Goal: Task Accomplishment & Management: Manage account settings

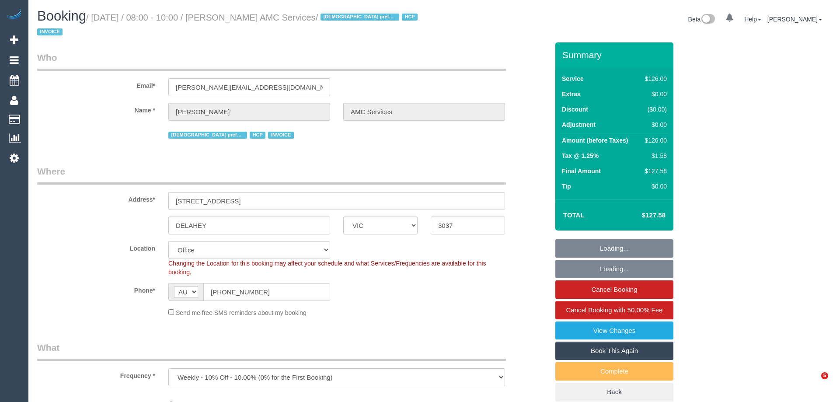
select select "VIC"
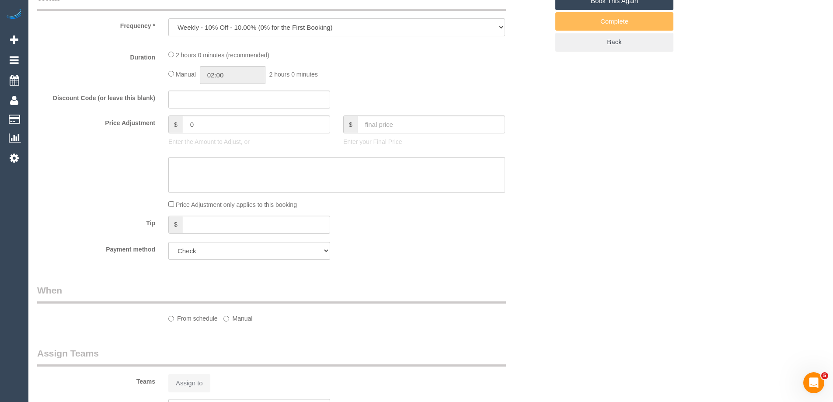
select select "120"
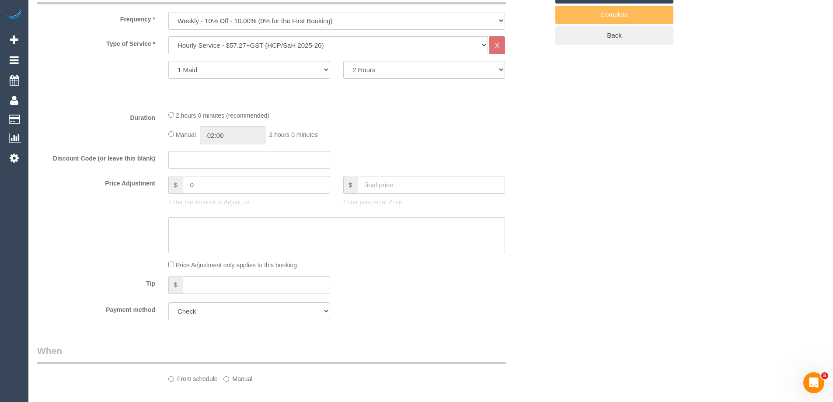
select select "object:657"
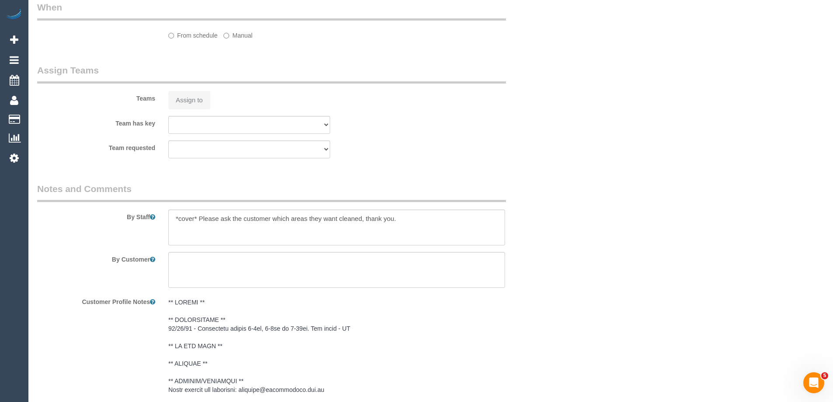
select select "number:28"
select select "number:14"
select select "number:18"
select select "number:36"
select select "number:35"
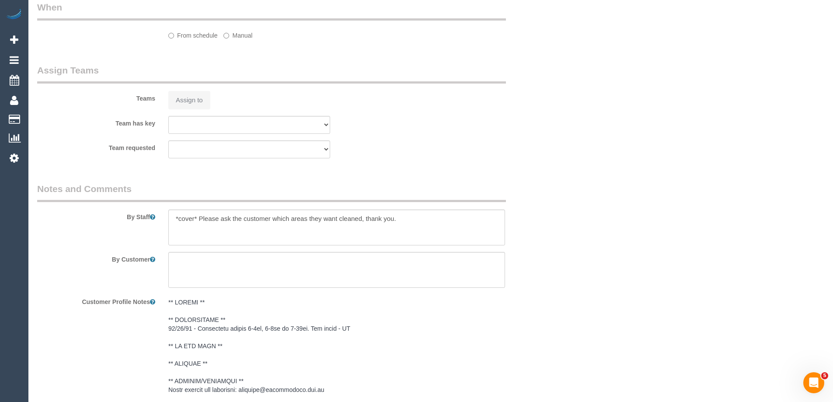
select select "number:12"
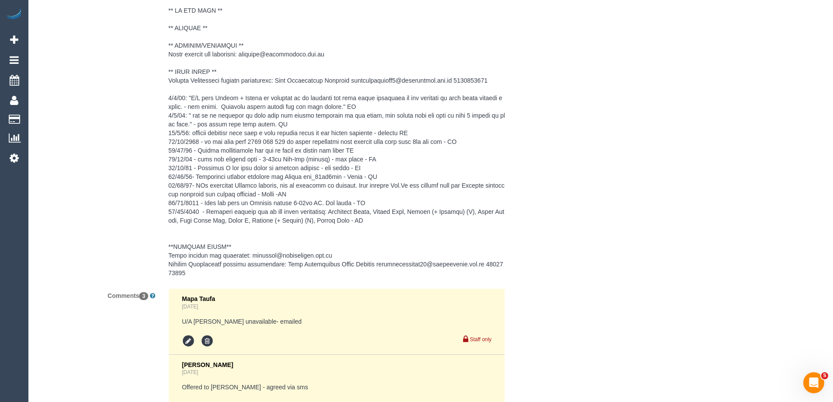
scroll to position [1656, 0]
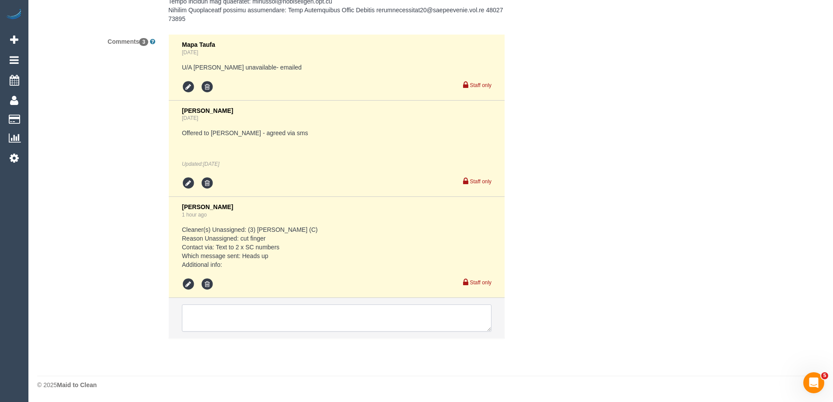
click at [243, 320] on textarea at bounding box center [337, 318] width 310 height 27
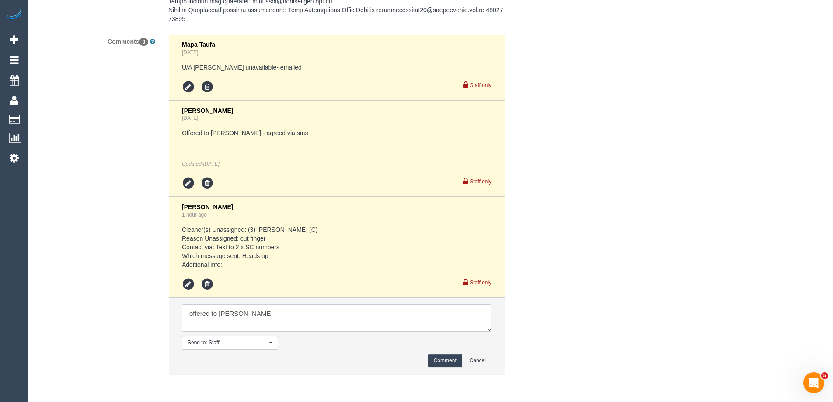
click at [240, 314] on textarea at bounding box center [337, 318] width 310 height 27
type textarea "offered to [PERSON_NAME]"
click at [454, 361] on button "Comment" at bounding box center [445, 361] width 34 height 14
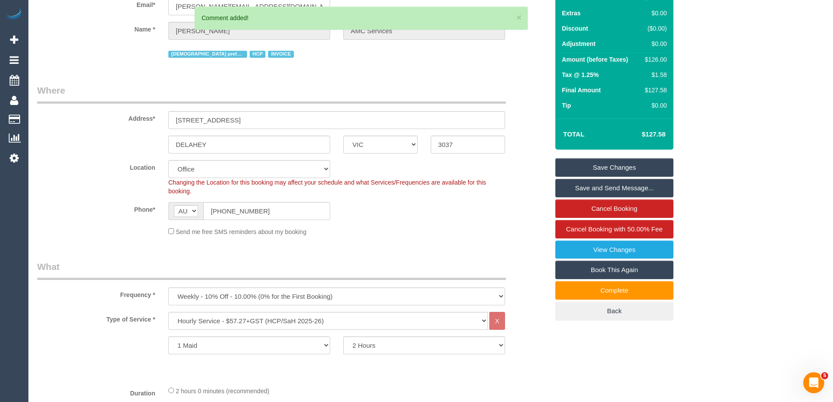
scroll to position [37, 0]
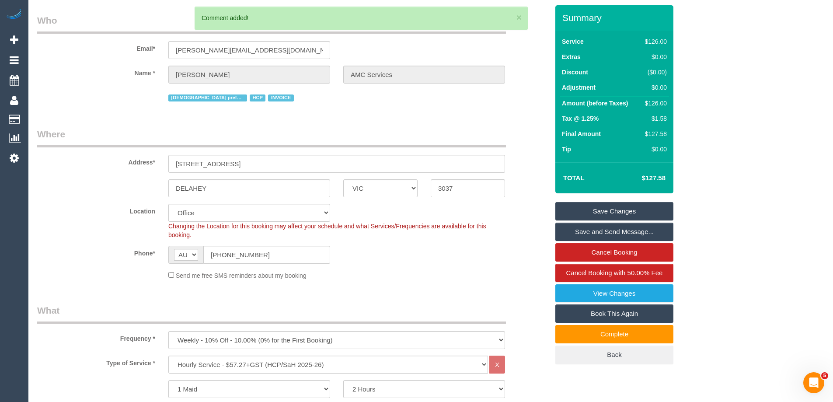
click at [648, 214] on link "Save Changes" at bounding box center [615, 211] width 118 height 18
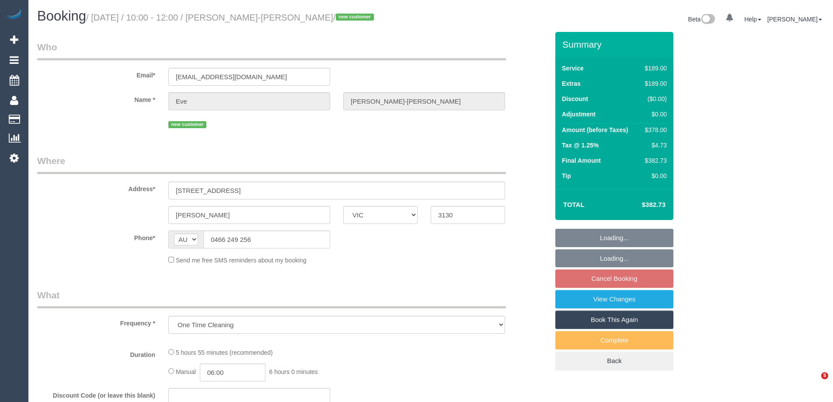
select select "VIC"
select select "string:stripe-pm_1S5OBE2GScqysDRVH4PjeuLO"
select select "number:28"
select select "number:14"
select select "number:19"
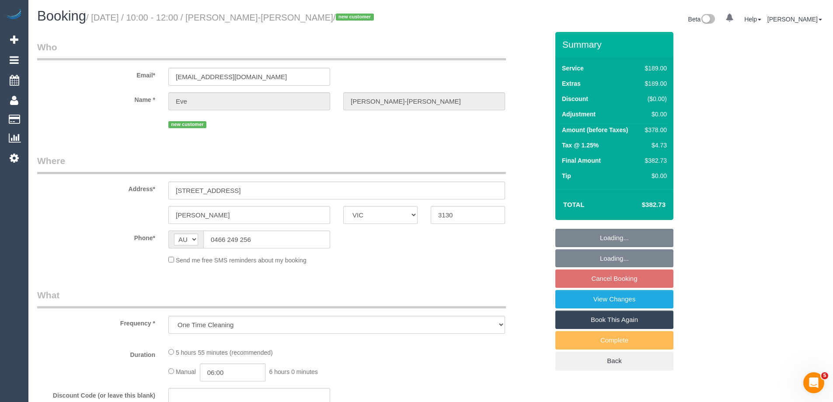
select select "number:24"
select select "number:26"
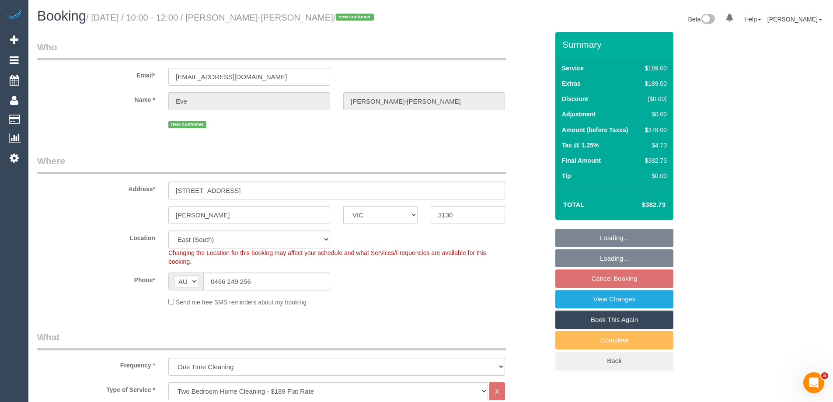
select select "object:825"
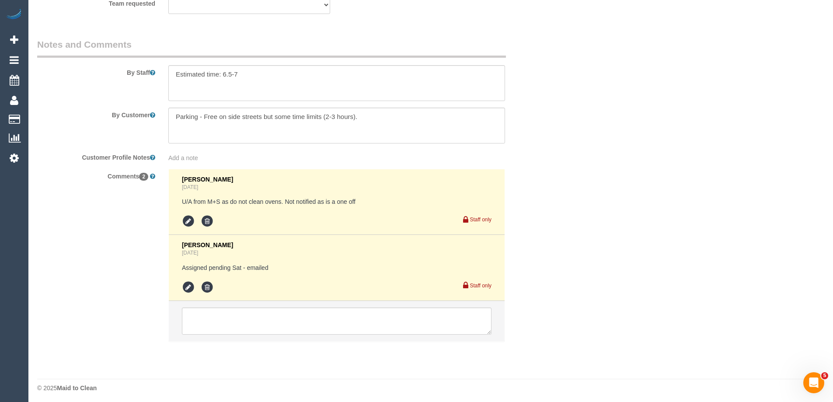
scroll to position [1470, 0]
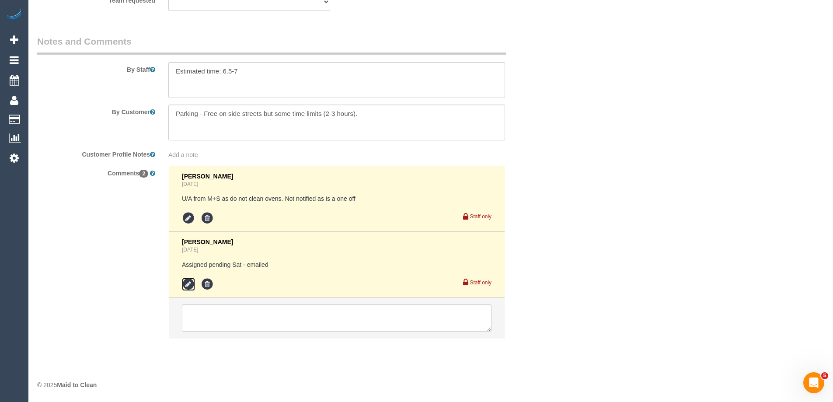
click at [189, 285] on icon at bounding box center [188, 284] width 13 height 13
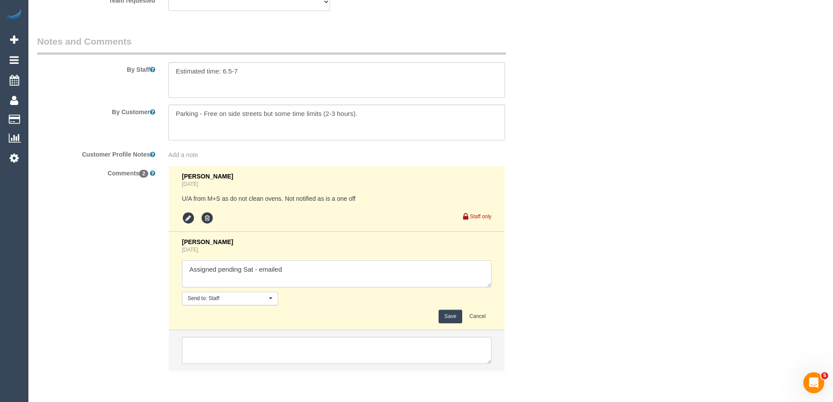
click at [355, 269] on textarea at bounding box center [337, 273] width 310 height 27
type textarea "Assigned pending Sat - emailed - Agreed"
click at [448, 317] on button "Save" at bounding box center [450, 317] width 23 height 14
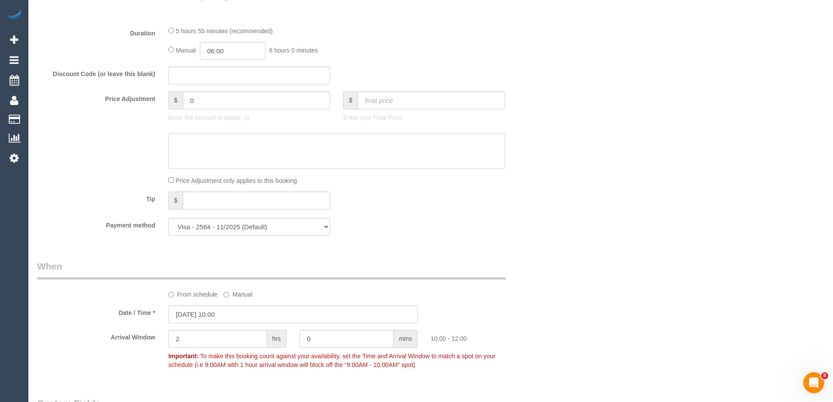
scroll to position [682, 0]
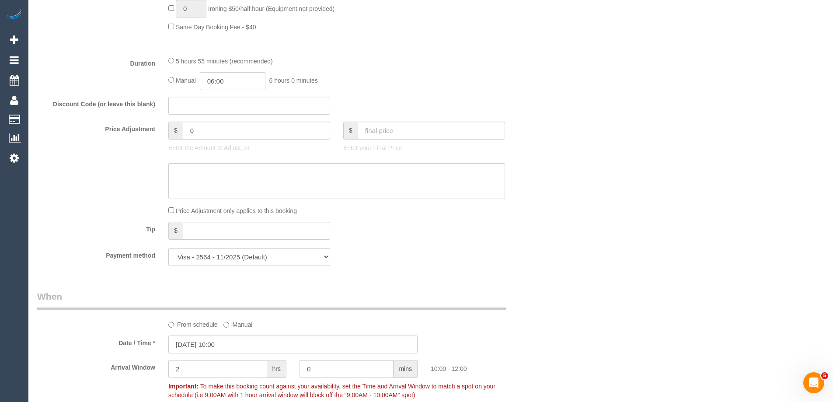
click at [235, 80] on input "06:00" at bounding box center [233, 81] width 66 height 18
type input "03:30"
click at [215, 108] on li "03:30" at bounding box center [222, 103] width 39 height 11
click at [680, 104] on div "Who Email* evietm99@hotmail.com Name * Eve Tudor-Matthew new customer Where Add…" at bounding box center [431, 270] width 788 height 1840
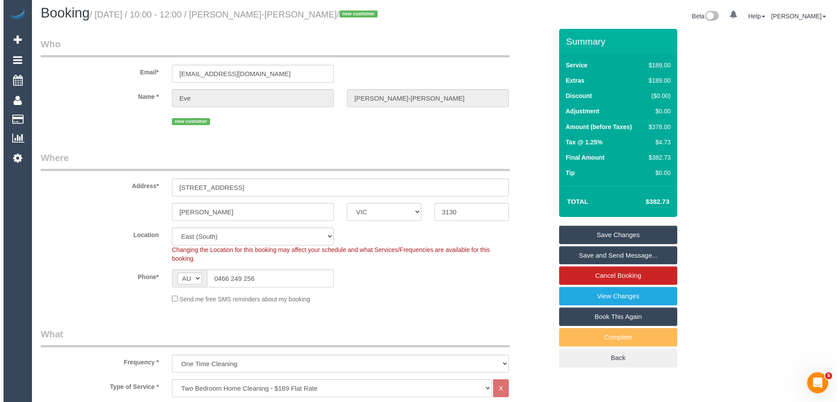
scroll to position [0, 0]
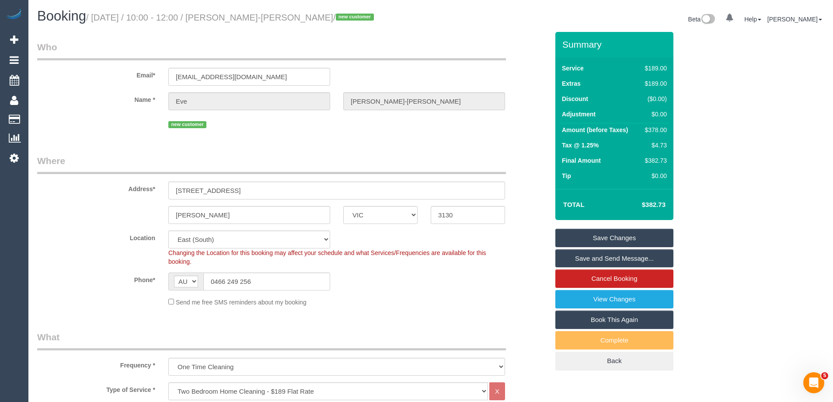
click at [618, 259] on link "Save and Send Message..." at bounding box center [615, 258] width 118 height 18
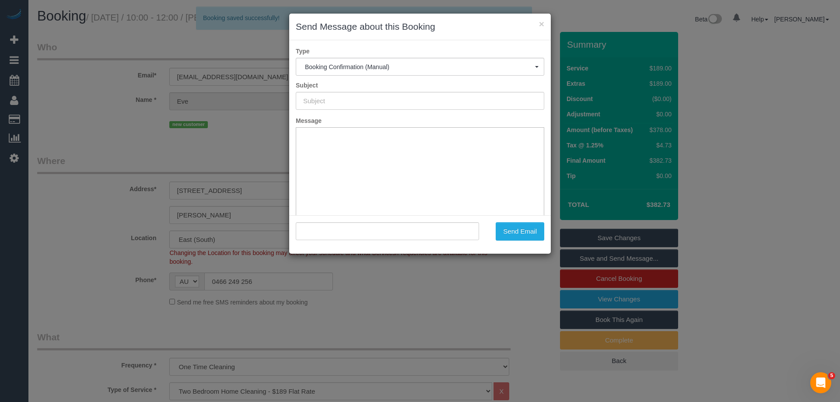
type input "Booking Confirmed"
type input ""Eve Tudor-Matthew" <evietm99@hotmail.com>"
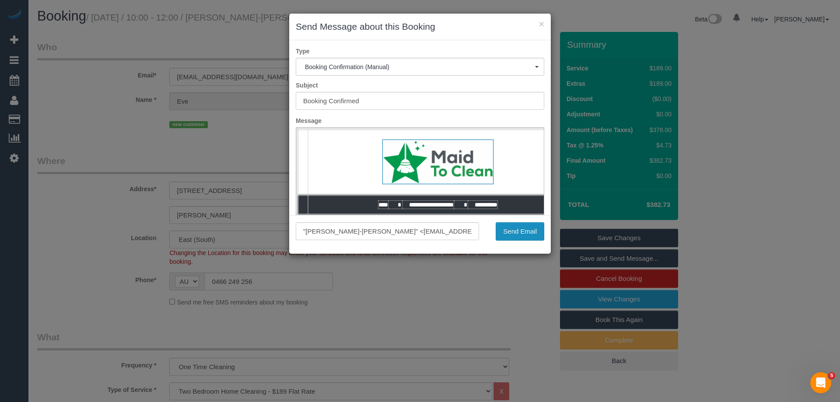
click at [529, 227] on button "Send Email" at bounding box center [520, 231] width 49 height 18
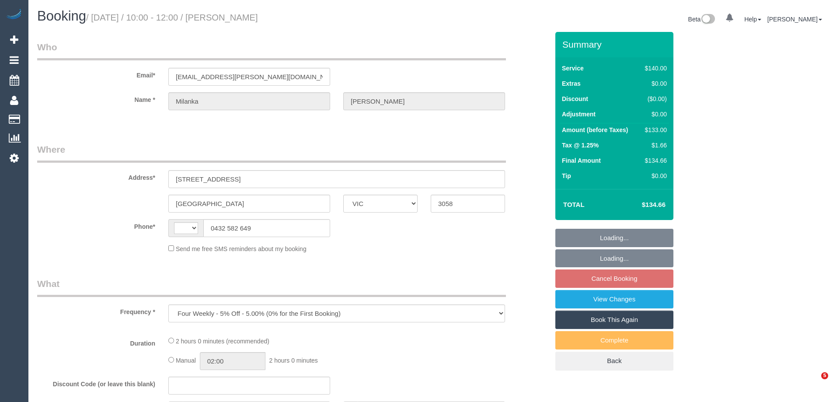
select select "VIC"
select select "string:stripe-pm_1OJVUi2GScqysDRVDdJloMeR"
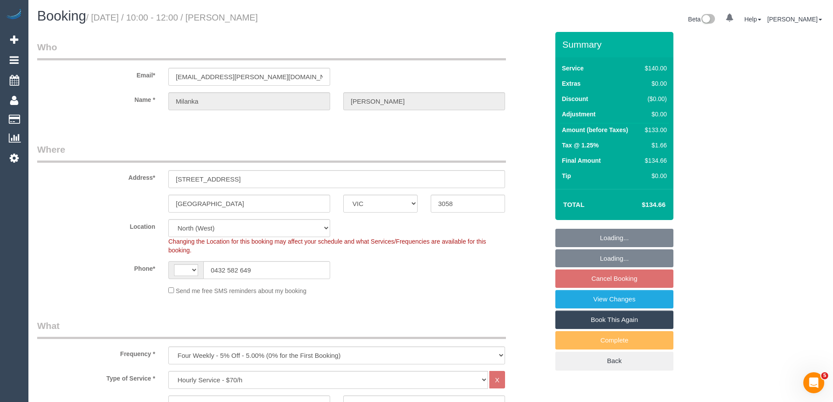
select select "object:738"
select select "string:AU"
select select "number:29"
select select "number:14"
select select "number:19"
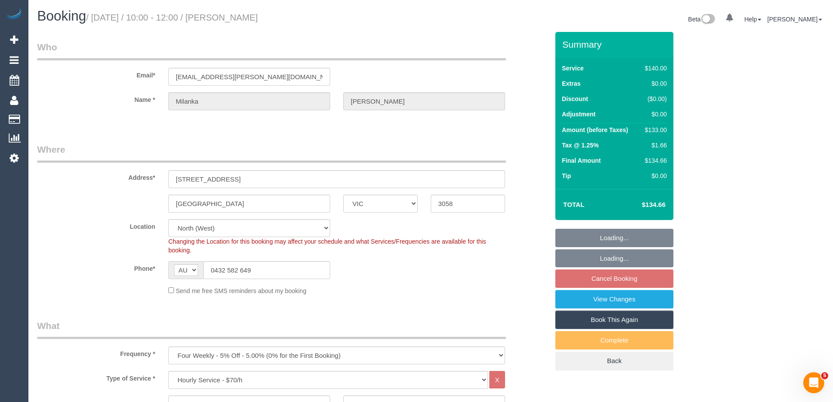
select select "number:24"
select select "number:33"
select select "number:12"
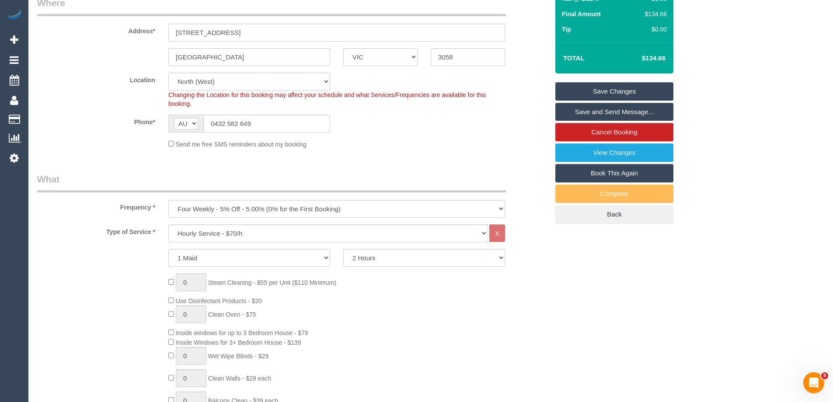
scroll to position [306, 0]
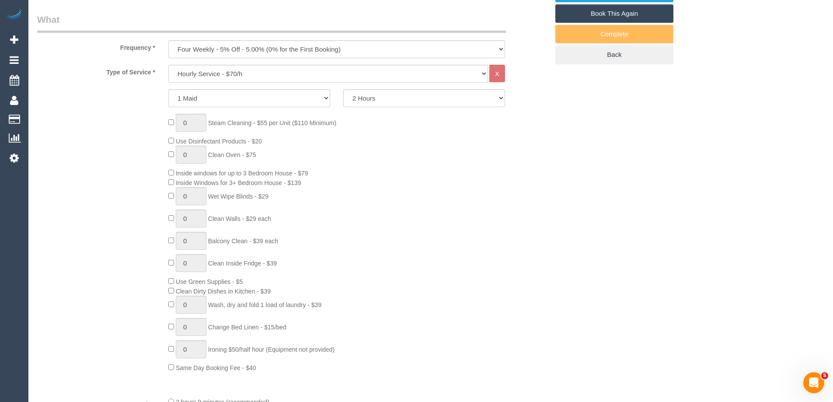
click at [459, 188] on div "0 Steam Cleaning - $55 per Unit ($110 Minimum) Use Disinfectant Products - $20 …" at bounding box center [359, 243] width 394 height 259
click at [427, 186] on div "0 Steam Cleaning - $55 per Unit ($110 Minimum) Use Disinfectant Products - $20 …" at bounding box center [359, 243] width 394 height 259
click at [543, 200] on div "0 Steam Cleaning - $55 per Unit ($110 Minimum) Use Disinfectant Products - $20 …" at bounding box center [359, 243] width 394 height 259
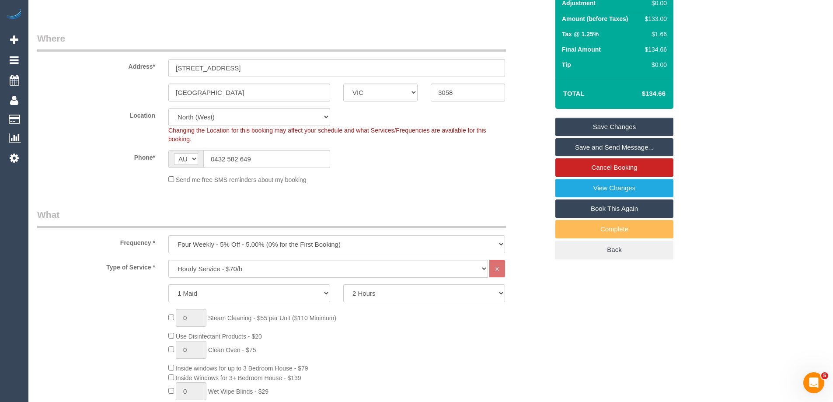
scroll to position [0, 0]
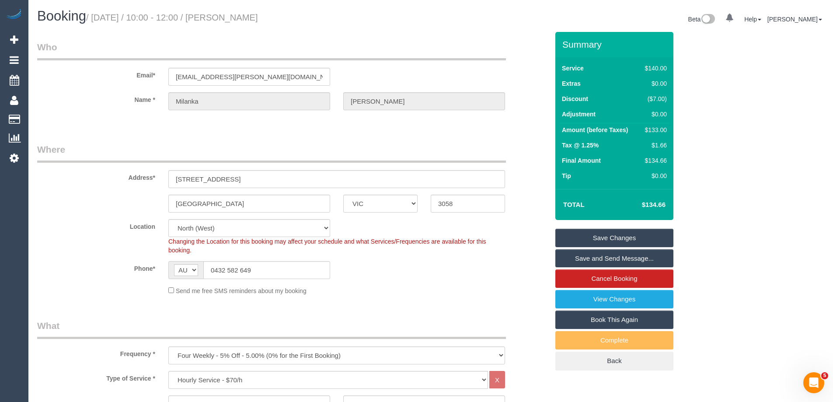
drag, startPoint x: 286, startPoint y: 18, endPoint x: 230, endPoint y: 19, distance: 56.0
click at [230, 19] on small "/ October 02, 2025 / 10:00 - 12:00 / Milanka Visser" at bounding box center [172, 18] width 172 height 10
copy small "Milanka Visser"
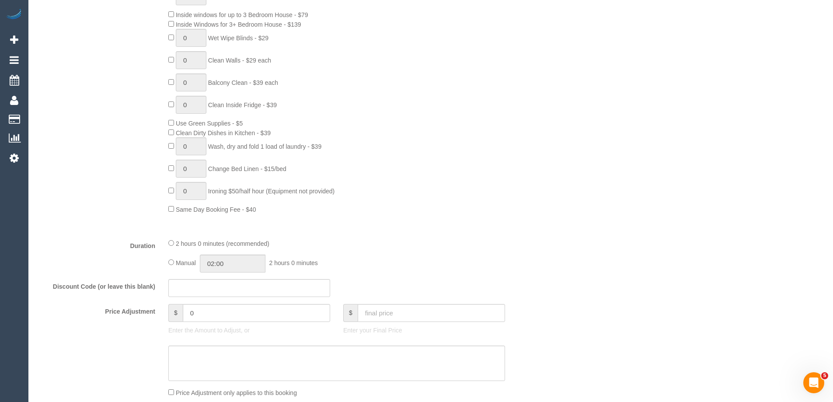
scroll to position [525, 0]
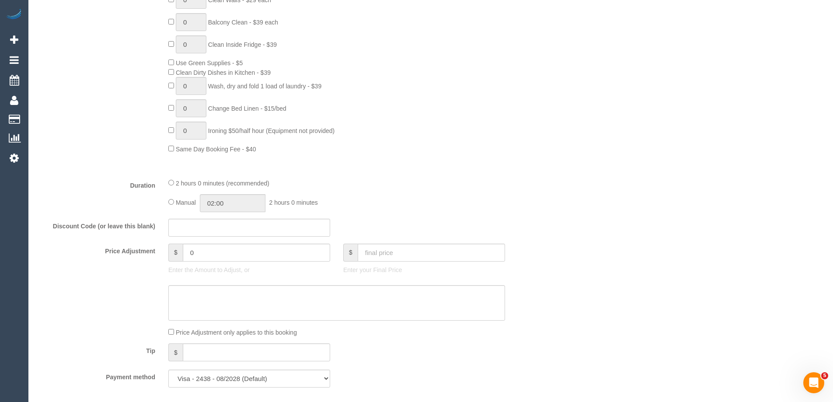
click at [476, 149] on div "0 Steam Cleaning - $55 per Unit ($110 Minimum) Use Disinfectant Products - $20 …" at bounding box center [359, 24] width 394 height 259
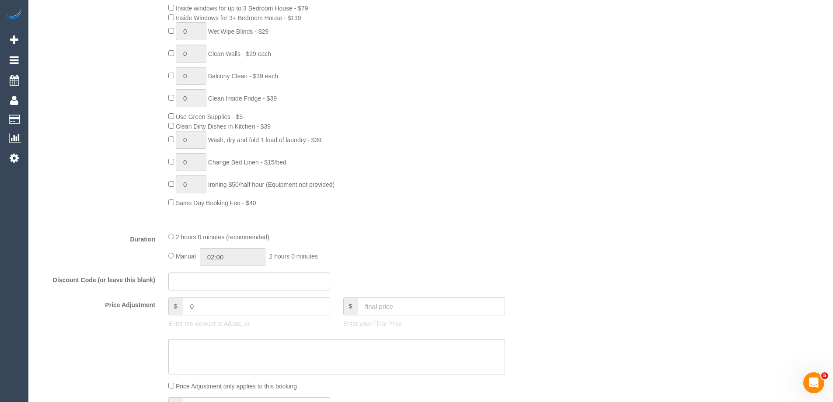
scroll to position [656, 0]
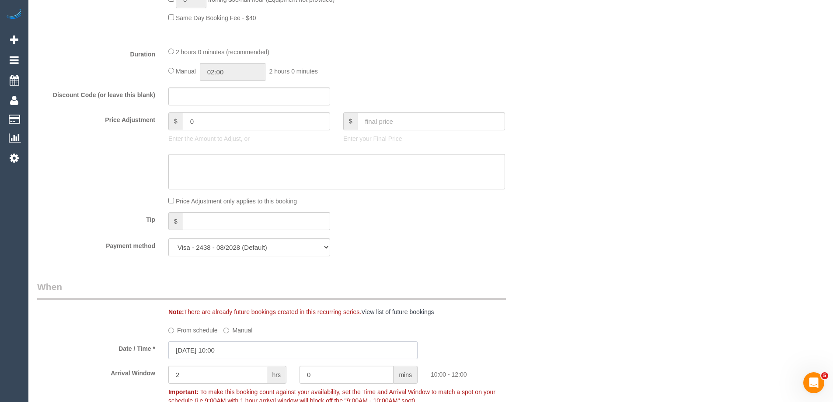
click at [227, 351] on input "02/10/2025 10:00" at bounding box center [292, 350] width 249 height 18
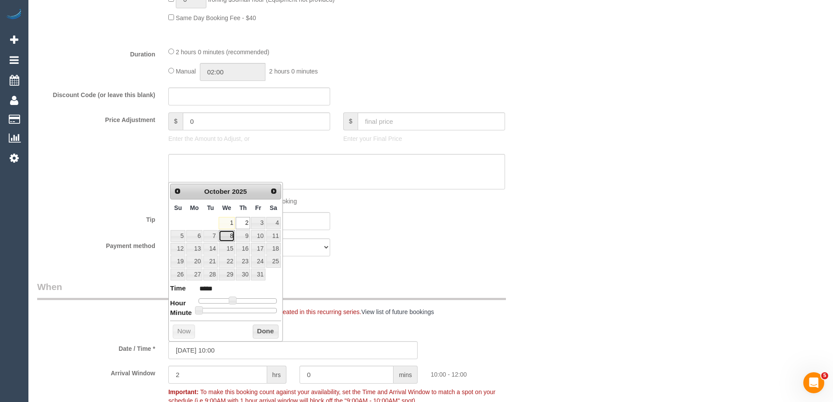
click at [231, 235] on link "8" at bounding box center [227, 236] width 17 height 12
type input "08/10/2025 11:00"
type input "*****"
type input "08/10/2025 12:00"
type input "*****"
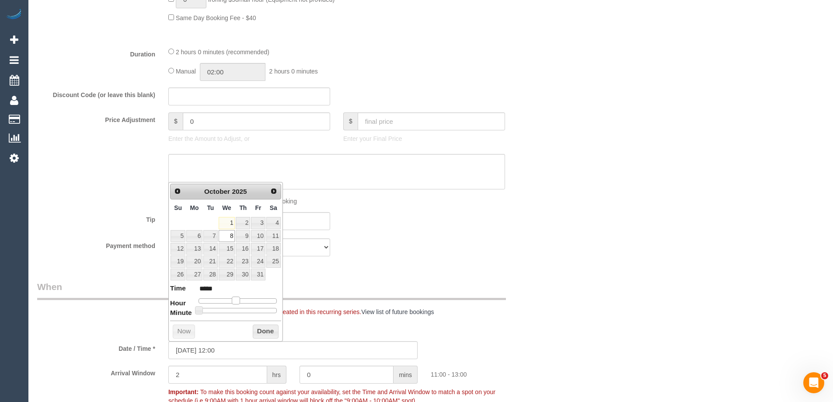
type input "08/10/2025 13:00"
type input "*****"
type input "08/10/2025 14:00"
type input "*****"
drag, startPoint x: 233, startPoint y: 302, endPoint x: 245, endPoint y: 306, distance: 13.0
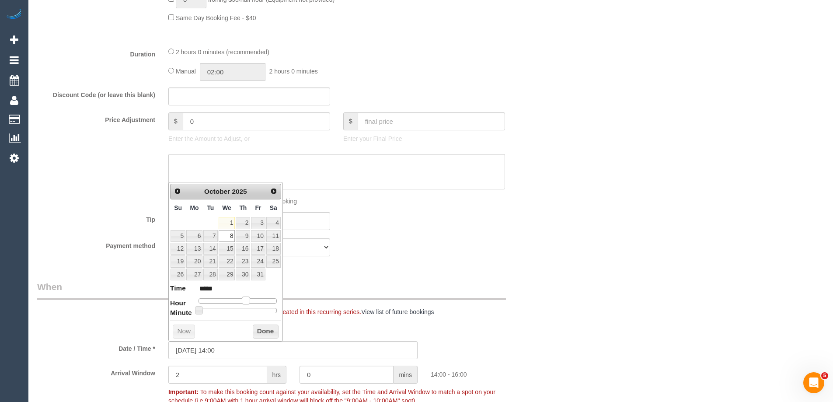
click at [245, 306] on dl "Time ***** Hour Minute Second Millisecond Microsecond Time Zone ***** ***** ***…" at bounding box center [225, 299] width 111 height 30
click at [261, 333] on button "Done" at bounding box center [266, 332] width 26 height 14
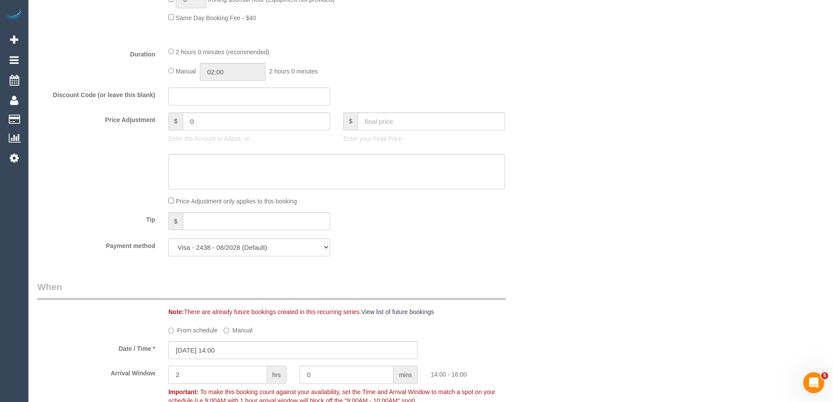
click at [259, 375] on input "2" at bounding box center [217, 375] width 99 height 18
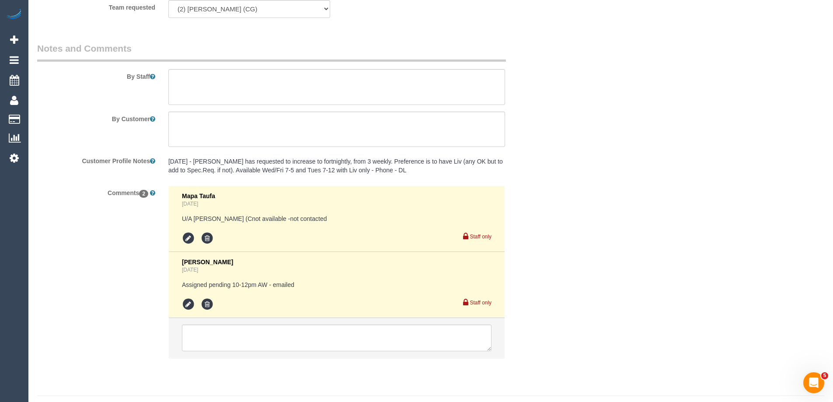
scroll to position [1463, 0]
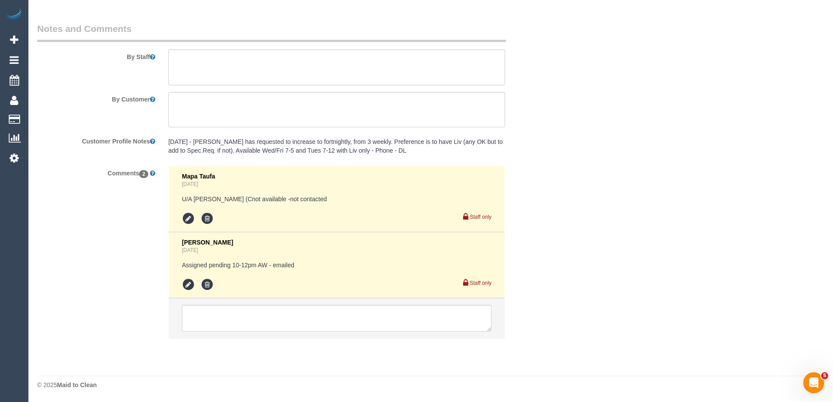
type input "1"
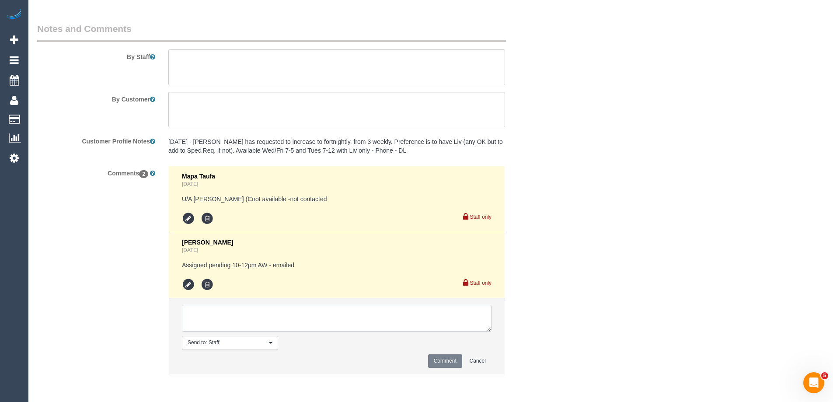
click at [232, 314] on textarea at bounding box center [337, 318] width 310 height 27
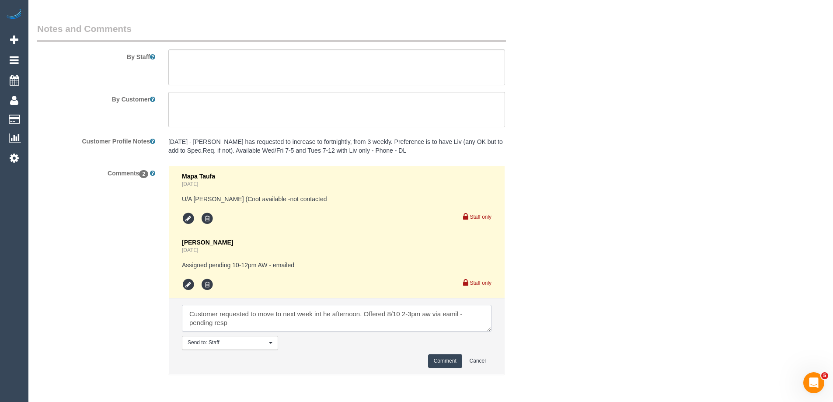
click at [325, 317] on textarea at bounding box center [337, 318] width 310 height 27
type textarea "Customer requested to move to next week in the afternoon. Offered 8/10 2-3pm aw…"
click at [446, 362] on button "Comment" at bounding box center [445, 361] width 34 height 14
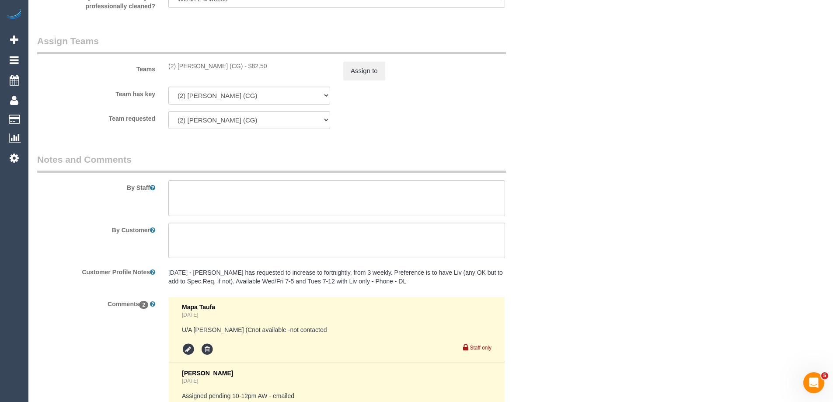
scroll to position [1280, 0]
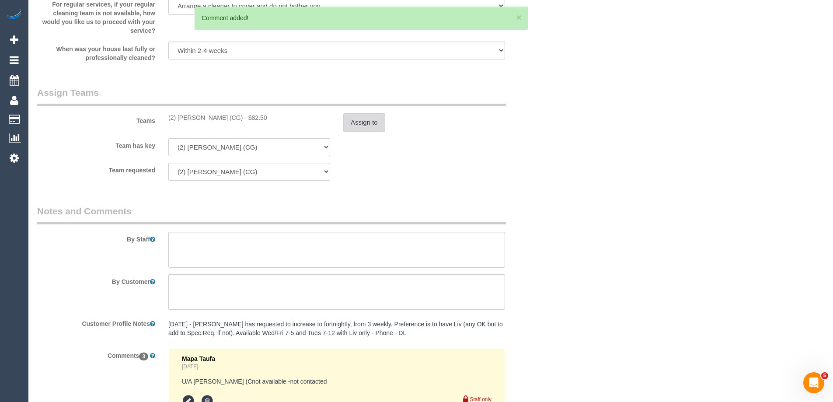
click at [375, 125] on button "Assign to" at bounding box center [364, 122] width 42 height 18
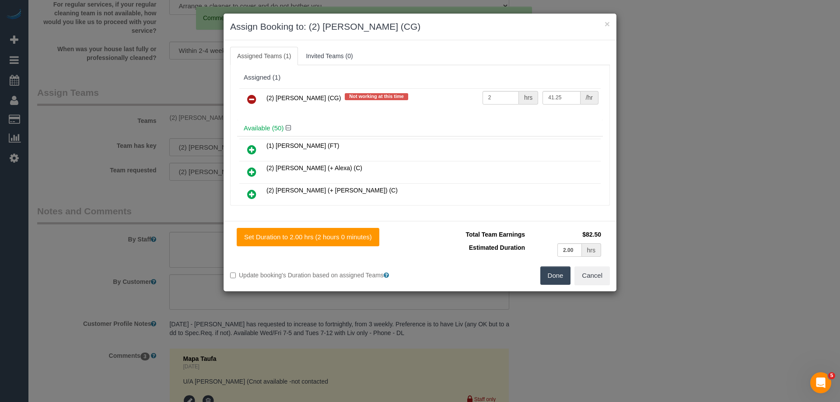
click at [253, 102] on icon at bounding box center [251, 99] width 9 height 11
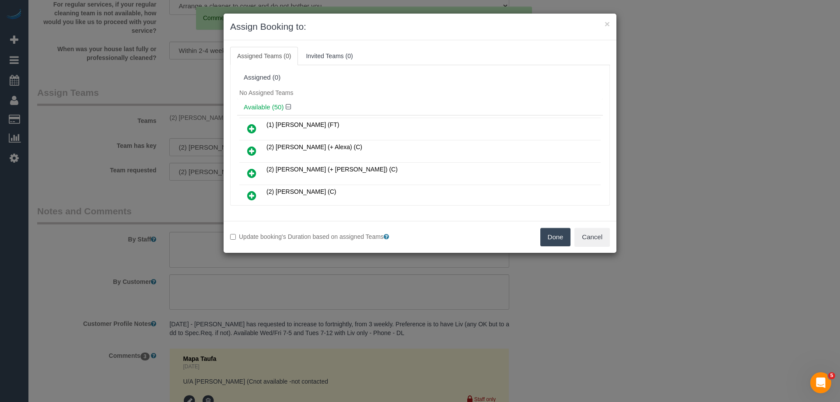
click at [253, 129] on icon at bounding box center [251, 128] width 9 height 11
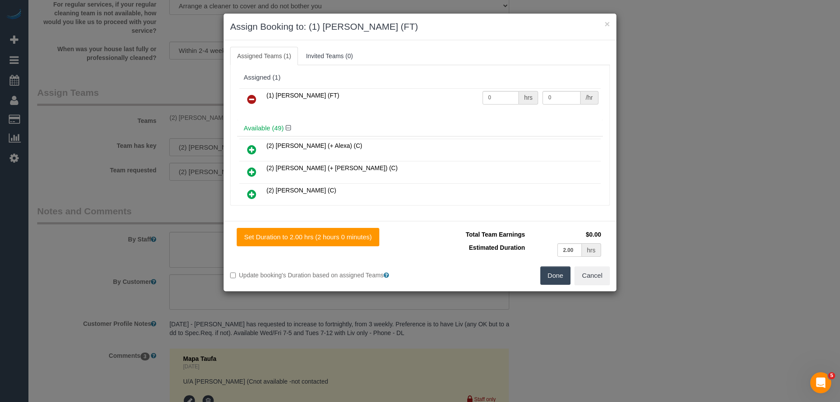
click at [554, 271] on button "Done" at bounding box center [555, 275] width 31 height 18
click at [554, 271] on div "× Assign Booking to: (1) Debbie Brodjanac (FT) Assigned Teams (1) Invited Teams…" at bounding box center [420, 201] width 840 height 402
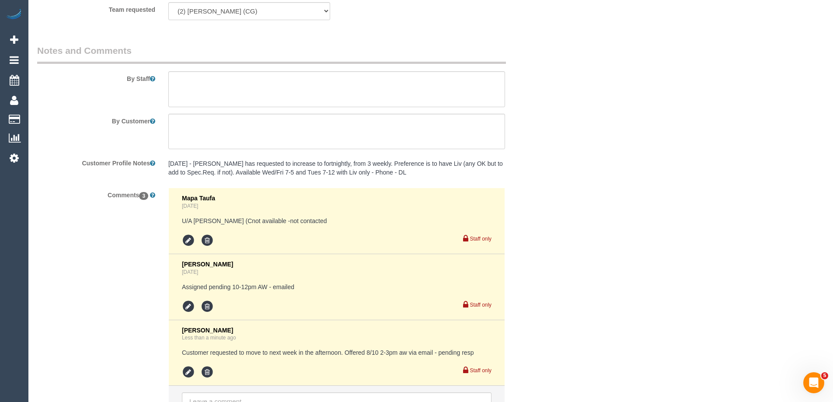
scroll to position [1529, 0]
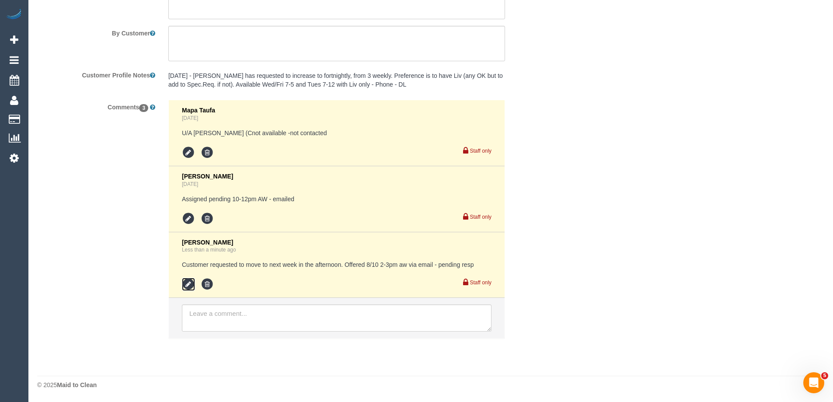
click at [189, 286] on icon at bounding box center [188, 284] width 13 height 13
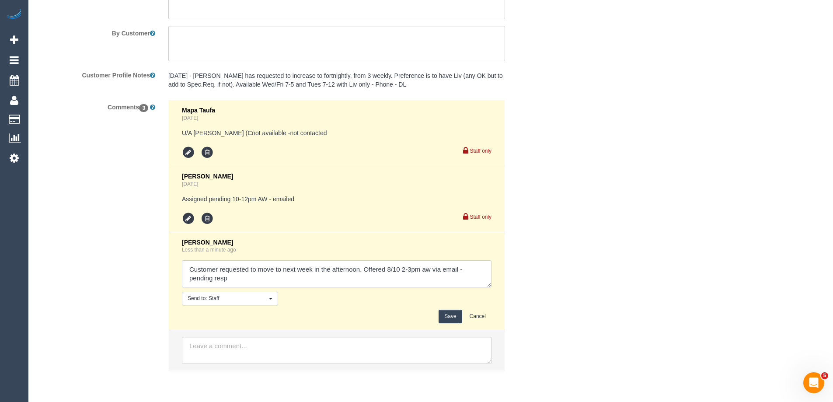
click at [320, 279] on textarea at bounding box center [337, 273] width 310 height 27
click at [190, 267] on textarea at bounding box center [337, 273] width 310 height 27
click at [189, 277] on textarea at bounding box center [337, 273] width 310 height 27
type textarea "Binoy U/A - Customer requested to move to next week in the afternoon. Offered 8…"
click at [445, 319] on button "Save" at bounding box center [450, 317] width 23 height 14
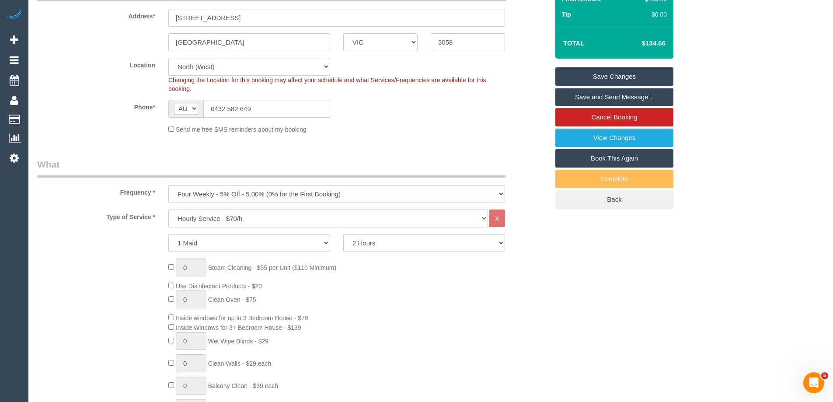
scroll to position [0, 0]
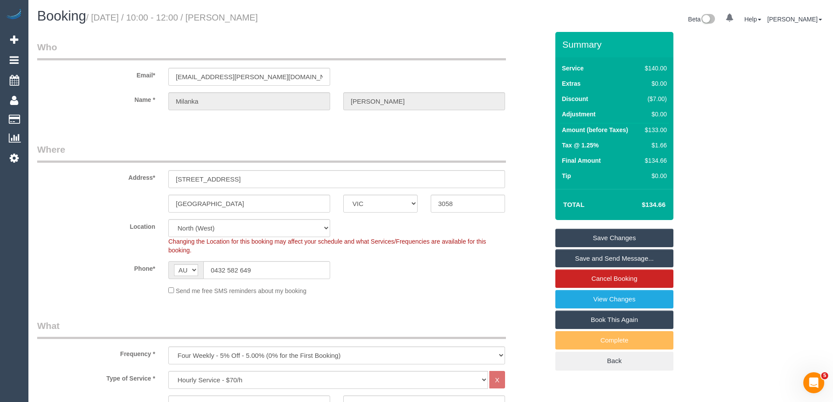
click at [611, 234] on link "Save Changes" at bounding box center [615, 238] width 118 height 18
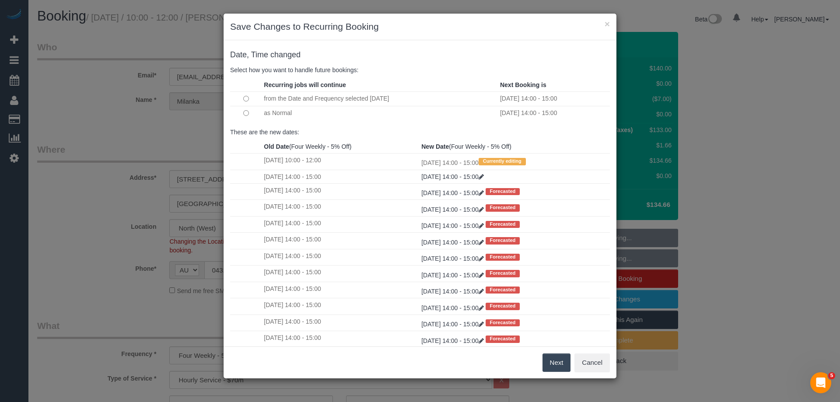
click at [556, 362] on button "Next" at bounding box center [557, 363] width 28 height 18
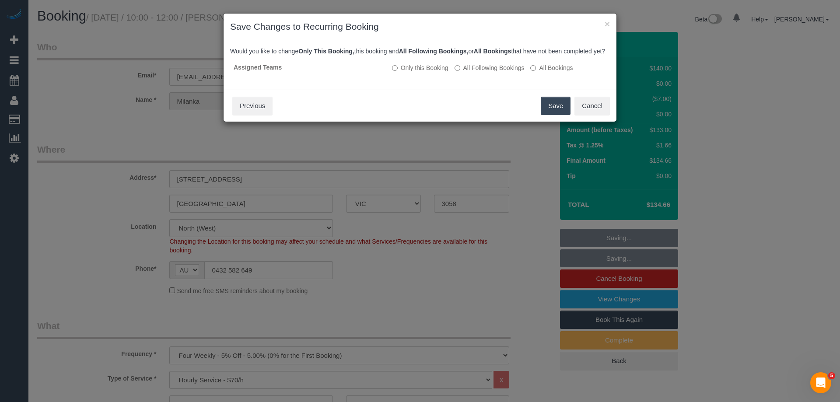
click at [555, 115] on button "Save" at bounding box center [556, 106] width 30 height 18
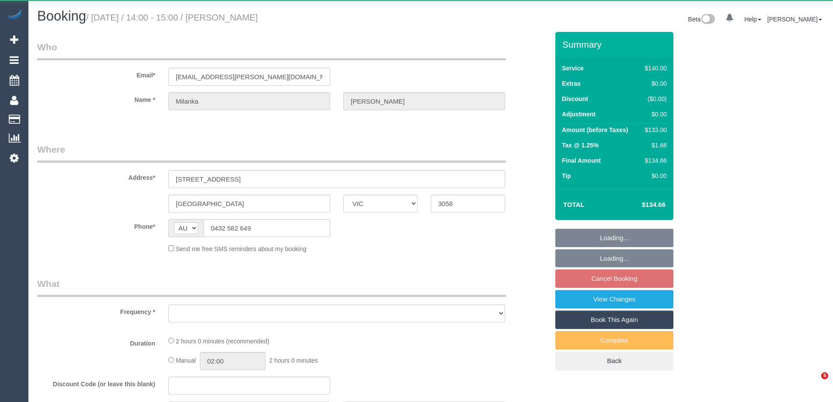
select select "VIC"
select select "string:stripe-pm_1OJVUi2GScqysDRVDdJloMeR"
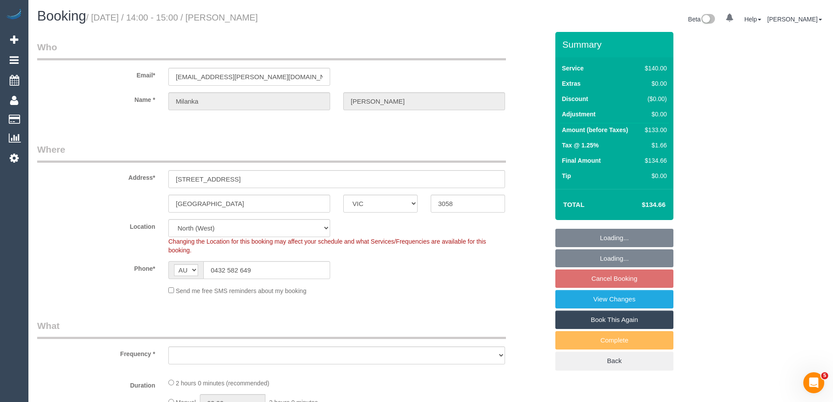
select select "object:590"
select select "number:29"
select select "number:14"
select select "number:19"
select select "number:24"
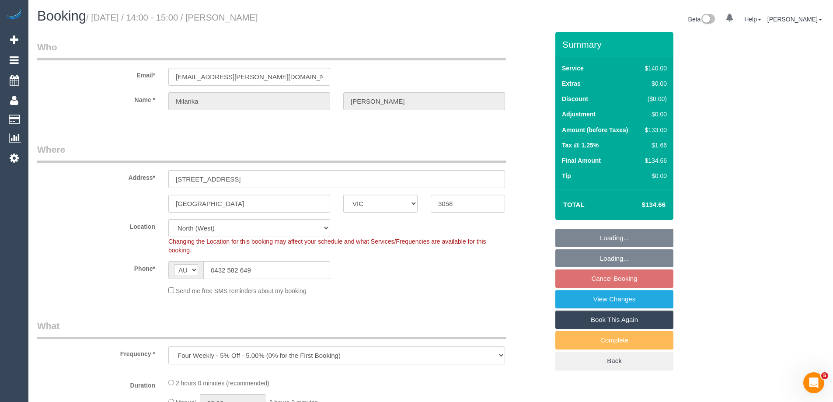
select select "number:33"
select select "number:12"
select select "object:905"
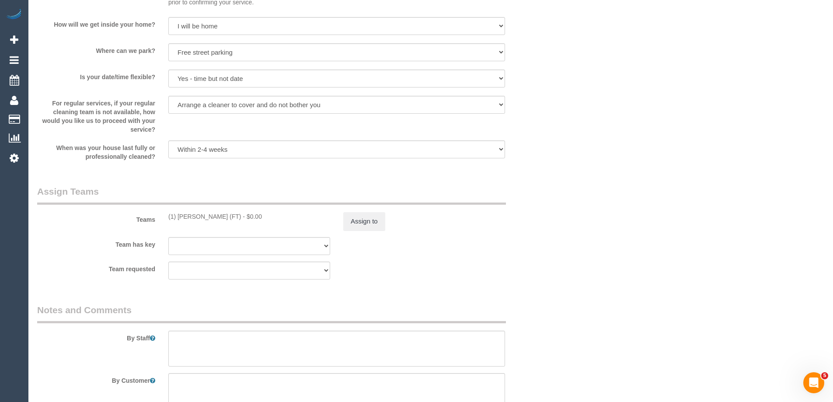
scroll to position [1531, 0]
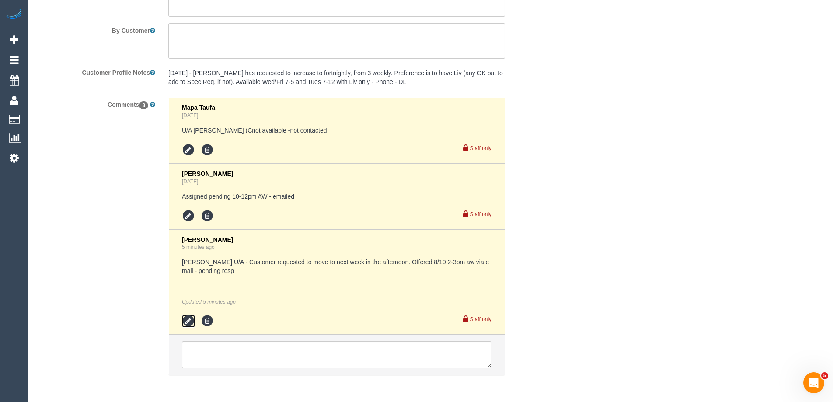
click at [188, 320] on icon at bounding box center [188, 321] width 13 height 13
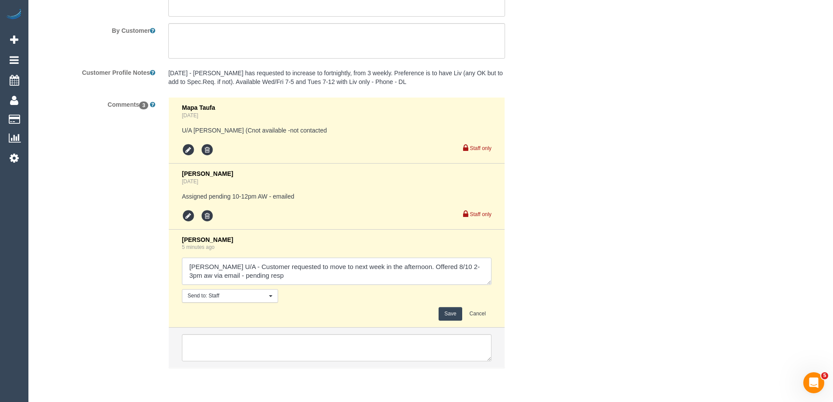
click at [280, 277] on textarea at bounding box center [337, 271] width 310 height 27
type textarea "Binoy U/A - Customer requested to move to next week in the afternoon. Offered 8…"
click at [450, 312] on button "Save" at bounding box center [450, 314] width 23 height 14
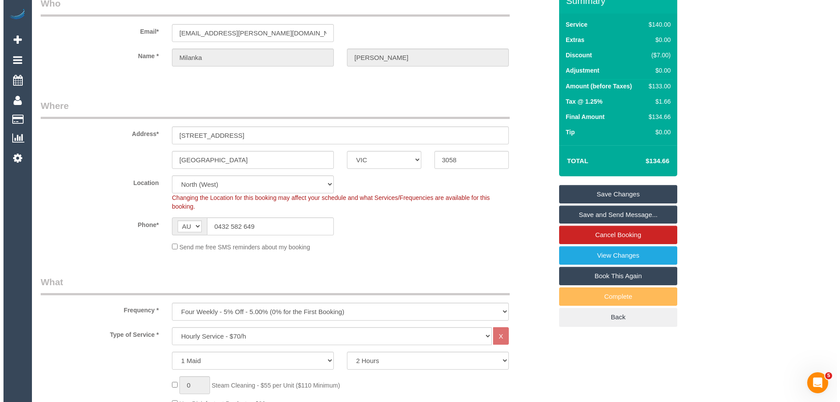
scroll to position [0, 0]
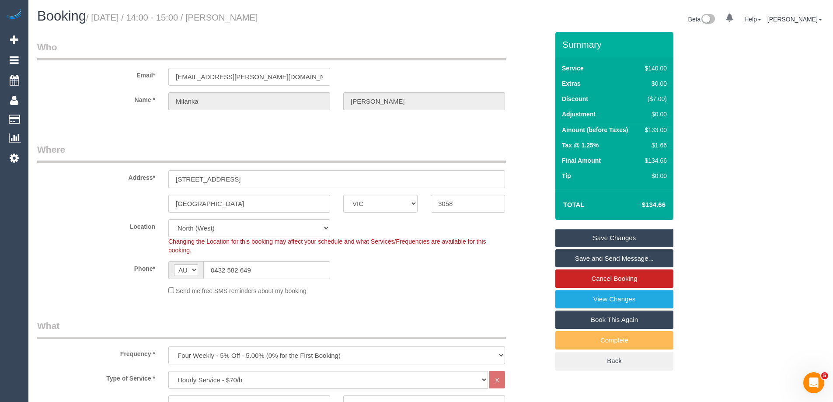
click at [618, 256] on link "Save and Send Message..." at bounding box center [615, 258] width 118 height 18
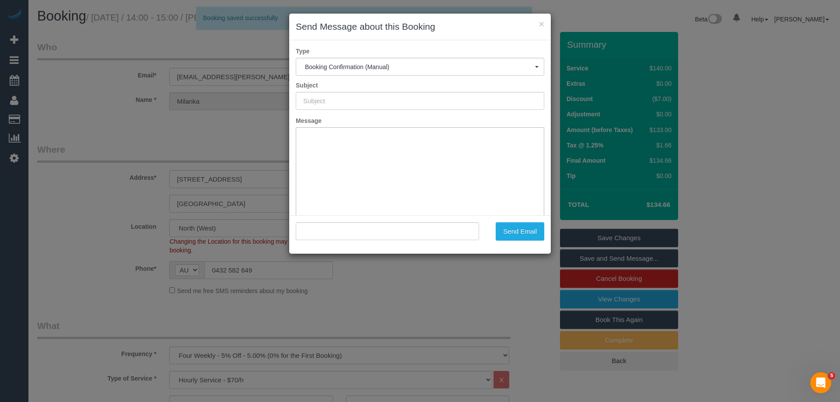
type input "Booking Confirmed"
type input ""Milanka Visser" <milanka.visser@gmail.com>"
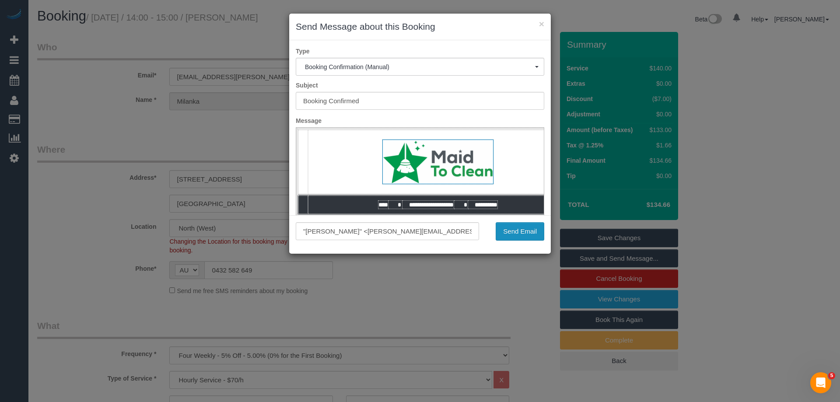
click at [523, 231] on button "Send Email" at bounding box center [520, 231] width 49 height 18
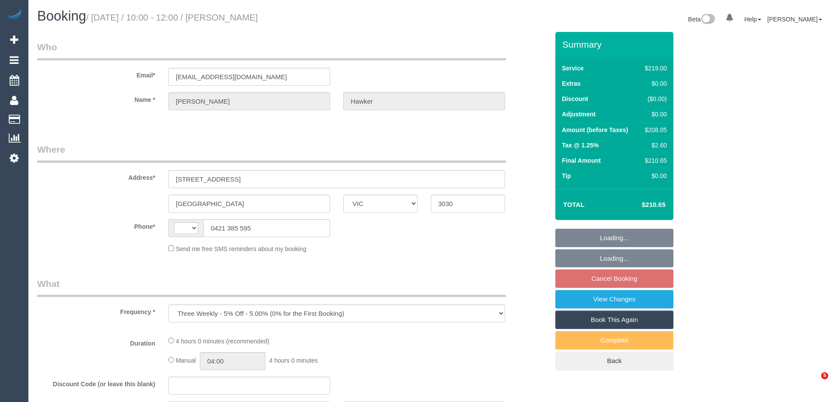
select select "VIC"
select select "string:stripe-pm_1RkZlA2GScqysDRVlVjE8EMK"
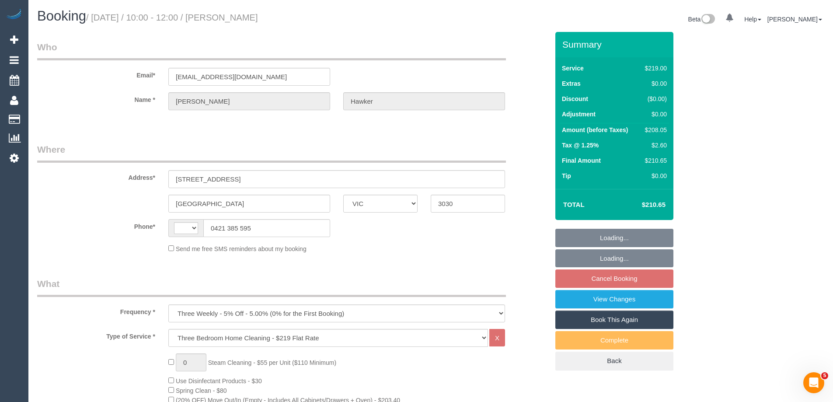
select select "string:AU"
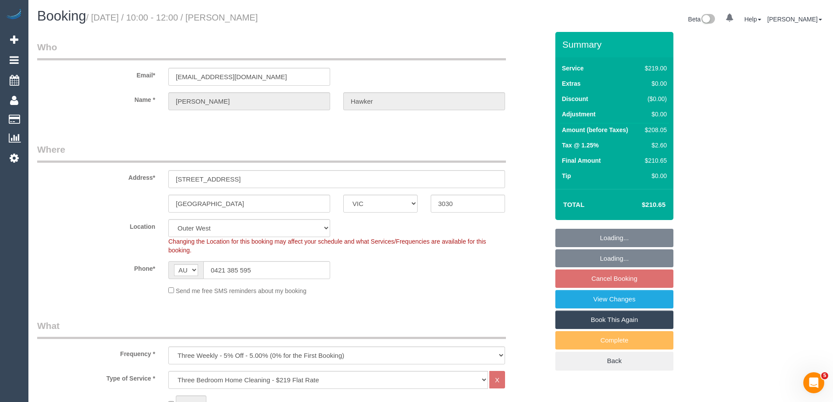
select select "number:30"
select select "number:14"
select select "number:19"
select select "number:24"
select select "number:35"
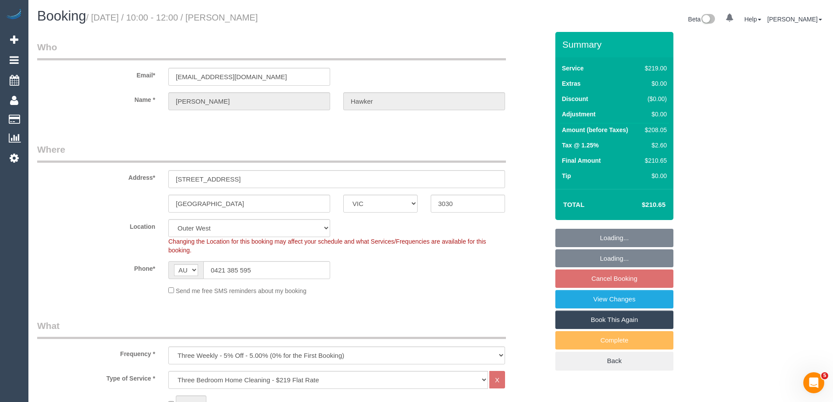
select select "number:13"
select select "object:1210"
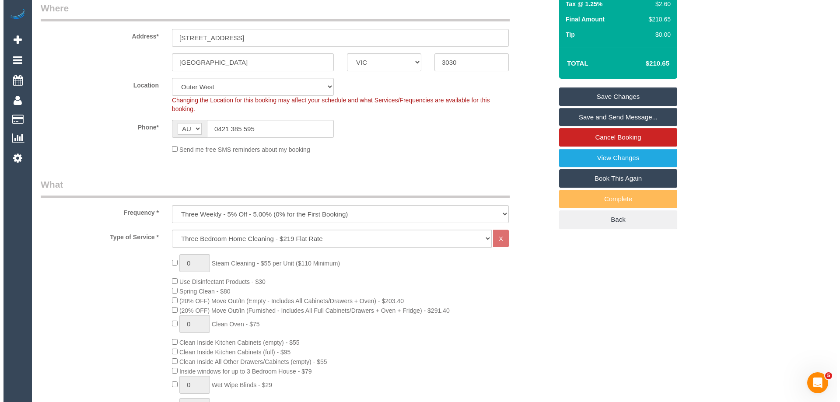
scroll to position [137, 0]
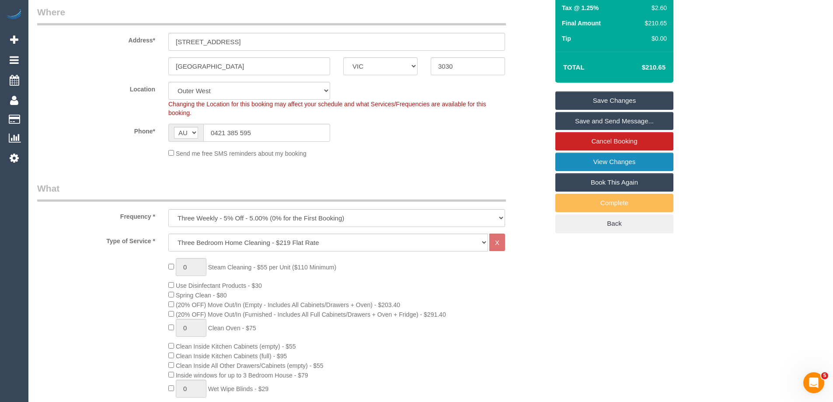
click at [638, 164] on link "View Changes" at bounding box center [615, 162] width 118 height 18
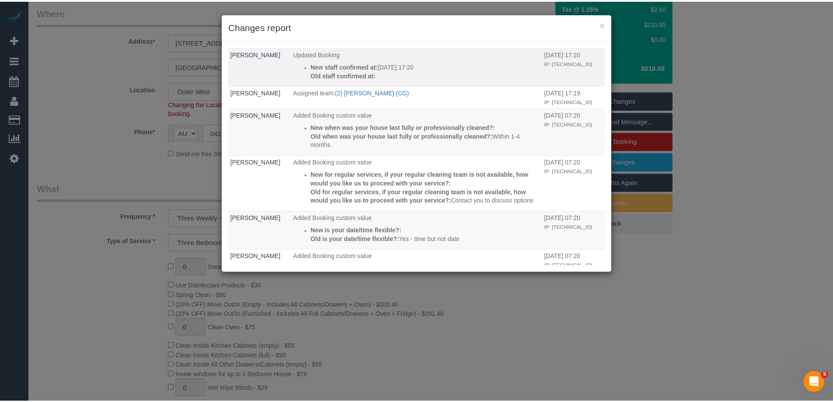
scroll to position [0, 0]
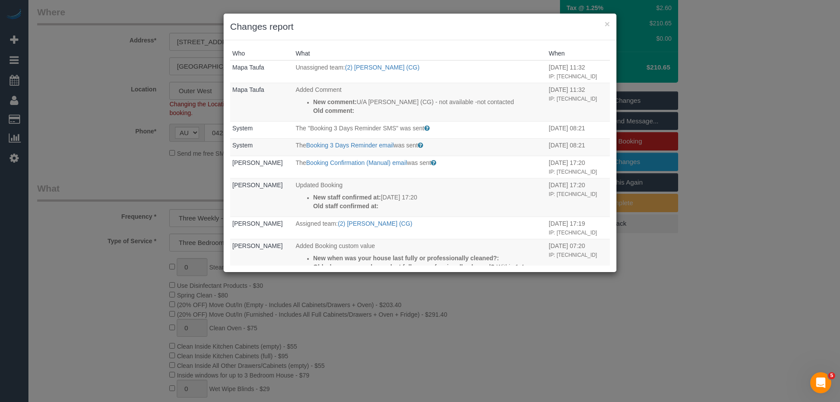
click at [496, 35] on div "× Changes report" at bounding box center [420, 27] width 393 height 27
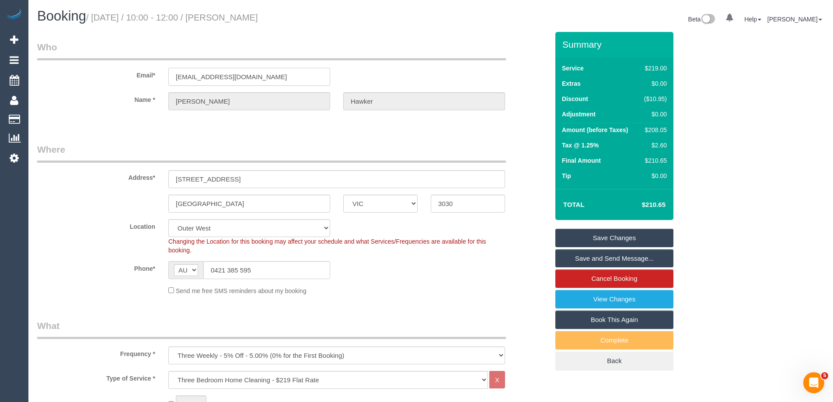
click at [275, 69] on input "k8hawka@gmail.com" at bounding box center [249, 77] width 162 height 18
drag, startPoint x: 289, startPoint y: 79, endPoint x: 46, endPoint y: 76, distance: 243.3
click at [68, 76] on div "Email* k8hawka@gmail.com" at bounding box center [293, 63] width 525 height 45
click at [629, 302] on link "View Changes" at bounding box center [615, 299] width 118 height 18
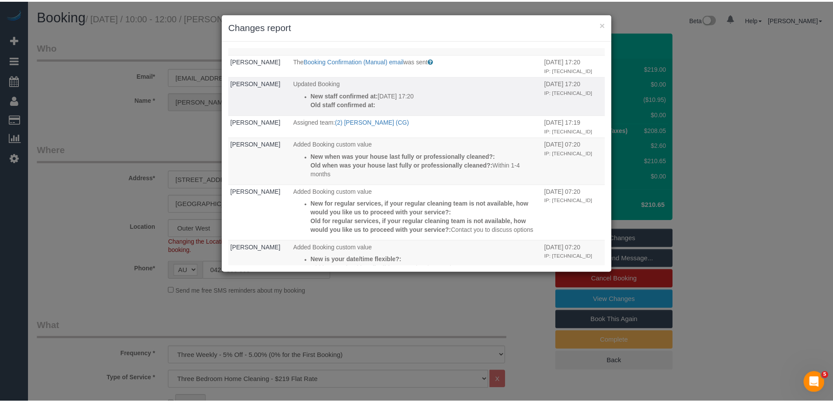
scroll to position [131, 0]
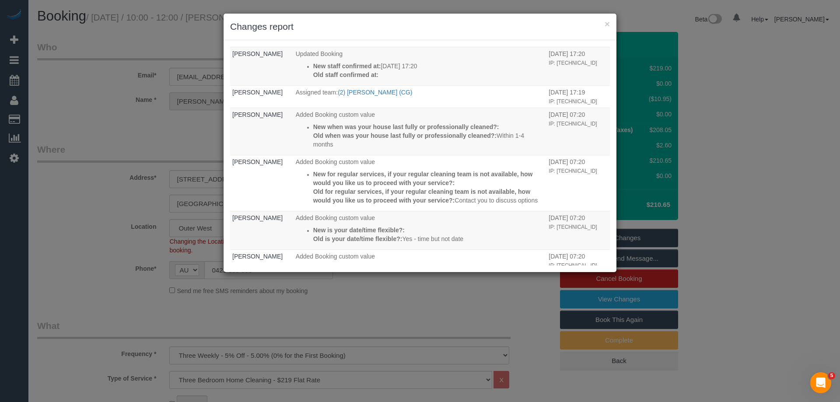
click at [444, 42] on div "Who What When Mapa Taufa Unassigned team: (2) Andrew Wrobel (CG) 30/09/2025 11:…" at bounding box center [420, 156] width 393 height 232
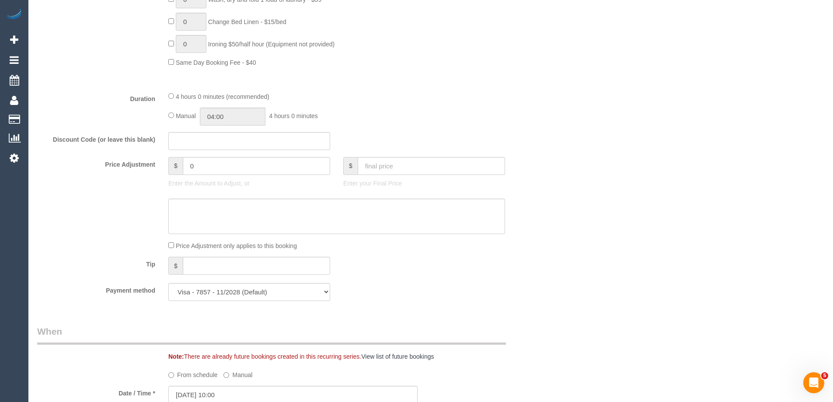
scroll to position [0, 0]
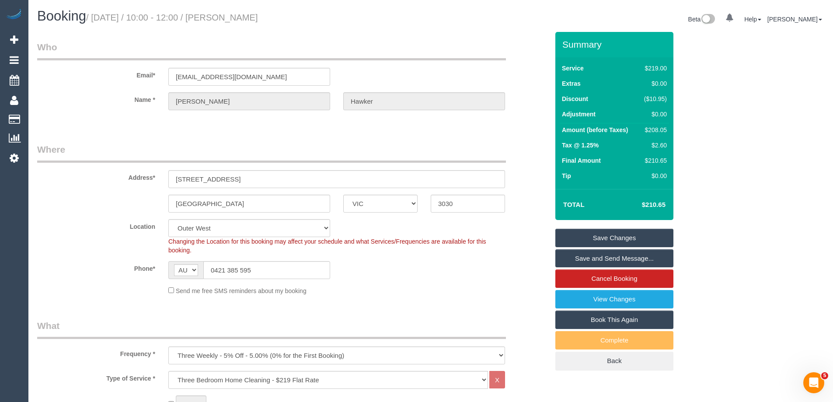
click at [232, 80] on input "k8hawka@gmail.com" at bounding box center [249, 77] width 162 height 18
drag, startPoint x: 249, startPoint y: 77, endPoint x: 152, endPoint y: 70, distance: 97.4
click at [189, 74] on input "k8hawka@gmail.com" at bounding box center [249, 77] width 162 height 18
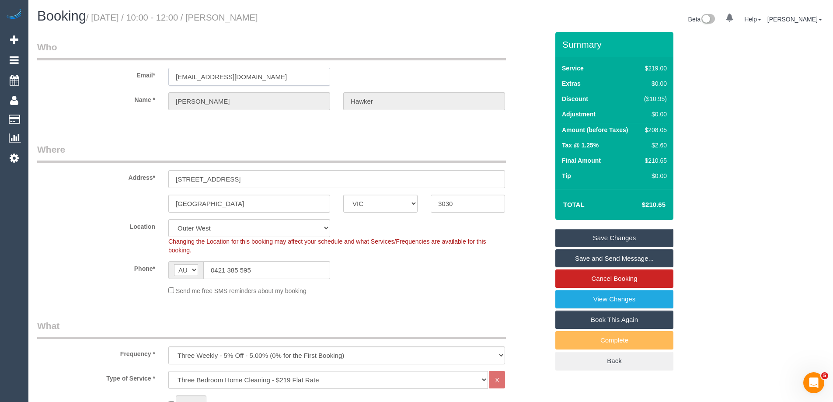
click at [210, 77] on input "k8hawka@gmail.com" at bounding box center [249, 77] width 162 height 18
drag, startPoint x: 254, startPoint y: 77, endPoint x: 161, endPoint y: 79, distance: 92.3
click at [126, 77] on div "Email* k8hawka@gmail.com" at bounding box center [293, 63] width 525 height 45
click at [220, 148] on legend "Where" at bounding box center [271, 153] width 469 height 20
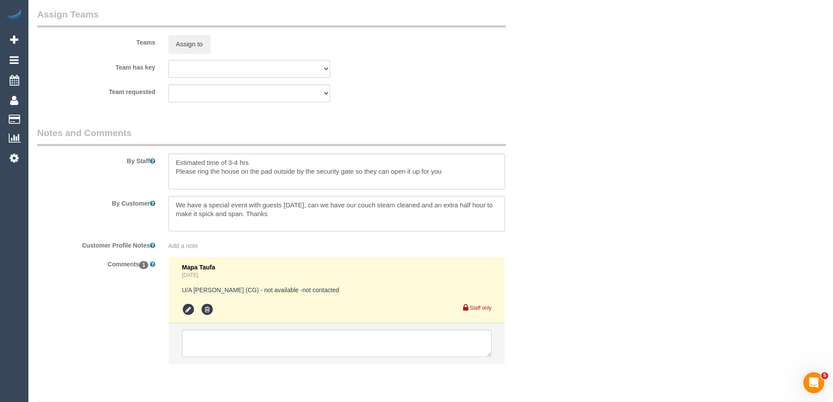
scroll to position [1407, 0]
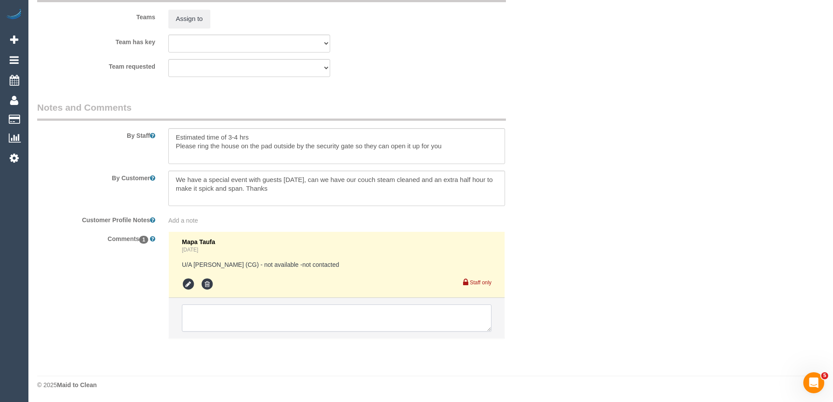
click at [217, 314] on textarea at bounding box center [337, 318] width 310 height 27
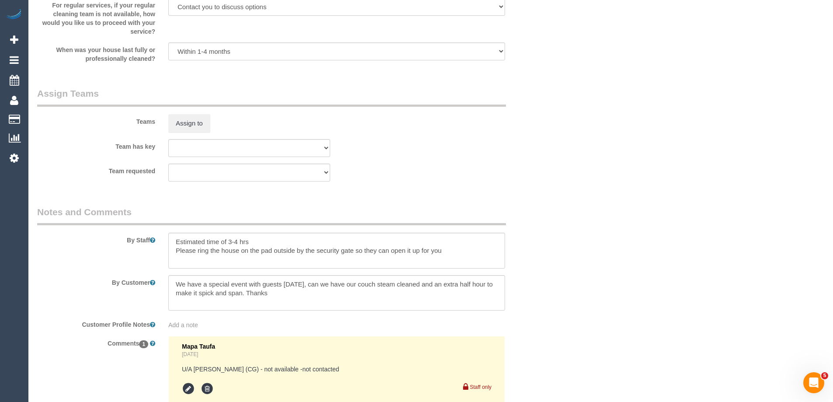
scroll to position [1443, 0]
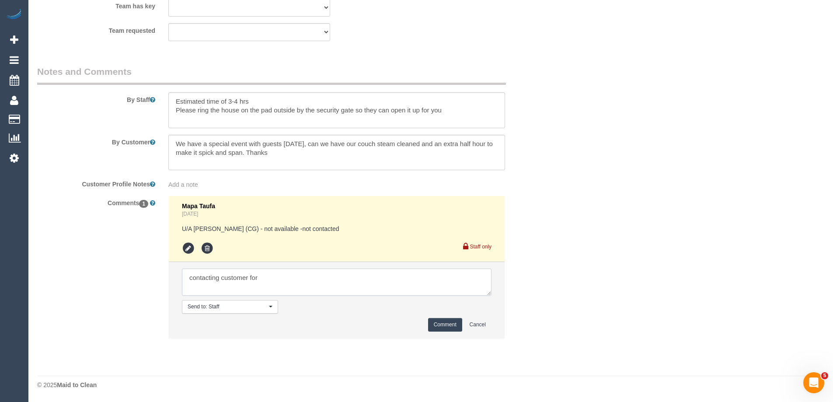
click at [281, 275] on textarea at bounding box center [337, 282] width 310 height 27
drag, startPoint x: 295, startPoint y: 288, endPoint x: 24, endPoint y: 268, distance: 272.0
click at [344, 277] on textarea at bounding box center [337, 282] width 310 height 27
type textarea "emailed customer re: steam cleaning comment"
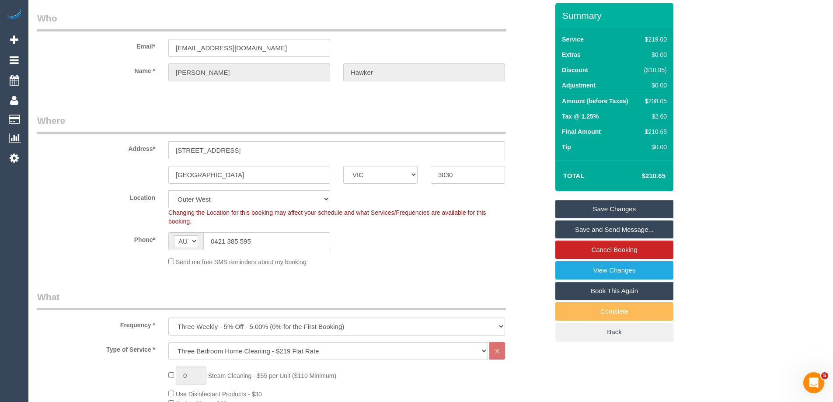
scroll to position [0, 0]
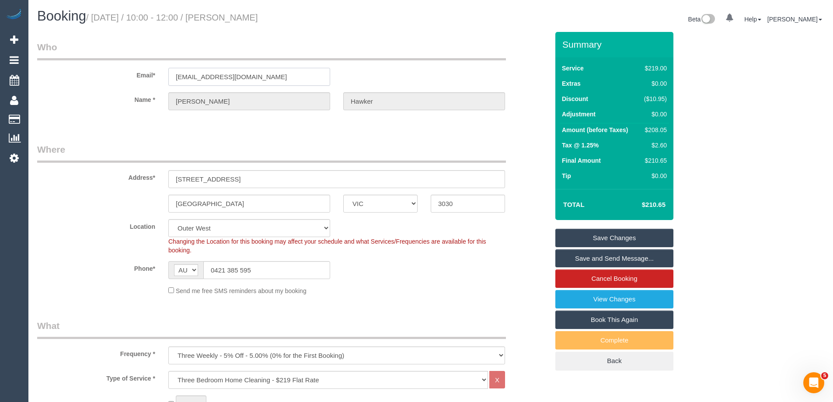
click at [266, 83] on input "k8hawka@gmail.com" at bounding box center [249, 77] width 162 height 18
drag, startPoint x: 203, startPoint y: 72, endPoint x: 4, endPoint y: 74, distance: 199.1
click at [61, 74] on div "Email* k8hawka@gmail.com" at bounding box center [293, 63] width 525 height 45
click at [311, 43] on legend "Who" at bounding box center [271, 51] width 469 height 20
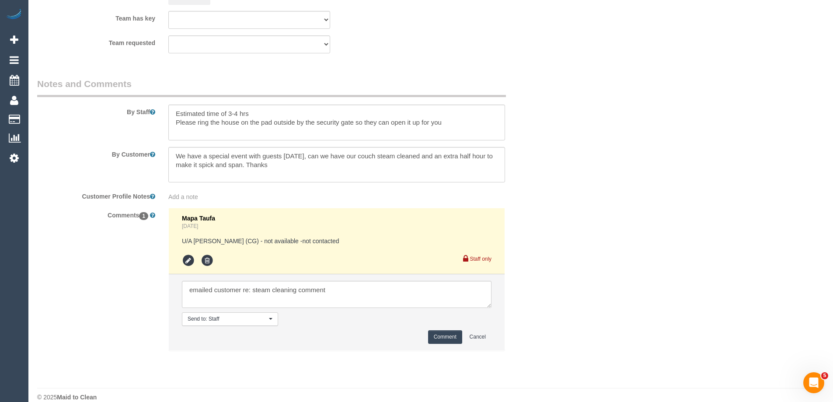
scroll to position [1443, 0]
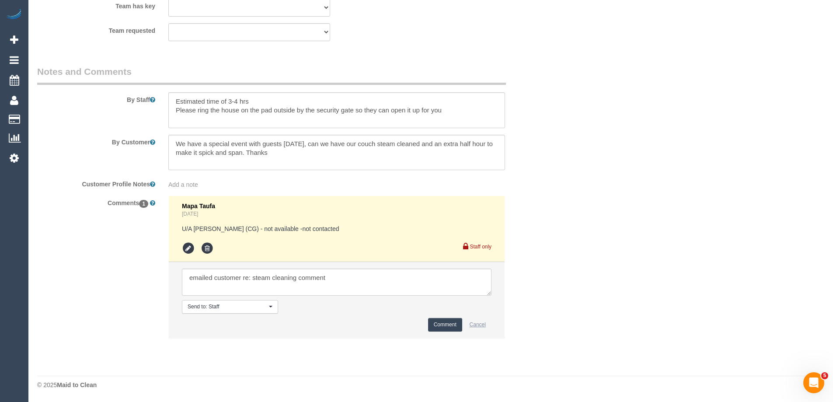
click at [481, 327] on button "Cancel" at bounding box center [478, 325] width 28 height 14
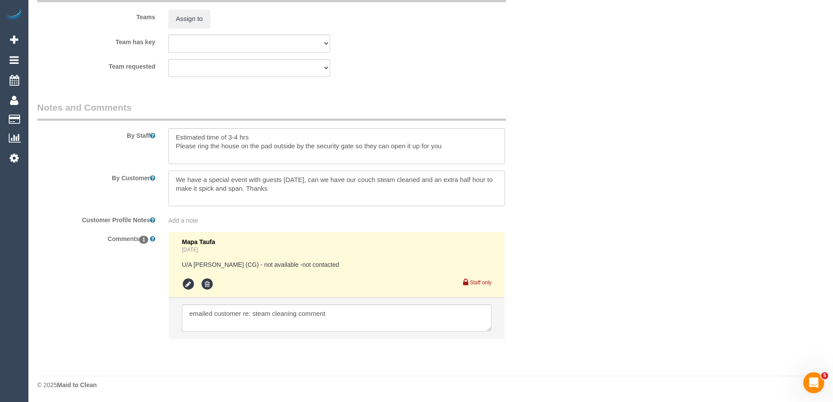
click at [305, 188] on textarea at bounding box center [336, 189] width 337 height 36
drag, startPoint x: 308, startPoint y: 189, endPoint x: 99, endPoint y: 168, distance: 210.2
click at [99, 168] on sui-booking-comments "By Staff By Customer Customer Profile Notes Add a note Comments 1 Mapa Taufa Ye…" at bounding box center [293, 224] width 512 height 246
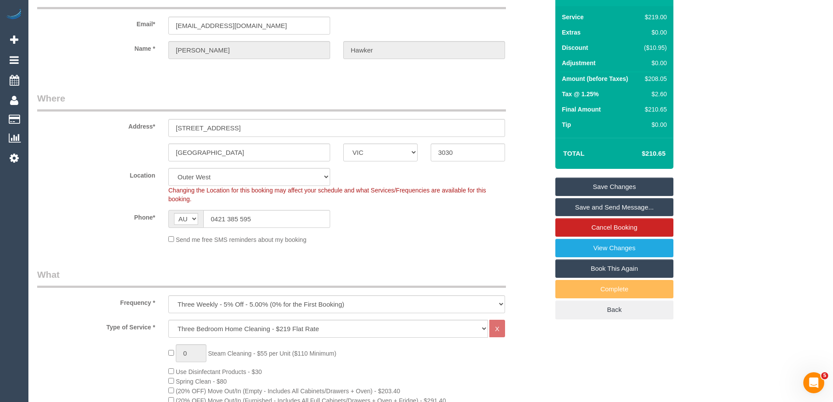
scroll to position [0, 0]
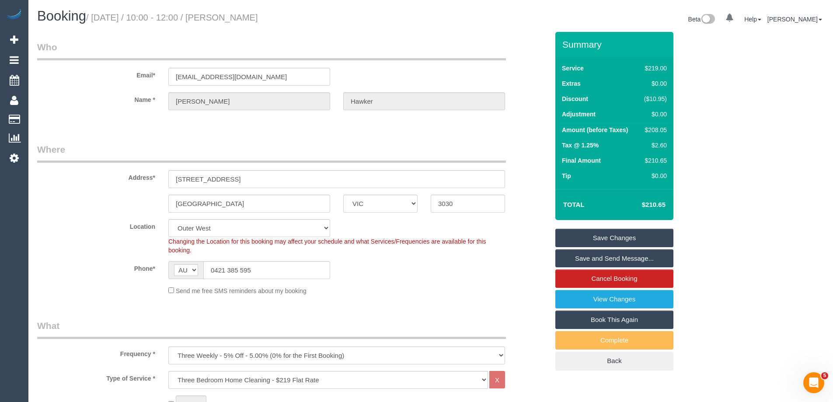
click at [131, 95] on label "Name *" at bounding box center [96, 98] width 131 height 12
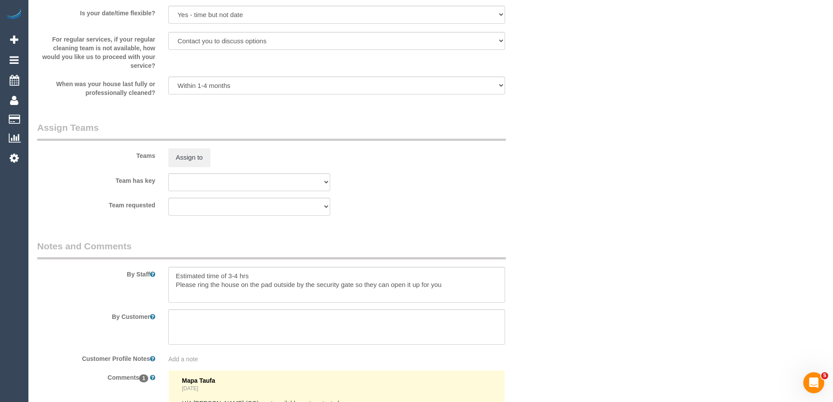
scroll to position [1407, 0]
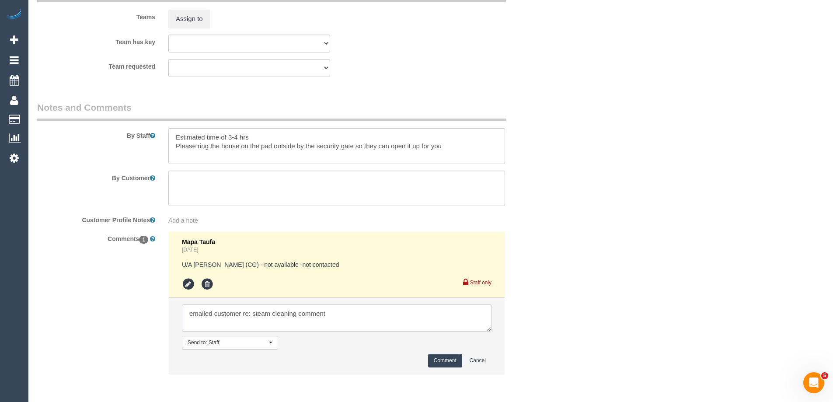
drag, startPoint x: 377, startPoint y: 321, endPoint x: -5, endPoint y: 323, distance: 381.9
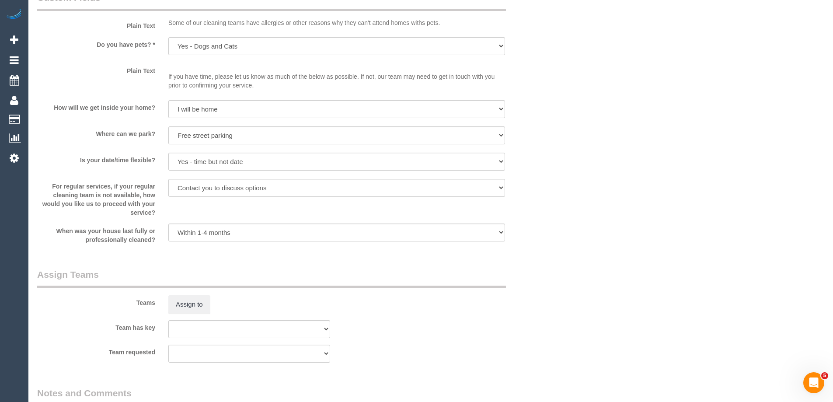
scroll to position [1189, 0]
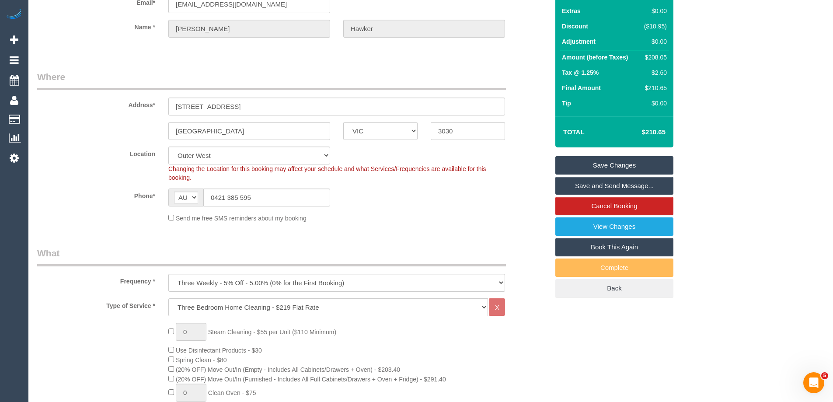
scroll to position [51, 0]
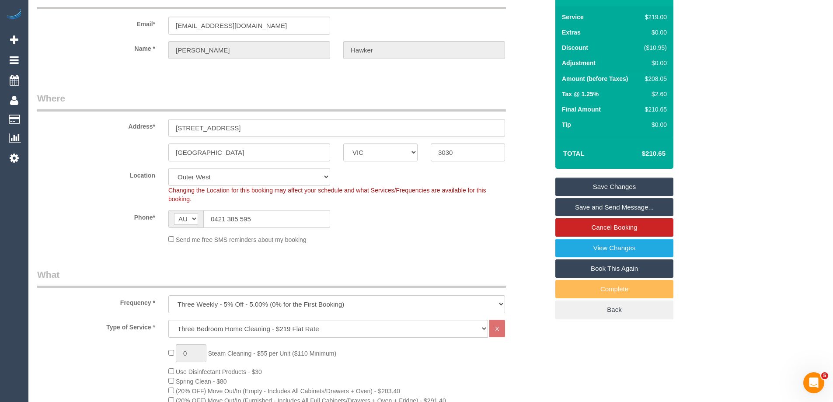
click at [657, 77] on div "$208.05" at bounding box center [654, 78] width 26 height 9
copy div "208.05"
click at [721, 74] on div "Summary Service $219.00 Extras $0.00 Discount ($10.95) Adjustment $0.00 Amount …" at bounding box center [647, 159] width 197 height 356
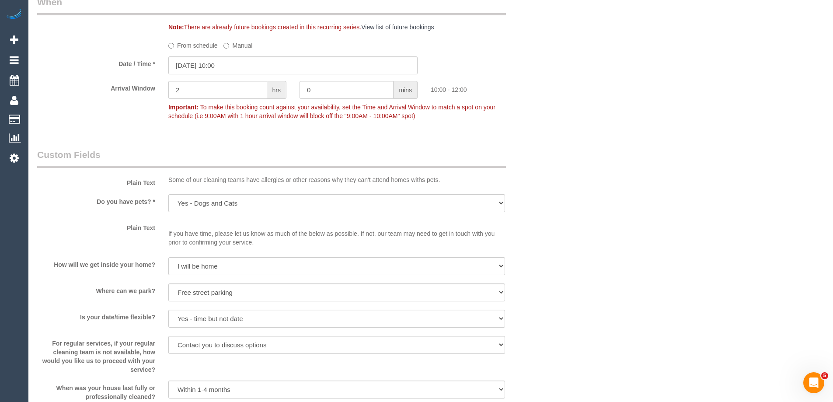
scroll to position [1101, 0]
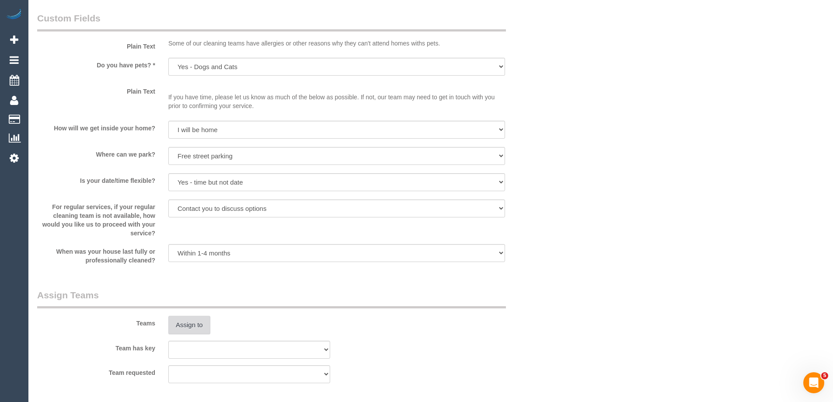
click at [181, 326] on button "Assign to" at bounding box center [189, 325] width 42 height 18
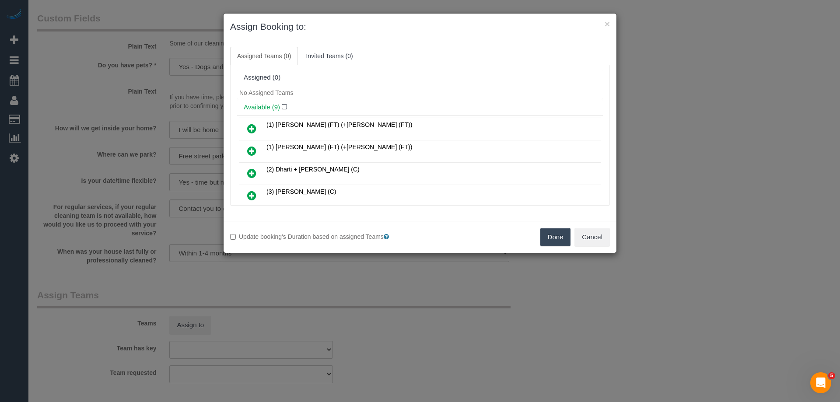
click at [384, 100] on div "Available (9)" at bounding box center [420, 107] width 366 height 16
click at [599, 233] on button "Cancel" at bounding box center [591, 237] width 35 height 18
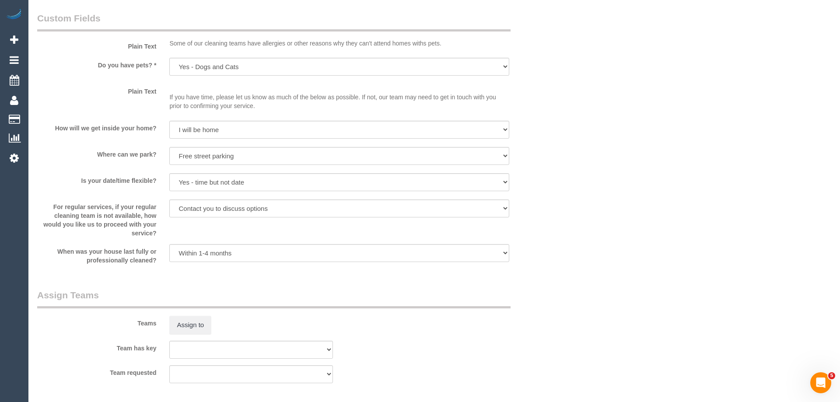
click at [599, 233] on div "× Assign Booking to: Assigned Teams (0) Invited Teams (0) Assigned (0) No Assig…" at bounding box center [420, 201] width 840 height 402
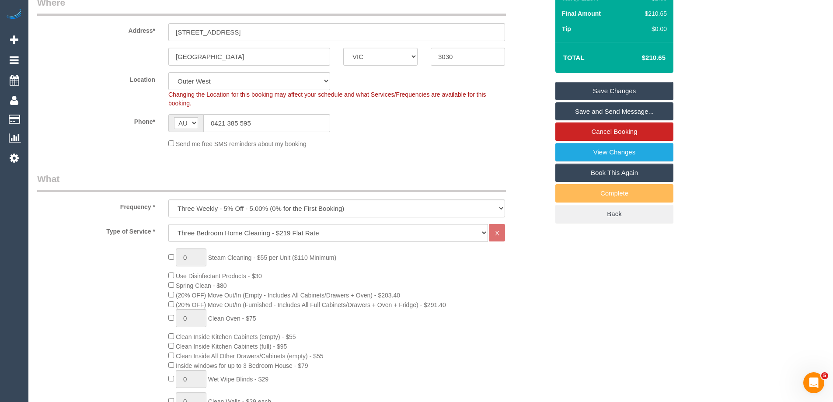
scroll to position [139, 0]
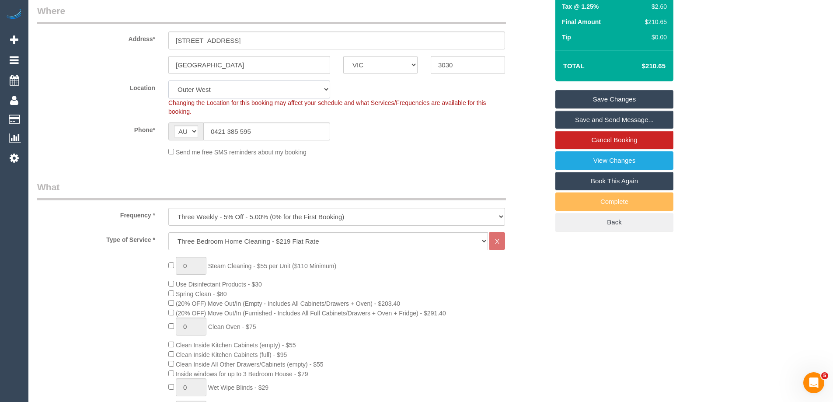
click at [193, 83] on select "Office City East (North) East (South) Inner East Inner North (East) Inner North…" at bounding box center [249, 90] width 162 height 18
select select "50"
click at [168, 81] on select "Office City East (North) East (South) Inner East Inner North (East) Inner North…" at bounding box center [249, 90] width 162 height 18
click at [385, 138] on div "Phone* AF AL DZ AD AO AI AQ AG AR AM AW AU AT AZ BS BH BD BB BY BE BZ BJ BM BT …" at bounding box center [293, 132] width 525 height 18
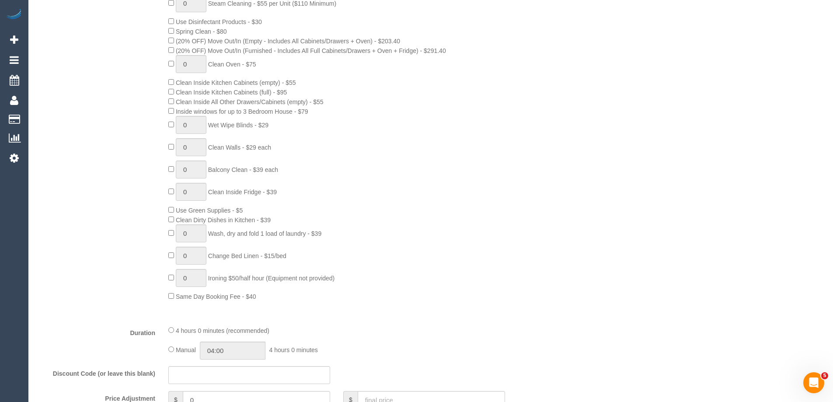
select select "object:3488"
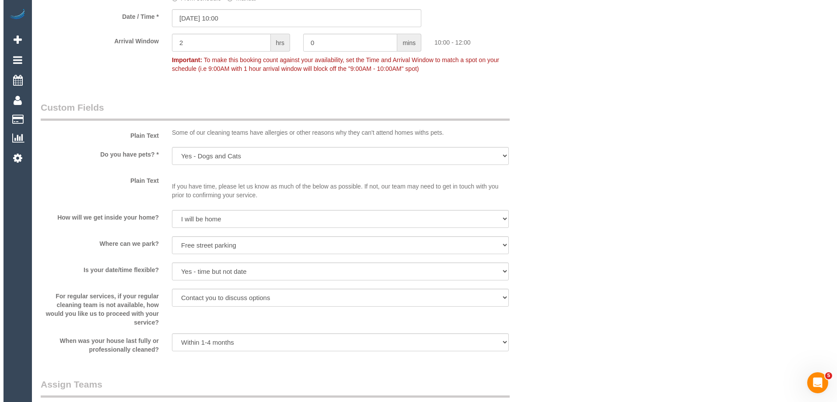
scroll to position [1145, 0]
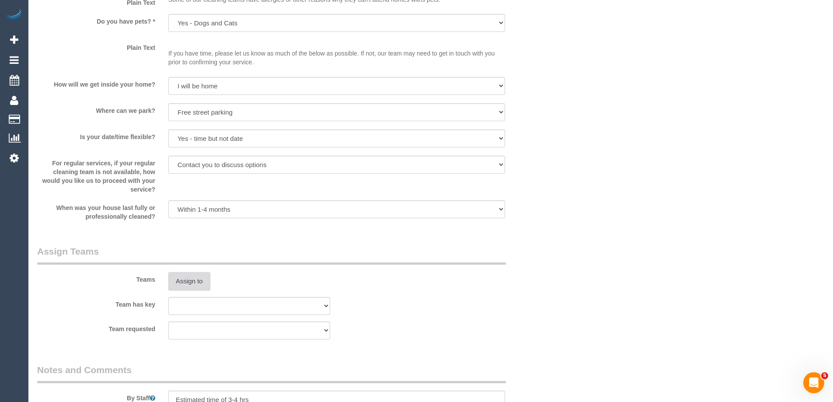
click at [189, 284] on button "Assign to" at bounding box center [189, 281] width 42 height 18
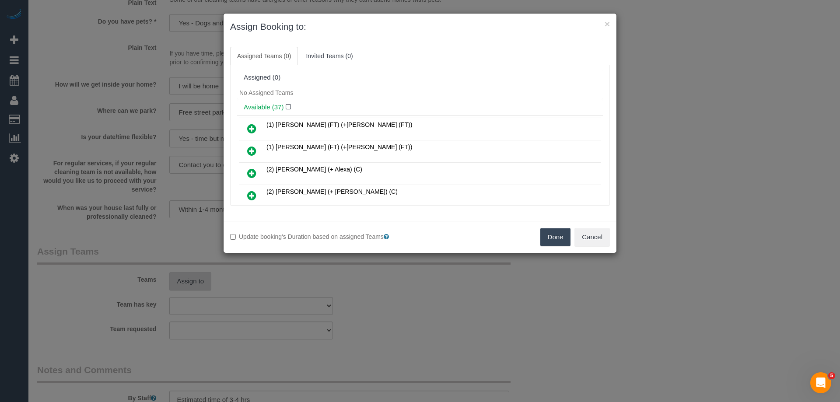
scroll to position [348, 0]
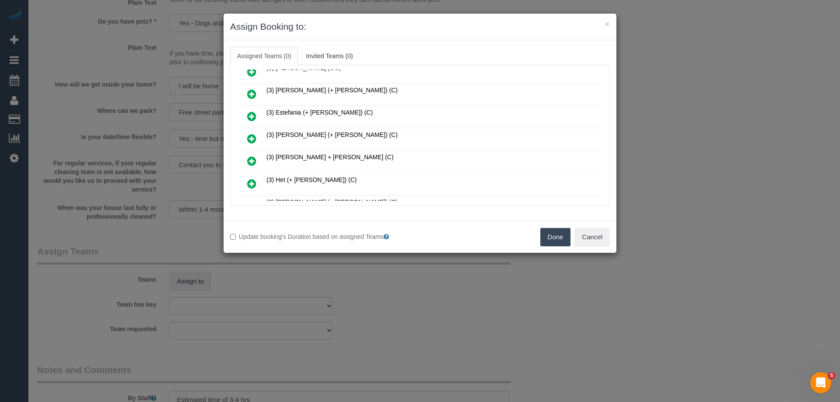
click at [255, 136] on icon at bounding box center [251, 138] width 9 height 11
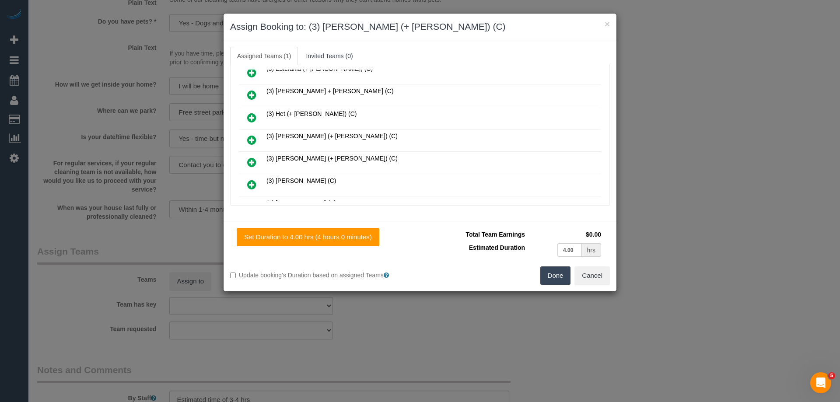
click at [252, 137] on icon at bounding box center [251, 140] width 9 height 11
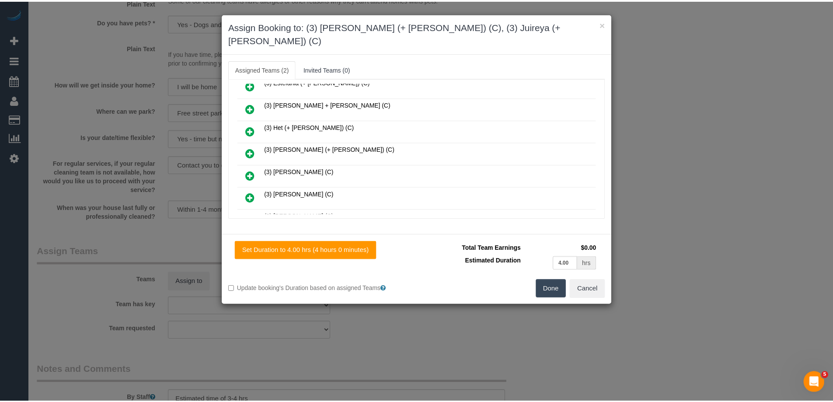
scroll to position [0, 0]
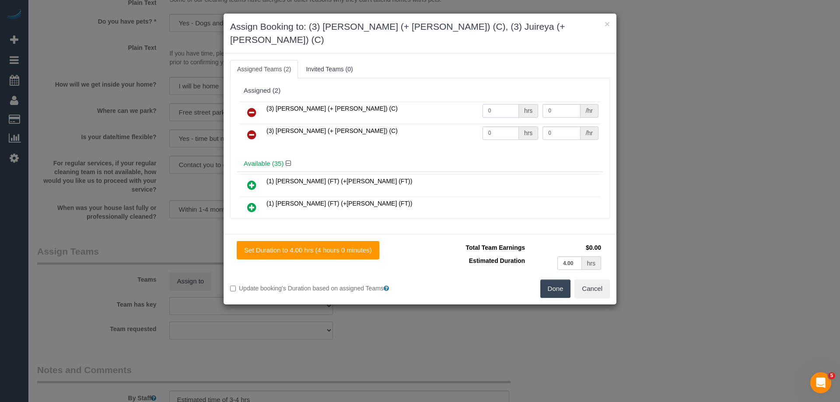
click at [508, 104] on input "0" at bounding box center [501, 111] width 36 height 14
type input "1"
click at [493, 126] on input "0" at bounding box center [501, 133] width 36 height 14
type input "1"
click at [563, 104] on input "0" at bounding box center [562, 111] width 38 height 14
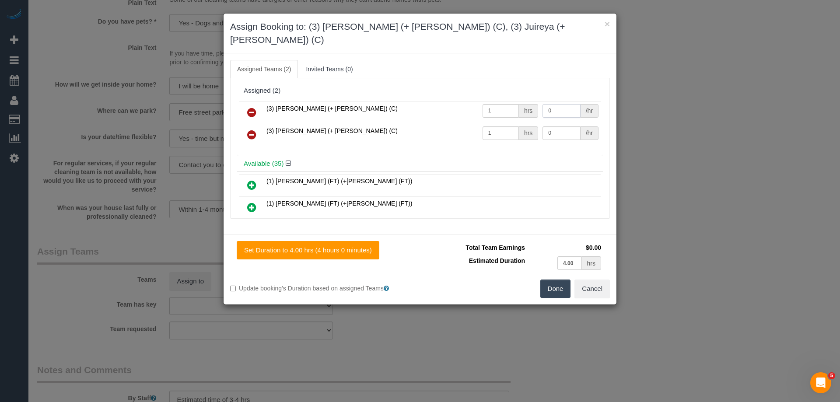
click at [567, 104] on input "0" at bounding box center [562, 111] width 38 height 14
type input "65"
click at [557, 126] on input "0" at bounding box center [562, 133] width 38 height 14
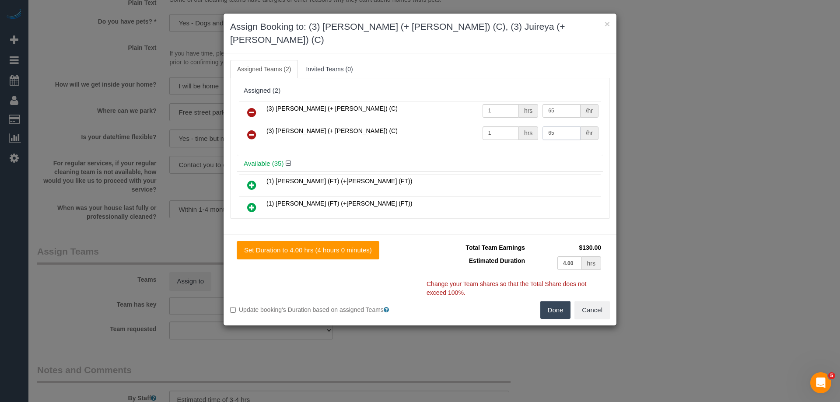
type input "65"
click at [549, 301] on button "Done" at bounding box center [555, 310] width 31 height 18
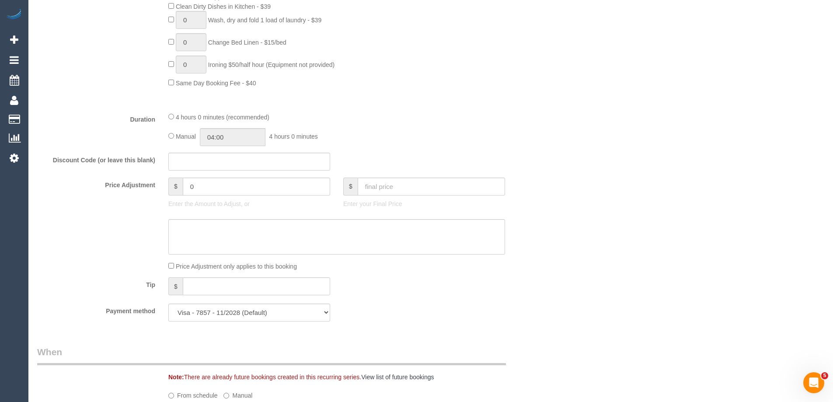
scroll to position [532, 0]
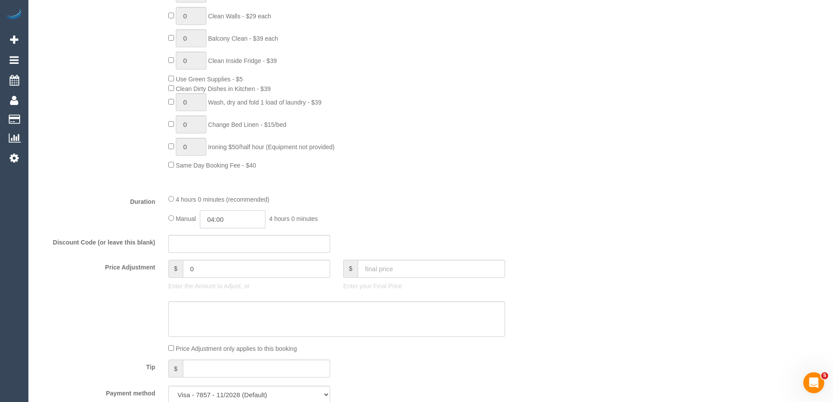
click at [238, 224] on input "04:00" at bounding box center [233, 219] width 66 height 18
type input "02:00"
click at [224, 249] on li "02:00" at bounding box center [222, 252] width 39 height 11
click at [442, 208] on div "4 hours 0 minutes (recommended) Manual 02:00 2 hours 0 minutes" at bounding box center [337, 211] width 350 height 34
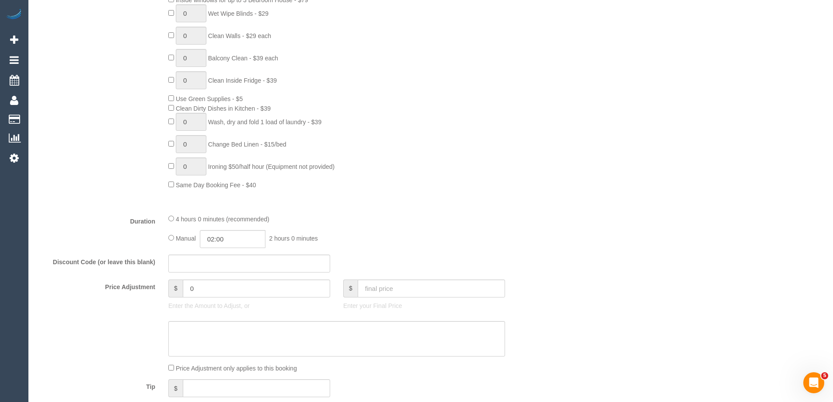
scroll to position [0, 0]
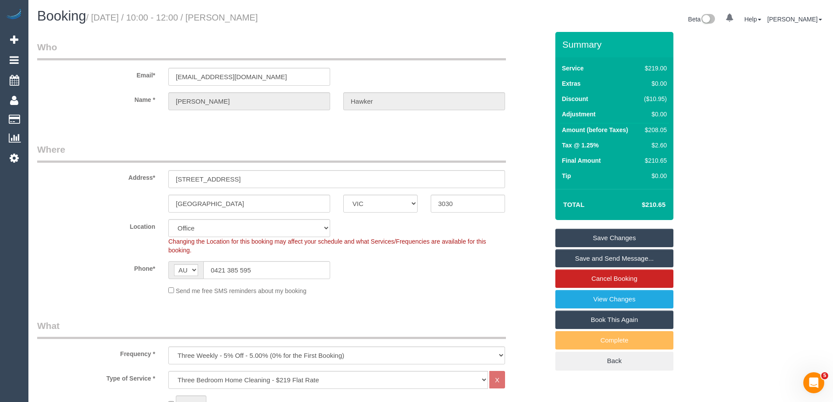
click at [626, 237] on link "Save Changes" at bounding box center [615, 238] width 118 height 18
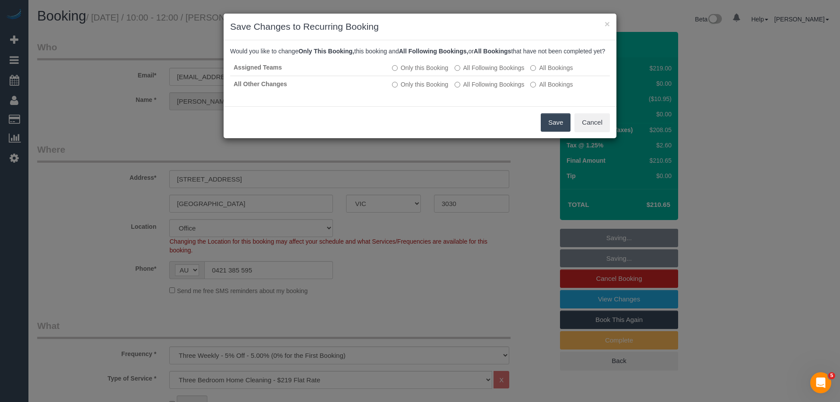
click at [551, 127] on button "Save" at bounding box center [556, 122] width 30 height 18
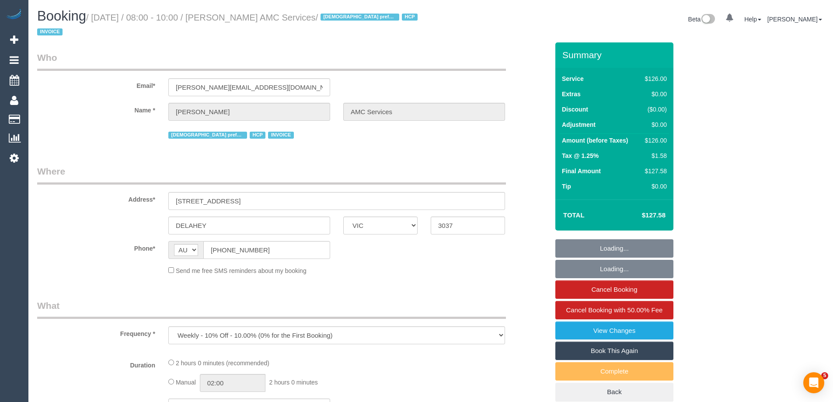
select select "VIC"
select select "120"
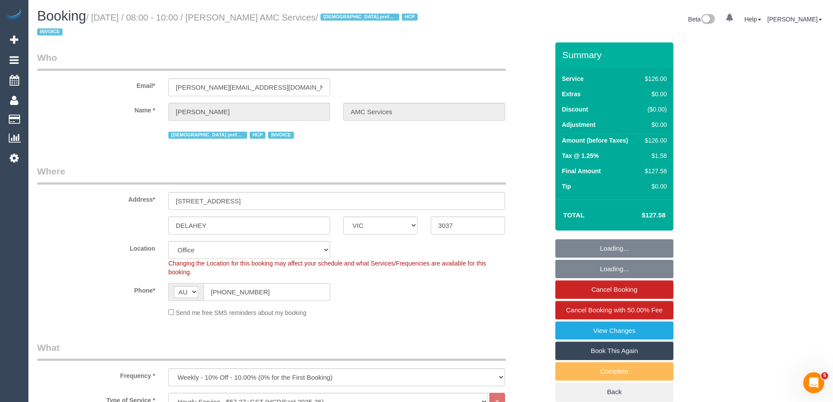
select select "object:821"
select select "number:28"
select select "number:14"
select select "number:18"
select select "number:36"
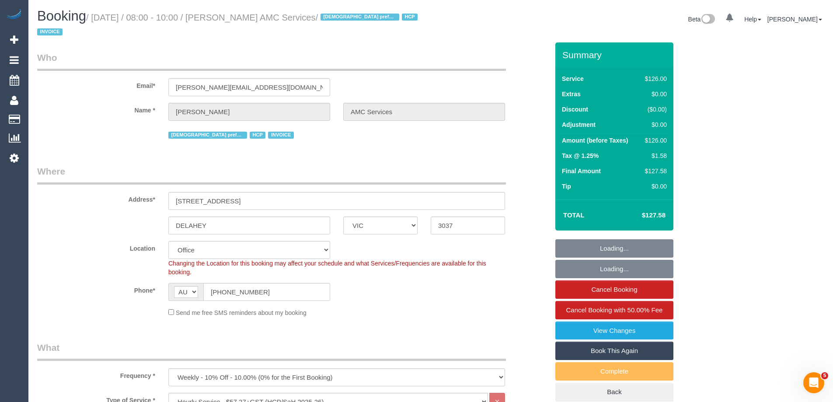
select select "number:35"
select select "number:12"
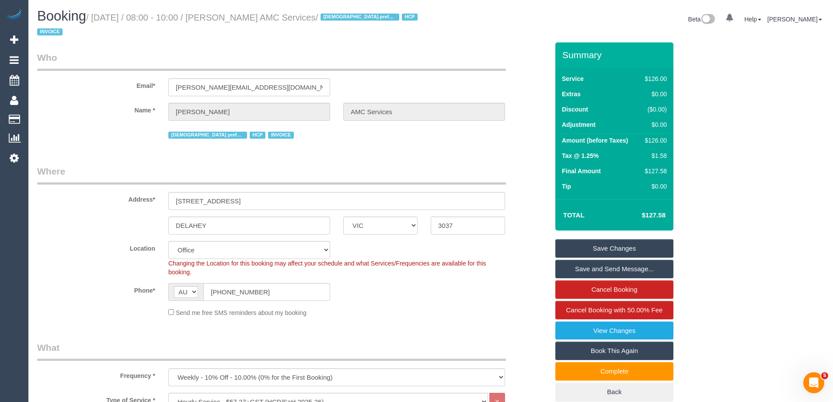
drag, startPoint x: 365, startPoint y: 18, endPoint x: 231, endPoint y: 15, distance: 134.8
click at [231, 15] on small "/ [DATE] / 08:00 - 10:00 / [PERSON_NAME] AMC Services / [DEMOGRAPHIC_DATA] pref…" at bounding box center [228, 25] width 383 height 25
copy small "[PERSON_NAME] AMC Services"
click at [363, 294] on div "Phone* AF AL DZ AD AO AI AQ AG AR AM AW AU AT AZ BS BH BD BB BY BE BZ BJ BM BT …" at bounding box center [293, 292] width 525 height 18
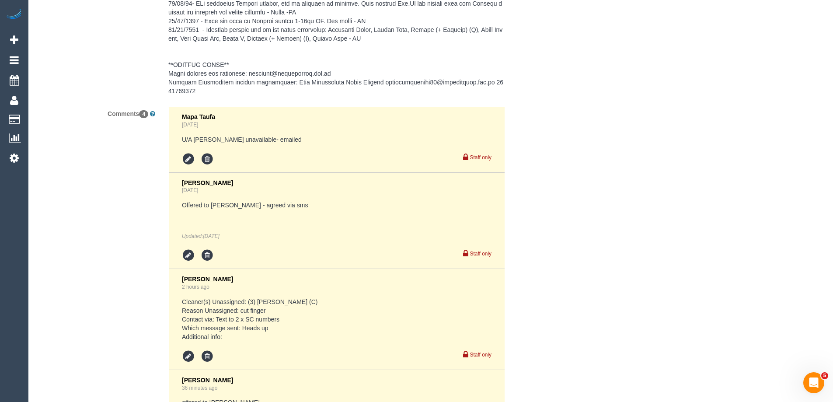
scroll to position [1713, 0]
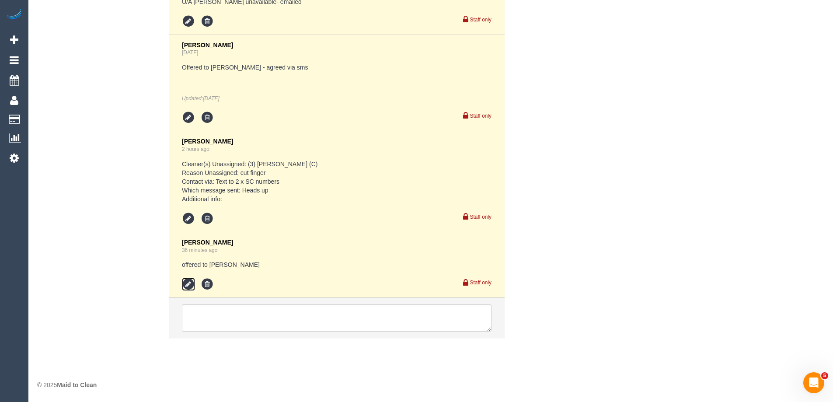
click at [189, 281] on icon at bounding box center [188, 284] width 13 height 13
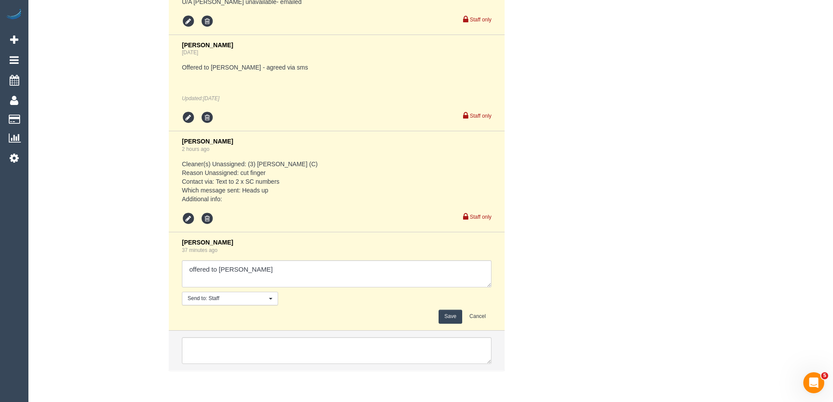
click at [340, 258] on div "[PERSON_NAME] 37 minutes ago Send to: Staff Nothing selected Send to: Staff Sen…" at bounding box center [337, 281] width 310 height 85
click at [343, 260] on textarea at bounding box center [337, 273] width 310 height 27
type textarea "offered to Sarah - pending - Sarah agreed 9-10am AW Chellsea confirmed with AMC…"
click at [445, 320] on button "Save" at bounding box center [450, 317] width 23 height 14
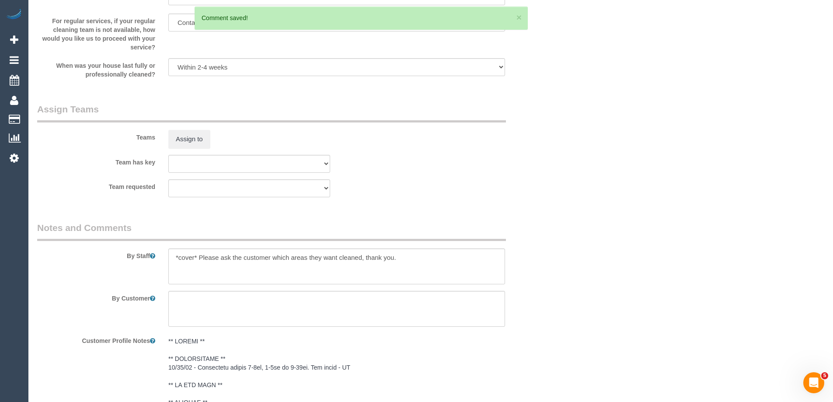
scroll to position [1013, 0]
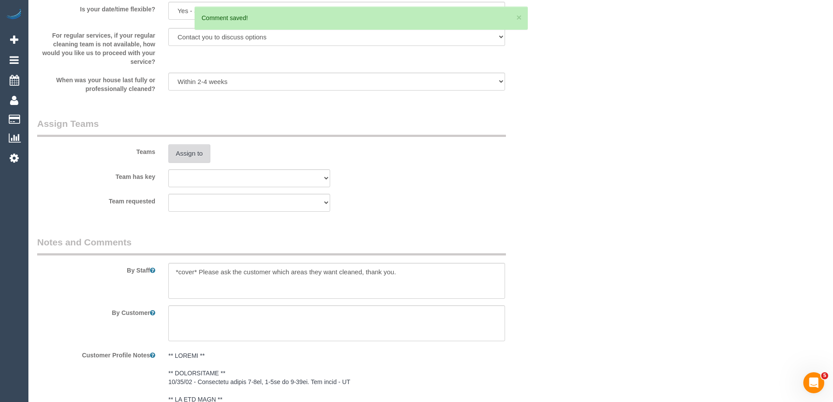
click at [191, 159] on button "Assign to" at bounding box center [189, 153] width 42 height 18
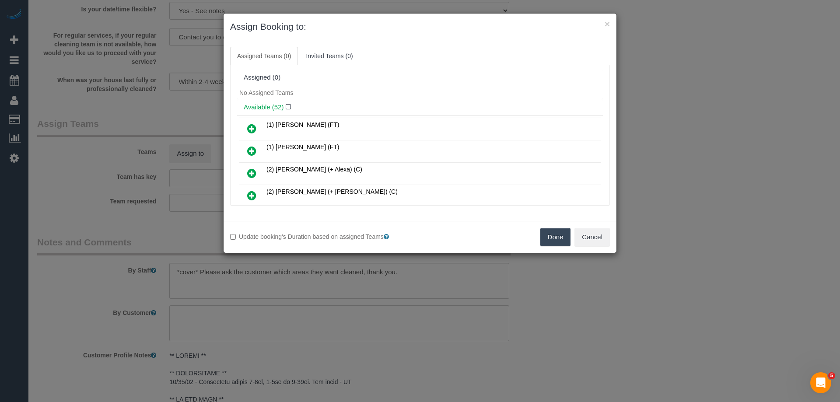
click at [252, 153] on icon at bounding box center [251, 151] width 9 height 11
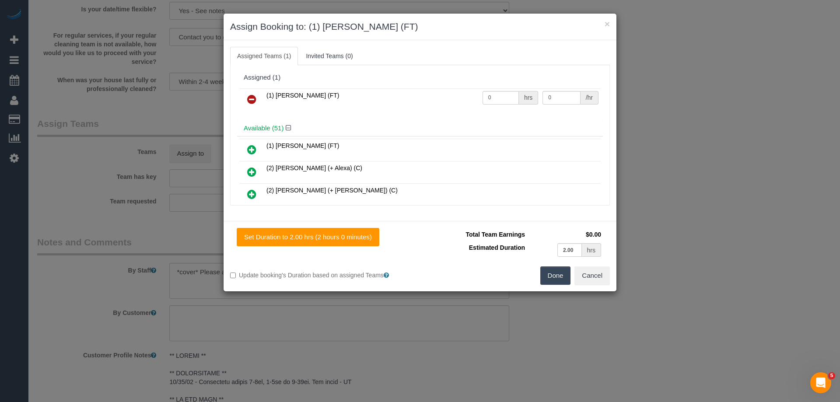
click at [555, 280] on button "Done" at bounding box center [555, 275] width 31 height 18
click at [555, 280] on div "× Assign Booking to: (1) Sarah Slattery (FT) Assigned Teams (1) Invited Teams (…" at bounding box center [420, 201] width 840 height 402
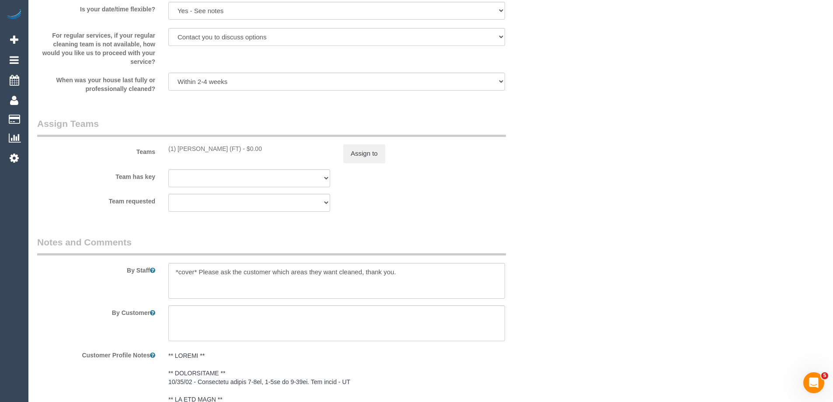
scroll to position [663, 0]
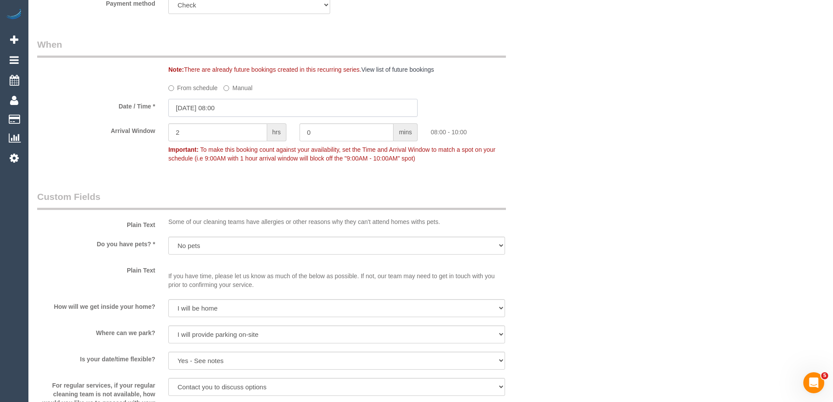
click at [241, 110] on input "01/10/2025 08:00" at bounding box center [292, 108] width 249 height 18
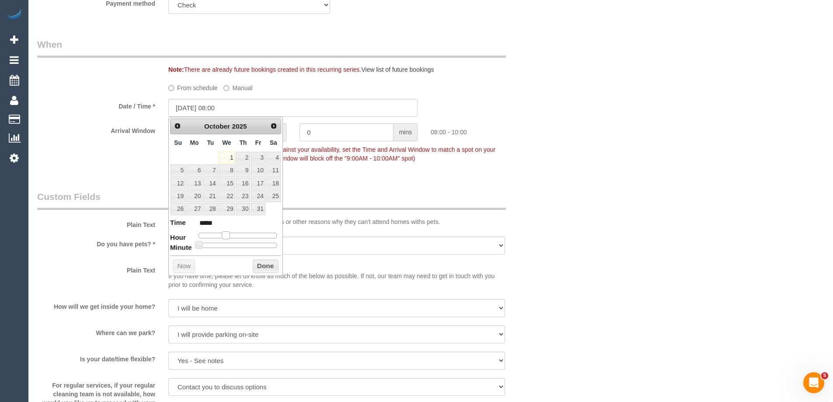
type input "01/10/2025 09:00"
type input "*****"
click at [232, 237] on span at bounding box center [229, 235] width 8 height 8
click at [263, 265] on button "Done" at bounding box center [266, 266] width 26 height 14
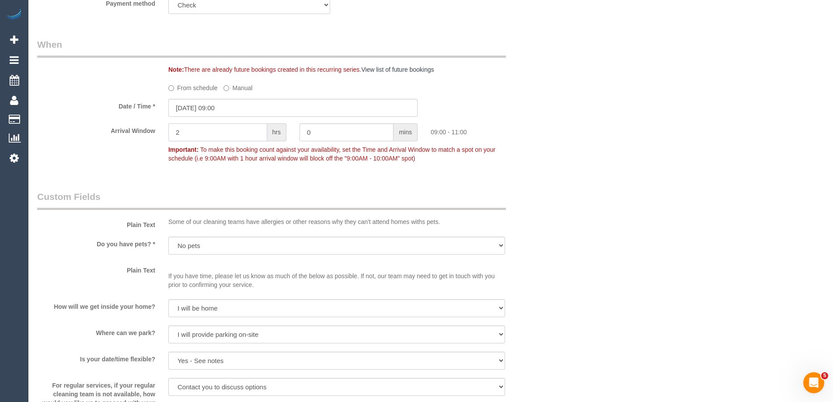
click at [200, 133] on input "2" at bounding box center [217, 132] width 99 height 18
type input "1"
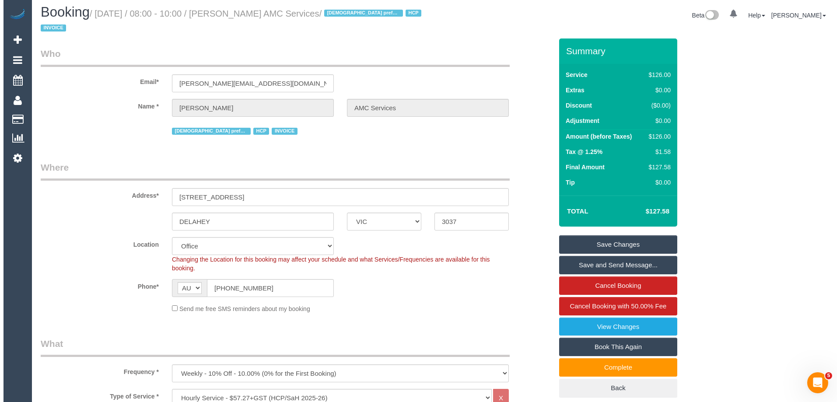
scroll to position [0, 0]
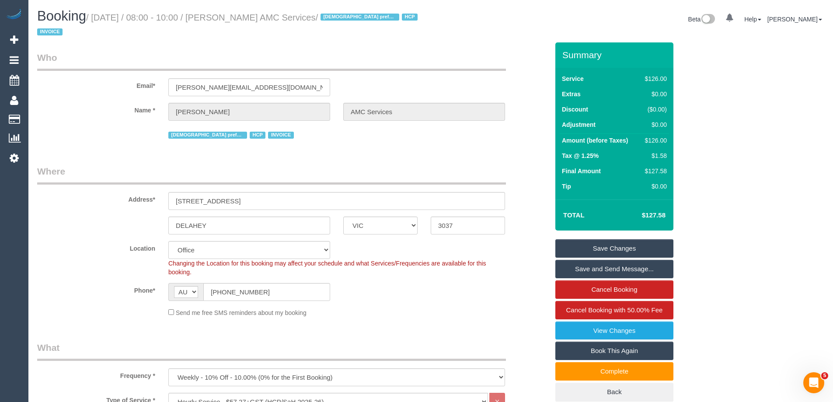
click at [576, 270] on link "Save and Send Message..." at bounding box center [615, 269] width 118 height 18
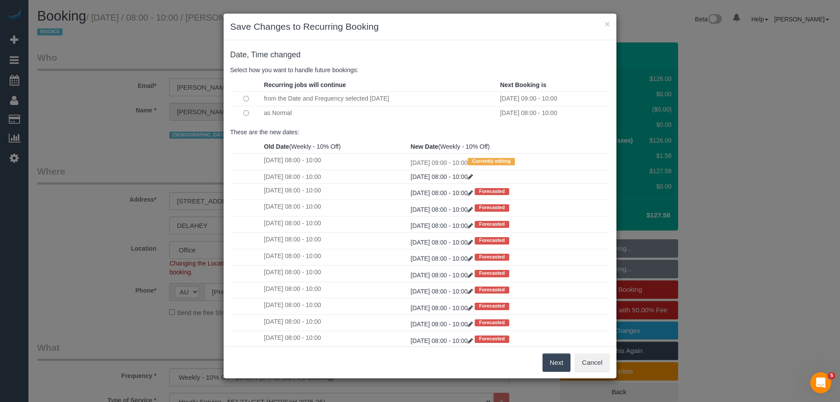
click at [552, 367] on button "Next" at bounding box center [557, 363] width 28 height 18
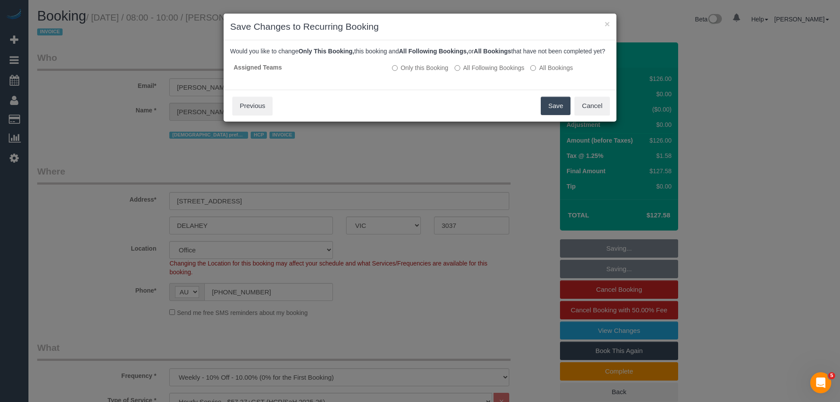
click at [563, 115] on button "Save" at bounding box center [556, 106] width 30 height 18
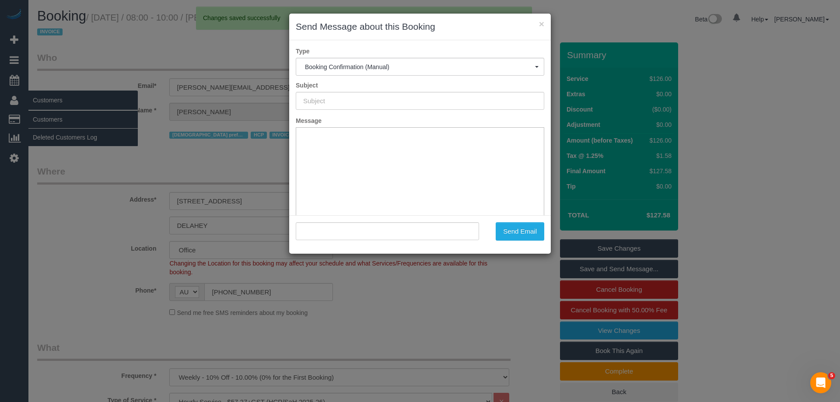
type input "Booking Confirmed"
type input ""Muhammed Sulovic AMC Services" <muhamed.amcservices@fake.com>"
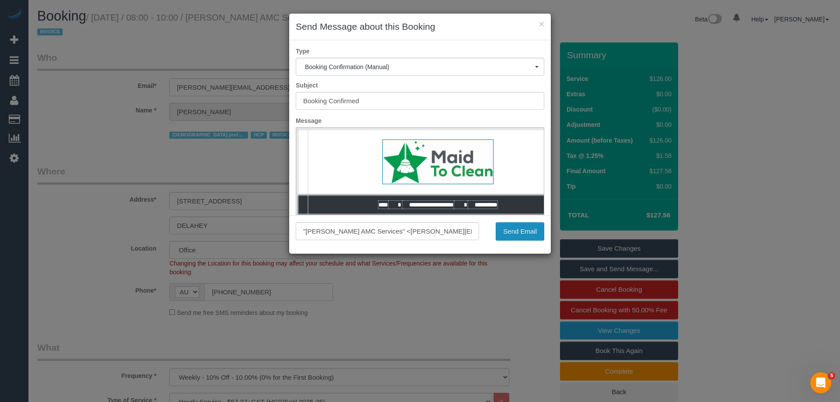
click at [527, 233] on button "Send Email" at bounding box center [520, 231] width 49 height 18
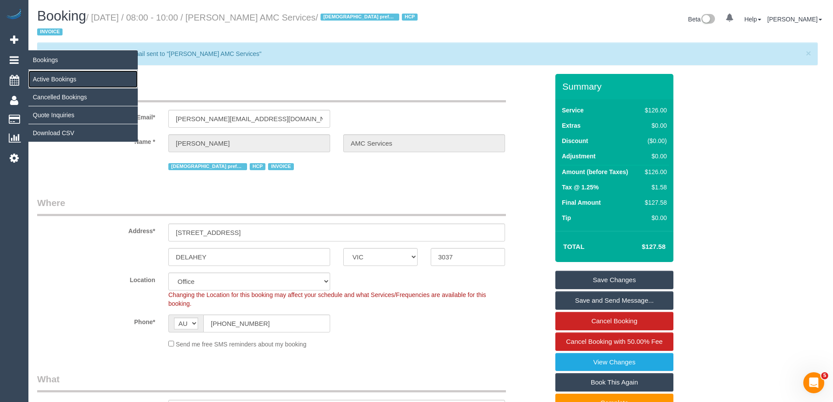
click at [57, 75] on link "Active Bookings" at bounding box center [82, 79] width 109 height 18
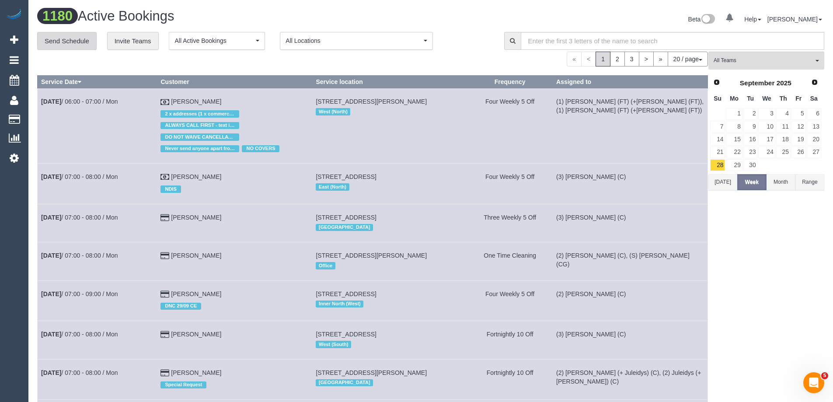
click at [55, 42] on link "Send Schedule" at bounding box center [67, 41] width 60 height 18
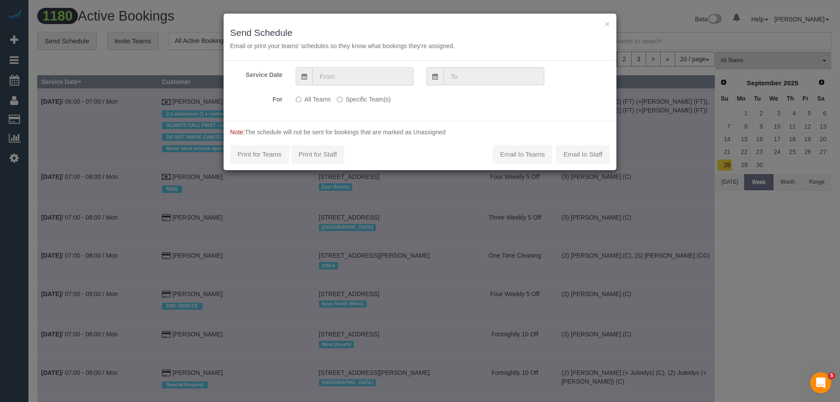
click at [343, 75] on input "text" at bounding box center [362, 76] width 101 height 18
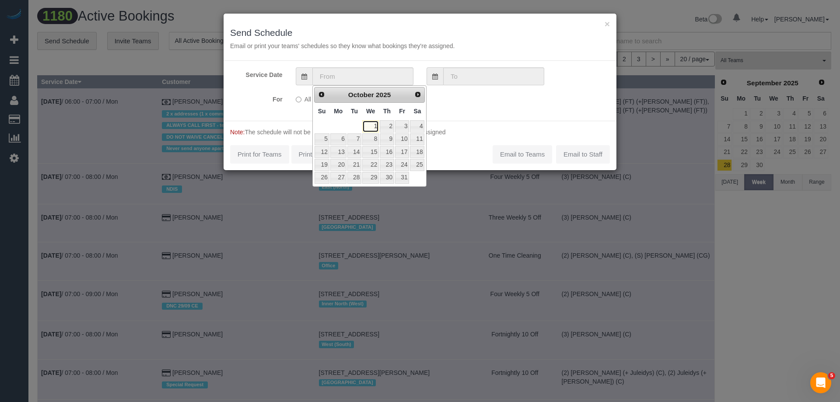
click at [373, 127] on link "1" at bounding box center [370, 126] width 17 height 12
type input "01/10/2025"
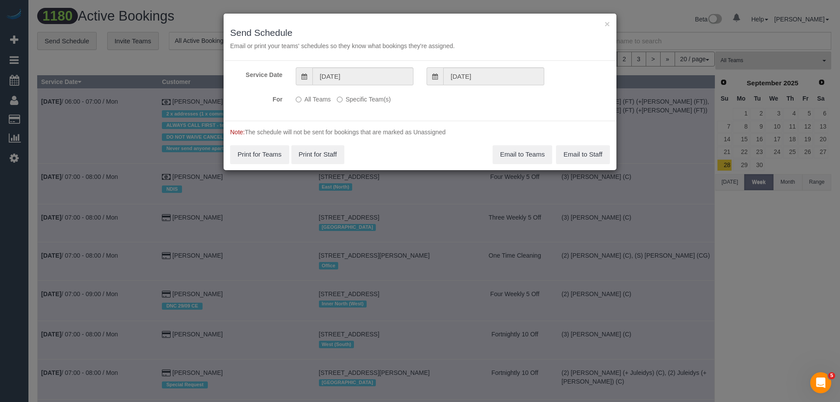
click at [359, 100] on label "Specific Team(s)" at bounding box center [364, 98] width 54 height 12
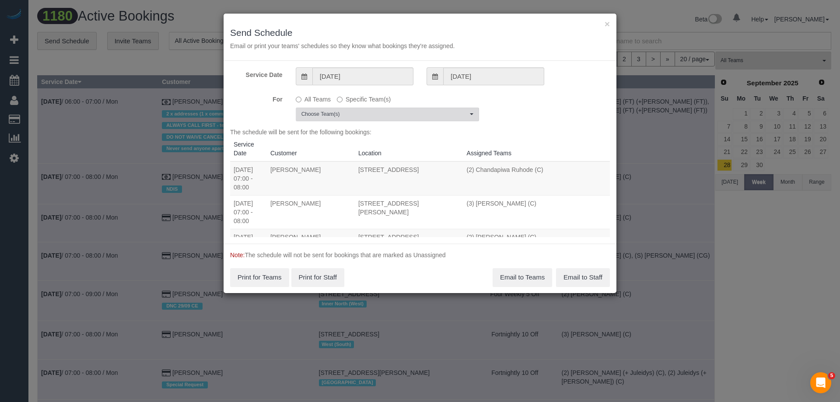
click at [340, 111] on span "Choose Team(s)" at bounding box center [384, 114] width 166 height 7
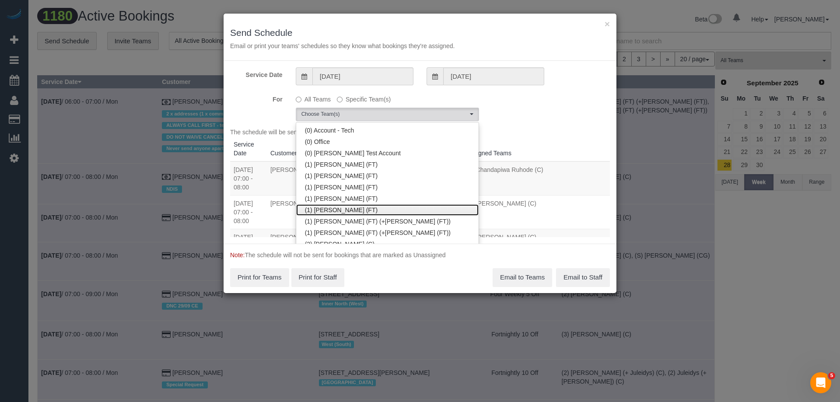
click at [347, 207] on link "(1) [PERSON_NAME] (FT)" at bounding box center [387, 209] width 182 height 11
click at [574, 79] on div "Service Date 01/10/2025 01/10/2025" at bounding box center [420, 76] width 393 height 18
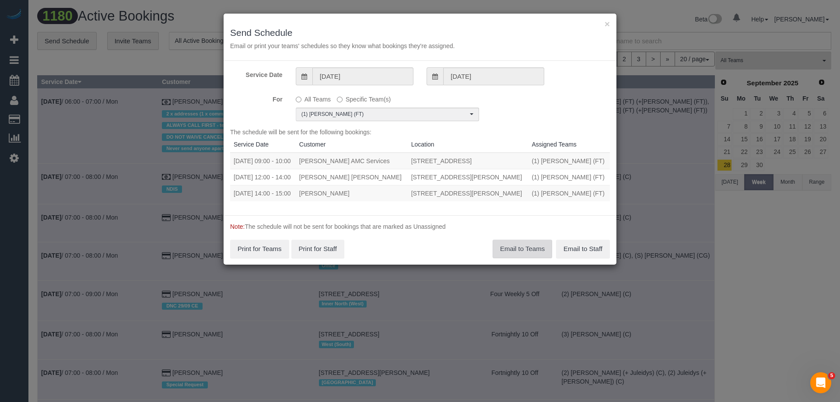
click at [532, 258] on button "Email to Teams" at bounding box center [523, 249] width 60 height 18
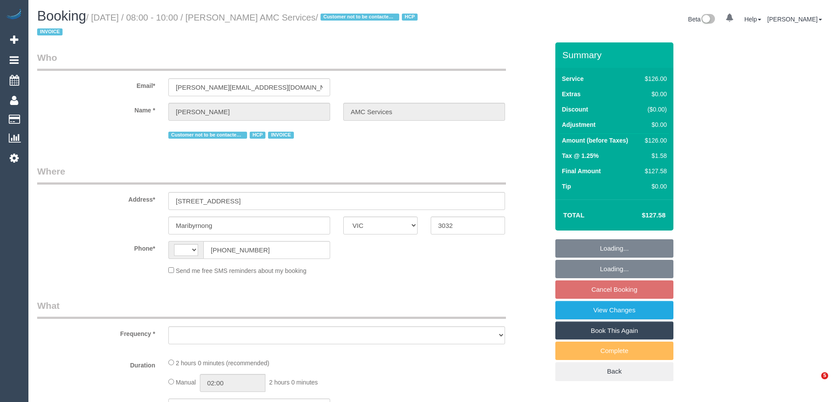
select select "VIC"
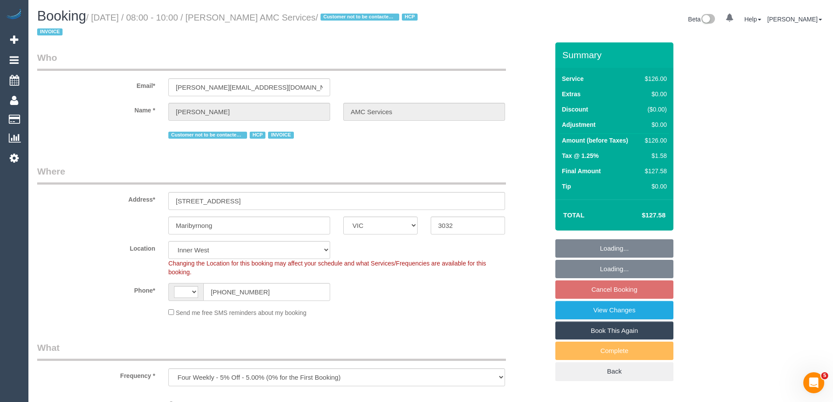
select select "object:751"
select select "string:AU"
select select "number:28"
select select "number:14"
select select "number:19"
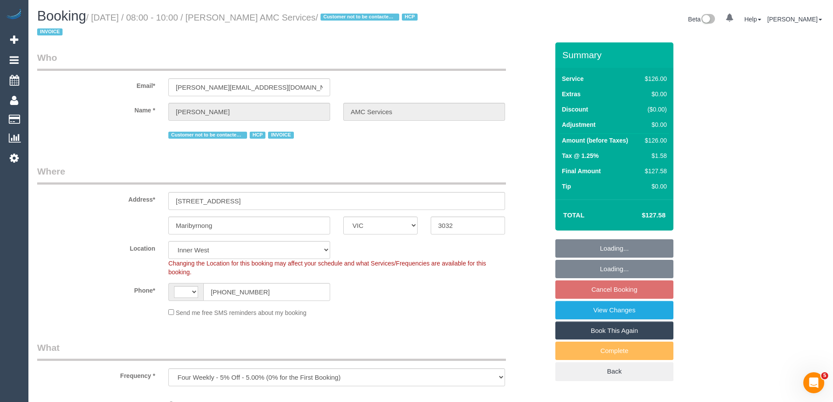
select select "number:22"
select select "number:35"
select select "120"
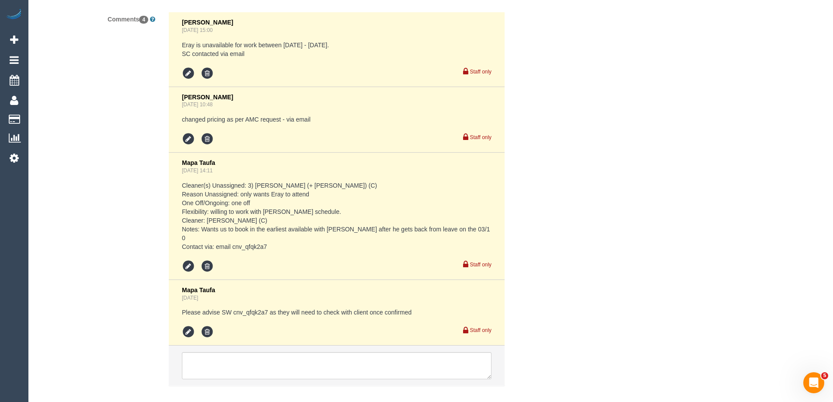
scroll to position [1621, 0]
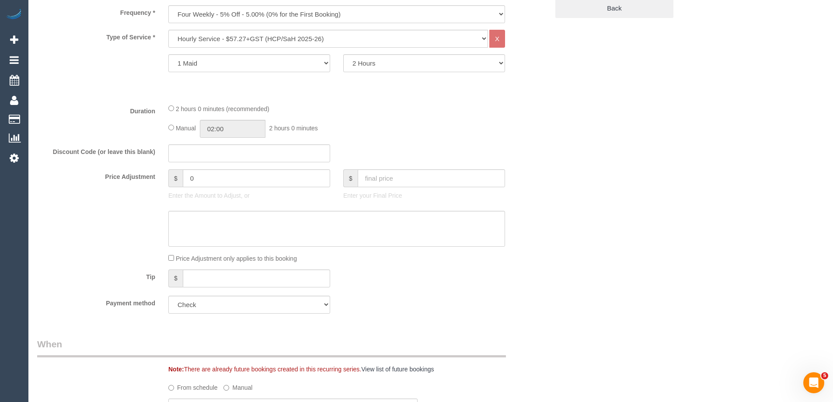
scroll to position [177, 0]
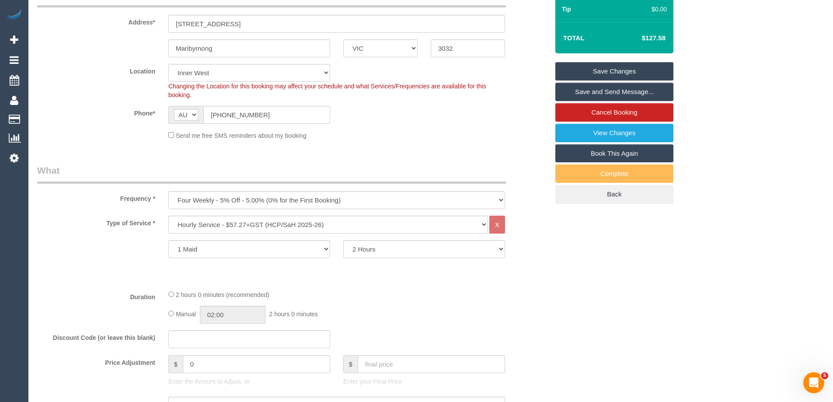
click at [398, 144] on fieldset "Where Address* 306/80 La Scala Avenue Maribyrnong ACT NSW NT QLD SA TAS VIC WA …" at bounding box center [293, 67] width 512 height 159
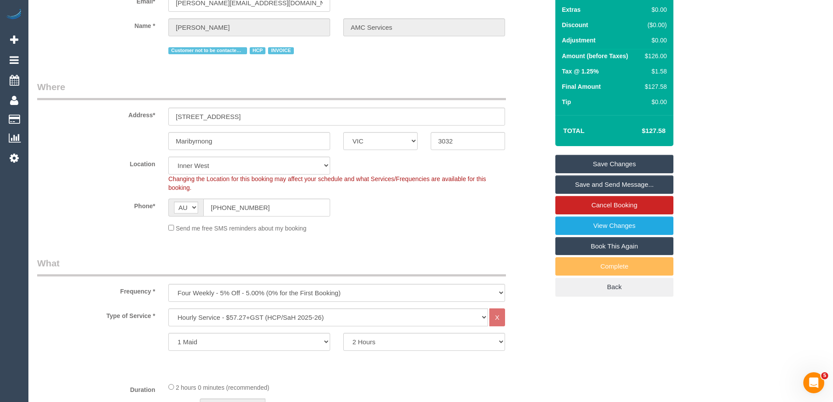
scroll to position [0, 0]
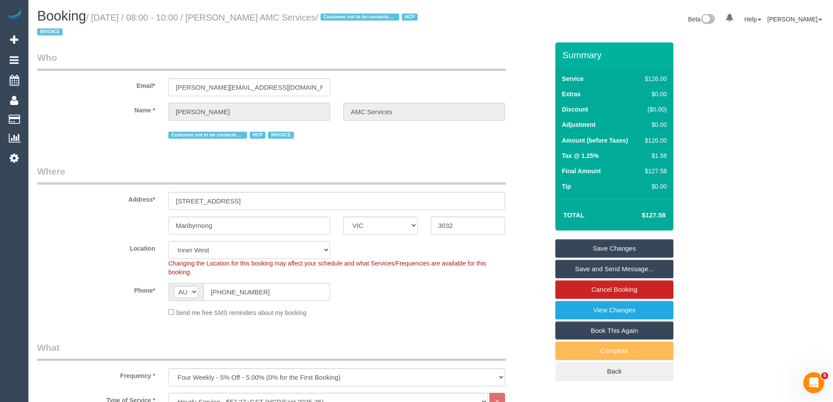
drag, startPoint x: 347, startPoint y: 20, endPoint x: 229, endPoint y: 13, distance: 118.7
click at [229, 13] on small "/ October 03, 2025 / 08:00 - 10:00 / Monika Wiench AMC Services / Customer not …" at bounding box center [228, 25] width 383 height 25
copy small "Monika Wiench AMC Services"
click at [466, 317] on div "Send me free SMS reminders about my booking" at bounding box center [337, 313] width 350 height 10
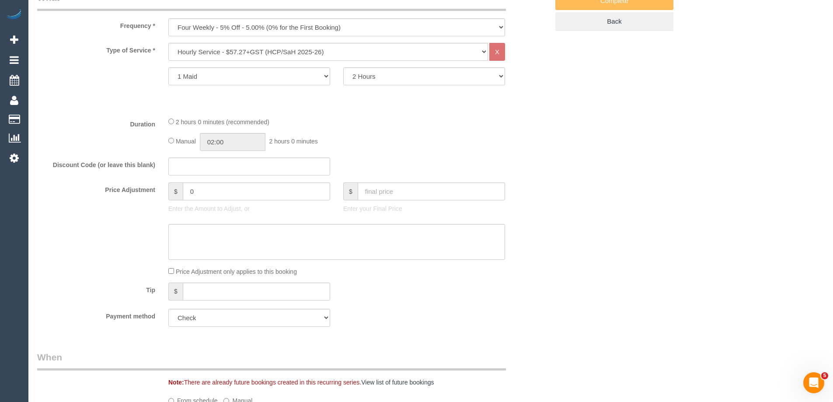
scroll to position [525, 0]
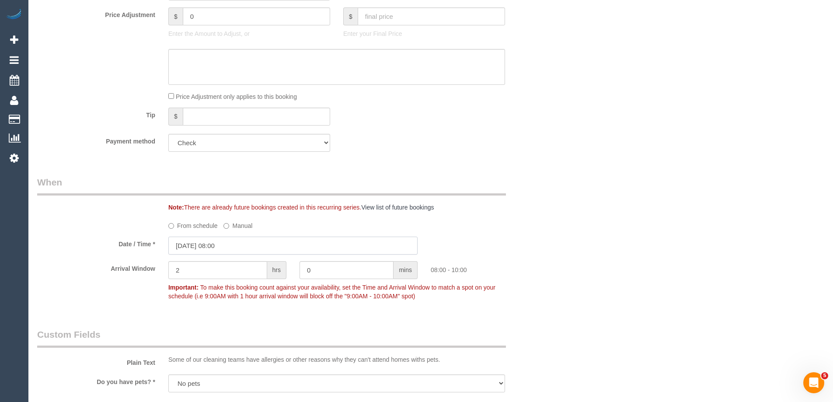
click at [229, 245] on input "03/10/2025 08:00" at bounding box center [292, 246] width 249 height 18
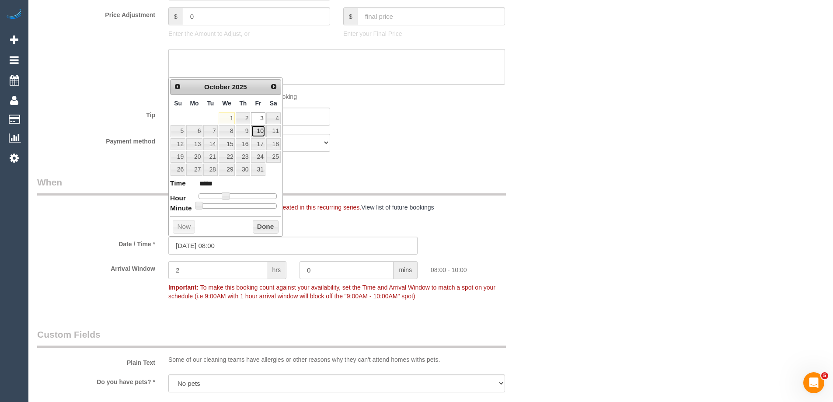
click at [259, 131] on link "10" at bounding box center [258, 131] width 14 height 12
type input "10/10/2025 08:00"
drag, startPoint x: 270, startPoint y: 228, endPoint x: 352, endPoint y: 227, distance: 81.8
click at [270, 228] on button "Done" at bounding box center [266, 227] width 26 height 14
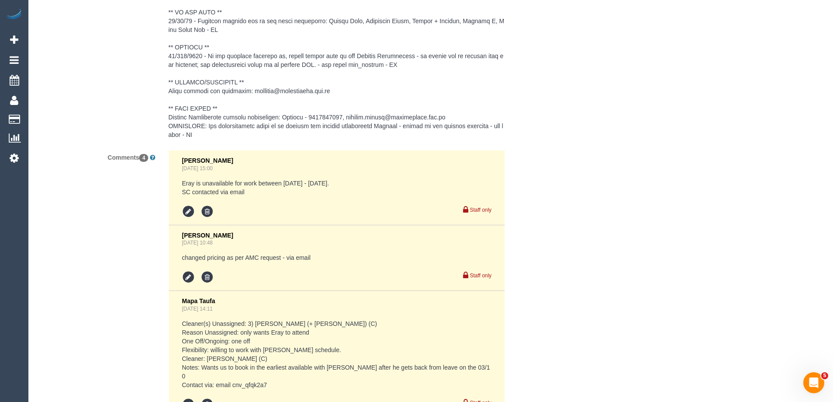
scroll to position [1621, 0]
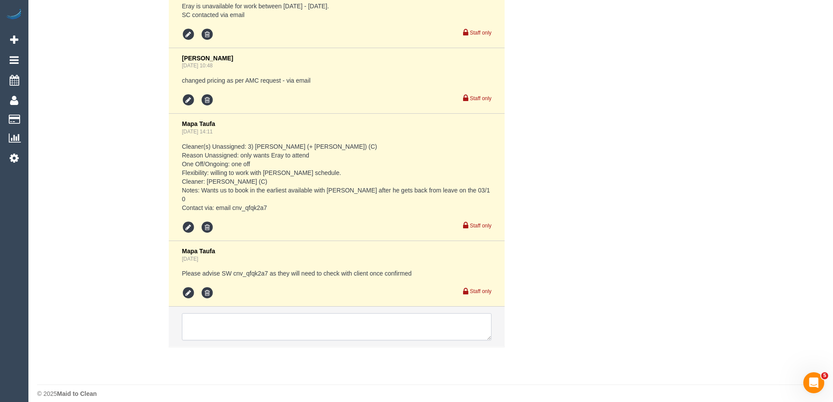
click at [209, 317] on textarea at bounding box center [337, 326] width 310 height 27
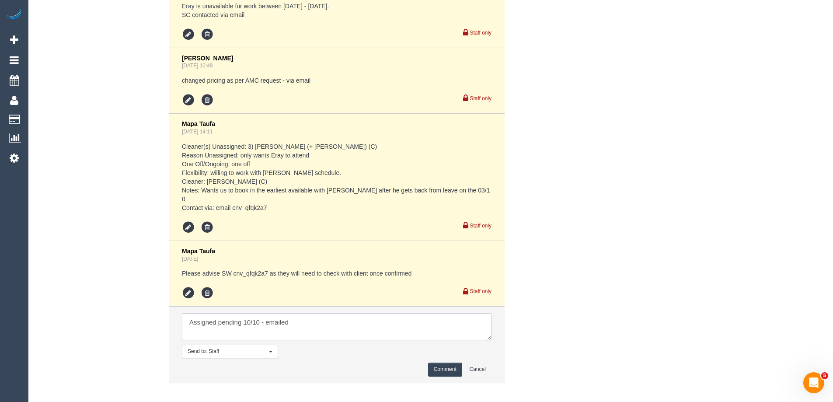
type textarea "Assigned pending 10/10 - emailed"
click at [452, 363] on button "Comment" at bounding box center [445, 370] width 34 height 14
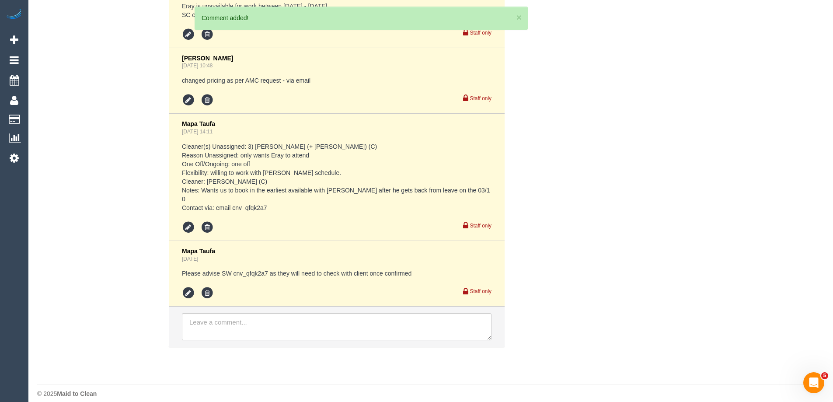
scroll to position [1687, 0]
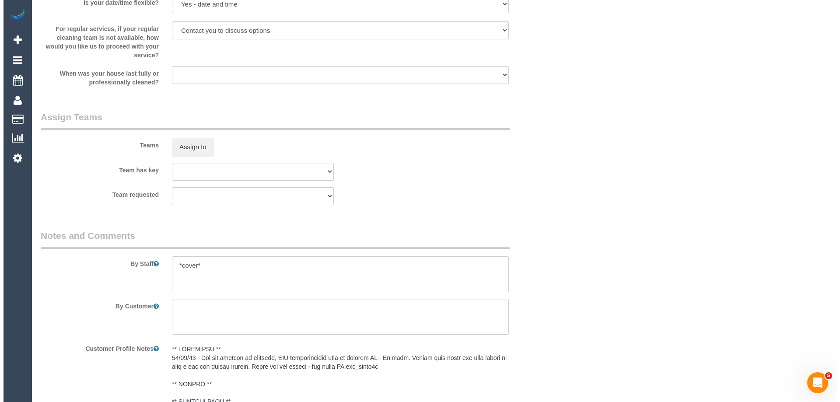
scroll to position [987, 0]
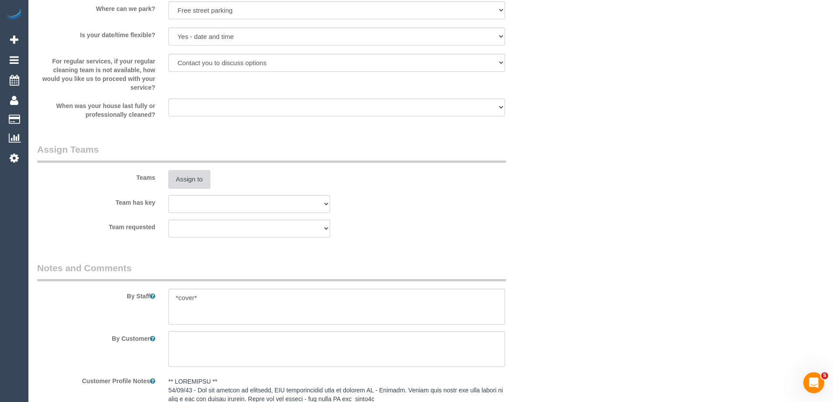
click at [179, 180] on button "Assign to" at bounding box center [189, 179] width 42 height 18
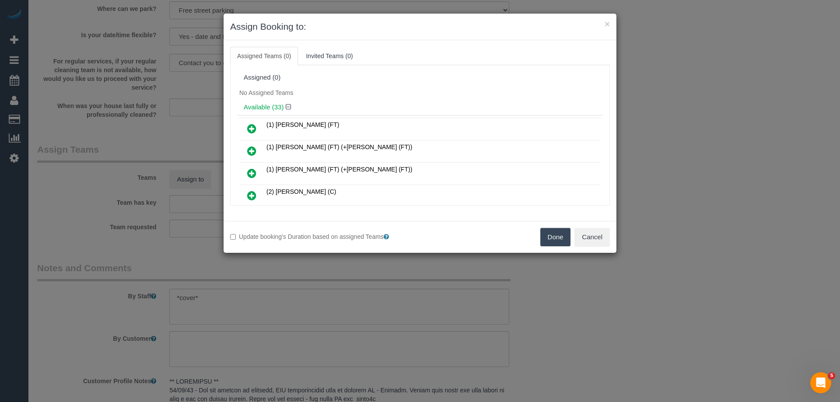
click at [420, 97] on div "No Assigned Teams" at bounding box center [420, 92] width 366 height 13
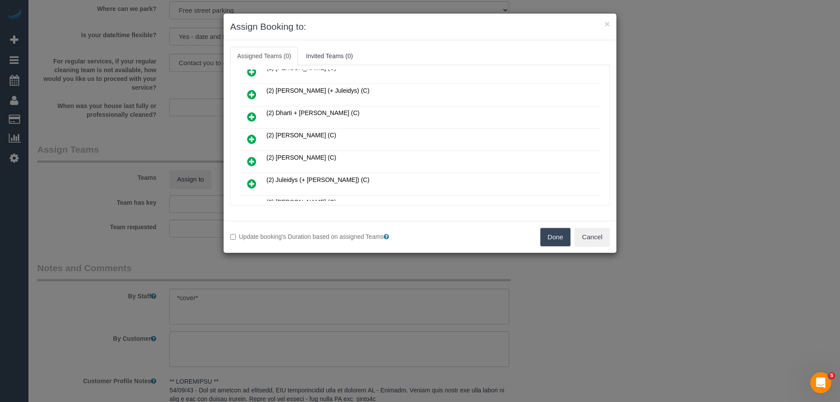
click at [249, 142] on icon at bounding box center [251, 139] width 9 height 11
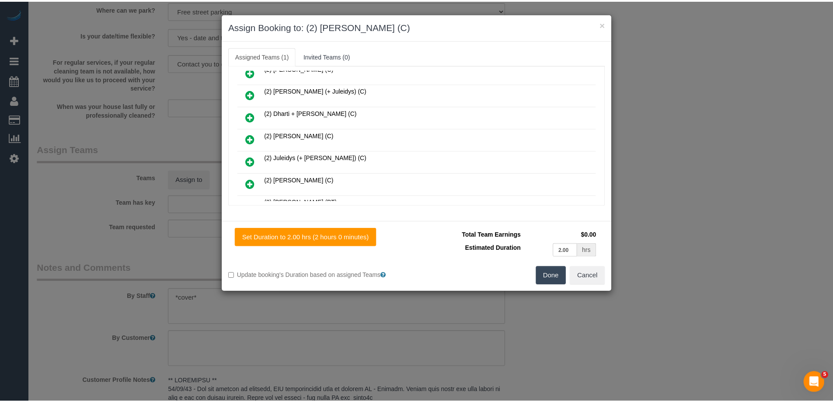
scroll to position [0, 0]
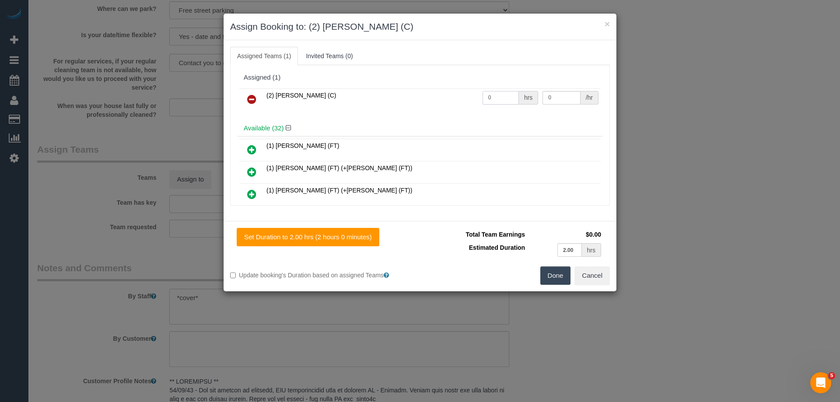
click at [494, 93] on input "0" at bounding box center [501, 98] width 36 height 14
type input "2"
click at [558, 102] on input "0" at bounding box center [562, 98] width 38 height 14
type input "37.5"
click at [564, 276] on button "Done" at bounding box center [555, 275] width 31 height 18
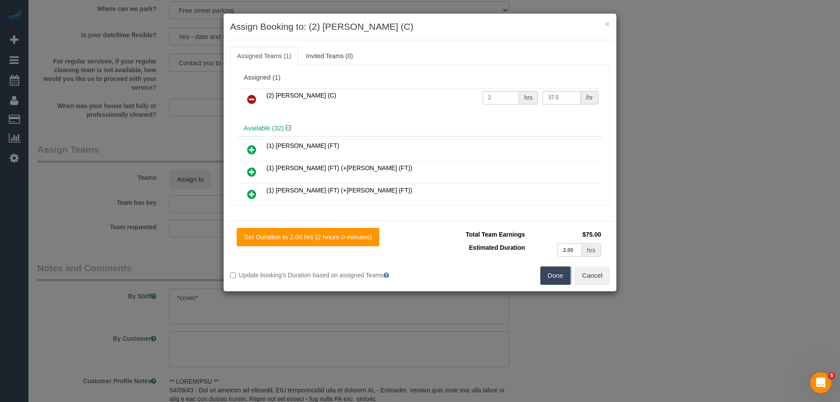
click at [564, 276] on div "× Assign Booking to: (2) Eray Mertturk (C) Assigned Teams (1) Invited Teams (0)…" at bounding box center [420, 201] width 840 height 402
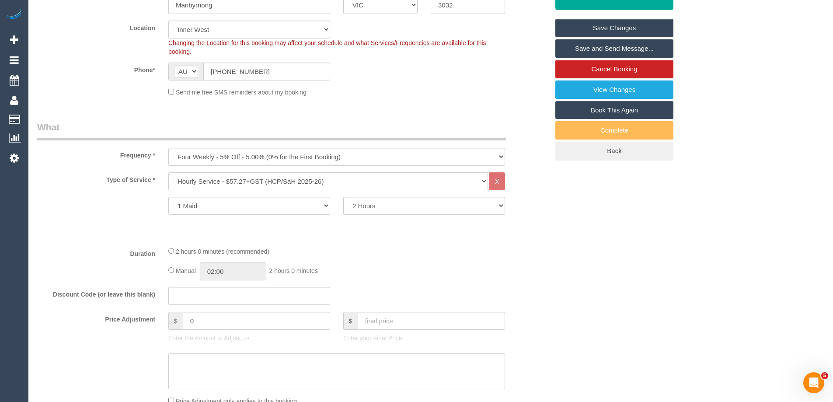
scroll to position [25, 0]
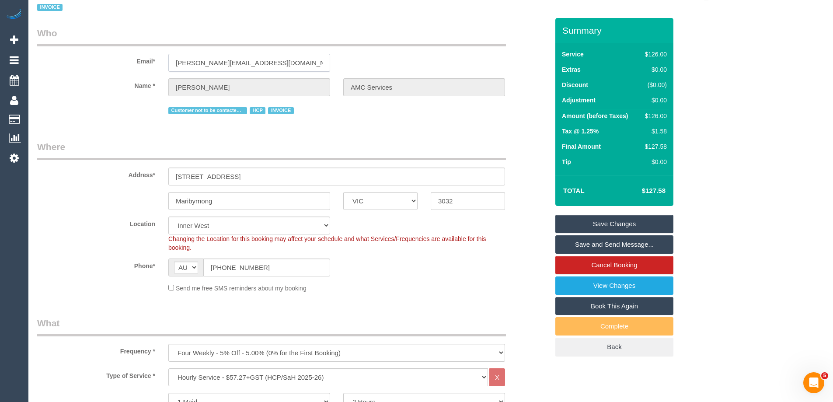
click at [216, 64] on input "shivani.sharma@amcservices.org.au" at bounding box center [249, 63] width 162 height 18
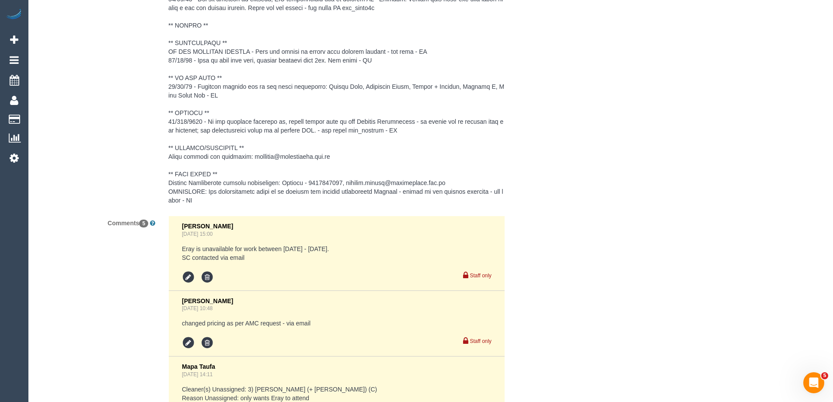
scroll to position [1381, 0]
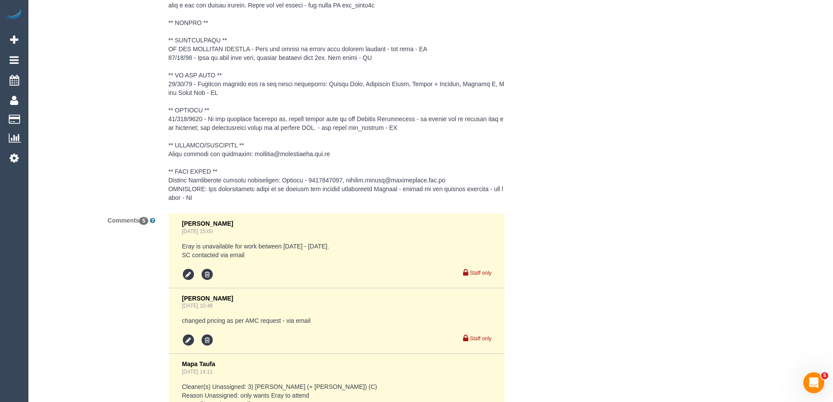
click at [346, 180] on pre at bounding box center [336, 92] width 337 height 219
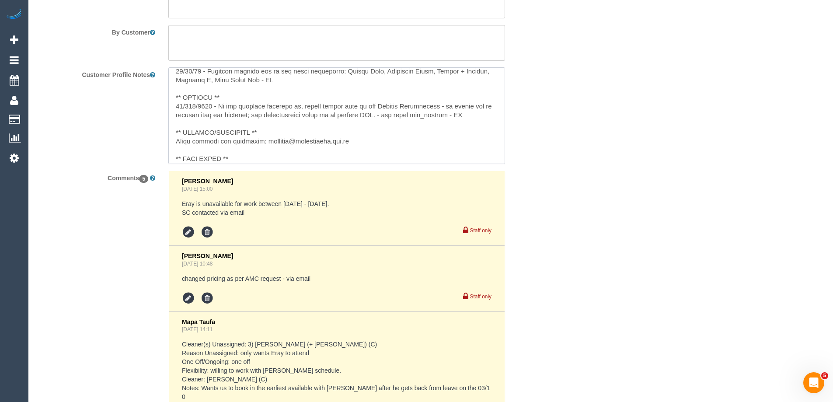
scroll to position [131, 0]
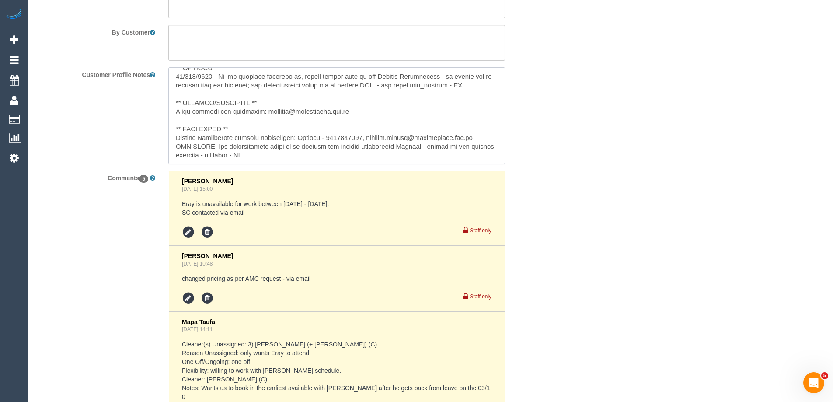
drag, startPoint x: 471, startPoint y: 140, endPoint x: 364, endPoint y: 138, distance: 106.8
click at [364, 138] on textarea at bounding box center [336, 115] width 337 height 97
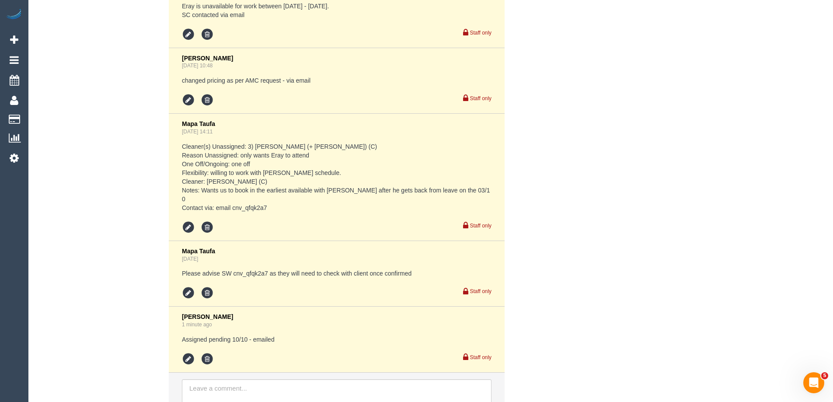
scroll to position [1687, 0]
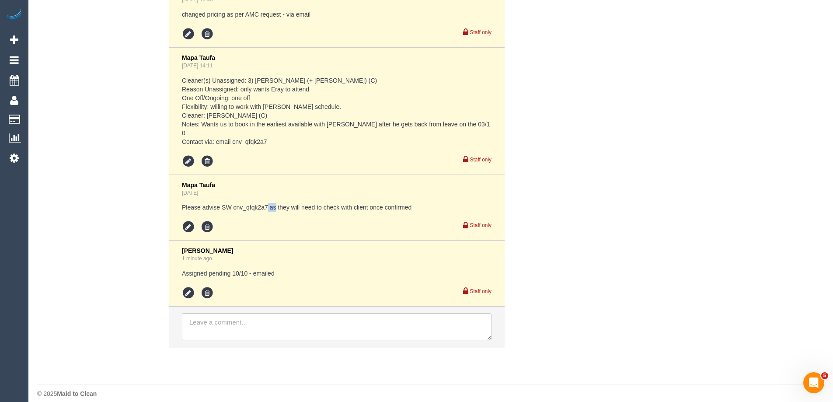
drag, startPoint x: 276, startPoint y: 199, endPoint x: 268, endPoint y: 199, distance: 7.9
click at [268, 203] on pre "Please advise SW cnv_qfqk2a7 as they will need to check with client once confir…" at bounding box center [337, 207] width 310 height 9
click at [247, 203] on pre "Please advise SW cnv_qfqk2a7 as they will need to check with client once confir…" at bounding box center [337, 207] width 310 height 9
drag, startPoint x: 268, startPoint y: 199, endPoint x: 234, endPoint y: 196, distance: 34.3
click at [234, 203] on pre "Please advise SW cnv_qfqk2a7 as they will need to check with client once confir…" at bounding box center [337, 207] width 310 height 9
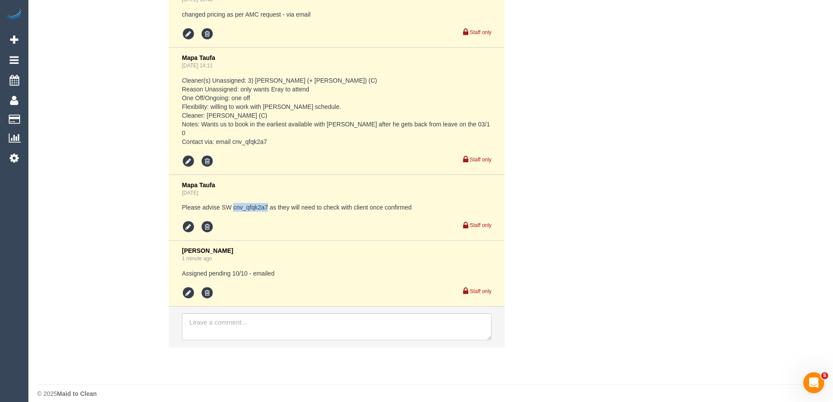
copy pre "cnv_qfqk2a7"
drag, startPoint x: 329, startPoint y: 313, endPoint x: 335, endPoint y: 312, distance: 5.8
click at [329, 313] on textarea at bounding box center [337, 326] width 310 height 27
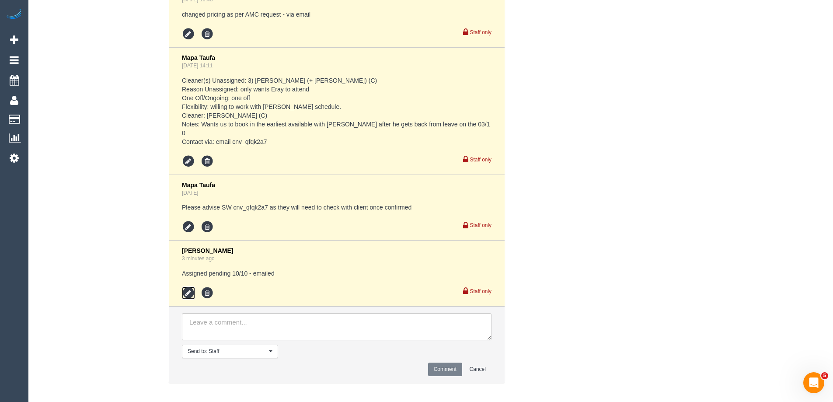
click at [191, 287] on icon at bounding box center [188, 293] width 13 height 13
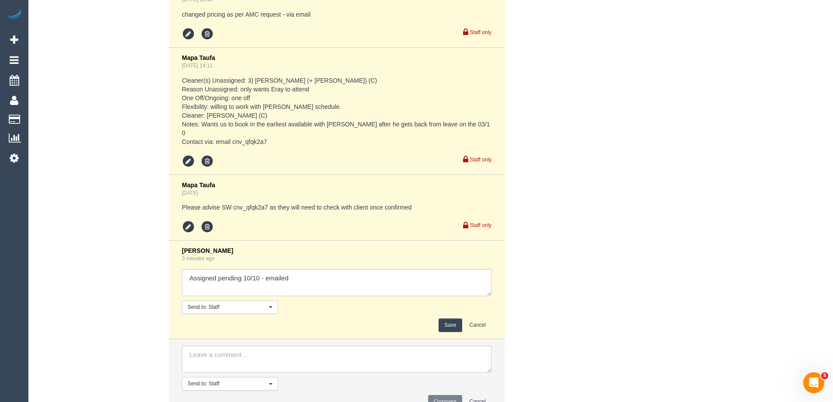
click at [365, 269] on textarea at bounding box center [337, 282] width 310 height 27
type textarea "Assigned pending 10/10 - emailed SC"
click at [460, 319] on button "Save" at bounding box center [450, 326] width 23 height 14
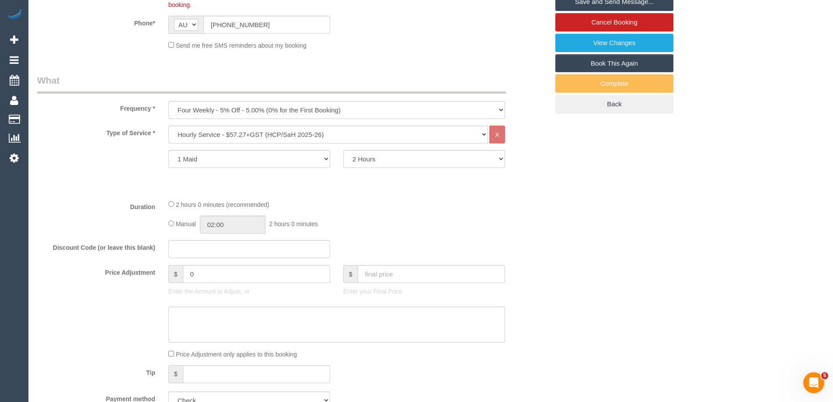
scroll to position [68, 0]
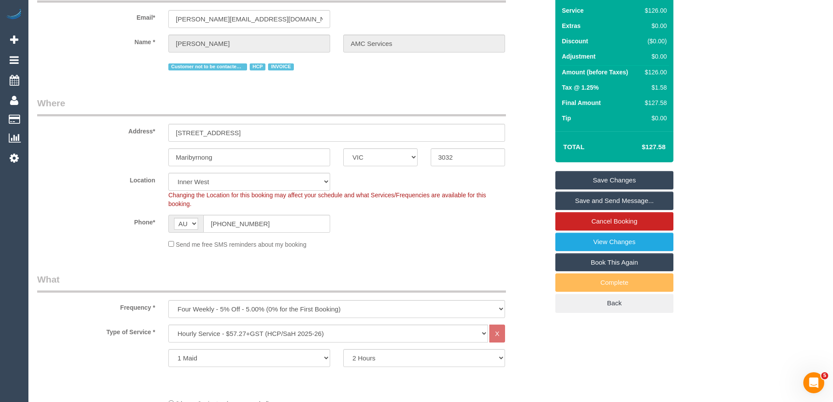
click at [654, 182] on link "Save Changes" at bounding box center [615, 180] width 118 height 18
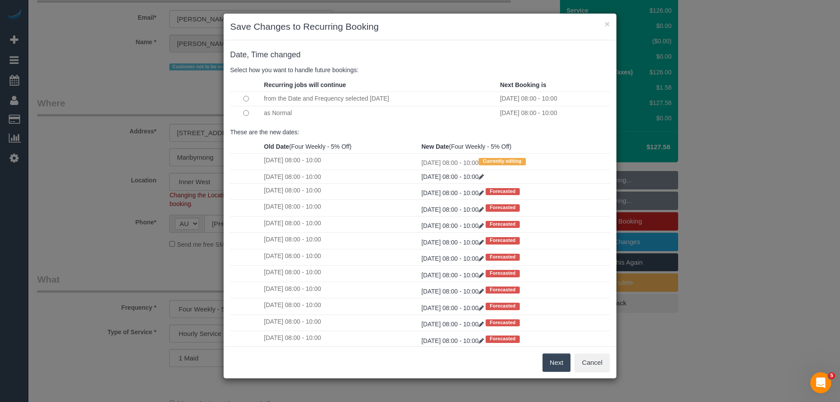
click at [547, 368] on button "Next" at bounding box center [557, 363] width 28 height 18
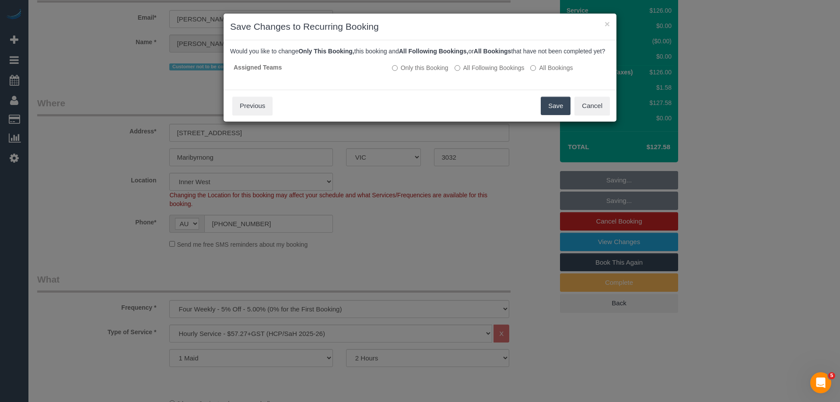
click at [548, 115] on button "Save" at bounding box center [556, 106] width 30 height 18
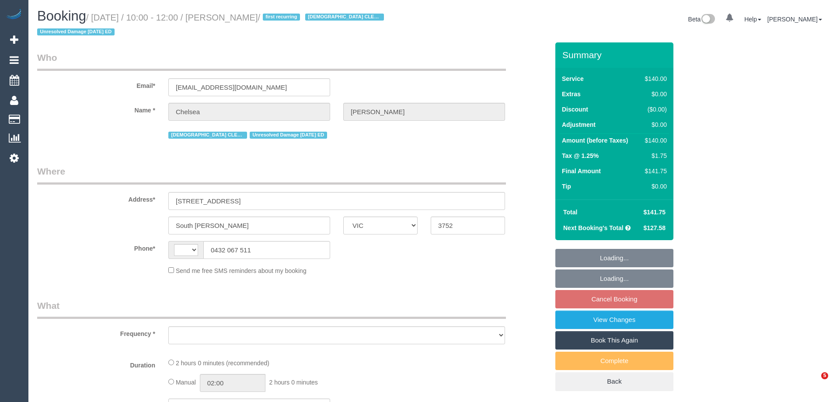
select select "VIC"
select select "object:314"
select select "string:stripe-pm_1QyW4T2GScqysDRVbTc8Z7oR"
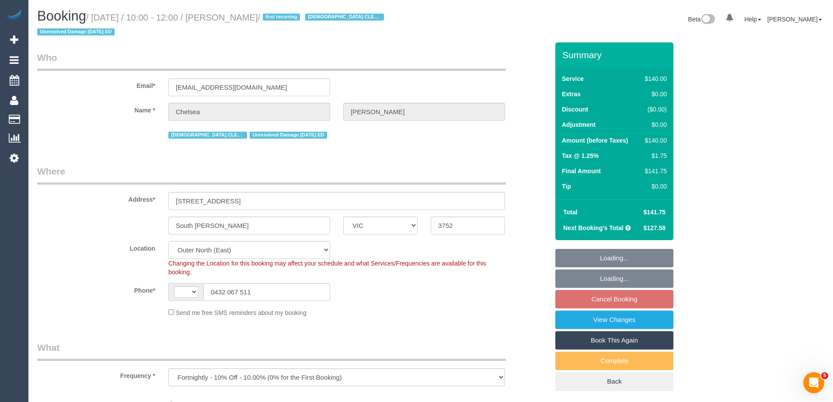
select select "string:AU"
select select "number:27"
select select "number:14"
select select "number:19"
select select "number:36"
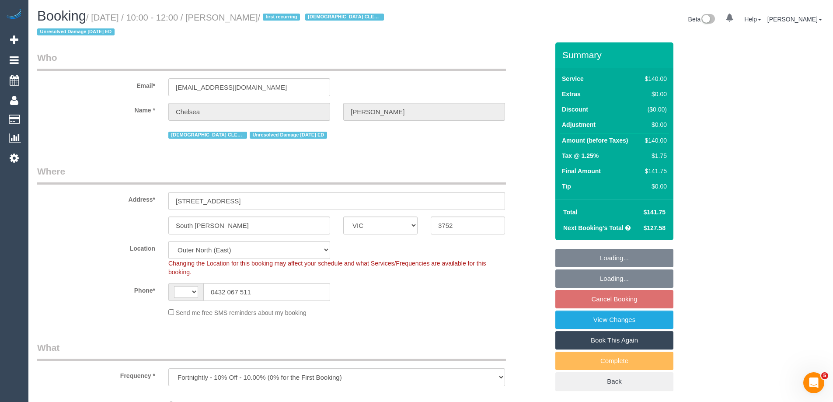
select select "number:35"
select select "number:26"
select select "object:714"
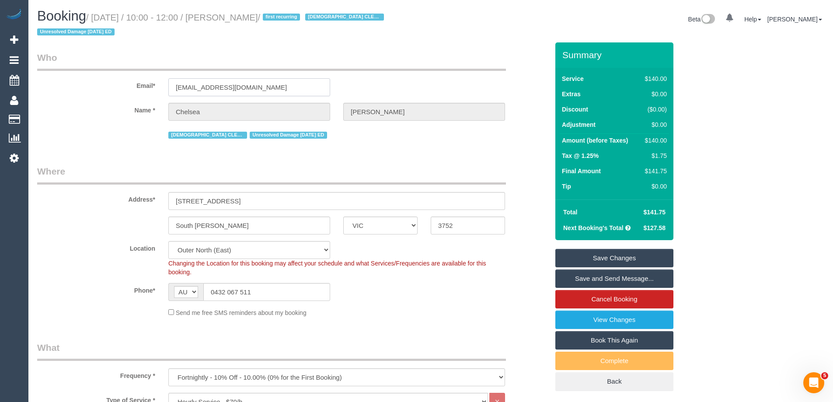
click at [255, 85] on input "[EMAIL_ADDRESS][DOMAIN_NAME]" at bounding box center [249, 87] width 162 height 18
click at [277, 88] on input "[EMAIL_ADDRESS][DOMAIN_NAME]" at bounding box center [249, 87] width 162 height 18
click at [256, 85] on input "[EMAIL_ADDRESS][DOMAIN_NAME]" at bounding box center [249, 87] width 162 height 18
drag, startPoint x: 280, startPoint y: 89, endPoint x: 123, endPoint y: 87, distance: 158.0
click at [149, 85] on div "Email* [EMAIL_ADDRESS][DOMAIN_NAME]" at bounding box center [293, 73] width 525 height 45
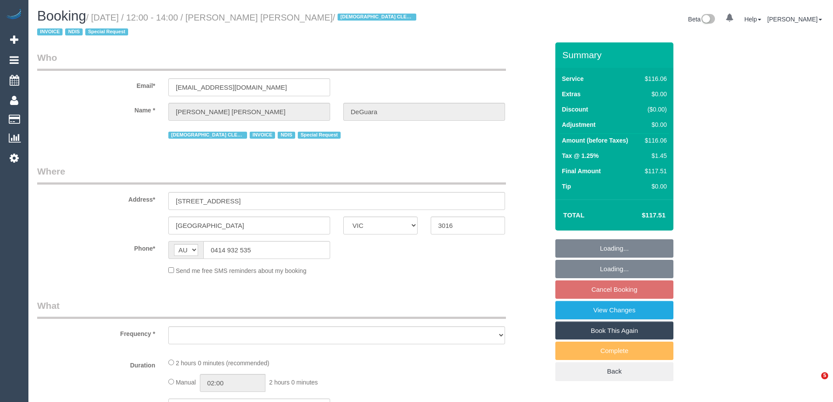
select select "VIC"
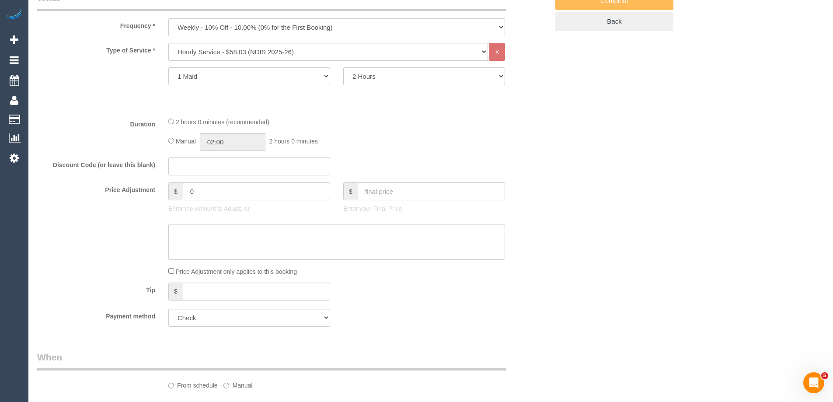
select select "object:760"
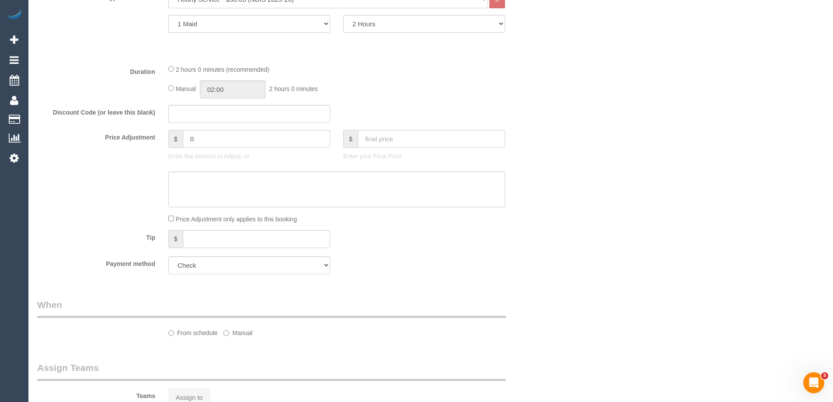
select select "number:27"
select select "number:14"
select select "number:18"
select select "number:36"
select select "number:35"
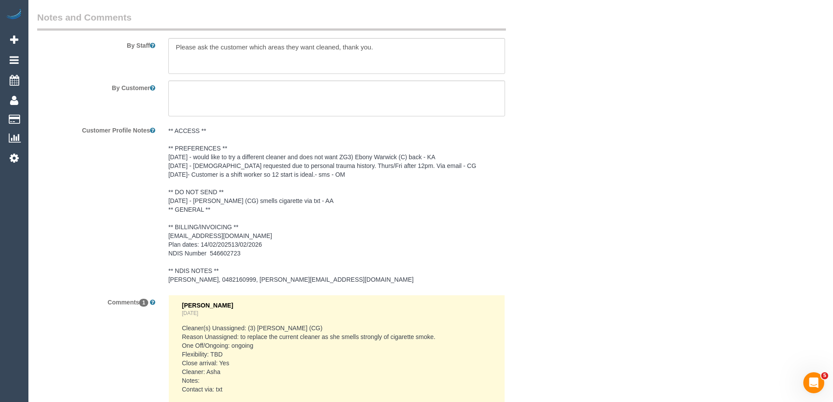
scroll to position [1347, 0]
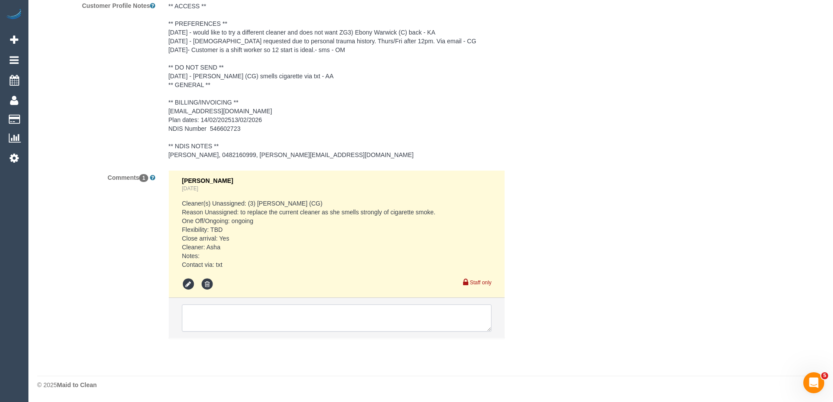
click at [224, 324] on textarea at bounding box center [337, 318] width 310 height 27
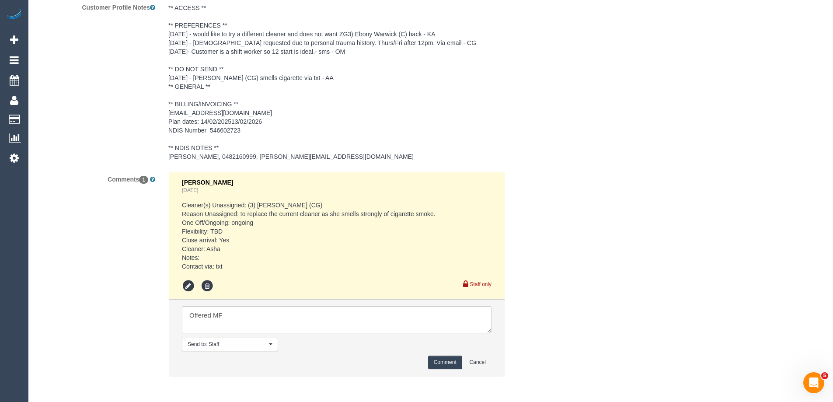
scroll to position [1383, 0]
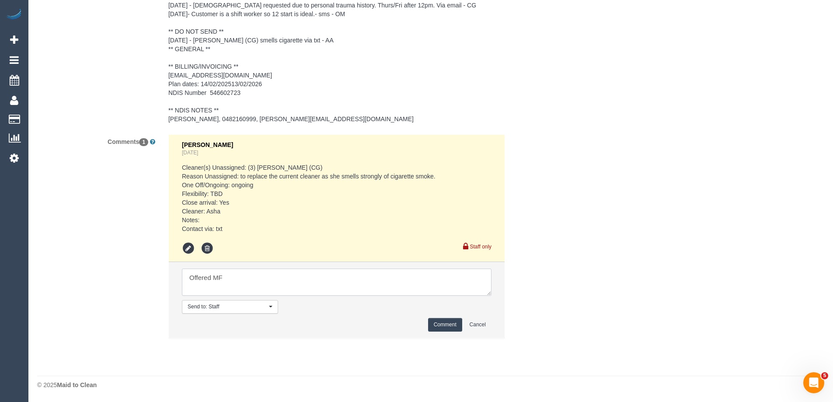
click at [261, 277] on textarea at bounding box center [337, 282] width 310 height 27
type textarea "Offered MF team 12-2pm AW ongoing - via email"
click at [439, 325] on button "Comment" at bounding box center [445, 325] width 34 height 14
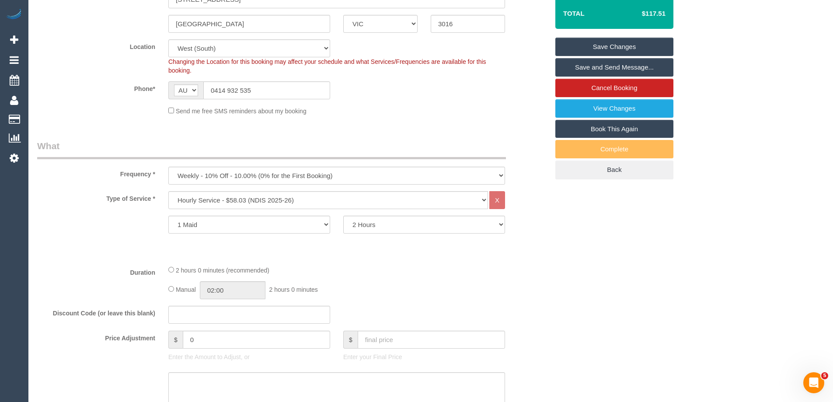
scroll to position [0, 0]
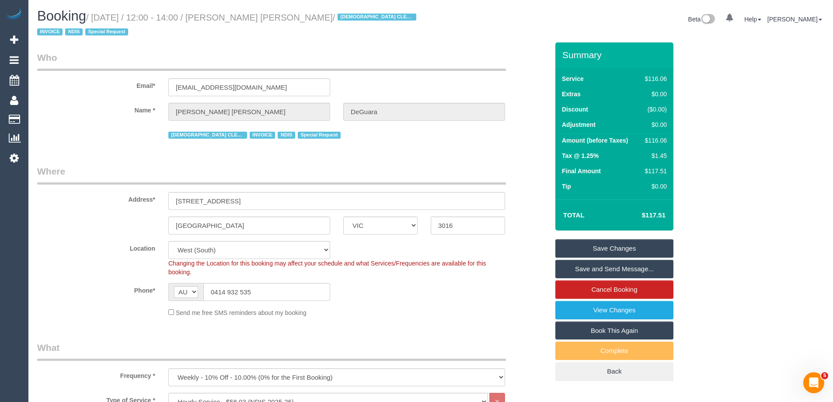
drag, startPoint x: 315, startPoint y: 17, endPoint x: 230, endPoint y: 17, distance: 84.4
click at [230, 17] on small "/ October 03, 2025 / 12:00 - 14:00 / Sarah Anne DeGuara / FEMALE CLEANER NEEDED…" at bounding box center [228, 25] width 382 height 25
copy small "Sarah Anne DeGuara"
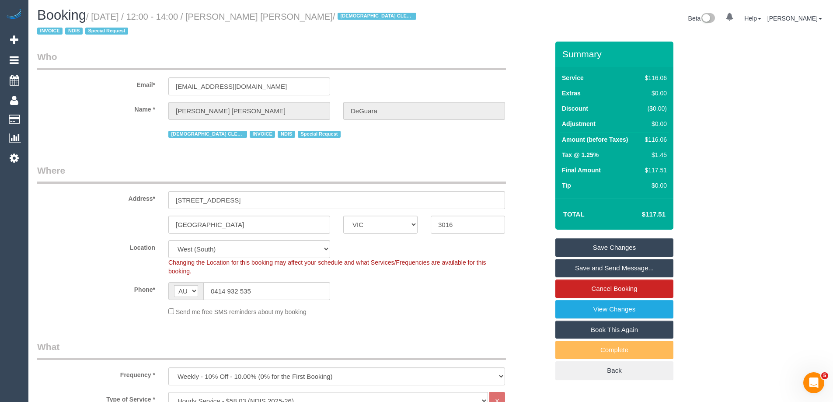
scroll to position [263, 0]
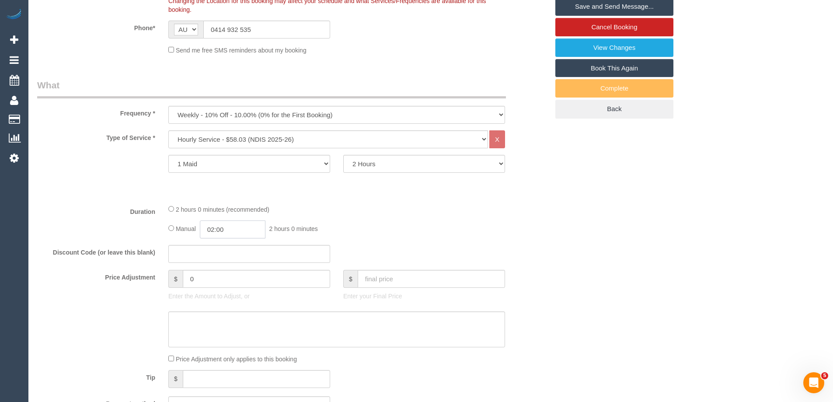
click at [227, 233] on input "02:00" at bounding box center [233, 230] width 66 height 18
type input "01:00"
click at [228, 252] on li "01:00" at bounding box center [222, 250] width 39 height 11
click at [358, 235] on div "Manual 01:00 1 hour 0 minutes" at bounding box center [336, 230] width 337 height 18
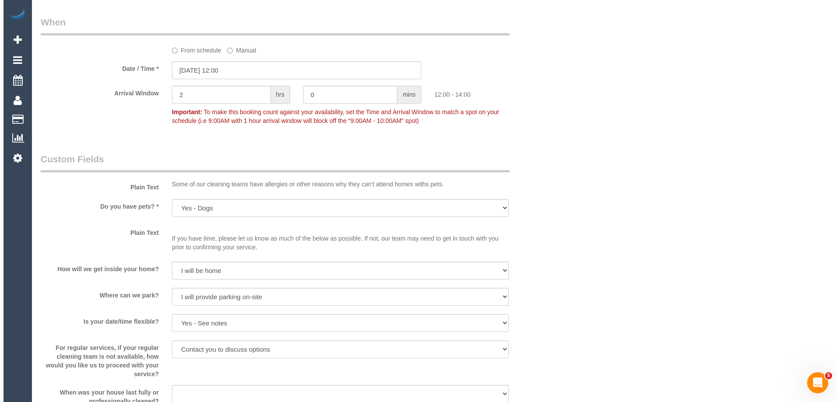
scroll to position [788, 0]
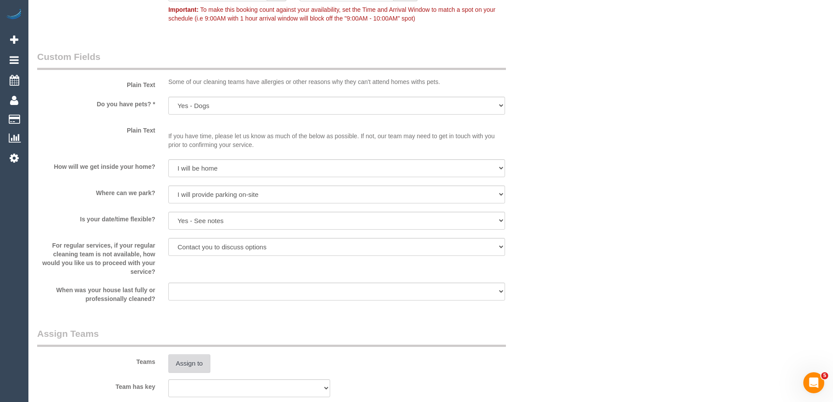
click at [185, 361] on button "Assign to" at bounding box center [189, 363] width 42 height 18
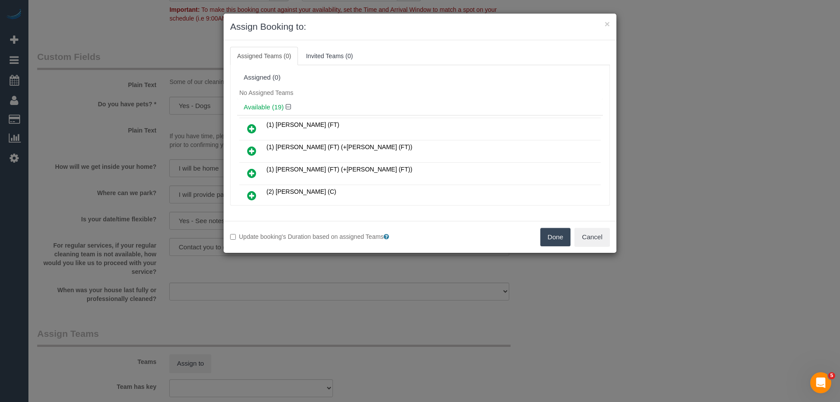
click at [413, 101] on div "Available (19)" at bounding box center [420, 107] width 366 height 16
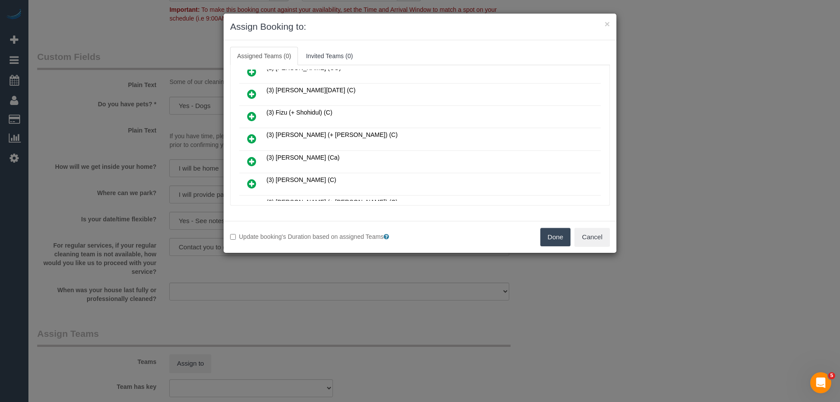
click at [250, 136] on icon at bounding box center [251, 138] width 9 height 11
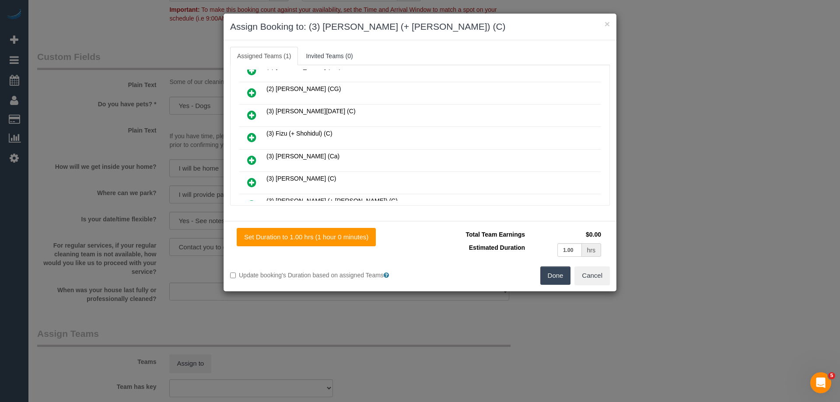
scroll to position [235, 0]
click at [252, 182] on icon at bounding box center [251, 184] width 9 height 11
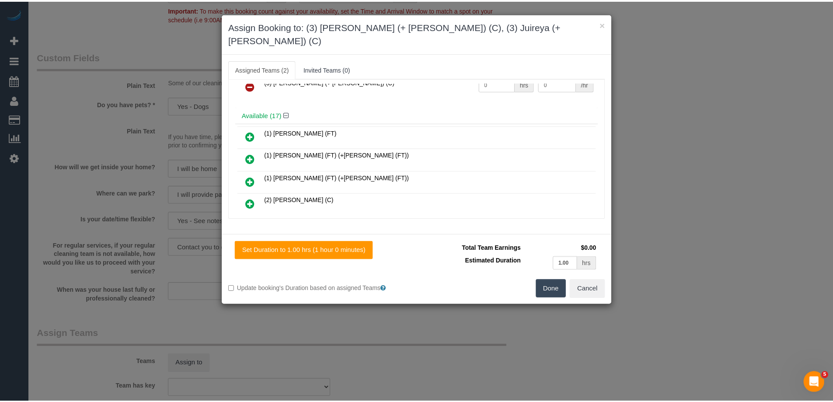
scroll to position [0, 0]
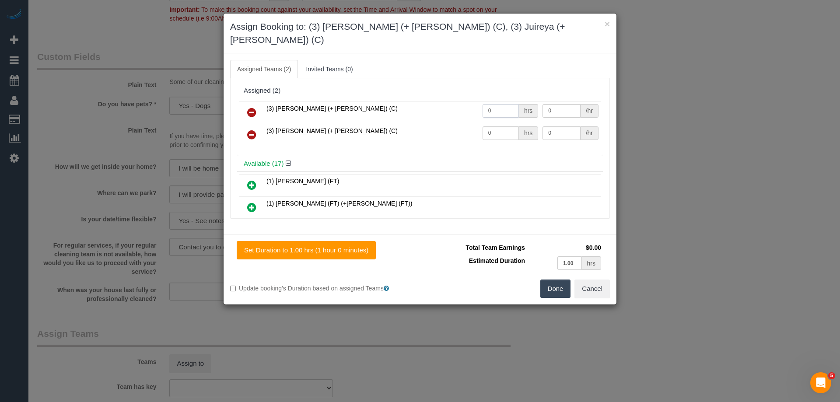
click at [508, 104] on input "0" at bounding box center [501, 111] width 36 height 14
type input "1"
click at [498, 126] on input "0" at bounding box center [501, 133] width 36 height 14
type input "1"
click at [560, 104] on input "0" at bounding box center [562, 111] width 38 height 14
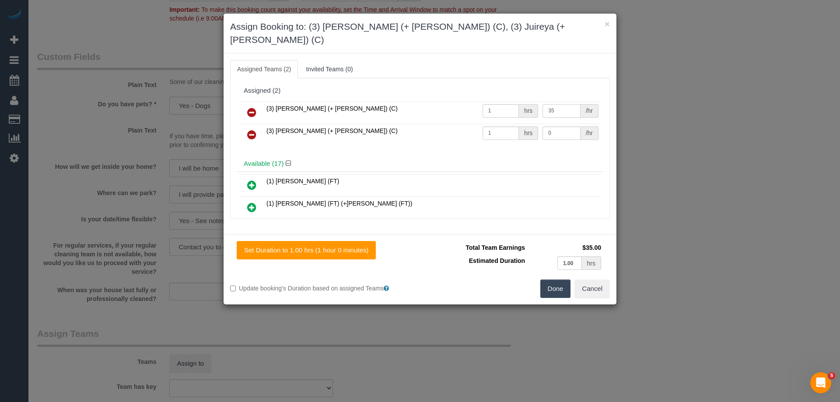
type input "35"
click at [554, 126] on input "0" at bounding box center [562, 133] width 38 height 14
type input "35"
click at [559, 281] on button "Done" at bounding box center [555, 289] width 31 height 18
click at [559, 281] on div "× Assign Booking to: (3) Gazi (+ Juireya) (C), (3) Juireya (+ Gazi) (C) Assigne…" at bounding box center [420, 201] width 840 height 402
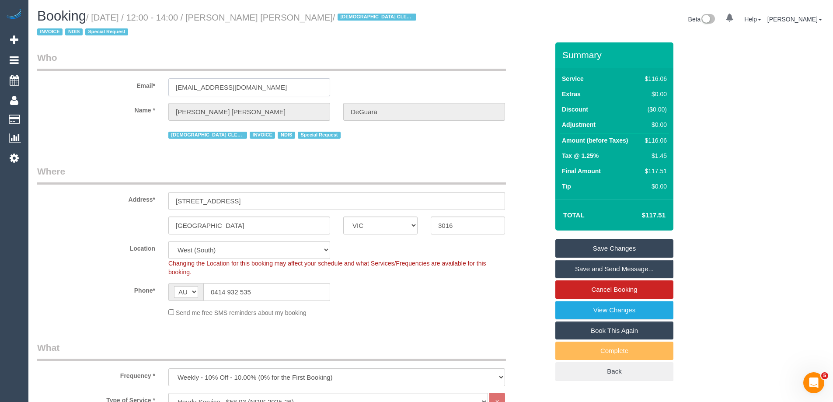
click at [204, 89] on input "svdeguara@gmail.com" at bounding box center [249, 87] width 162 height 18
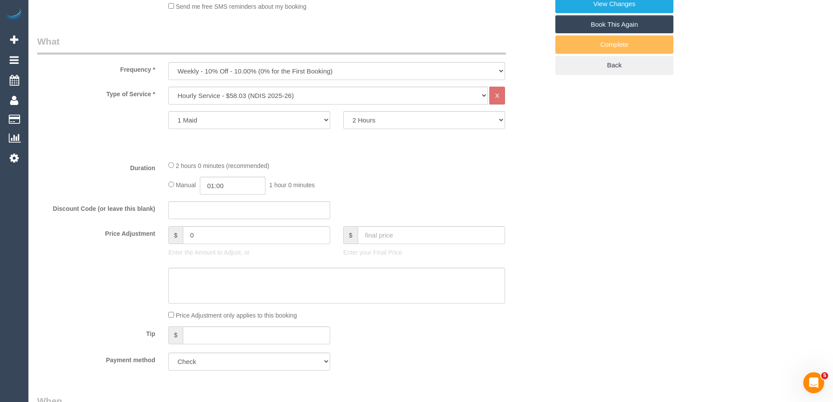
scroll to position [131, 0]
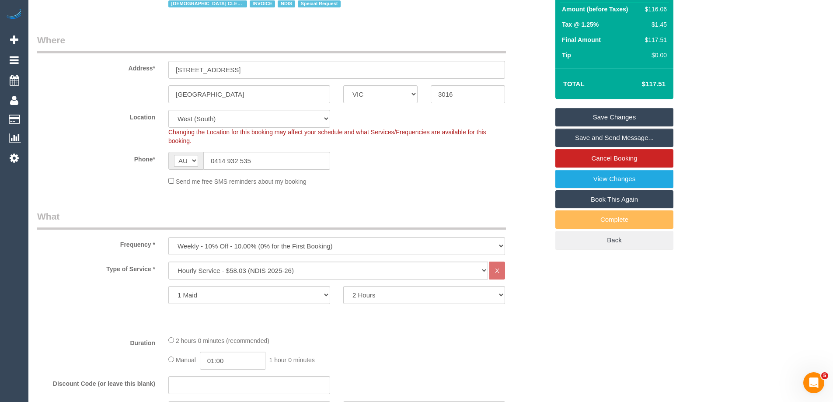
click at [580, 113] on link "Save Changes" at bounding box center [615, 117] width 118 height 18
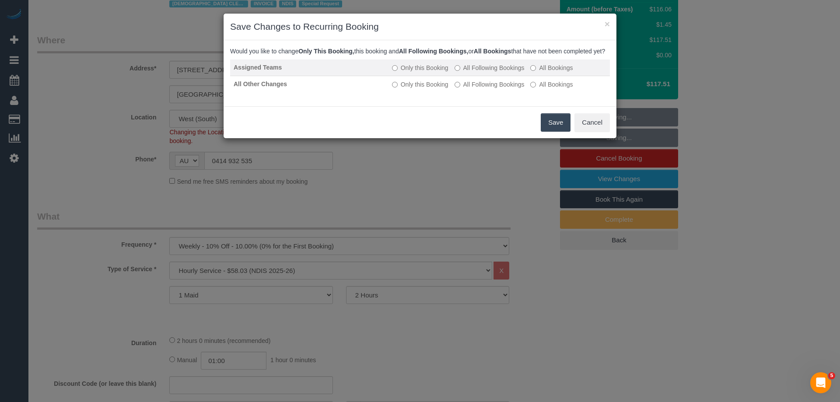
click at [501, 72] on label "All Following Bookings" at bounding box center [490, 67] width 70 height 9
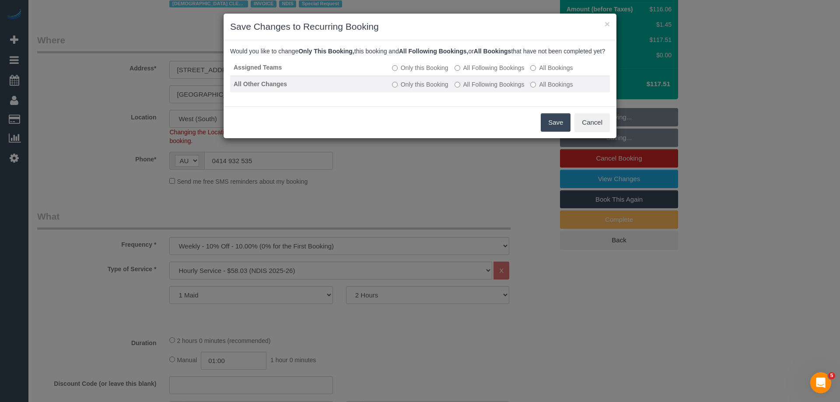
click at [502, 89] on label "All Following Bookings" at bounding box center [490, 84] width 70 height 9
click at [553, 127] on button "Save" at bounding box center [556, 122] width 30 height 18
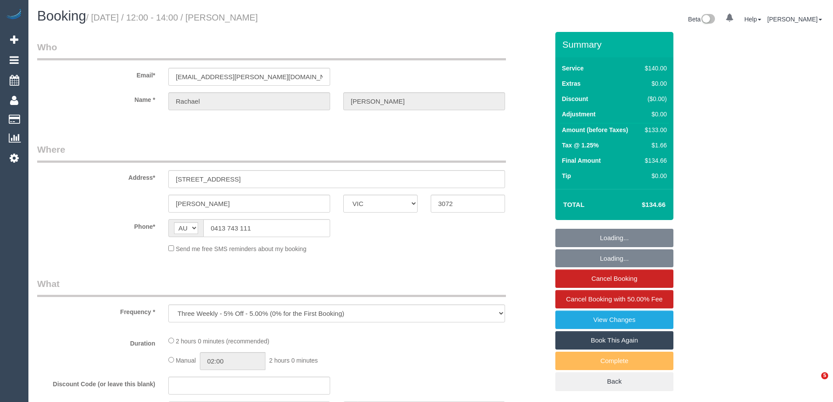
select select "VIC"
select select "string:stripe-pm_1NiSM42GScqysDRV2Pq4K9fJ"
select select "number:27"
select select "number:14"
select select "number:19"
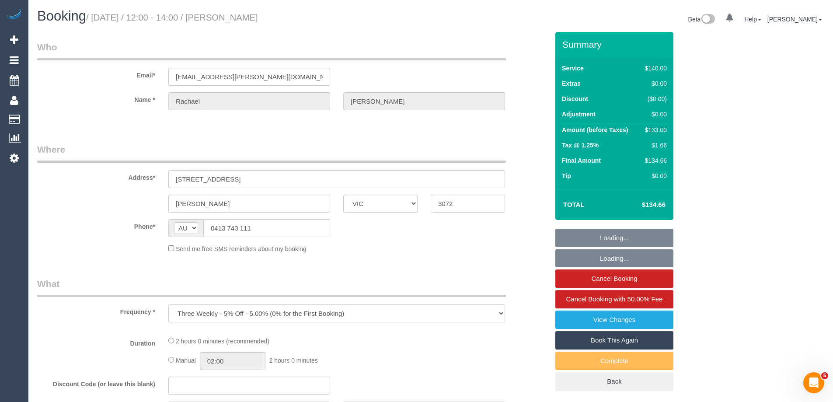
select select "number:24"
select select "number:33"
select select "number:11"
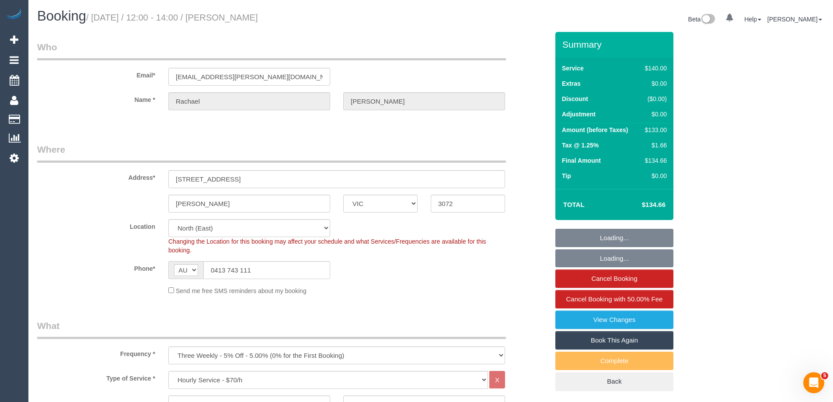
select select "object:932"
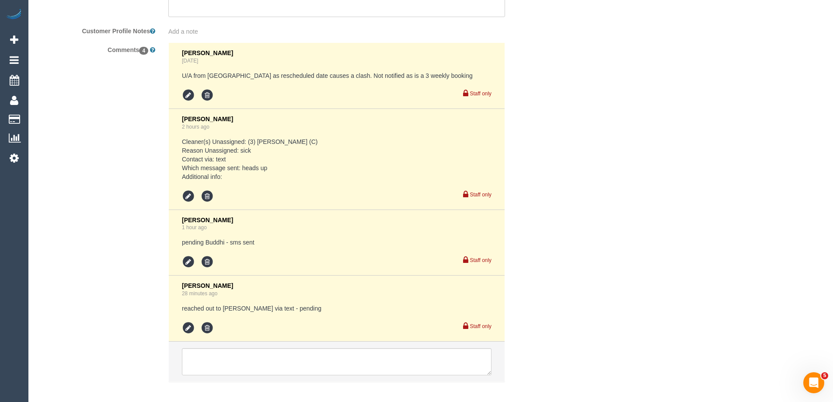
scroll to position [1617, 0]
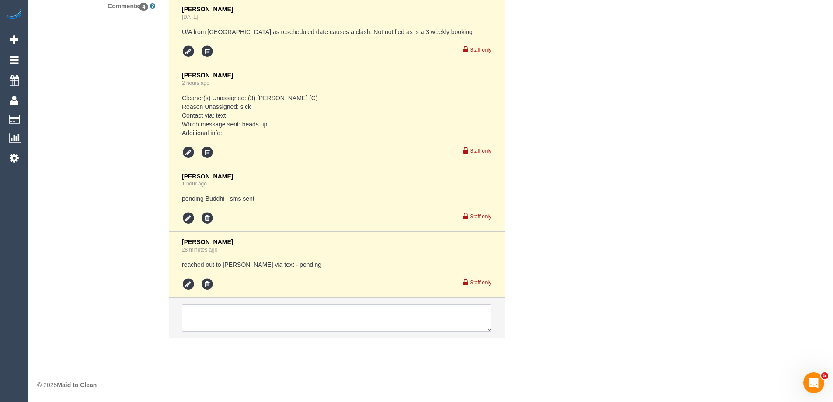
click at [226, 315] on textarea at bounding box center [337, 318] width 310 height 27
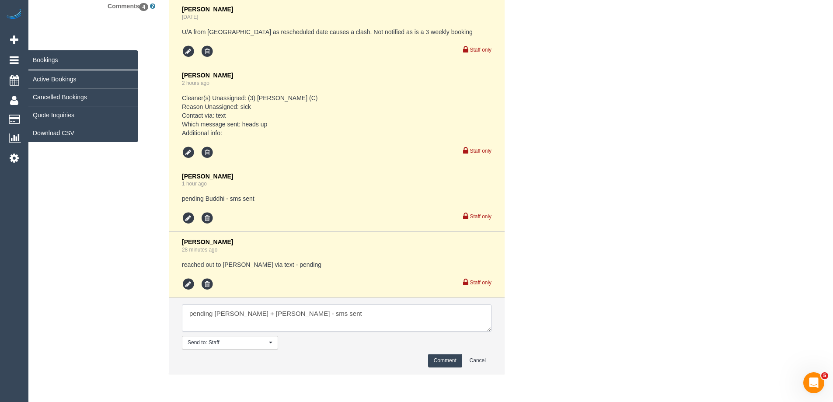
type textarea "pending [PERSON_NAME] + [PERSON_NAME] - sms sent"
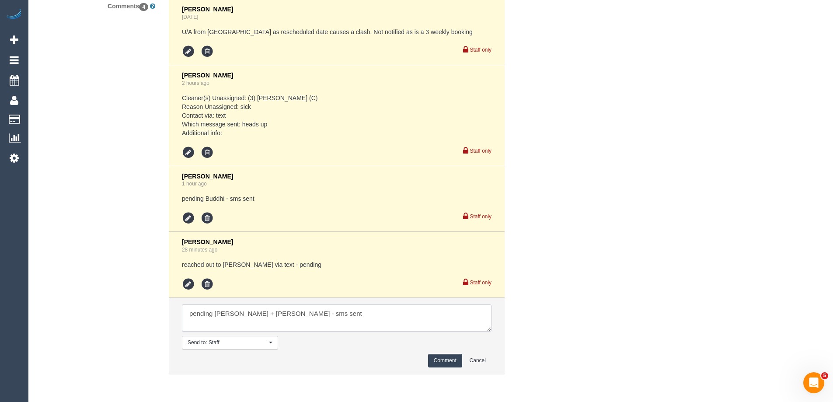
click at [345, 326] on textarea at bounding box center [337, 318] width 310 height 27
click at [449, 363] on button "Comment" at bounding box center [445, 361] width 34 height 14
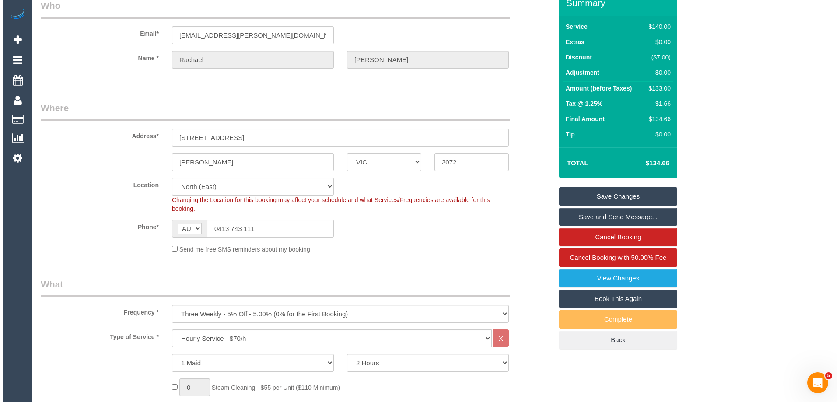
scroll to position [0, 0]
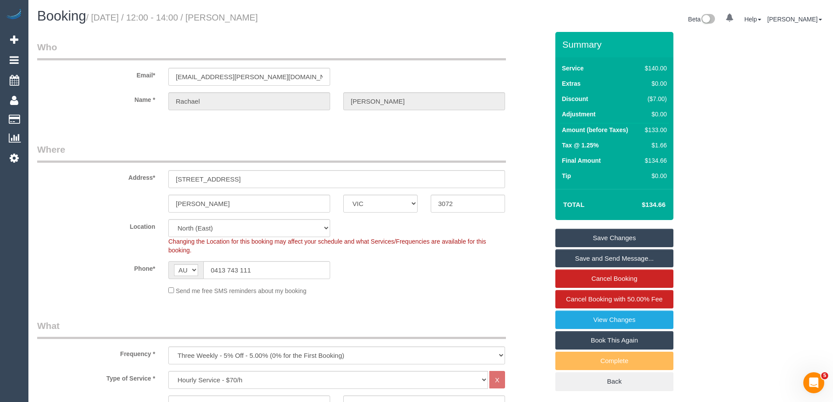
click at [639, 231] on link "Save Changes" at bounding box center [615, 238] width 118 height 18
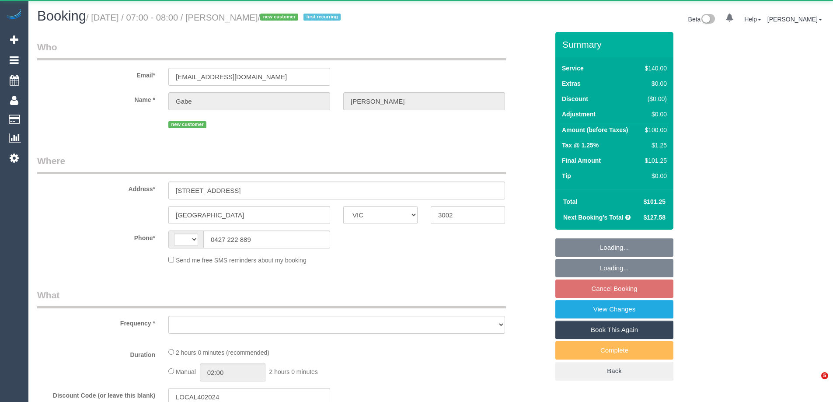
select select "VIC"
select select "string:AU"
select select "object:557"
select select "string:stripe-pm_1SAFlB2GScqysDRVAwMV3LvU"
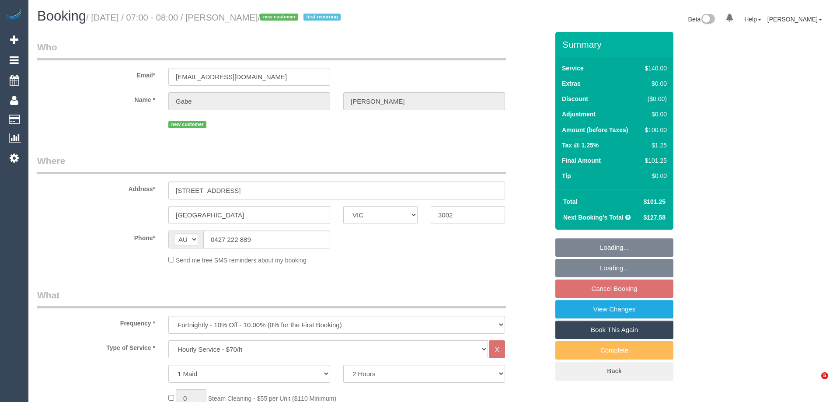
select select "object:1294"
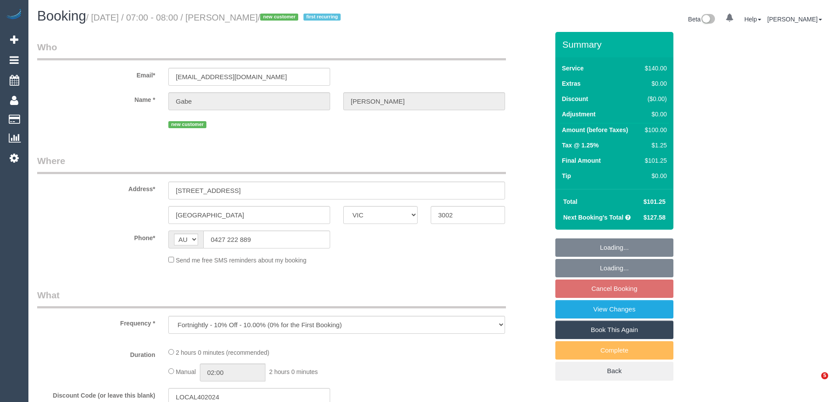
select select "VIC"
select select "string:stripe-pm_1SAFlB2GScqysDRVAwMV3LvU"
select select "number:27"
select select "number:14"
select select "number:19"
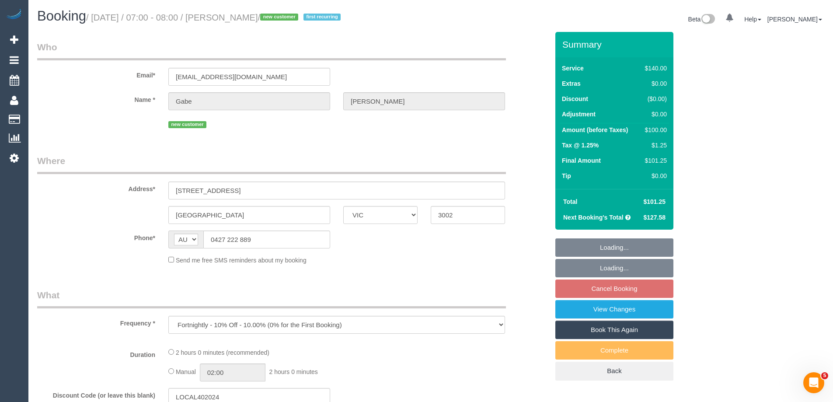
select select "number:36"
select select "number:35"
select select "number:13"
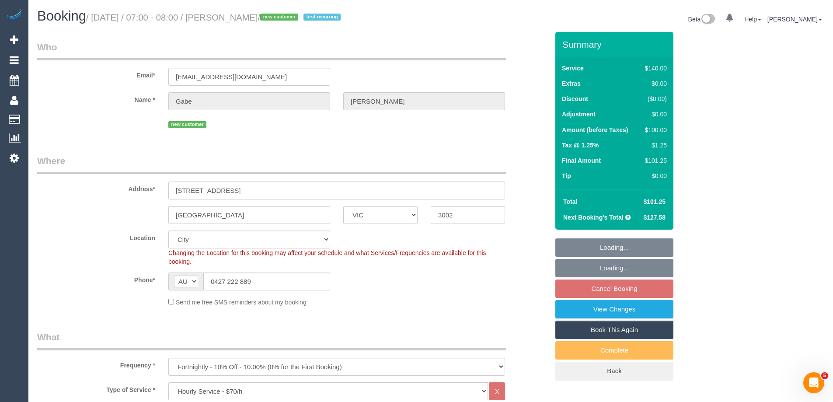
select select "object:874"
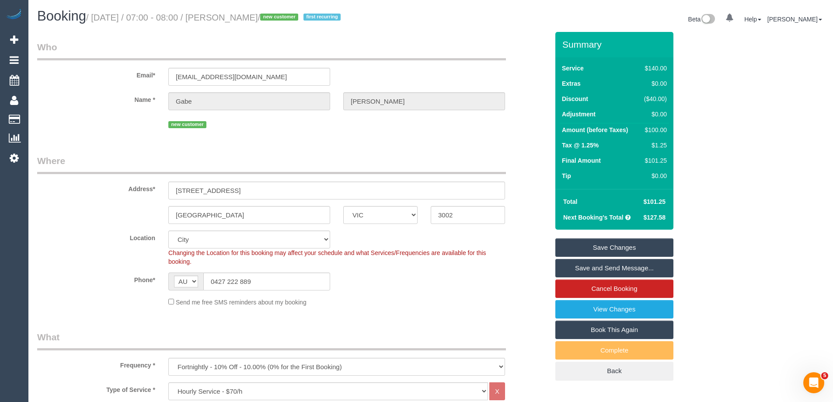
click at [319, 44] on legend "Who" at bounding box center [271, 51] width 469 height 20
click at [111, 266] on div "Location [GEOGRAPHIC_DATA] (North) East (South) [GEOGRAPHIC_DATA] (East) [GEOGR…" at bounding box center [293, 248] width 525 height 35
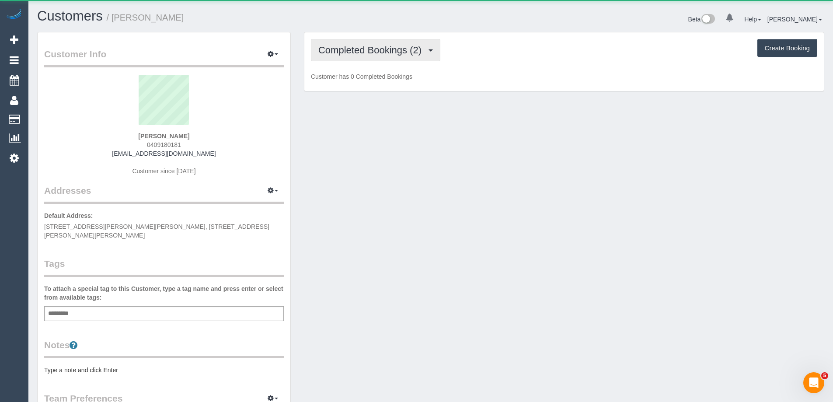
click at [333, 54] on span "Completed Bookings (2)" at bounding box center [373, 50] width 108 height 11
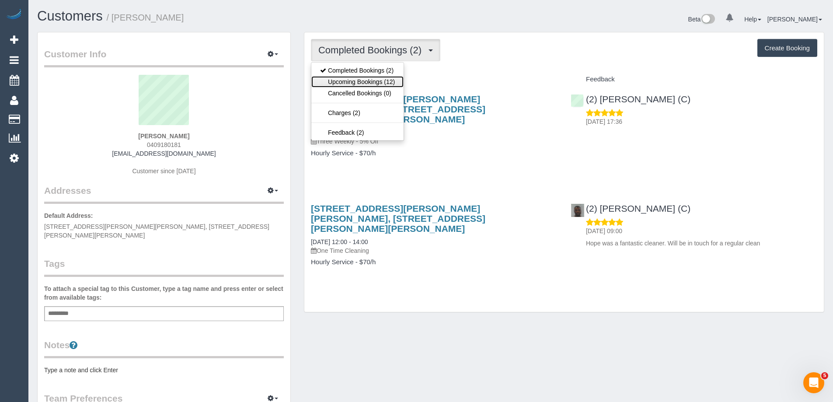
click at [327, 82] on link "Upcoming Bookings (12)" at bounding box center [358, 81] width 92 height 11
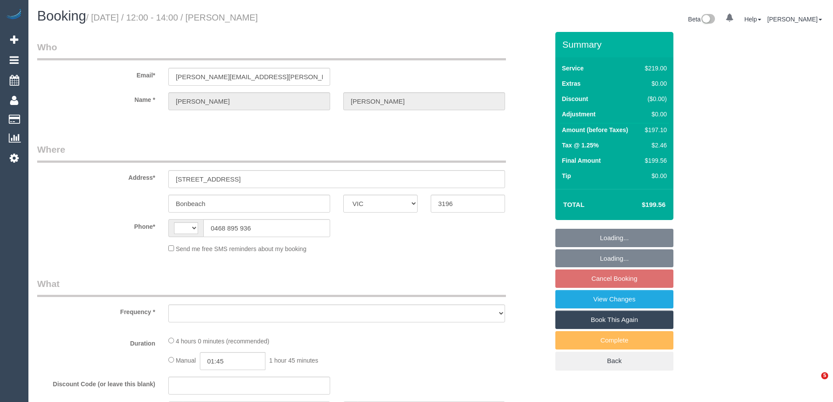
select select "VIC"
select select "object:275"
select select "string:stripe-pm_1Rin722GScqysDRVvbFBAqO1"
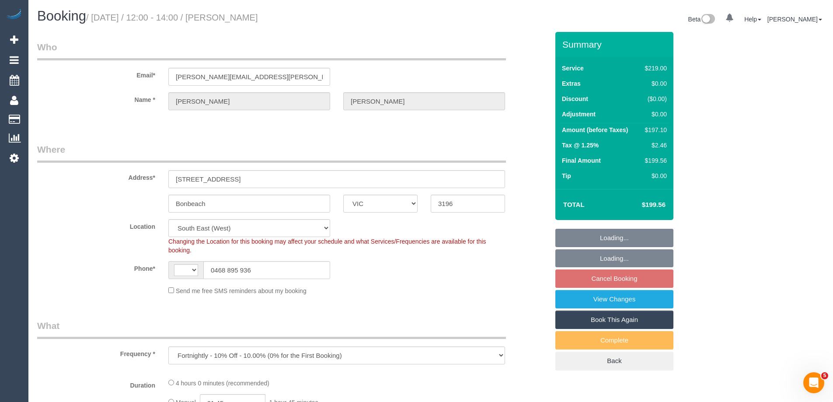
select select "object:696"
select select "string:AU"
select select "number:29"
select select "number:14"
select select "number:19"
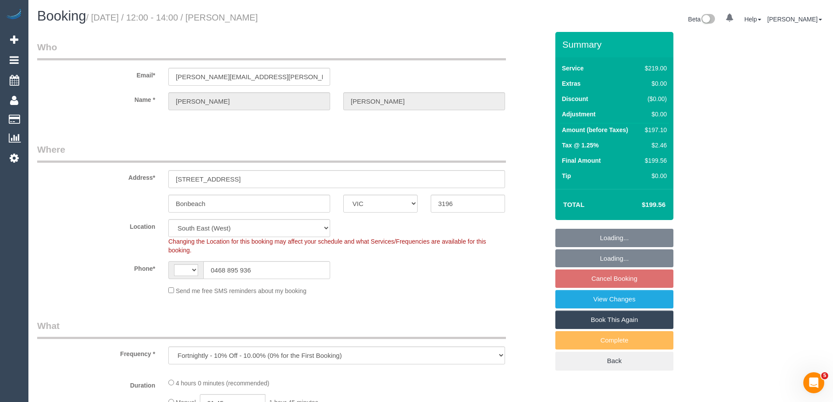
select select "number:22"
select select "number:34"
select select "number:11"
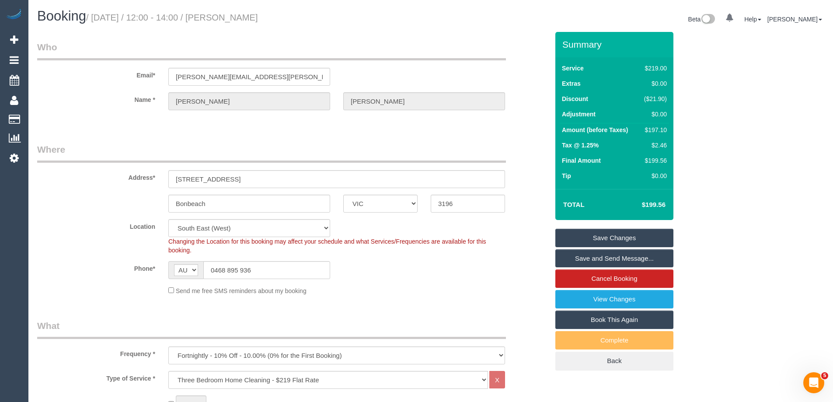
drag, startPoint x: 295, startPoint y: 22, endPoint x: 231, endPoint y: 21, distance: 64.3
click at [231, 21] on h1 "Booking / [DATE] / 12:00 - 14:00 / [PERSON_NAME]" at bounding box center [230, 16] width 387 height 15
copy small "[PERSON_NAME]"
click at [333, 159] on legend "Where" at bounding box center [271, 153] width 469 height 20
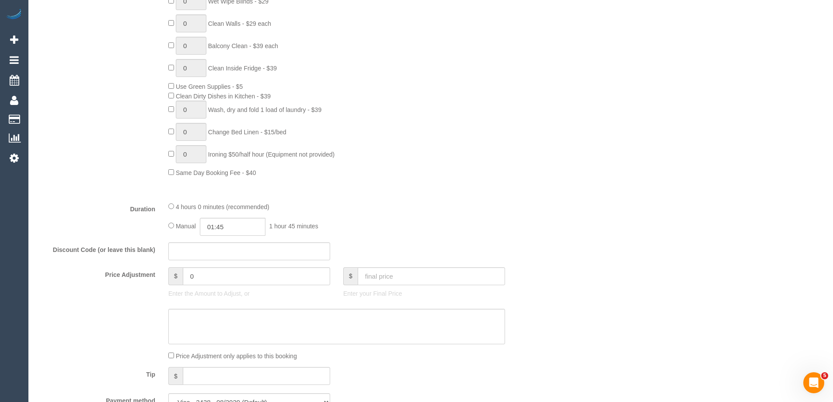
scroll to position [700, 0]
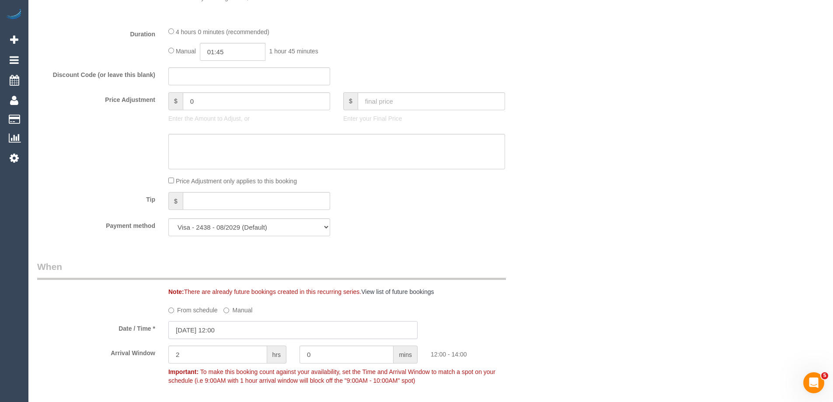
click at [229, 328] on input "[DATE] 12:00" at bounding box center [292, 330] width 249 height 18
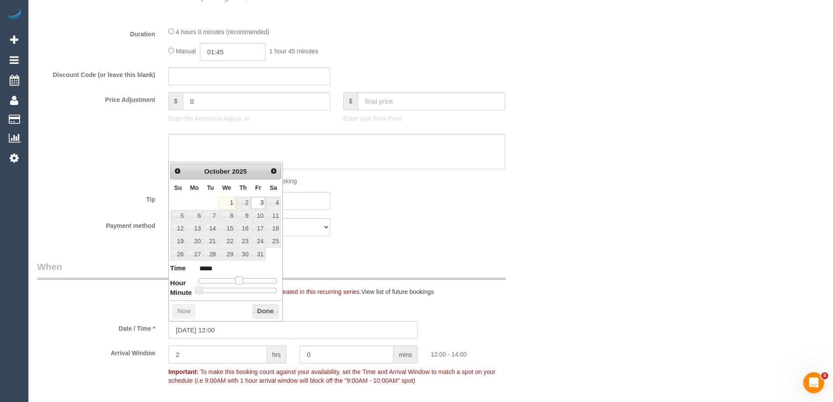
type input "[DATE] 11:00"
type input "*****"
type input "[DATE] 10:00"
type input "*****"
drag, startPoint x: 238, startPoint y: 280, endPoint x: 231, endPoint y: 280, distance: 6.1
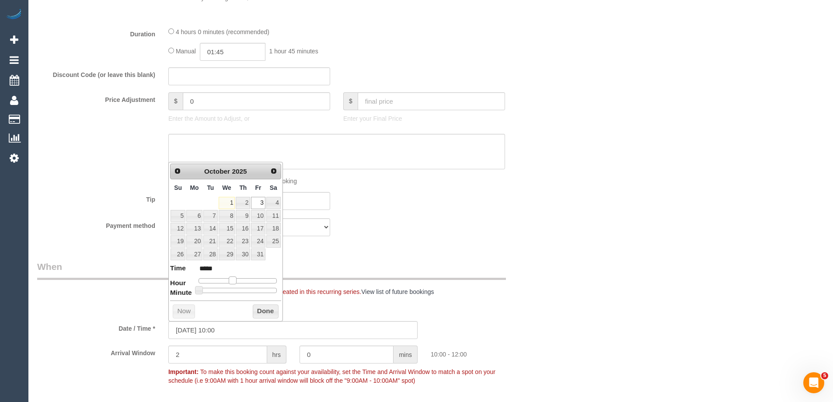
click at [231, 280] on span at bounding box center [233, 281] width 8 height 8
type input "[DATE] 11:00"
type input "*****"
click at [234, 280] on span at bounding box center [236, 281] width 8 height 8
click at [256, 309] on button "Done" at bounding box center [266, 312] width 26 height 14
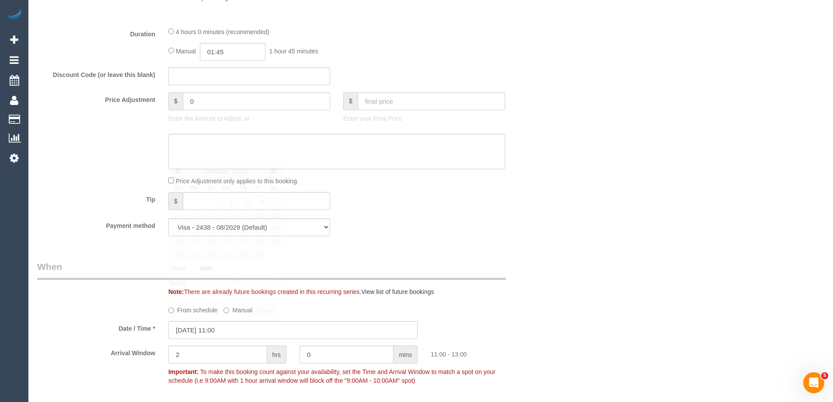
click at [425, 287] on div "Note: There are already future bookings created in this recurring series. View …" at bounding box center [293, 278] width 525 height 36
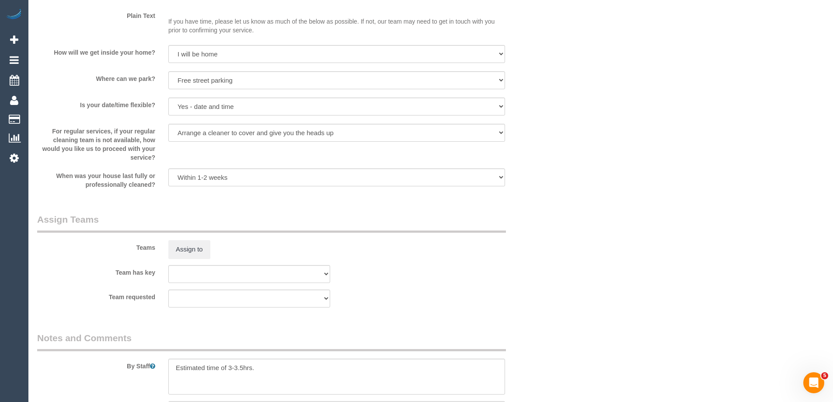
scroll to position [1269, 0]
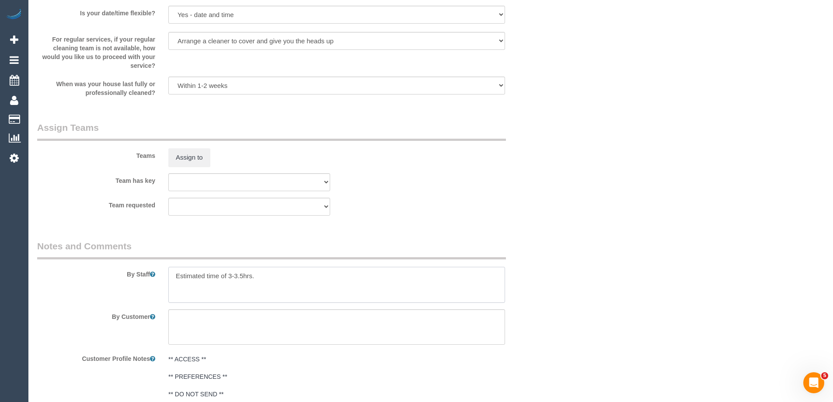
click at [175, 281] on textarea at bounding box center [336, 285] width 337 height 36
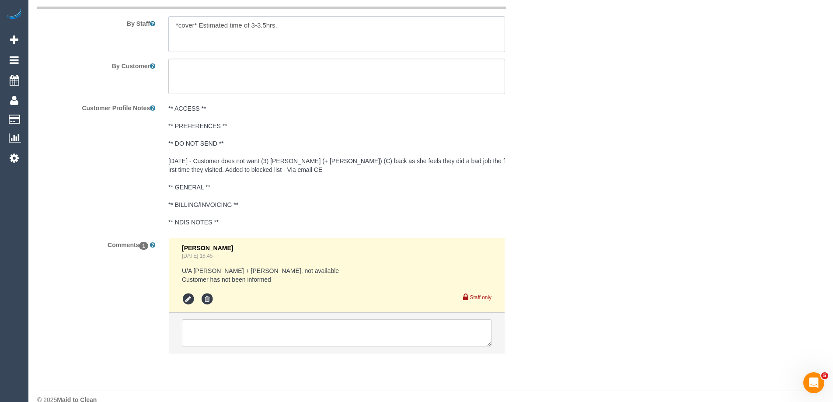
scroll to position [1534, 0]
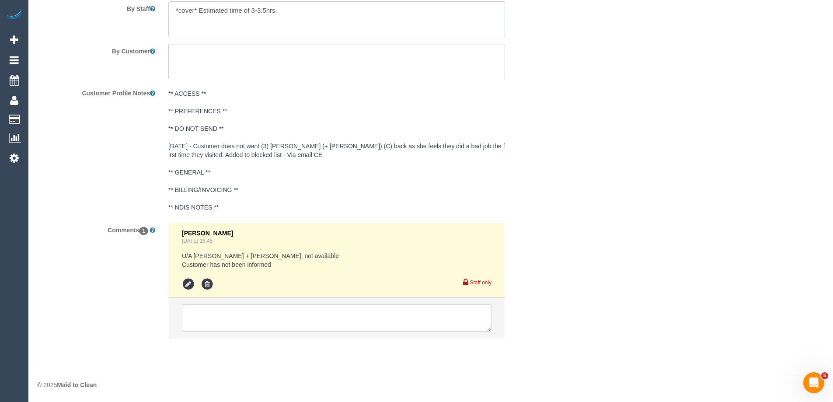
type textarea "*cover* Estimated time of 3-3.5hrs."
click at [200, 324] on textarea at bounding box center [337, 318] width 310 height 27
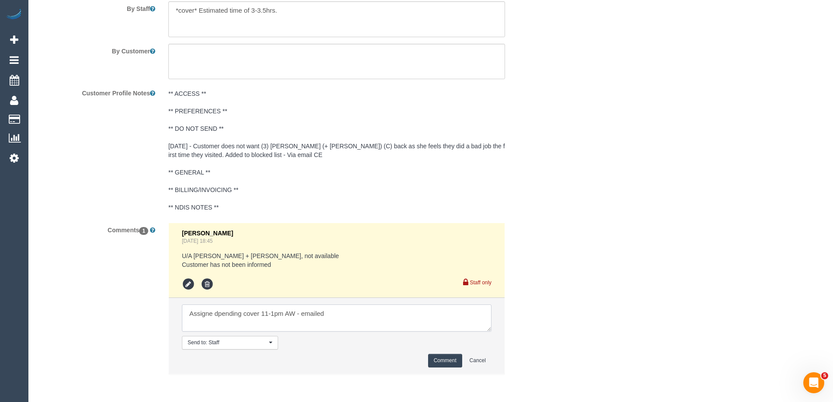
click at [221, 315] on textarea at bounding box center [337, 318] width 310 height 27
click at [216, 313] on textarea at bounding box center [337, 318] width 310 height 27
click at [219, 315] on textarea at bounding box center [337, 318] width 310 height 27
click at [400, 320] on textarea at bounding box center [337, 318] width 310 height 27
type textarea "Assigned pending cover 11-1pm AW - emailed"
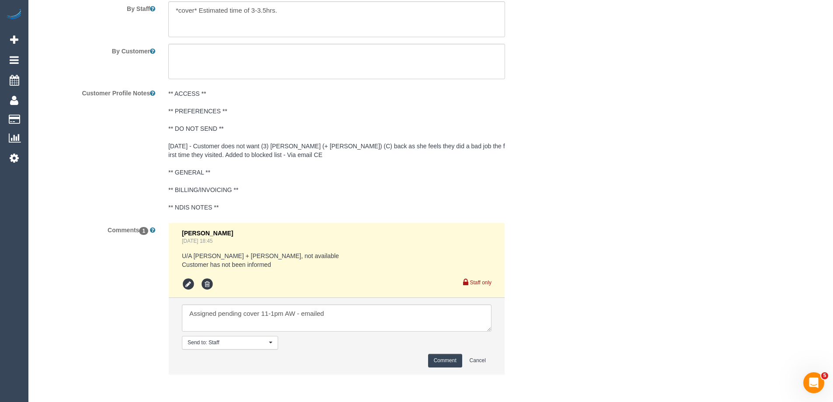
click at [437, 361] on button "Comment" at bounding box center [445, 361] width 34 height 14
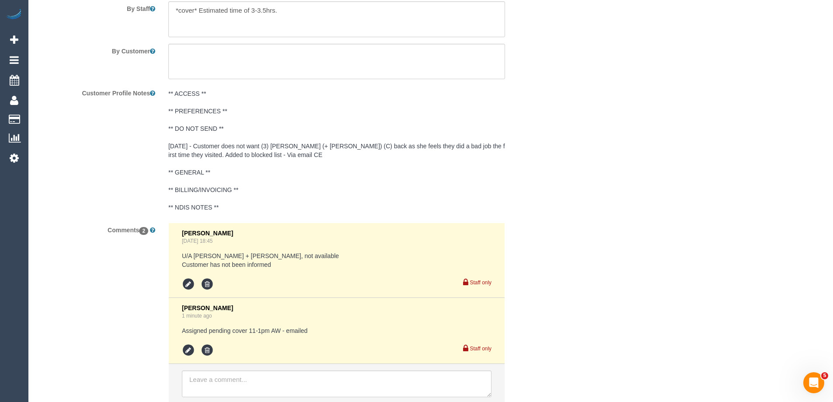
click at [112, 327] on div "Comments 2 [PERSON_NAME] [DATE] 18:45 U/A [PERSON_NAME] + [PERSON_NAME], not av…" at bounding box center [293, 318] width 525 height 190
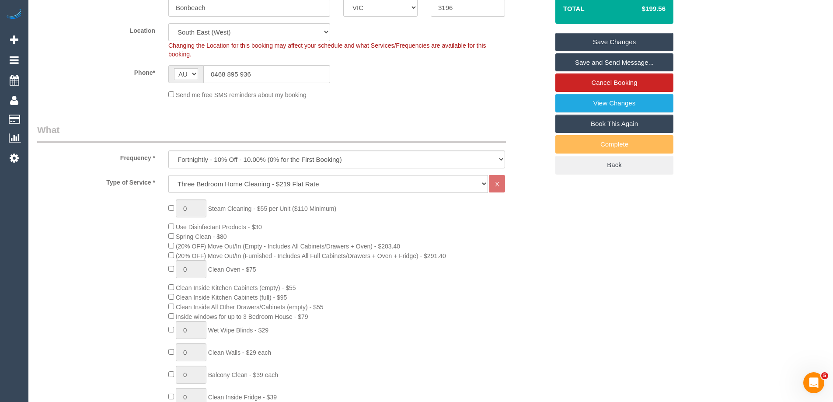
scroll to position [91, 0]
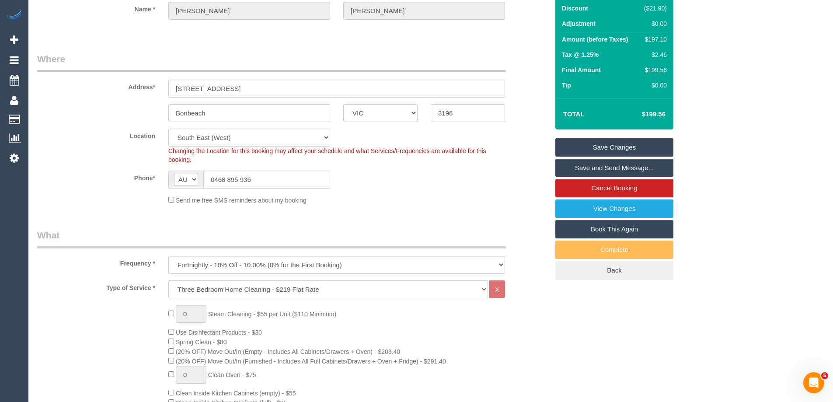
click at [445, 197] on div "Send me free SMS reminders about my booking" at bounding box center [337, 200] width 350 height 10
click at [651, 46] on td "$197.10" at bounding box center [654, 41] width 31 height 16
copy div "197.10"
click at [704, 51] on div "Summary Service $219.00 Extras $0.00 Discount ($21.90) Adjustment $0.00 Amount …" at bounding box center [647, 119] width 197 height 356
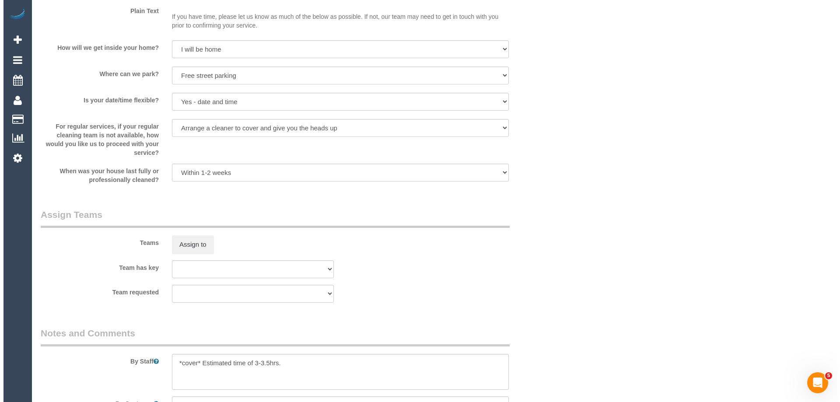
scroll to position [1184, 0]
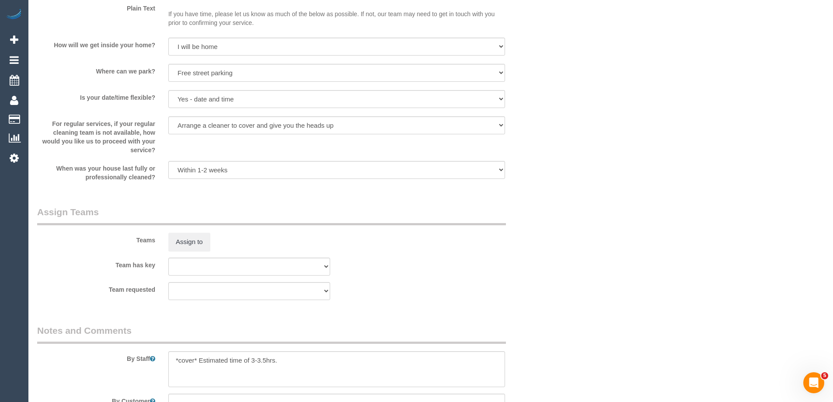
click at [439, 301] on fieldset "Assign Teams Teams Assign to Team has key (0) Office (1) [PERSON_NAME] (FT) (1)…" at bounding box center [293, 256] width 512 height 101
click at [189, 245] on button "Assign to" at bounding box center [189, 242] width 42 height 18
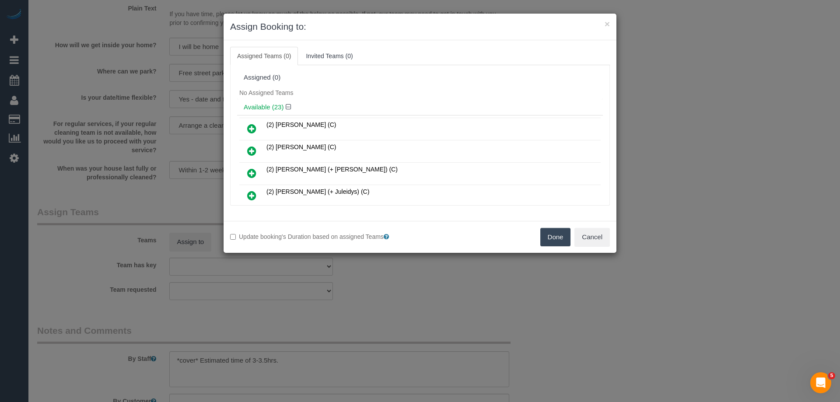
scroll to position [258, 0]
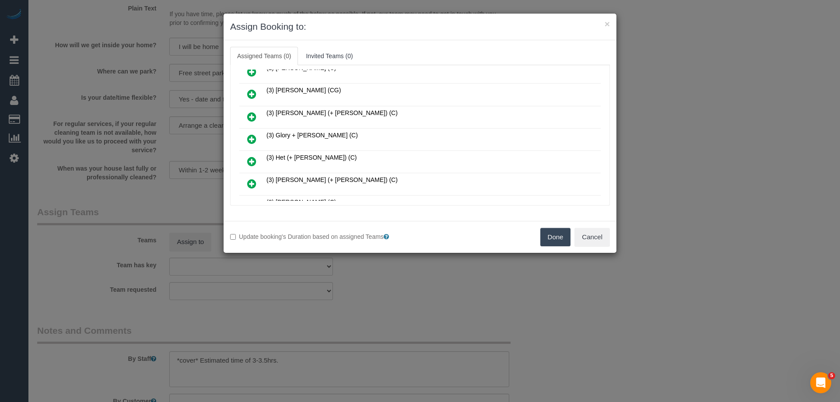
click at [251, 139] on icon at bounding box center [251, 139] width 9 height 11
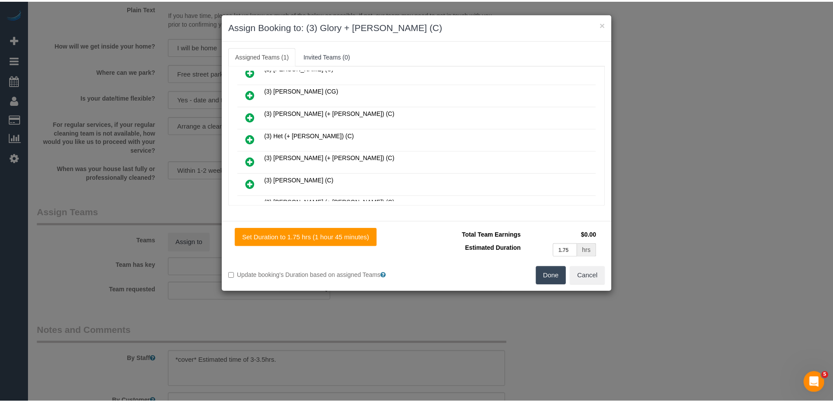
scroll to position [0, 0]
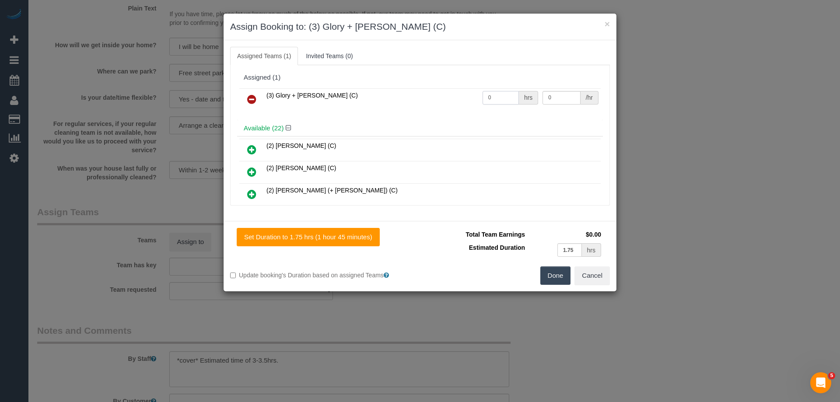
click at [512, 96] on input "0" at bounding box center [501, 98] width 36 height 14
type input "1"
click at [558, 98] on input "0" at bounding box center [562, 98] width 38 height 14
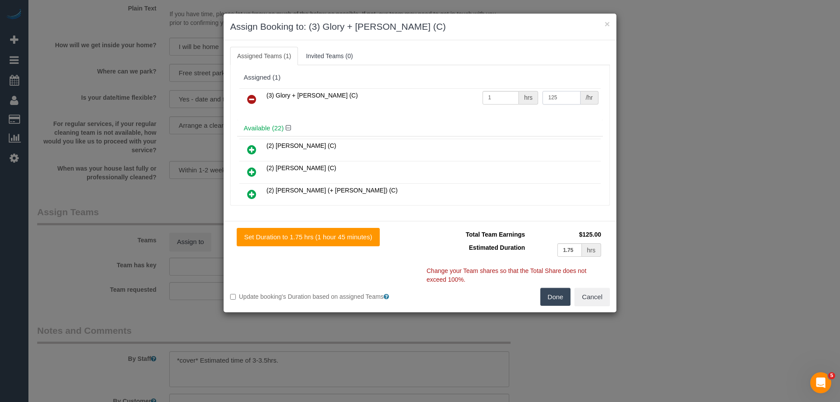
type input "125"
click at [549, 296] on button "Done" at bounding box center [555, 297] width 31 height 18
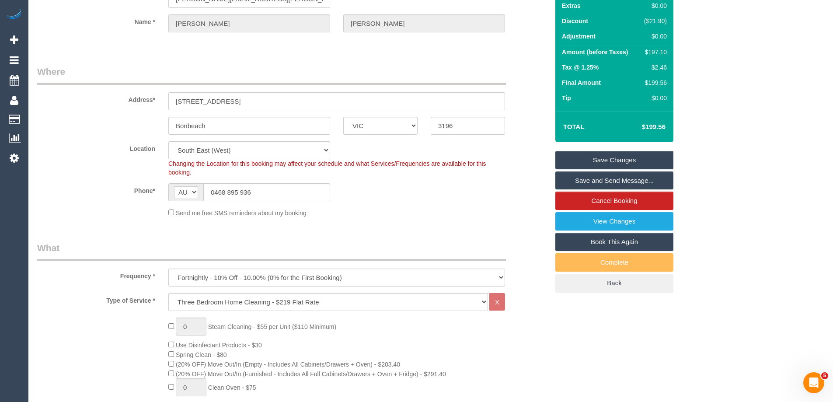
scroll to position [3, 0]
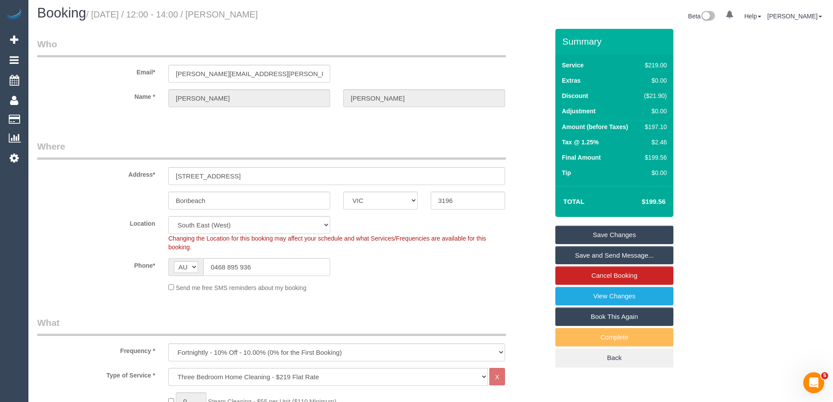
click at [603, 235] on link "Save Changes" at bounding box center [615, 235] width 118 height 18
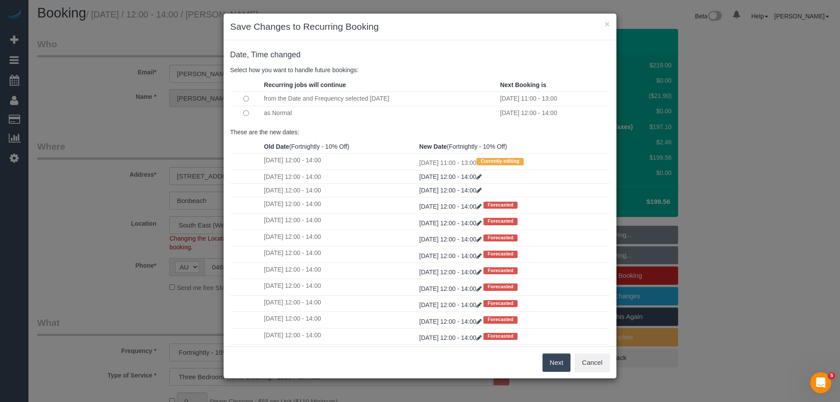
click at [548, 364] on button "Next" at bounding box center [557, 363] width 28 height 18
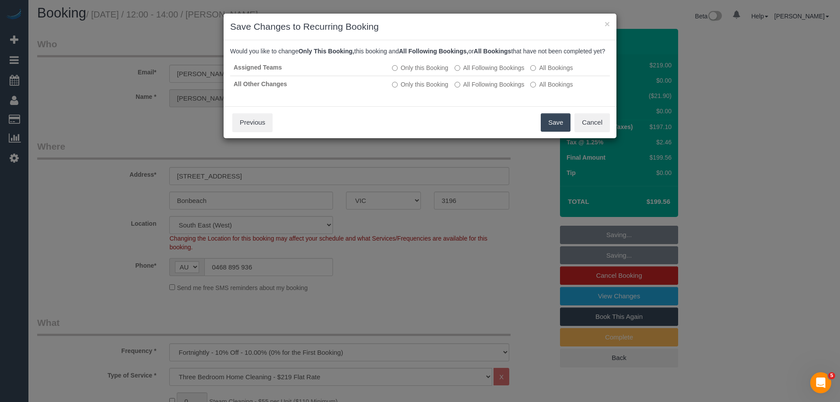
click at [547, 128] on button "Save" at bounding box center [556, 122] width 30 height 18
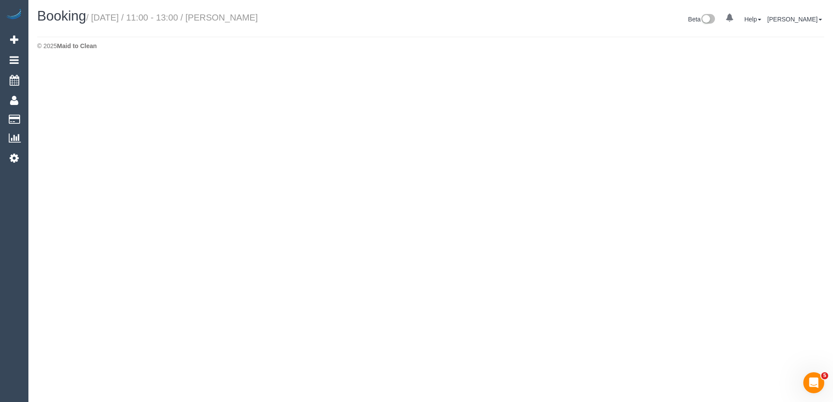
select select "VIC"
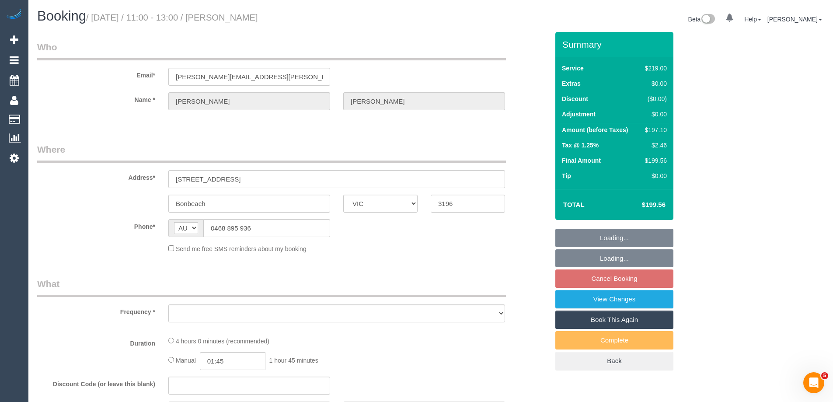
select select "object:5275"
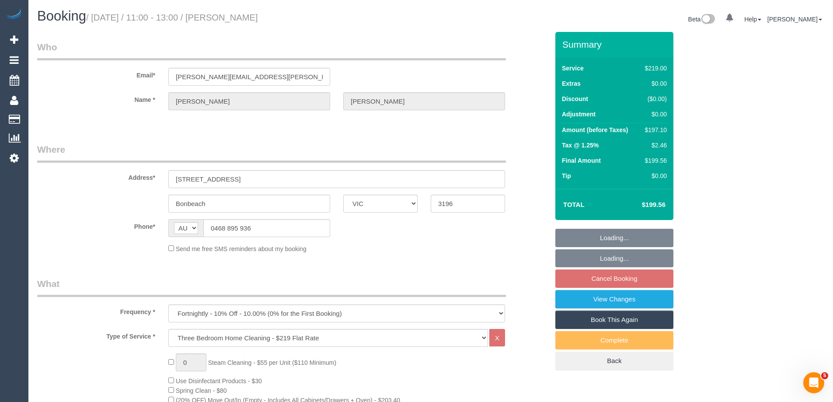
select select "string:stripe-pm_1Rin722GScqysDRVvbFBAqO1"
select select "number:29"
select select "number:14"
select select "number:19"
select select "number:22"
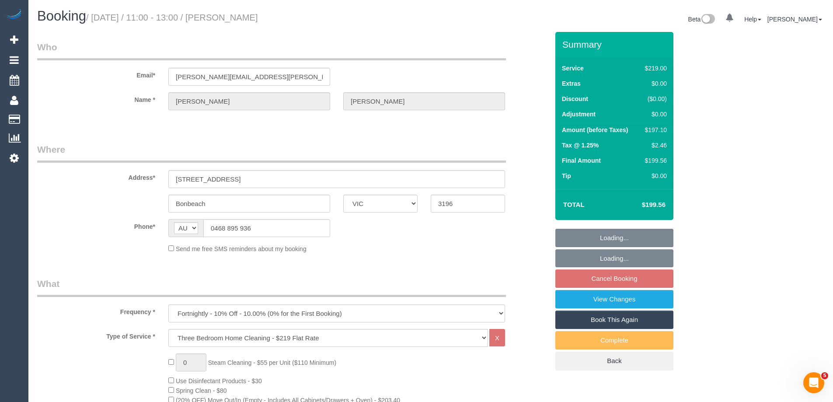
select select "number:34"
select select "number:11"
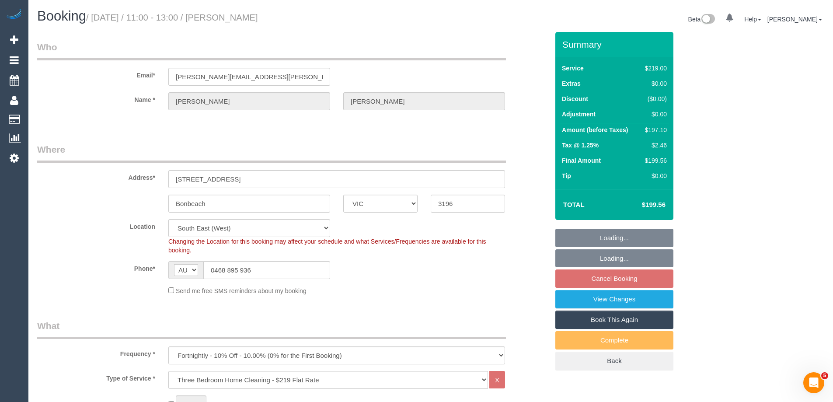
select select "object:5524"
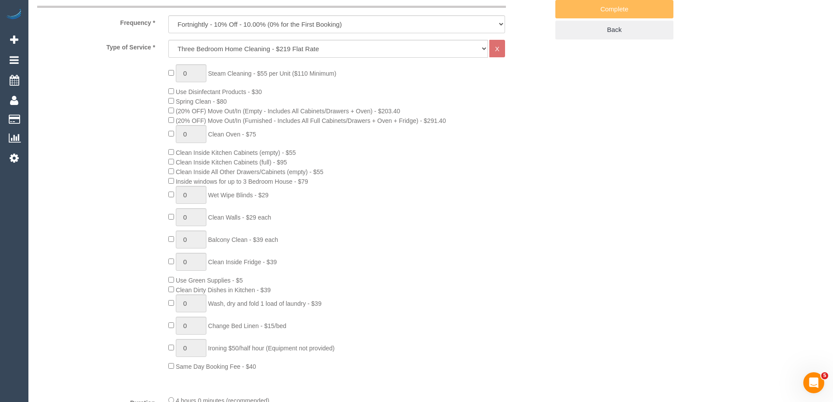
scroll to position [69, 0]
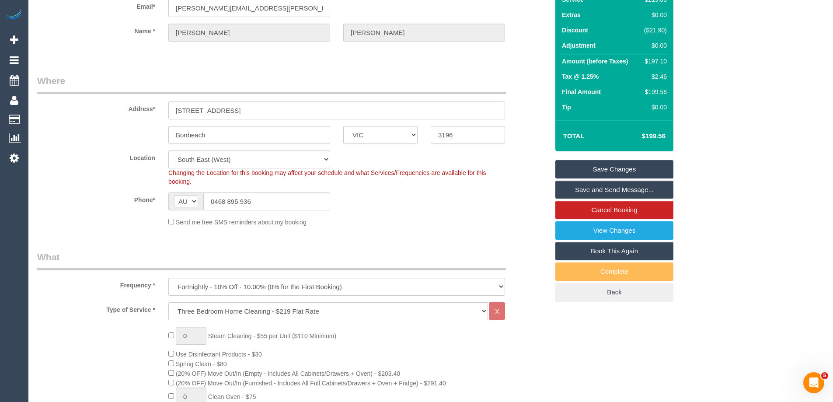
click at [199, 9] on input "[PERSON_NAME][EMAIL_ADDRESS][PERSON_NAME][DOMAIN_NAME]" at bounding box center [249, 8] width 162 height 18
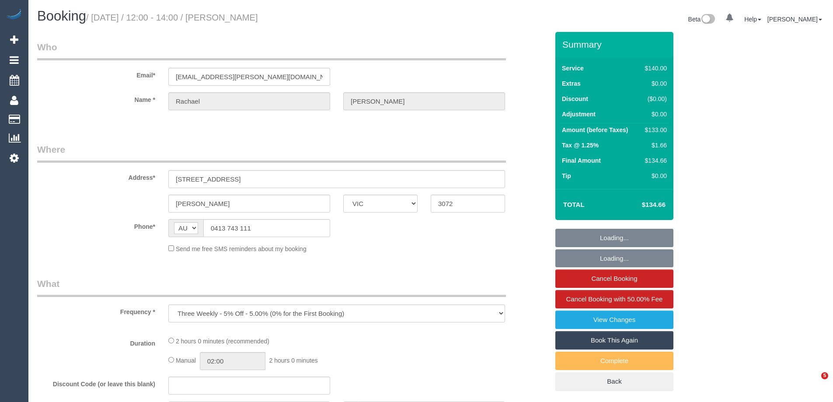
select select "VIC"
select select "string:stripe-pm_1NiSM42GScqysDRV2Pq4K9fJ"
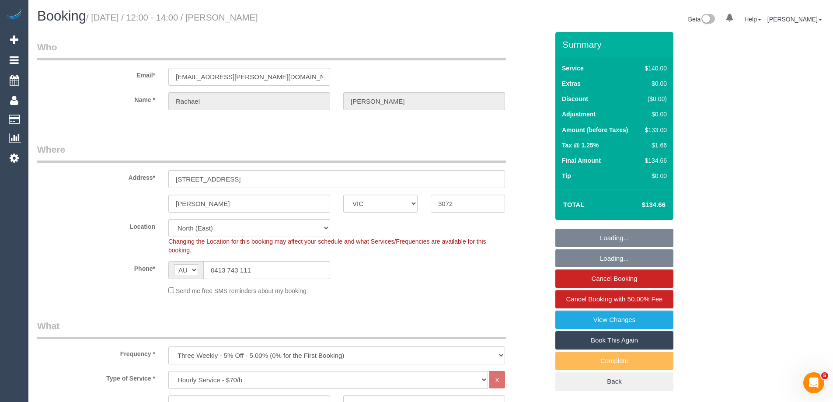
select select "object:936"
select select "number:27"
select select "number:14"
select select "number:19"
select select "number:24"
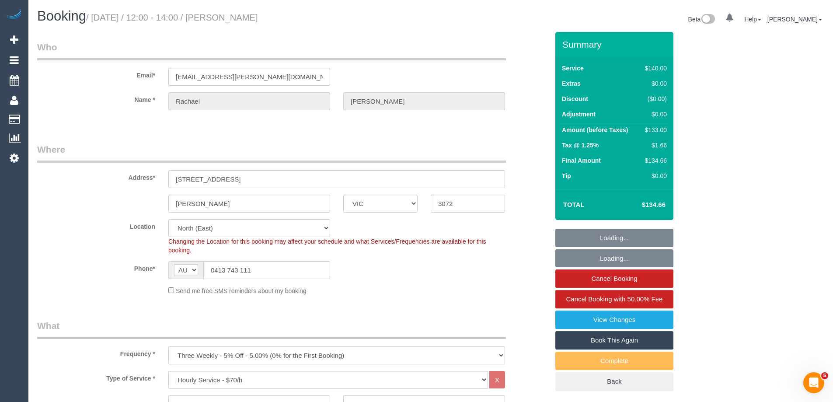
select select "number:33"
select select "number:11"
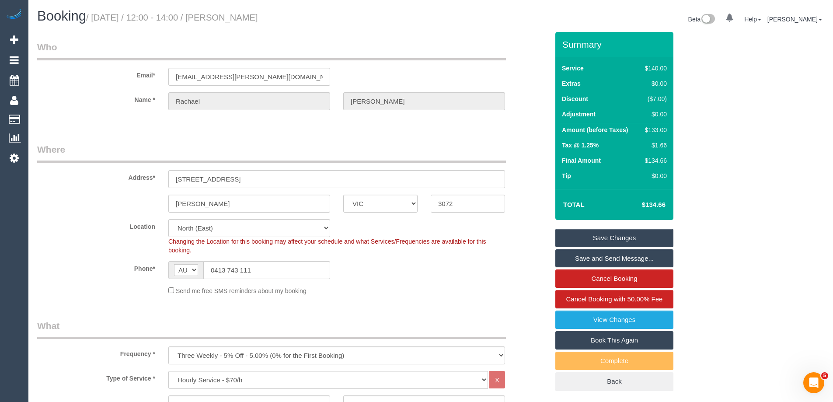
click at [132, 248] on div "Location Office City East (North) East (South) Inner East Inner North (East) In…" at bounding box center [293, 236] width 525 height 35
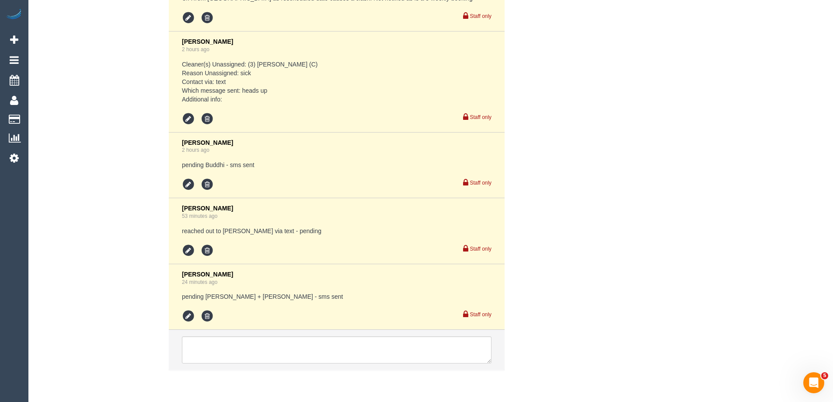
scroll to position [1682, 0]
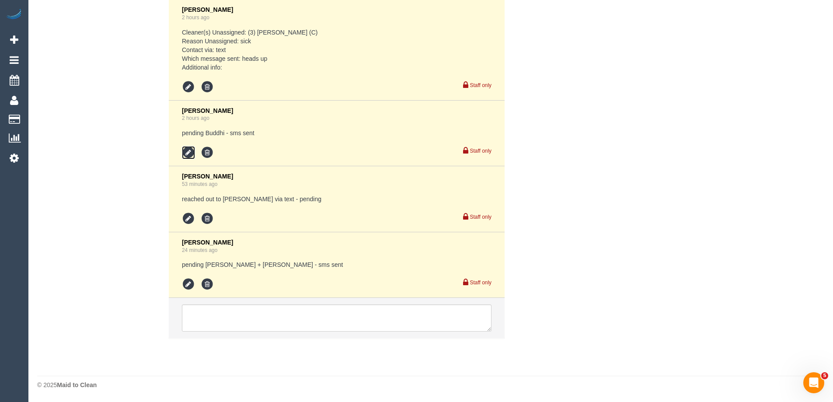
click at [187, 151] on icon at bounding box center [188, 152] width 13 height 13
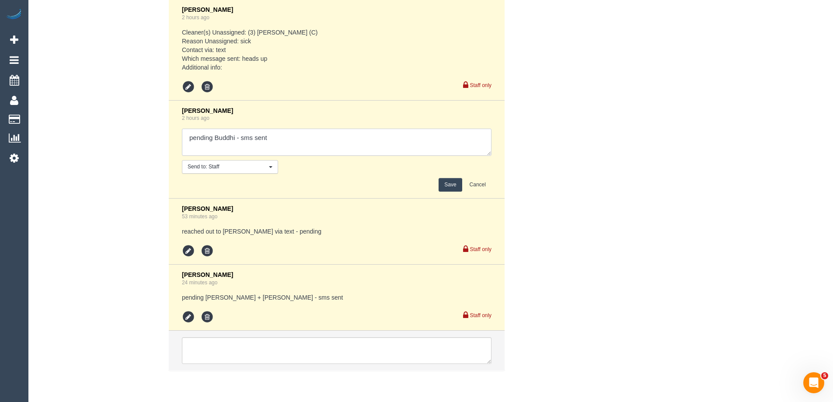
click at [337, 137] on textarea at bounding box center [337, 142] width 310 height 27
type textarea "pending Buddhi - sms sent - Agreed"
click at [459, 188] on button "Save" at bounding box center [450, 185] width 23 height 14
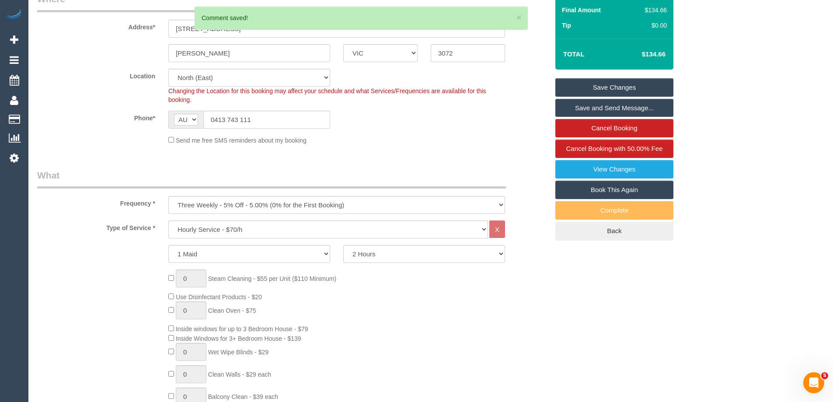
scroll to position [0, 0]
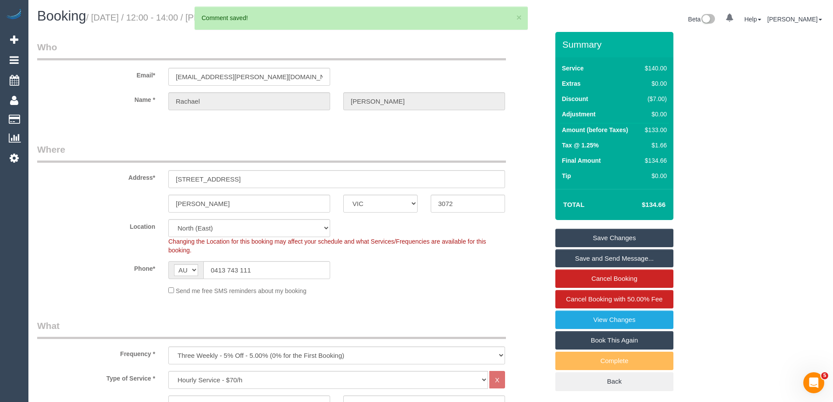
click at [650, 238] on link "Save Changes" at bounding box center [615, 238] width 118 height 18
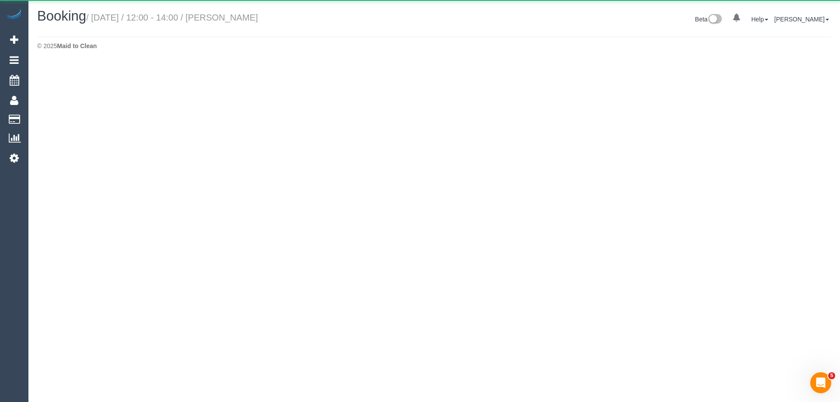
select select "VIC"
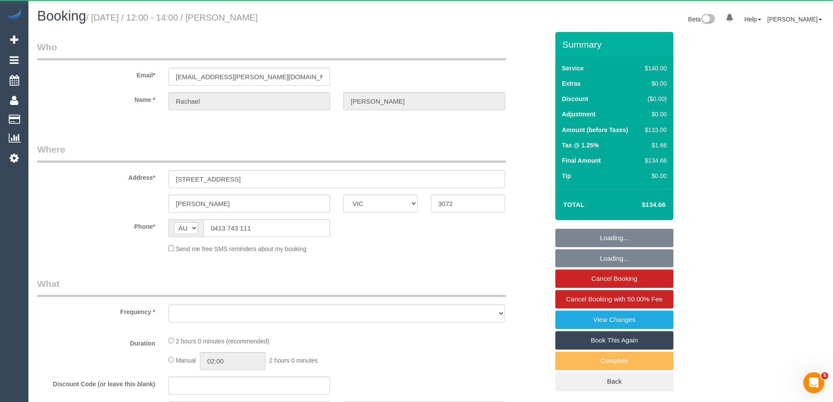
select select "object:2378"
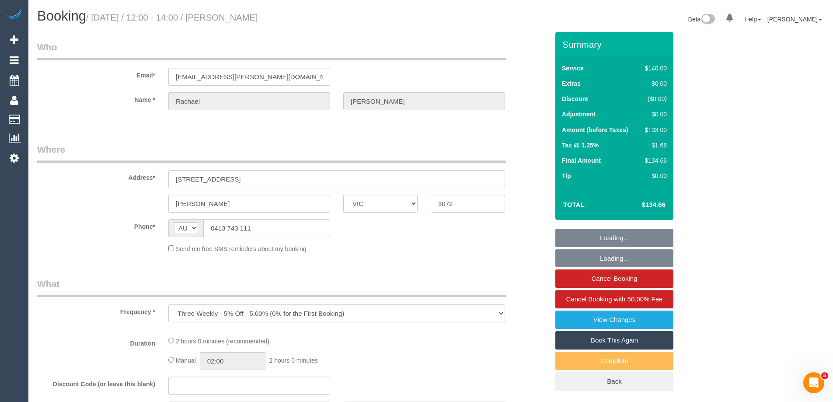
select select "string:stripe-pm_1NiSM42GScqysDRV2Pq4K9fJ"
select select "number:27"
select select "number:14"
select select "number:19"
select select "number:24"
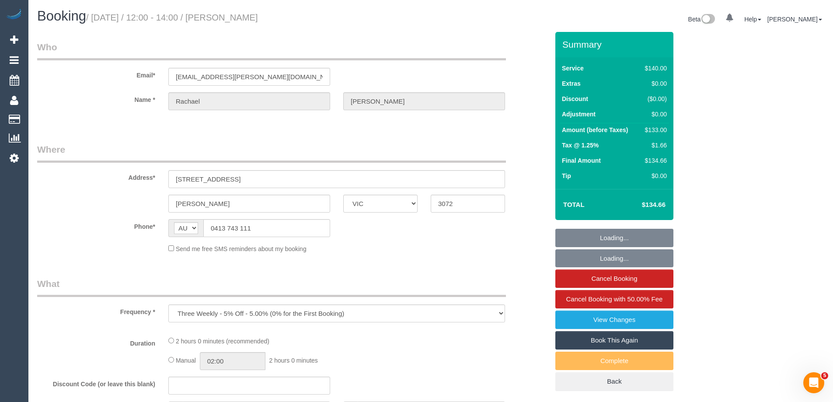
select select "number:33"
select select "number:11"
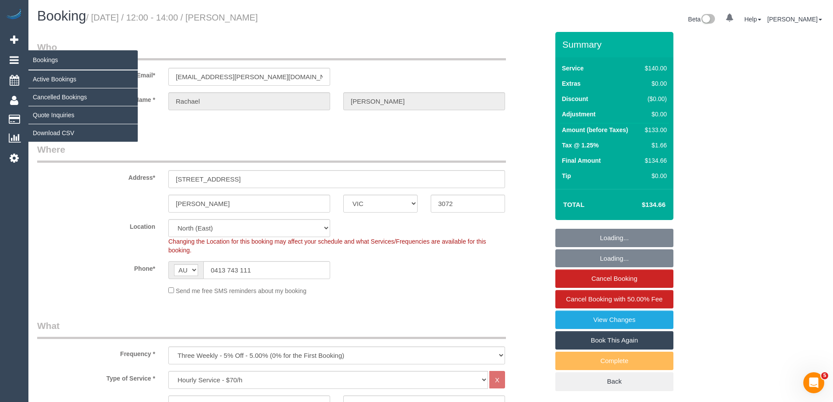
select select "object:3335"
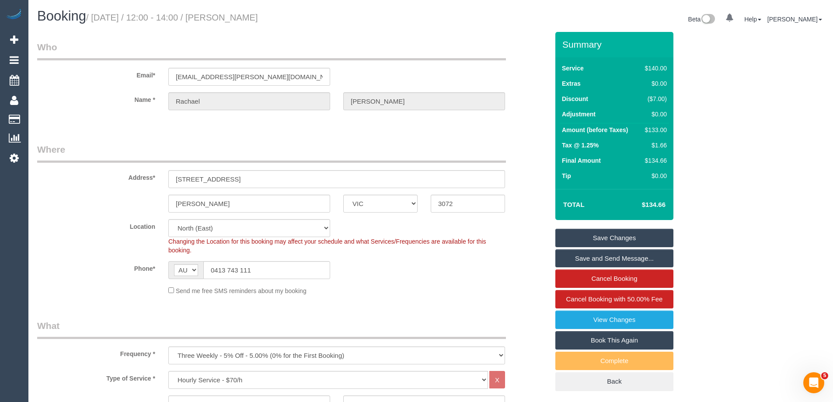
drag, startPoint x: 297, startPoint y: 19, endPoint x: 231, endPoint y: 15, distance: 65.7
click at [231, 15] on h1 "Booking / October 01, 2025 / 12:00 - 14:00 / Rachael Selak" at bounding box center [230, 16] width 387 height 15
copy small "Rachael Selak"
click at [343, 260] on sui-booking-location "Location Office City East (North) East (South) Inner East Inner North (East) In…" at bounding box center [293, 257] width 512 height 76
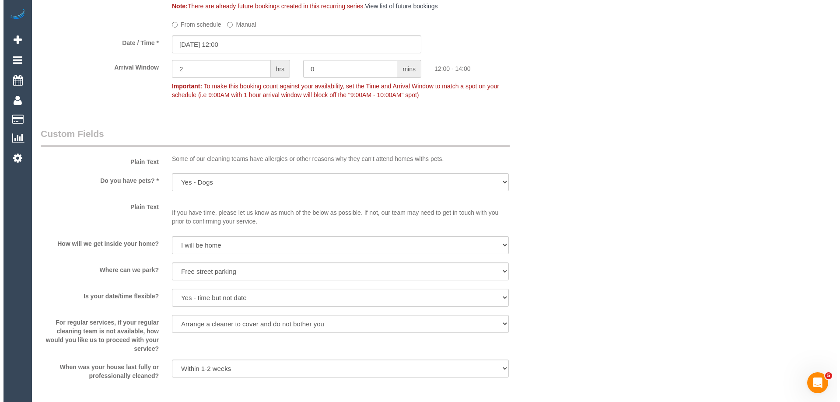
scroll to position [1138, 0]
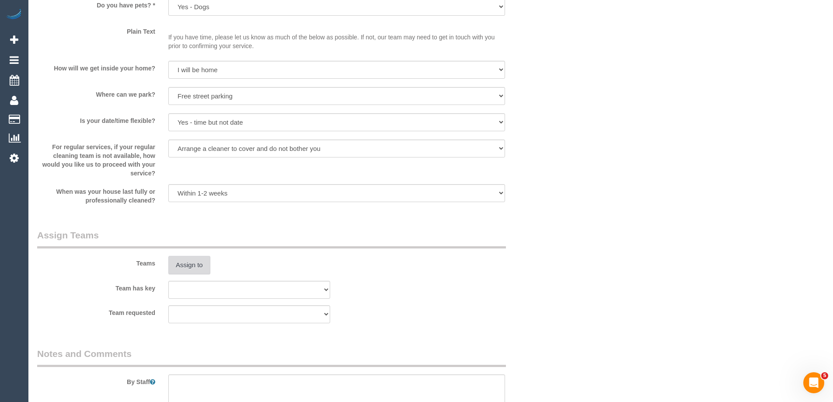
click at [193, 261] on button "Assign to" at bounding box center [189, 265] width 42 height 18
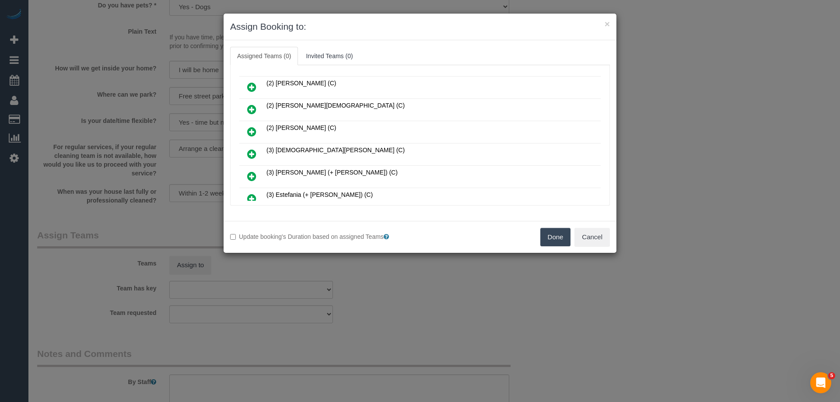
click at [248, 151] on icon at bounding box center [251, 154] width 9 height 11
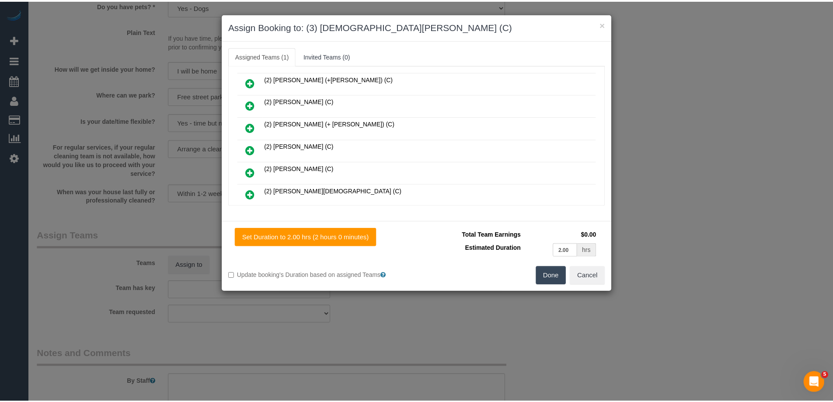
scroll to position [0, 0]
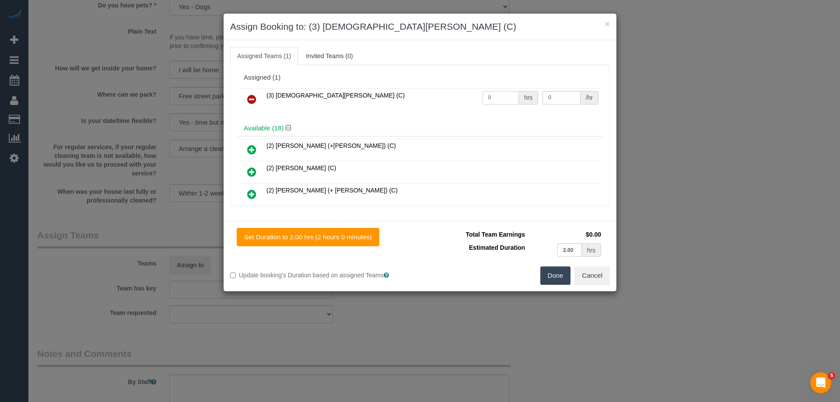
click at [508, 98] on input "0" at bounding box center [501, 98] width 36 height 14
type input "2"
click at [559, 99] on input "0" at bounding box center [562, 98] width 38 height 14
type input "35"
click at [556, 272] on button "Done" at bounding box center [555, 275] width 31 height 18
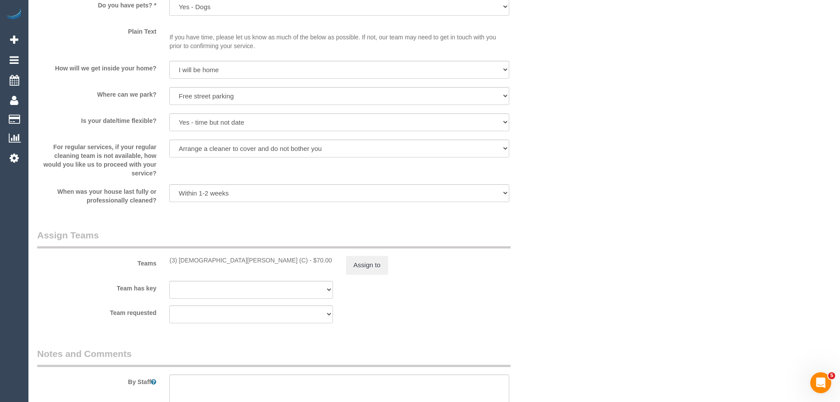
click at [556, 272] on div "× Assign Booking to: (3) Buddhi Adhikari (C) Assigned Teams (1) Invited Teams (…" at bounding box center [420, 201] width 840 height 402
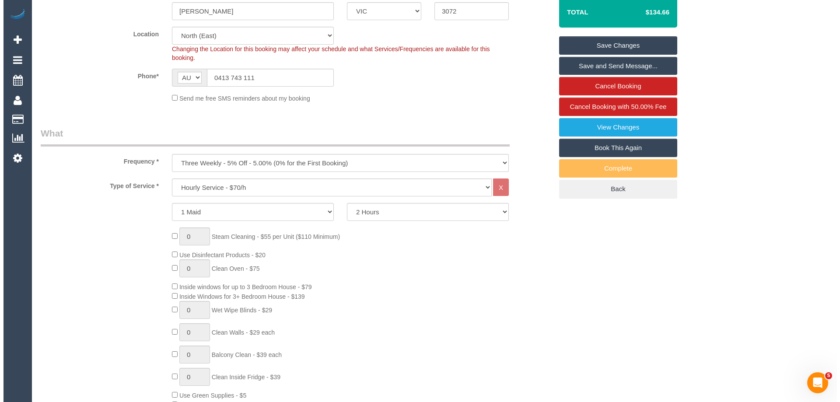
scroll to position [182, 0]
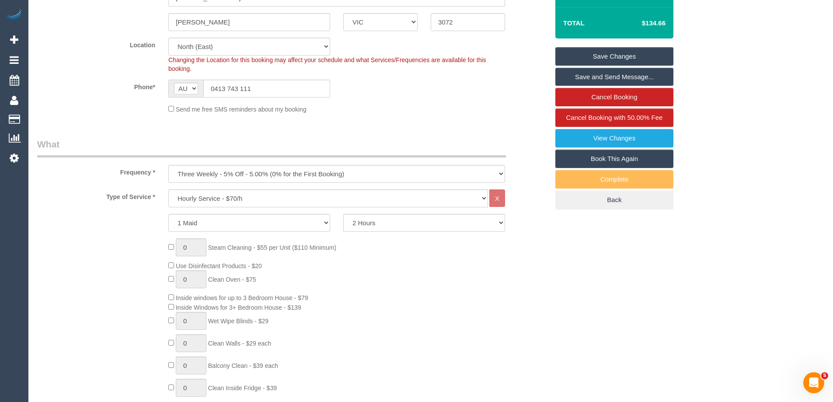
click at [640, 76] on link "Save and Send Message..." at bounding box center [615, 77] width 118 height 18
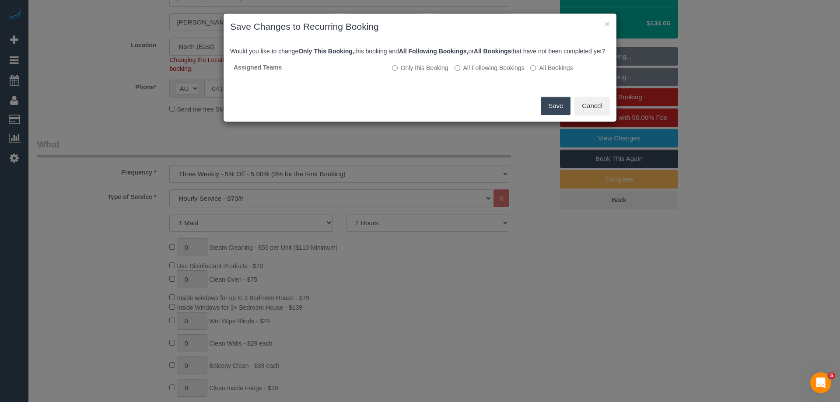
click at [559, 112] on button "Save" at bounding box center [556, 106] width 30 height 18
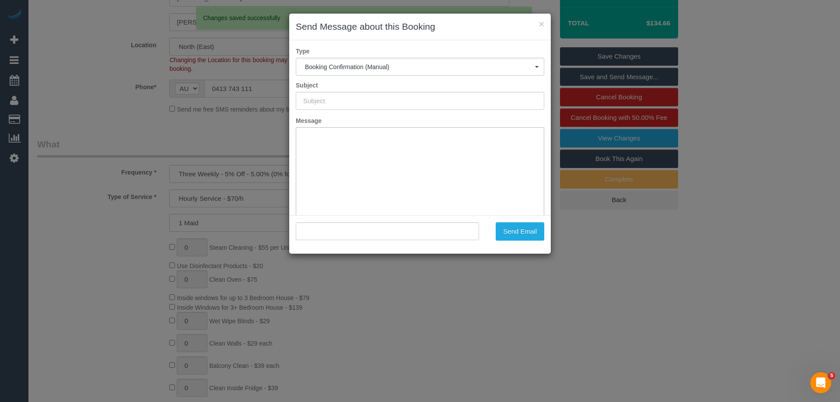
scroll to position [0, 0]
type input "Booking Confirmed"
type input ""Rachael Selak" <rachael.selak@gmail.com>"
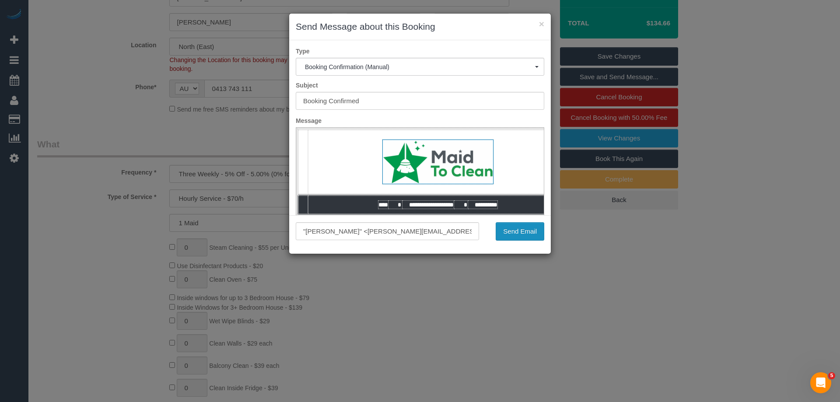
drag, startPoint x: 525, startPoint y: 229, endPoint x: 452, endPoint y: 246, distance: 75.9
click at [525, 229] on button "Send Email" at bounding box center [520, 231] width 49 height 18
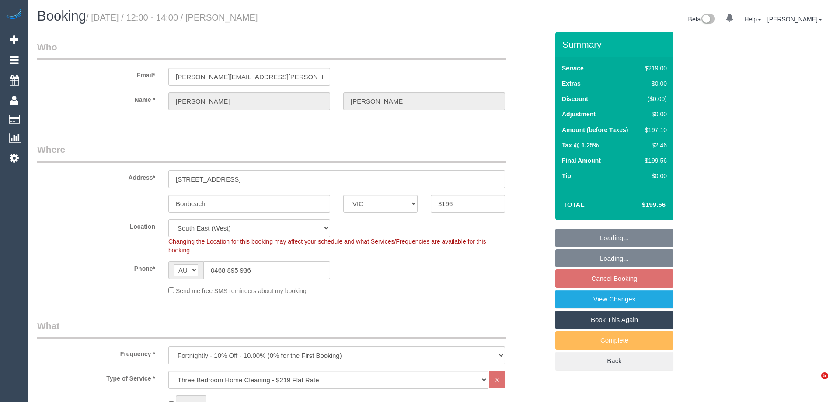
select select "VIC"
select select "number:29"
select select "number:14"
select select "number:19"
select select "number:22"
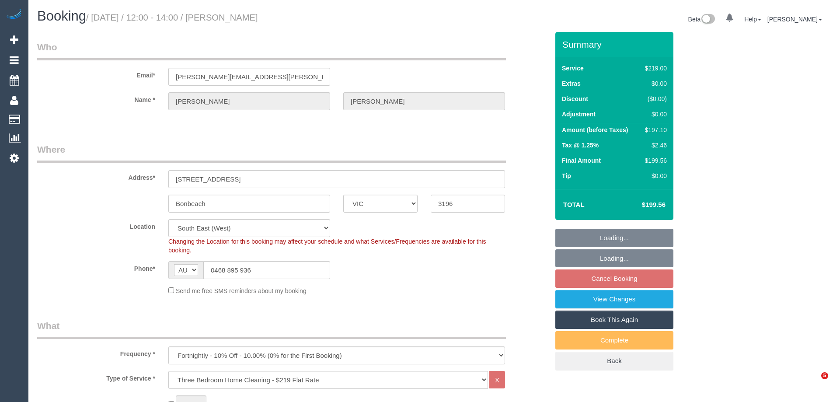
select select "number:34"
select select "number:11"
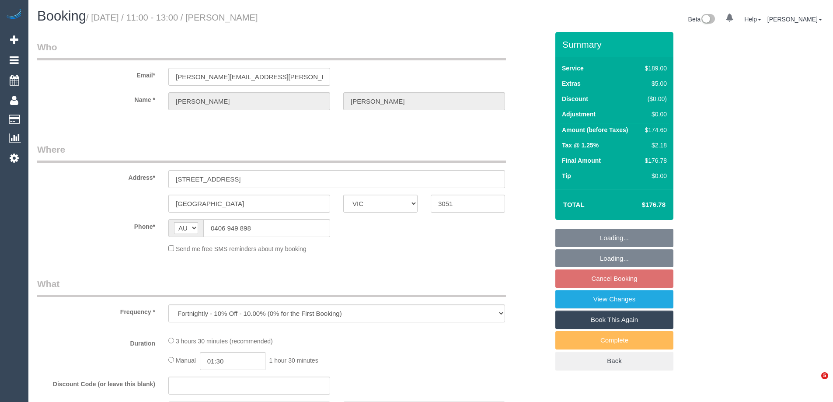
select select "VIC"
select select "string:stripe-pm_1RLCS42GScqysDRV7kGzCMJ3"
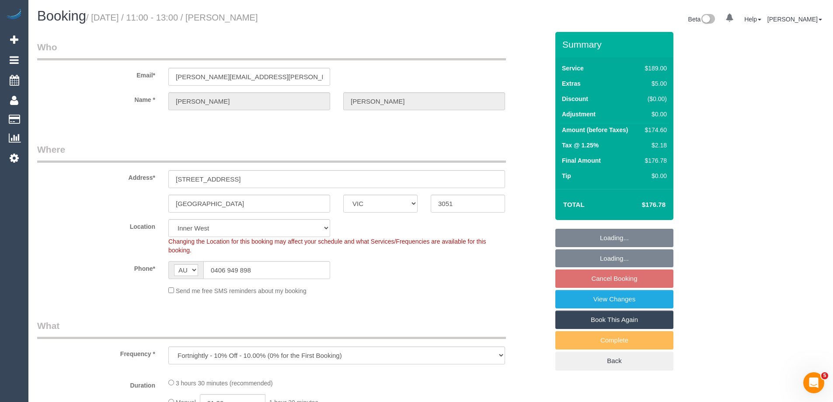
select select "object:556"
select select "number:29"
select select "number:14"
select select "number:19"
select select "number:24"
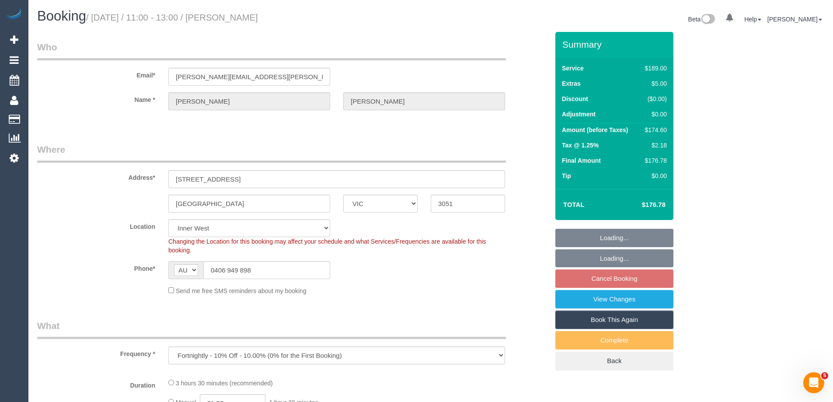
select select "number:34"
select select "number:12"
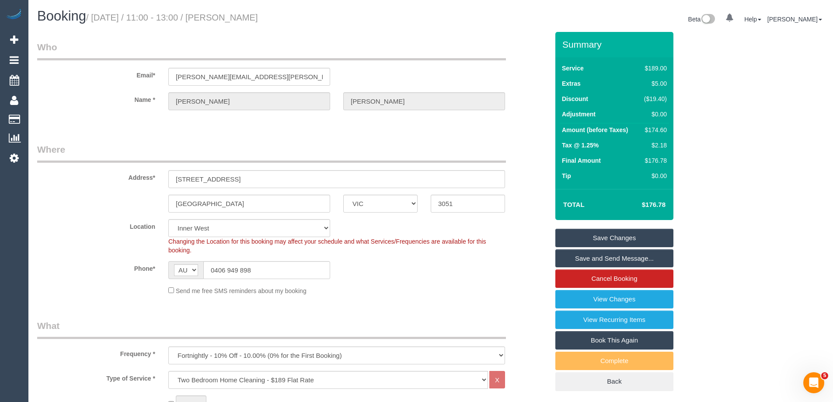
click at [97, 120] on fieldset "Who Email* [PERSON_NAME][EMAIL_ADDRESS][PERSON_NAME][DOMAIN_NAME] Name * [PERSO…" at bounding box center [293, 83] width 512 height 85
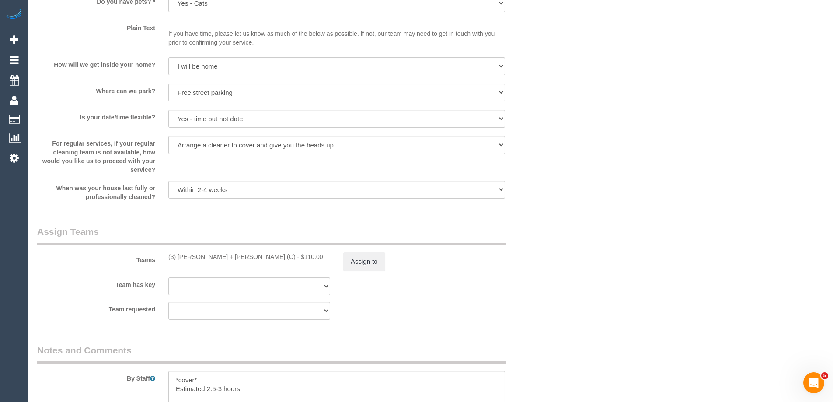
scroll to position [1225, 0]
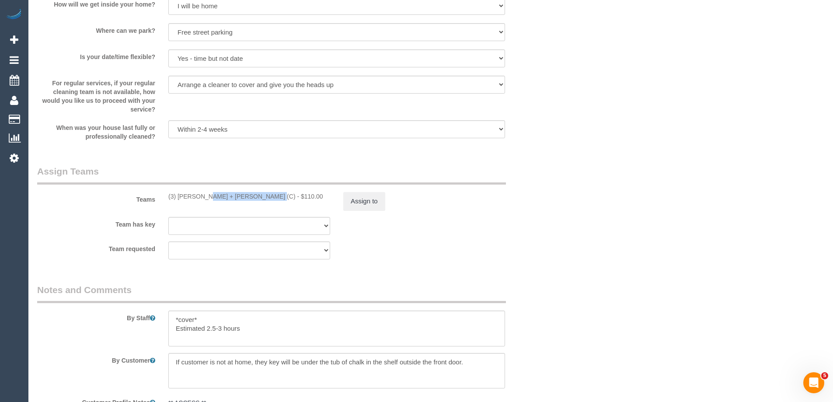
drag, startPoint x: 241, startPoint y: 197, endPoint x: 179, endPoint y: 195, distance: 61.3
click at [179, 195] on div "(3) [PERSON_NAME] + [PERSON_NAME] (C) - $110.00" at bounding box center [249, 196] width 162 height 9
copy div "[PERSON_NAME] + [PERSON_NAME]"
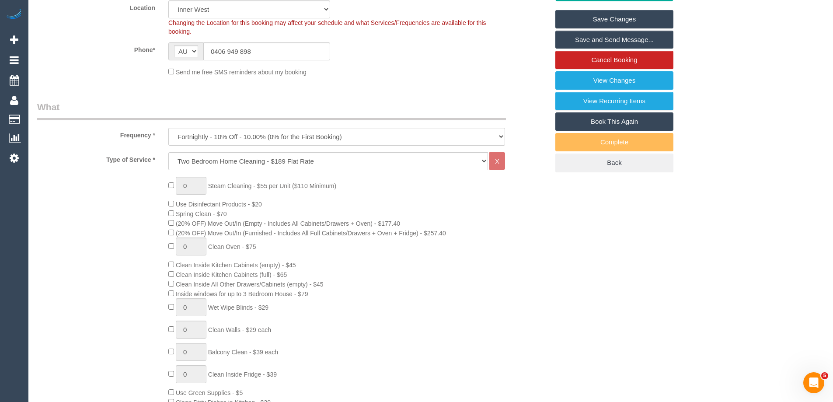
scroll to position [0, 0]
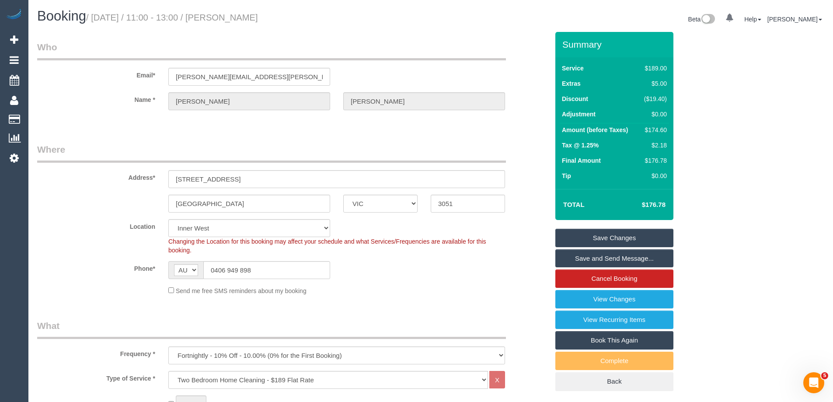
drag, startPoint x: 269, startPoint y: 18, endPoint x: 227, endPoint y: 20, distance: 41.6
click at [227, 20] on h1 "Booking / [DATE] / 11:00 - 13:00 / [PERSON_NAME]" at bounding box center [230, 16] width 387 height 15
copy small "[PERSON_NAME]"
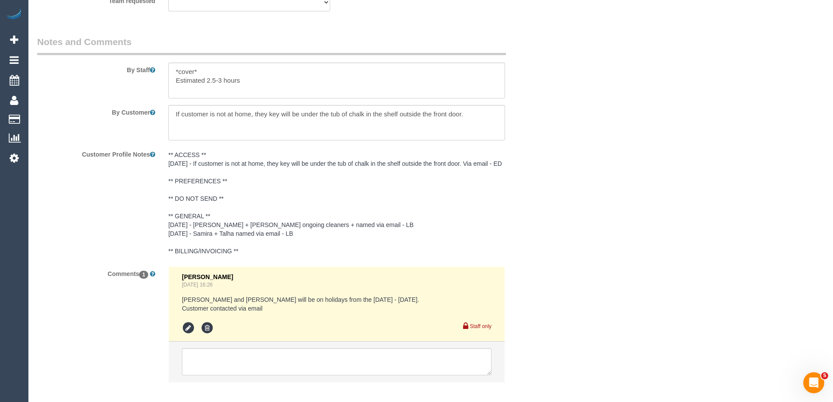
scroll to position [1517, 0]
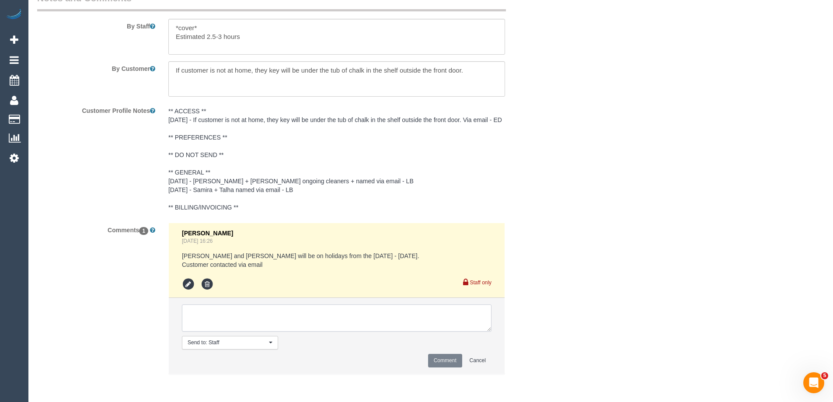
click at [221, 312] on textarea at bounding box center [337, 318] width 310 height 27
type textarea "Agreed via call start from 9am finish by 2pm."
click at [456, 358] on button "Comment" at bounding box center [445, 361] width 34 height 14
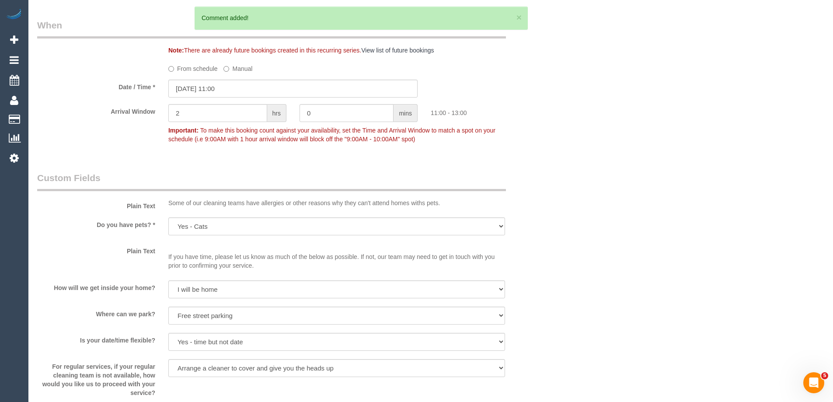
scroll to position [729, 0]
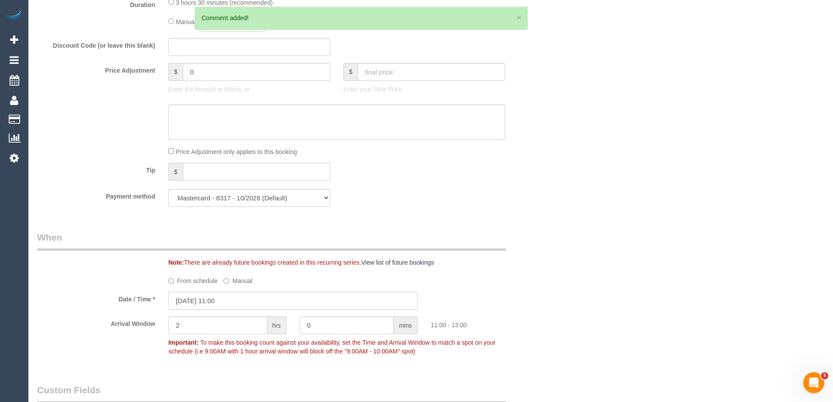
click at [224, 305] on input "[DATE] 11:00" at bounding box center [292, 301] width 249 height 18
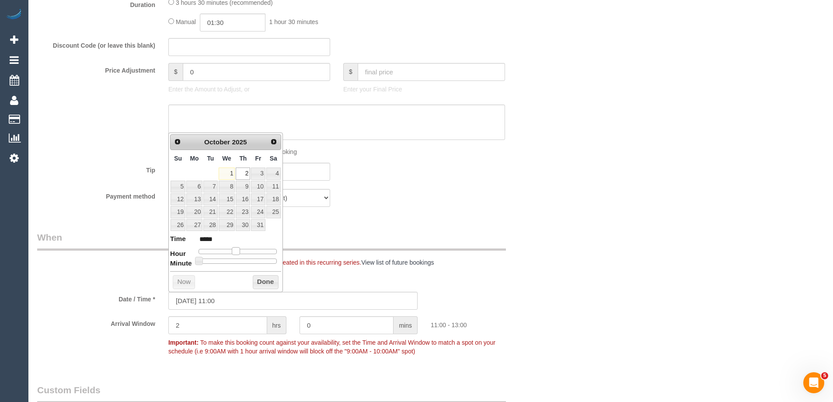
type input "[DATE] 10:00"
type input "*****"
type input "[DATE] 09:00"
type input "*****"
drag, startPoint x: 234, startPoint y: 250, endPoint x: 228, endPoint y: 250, distance: 5.7
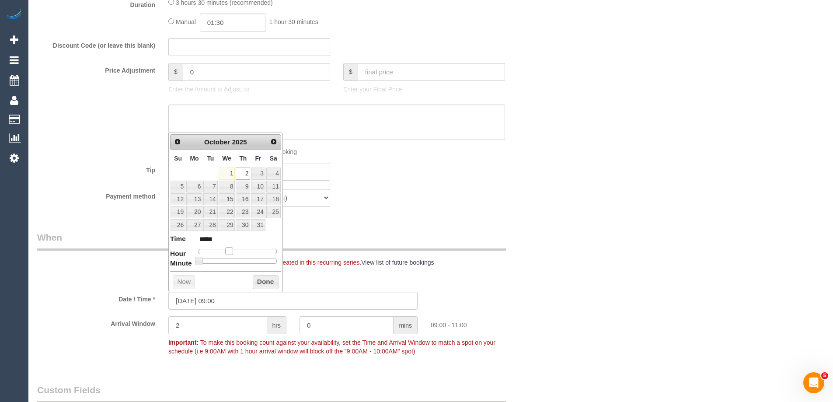
click at [228, 250] on span at bounding box center [229, 251] width 8 height 8
click at [259, 278] on button "Done" at bounding box center [266, 282] width 26 height 14
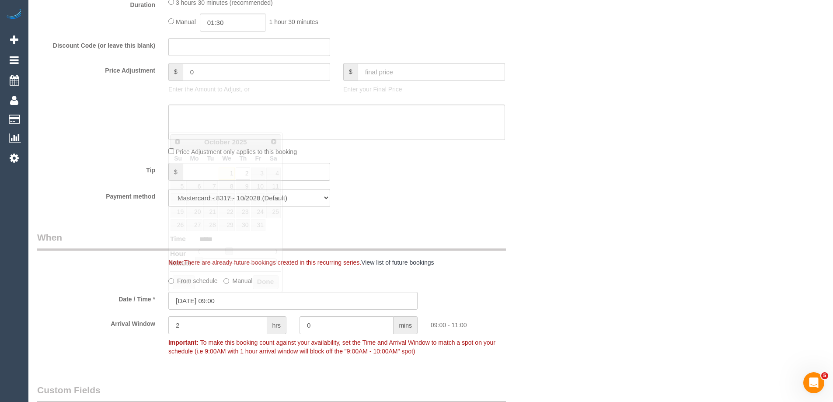
click at [549, 237] on div "Note: There are already future bookings created in this recurring series. View …" at bounding box center [293, 249] width 525 height 36
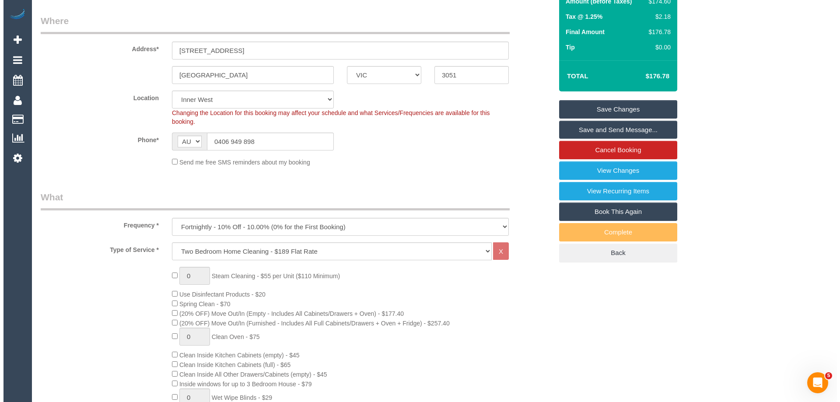
scroll to position [73, 0]
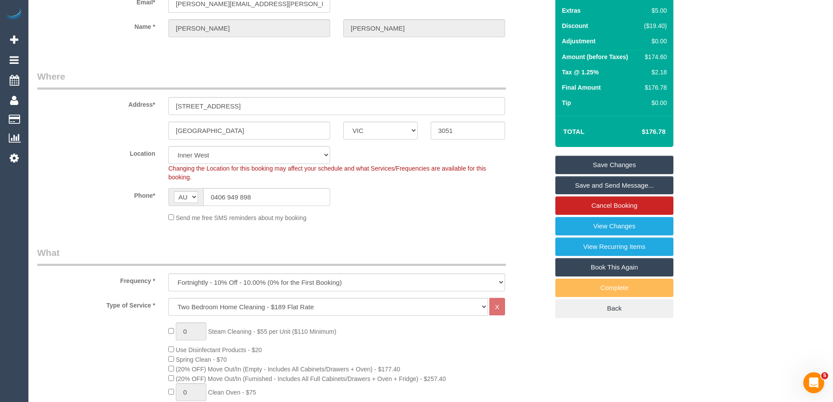
click at [610, 186] on link "Save and Send Message..." at bounding box center [615, 185] width 118 height 18
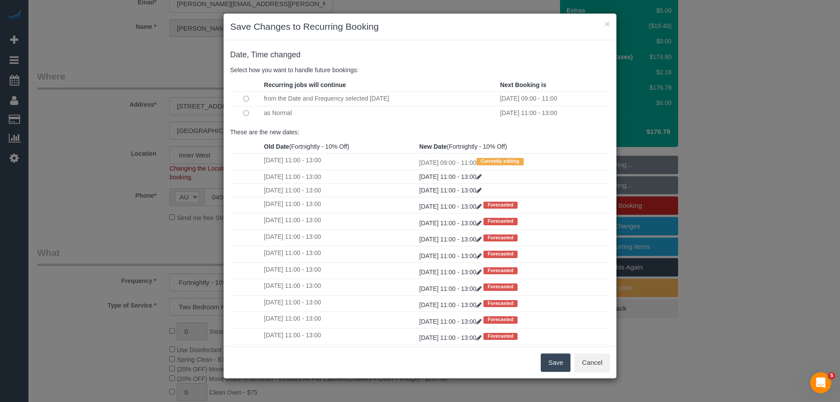
click at [550, 361] on button "Save" at bounding box center [556, 363] width 30 height 18
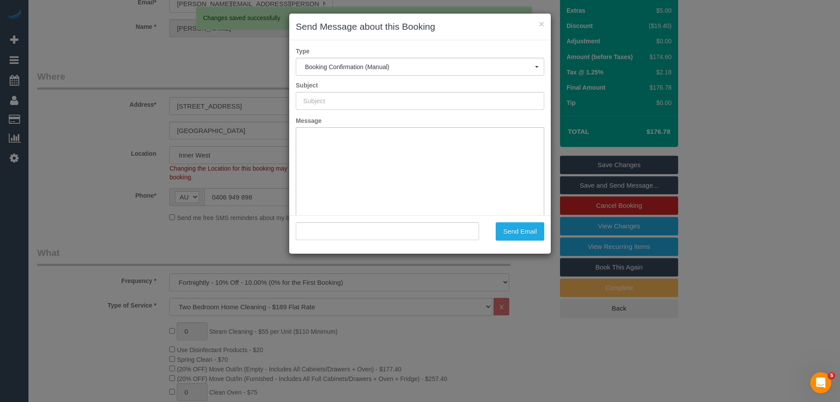
scroll to position [0, 0]
type input "Booking Confirmed"
type input ""[PERSON_NAME]" <[PERSON_NAME][EMAIL_ADDRESS][PERSON_NAME][DOMAIN_NAME]>"
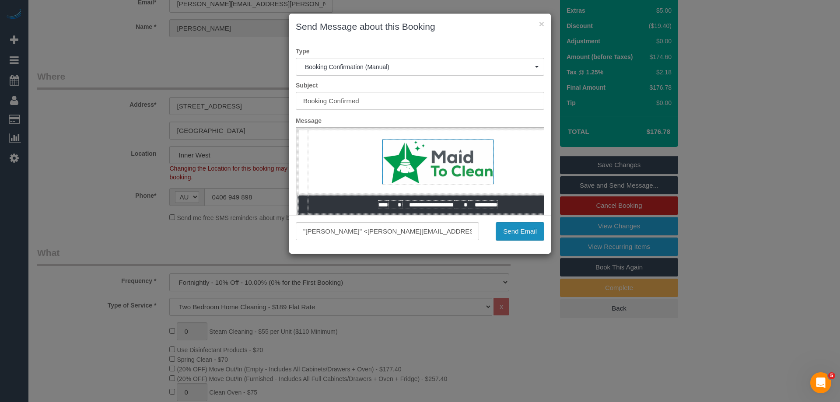
click at [530, 235] on button "Send Email" at bounding box center [520, 231] width 49 height 18
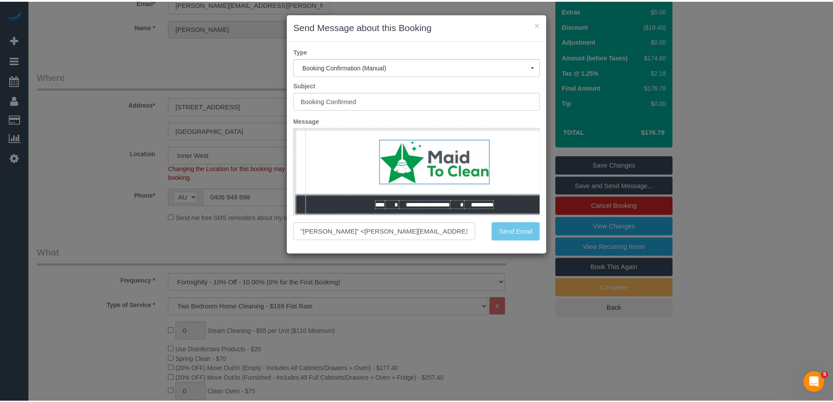
scroll to position [105, 0]
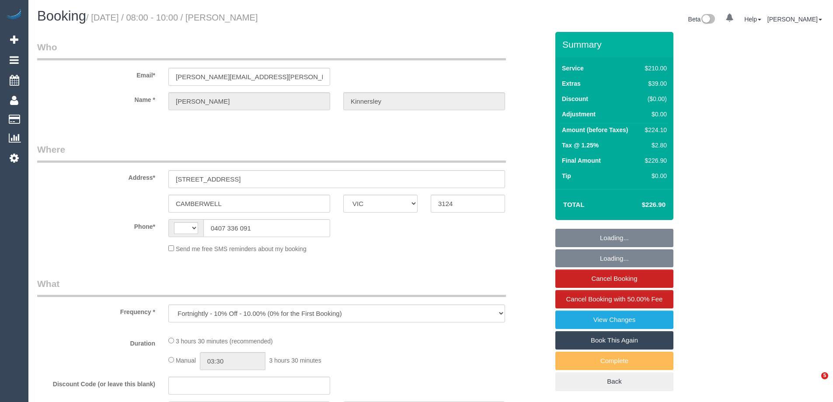
select select "VIC"
select select "string:AU"
select select "180"
select select "number:30"
select select "number:14"
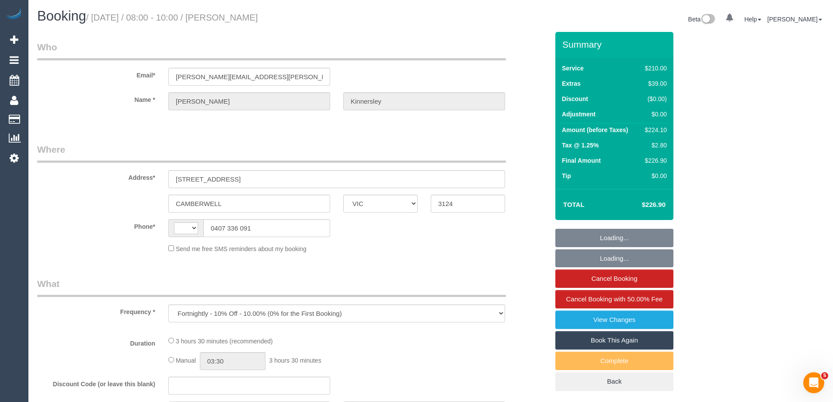
select select "number:18"
select select "number:22"
select select "number:34"
select select "number:26"
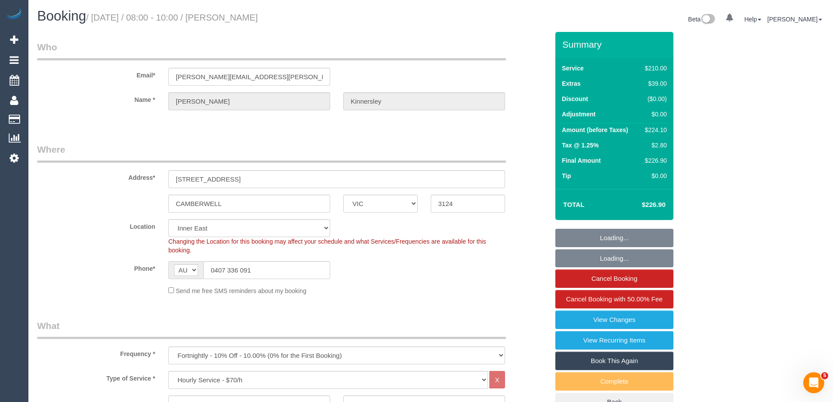
select select "object:1522"
select select "string:stripe-pm_1RjrcA2GScqysDRVQneTCag3"
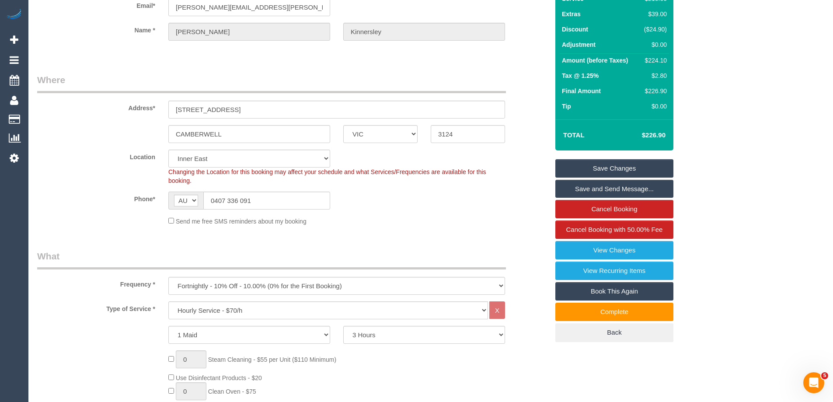
scroll to position [88, 0]
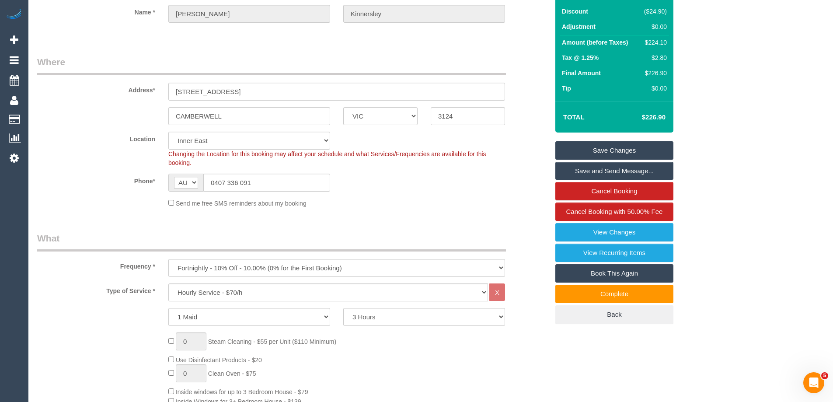
click at [133, 56] on legend "Where" at bounding box center [271, 66] width 469 height 20
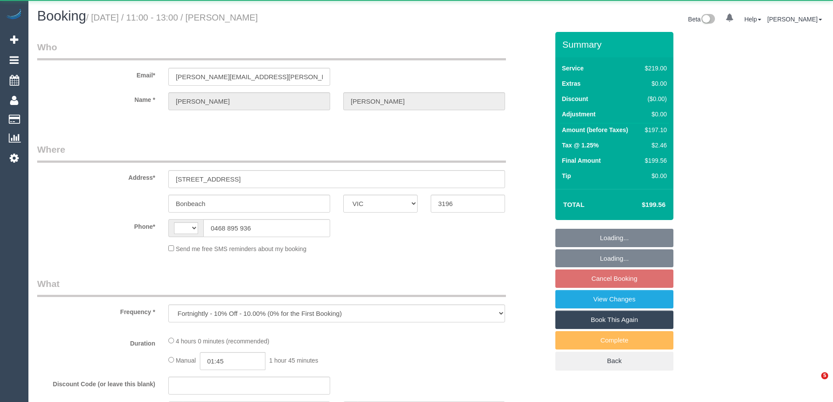
select select "VIC"
select select "string:stripe-pm_1Rin722GScqysDRVvbFBAqO1"
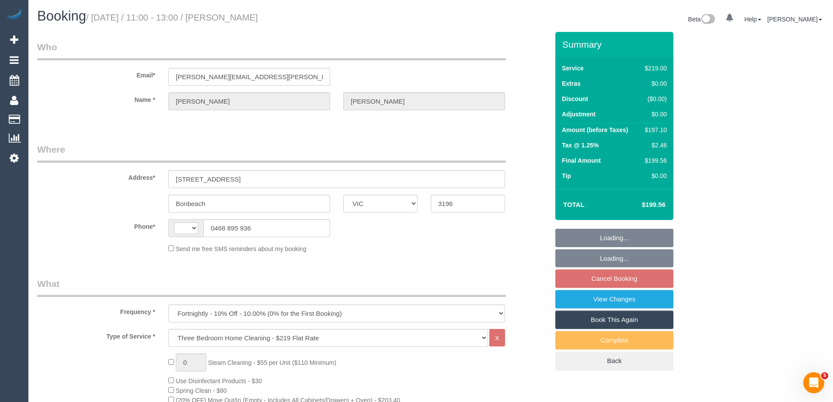
select select "number:29"
select select "number:14"
select select "number:19"
select select "number:22"
select select "number:34"
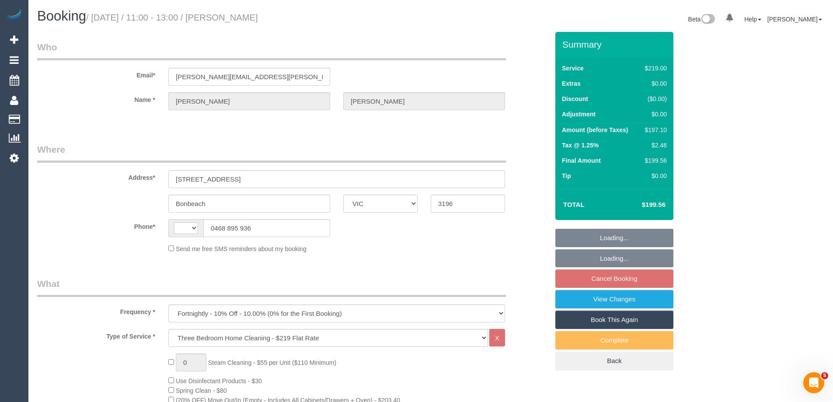
select select "number:11"
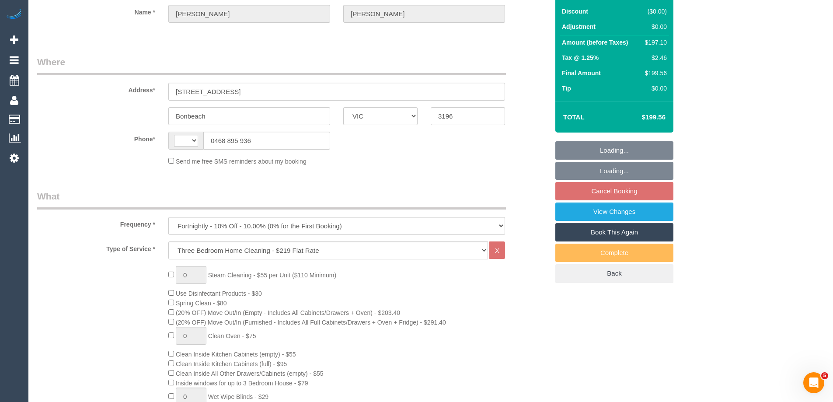
select select "string:AU"
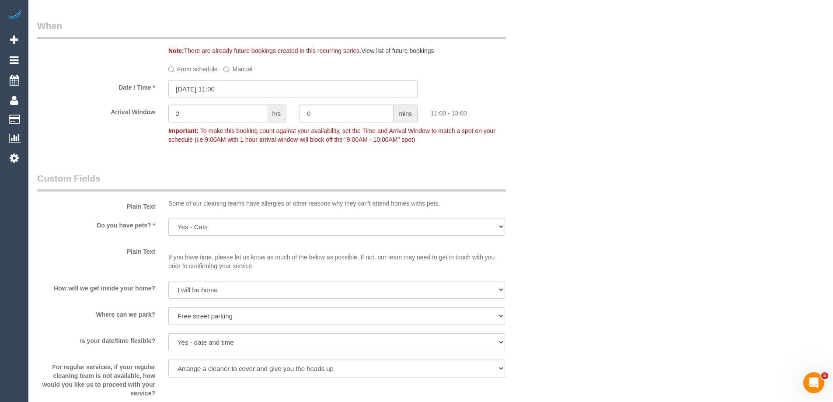
select select "object:1371"
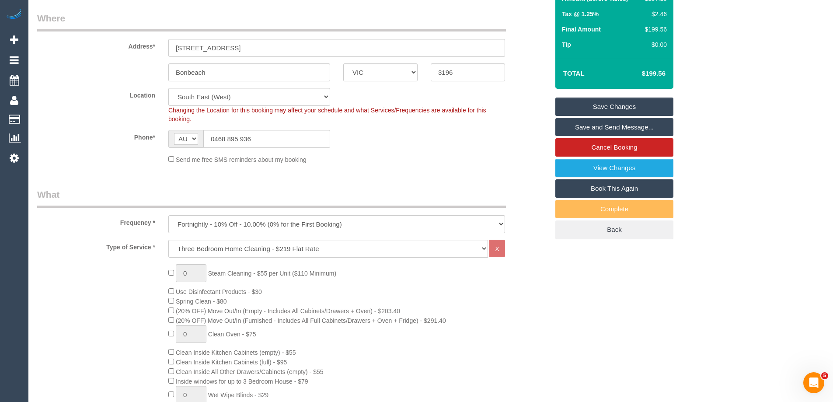
scroll to position [88, 0]
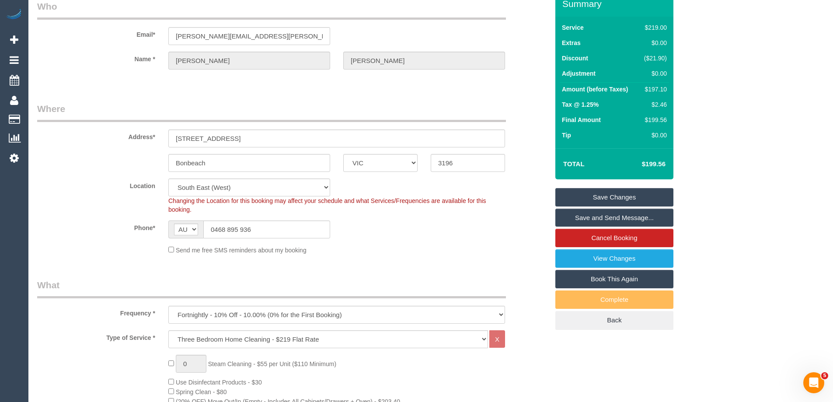
scroll to position [0, 0]
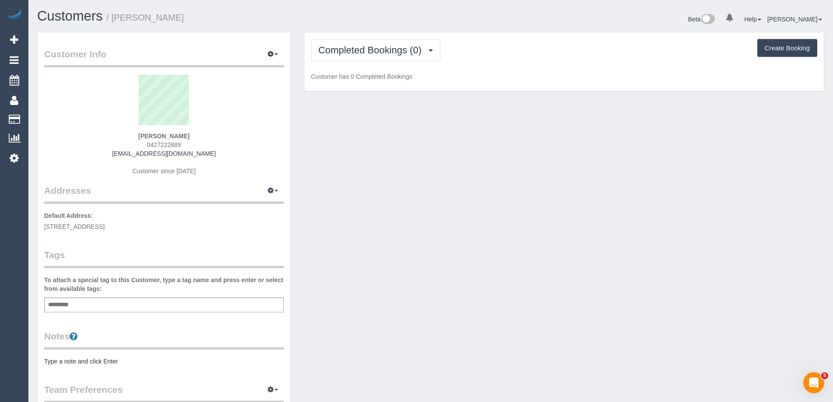
click at [285, 52] on div "Customer Info Edit Contact Info Send Message Email Preferences Special Sales Ta…" at bounding box center [164, 316] width 253 height 568
click at [349, 54] on span "Completed Bookings (0)" at bounding box center [373, 50] width 108 height 11
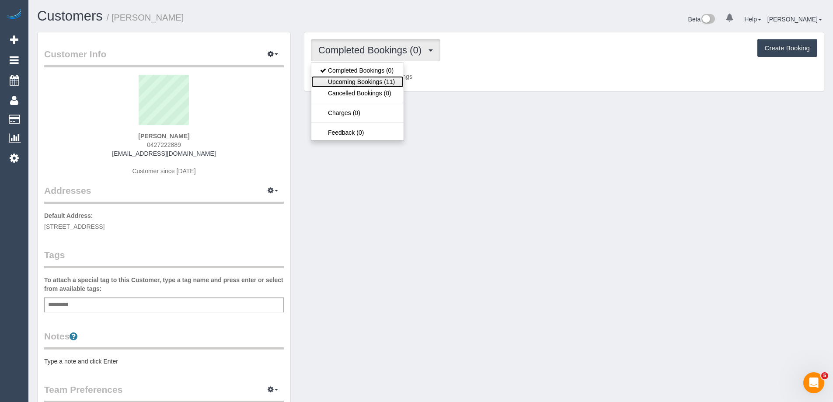
click at [351, 81] on link "Upcoming Bookings (11)" at bounding box center [358, 81] width 92 height 11
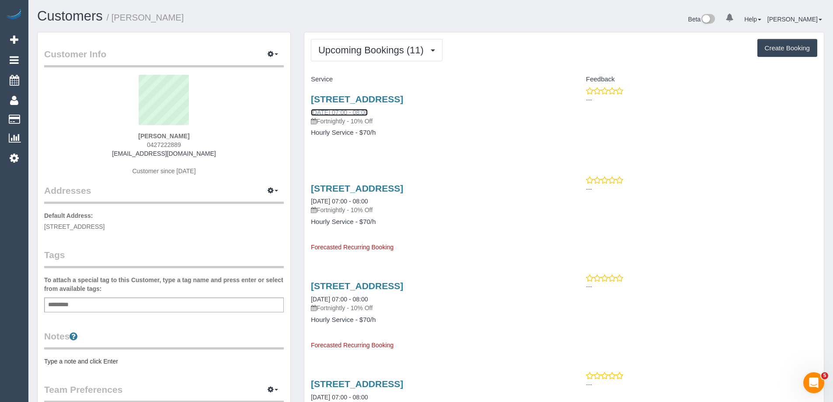
click at [366, 112] on link "[DATE] 07:00 - 08:00" at bounding box center [339, 112] width 57 height 7
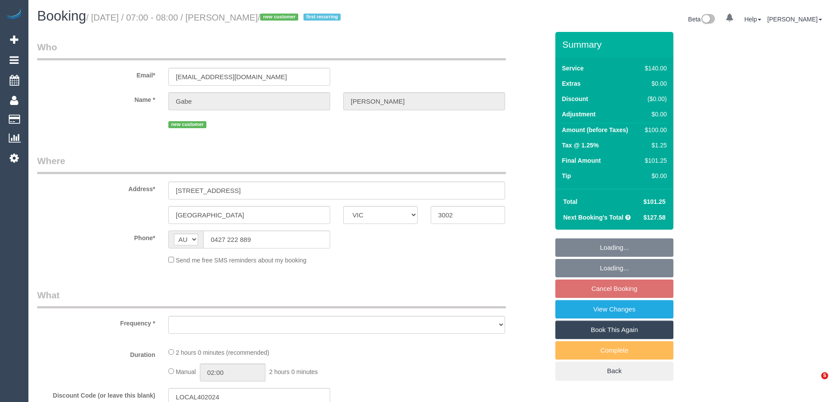
select select "VIC"
select select "object:557"
select select "string:stripe-pm_1SAFlB2GScqysDRVAwMV3LvU"
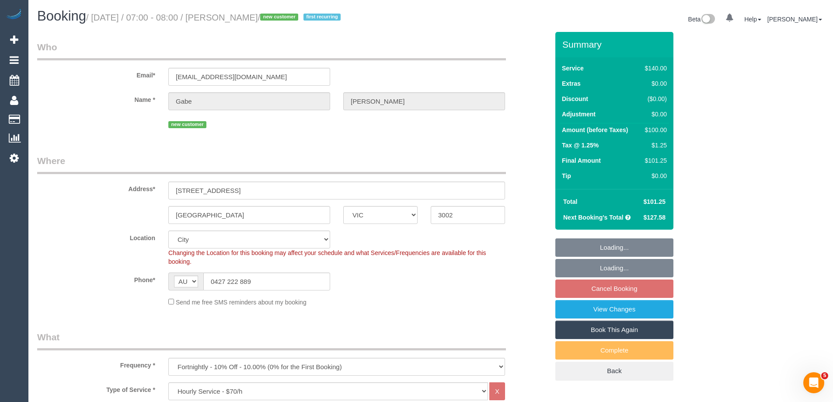
select select "object:874"
select select "number:27"
select select "number:14"
select select "number:19"
select select "number:36"
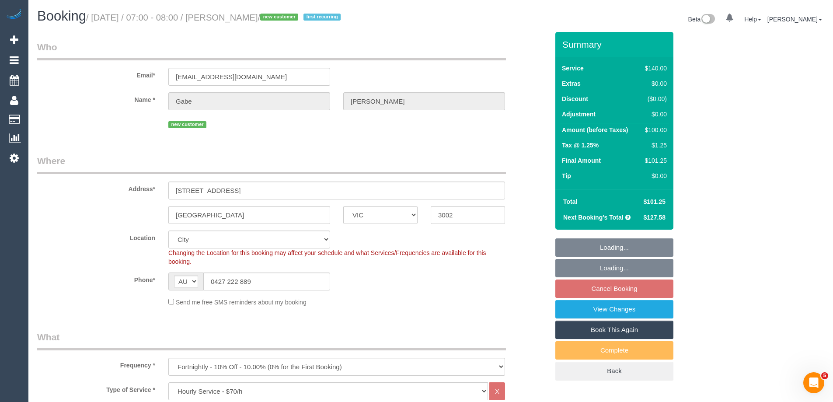
select select "number:35"
select select "number:13"
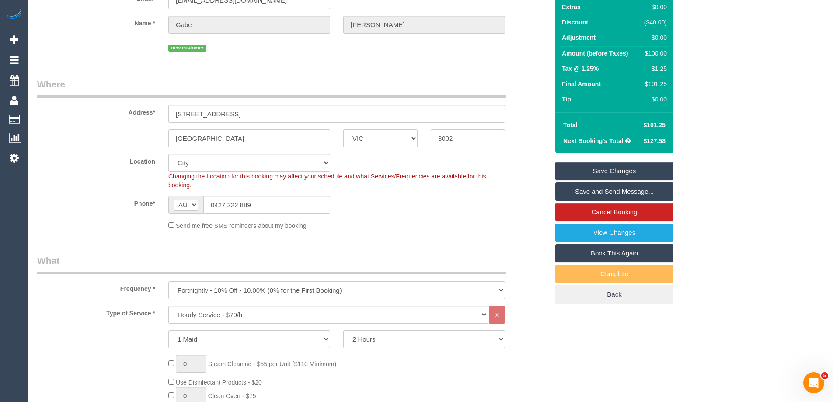
scroll to position [131, 0]
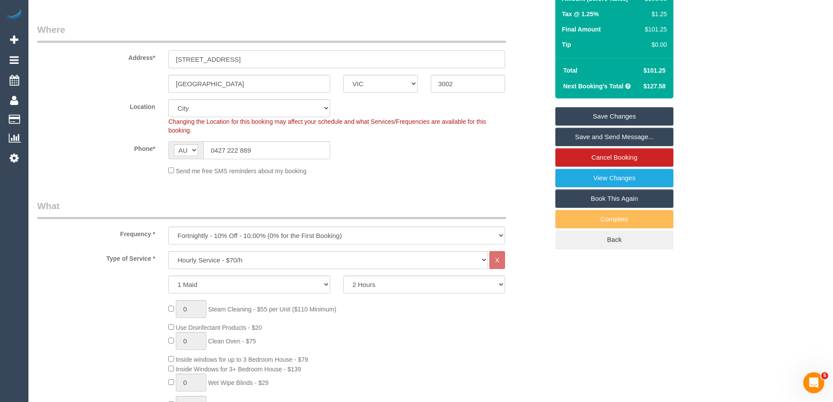
drag, startPoint x: 218, startPoint y: 59, endPoint x: 114, endPoint y: 62, distance: 104.2
click at [121, 62] on div "Address* [STREET_ADDRESS]" at bounding box center [293, 45] width 525 height 45
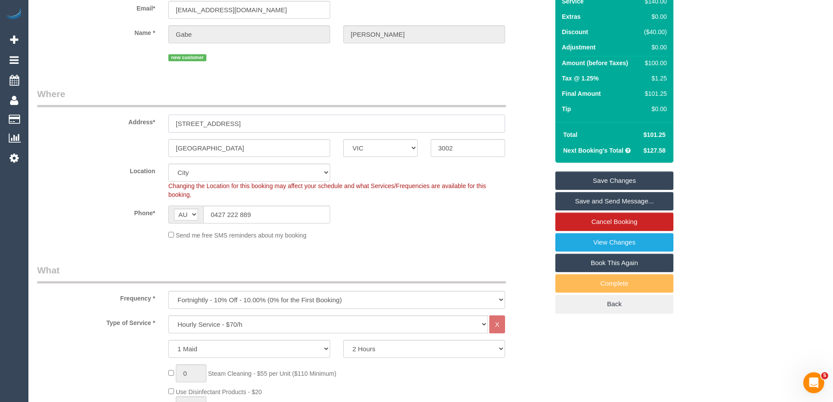
scroll to position [0, 0]
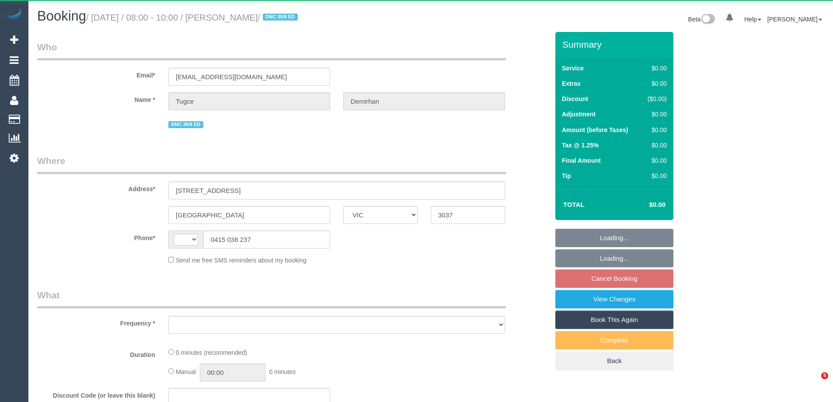
select select "VIC"
select select "string:stripe-pm_1S8LSl2GScqysDRVUYvLmBJn"
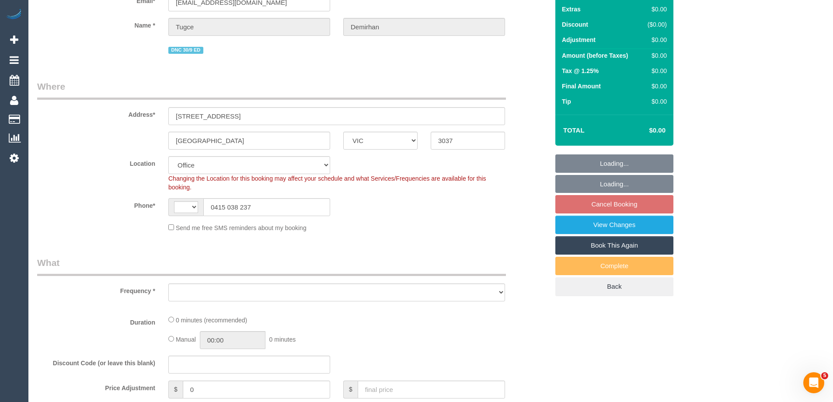
select select "number:28"
select select "number:14"
select select "number:18"
select select "number:24"
select select "number:33"
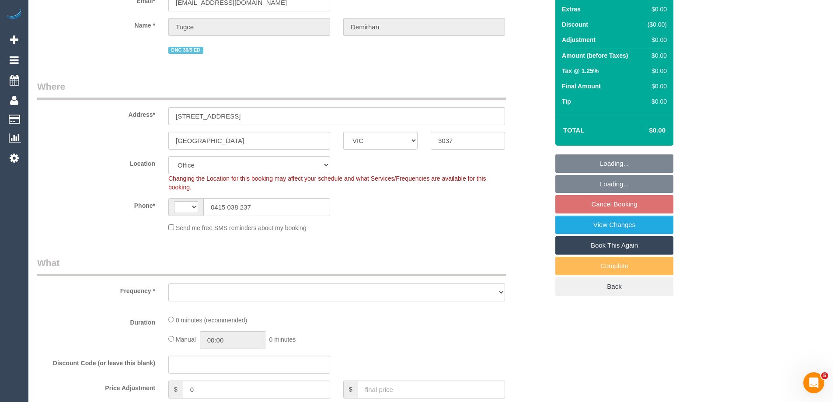
select select "number:26"
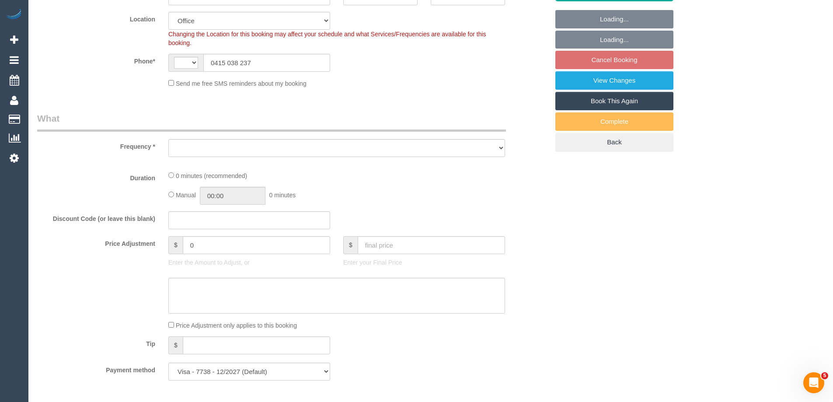
select select "string:AU"
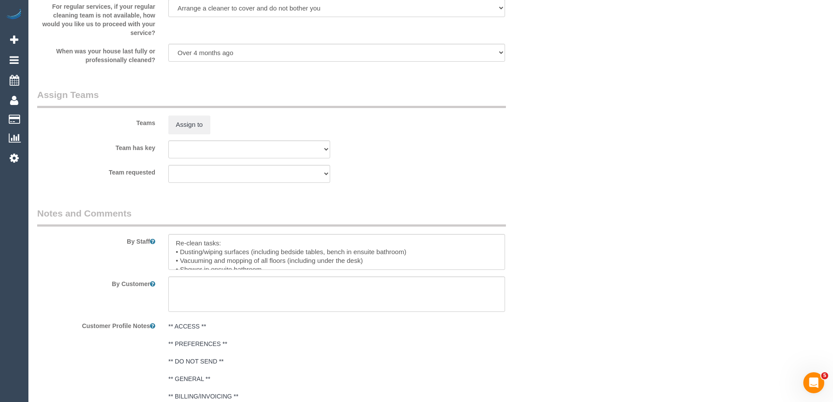
scroll to position [1416, 0]
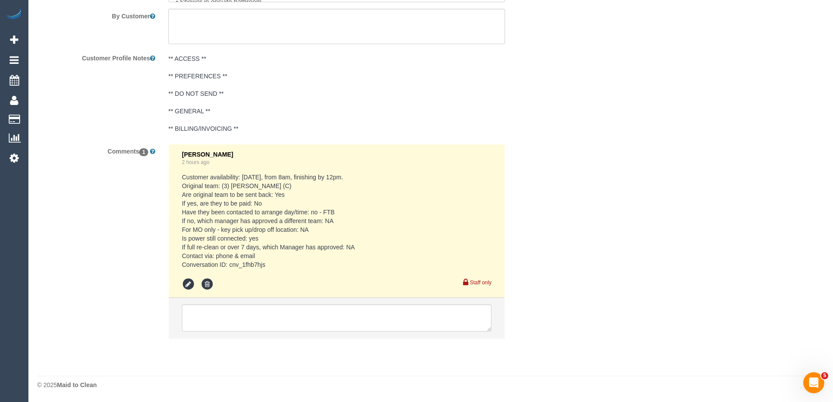
select select "object:2112"
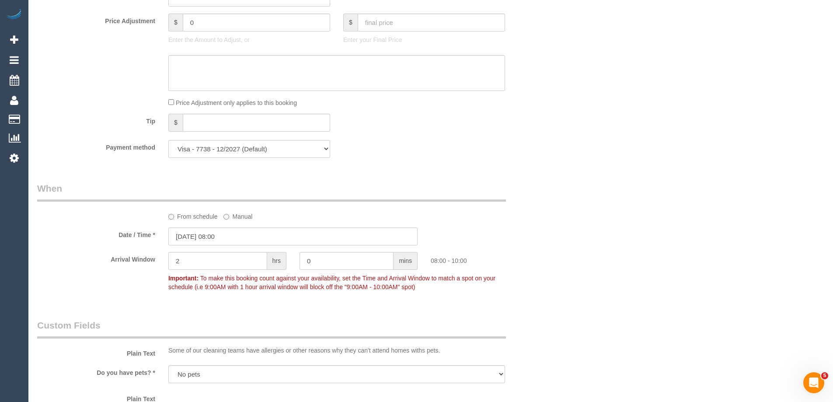
scroll to position [455, 0]
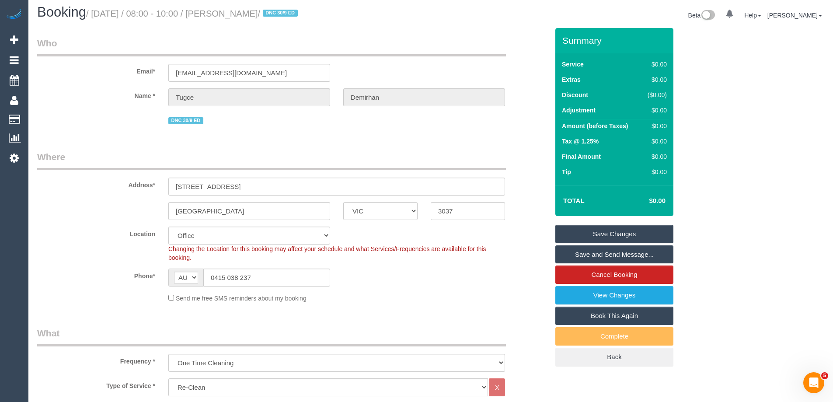
scroll to position [0, 0]
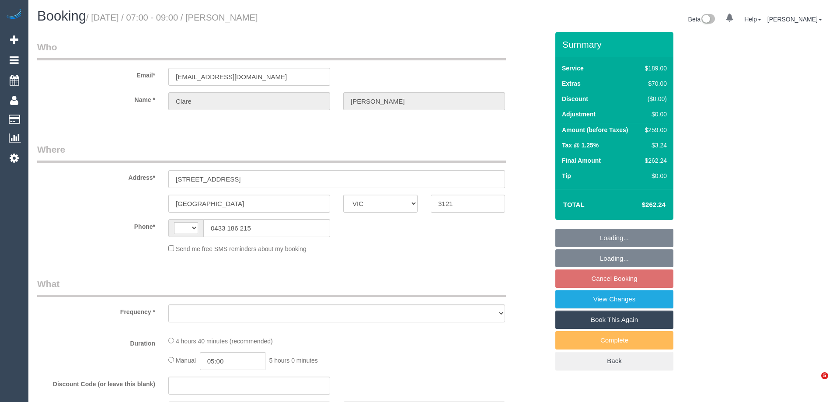
select select "VIC"
select select "object:316"
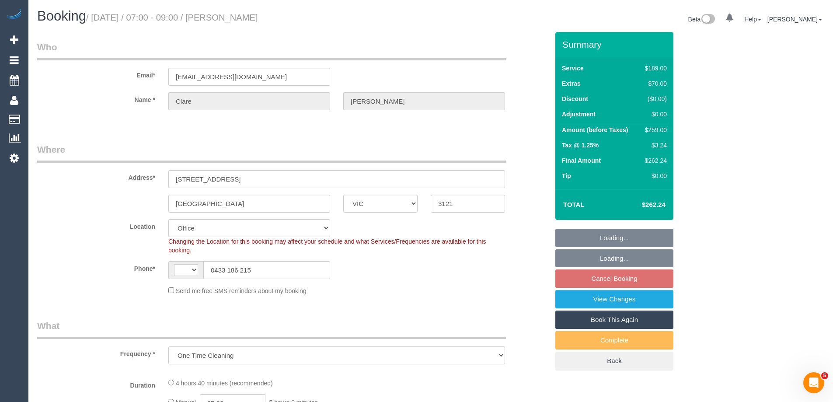
select select "string:AU"
select select "number:29"
select select "number:14"
select select "number:19"
select select "number:22"
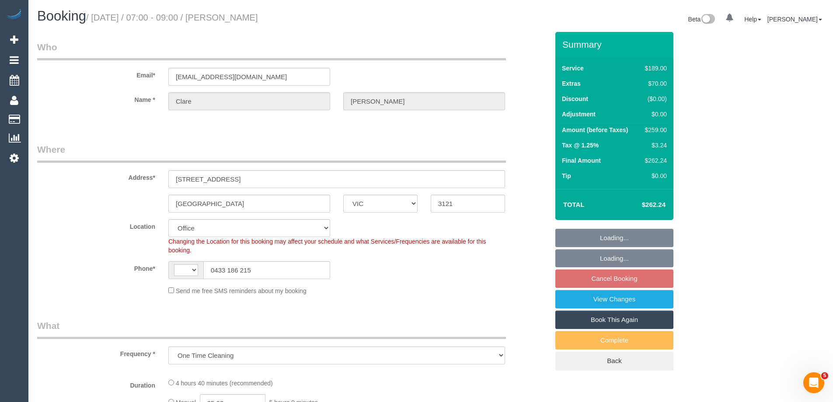
select select "number:13"
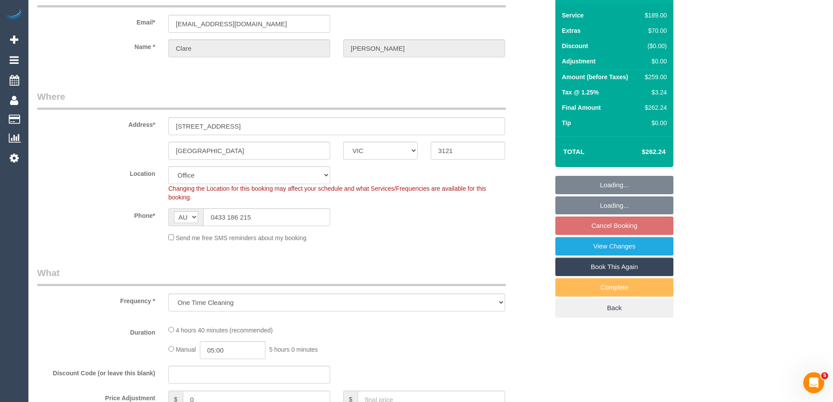
select select "object:810"
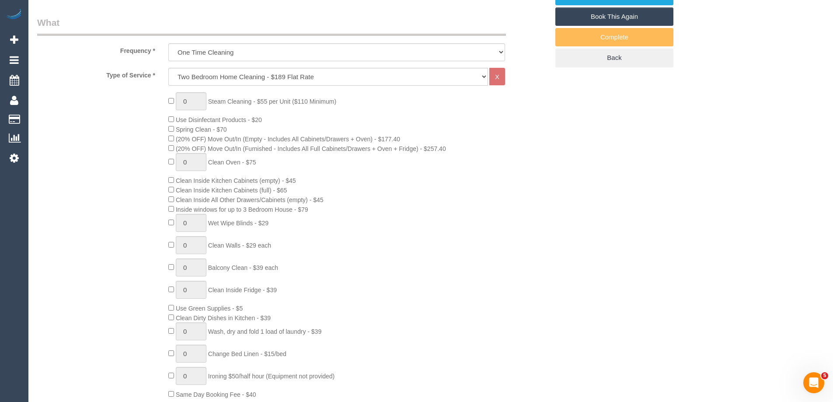
select select "string:stripe-pm_1SCVCK2GScqysDRVn9Pm1mvY"
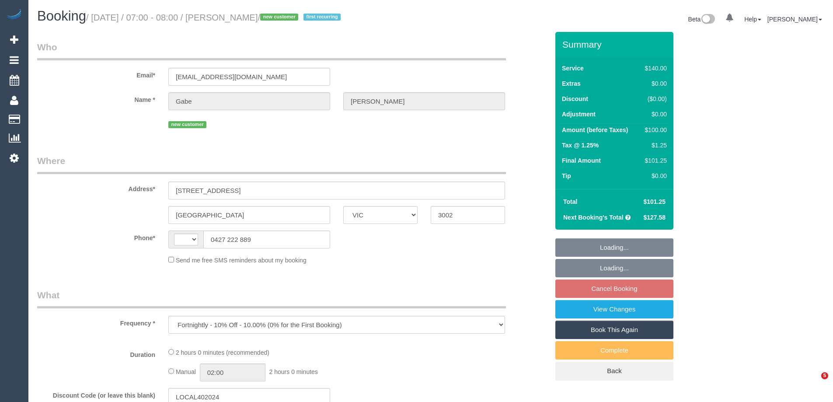
select select "VIC"
select select "string:AU"
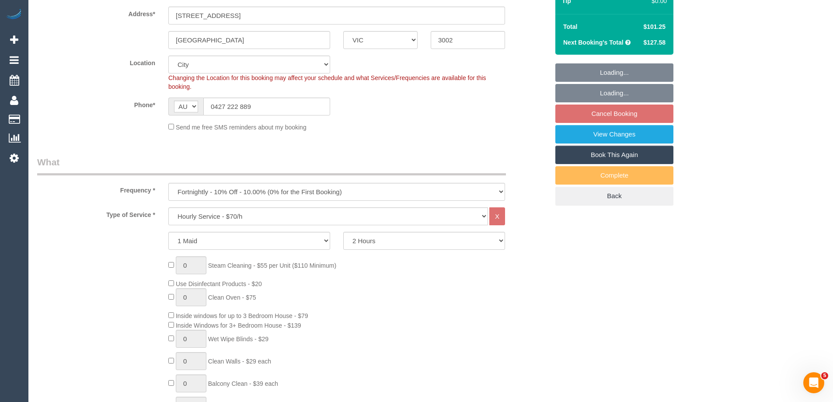
select select "string:stripe-pm_1SAFlB2GScqysDRVAwMV3LvU"
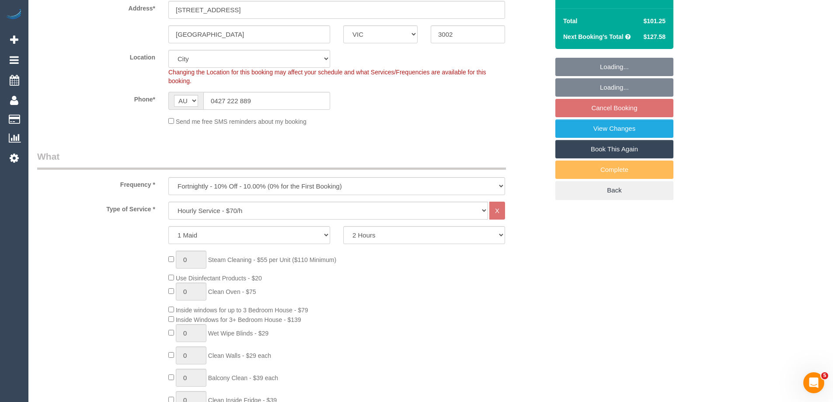
select select "object:874"
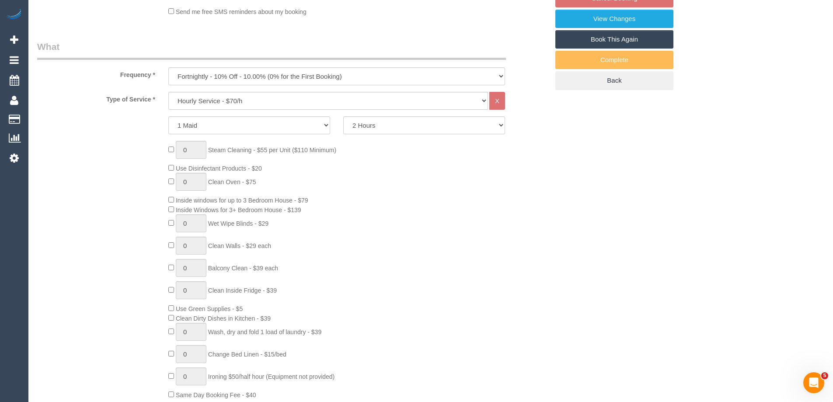
select select "number:27"
select select "number:14"
select select "number:19"
select select "number:36"
select select "number:35"
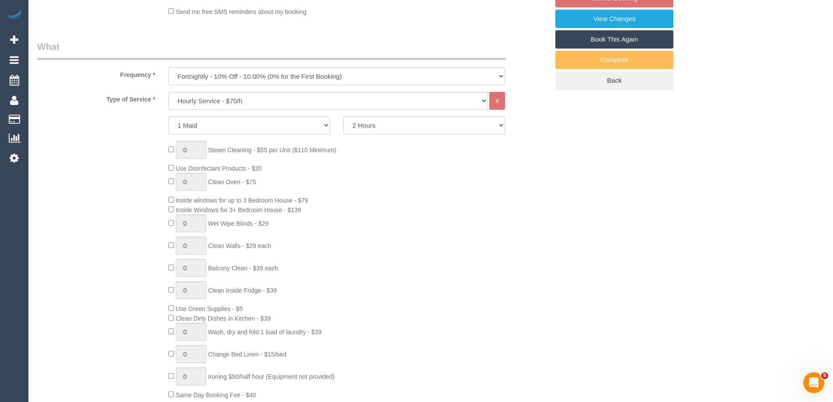
select select "number:13"
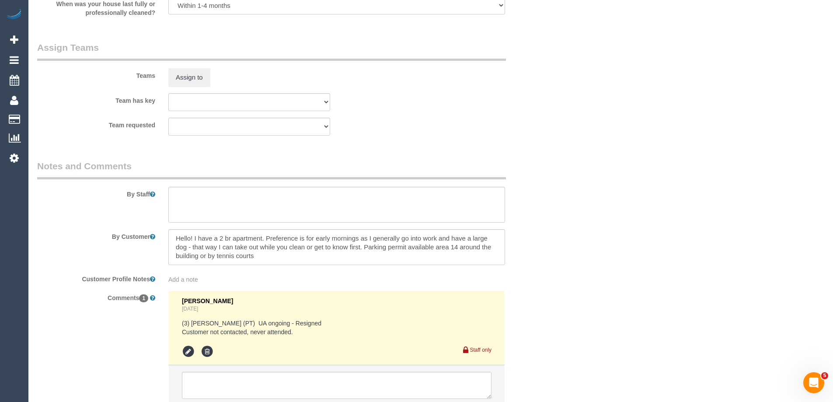
scroll to position [1389, 0]
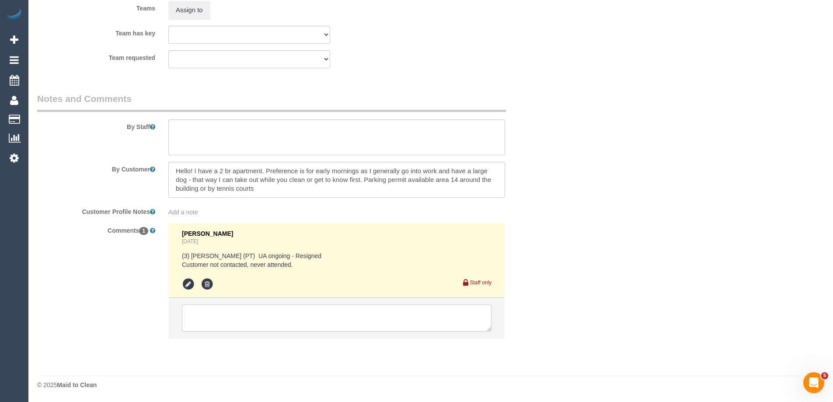
click at [220, 315] on textarea at bounding box center [337, 318] width 310 height 27
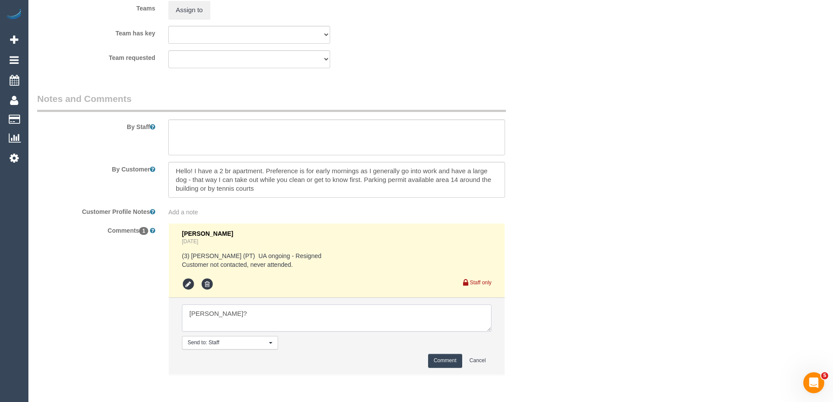
type textarea "[PERSON_NAME]?"
click at [455, 364] on button "Comment" at bounding box center [445, 361] width 34 height 14
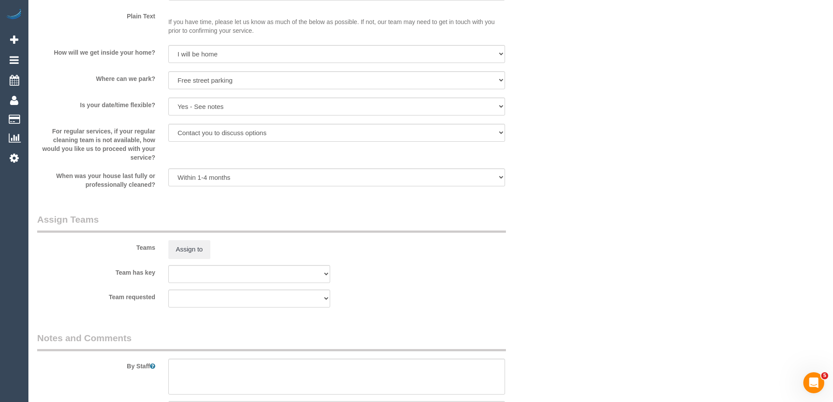
scroll to position [1444, 0]
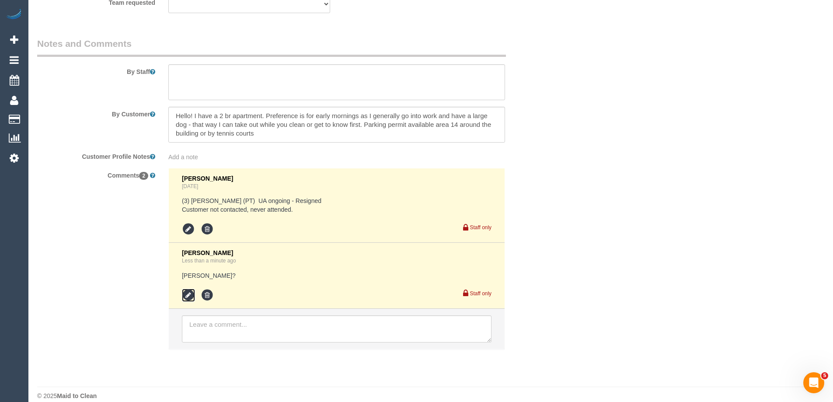
click at [189, 296] on icon at bounding box center [188, 295] width 13 height 13
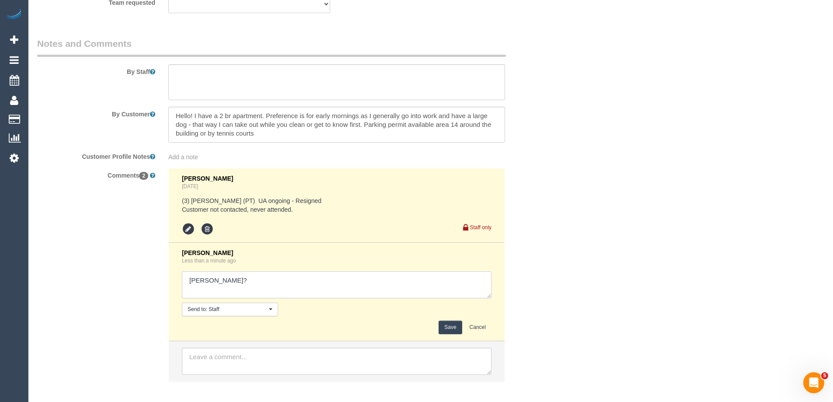
click at [213, 282] on textarea at bounding box center [337, 284] width 310 height 27
type textarea "[PERSON_NAME] ongoing?"
click at [454, 329] on button "Save" at bounding box center [450, 328] width 23 height 14
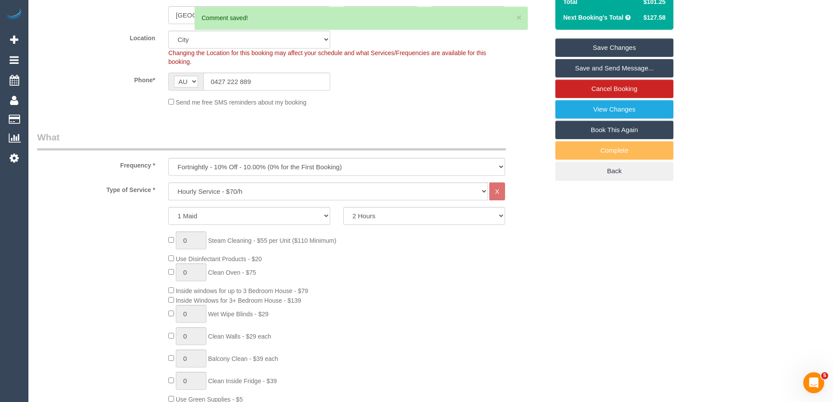
scroll to position [88, 0]
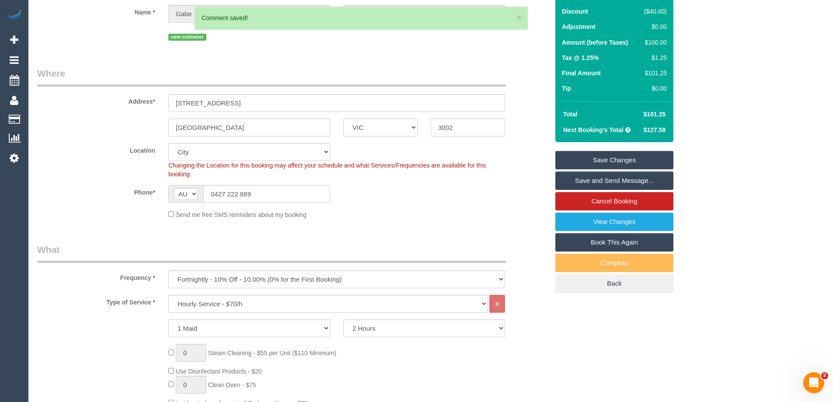
click at [644, 157] on link "Save Changes" at bounding box center [615, 160] width 118 height 18
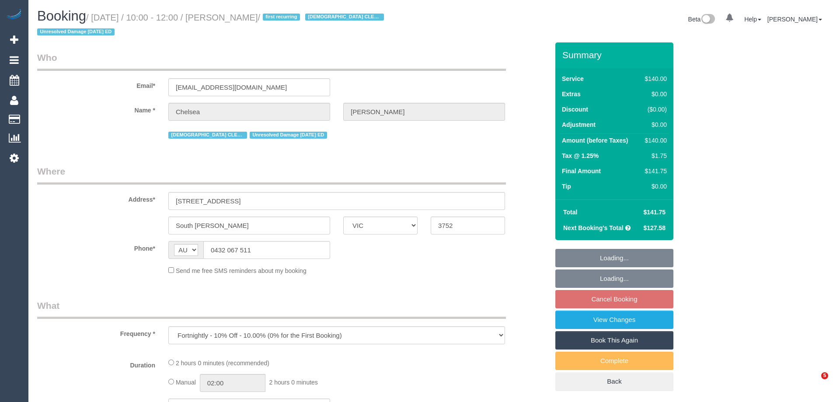
select select "VIC"
select select "string:stripe-pm_1QyW4T2GScqysDRVbTc8Z7oR"
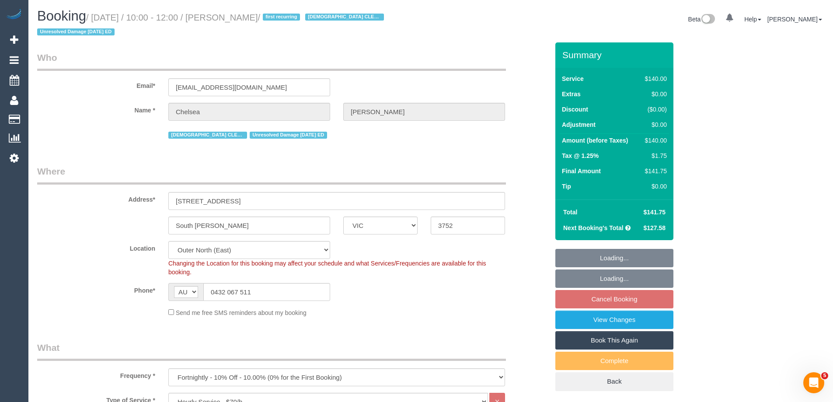
select select "number:27"
select select "number:14"
select select "number:19"
select select "number:36"
select select "number:35"
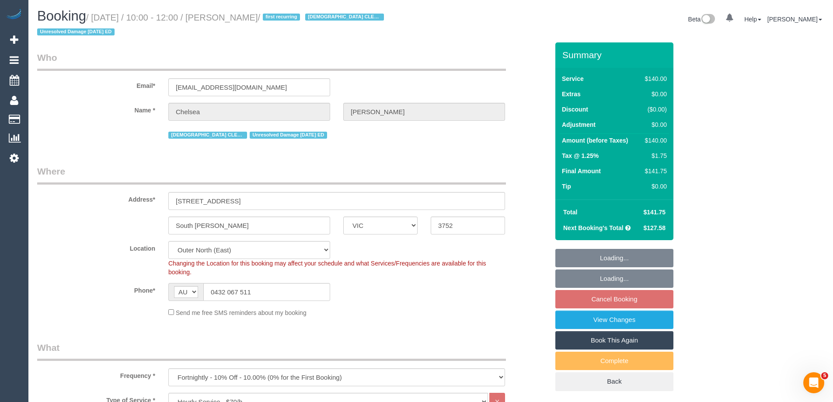
select select "number:26"
select select "object:1274"
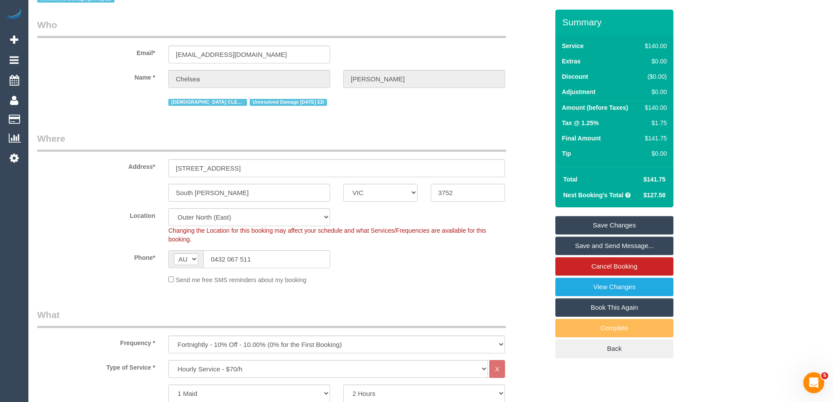
scroll to position [88, 0]
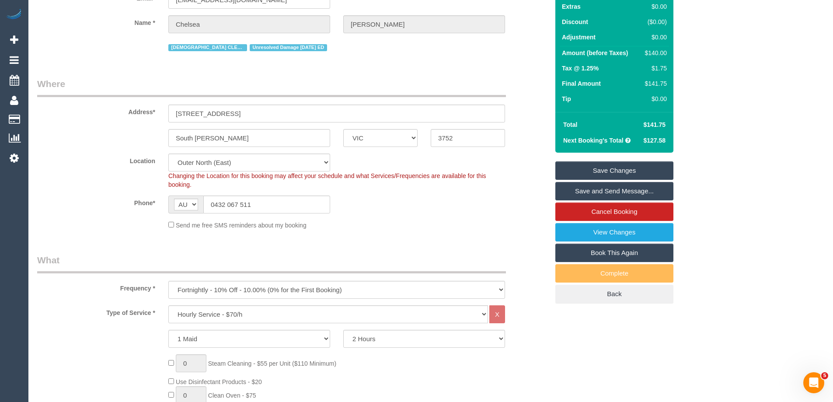
click at [111, 163] on label "Location" at bounding box center [96, 160] width 131 height 12
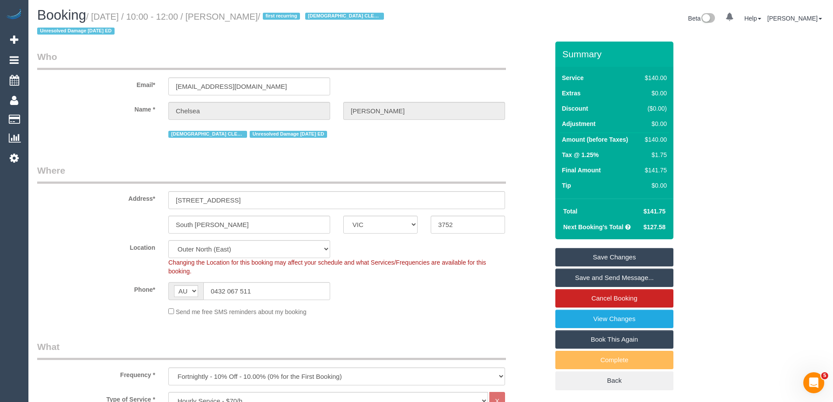
scroll to position [0, 0]
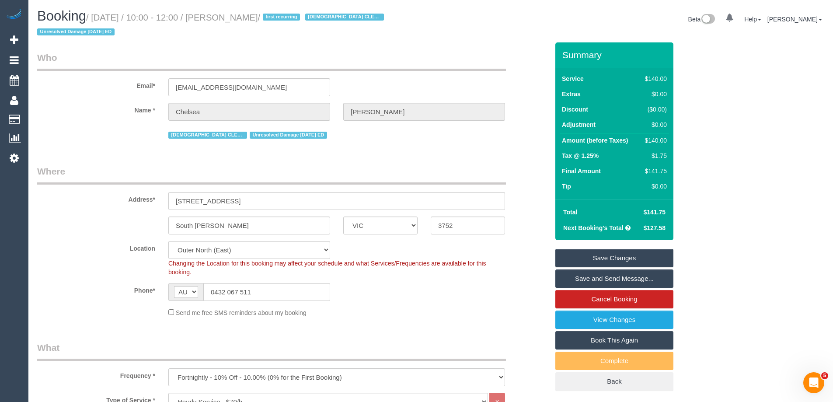
drag, startPoint x: 292, startPoint y: 18, endPoint x: 232, endPoint y: 22, distance: 60.5
click at [232, 22] on small "/ [DATE] / 10:00 - 12:00 / [PERSON_NAME] / first recurring [DEMOGRAPHIC_DATA] C…" at bounding box center [212, 25] width 350 height 25
copy small "[PERSON_NAME]"
click at [405, 312] on div "Send me free SMS reminders about my booking" at bounding box center [337, 313] width 350 height 10
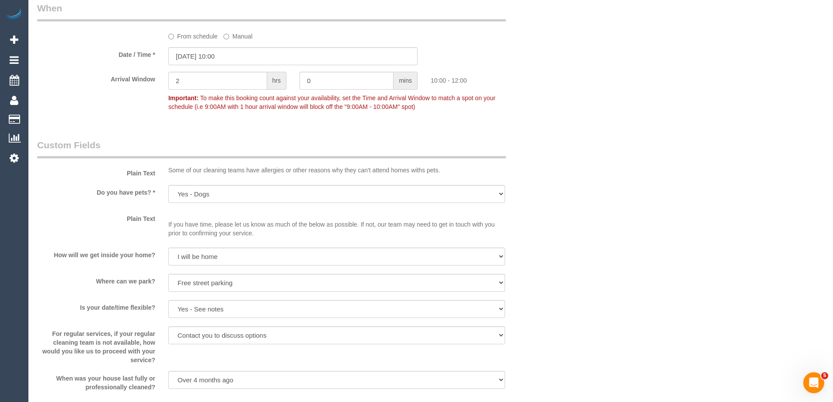
scroll to position [919, 0]
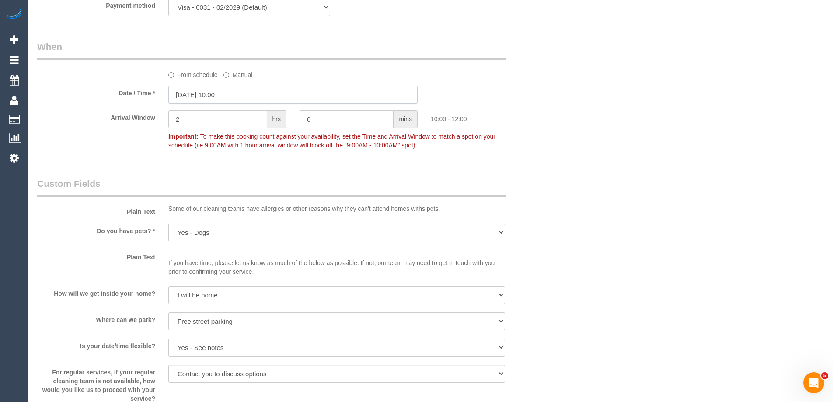
click at [216, 94] on input "[DATE] 10:00" at bounding box center [292, 95] width 249 height 18
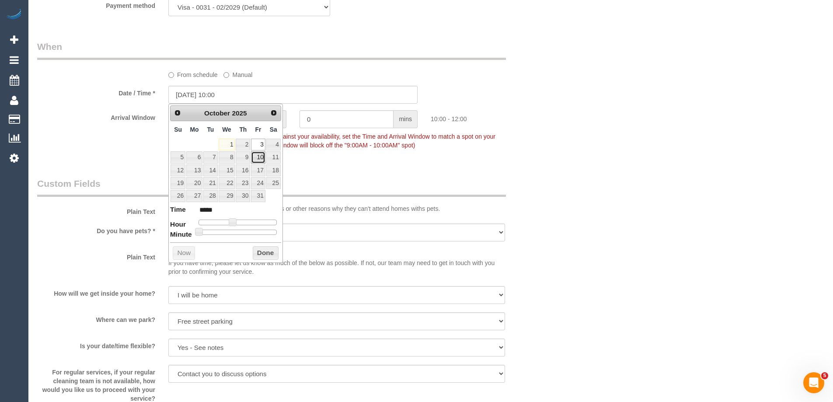
click at [256, 160] on link "10" at bounding box center [258, 157] width 14 height 12
type input "[DATE] 10:00"
click at [263, 253] on button "Done" at bounding box center [266, 253] width 26 height 14
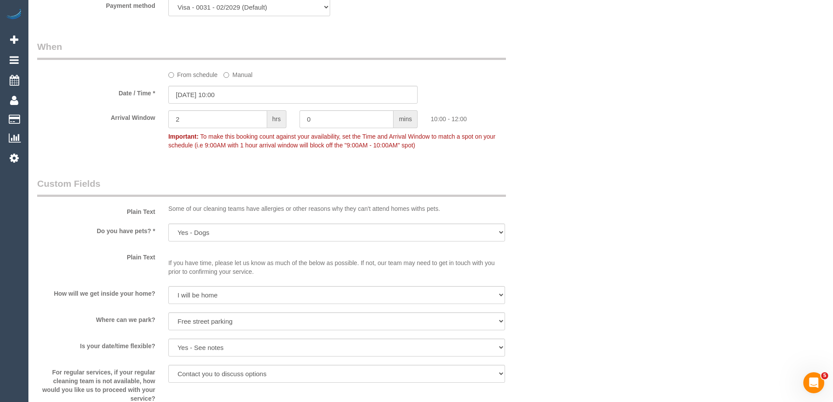
click at [600, 234] on div "Who Email* [EMAIL_ADDRESS][DOMAIN_NAME] Name * [PERSON_NAME] [DEMOGRAPHIC_DATA]…" at bounding box center [431, 82] width 788 height 1917
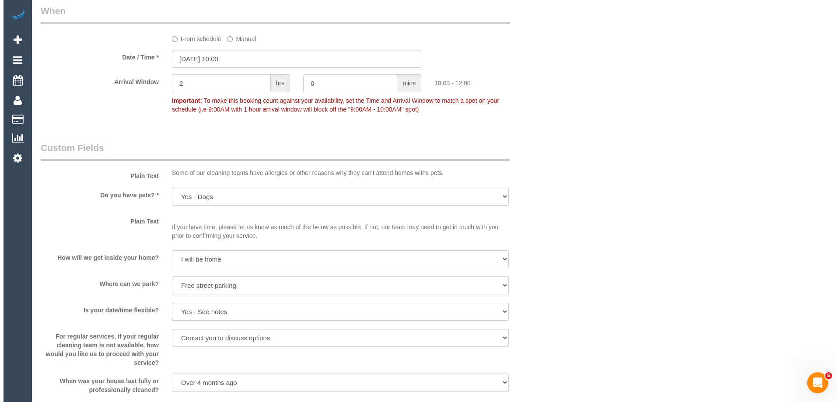
scroll to position [1094, 0]
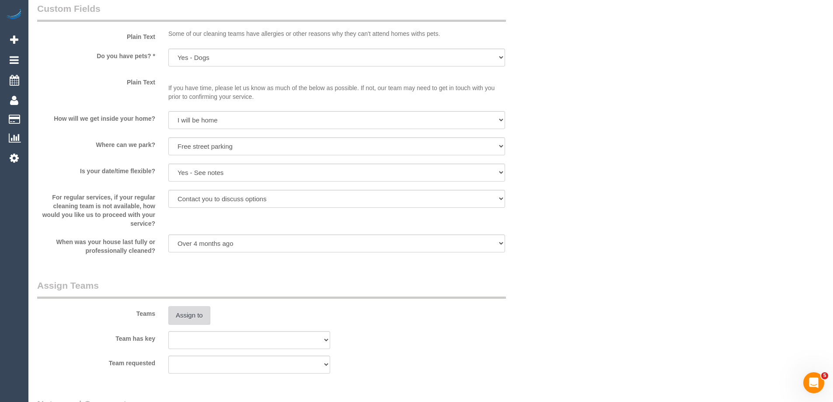
click at [182, 317] on button "Assign to" at bounding box center [189, 315] width 42 height 18
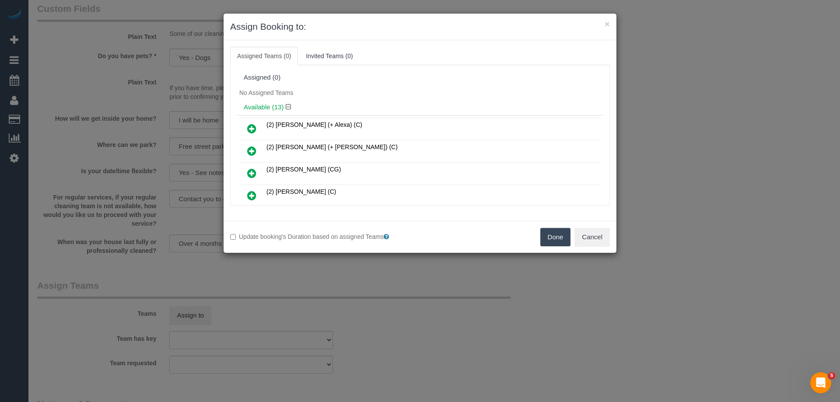
click at [364, 97] on div "No Assigned Teams" at bounding box center [420, 92] width 366 height 13
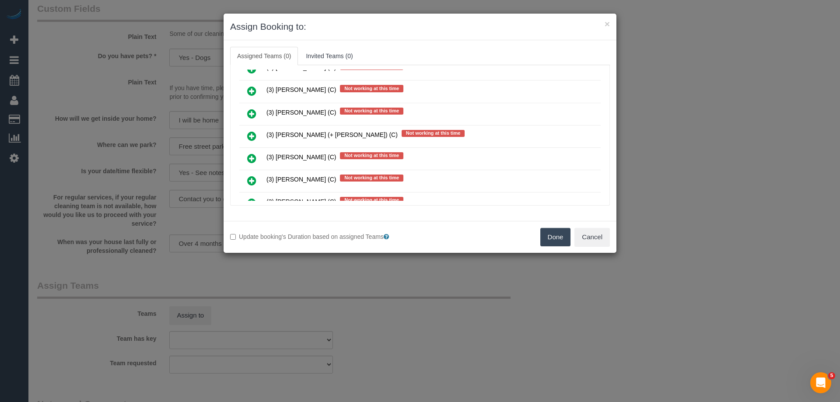
click at [252, 136] on icon at bounding box center [251, 136] width 9 height 11
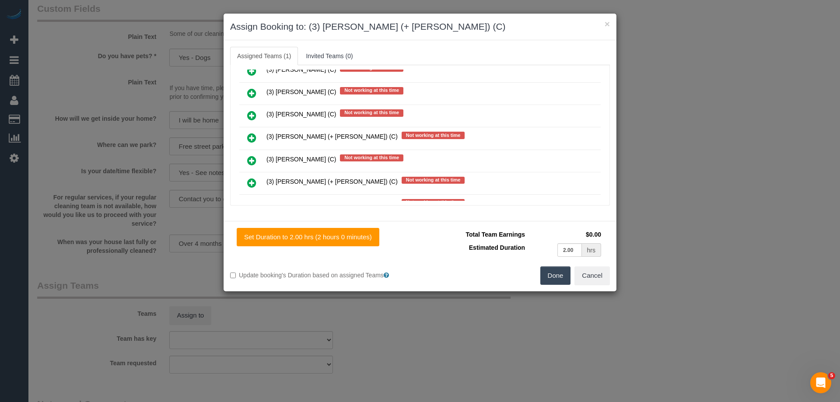
click at [252, 133] on icon at bounding box center [251, 138] width 9 height 11
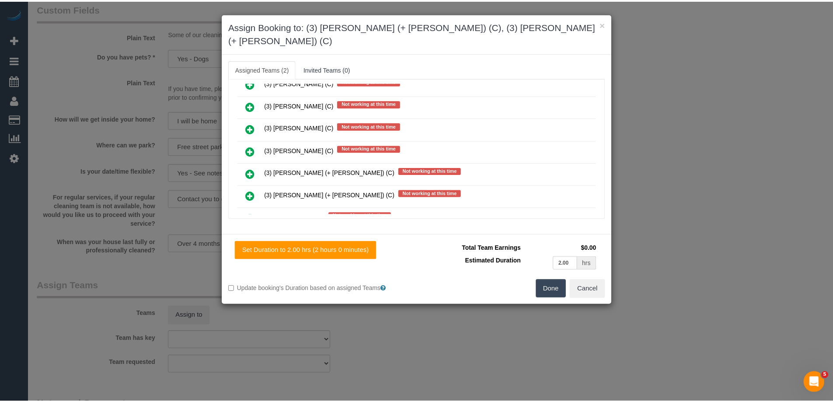
scroll to position [0, 0]
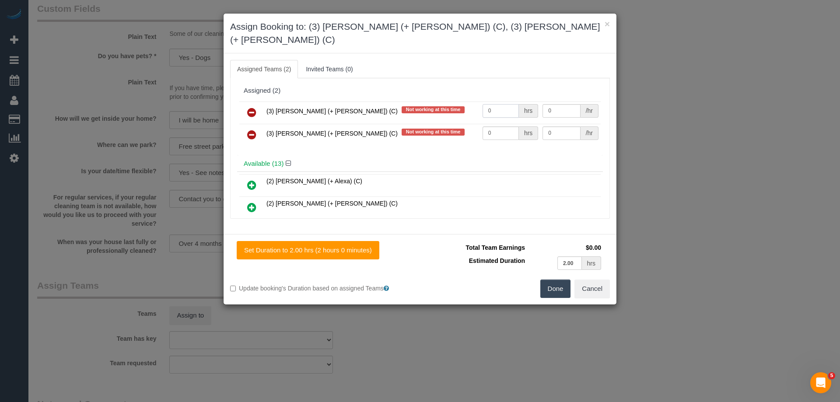
click at [501, 104] on input "0" at bounding box center [501, 111] width 36 height 14
type input "1"
click at [500, 126] on input "0" at bounding box center [501, 133] width 36 height 14
type input "1"
click at [555, 107] on td "0 /hr" at bounding box center [570, 113] width 60 height 22
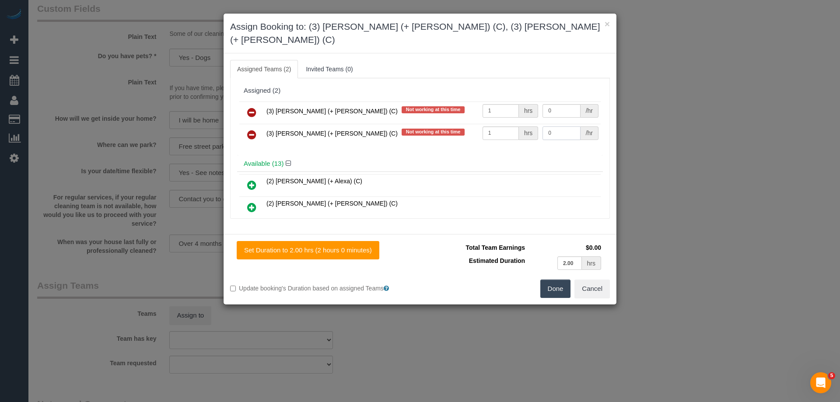
click at [555, 126] on input "0" at bounding box center [562, 133] width 38 height 14
click at [558, 104] on input "0" at bounding box center [562, 111] width 38 height 14
type input "35"
click at [554, 126] on input "0" at bounding box center [562, 133] width 38 height 14
type input "0"
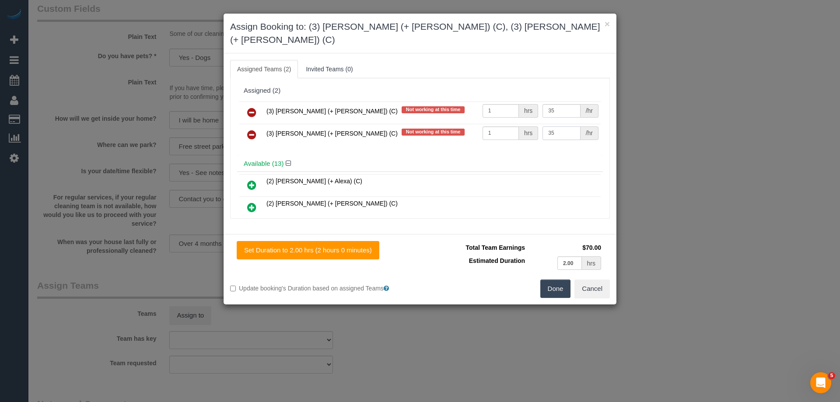
type input "35"
click at [561, 280] on button "Done" at bounding box center [555, 289] width 31 height 18
click at [561, 275] on div "× Assign Booking to: (3) [PERSON_NAME] (+ [PERSON_NAME]) (C), (3) [PERSON_NAME]…" at bounding box center [420, 201] width 840 height 402
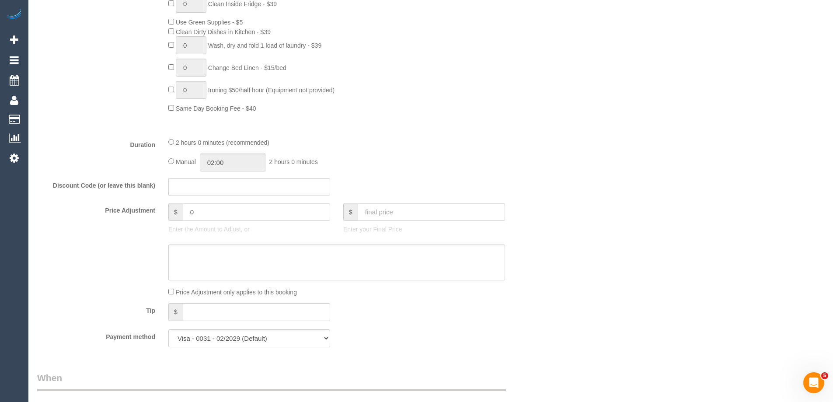
scroll to position [569, 0]
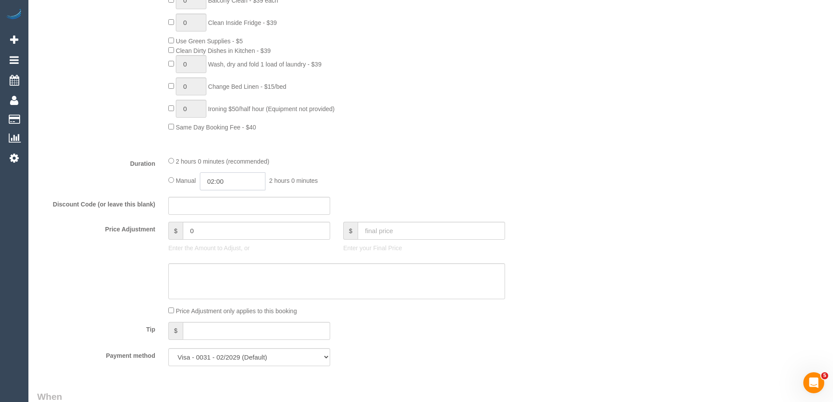
click at [215, 184] on input "02:00" at bounding box center [233, 181] width 66 height 18
type input "01:00"
click at [229, 200] on li "01:00" at bounding box center [222, 202] width 39 height 11
click at [375, 175] on div "Manual 01:00 1 hour 0 minutes" at bounding box center [336, 181] width 337 height 18
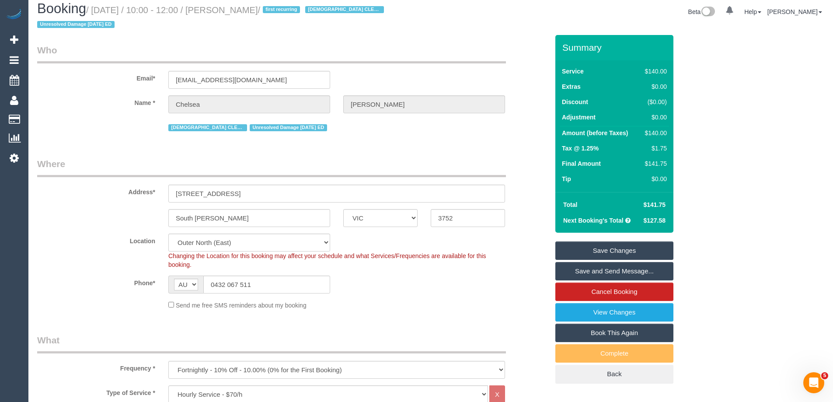
scroll to position [0, 0]
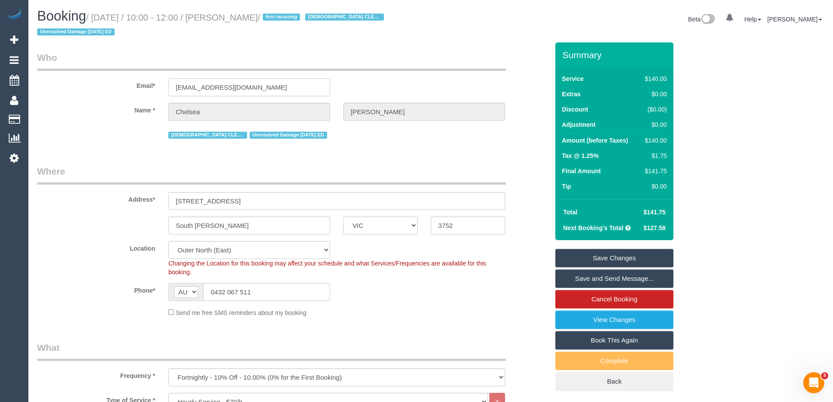
click at [207, 88] on input "[EMAIL_ADDRESS][DOMAIN_NAME]" at bounding box center [249, 87] width 162 height 18
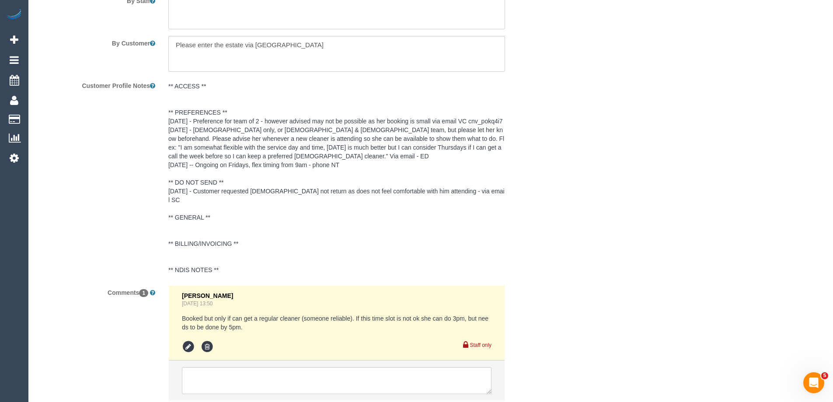
scroll to position [1588, 0]
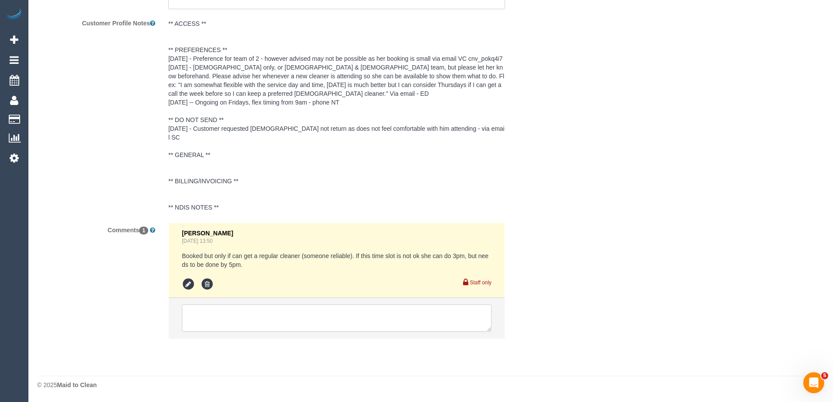
click at [221, 321] on textarea at bounding box center [337, 318] width 310 height 27
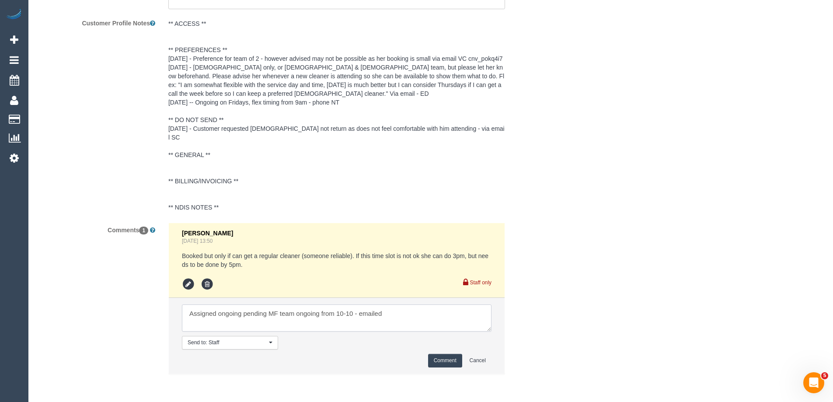
type textarea "Assigned ongoing pending MF team ongoing from 10-10 - emailed"
click at [437, 361] on button "Comment" at bounding box center [445, 361] width 34 height 14
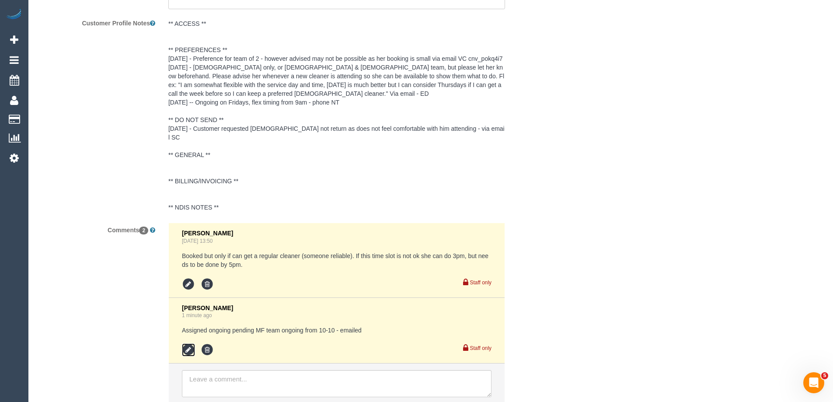
click at [187, 350] on icon at bounding box center [188, 349] width 13 height 13
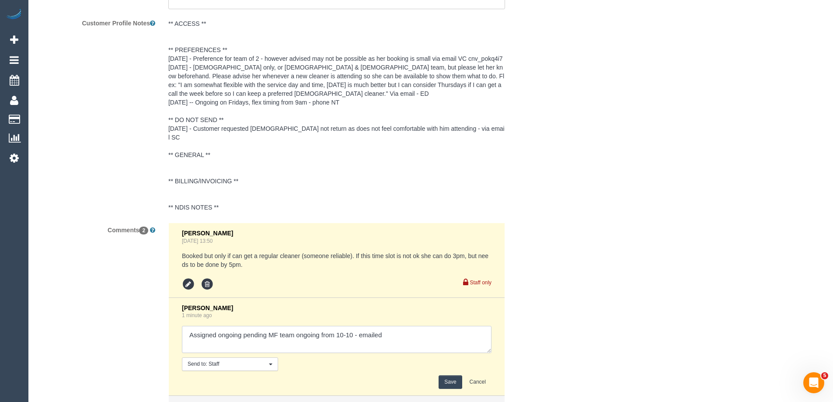
click at [347, 338] on textarea at bounding box center [337, 339] width 310 height 27
type textarea "Assigned ongoing pending MF team ongoing from 10/10 - emailed"
click at [453, 385] on button "Save" at bounding box center [450, 382] width 23 height 14
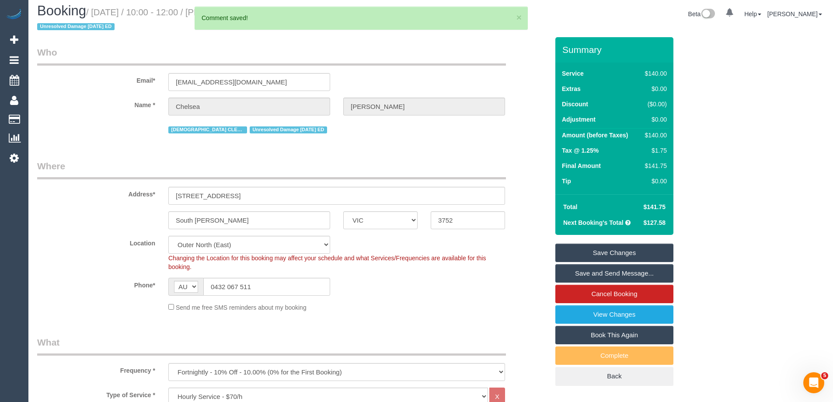
scroll to position [0, 0]
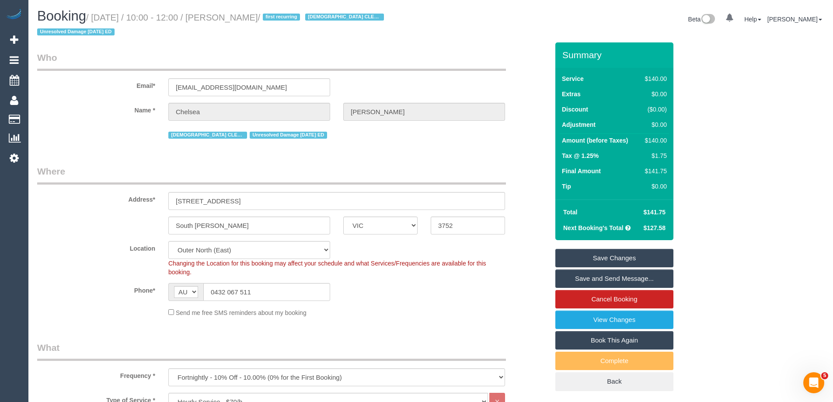
click at [363, 37] on h1 "Booking / [DATE] / 10:00 - 12:00 / [PERSON_NAME] / first recurring [DEMOGRAPHIC…" at bounding box center [230, 24] width 387 height 30
click at [598, 258] on link "Save Changes" at bounding box center [615, 258] width 118 height 18
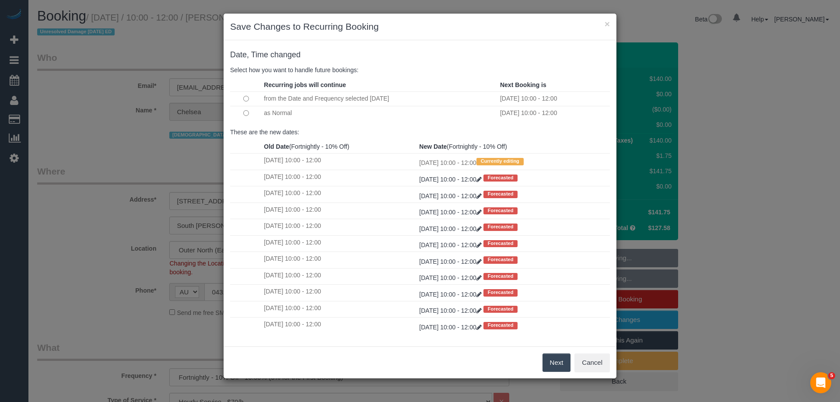
click at [550, 364] on button "Next" at bounding box center [557, 363] width 28 height 18
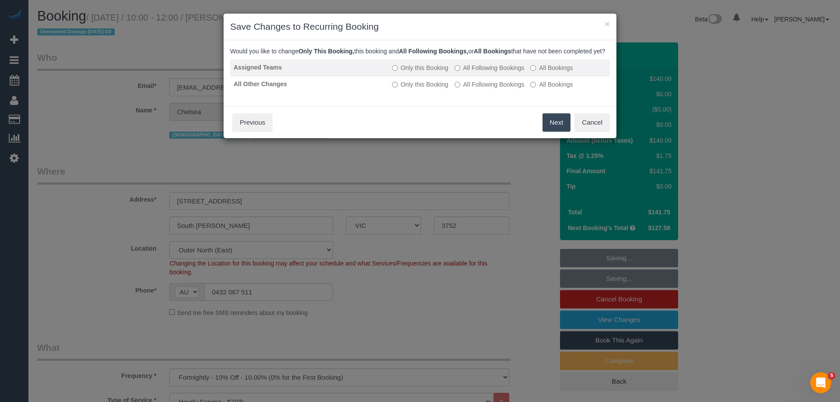
click at [504, 72] on label "All Following Bookings" at bounding box center [490, 67] width 70 height 9
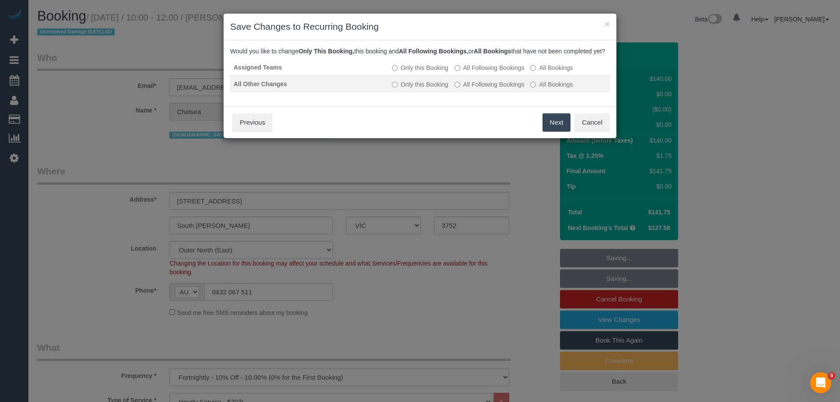
click at [500, 88] on td "Only this Booking All Following Bookings All Bookings" at bounding box center [499, 84] width 221 height 17
click at [508, 89] on label "All Following Bookings" at bounding box center [490, 84] width 70 height 9
click at [551, 132] on button "Save" at bounding box center [556, 122] width 30 height 18
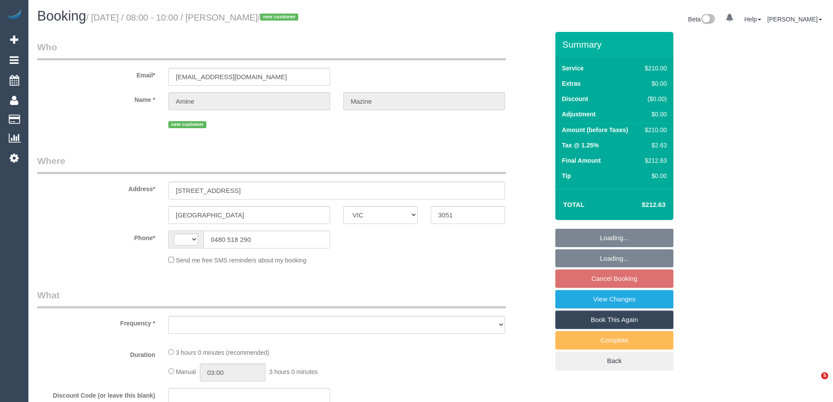
select select "VIC"
select select "string:stripe-pm_1SCWaP2GScqysDRVg3kYLID9"
select select "180"
select select "number:28"
select select "number:14"
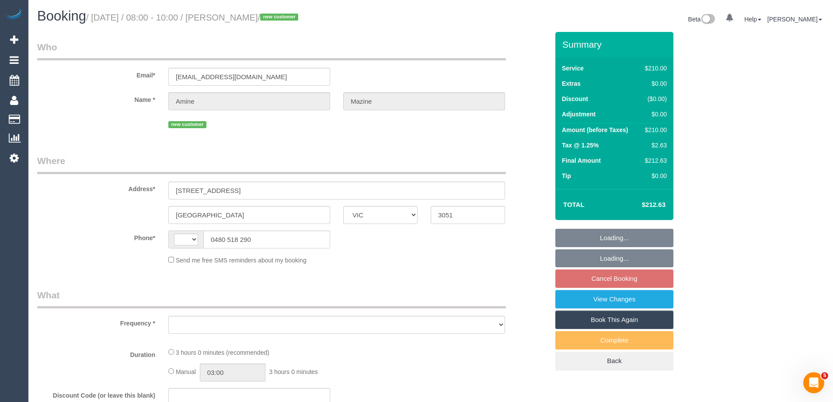
select select "number:18"
select select "number:36"
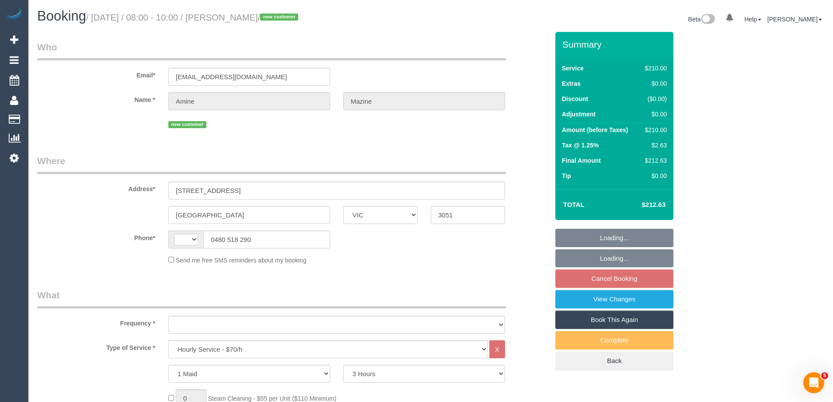
select select "string:AU"
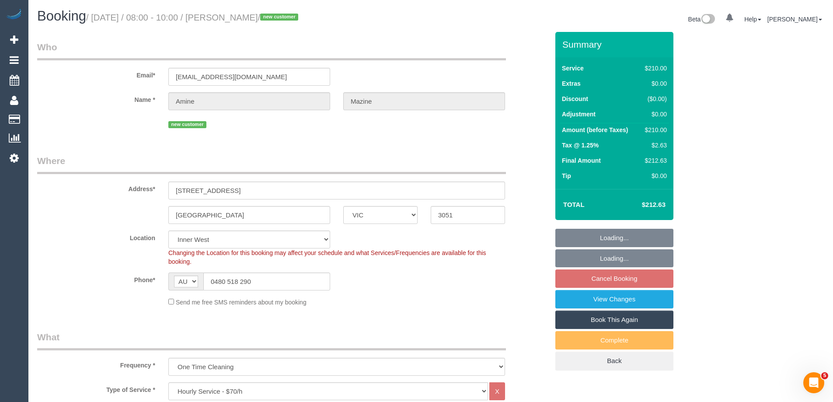
select select "object:1579"
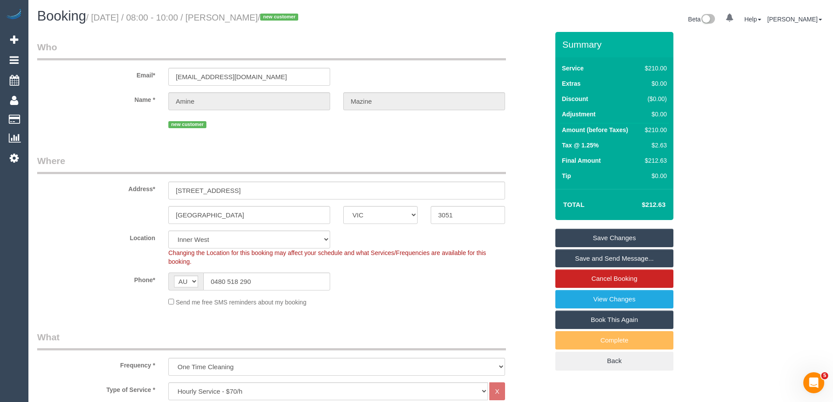
drag, startPoint x: 287, startPoint y: 18, endPoint x: 229, endPoint y: 18, distance: 58.2
click at [229, 18] on small "/ [DATE] / 08:00 - 10:00 / [PERSON_NAME] / new customer" at bounding box center [193, 18] width 215 height 10
copy small "[PERSON_NAME]"
click at [387, 290] on div "Phone* AF AL DZ AD AO AI AQ AG AR AM AW AU AT AZ BS BH BD BB BY BE BZ BJ BM BT …" at bounding box center [293, 282] width 525 height 18
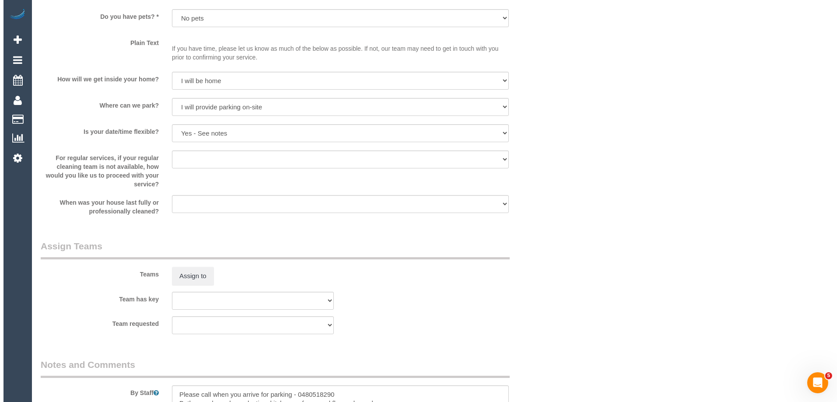
scroll to position [1181, 0]
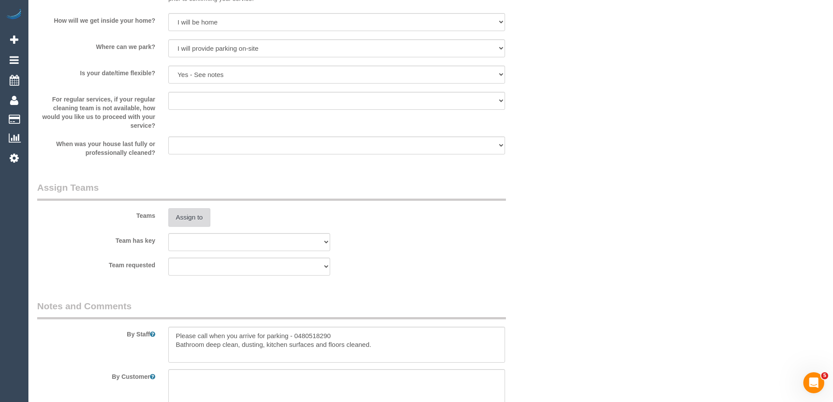
click at [203, 217] on button "Assign to" at bounding box center [189, 217] width 42 height 18
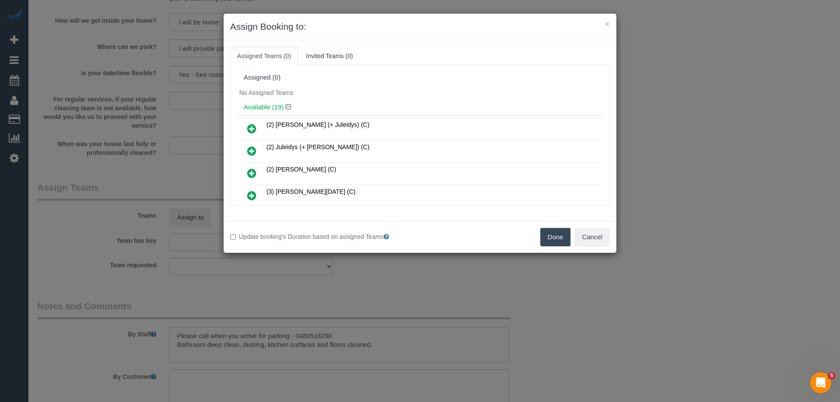
click at [368, 97] on div "No Assigned Teams" at bounding box center [420, 92] width 366 height 13
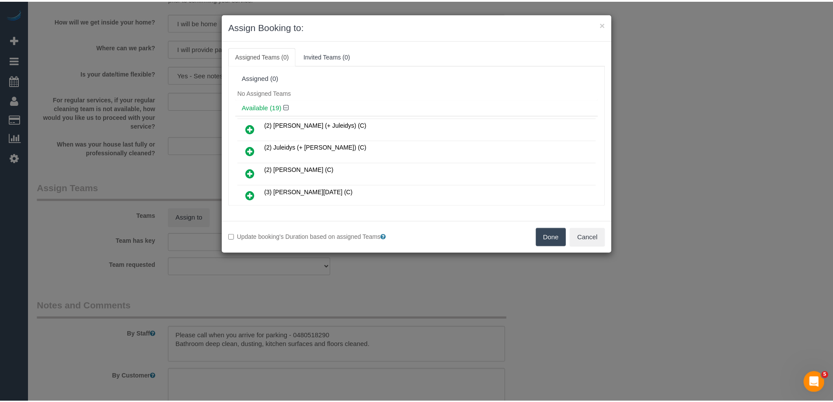
scroll to position [2448, 0]
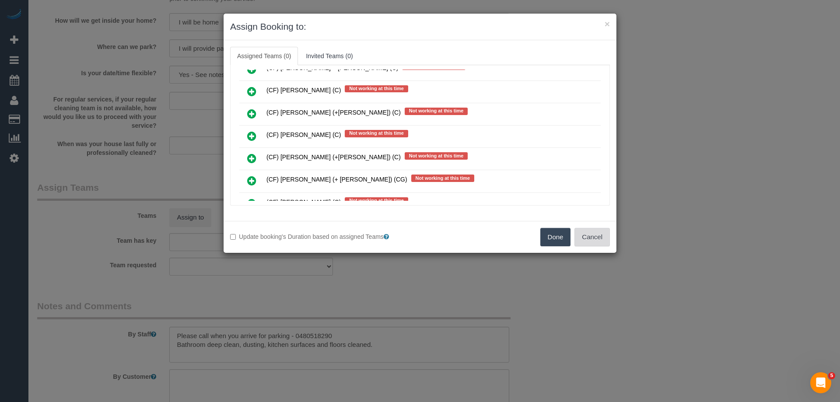
click at [606, 239] on button "Cancel" at bounding box center [591, 237] width 35 height 18
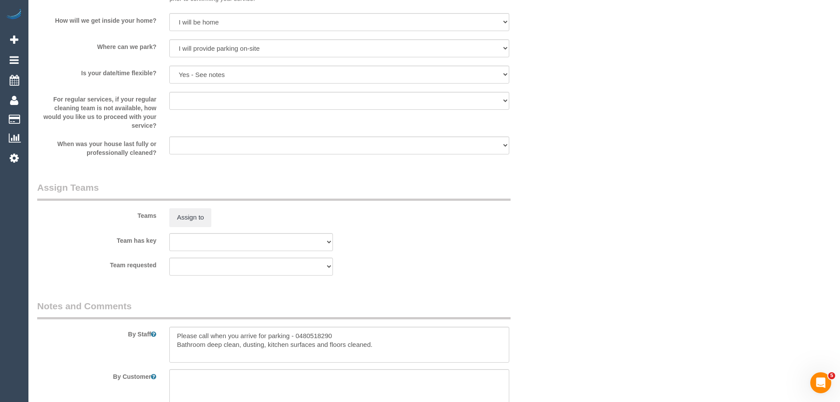
click at [606, 239] on div "× Assign Booking to: Assigned Teams (0) Invited Teams (0) Assigned (0) No Assig…" at bounding box center [420, 201] width 840 height 402
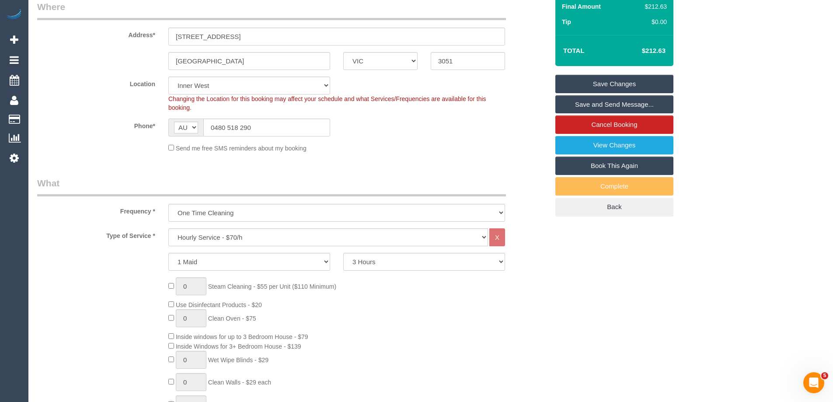
scroll to position [44, 0]
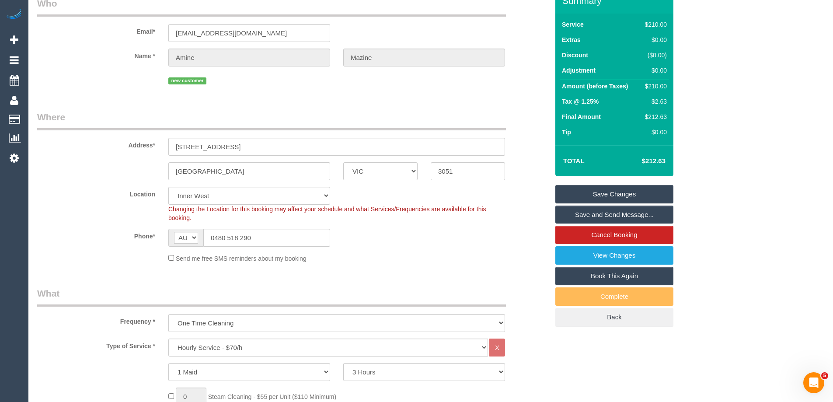
click at [190, 206] on span "Changing the Location for this booking may affect your schedule and what Servic…" at bounding box center [327, 214] width 318 height 16
click at [193, 196] on select "Office [GEOGRAPHIC_DATA] (North) East (South) [GEOGRAPHIC_DATA] (East) [GEOGRAP…" at bounding box center [249, 196] width 162 height 18
select select "50"
click at [168, 187] on select "Office [GEOGRAPHIC_DATA] (North) East (South) [GEOGRAPHIC_DATA] (East) [GEOGRAP…" at bounding box center [249, 196] width 162 height 18
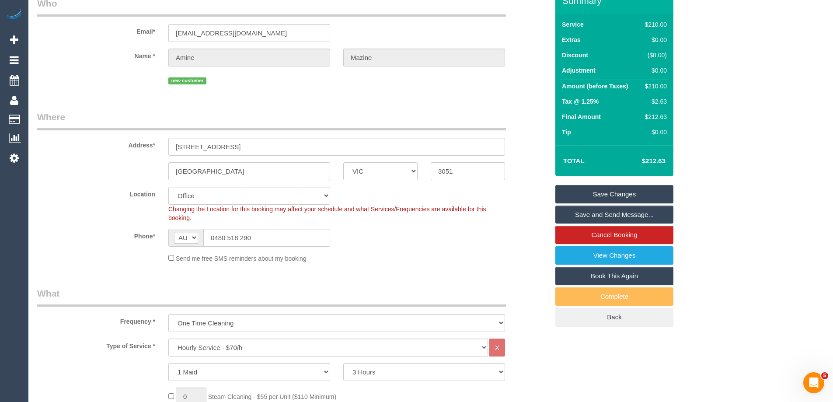
select select "object:4744"
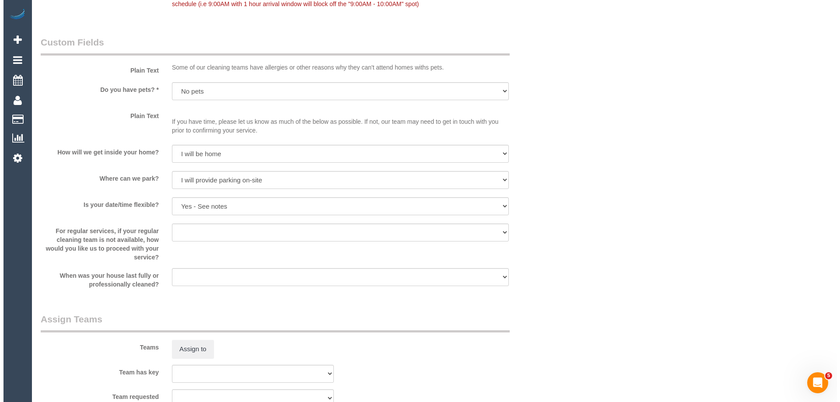
scroll to position [1050, 0]
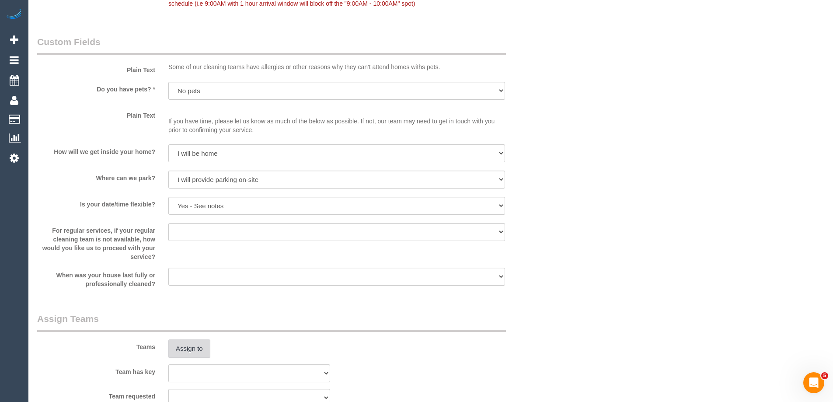
click at [198, 345] on button "Assign to" at bounding box center [189, 349] width 42 height 18
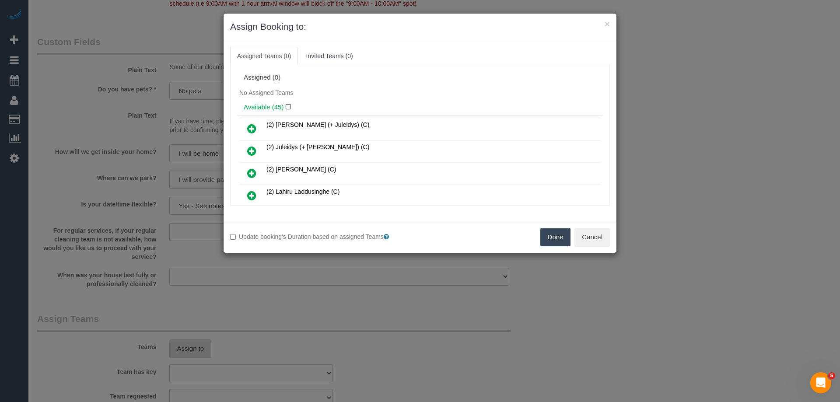
scroll to position [102, 0]
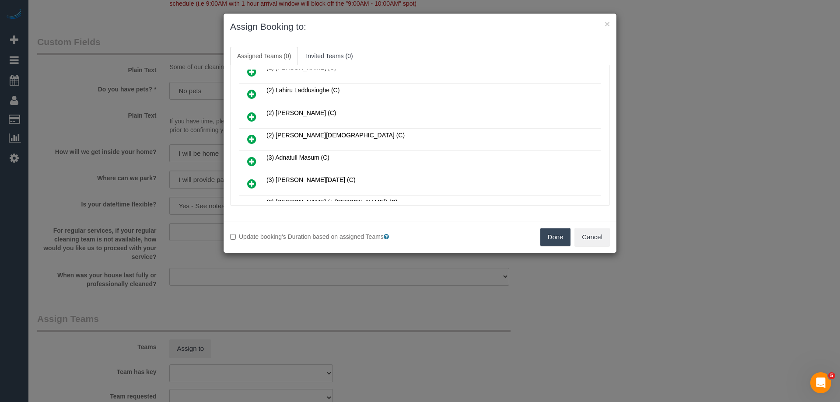
click at [254, 141] on icon at bounding box center [251, 139] width 9 height 11
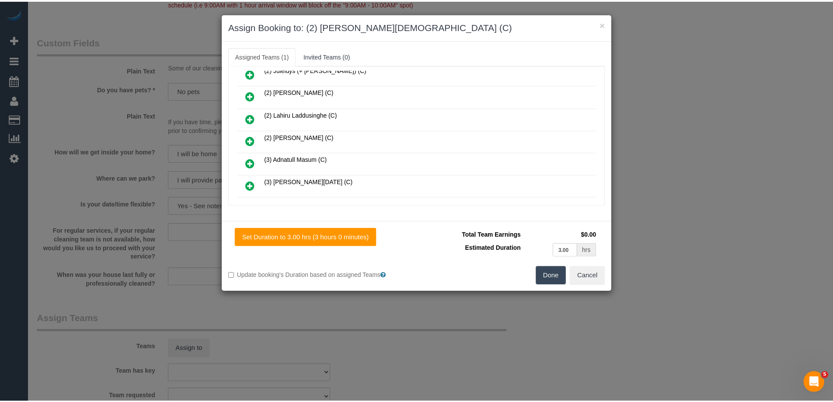
scroll to position [0, 0]
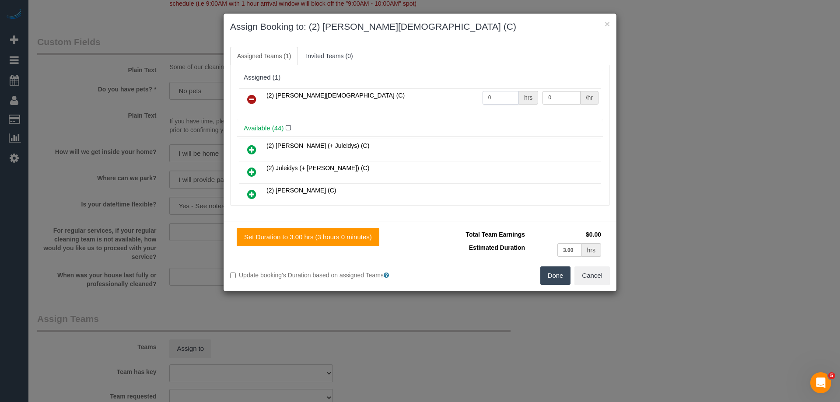
click at [507, 93] on input "0" at bounding box center [501, 98] width 36 height 14
type input "3"
click at [568, 101] on input "0" at bounding box center [562, 98] width 38 height 14
type input "37.5"
click at [553, 274] on button "Done" at bounding box center [555, 275] width 31 height 18
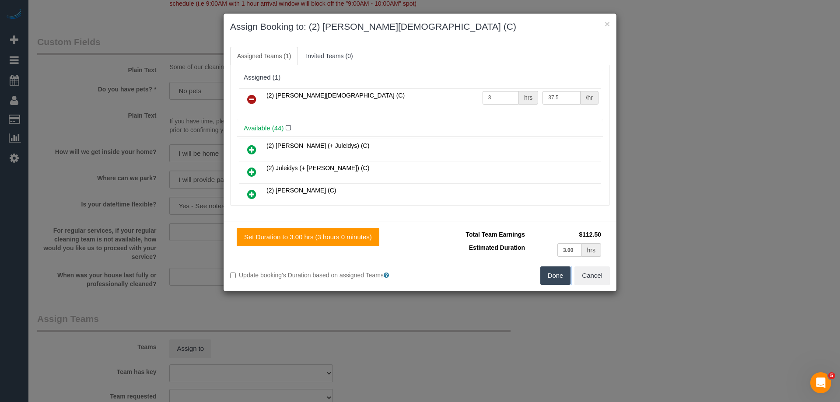
click at [552, 274] on div "× Assign Booking to: (2) [PERSON_NAME] (C) Assigned Teams (1) Invited Teams (0)…" at bounding box center [420, 201] width 840 height 402
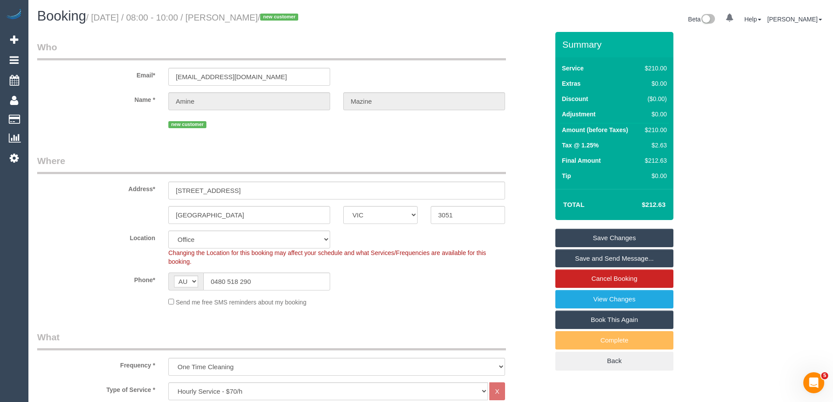
click at [597, 257] on link "Save and Send Message..." at bounding box center [615, 258] width 118 height 18
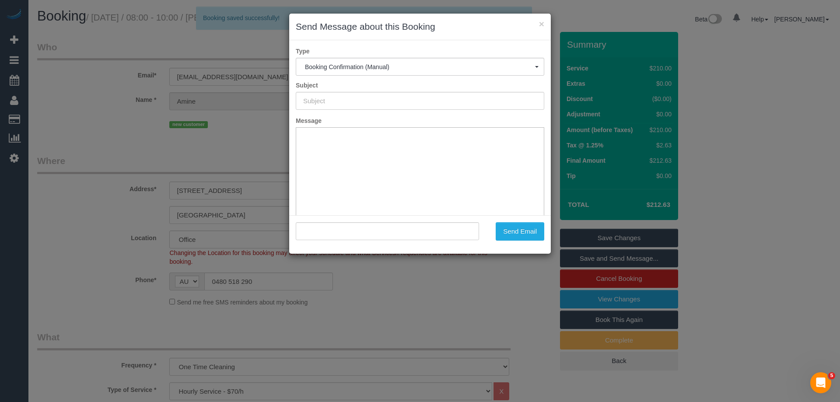
type input "Booking Confirmed"
type input ""[PERSON_NAME]" <[EMAIL_ADDRESS][DOMAIN_NAME]>"
click at [522, 233] on button "Send Email" at bounding box center [520, 231] width 49 height 18
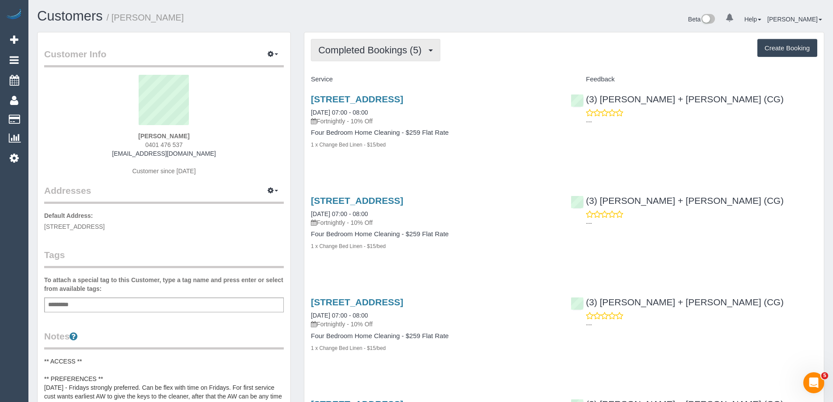
click at [364, 49] on span "Completed Bookings (5)" at bounding box center [373, 50] width 108 height 11
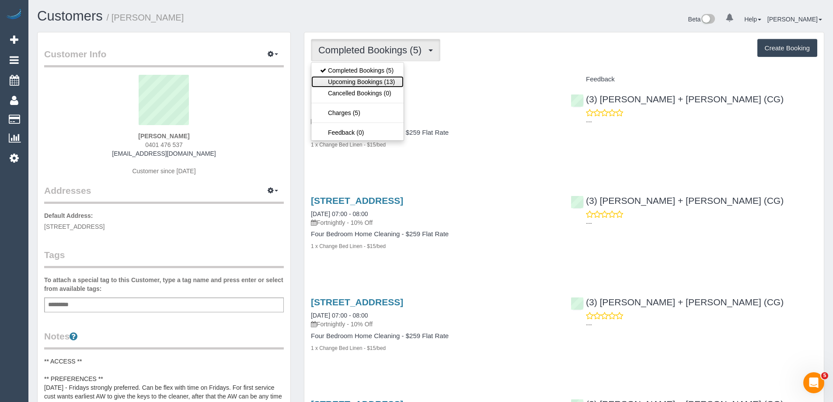
click at [345, 79] on link "Upcoming Bookings (13)" at bounding box center [358, 81] width 92 height 11
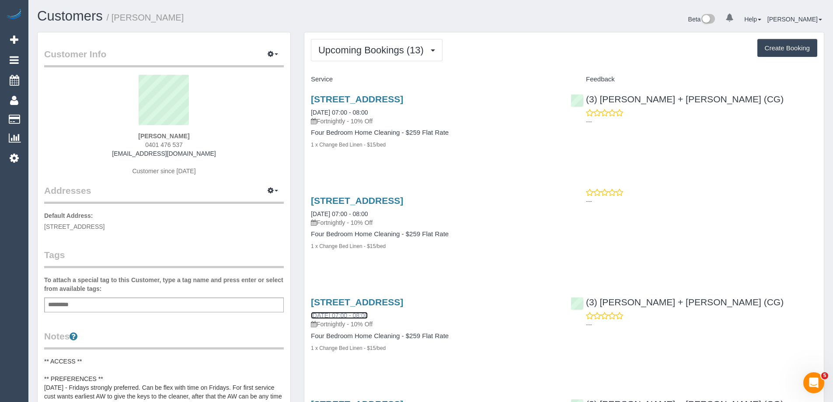
click at [343, 315] on link "07/11/2025 07:00 - 08:00" at bounding box center [339, 315] width 57 height 7
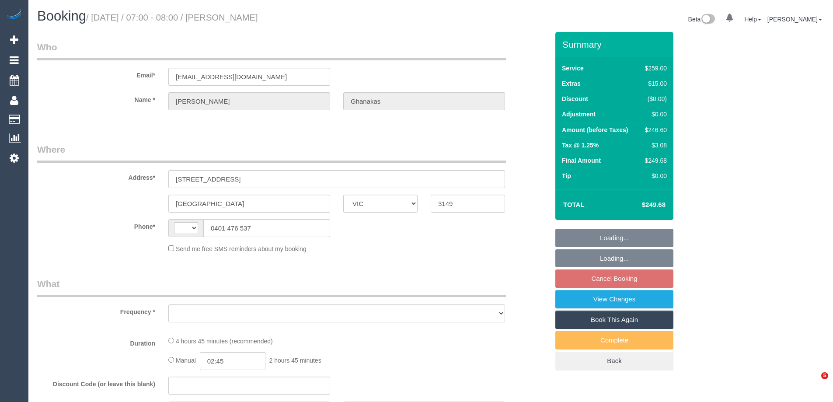
select select "VIC"
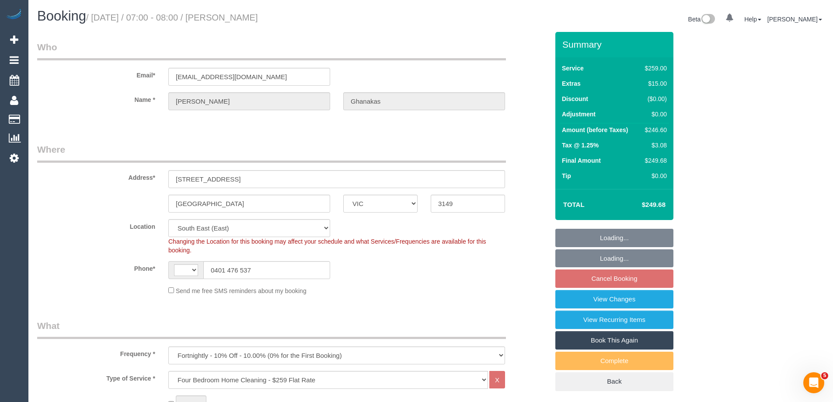
select select "object:784"
select select "string:AU"
select select "number:28"
select select "number:14"
select select "number:19"
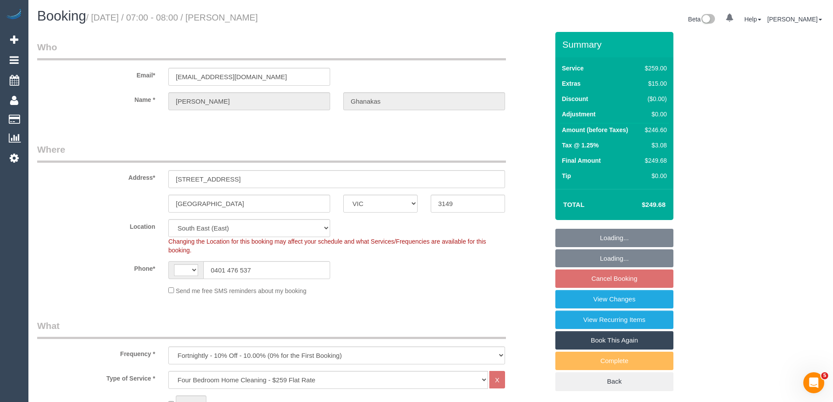
select select "number:36"
select select "number:35"
select select "string:stripe-pm_1Rr6iw2GScqysDRVVyruUklm"
select select "29247"
select select "spot1"
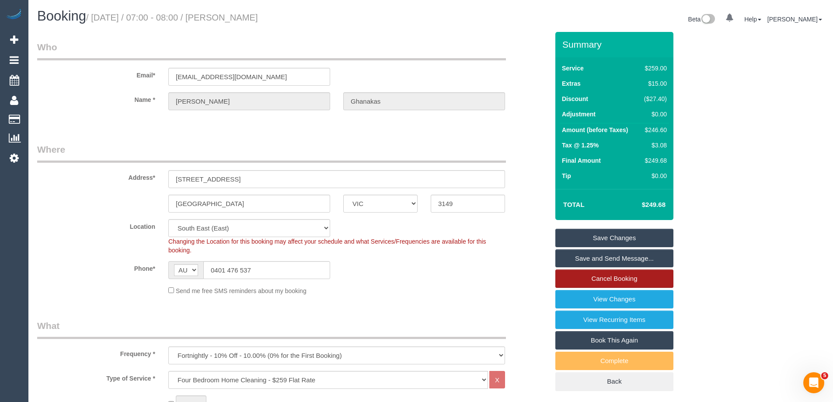
click at [617, 278] on link "Cancel Booking" at bounding box center [615, 279] width 118 height 18
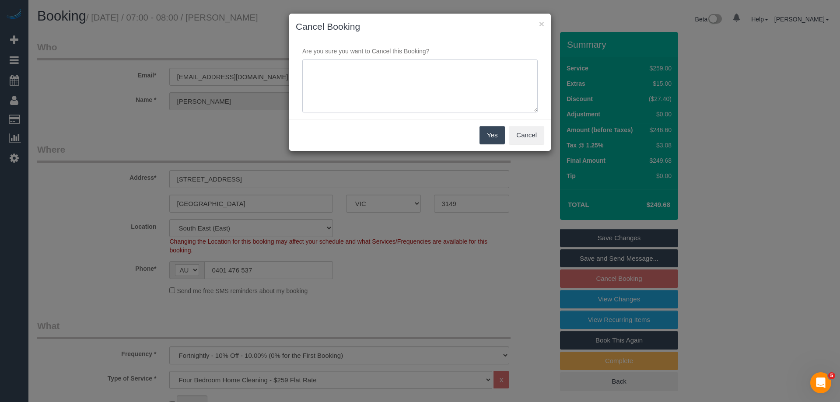
click at [433, 89] on textarea at bounding box center [419, 86] width 235 height 53
click at [451, 66] on textarea at bounding box center [419, 86] width 235 height 53
type textarea "customer req via email - LB"
click at [495, 138] on button "Yes" at bounding box center [492, 135] width 25 height 18
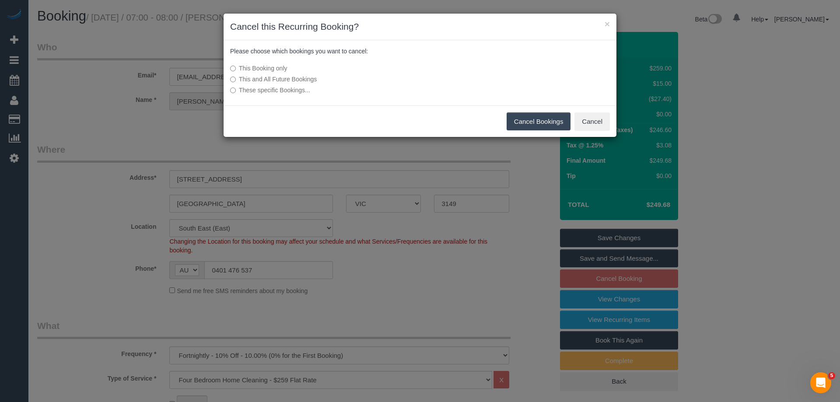
click at [533, 126] on button "Cancel Bookings" at bounding box center [539, 121] width 64 height 18
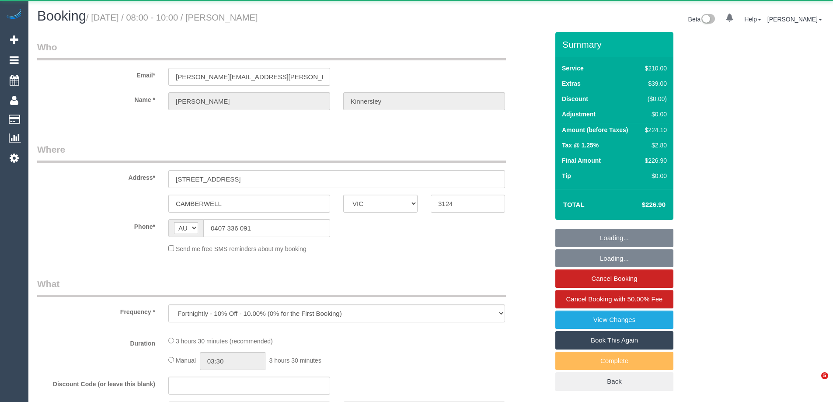
select select "VIC"
select select "string:stripe-pm_1RjrcA2GScqysDRVQneTCag3"
select select "180"
select select "number:30"
select select "number:14"
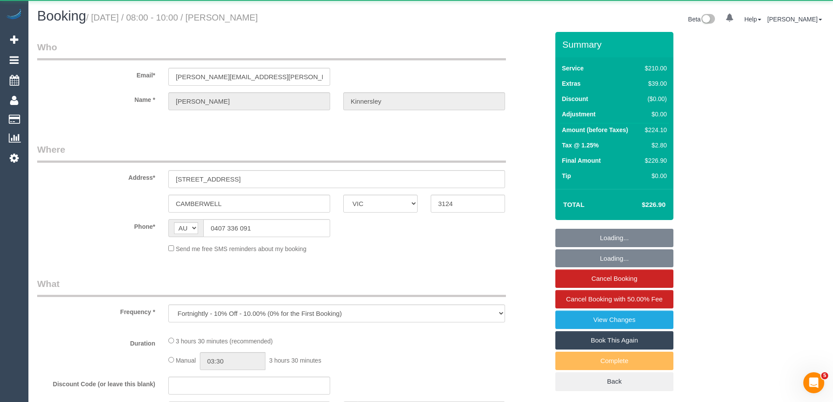
select select "number:18"
select select "number:22"
select select "number:34"
select select "number:26"
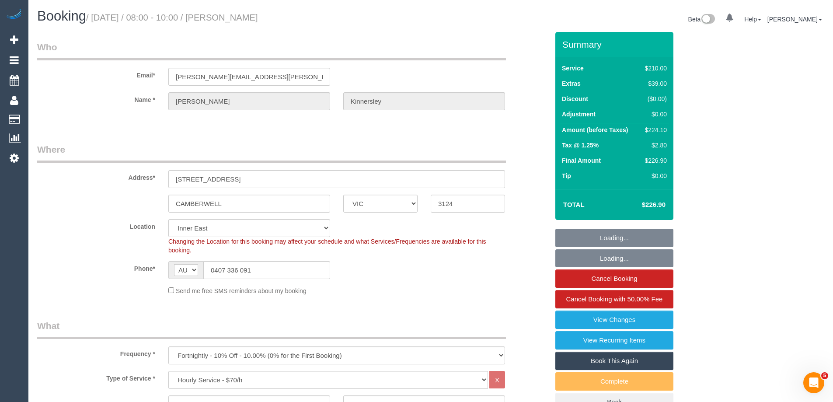
select select "object:866"
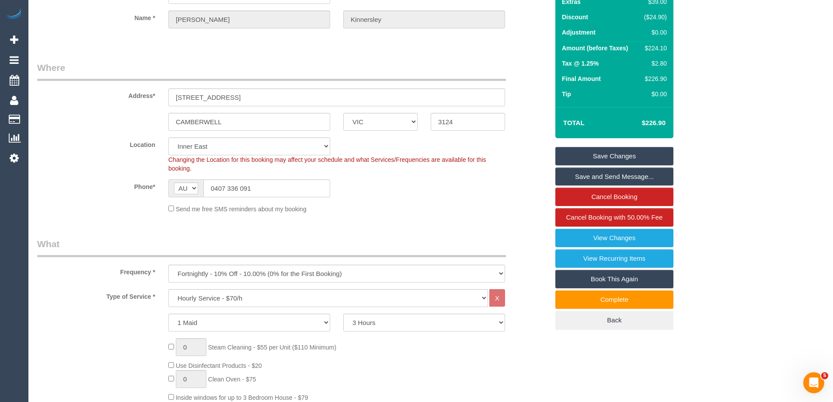
scroll to position [175, 0]
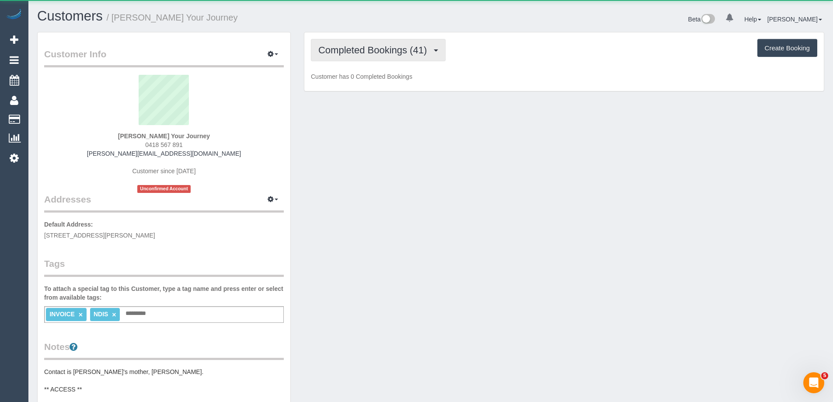
click at [339, 55] on span "Completed Bookings (41)" at bounding box center [375, 50] width 113 height 11
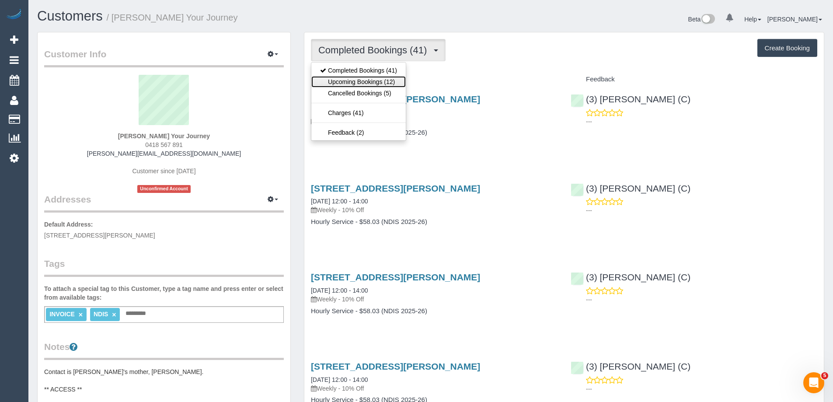
click at [343, 76] on link "Upcoming Bookings (12)" at bounding box center [359, 81] width 95 height 11
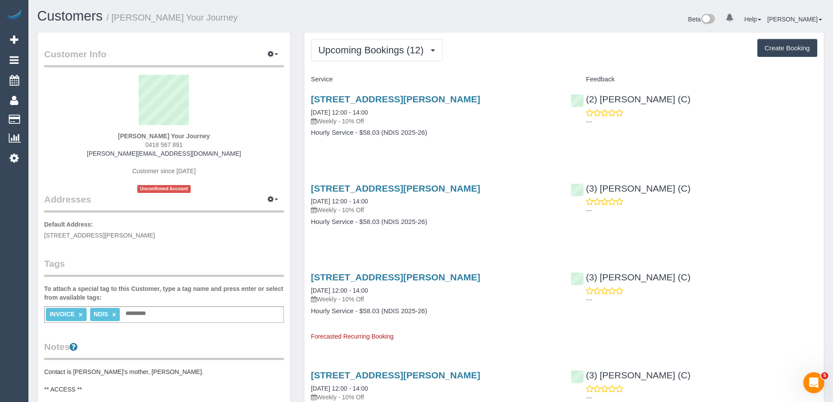
click at [346, 116] on div "[STREET_ADDRESS][PERSON_NAME] [DATE] 12:00 - 14:00 Weekly - 10% Off" at bounding box center [434, 110] width 247 height 32
click at [350, 113] on link "[DATE] 12:00 - 14:00" at bounding box center [339, 112] width 57 height 7
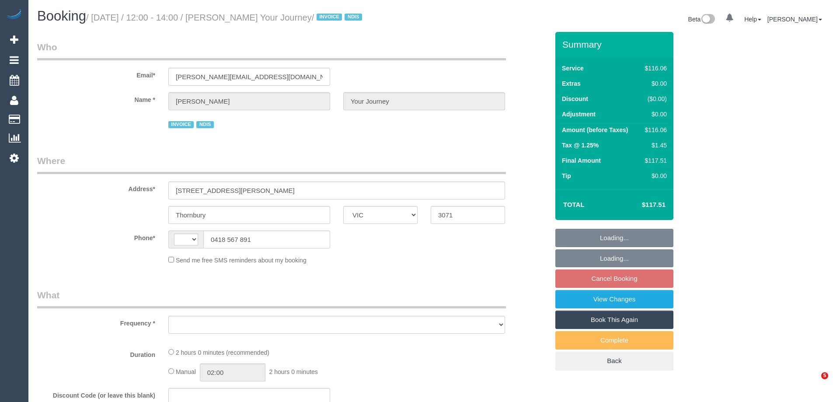
select select "VIC"
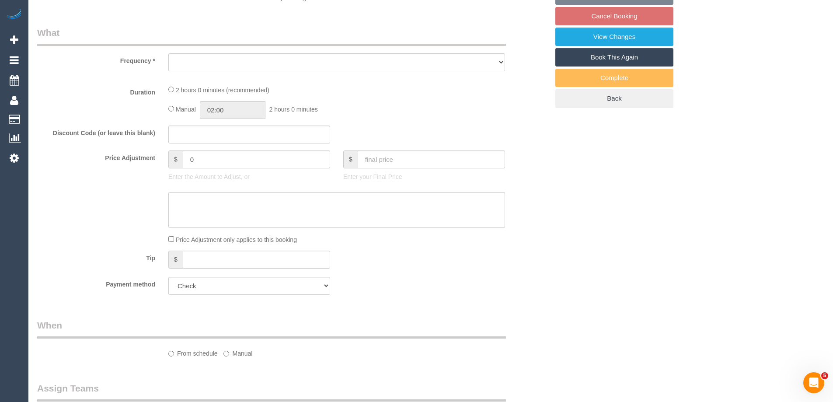
select select "object:340"
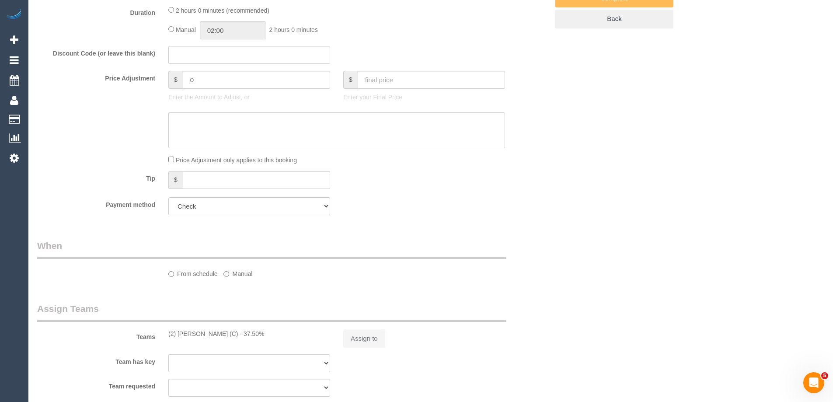
select select "string:AU"
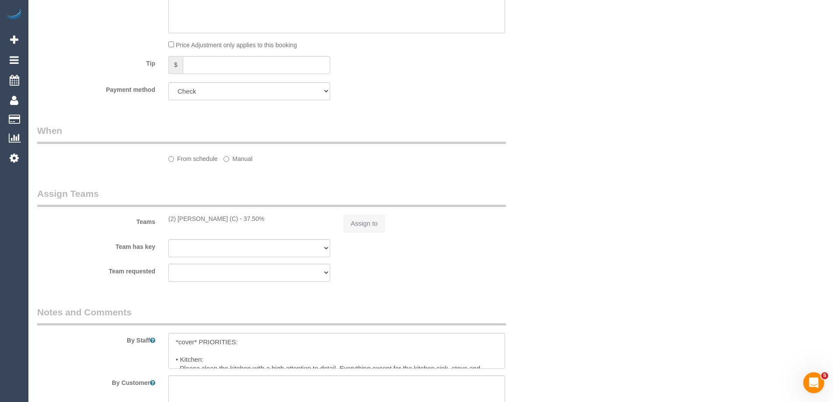
select select "object:1622"
select select "52156"
select select "number:29"
select select "number:14"
select select "number:19"
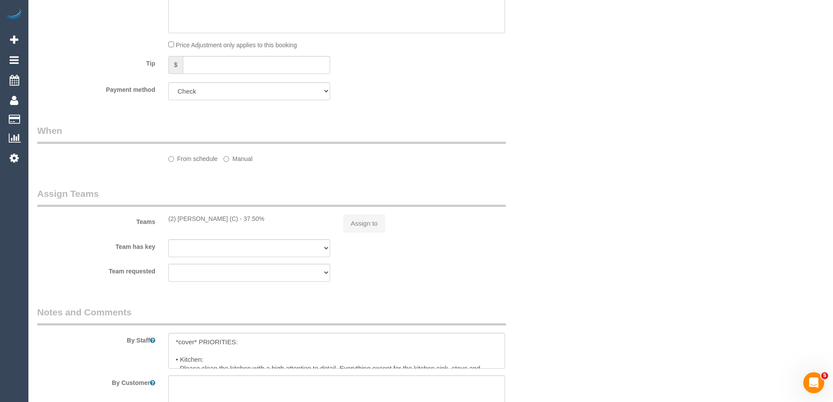
select select "number:36"
select select "number:35"
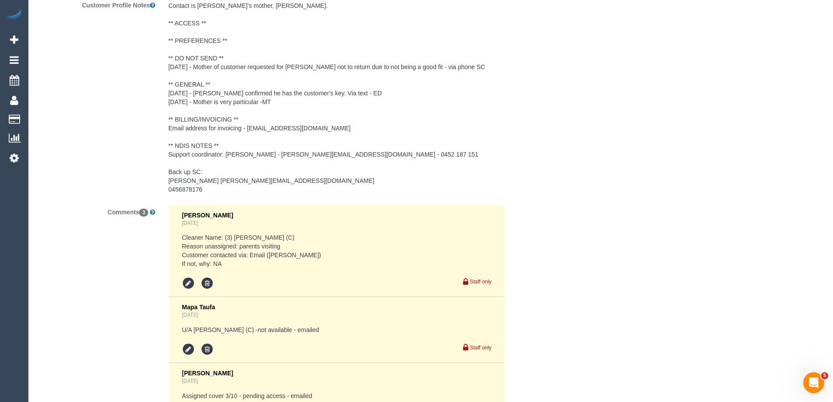
scroll to position [1423, 0]
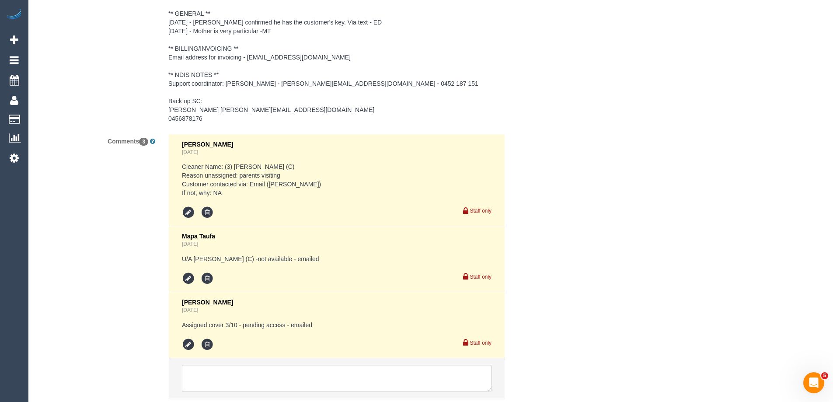
drag, startPoint x: 637, startPoint y: 233, endPoint x: 757, endPoint y: 271, distance: 125.8
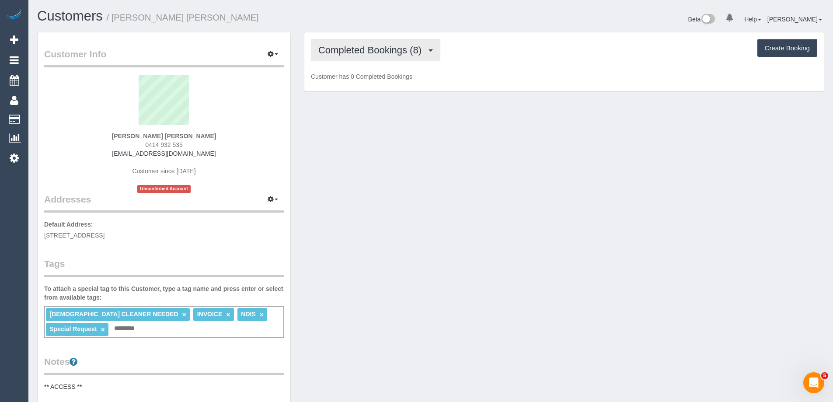
click at [386, 48] on span "Completed Bookings (8)" at bounding box center [373, 50] width 108 height 11
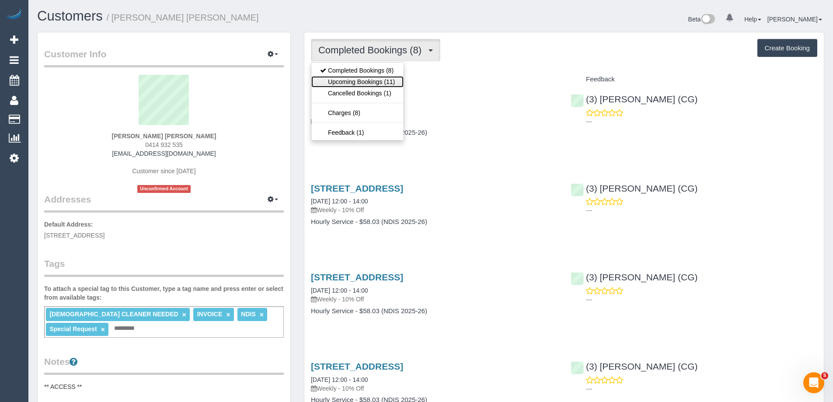
click at [374, 80] on link "Upcoming Bookings (11)" at bounding box center [358, 81] width 92 height 11
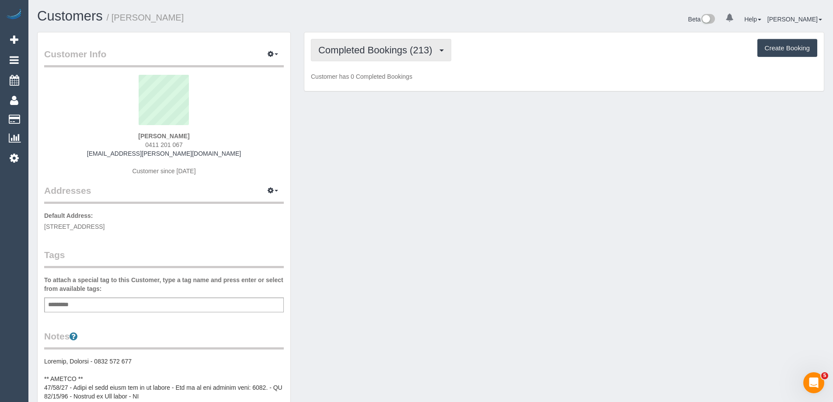
click at [394, 46] on span "Completed Bookings (213)" at bounding box center [378, 50] width 118 height 11
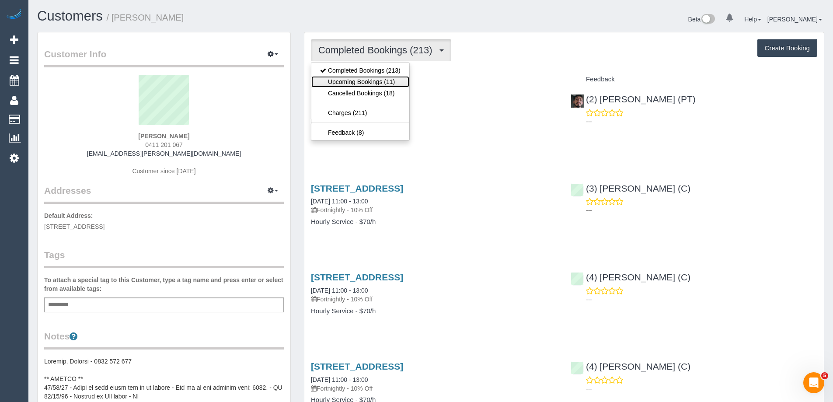
click at [390, 82] on link "Upcoming Bookings (11)" at bounding box center [361, 81] width 98 height 11
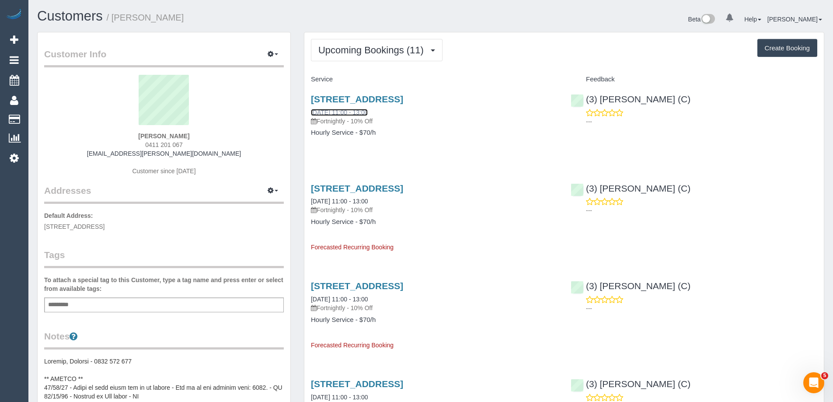
click at [350, 109] on link "[DATE] 11:00 - 13:00" at bounding box center [339, 112] width 57 height 7
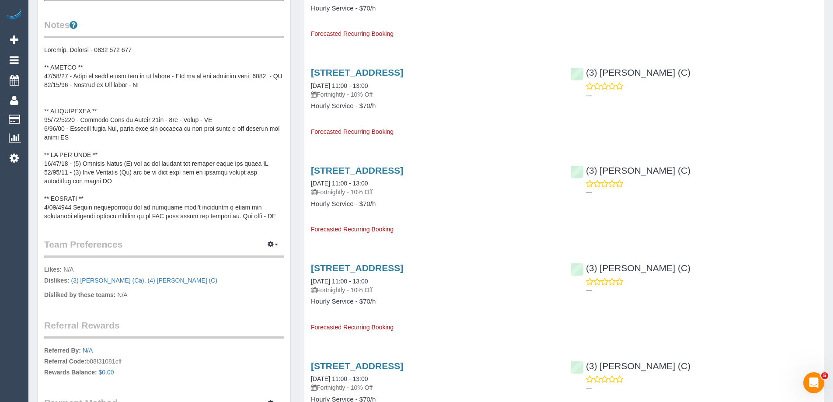
scroll to position [481, 0]
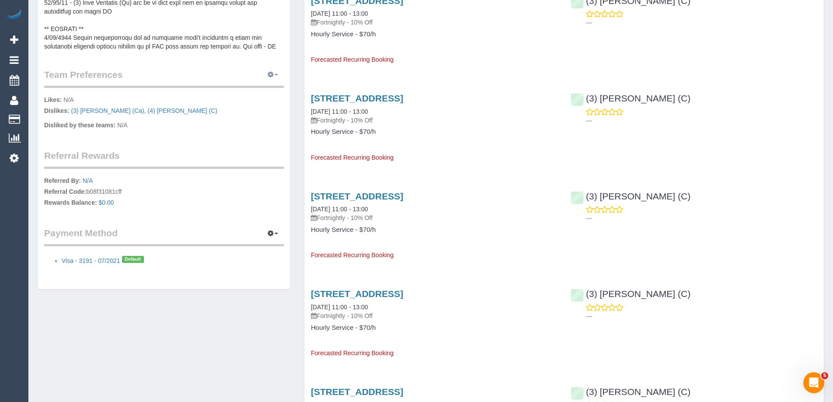
click at [273, 72] on icon "button" at bounding box center [271, 74] width 6 height 5
click at [233, 87] on link "Manage Preferences" at bounding box center [246, 90] width 74 height 11
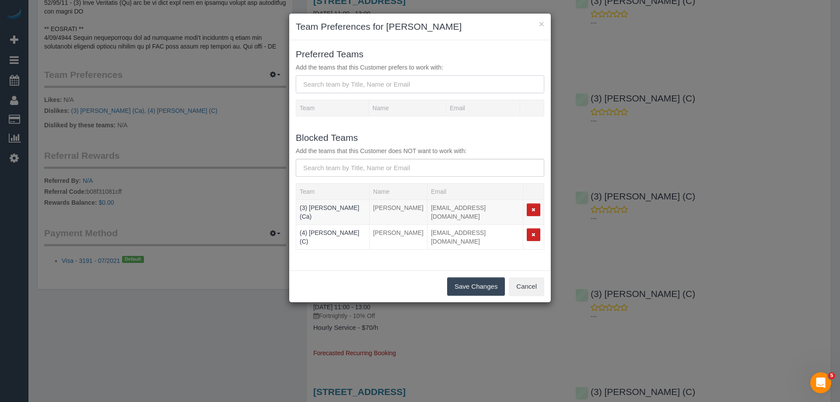
click at [333, 86] on input "text" at bounding box center [420, 84] width 249 height 18
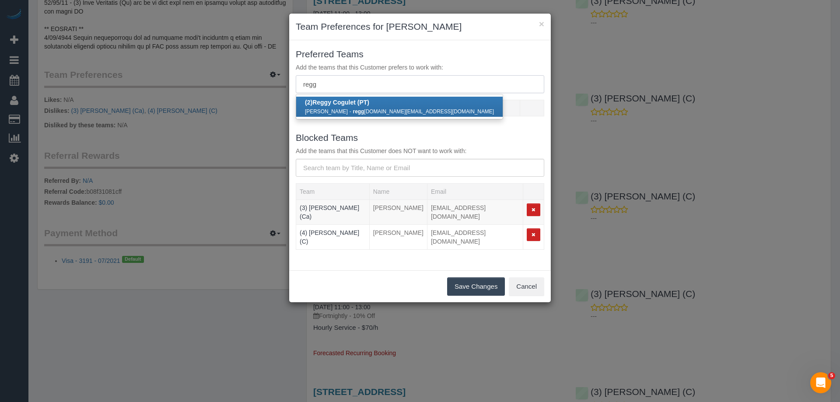
type input "regg"
click at [338, 105] on b "(2) Regg y Cogulet (PT)" at bounding box center [337, 102] width 64 height 7
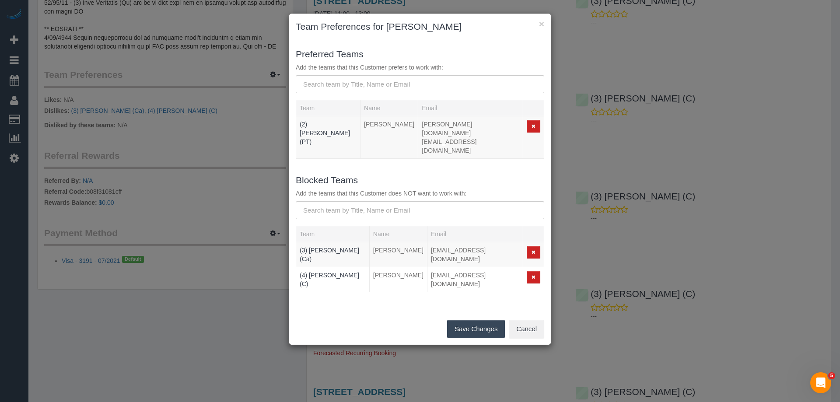
click at [489, 320] on button "Save Changes" at bounding box center [476, 329] width 58 height 18
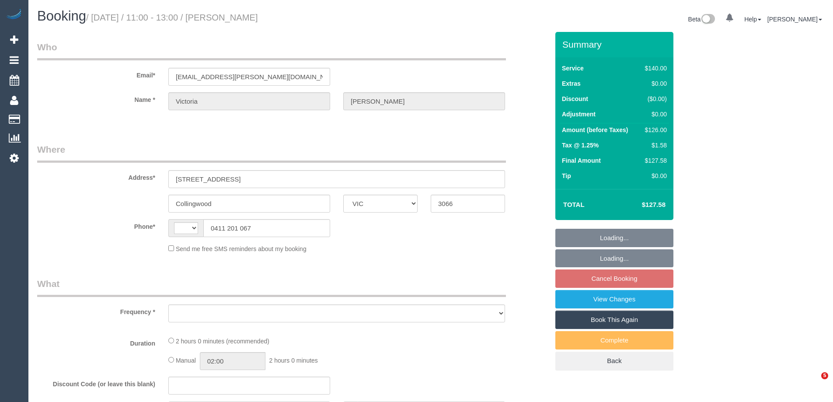
select select "VIC"
select select "string:stripe-card_1D69Fj2GScqysDRVZtXZIiWE"
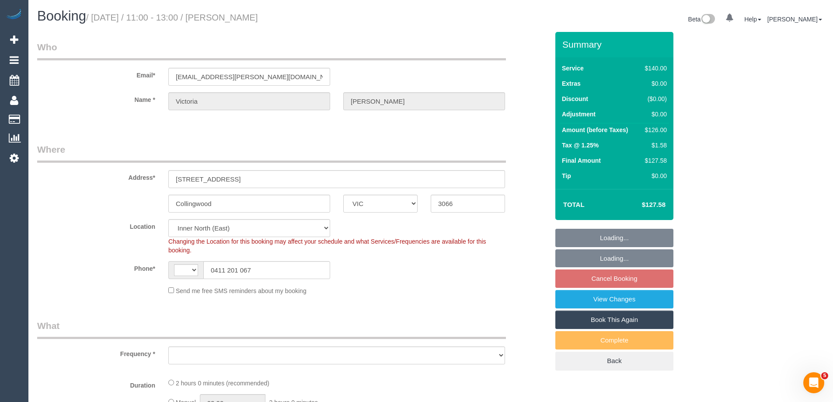
select select "string:AU"
select select "object:720"
select select "number:27"
select select "number:16"
select select "number:18"
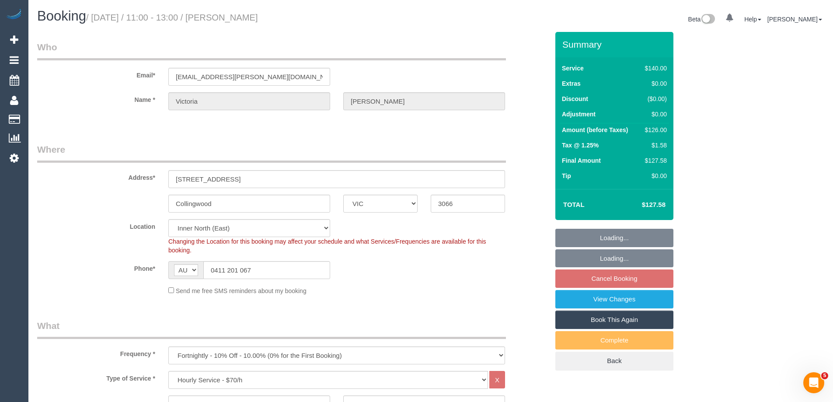
select select "number:34"
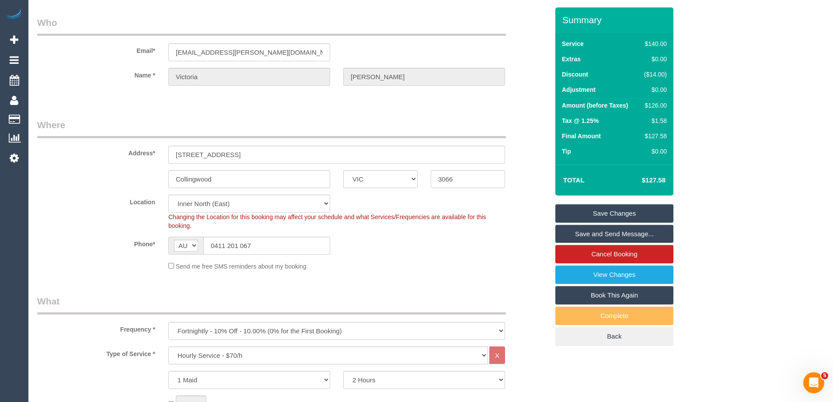
scroll to position [44, 0]
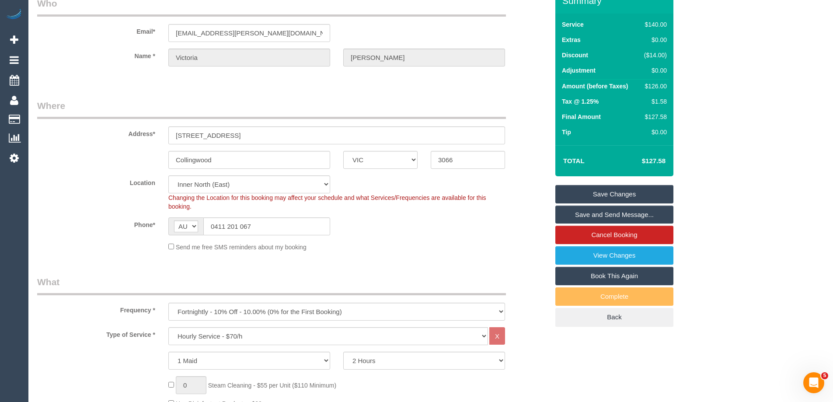
click at [392, 244] on div "Send me free SMS reminders about my booking" at bounding box center [337, 247] width 350 height 10
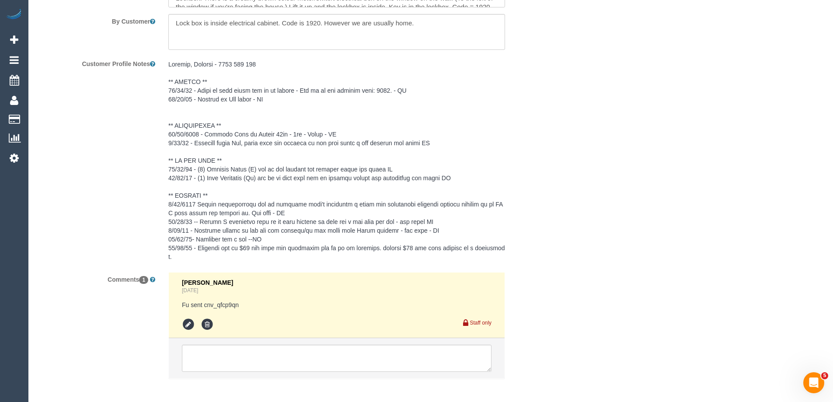
scroll to position [1531, 0]
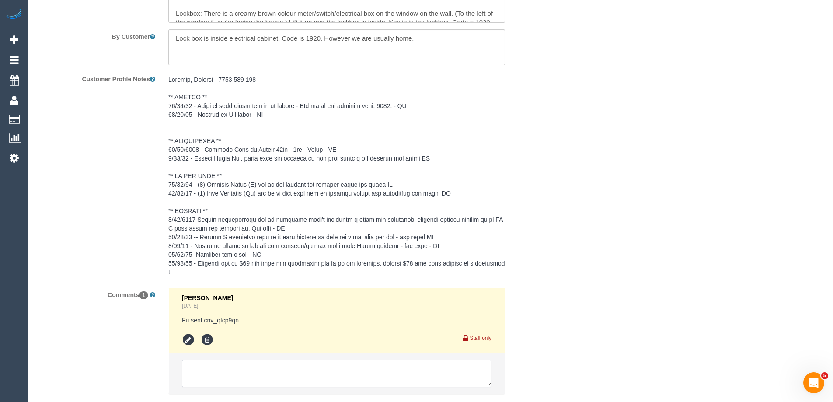
click at [196, 362] on textarea at bounding box center [337, 373] width 310 height 27
click at [235, 370] on textarea at bounding box center [337, 373] width 310 height 27
click at [240, 370] on textarea at bounding box center [337, 373] width 310 height 27
click at [236, 371] on textarea at bounding box center [337, 373] width 310 height 27
type textarea "Customer conf ongoing from [DATE] 7-8am via email"
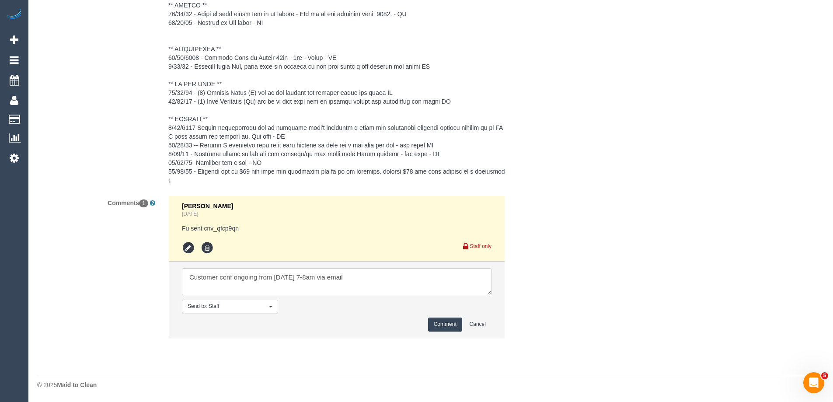
click at [442, 322] on button "Comment" at bounding box center [445, 325] width 34 height 14
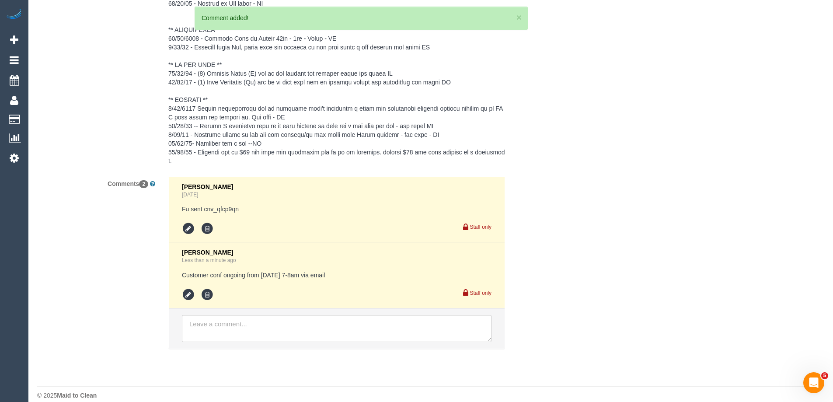
scroll to position [1653, 0]
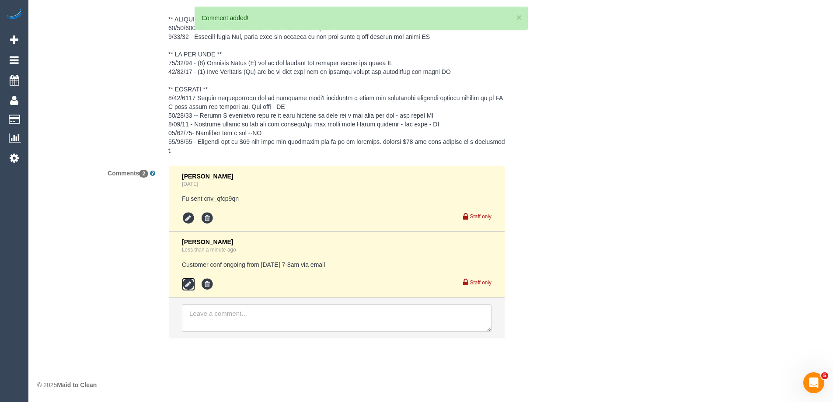
click at [188, 288] on icon at bounding box center [188, 284] width 13 height 13
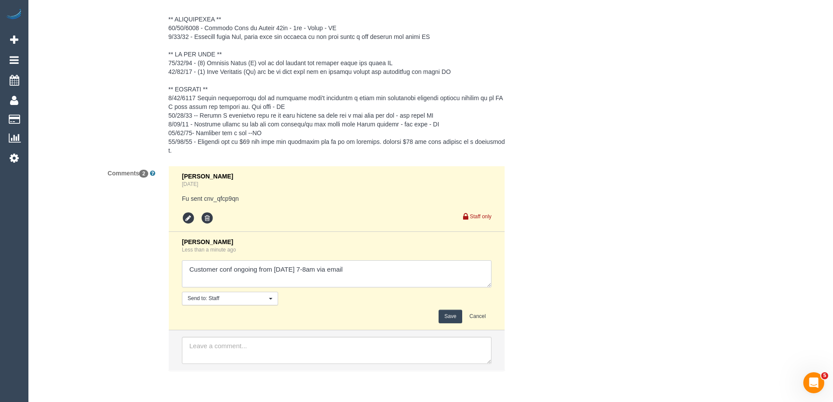
click at [391, 278] on textarea at bounding box center [337, 273] width 310 height 27
click at [192, 269] on textarea at bounding box center [337, 273] width 310 height 27
click at [276, 273] on textarea at bounding box center [337, 273] width 310 height 27
type textarea "[PERSON_NAME]/A - Customer conf [PERSON_NAME] ongoing from [DATE] 7-8am via ema…"
click at [458, 313] on button "Save" at bounding box center [450, 317] width 23 height 14
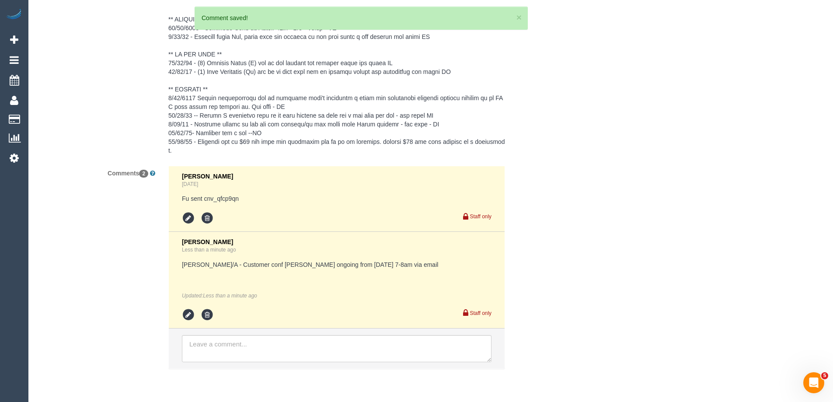
scroll to position [1478, 0]
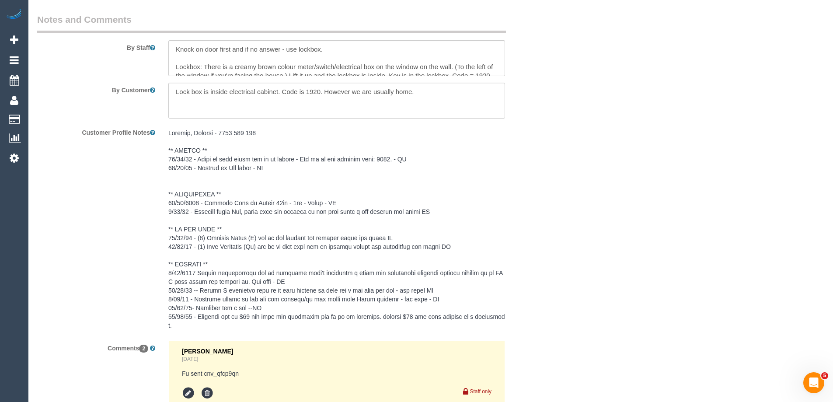
click at [227, 208] on pre at bounding box center [336, 229] width 337 height 201
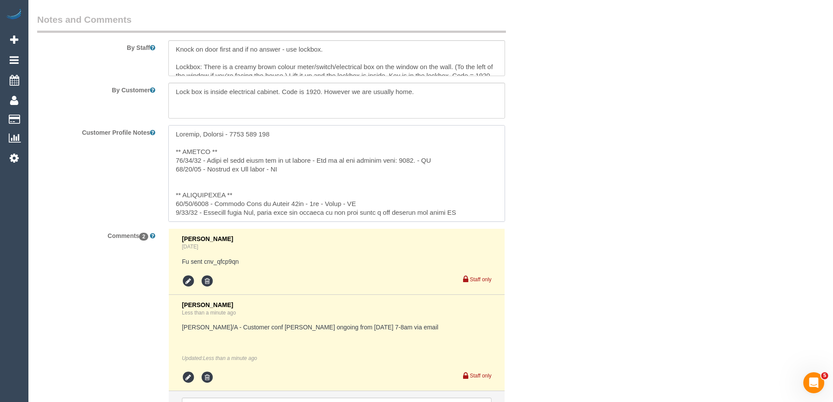
click at [248, 196] on textarea at bounding box center [336, 173] width 337 height 97
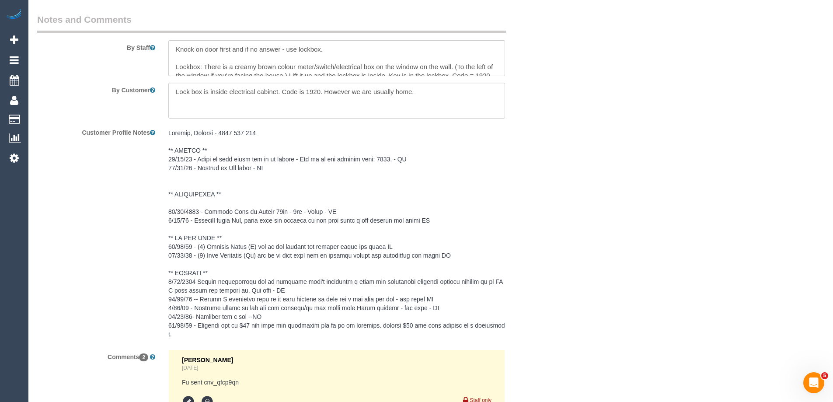
click at [210, 212] on pre at bounding box center [336, 234] width 337 height 210
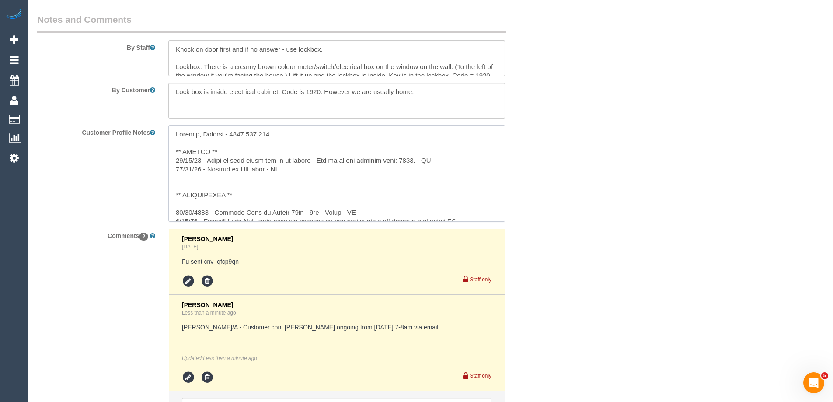
click at [252, 195] on textarea at bounding box center [336, 173] width 337 height 97
click at [182, 208] on textarea at bounding box center [336, 173] width 337 height 97
click at [175, 216] on textarea at bounding box center [336, 173] width 337 height 97
click at [277, 200] on textarea at bounding box center [336, 173] width 337 height 97
click at [397, 210] on textarea at bounding box center [336, 173] width 337 height 97
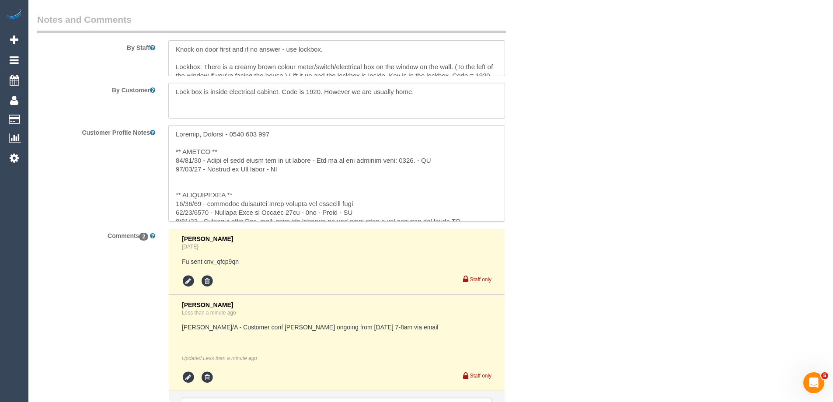
click at [372, 205] on textarea at bounding box center [336, 173] width 337 height 97
click at [392, 202] on textarea at bounding box center [336, 173] width 337 height 97
click at [395, 203] on textarea at bounding box center [336, 173] width 337 height 97
click at [389, 204] on textarea at bounding box center [336, 173] width 337 height 97
click at [391, 207] on textarea at bounding box center [336, 173] width 337 height 97
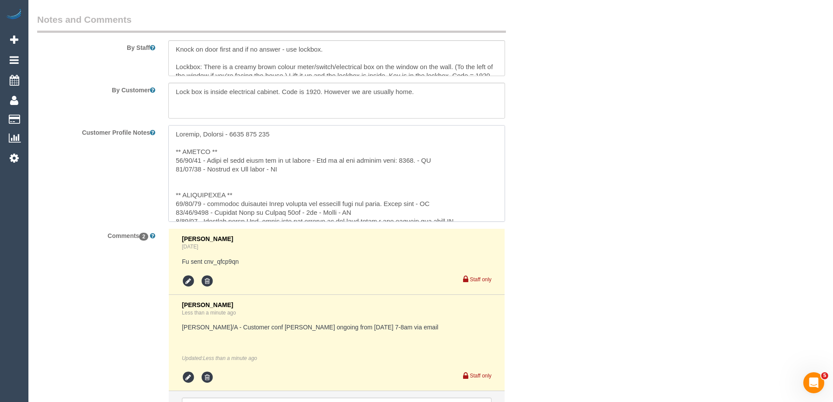
type textarea "Partner, Candice - 0413 310 646 ** ACCESS ** 05/02/25 - Knock on door first and…"
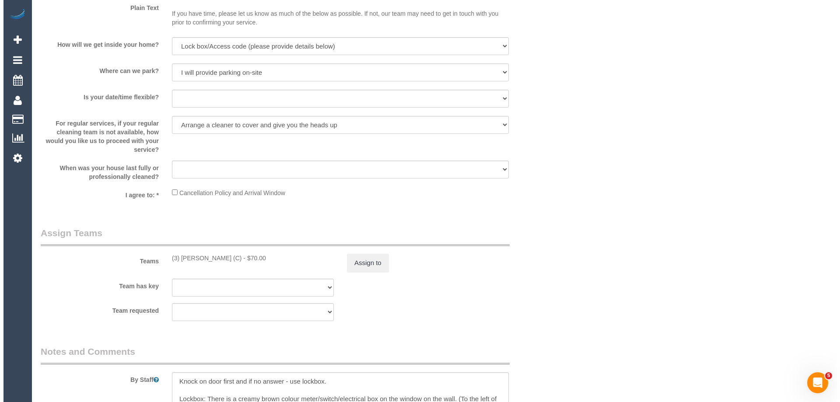
scroll to position [1128, 0]
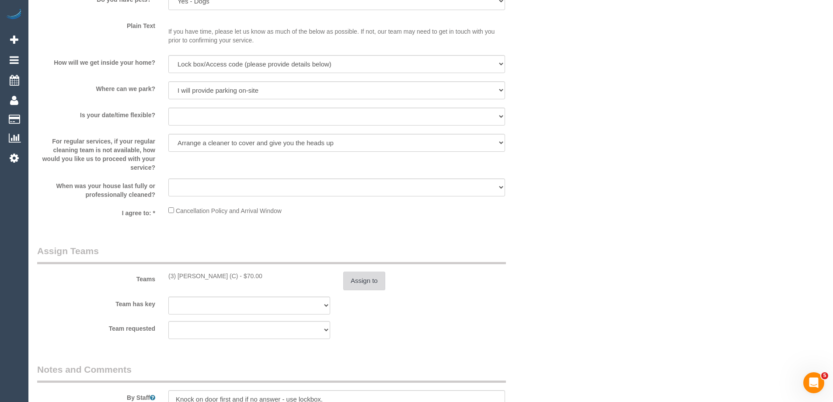
click at [377, 284] on button "Assign to" at bounding box center [364, 281] width 42 height 18
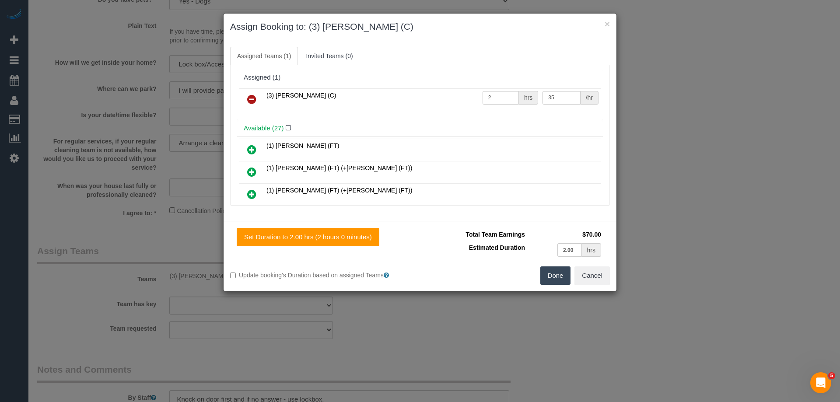
click at [249, 98] on icon at bounding box center [251, 99] width 9 height 11
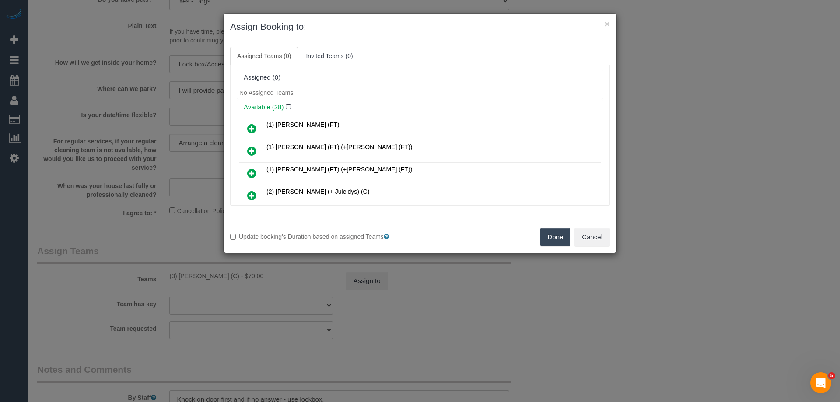
click at [329, 95] on div "No Assigned Teams" at bounding box center [420, 92] width 366 height 13
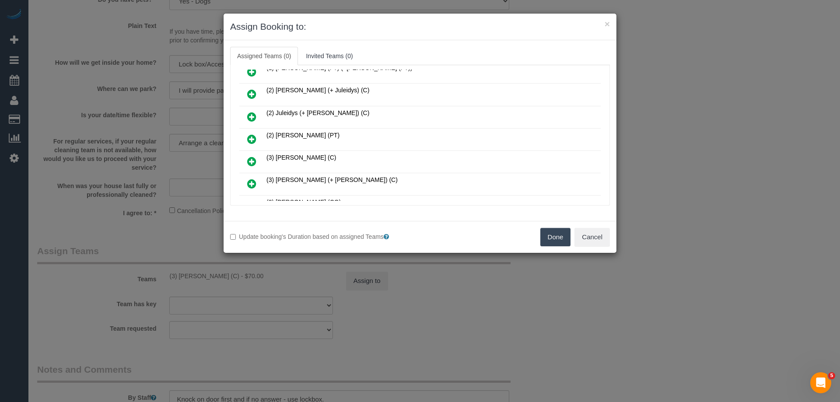
click at [260, 139] on link at bounding box center [252, 140] width 21 height 18
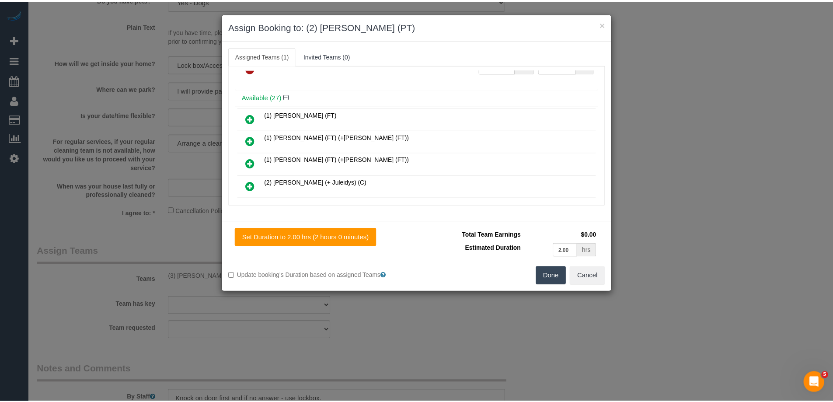
scroll to position [0, 0]
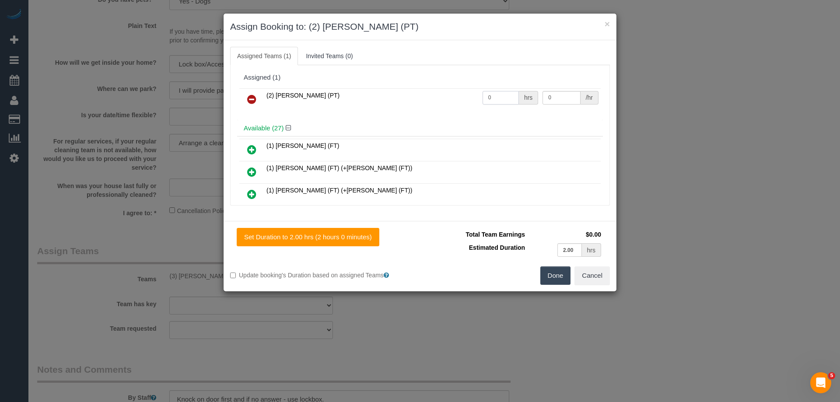
click at [491, 97] on input "0" at bounding box center [501, 98] width 36 height 14
type input "2"
click at [550, 99] on input "0" at bounding box center [562, 98] width 38 height 14
type input "37.5"
click at [544, 277] on button "Done" at bounding box center [555, 275] width 31 height 18
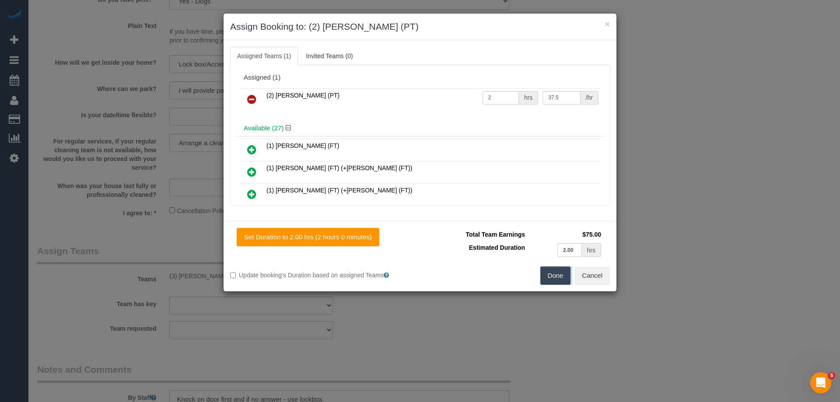
click at [544, 277] on div "× Assign Booking to: (2) Reggy Cogulet (PT) Assigned Teams (1) Invited Teams (0…" at bounding box center [420, 201] width 840 height 402
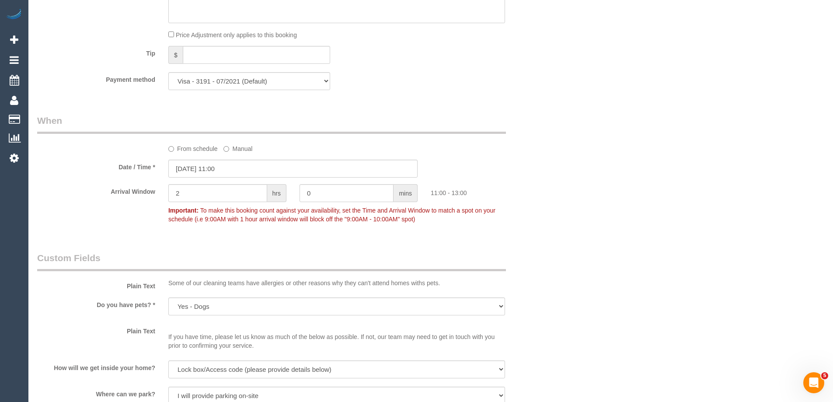
scroll to position [690, 0]
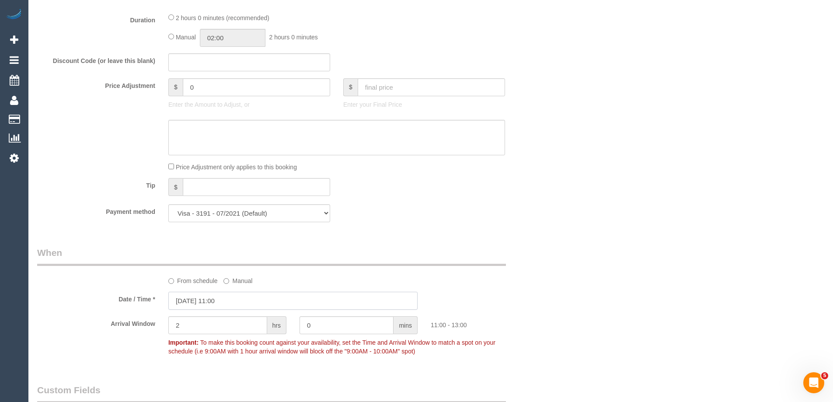
click at [212, 297] on input "03/10/2025 11:00" at bounding box center [292, 301] width 249 height 18
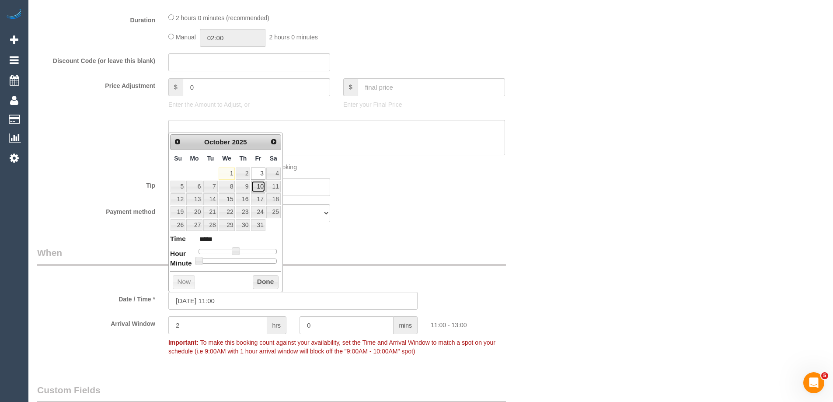
click at [256, 186] on link "10" at bounding box center [258, 187] width 14 height 12
type input "10/10/2025 10:00"
type input "*****"
type input "10/10/2025 08:00"
type input "*****"
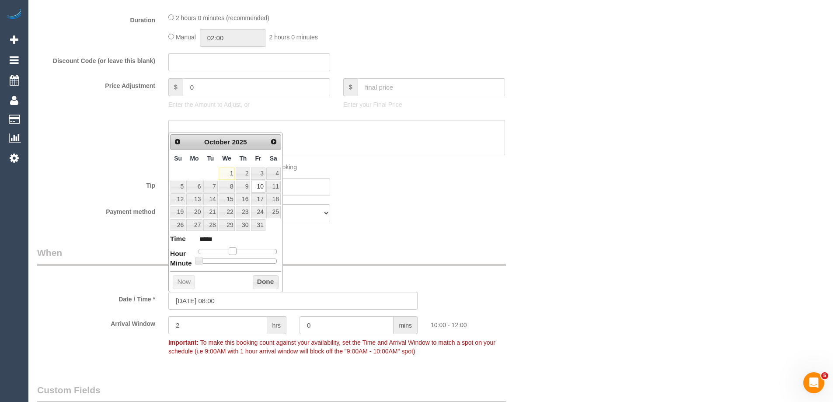
type input "10/10/2025 07:00"
type input "*****"
type input "10/10/2025 06:00"
type input "*****"
type input "10/10/2025 05:00"
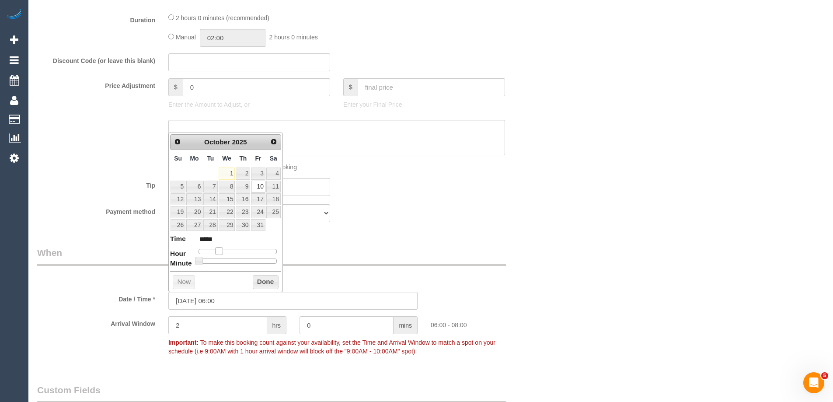
type input "*****"
type input "10/10/2025 06:00"
type input "*****"
type input "10/10/2025 07:00"
type input "*****"
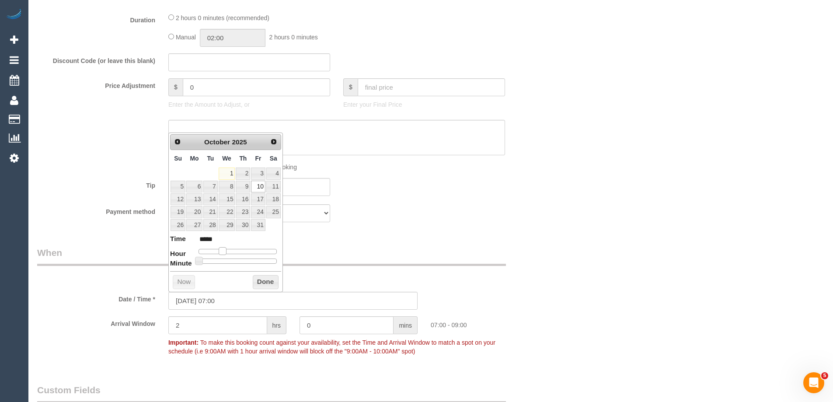
drag, startPoint x: 231, startPoint y: 249, endPoint x: 222, endPoint y: 254, distance: 10.2
click at [222, 254] on div at bounding box center [238, 251] width 78 height 5
click at [263, 280] on button "Done" at bounding box center [266, 282] width 26 height 14
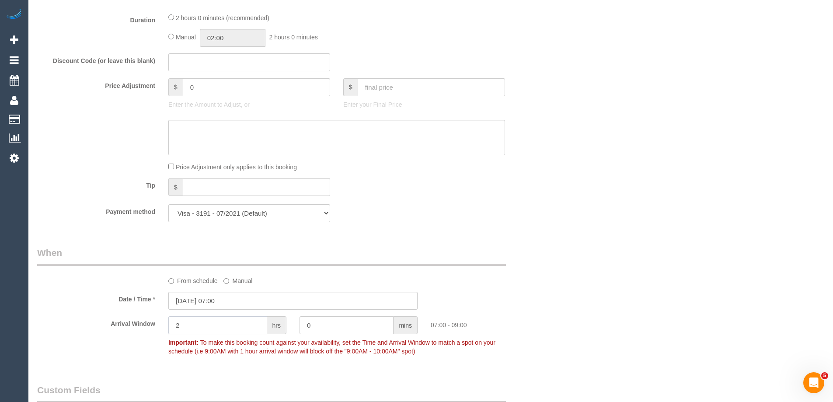
click at [203, 318] on input "2" at bounding box center [217, 325] width 99 height 18
type input "1"
click at [591, 248] on div "Who Email* victoria.s.hart@gmail.com Name * Victoria Hart Where Address* 20 Kee…" at bounding box center [431, 353] width 788 height 2023
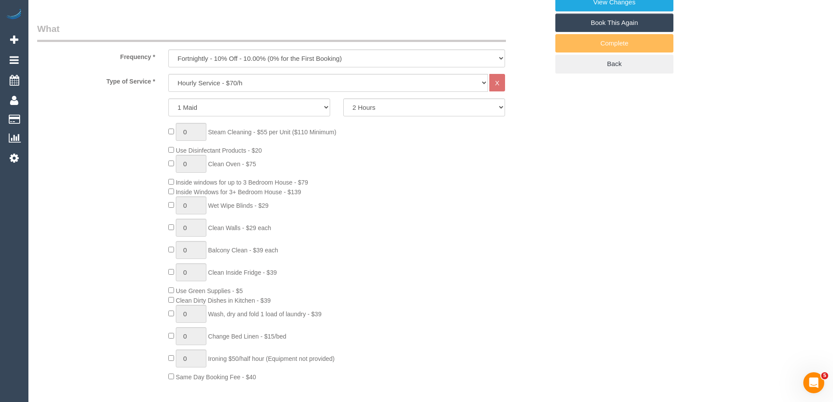
scroll to position [297, 0]
click at [463, 256] on div "0 Steam Cleaning - $55 per Unit ($110 Minimum) Use Disinfectant Products - $20 …" at bounding box center [359, 252] width 394 height 259
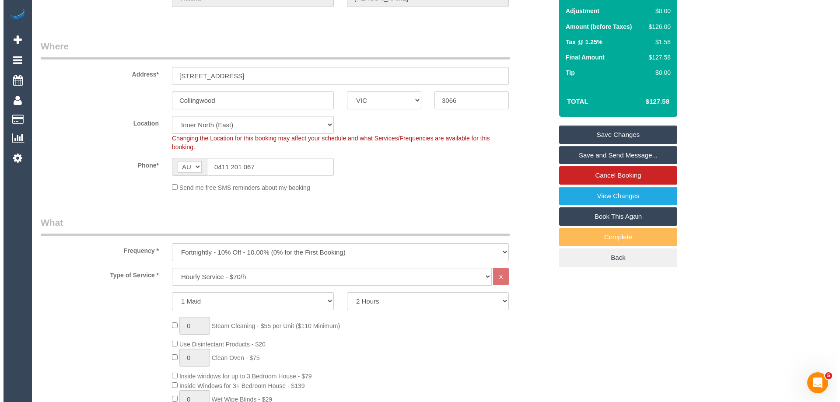
scroll to position [0, 0]
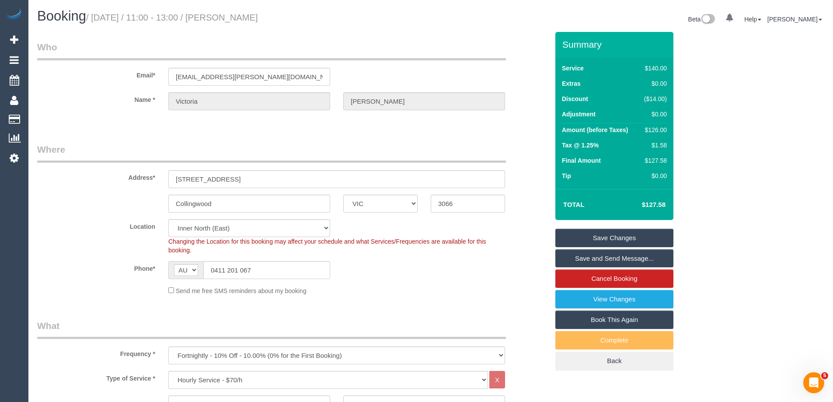
click at [633, 259] on link "Save and Send Message..." at bounding box center [615, 258] width 118 height 18
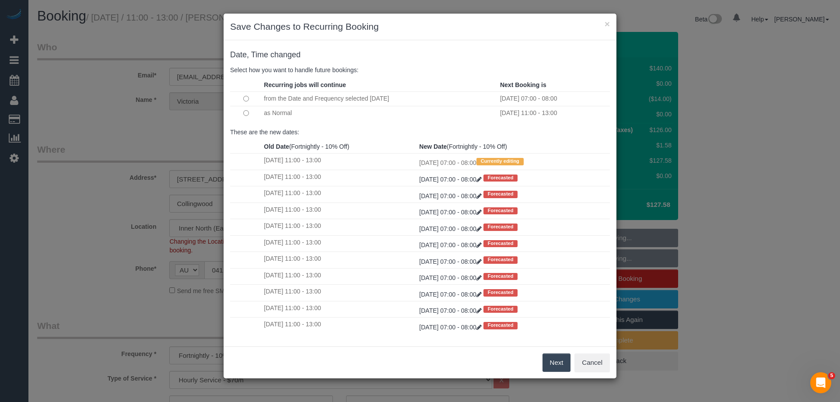
click at [557, 359] on button "Next" at bounding box center [557, 363] width 28 height 18
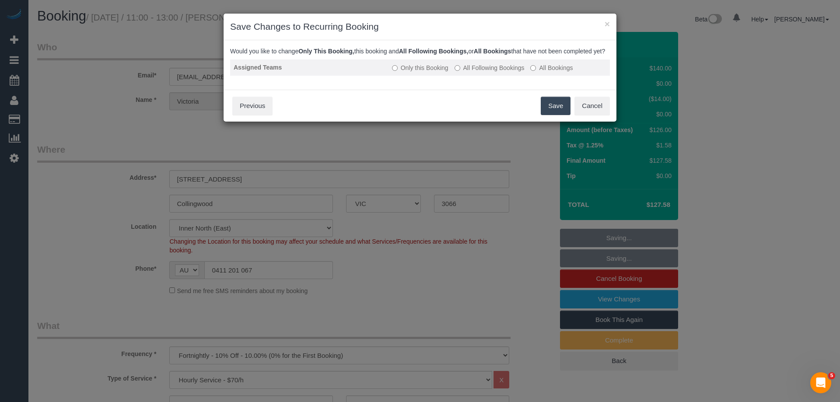
click at [514, 72] on label "All Following Bookings" at bounding box center [490, 67] width 70 height 9
click at [546, 110] on button "Save" at bounding box center [556, 106] width 30 height 18
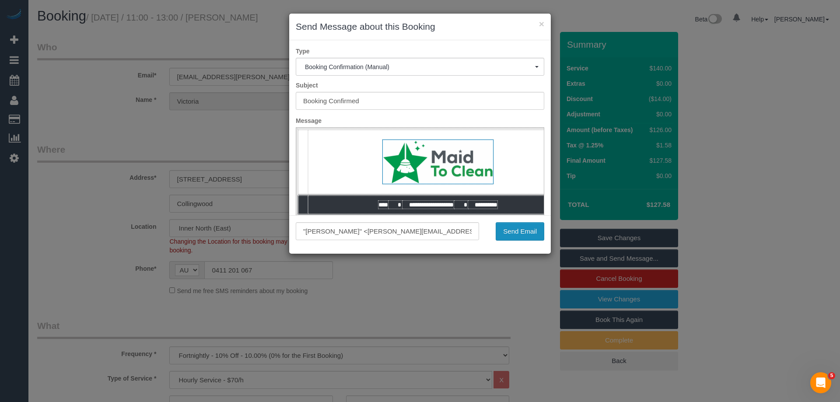
click at [509, 231] on button "Send Email" at bounding box center [520, 231] width 49 height 18
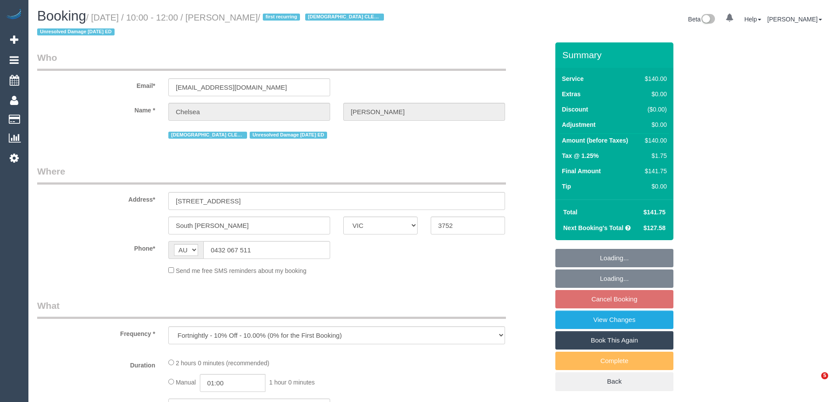
select select "VIC"
select select "string:stripe-pm_1QyW4T2GScqysDRVbTc8Z7oR"
select select "number:27"
select select "number:14"
select select "number:19"
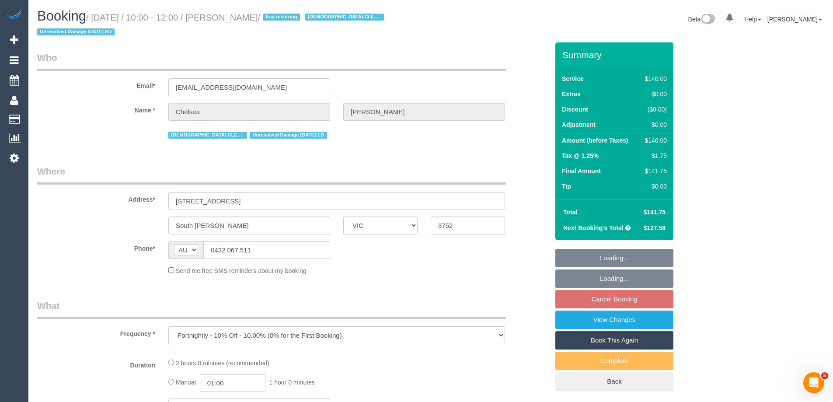
select select "number:36"
select select "number:35"
select select "number:26"
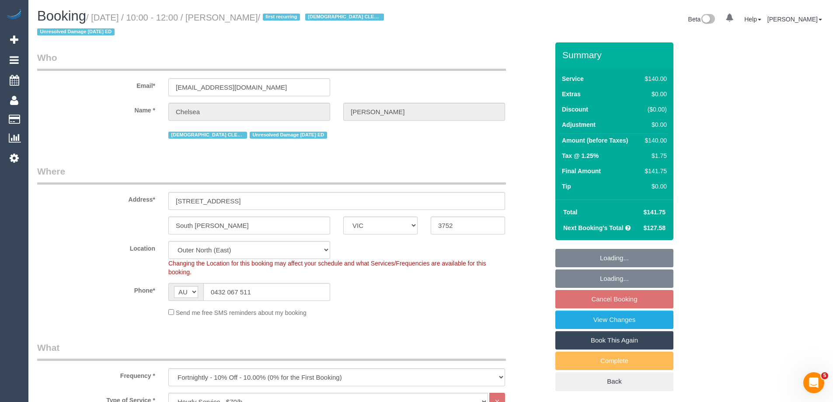
select select "object:909"
select select "spot3"
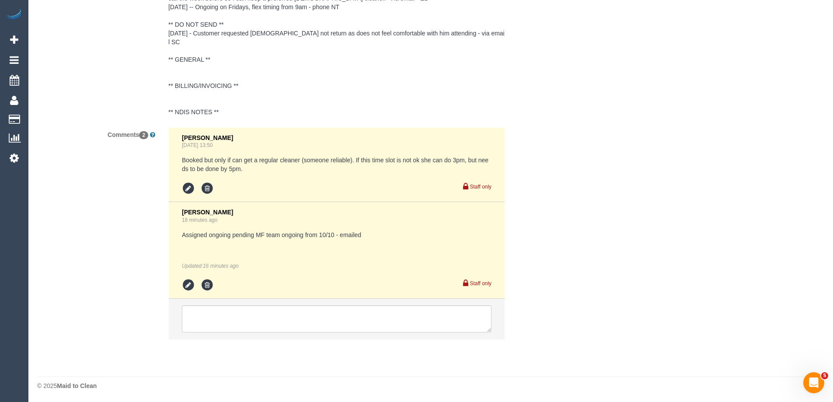
scroll to position [1636, 0]
click at [187, 284] on icon at bounding box center [188, 284] width 13 height 13
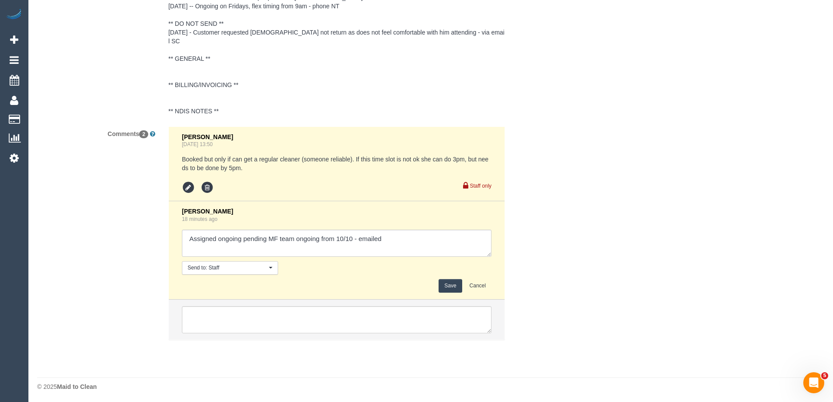
click at [426, 248] on textarea at bounding box center [337, 243] width 310 height 27
type textarea "Assigned ongoing pending MF team ongoing from 10/10 - emailed - customer agreed"
click at [452, 286] on button "Save" at bounding box center [450, 286] width 23 height 14
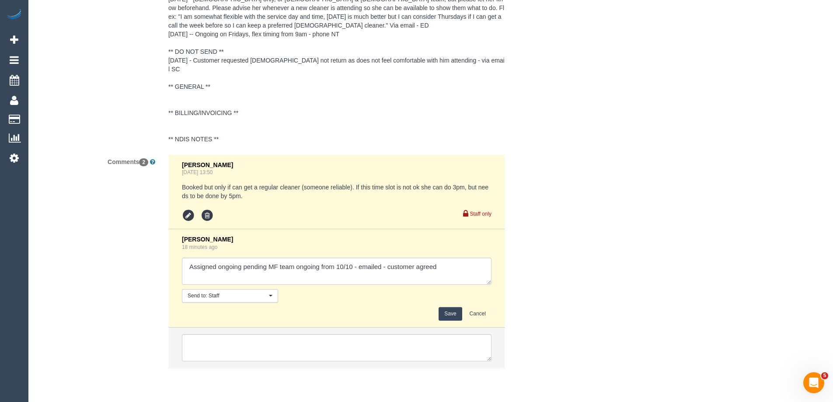
scroll to position [1549, 0]
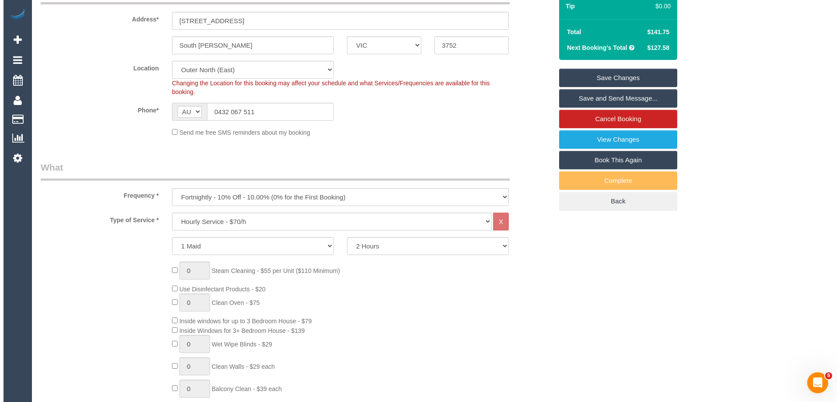
scroll to position [61, 0]
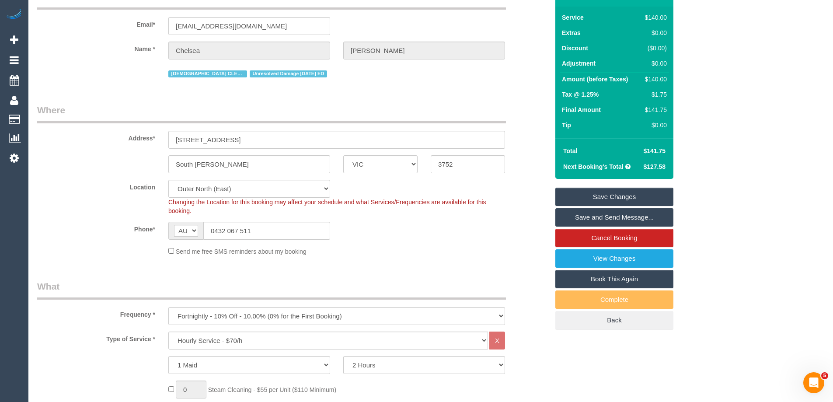
click at [583, 213] on link "Save and Send Message..." at bounding box center [615, 217] width 118 height 18
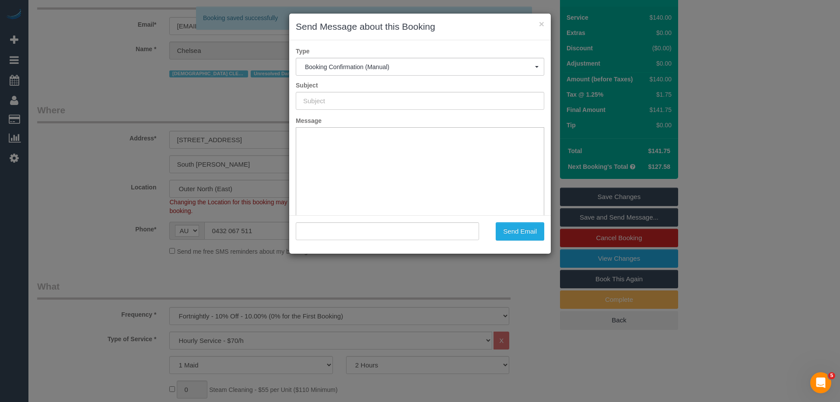
scroll to position [0, 0]
type input "Booking Confirmed"
type input ""[PERSON_NAME]" <[EMAIL_ADDRESS][DOMAIN_NAME]>"
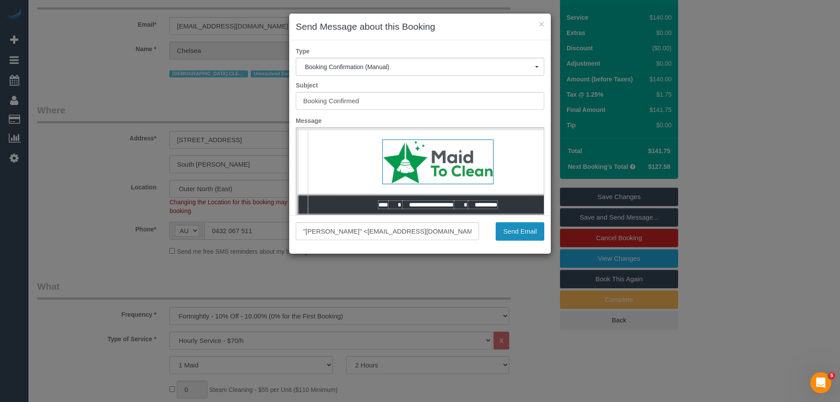
click at [512, 232] on button "Send Email" at bounding box center [520, 231] width 49 height 18
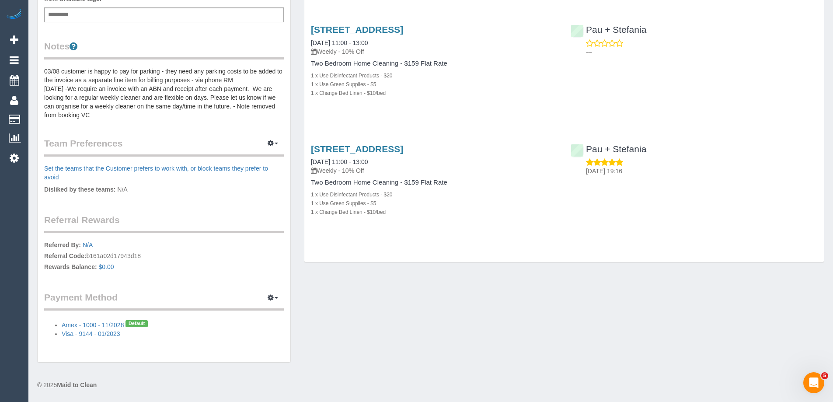
scroll to position [71, 0]
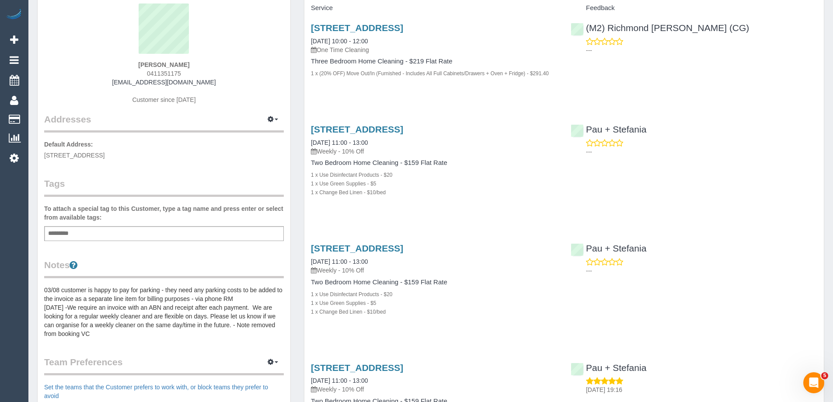
drag, startPoint x: 193, startPoint y: 74, endPoint x: 137, endPoint y: 74, distance: 56.4
click at [137, 74] on div "Christine Thompson 0411351175 chrissy.tee.24@gmail.com Customer since 2021" at bounding box center [164, 58] width 240 height 109
copy span "0411351175"
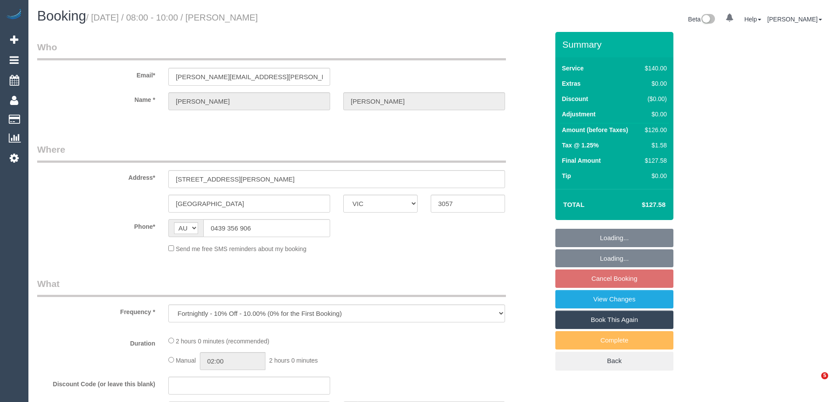
select select "VIC"
select select "string:stripe-pm_1QliwR2GScqysDRVSKtJxvD9"
select select "number:27"
select select "number:14"
select select "number:19"
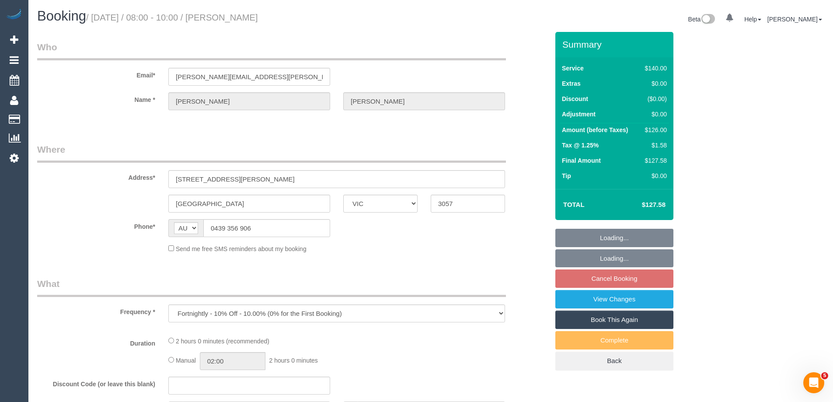
select select "number:24"
select select "number:34"
select select "number:13"
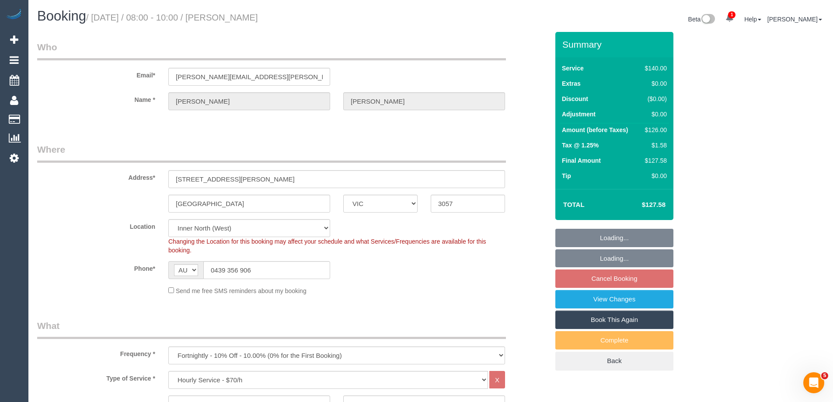
select select "object:1760"
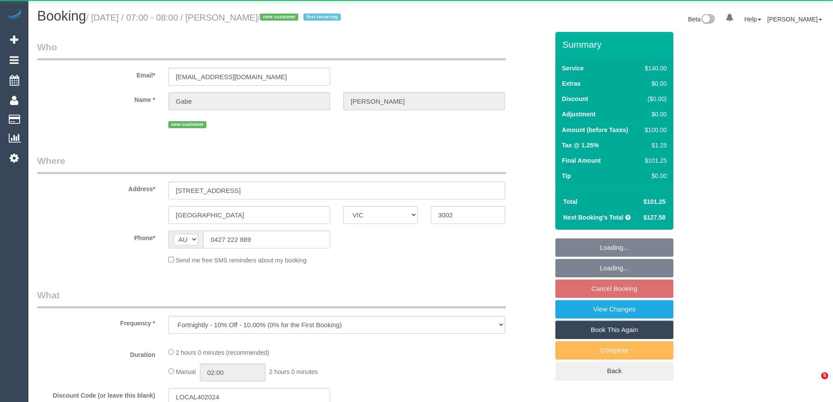
select select "VIC"
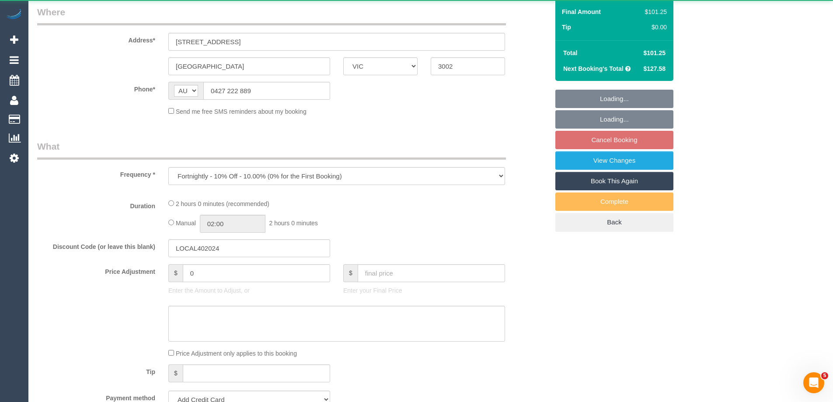
select select "string:stripe-pm_1SAFlB2GScqysDRVAwMV3LvU"
select select "number:27"
select select "number:14"
select select "number:19"
select select "number:36"
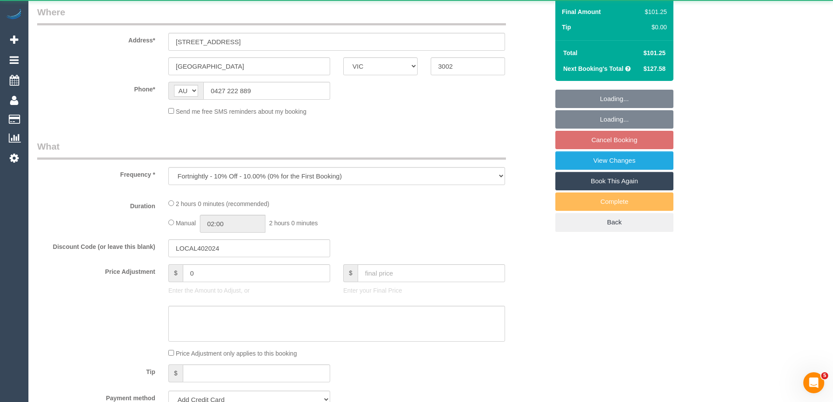
select select "number:35"
select select "number:13"
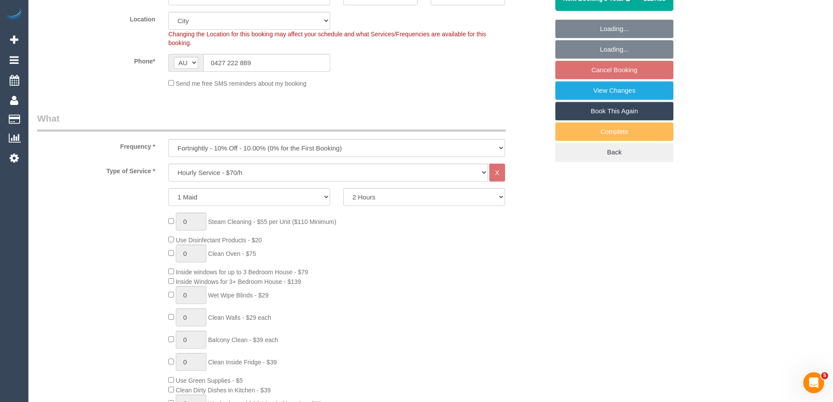
select select "object:904"
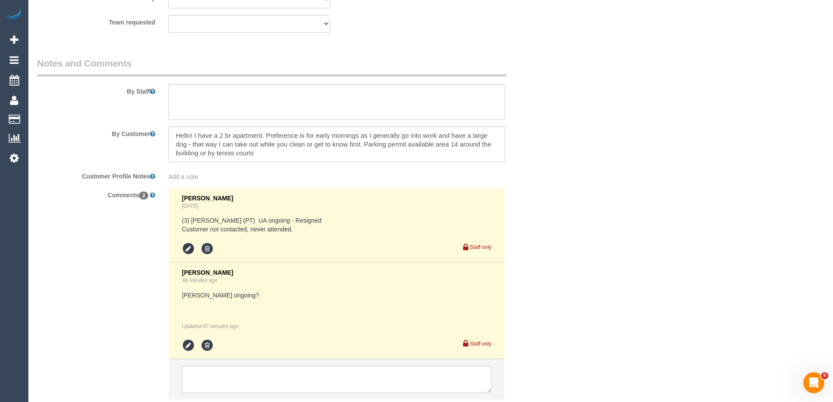
scroll to position [1485, 0]
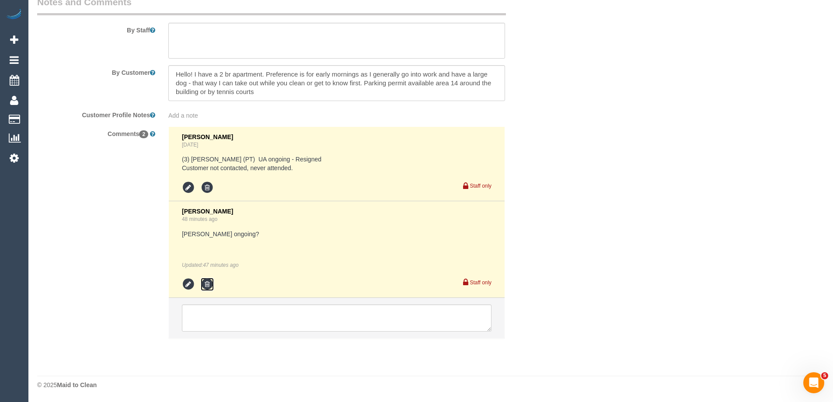
click at [210, 284] on icon at bounding box center [207, 284] width 13 height 13
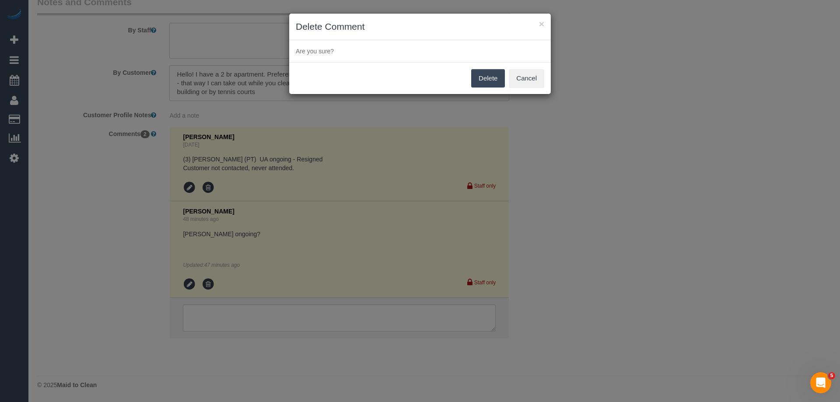
click at [482, 82] on button "Delete" at bounding box center [488, 78] width 34 height 18
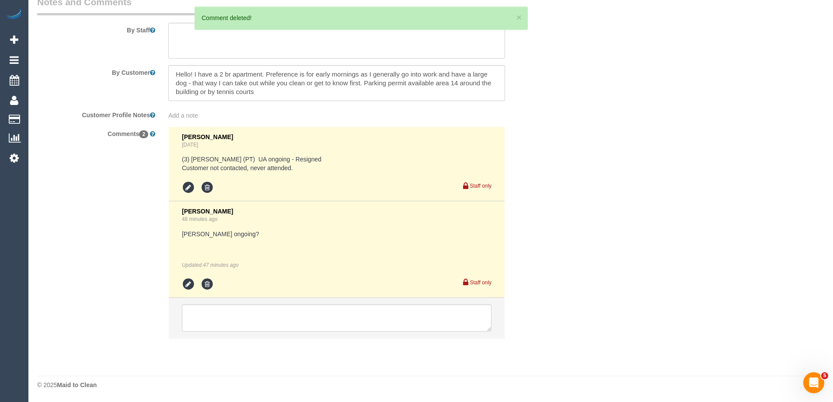
click at [561, 101] on div "× Delete Comment Are you sure? Delete Cancel" at bounding box center [416, 201] width 833 height 402
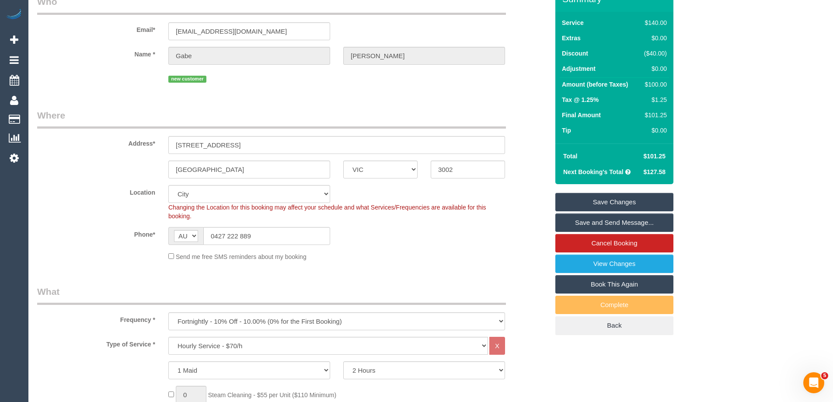
scroll to position [0, 0]
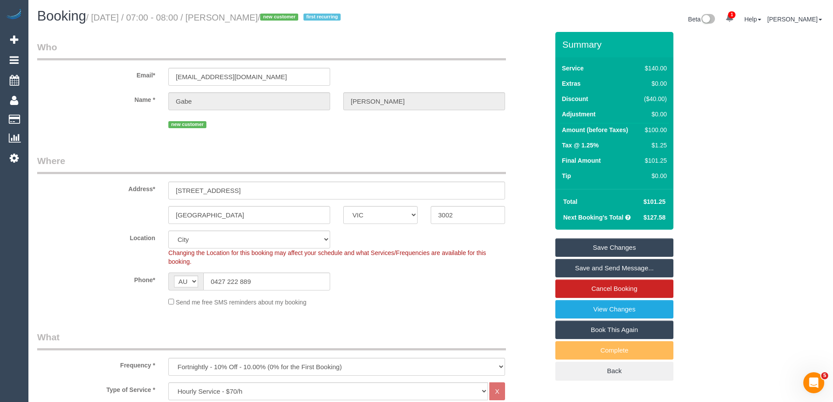
click at [443, 270] on sui-booking-location "Location Office City East (North) East (South) Inner East Inner North (East) In…" at bounding box center [293, 269] width 512 height 76
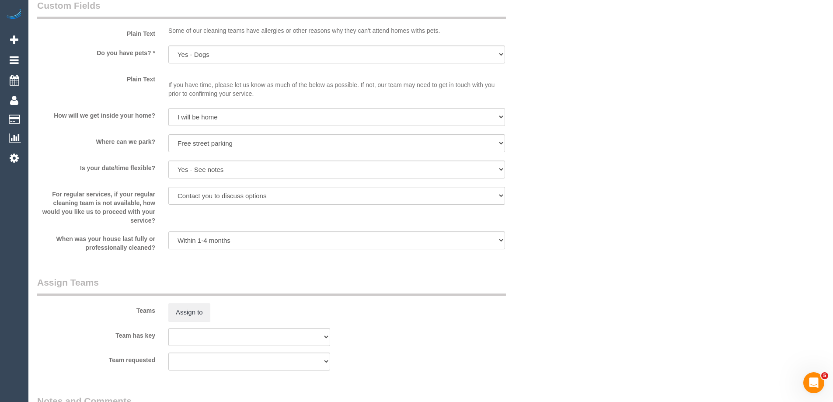
scroll to position [1181, 0]
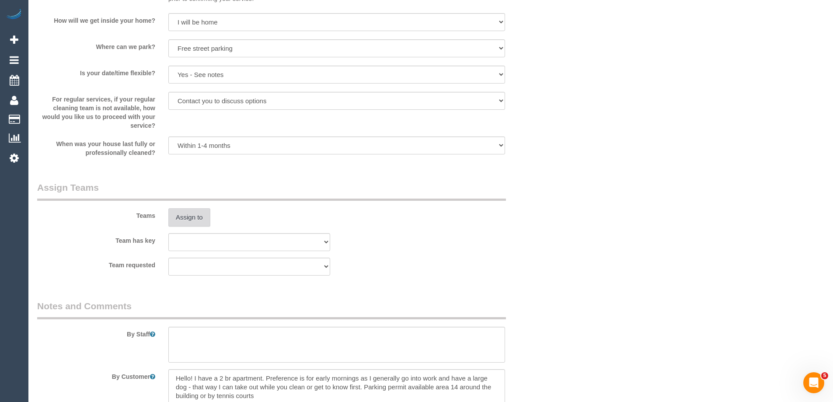
click at [185, 212] on button "Assign to" at bounding box center [189, 217] width 42 height 18
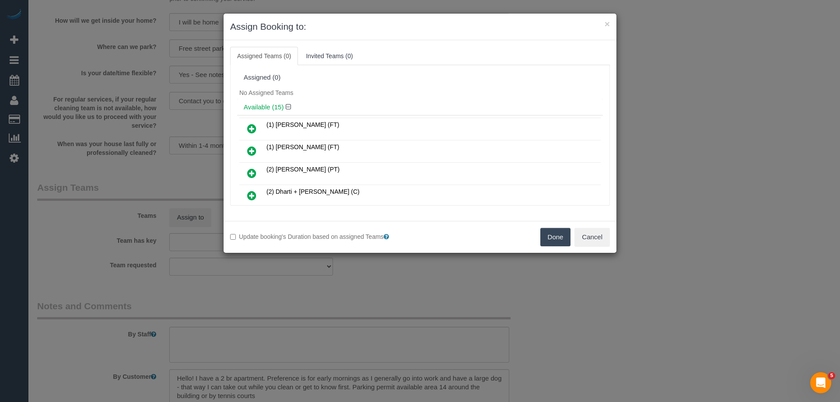
click at [374, 106] on h4 "Available (15)" at bounding box center [420, 107] width 353 height 7
click at [585, 239] on button "Cancel" at bounding box center [591, 237] width 35 height 18
click at [585, 239] on div "× Assign Booking to: Assigned Teams (0) Invited Teams (0) Assigned (0) No Assig…" at bounding box center [420, 201] width 840 height 402
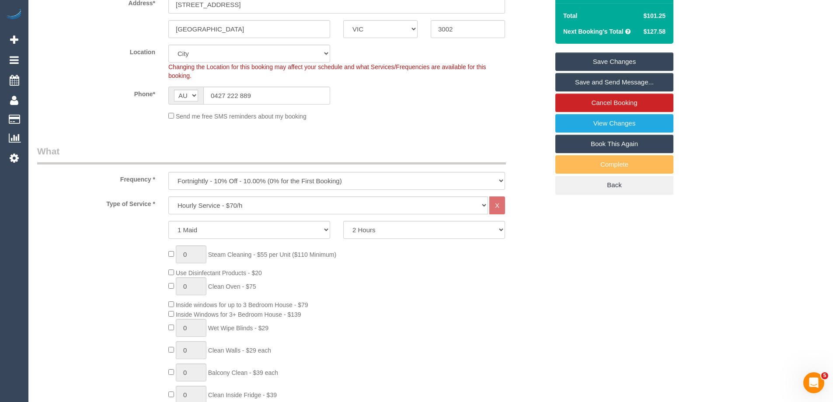
scroll to position [175, 0]
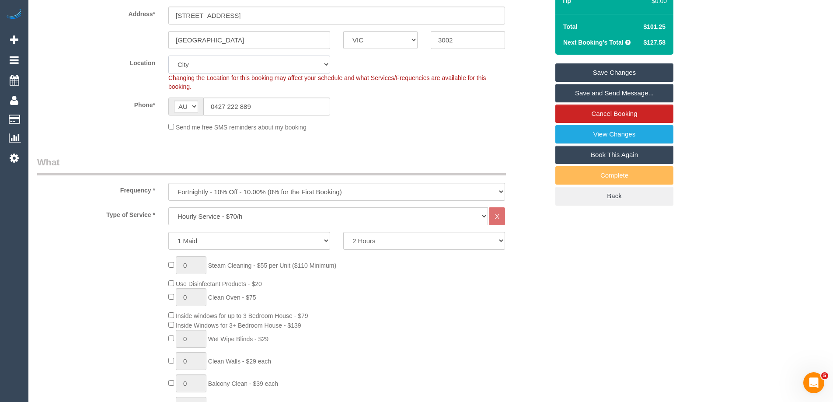
click at [196, 68] on select "Office City East (North) East (South) Inner East Inner North (East) Inner North…" at bounding box center [249, 65] width 162 height 18
select select "50"
click at [168, 56] on select "Office City East (North) East (South) Inner East Inner North (East) Inner North…" at bounding box center [249, 65] width 162 height 18
click at [349, 133] on fieldset "Where Address* 191 Powlett St, Apt G01P East Melbourne ACT NSW NT QLD SA TAS VI…" at bounding box center [293, 58] width 512 height 159
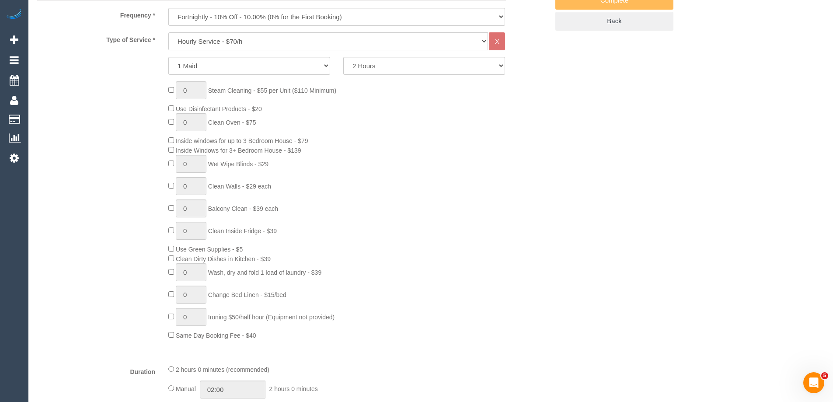
select select "object:3236"
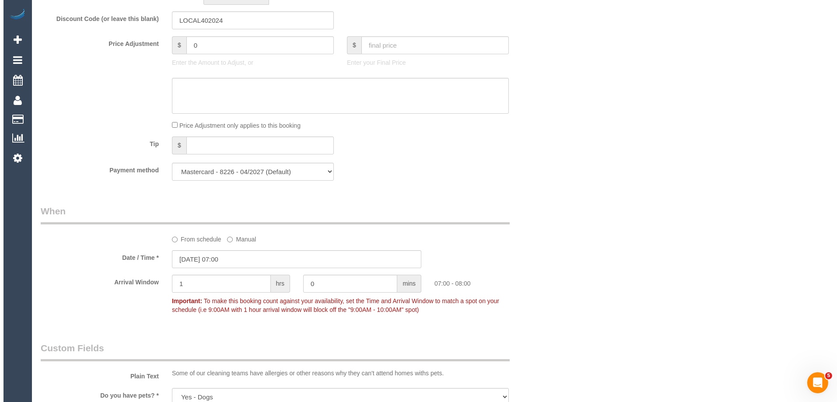
scroll to position [1094, 0]
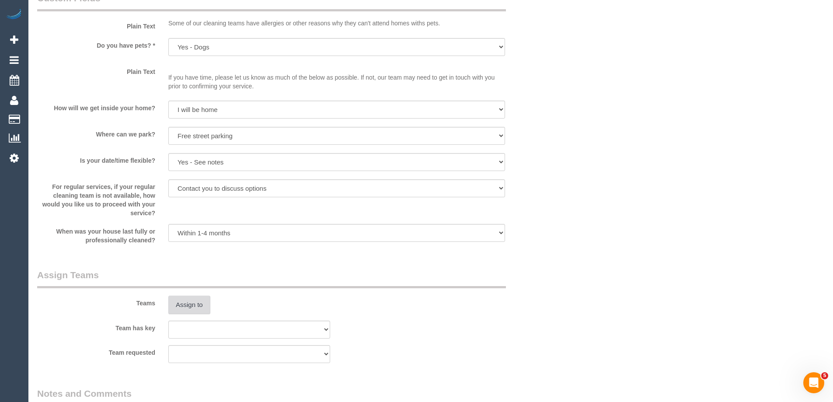
click at [193, 307] on button "Assign to" at bounding box center [189, 305] width 42 height 18
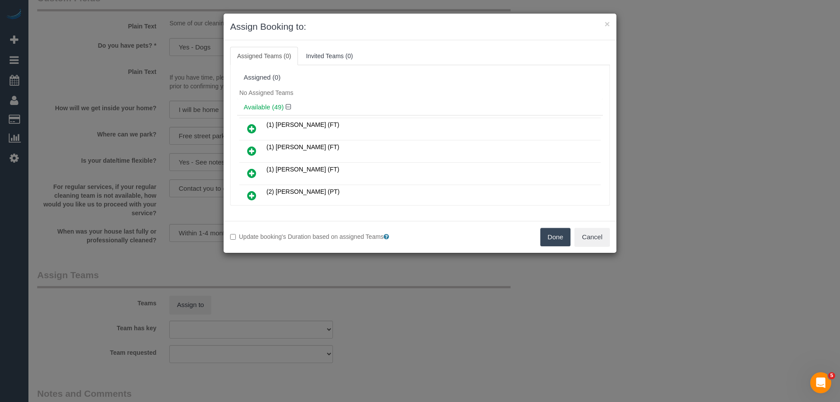
scroll to position [1620, 0]
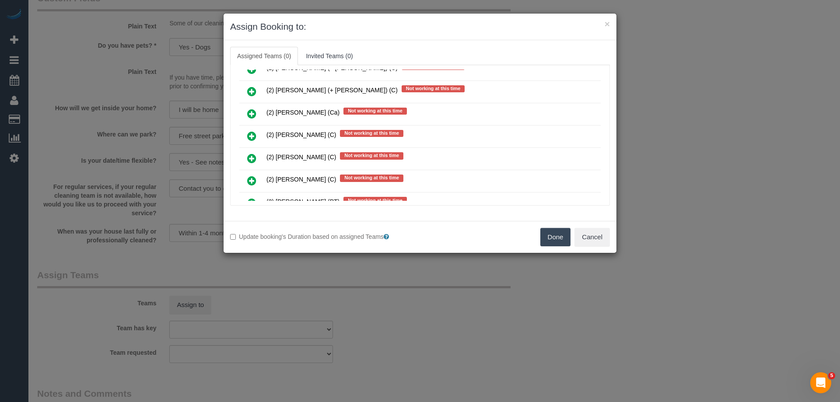
click at [252, 137] on icon at bounding box center [251, 136] width 9 height 11
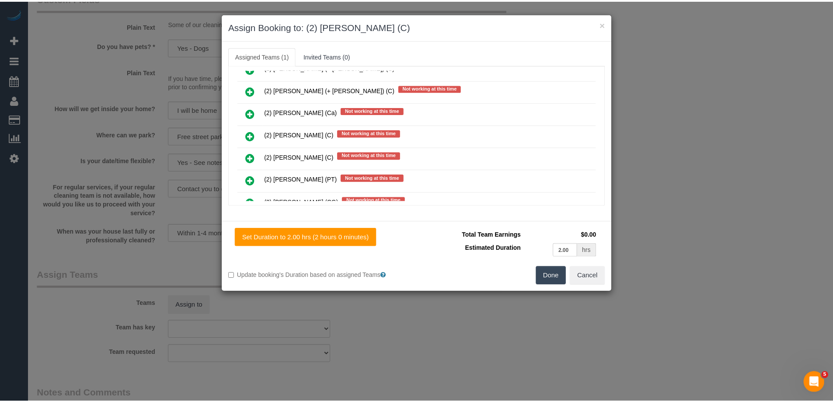
scroll to position [0, 0]
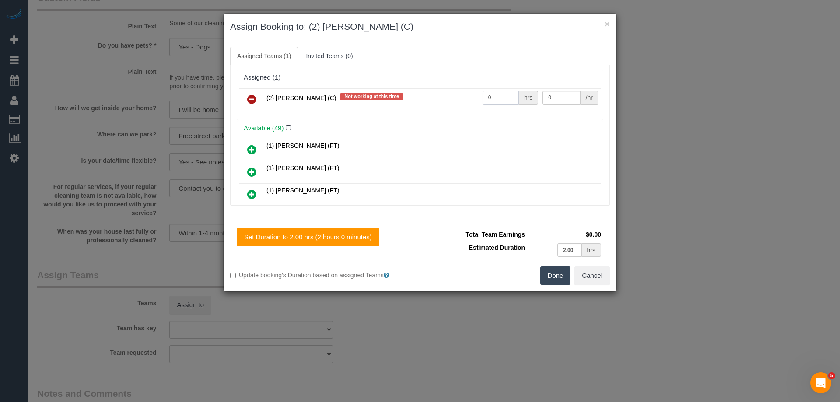
click at [497, 99] on input "0" at bounding box center [501, 98] width 36 height 14
type input "2"
click at [553, 99] on input "0" at bounding box center [562, 98] width 38 height 14
type input "37.5"
click at [555, 278] on button "Done" at bounding box center [555, 275] width 31 height 18
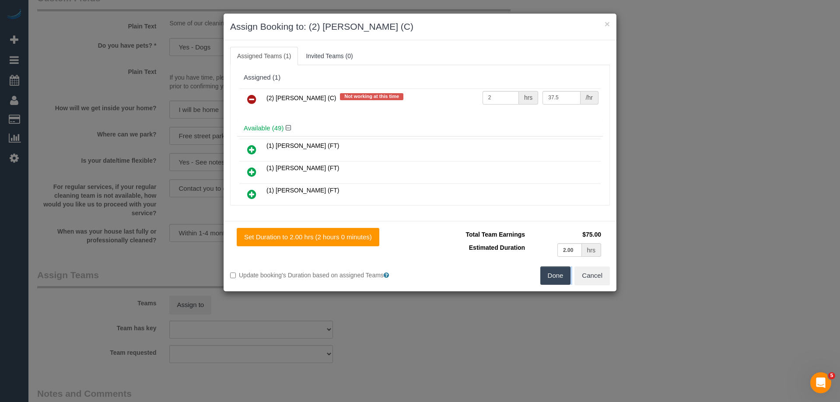
click at [555, 278] on div "× Assign Booking to: (2) Dasni Kalupahana (C) Assigned Teams (1) Invited Teams …" at bounding box center [420, 201] width 840 height 402
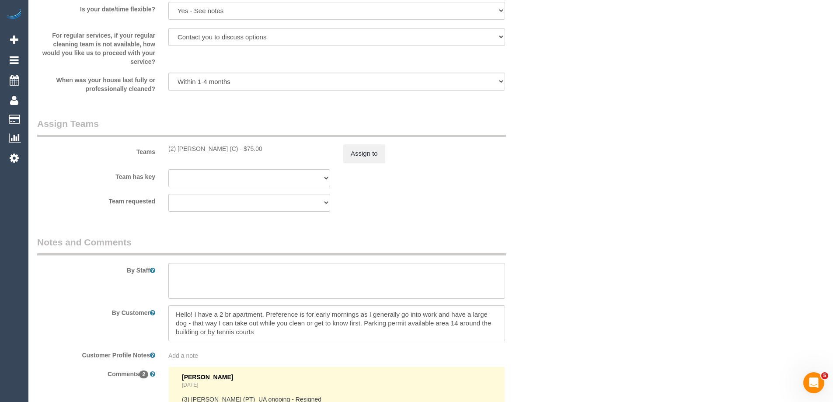
scroll to position [1400, 0]
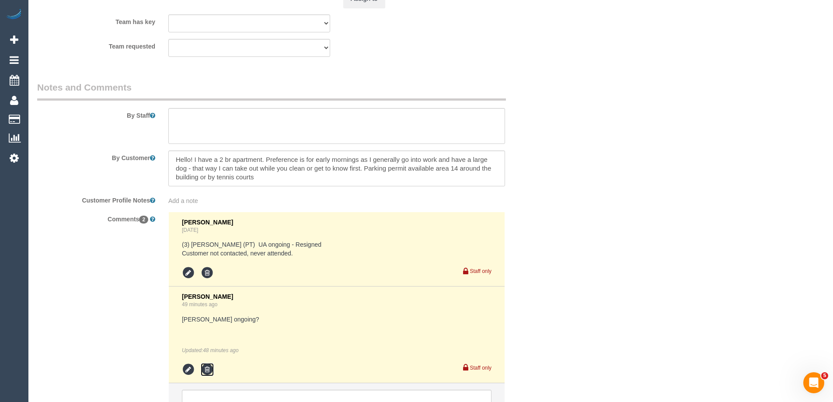
click at [208, 365] on icon at bounding box center [207, 369] width 13 height 13
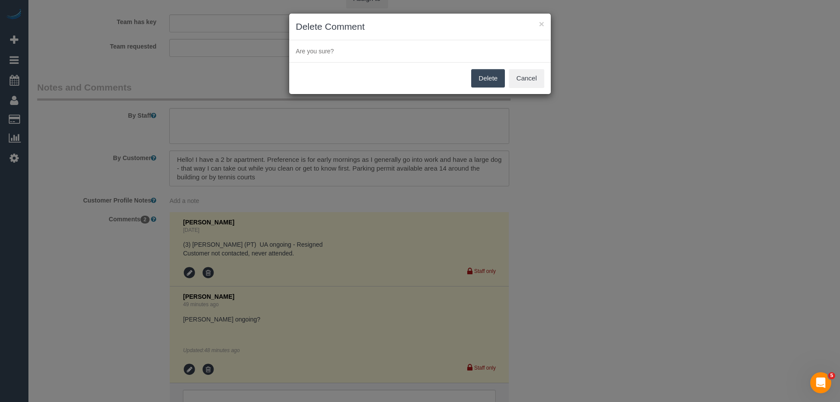
click at [484, 77] on button "Delete" at bounding box center [488, 78] width 34 height 18
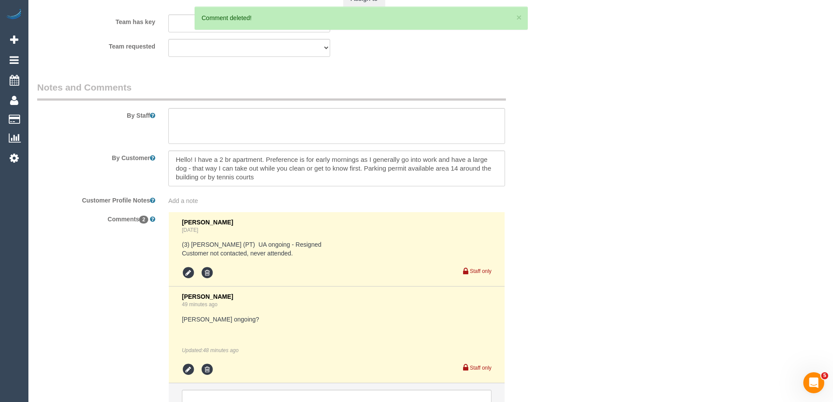
click at [669, 141] on div "× Delete Comment Are you sure? Delete Cancel" at bounding box center [416, 201] width 833 height 402
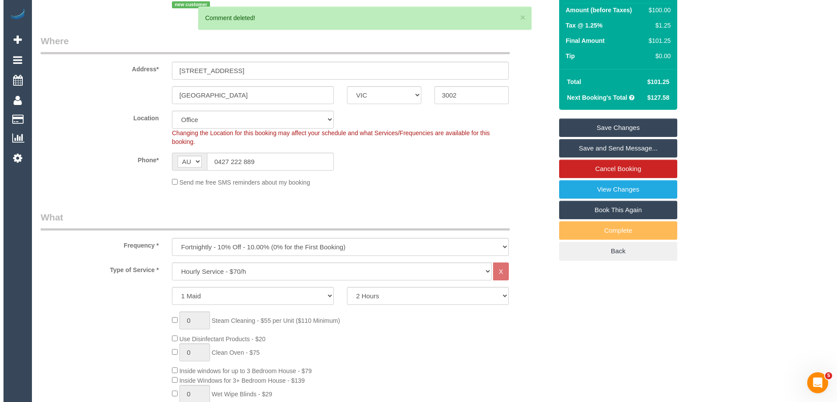
scroll to position [0, 0]
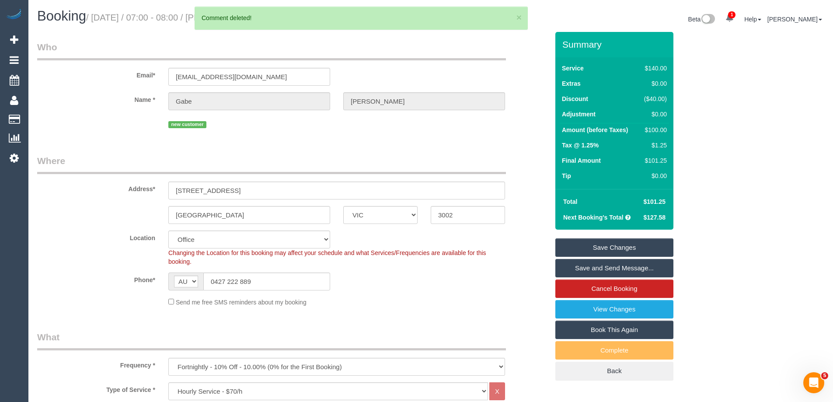
click at [629, 245] on link "Save Changes" at bounding box center [615, 247] width 118 height 18
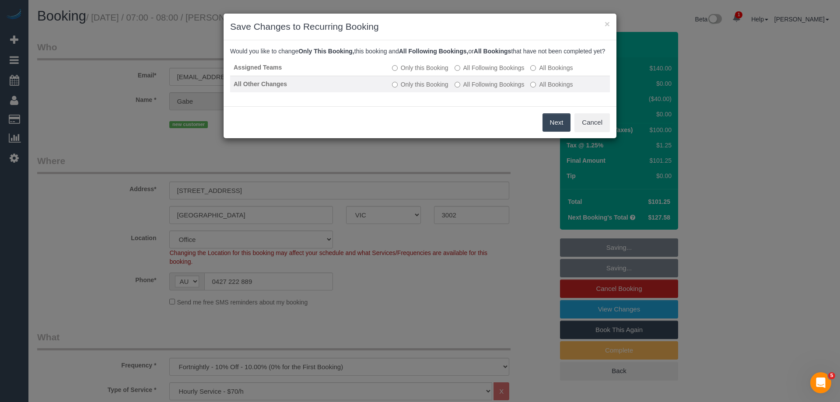
click at [480, 72] on label "All Following Bookings" at bounding box center [490, 67] width 70 height 9
click at [484, 89] on label "All Following Bookings" at bounding box center [490, 84] width 70 height 9
click at [558, 132] on button "Save" at bounding box center [556, 122] width 30 height 18
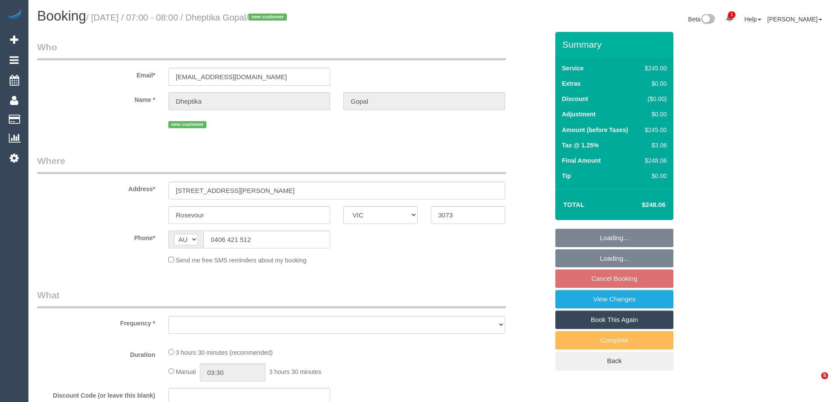
select select "VIC"
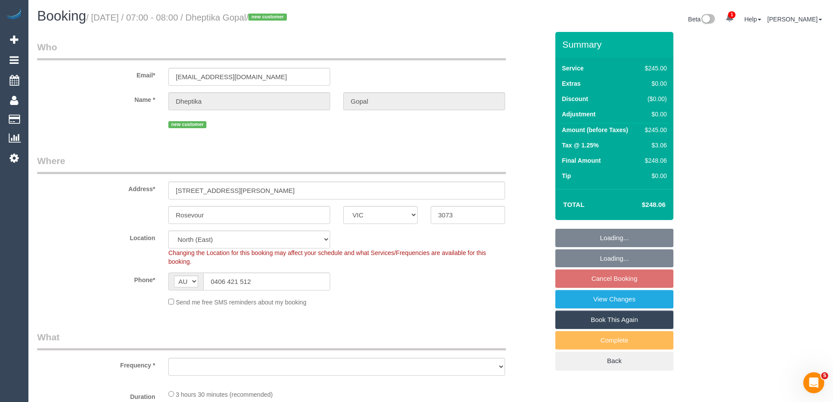
select select "object:563"
select select "string:stripe-pm_1SCZYS2GScqysDRVflSFuu7y"
select select "210"
select select "number:28"
select select "number:14"
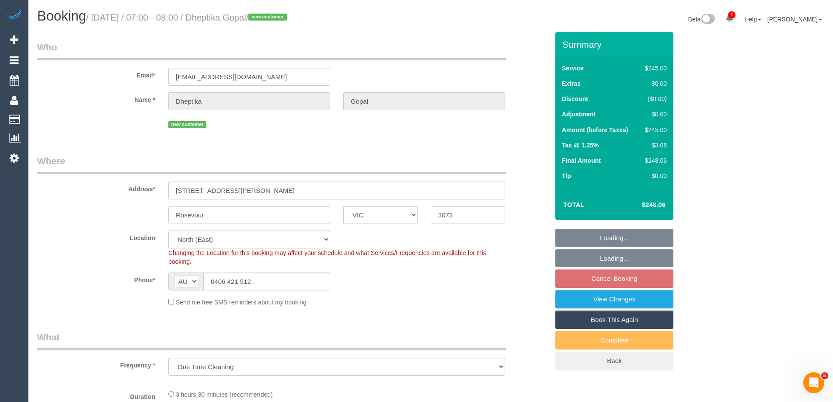
select select "number:19"
select select "object:1358"
click at [209, 214] on input "Rosevour" at bounding box center [249, 215] width 162 height 18
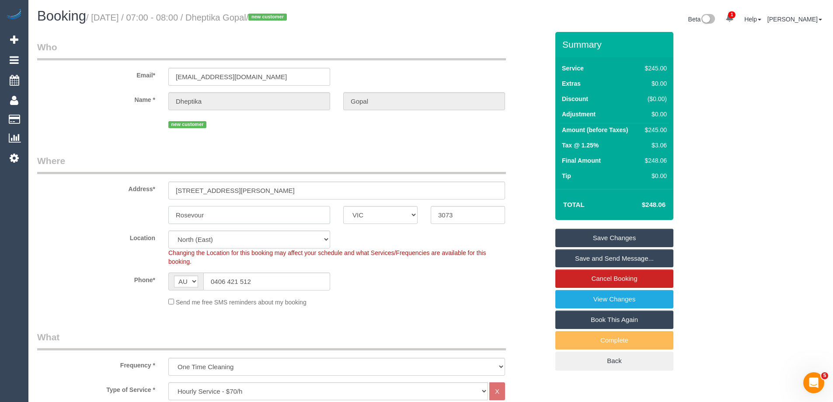
drag, startPoint x: 221, startPoint y: 216, endPoint x: 196, endPoint y: 216, distance: 25.8
click at [196, 216] on input "Rosevour" at bounding box center [249, 215] width 162 height 18
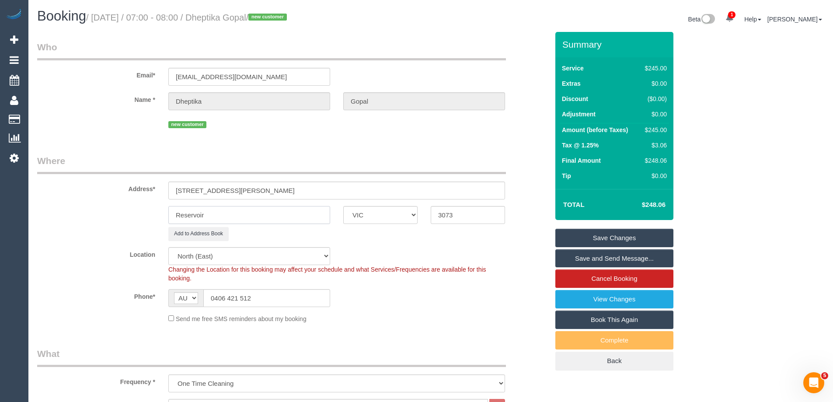
type input "Reservoir"
click at [120, 260] on div "Location [GEOGRAPHIC_DATA] (North) East (South) [GEOGRAPHIC_DATA] (East) [GEOGR…" at bounding box center [293, 264] width 525 height 35
drag, startPoint x: 145, startPoint y: 255, endPoint x: 156, endPoint y: 255, distance: 10.9
click at [156, 255] on label "Location" at bounding box center [96, 253] width 131 height 12
click at [154, 188] on label "Address*" at bounding box center [96, 188] width 131 height 12
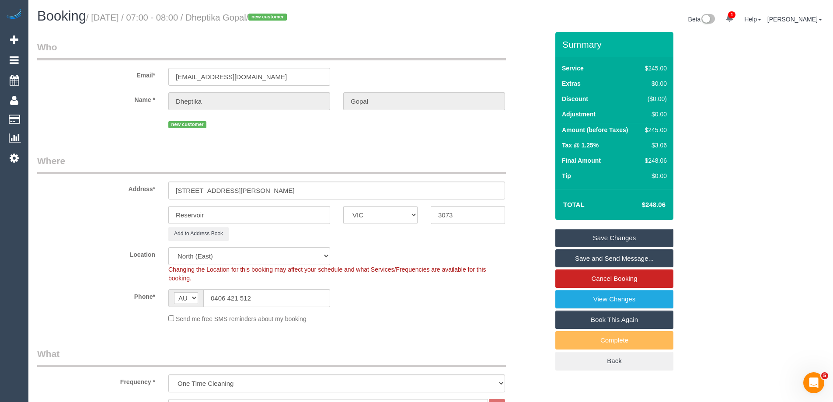
drag, startPoint x: 157, startPoint y: 184, endPoint x: 114, endPoint y: 189, distance: 43.6
click at [114, 189] on label "Address*" at bounding box center [96, 188] width 131 height 12
click at [504, 264] on div "Location [GEOGRAPHIC_DATA] (North) East (South) [GEOGRAPHIC_DATA] (East) [GEOGR…" at bounding box center [293, 264] width 525 height 35
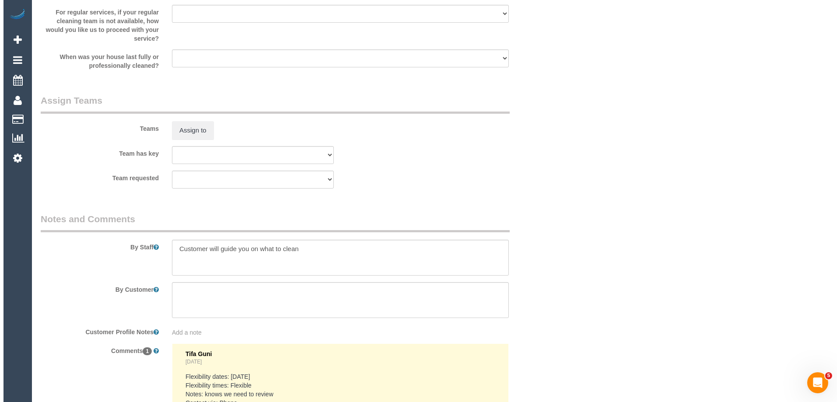
scroll to position [1138, 0]
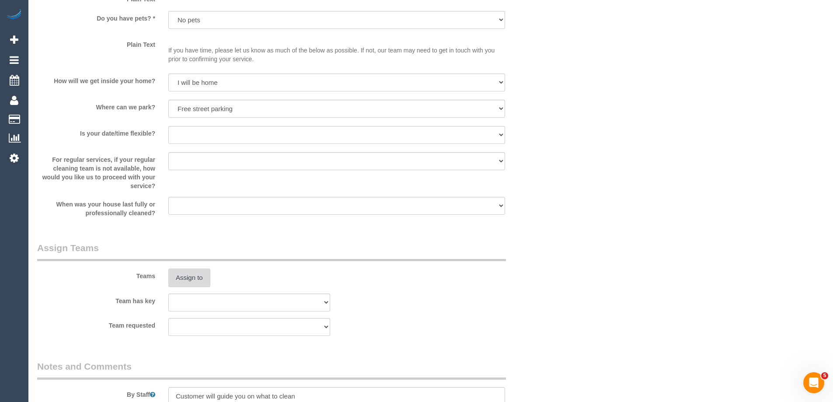
click at [175, 272] on button "Assign to" at bounding box center [189, 278] width 42 height 18
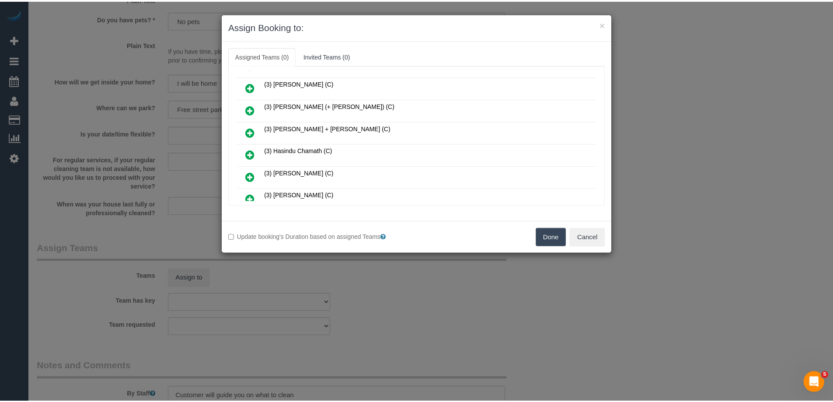
scroll to position [131, 0]
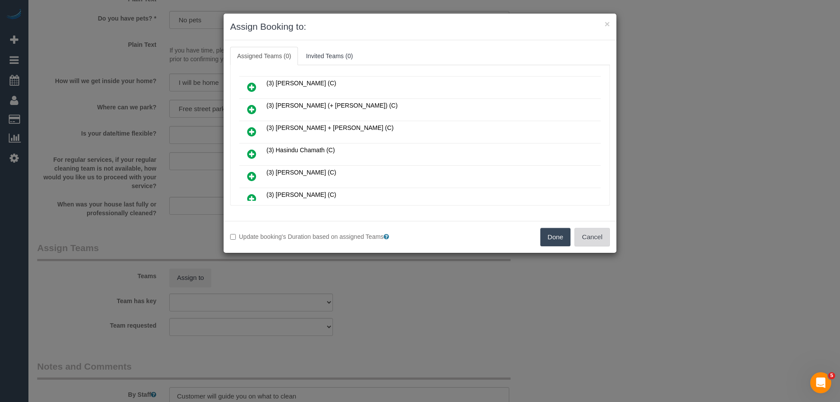
click at [590, 235] on button "Cancel" at bounding box center [591, 237] width 35 height 18
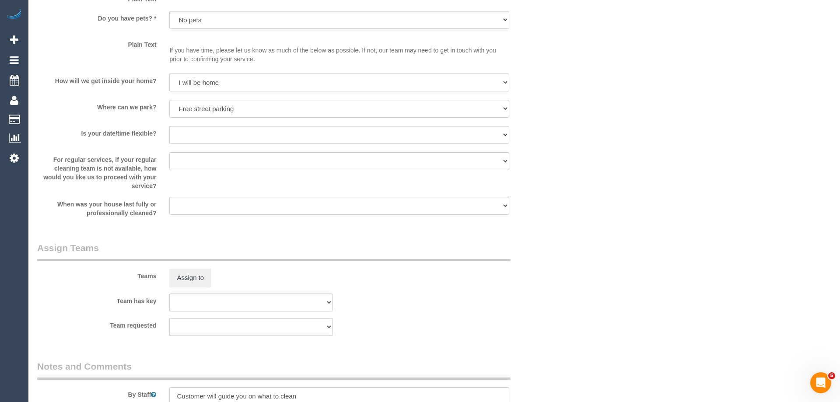
click at [588, 241] on div "× Assign Booking to: Assigned Teams (0) Invited Teams (0) Assigned (0) No Assig…" at bounding box center [420, 201] width 840 height 402
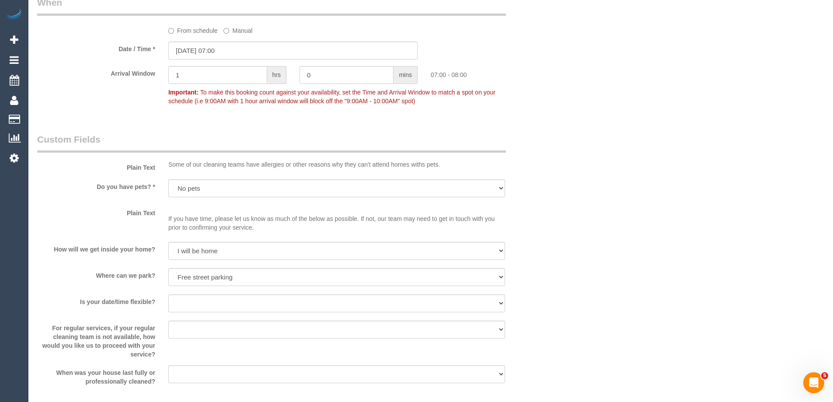
scroll to position [875, 0]
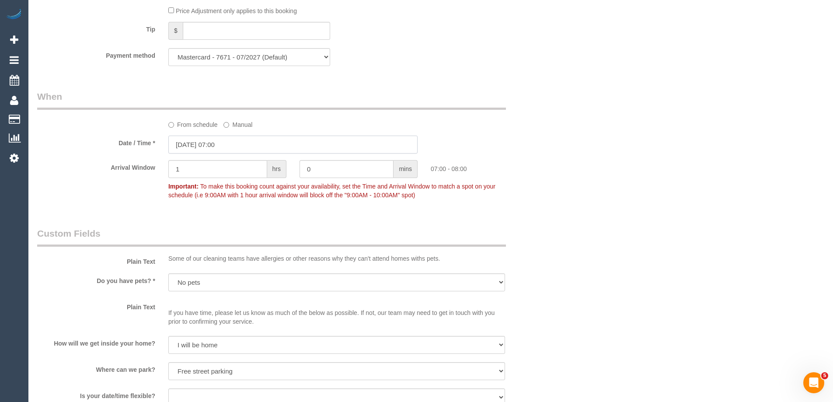
click at [227, 147] on input "04/10/2025 07:00" at bounding box center [292, 145] width 249 height 18
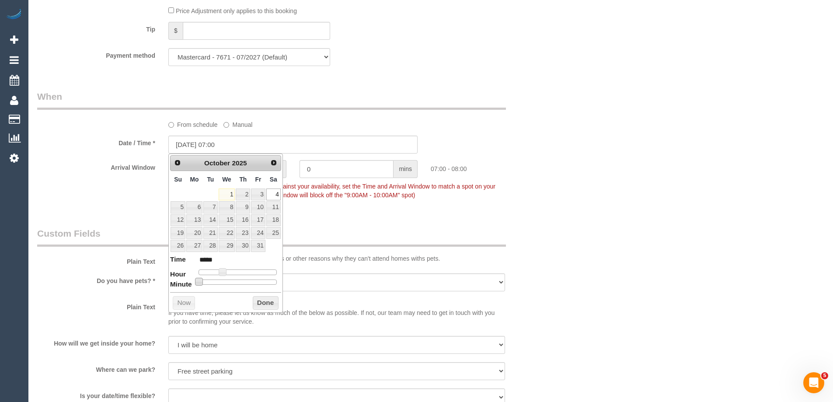
type input "04/10/2025 07:05"
type input "*****"
type input "04/10/2025 07:10"
type input "*****"
type input "04/10/2025 07:15"
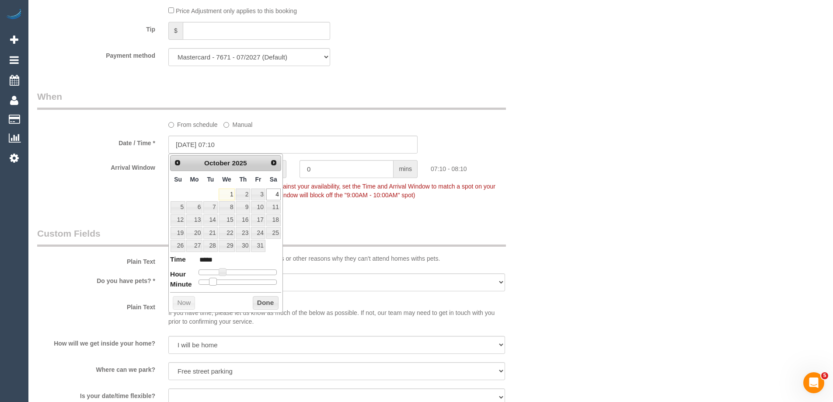
type input "*****"
type input "04/10/2025 07:20"
type input "*****"
type input "04/10/2025 07:25"
type input "*****"
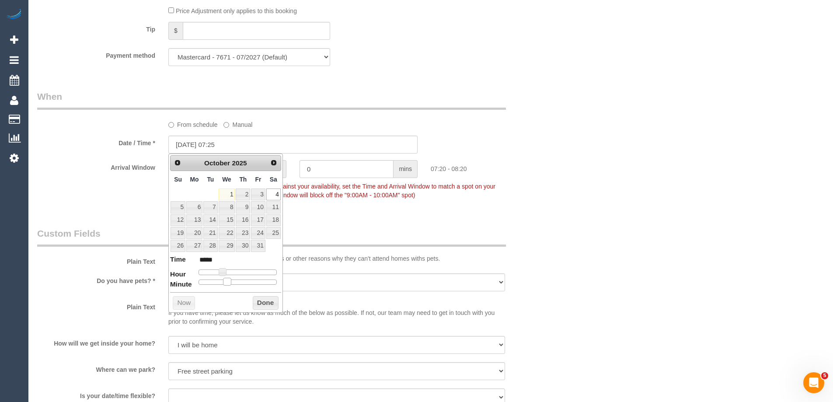
type input "04/10/2025 07:30"
type input "*****"
drag, startPoint x: 201, startPoint y: 283, endPoint x: 245, endPoint y: 290, distance: 44.3
click at [245, 290] on div "Prev Next October 2025 Su Mo Tu We Th Fr Sa 1 2 3 4 5 6 7 8 9 10 11 12 13 14 15…" at bounding box center [225, 233] width 115 height 159
click at [224, 271] on span at bounding box center [223, 272] width 8 height 8
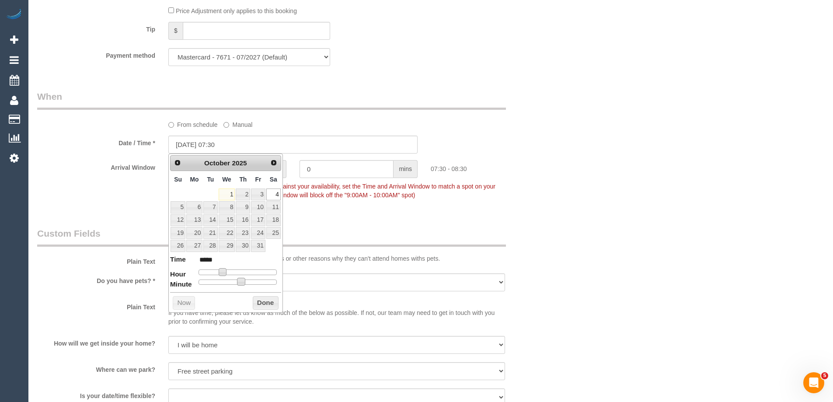
type input "04/10/2025 07:25"
type input "*****"
type input "04/10/2025 07:10"
type input "*****"
type input "04/10/2025 07:00"
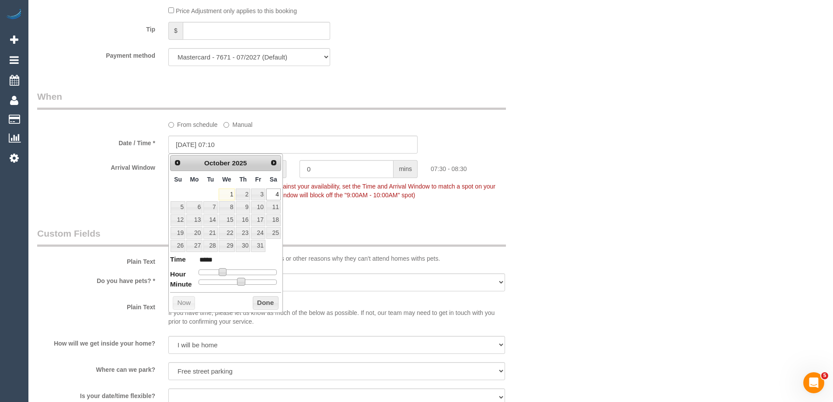
type input "*****"
drag, startPoint x: 241, startPoint y: 284, endPoint x: 208, endPoint y: 276, distance: 33.3
click at [180, 278] on dl "Time ***** Hour Minute Second Millisecond Microsecond Time Zone ***** ***** ***…" at bounding box center [225, 270] width 111 height 30
type input "[DATE] 08:00"
type input "*****"
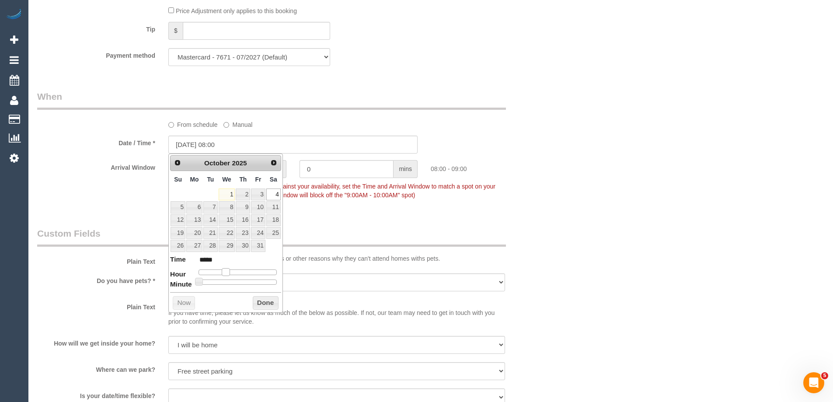
click at [227, 273] on span at bounding box center [226, 272] width 8 height 8
click at [262, 301] on button "Done" at bounding box center [266, 303] width 26 height 14
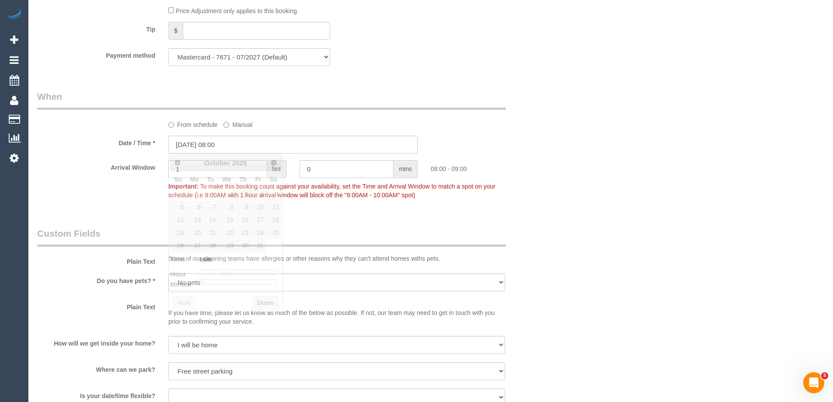
click at [519, 191] on div "Arrival Window 1 hrs 0 mins 08:00 - 09:00 Important: To make this booking count…" at bounding box center [293, 181] width 525 height 43
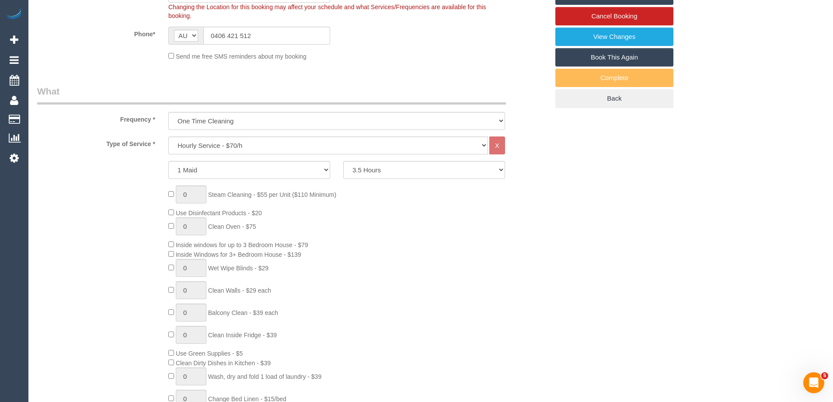
scroll to position [0, 0]
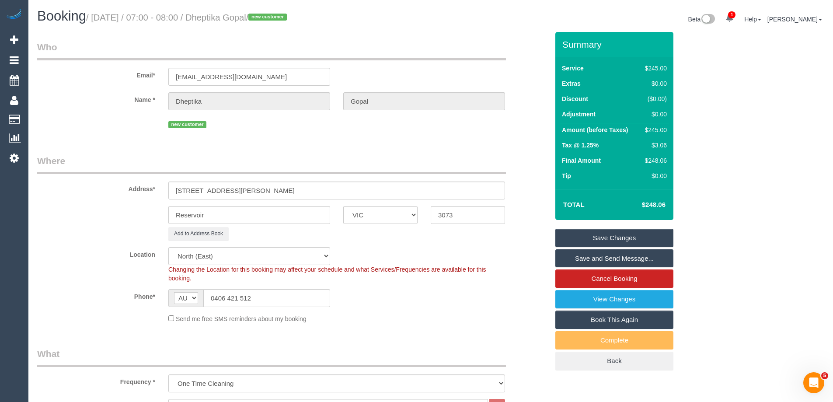
drag, startPoint x: 289, startPoint y: 15, endPoint x: 232, endPoint y: 16, distance: 57.3
click at [232, 16] on small "/ October 04, 2025 / 07:00 - 08:00 / Dheptika Gopal / new customer" at bounding box center [187, 18] width 203 height 10
copy small "Dheptika Gopa"
click at [431, 321] on div "Send me free SMS reminders about my booking" at bounding box center [337, 319] width 350 height 10
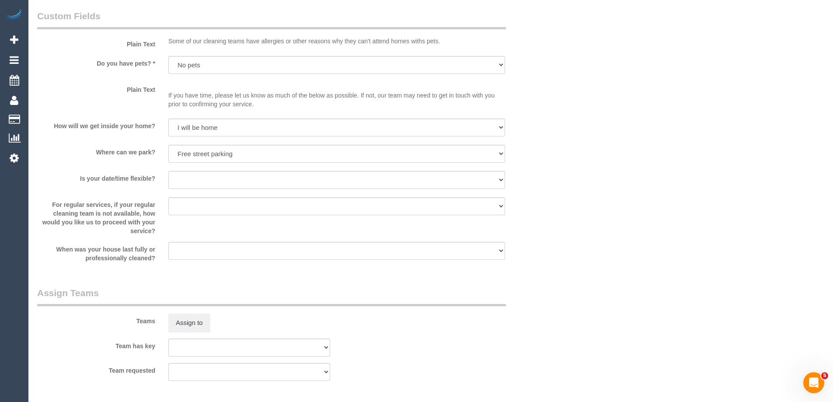
scroll to position [1138, 0]
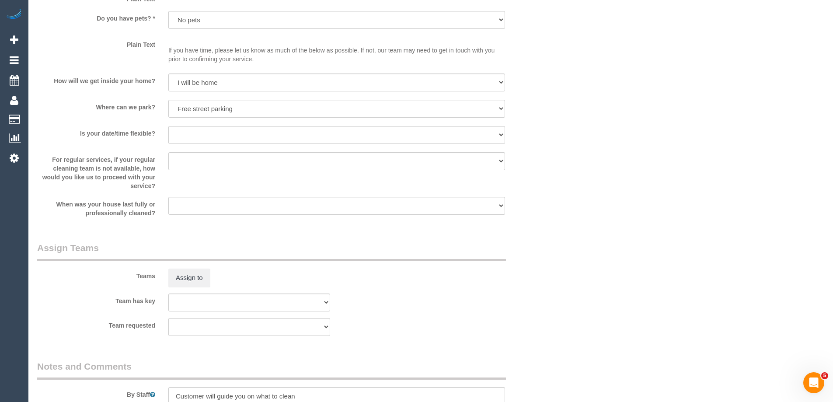
click at [189, 288] on sui-booking-teams "Teams Assign to Team has key (0) Office (1) Debbie Brodjanac (FT) (1) Karen Cru…" at bounding box center [293, 289] width 512 height 95
click at [193, 274] on button "Assign to" at bounding box center [189, 278] width 42 height 18
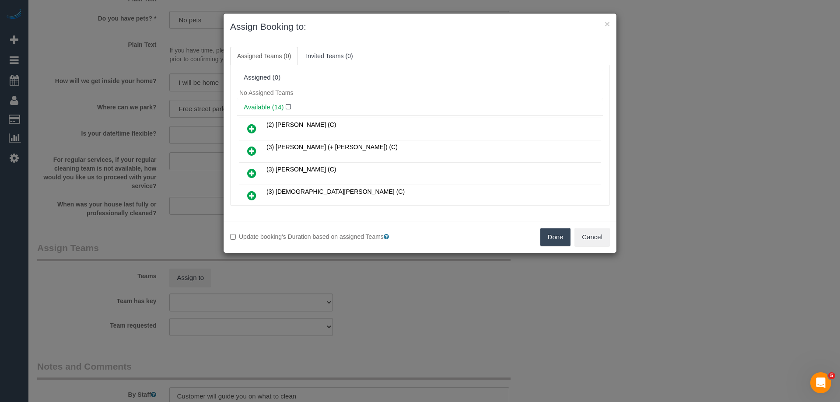
click at [249, 196] on icon at bounding box center [251, 195] width 9 height 11
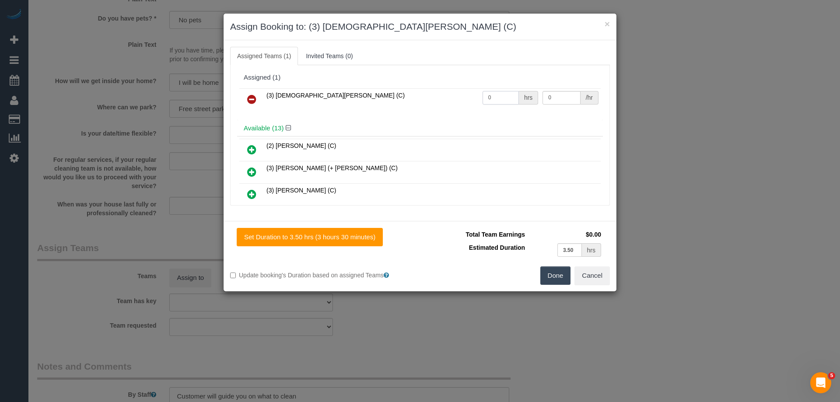
click at [506, 98] on input "0" at bounding box center [501, 98] width 36 height 14
type input "3.5"
click at [547, 96] on input "0" at bounding box center [562, 98] width 38 height 14
type input "35"
click at [540, 273] on button "Done" at bounding box center [555, 275] width 31 height 18
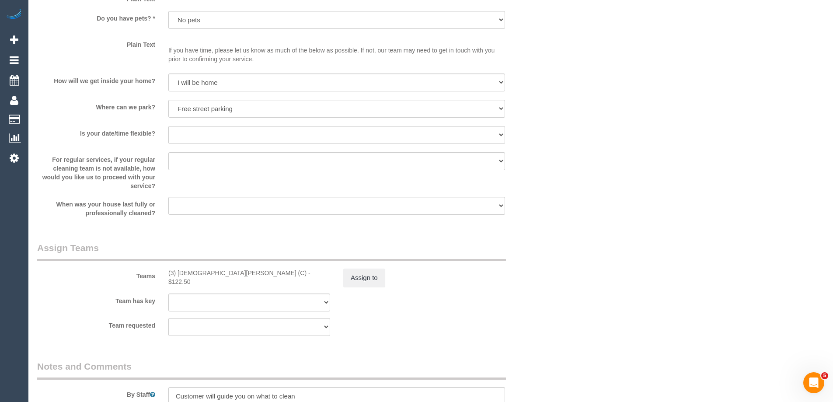
click at [559, 270] on div "× Assign Booking to: (3) Buddhi Adhikari (C) Assigned Teams (1) Invited Teams (…" at bounding box center [416, 201] width 833 height 402
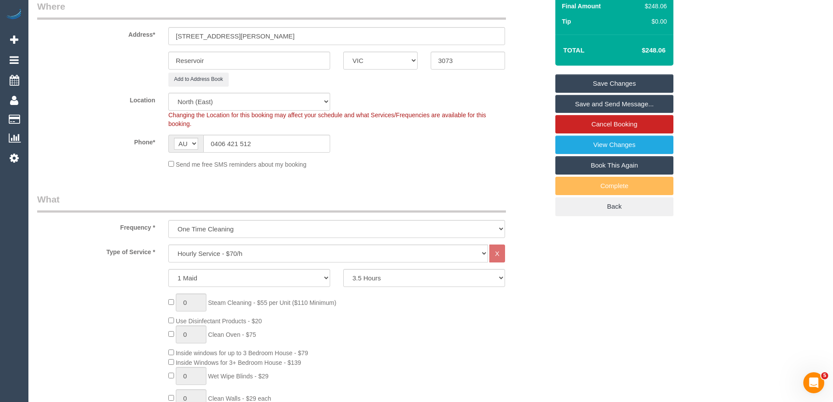
scroll to position [0, 0]
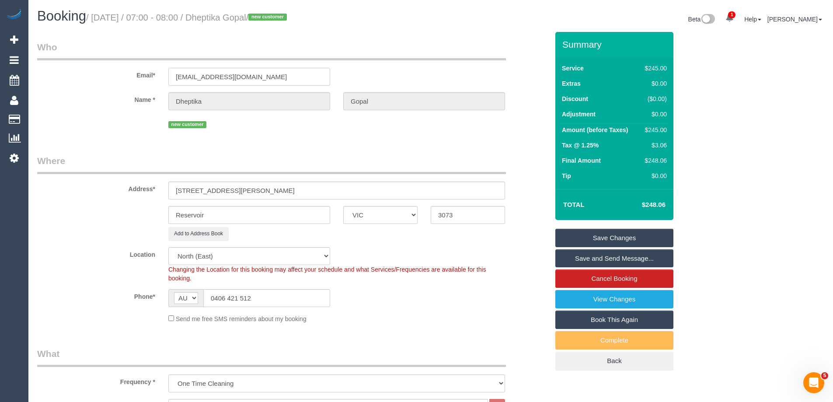
click at [247, 79] on input "dheptikagopal@gmail.com" at bounding box center [249, 77] width 162 height 18
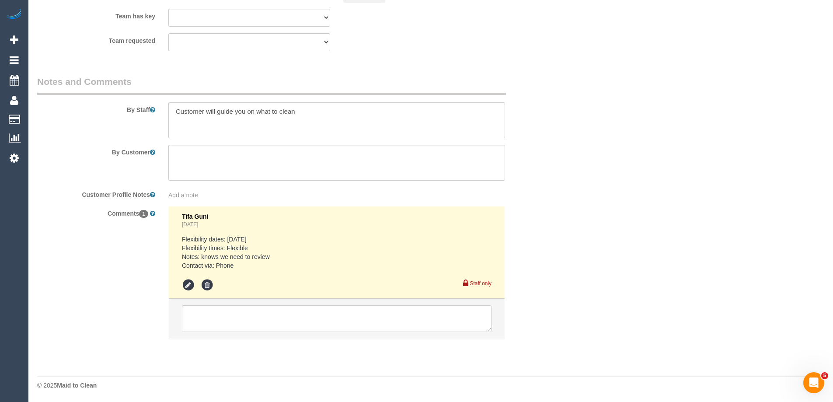
scroll to position [1423, 0]
click at [223, 313] on textarea at bounding box center [337, 318] width 310 height 27
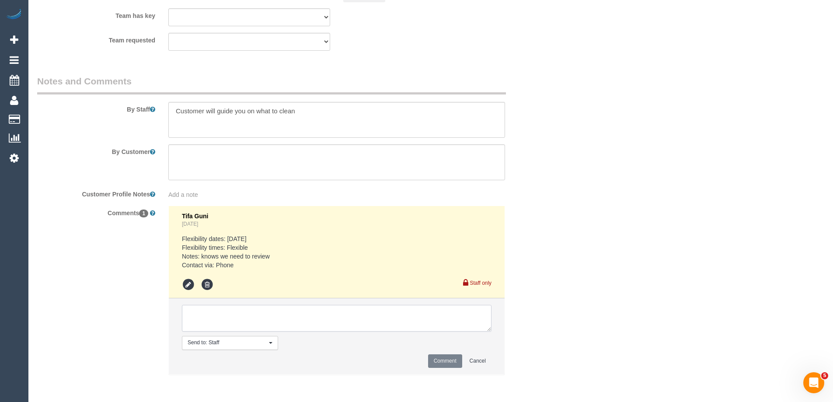
type textarea "A"
click at [397, 321] on textarea at bounding box center [337, 318] width 310 height 27
drag, startPoint x: 244, startPoint y: 322, endPoint x: 249, endPoint y: 324, distance: 4.7
click at [249, 324] on textarea at bounding box center [337, 318] width 310 height 27
type textarea "Informed 8-9am AW via email"
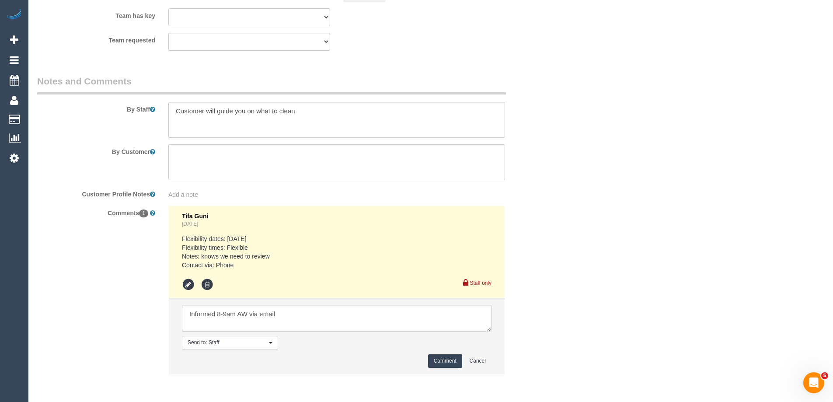
click at [444, 357] on button "Comment" at bounding box center [445, 361] width 34 height 14
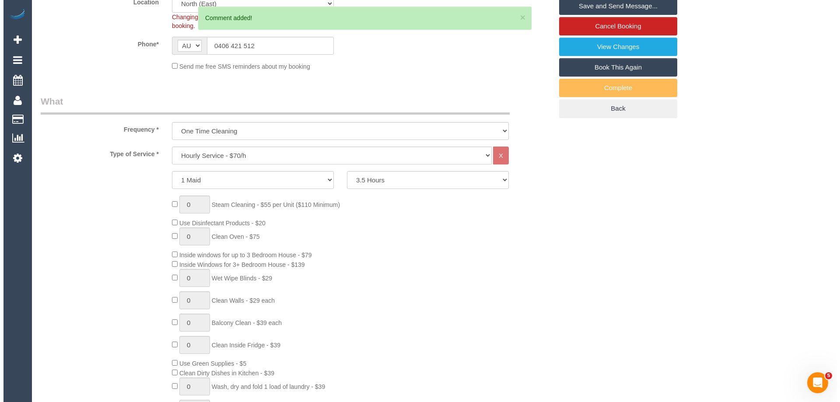
scroll to position [23, 0]
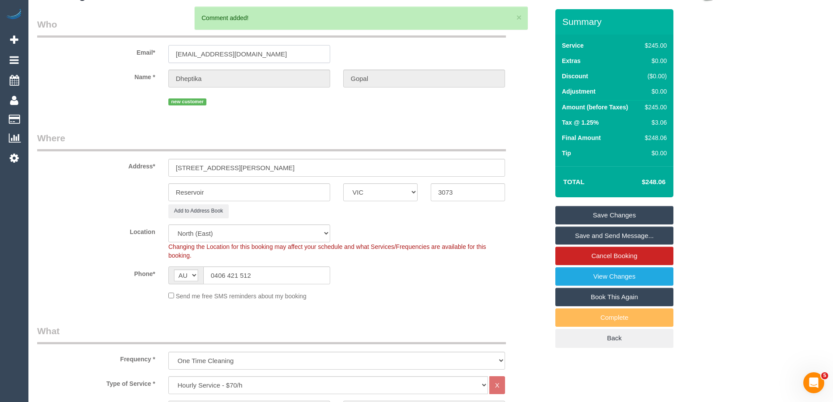
click at [216, 60] on input "dheptikagopal@gmail.com" at bounding box center [249, 54] width 162 height 18
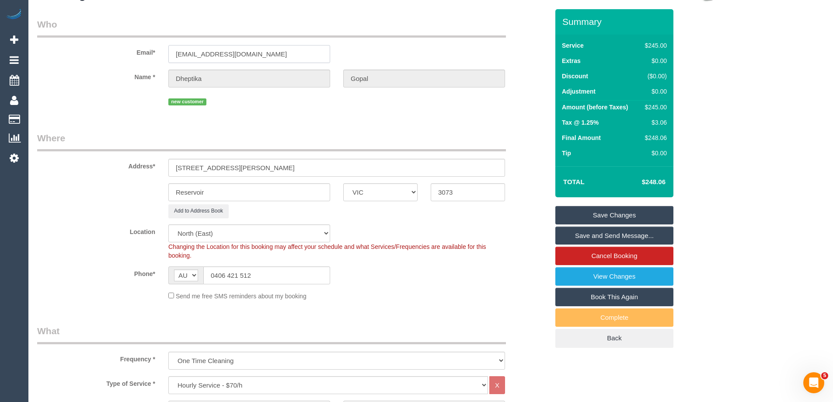
click at [216, 60] on input "dheptikagopal@gmail.com" at bounding box center [249, 54] width 162 height 18
click at [466, 269] on div "Phone* AF AL DZ AD AO AI AQ AG AR AM AW AU AT AZ BS BH BD BB BY BE BZ BJ BM BT …" at bounding box center [293, 275] width 525 height 18
click at [655, 233] on link "Save and Send Message..." at bounding box center [615, 236] width 118 height 18
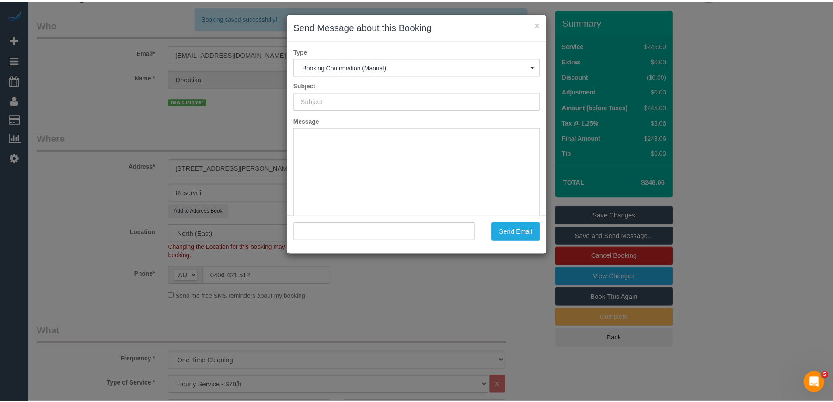
scroll to position [0, 0]
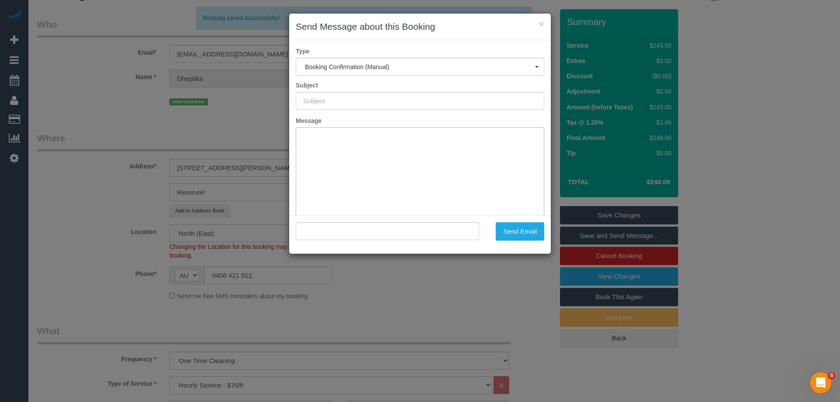
type input "Booking Confirmed"
type input ""Dheptika Gopal" <dheptikagopal@gmail.com>"
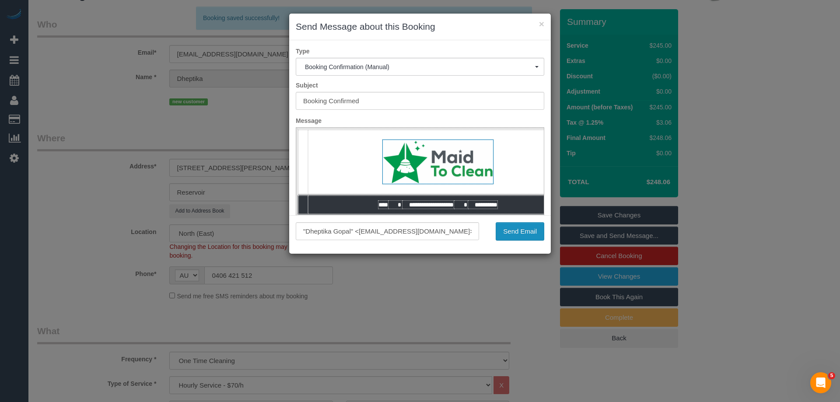
click at [536, 231] on button "Send Email" at bounding box center [520, 231] width 49 height 18
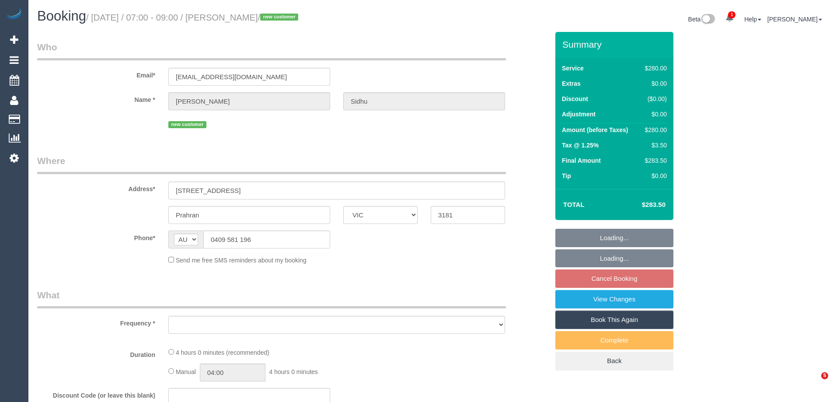
select select "VIC"
select select "string:stripe-pm_1SDFJN2GScqysDRV301Md8zp"
select select "240"
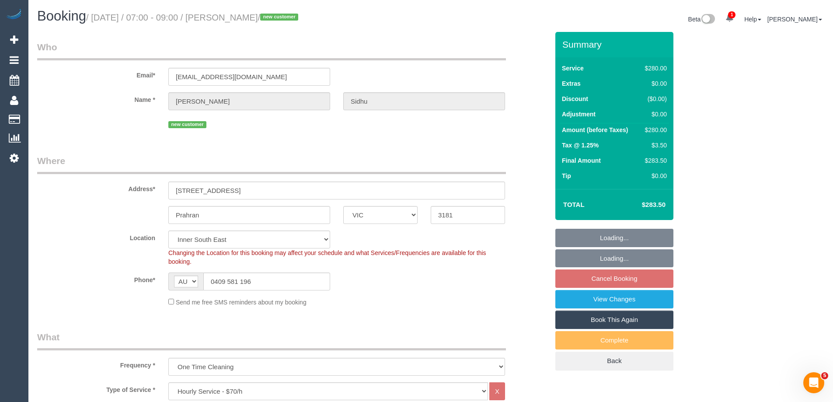
select select "object:878"
select select "number:28"
select select "number:14"
select select "number:19"
select select "number:25"
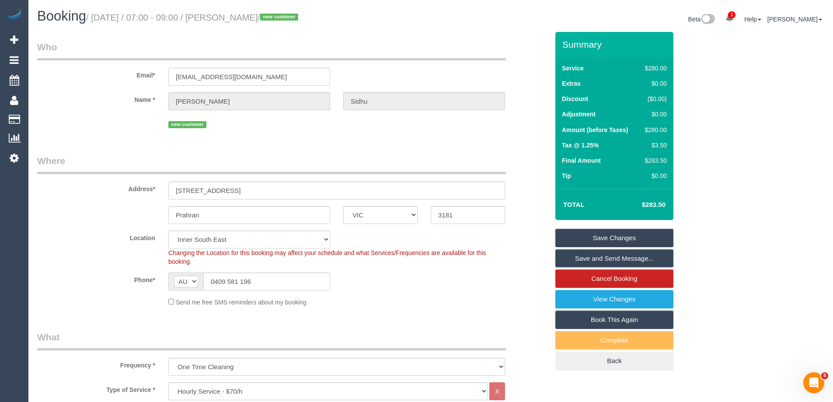
drag, startPoint x: 289, startPoint y: 17, endPoint x: 231, endPoint y: 16, distance: 58.2
click at [231, 16] on small "/ October 03, 2025 / 07:00 - 09:00 / Dr. Sarjit Sidhu / new customer" at bounding box center [193, 18] width 215 height 10
copy small "Dr. Sarjit Sidhu"
click at [474, 287] on div "Phone* AF AL DZ AD AO AI AQ AG AR AM AW AU AT AZ BS BH BD BB BY BE BZ BJ BM BT …" at bounding box center [293, 282] width 525 height 18
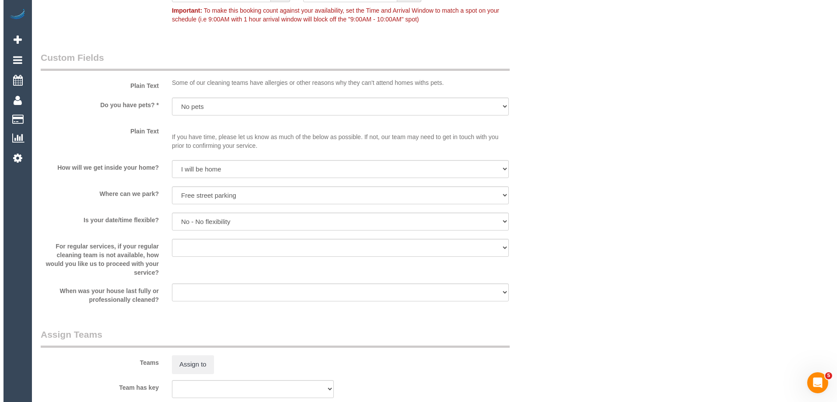
scroll to position [1050, 0]
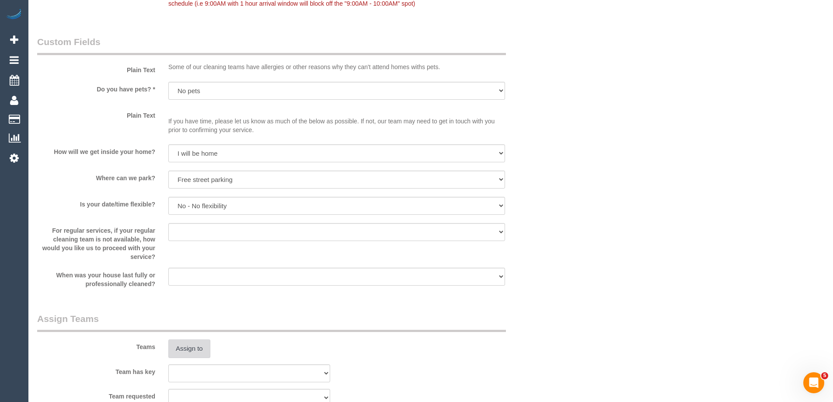
click at [194, 347] on button "Assign to" at bounding box center [189, 349] width 42 height 18
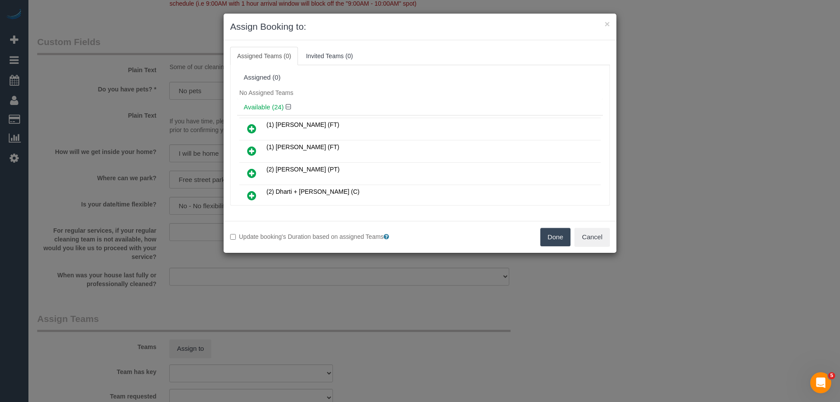
click at [397, 105] on h4 "Available (24)" at bounding box center [420, 107] width 353 height 7
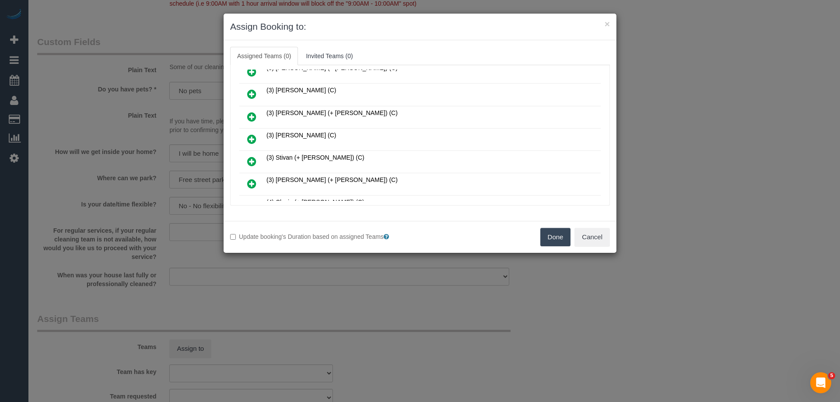
click at [251, 132] on link at bounding box center [252, 140] width 21 height 18
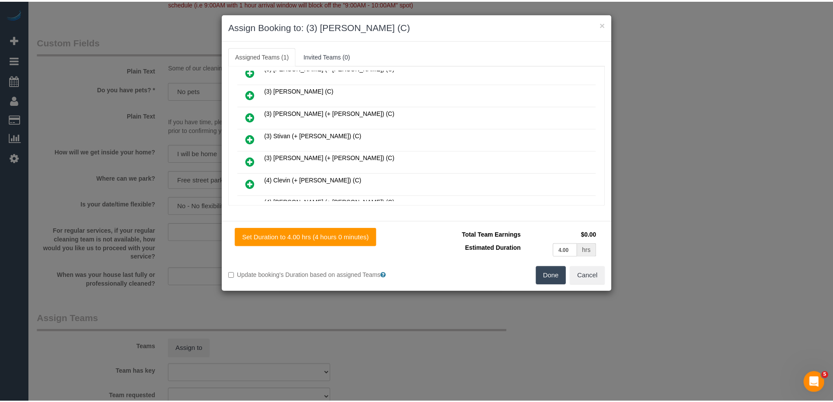
scroll to position [0, 0]
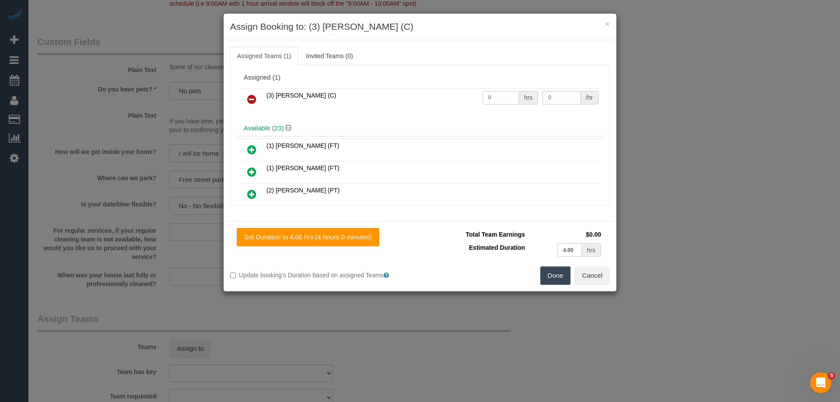
click at [498, 100] on input "0" at bounding box center [501, 98] width 36 height 14
type input "4"
click at [546, 99] on input "0" at bounding box center [562, 98] width 38 height 14
click at [558, 98] on input "0" at bounding box center [562, 98] width 38 height 14
type input "35"
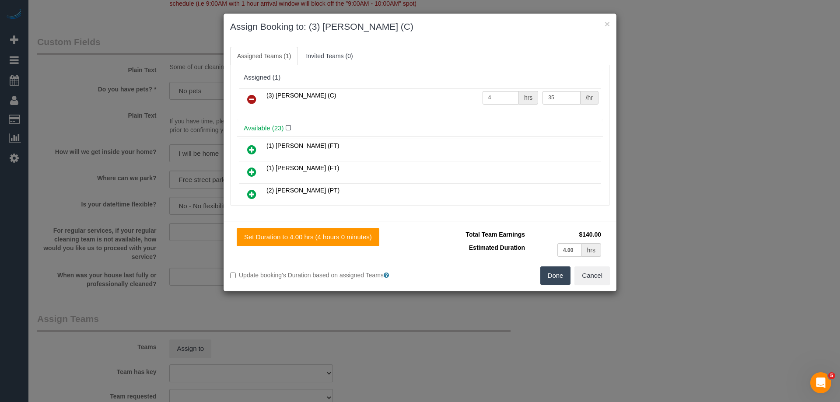
click at [562, 271] on button "Done" at bounding box center [555, 275] width 31 height 18
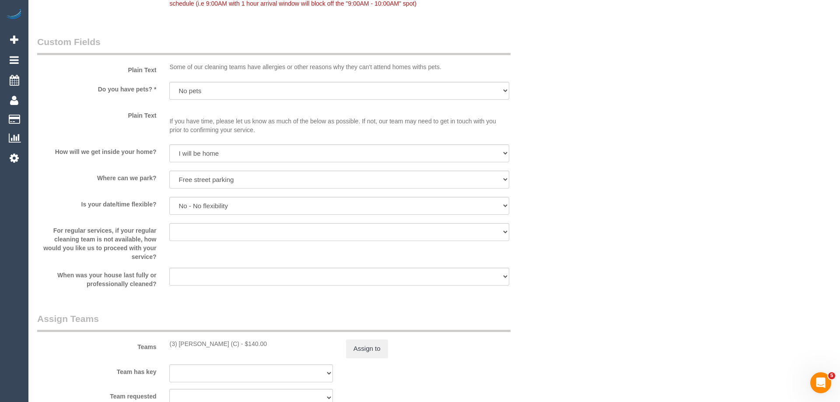
click at [562, 271] on div "× Assign Booking to: (3) Shani Moloney (C) Assigned Teams (1) Invited Teams (0)…" at bounding box center [420, 201] width 840 height 402
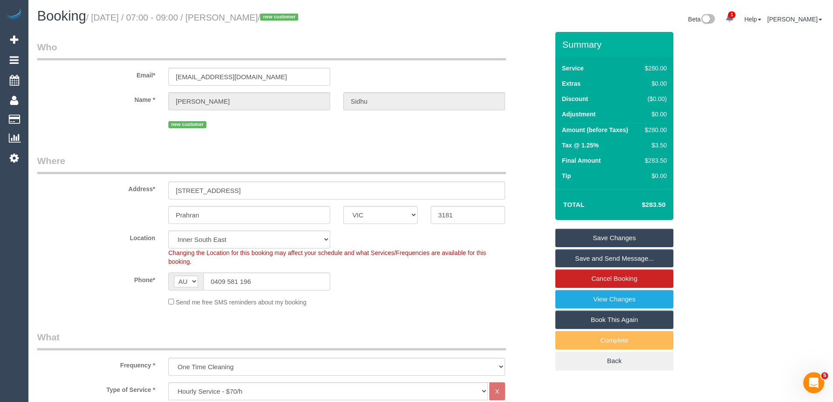
click at [591, 255] on link "Save and Send Message..." at bounding box center [615, 258] width 118 height 18
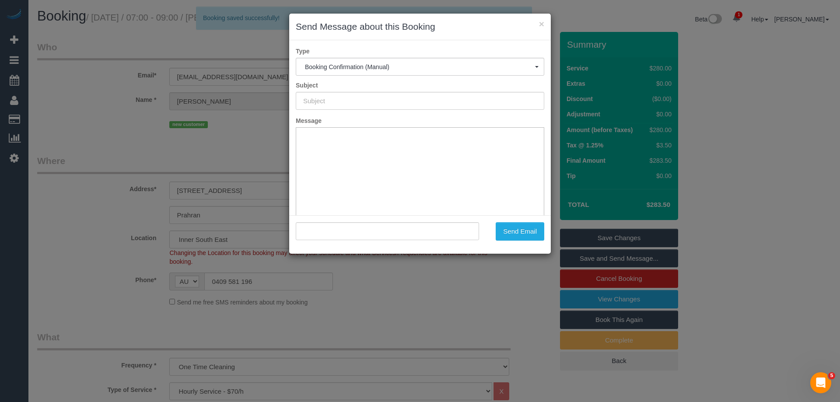
type input "Booking Confirmed"
type input ""Dr. Sarjit Sidhu" <gerardsidhu@mac.com>"
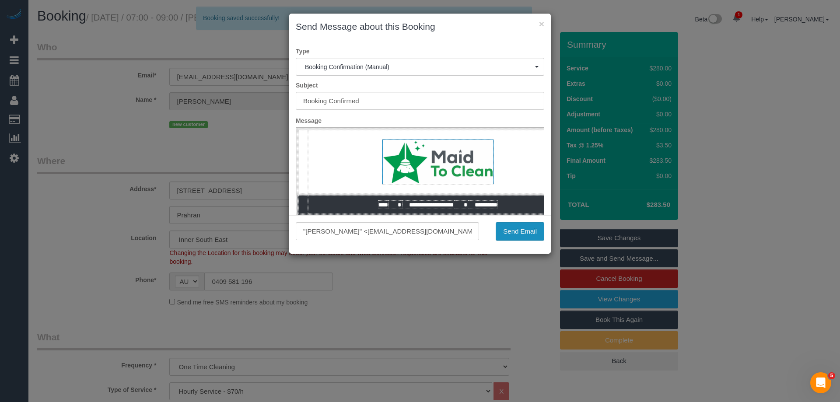
click at [511, 232] on button "Send Email" at bounding box center [520, 231] width 49 height 18
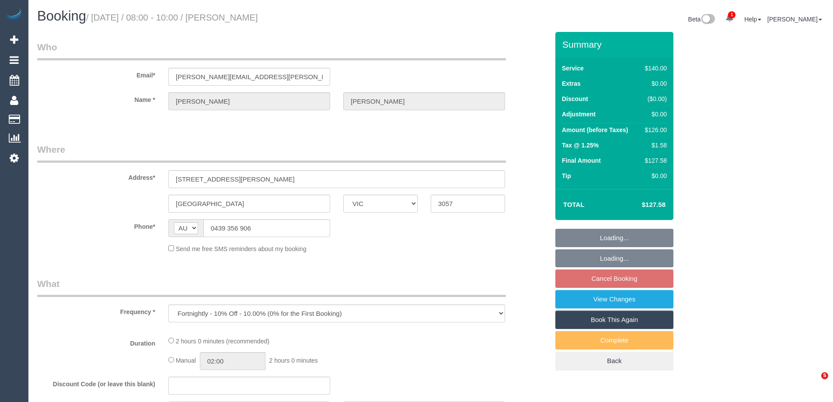
select select "VIC"
select select "string:stripe-pm_1QliwR2GScqysDRVSKtJxvD9"
select select "number:27"
select select "number:14"
select select "number:19"
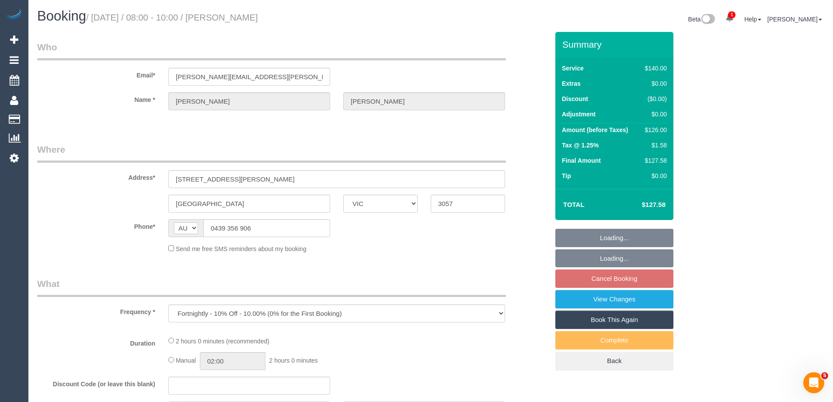
select select "number:24"
select select "number:34"
select select "number:13"
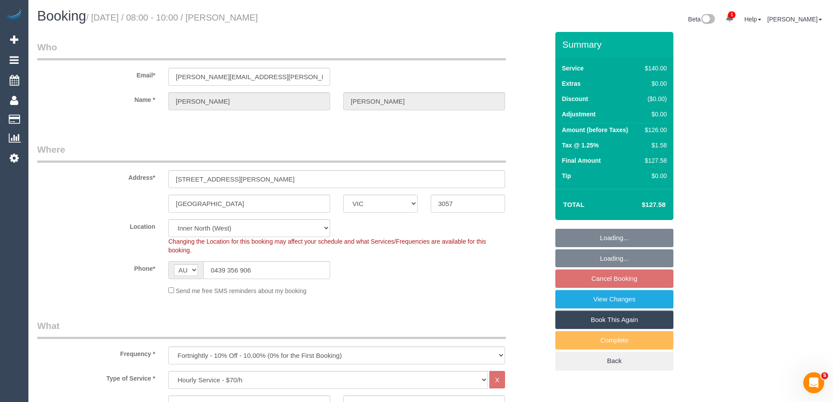
select select "object:869"
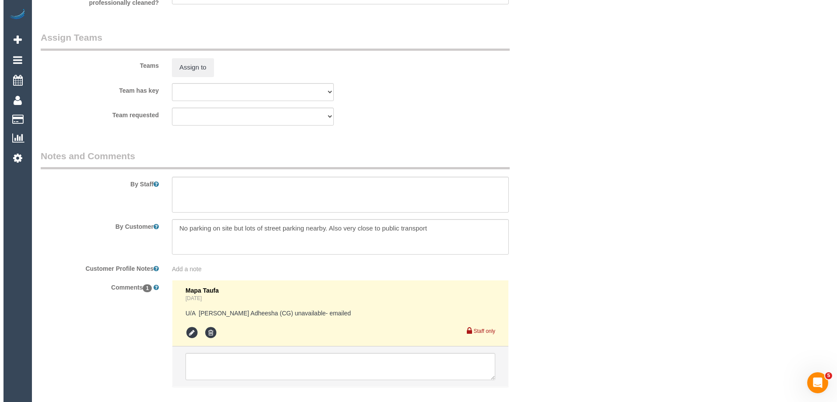
scroll to position [1253, 0]
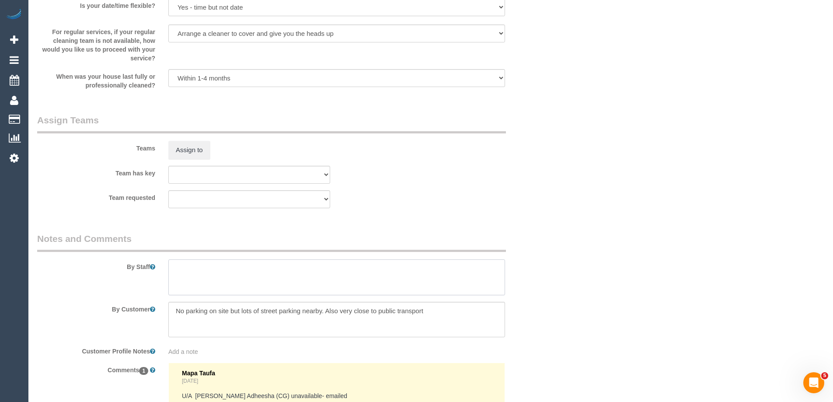
click at [196, 274] on textarea at bounding box center [336, 277] width 337 height 36
type textarea "*cover*"
click at [194, 147] on button "Assign to" at bounding box center [189, 150] width 42 height 18
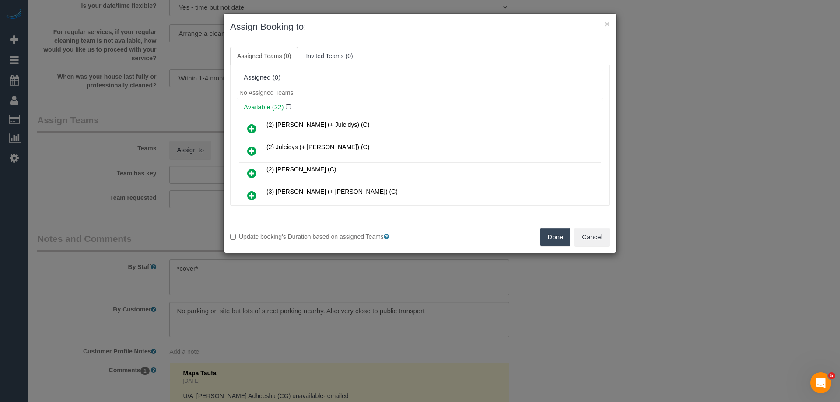
click at [370, 103] on div "Available (22)" at bounding box center [420, 107] width 366 height 16
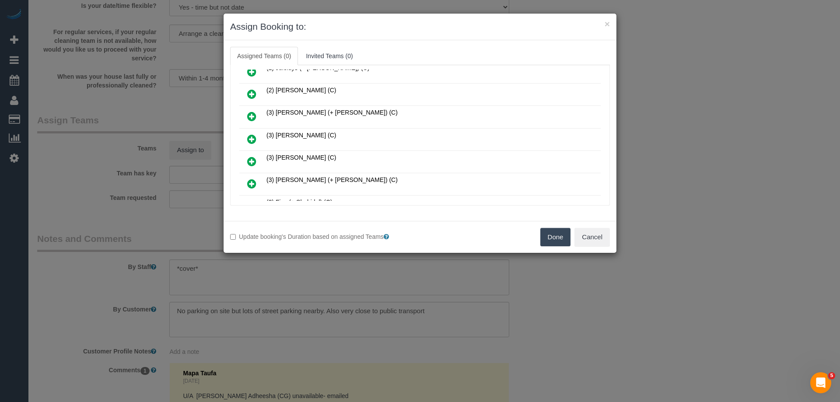
click at [253, 137] on icon at bounding box center [251, 139] width 9 height 11
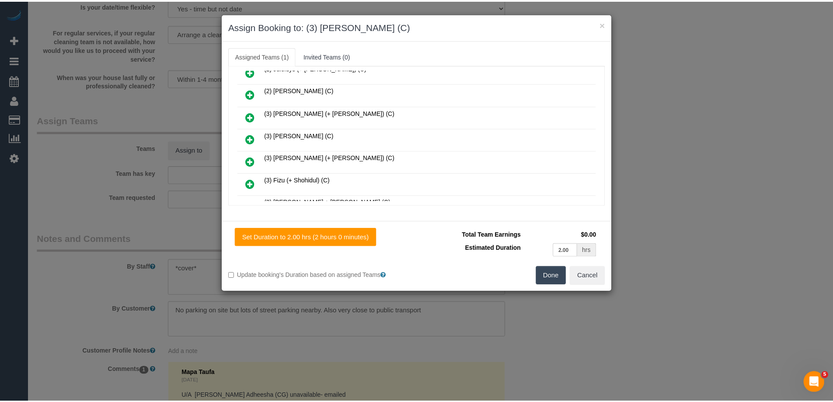
scroll to position [0, 0]
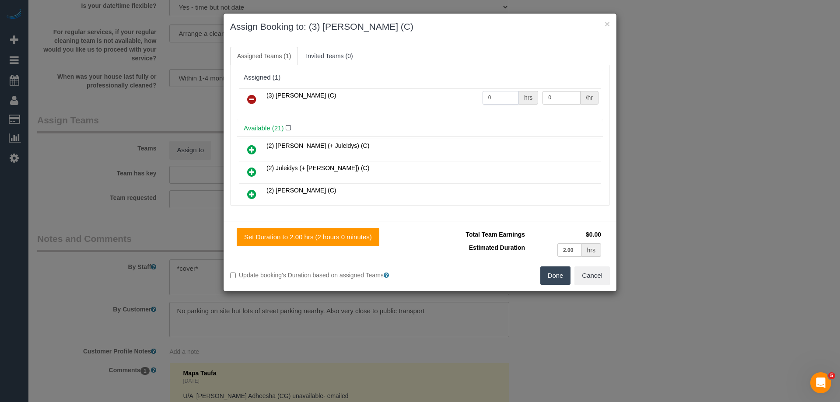
click at [494, 99] on input "0" at bounding box center [501, 98] width 36 height 14
type input "1"
type input "2"
click at [564, 99] on input "0" at bounding box center [562, 98] width 38 height 14
type input "35"
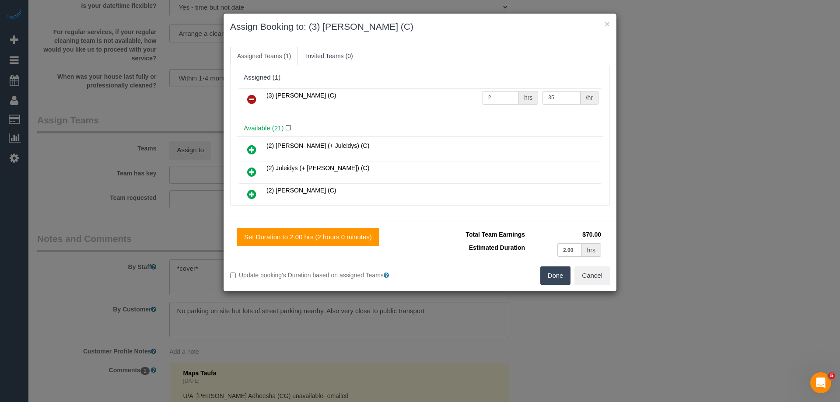
click at [558, 280] on button "Done" at bounding box center [555, 275] width 31 height 18
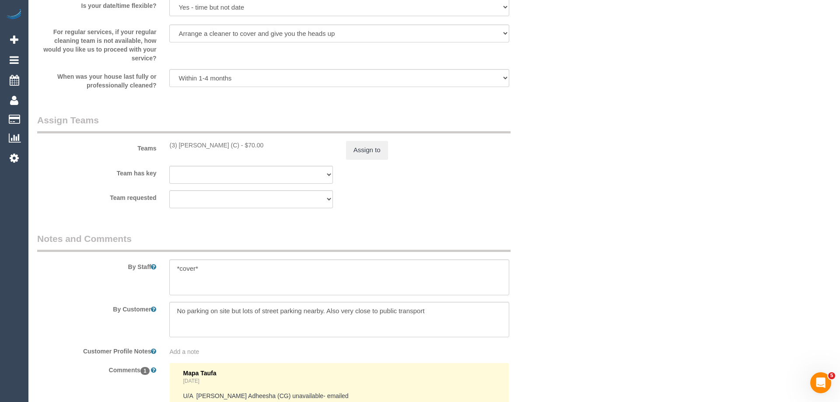
click at [558, 280] on div "× Assign Booking to: (3) [PERSON_NAME] (C) Assigned Teams (1) Invited Teams (0)…" at bounding box center [420, 201] width 840 height 402
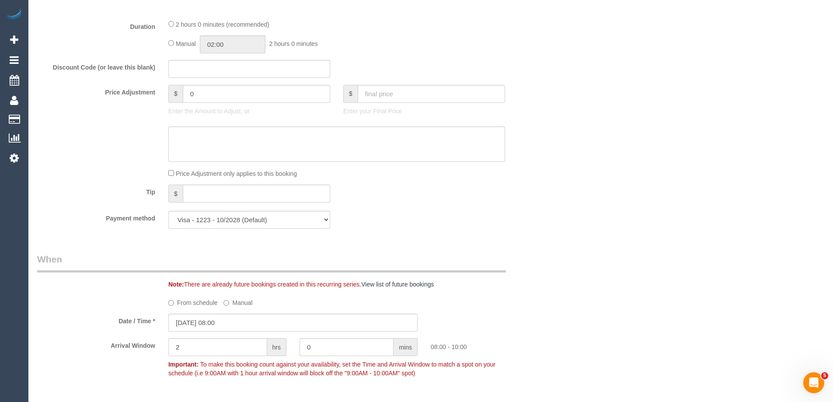
scroll to position [378, 0]
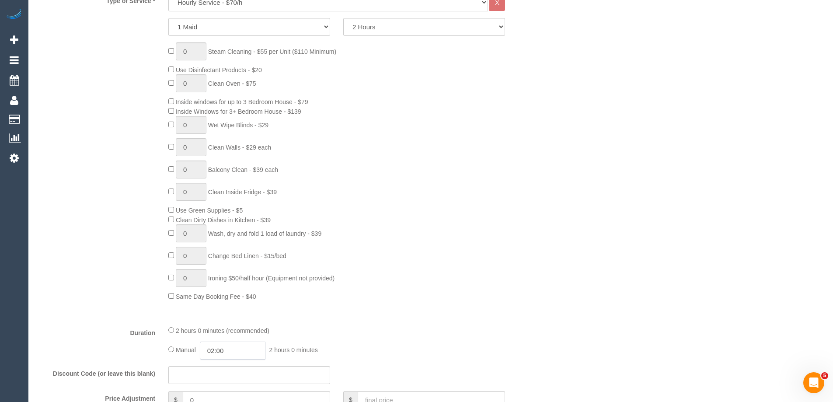
click at [212, 351] on input "02:00" at bounding box center [233, 351] width 66 height 18
type input "01:00"
click at [228, 288] on li "01:00" at bounding box center [222, 288] width 39 height 11
click at [449, 253] on div "0 Steam Cleaning - $55 per Unit ($110 Minimum) Use Disinfectant Products - $20 …" at bounding box center [359, 171] width 394 height 259
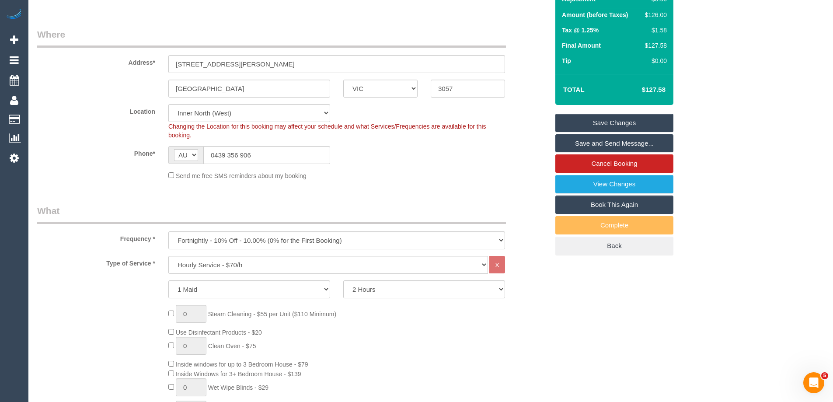
click at [523, 127] on div "Location Office City East (North) East (South) Inner East Inner North (East) In…" at bounding box center [293, 121] width 525 height 35
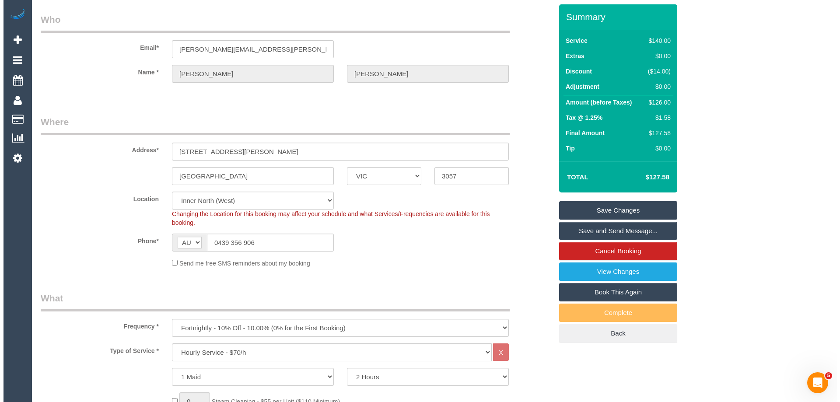
scroll to position [0, 0]
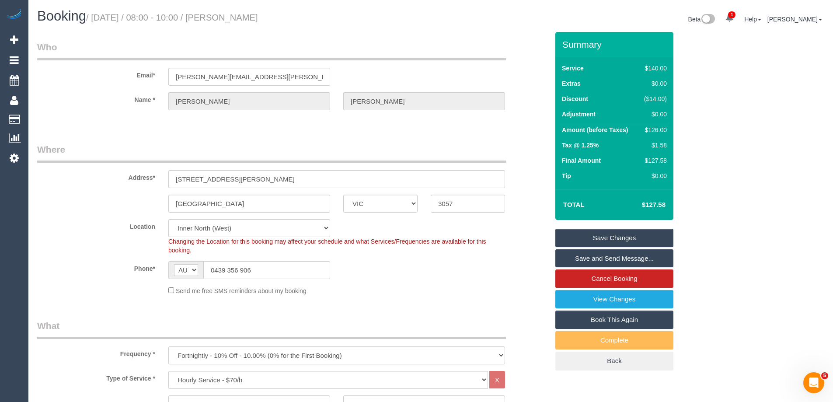
click at [599, 255] on link "Save and Send Message..." at bounding box center [615, 258] width 118 height 18
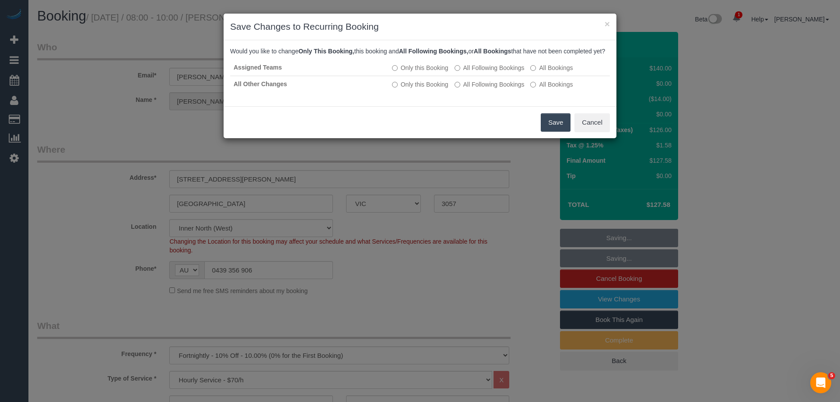
click at [569, 132] on button "Save" at bounding box center [556, 122] width 30 height 18
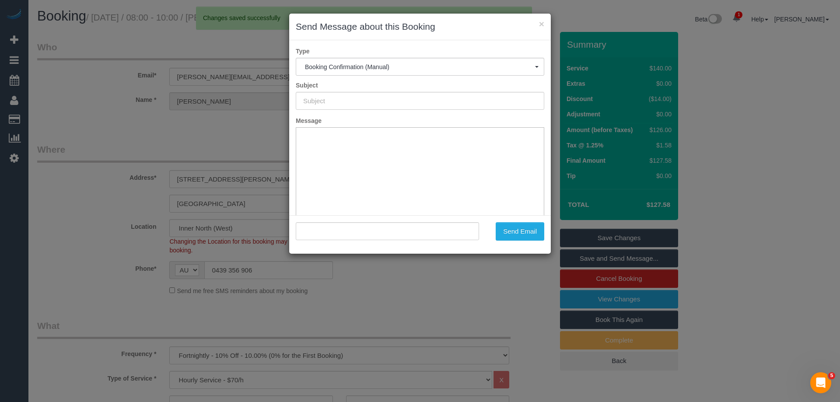
type input "Booking Confirmed"
type input ""Alex Wyatt" <alex@wyatt-family.com>"
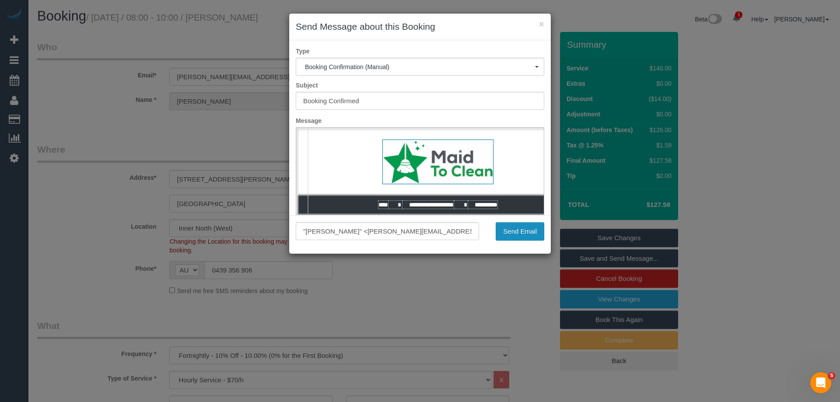
click at [519, 237] on button "Send Email" at bounding box center [520, 231] width 49 height 18
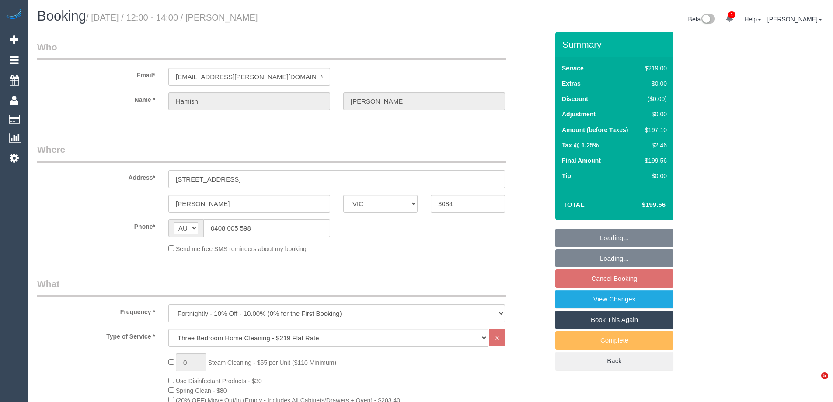
select select "VIC"
select select "number:27"
select select "number:14"
select select "number:19"
select select "number:25"
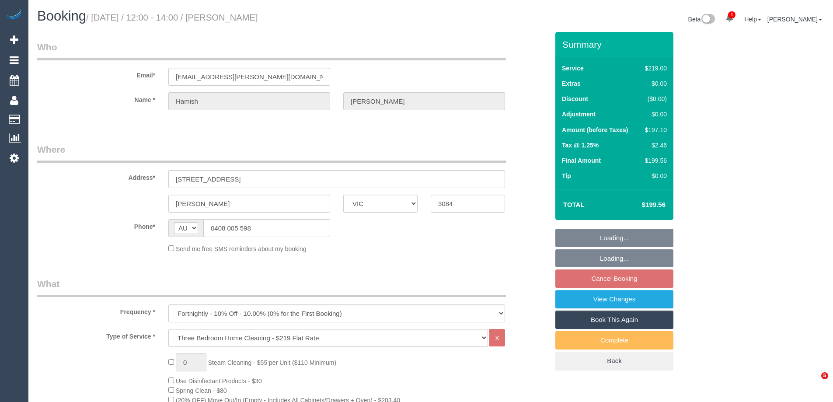
select select "object:1639"
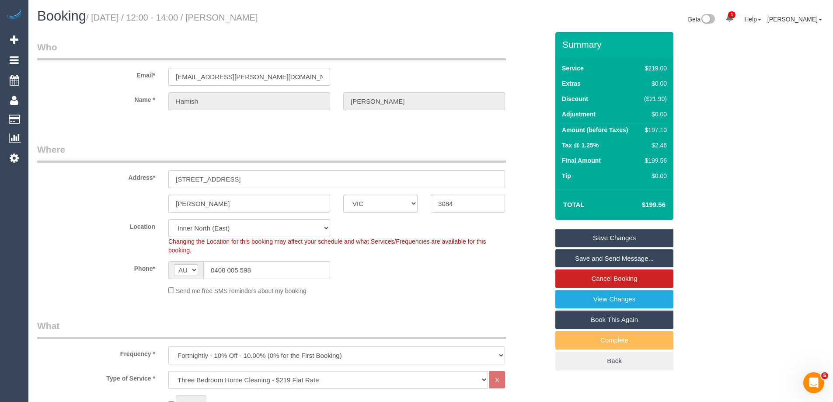
drag, startPoint x: 667, startPoint y: 126, endPoint x: 662, endPoint y: 130, distance: 5.9
click at [667, 126] on div "$197.10" at bounding box center [654, 130] width 26 height 9
click at [659, 132] on div "$197.10" at bounding box center [654, 130] width 26 height 9
copy div "197.10"
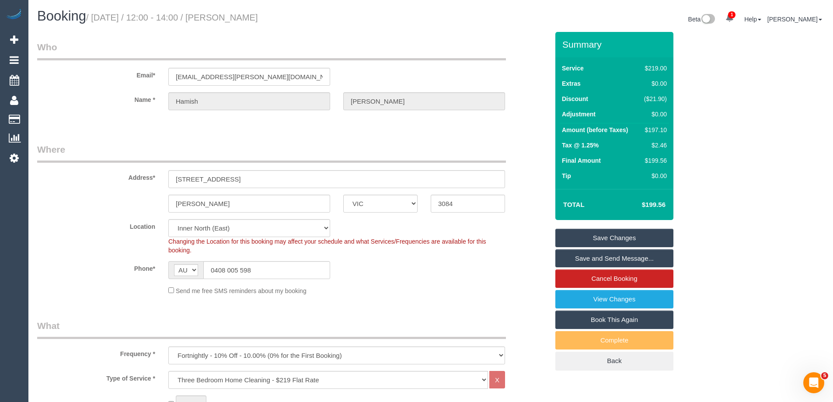
click at [698, 140] on div "Summary Service $219.00 Extras $0.00 Discount ($21.90) Adjustment $0.00 Amount …" at bounding box center [647, 210] width 197 height 356
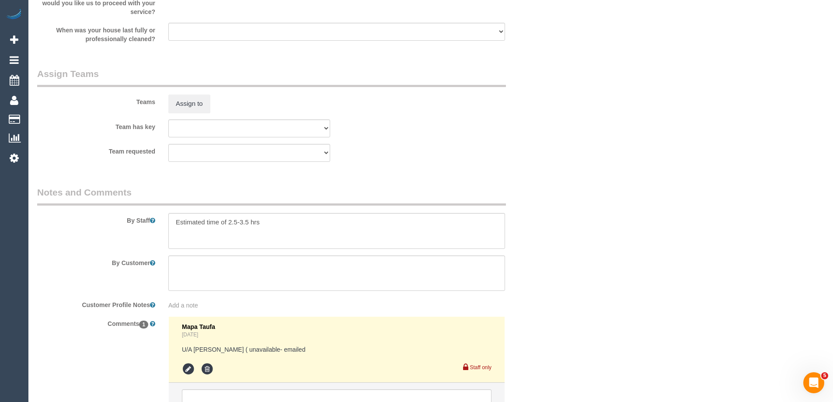
scroll to position [1356, 0]
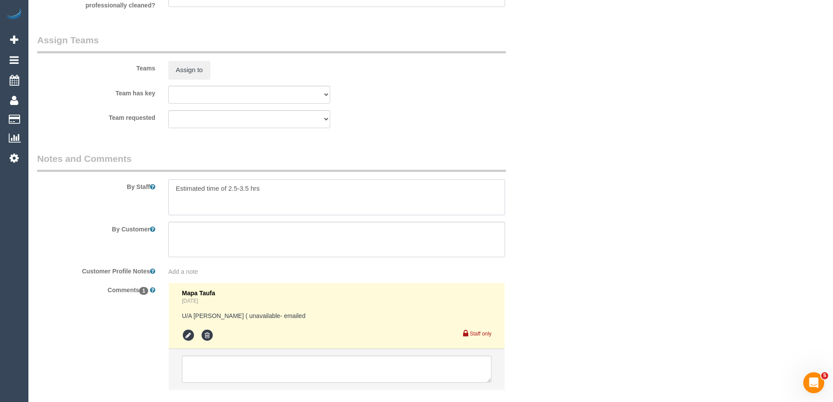
click at [170, 189] on textarea at bounding box center [336, 197] width 337 height 36
click at [182, 67] on button "Assign to" at bounding box center [189, 70] width 42 height 18
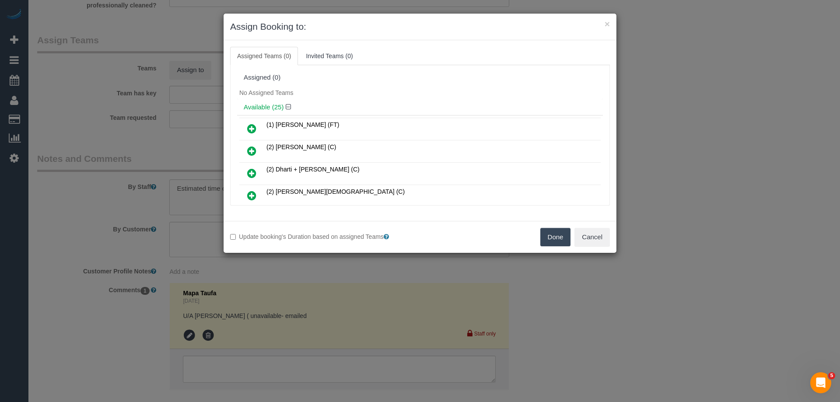
click at [378, 97] on div "No Assigned Teams" at bounding box center [420, 92] width 366 height 13
click at [487, 38] on div "× Assign Booking to:" at bounding box center [420, 27] width 393 height 27
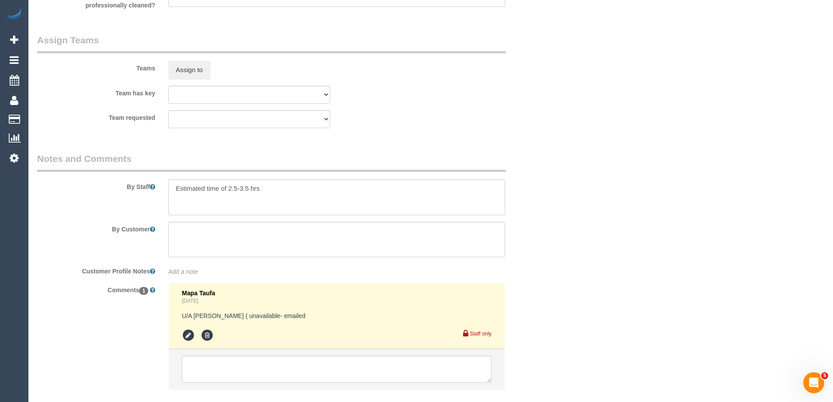
click at [663, 213] on div "× Assign Booking to: Assigned Teams (0) Invited Teams (0) Assigned (0) No Assig…" at bounding box center [416, 201] width 833 height 402
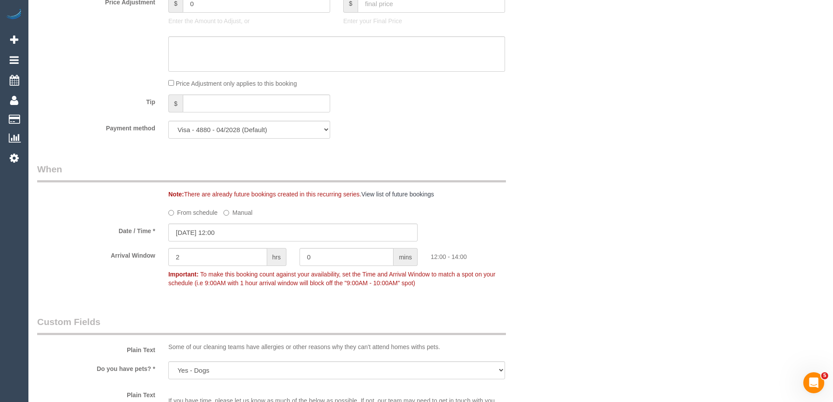
scroll to position [919, 0]
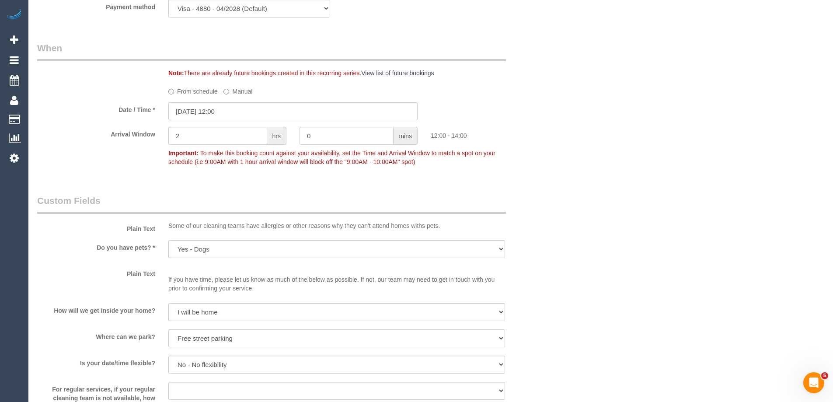
click at [547, 147] on div "Arrival Window 2 hrs 0 mins 12:00 - 14:00 Important: To make this booking count…" at bounding box center [293, 148] width 525 height 43
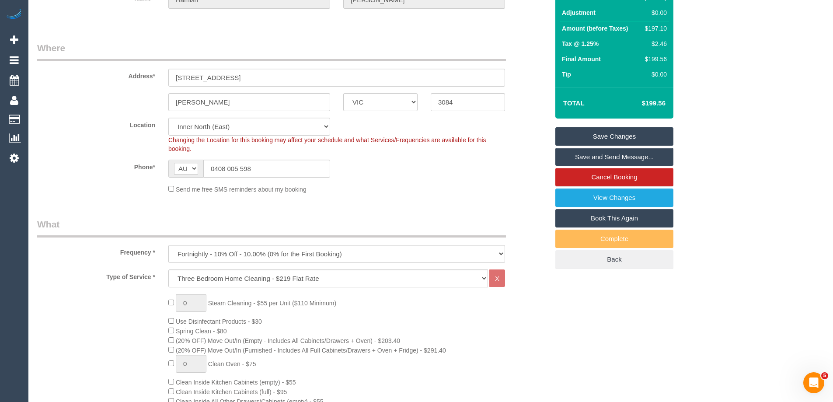
scroll to position [44, 0]
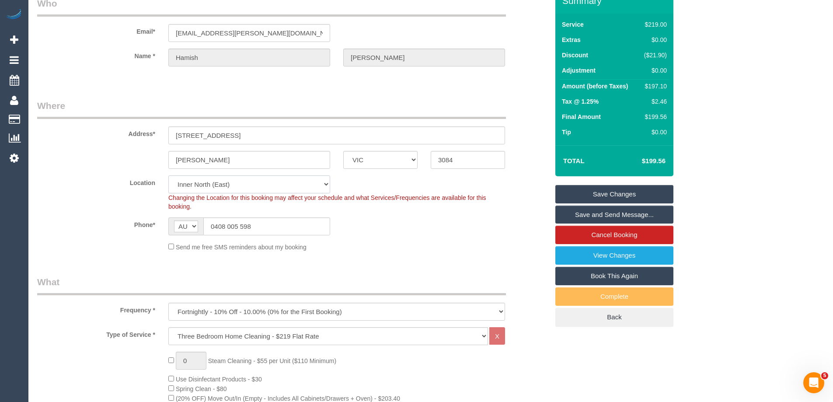
click at [194, 183] on select "Office City East (North) East (South) Inner East Inner North (East) Inner North…" at bounding box center [249, 184] width 162 height 18
select select "50"
click at [168, 175] on select "Office City East (North) East (South) Inner East Inner North (East) Inner North…" at bounding box center [249, 184] width 162 height 18
click at [104, 103] on legend "Where" at bounding box center [271, 109] width 469 height 20
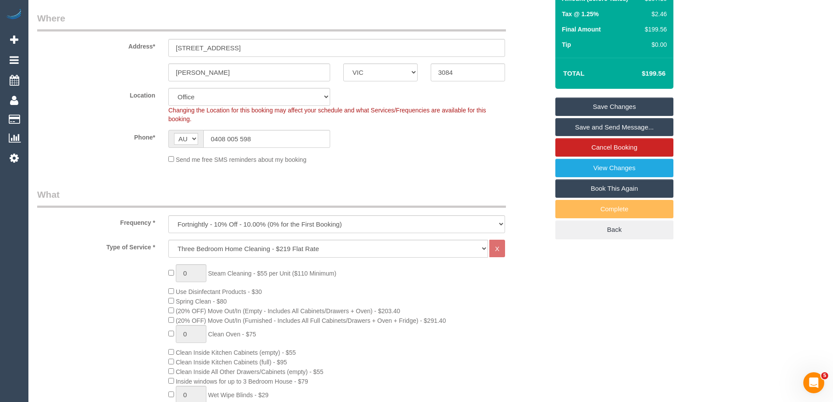
select select "object:5351"
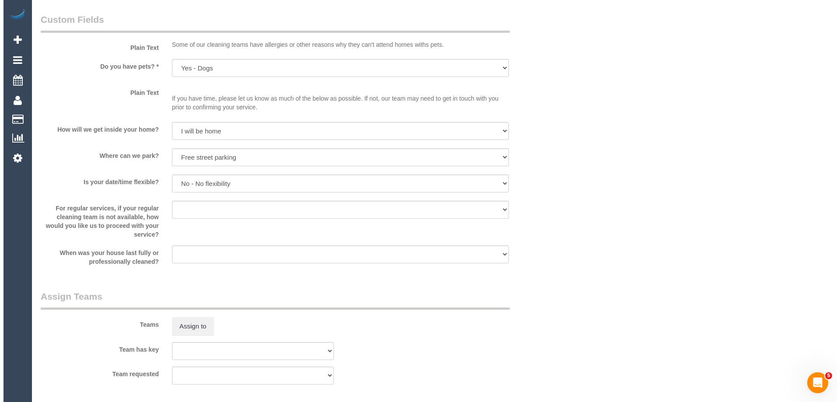
scroll to position [1138, 0]
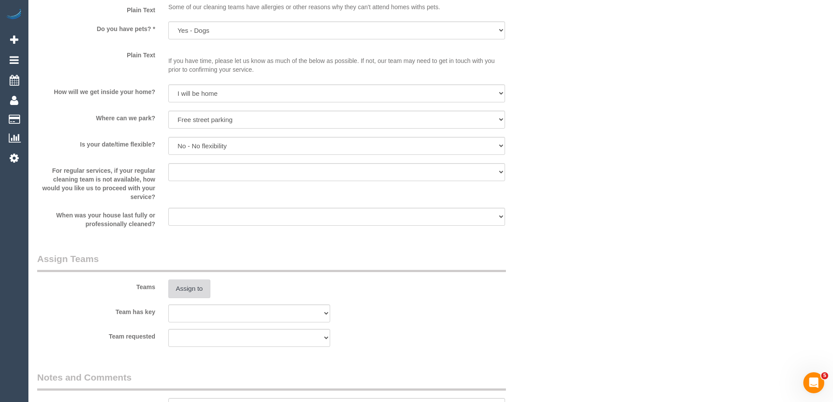
click at [193, 291] on button "Assign to" at bounding box center [189, 289] width 42 height 18
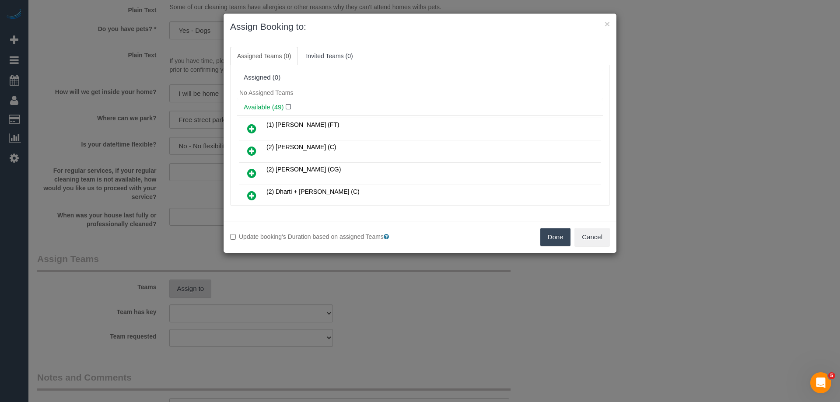
scroll to position [303, 0]
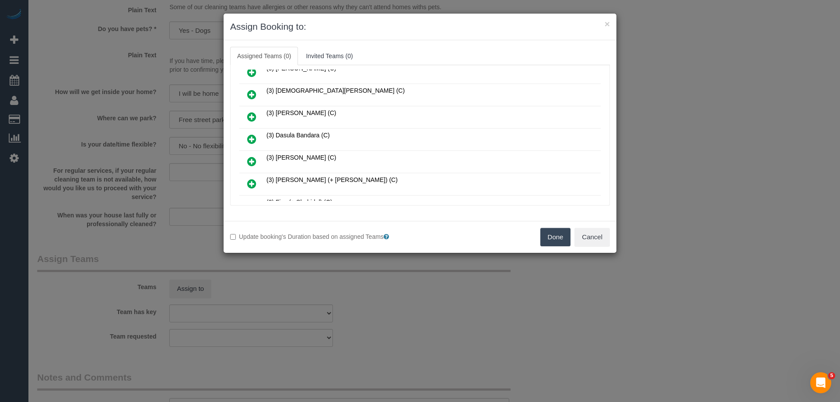
click at [255, 139] on icon at bounding box center [251, 139] width 9 height 11
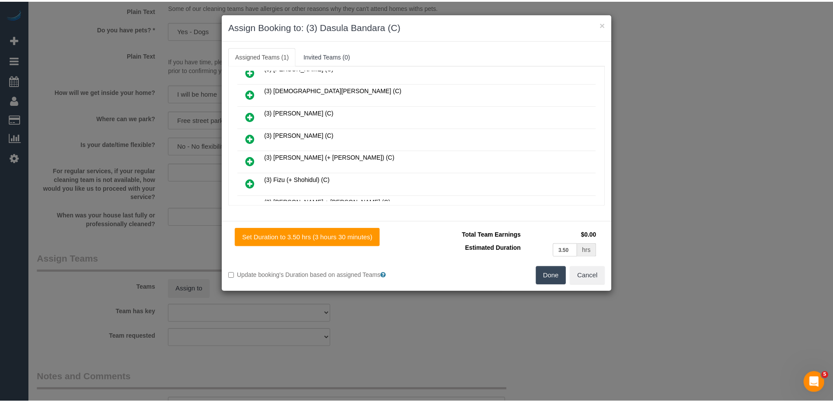
scroll to position [0, 0]
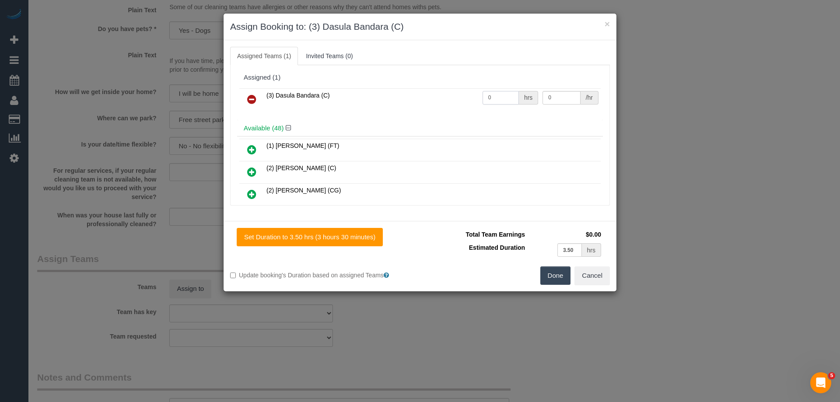
click at [511, 96] on input "0" at bounding box center [501, 98] width 36 height 14
type input "1"
click at [548, 105] on td "0 /hr" at bounding box center [570, 99] width 60 height 22
click at [563, 95] on input "0" at bounding box center [562, 98] width 38 height 14
type input "0"
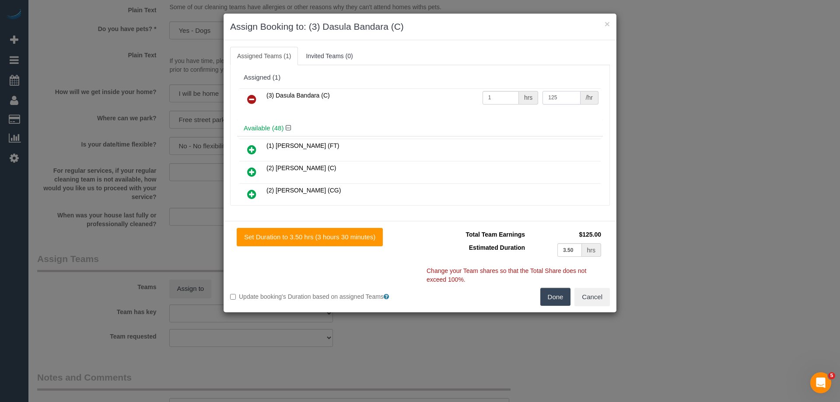
type input "125"
click at [553, 301] on button "Done" at bounding box center [555, 297] width 31 height 18
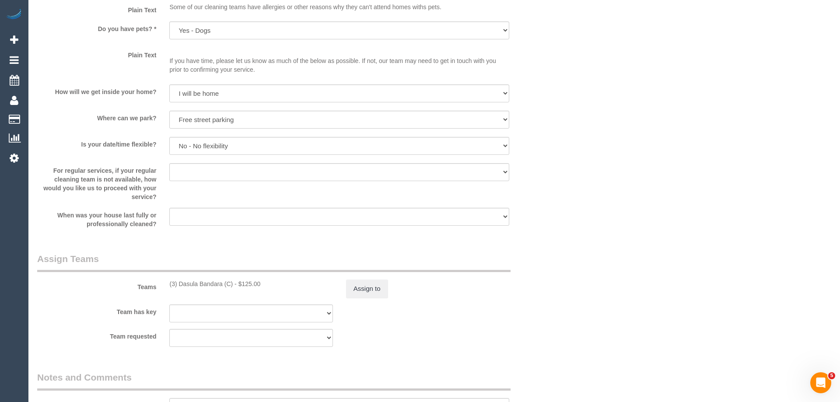
click at [553, 301] on div "× Assign Booking to: (3) Dasula Bandara (C) Assigned Teams (1) Invited Teams (0…" at bounding box center [420, 201] width 840 height 402
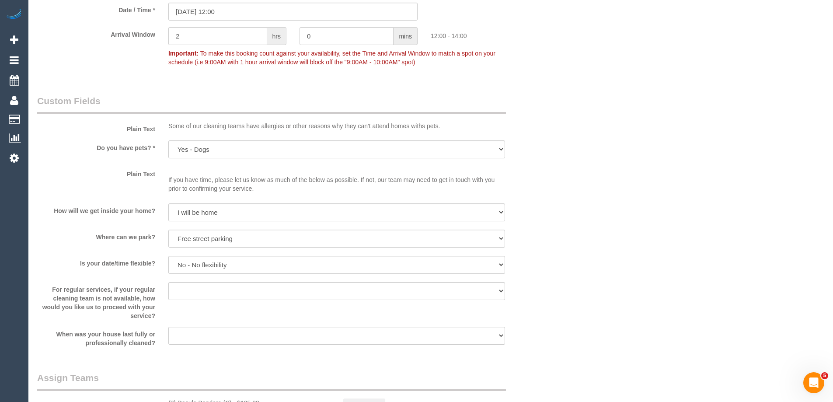
scroll to position [1225, 0]
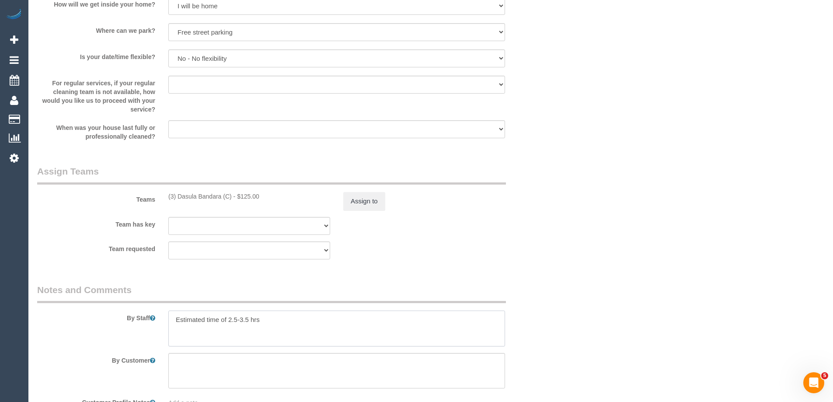
click at [172, 322] on textarea at bounding box center [336, 329] width 337 height 36
type textarea "*cover* Estimated time of 2.5-3.5 hrs"
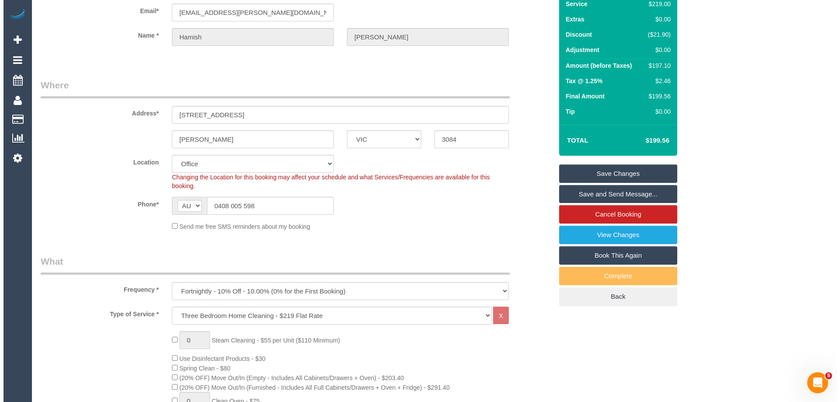
scroll to position [0, 0]
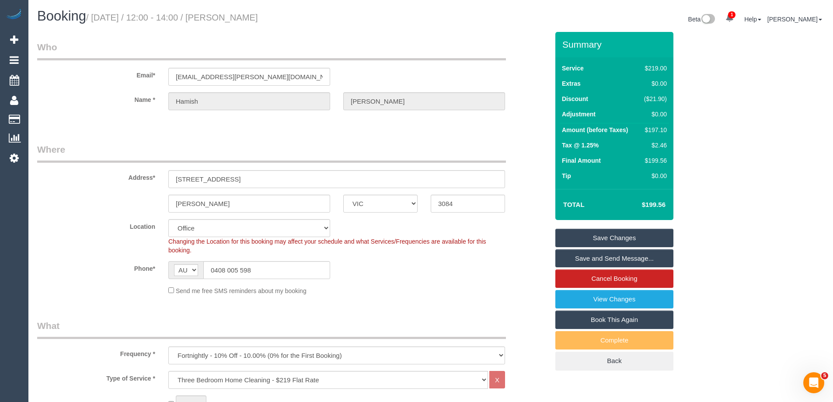
click at [588, 258] on link "Save and Send Message..." at bounding box center [615, 258] width 118 height 18
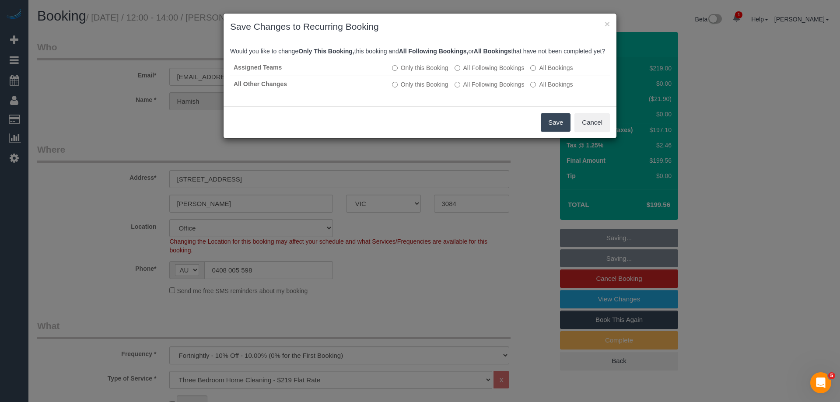
click at [550, 132] on button "Save" at bounding box center [556, 122] width 30 height 18
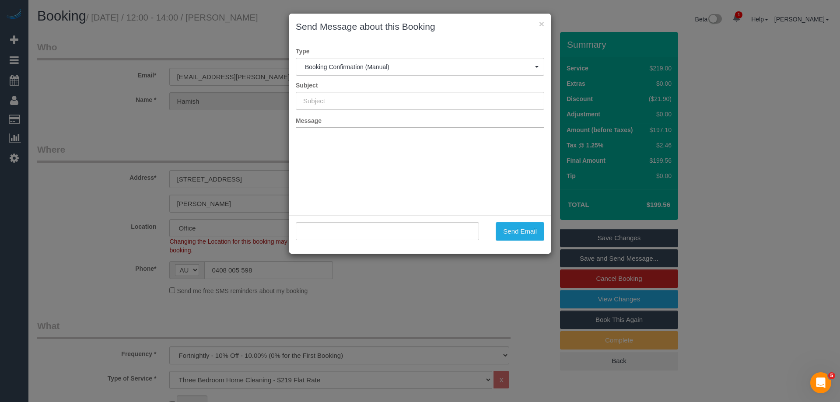
type input "Booking Confirmed"
type input ""Hamish Morgan" <f.hamish.morgan@gmail.com>"
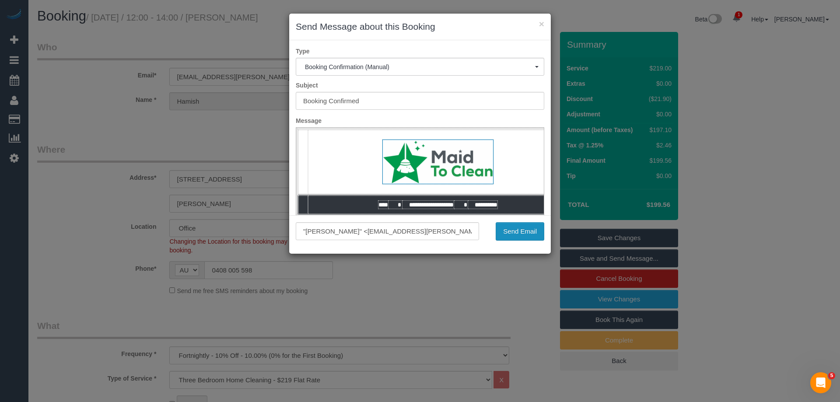
click at [522, 235] on button "Send Email" at bounding box center [520, 231] width 49 height 18
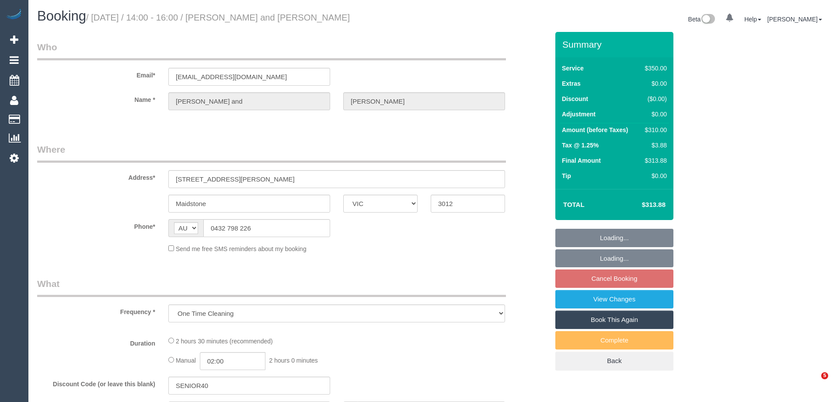
select select "VIC"
select select "2"
select select "150"
select select "number:28"
select select "number:14"
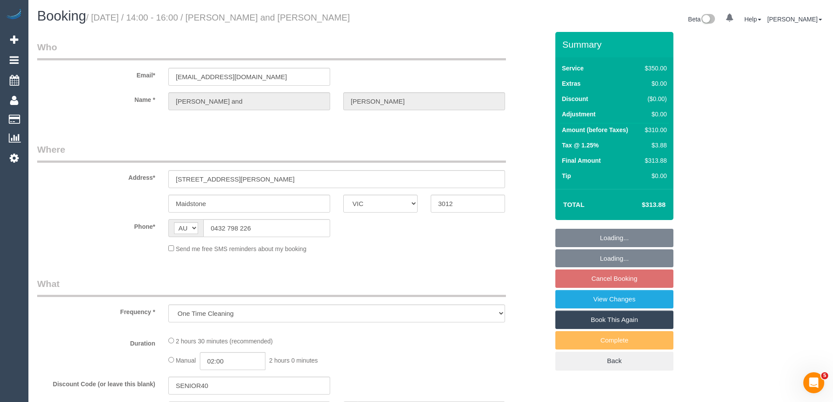
select select "number:19"
select select "number:22"
select select "number:13"
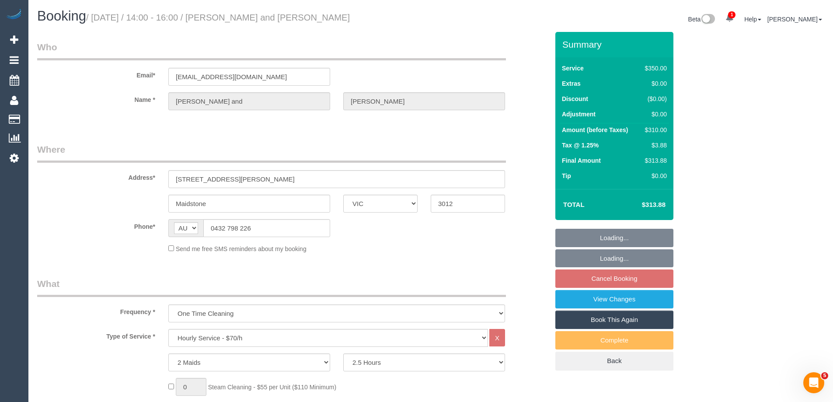
select select "string:stripe-pm_1SBUkJ2GScqysDRVjlR7mruH"
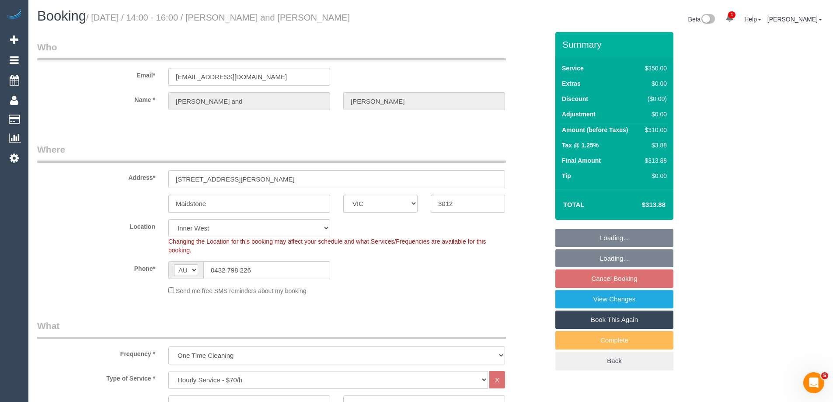
select select "object:1558"
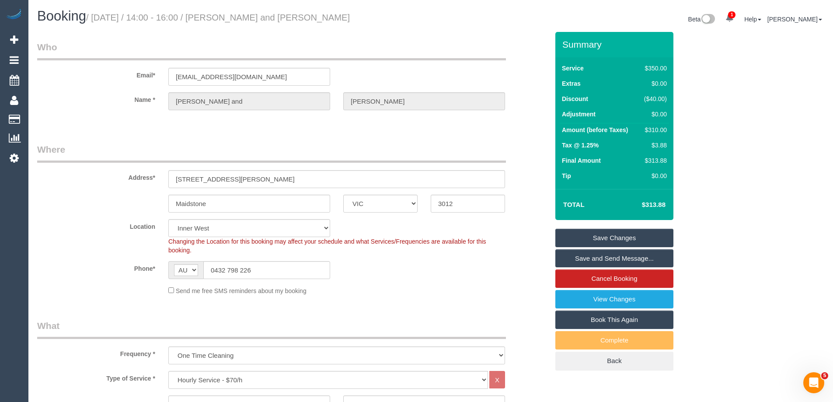
drag, startPoint x: 364, startPoint y: 18, endPoint x: 231, endPoint y: 19, distance: 132.6
click at [231, 19] on h1 "Booking / [DATE] / 14:00 - 16:00 / [PERSON_NAME] and [PERSON_NAME]" at bounding box center [230, 16] width 387 height 15
copy small "[PERSON_NAME] and [PERSON_NAME]"
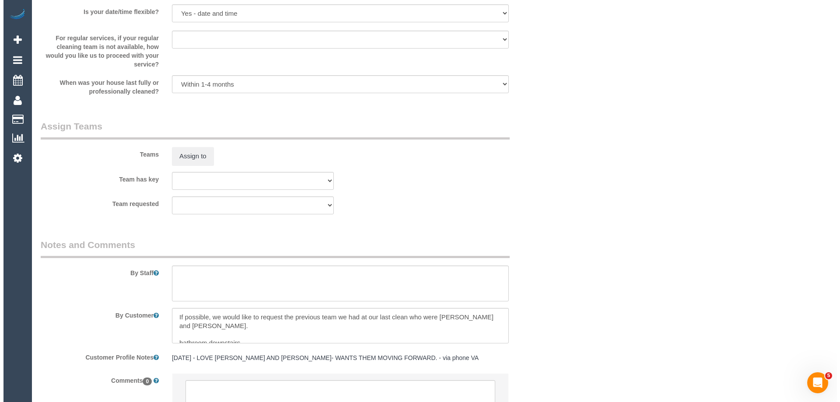
scroll to position [1307, 0]
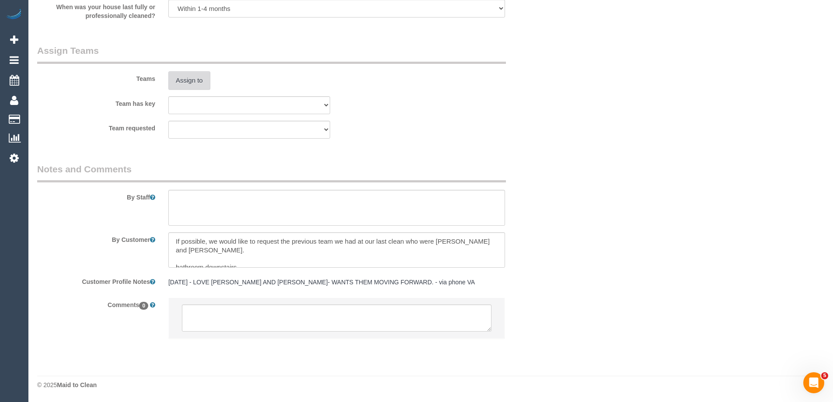
click at [192, 78] on button "Assign to" at bounding box center [189, 80] width 42 height 18
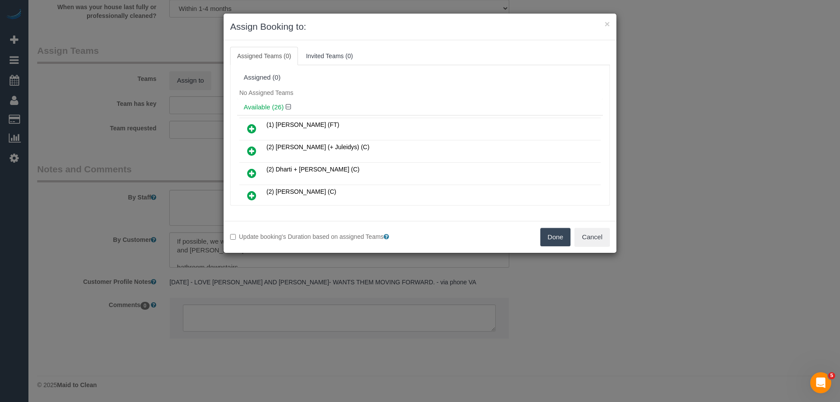
click at [374, 80] on div "Assigned (0)" at bounding box center [420, 77] width 353 height 7
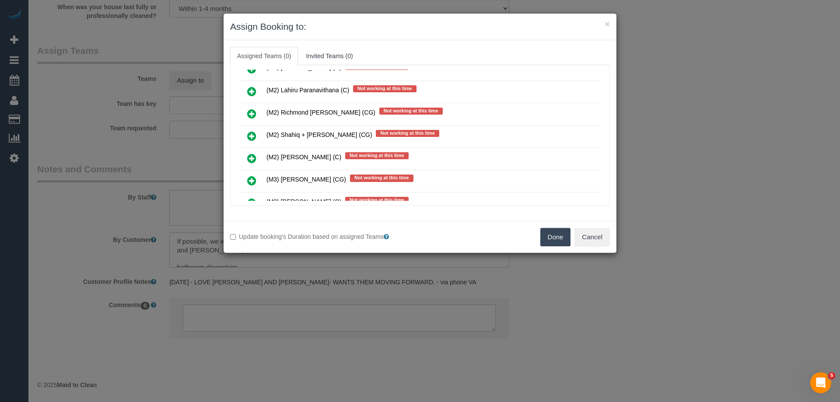
scroll to position [169, 0]
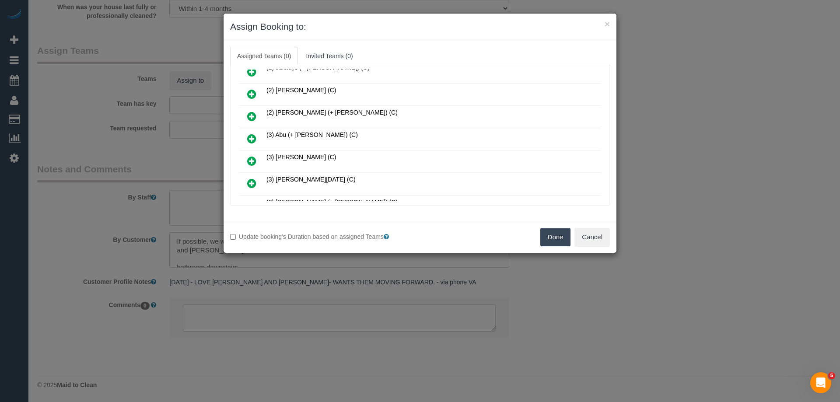
click at [250, 137] on icon at bounding box center [251, 138] width 9 height 11
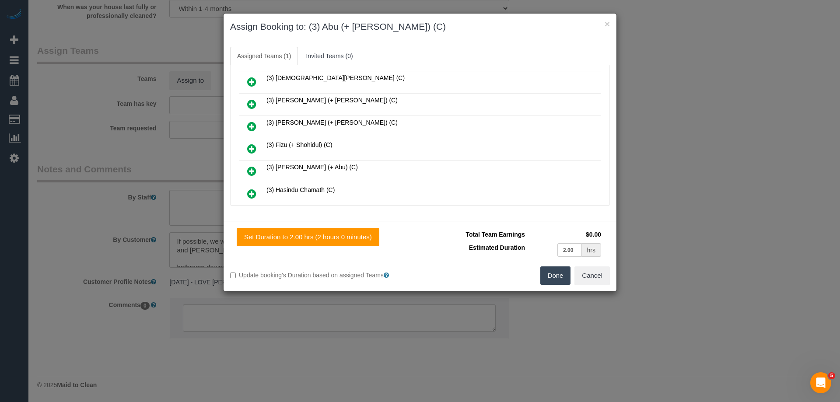
scroll to position [321, 0]
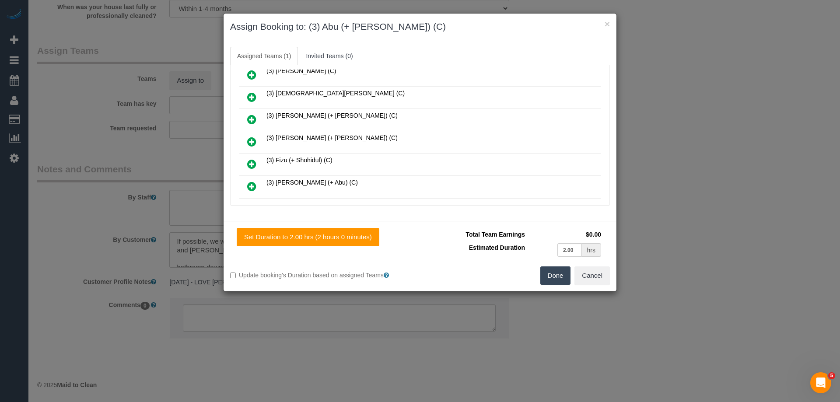
click at [254, 187] on icon at bounding box center [251, 186] width 9 height 11
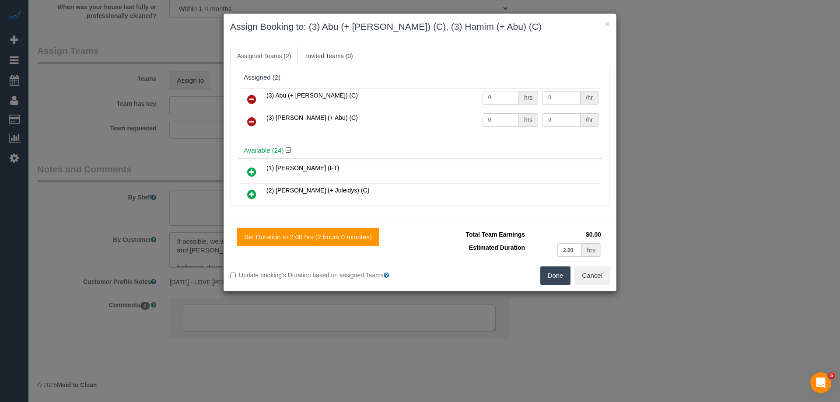
click at [498, 100] on input "0" at bounding box center [501, 98] width 36 height 14
type input "2"
click at [500, 120] on input "0" at bounding box center [501, 120] width 36 height 14
type input "2"
click at [581, 95] on div "/hr" at bounding box center [590, 98] width 18 height 14
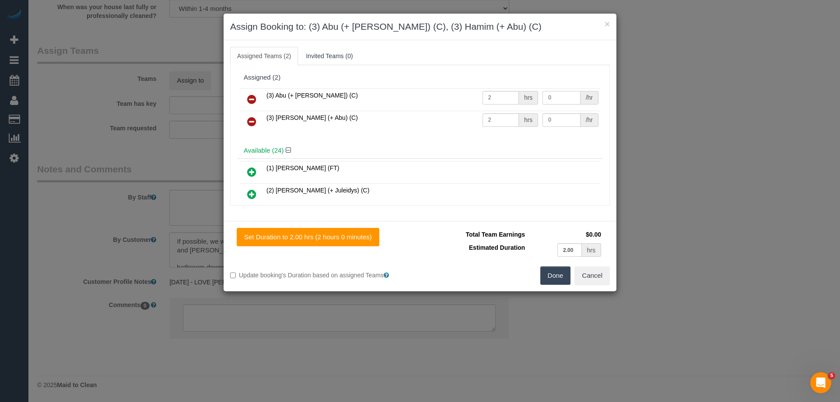
click at [552, 97] on input "0" at bounding box center [562, 98] width 38 height 14
type input "35"
click at [554, 119] on input "0" at bounding box center [562, 120] width 38 height 14
type input "35"
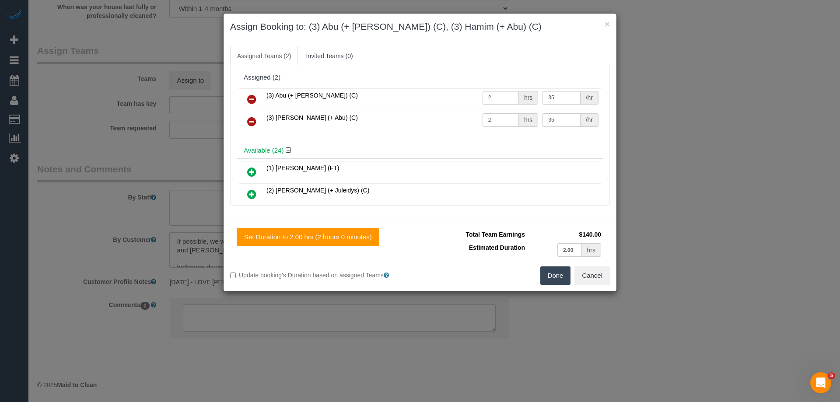
click at [562, 275] on button "Done" at bounding box center [555, 275] width 31 height 18
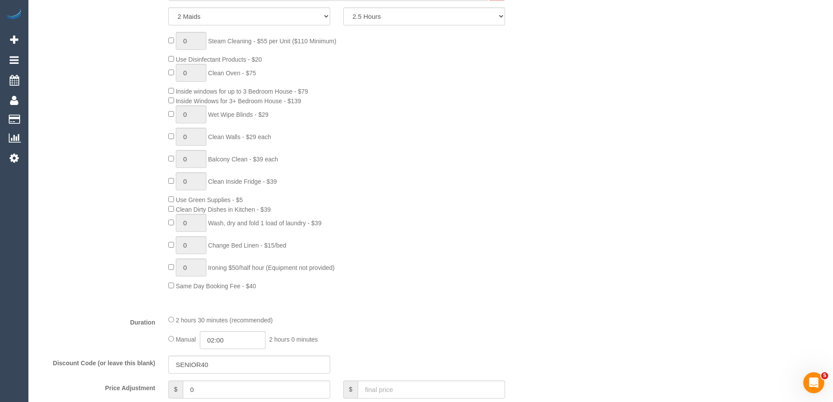
scroll to position [519, 0]
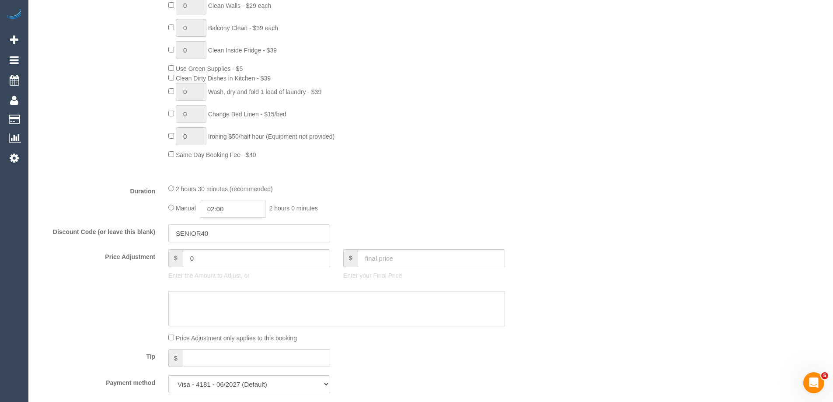
click at [231, 209] on input "02:00" at bounding box center [233, 209] width 66 height 18
type input "02:30"
click at [229, 245] on li "02:30" at bounding box center [222, 246] width 39 height 11
click at [339, 204] on div "Manual 02:30 2 hours 30 minutes" at bounding box center [336, 209] width 337 height 18
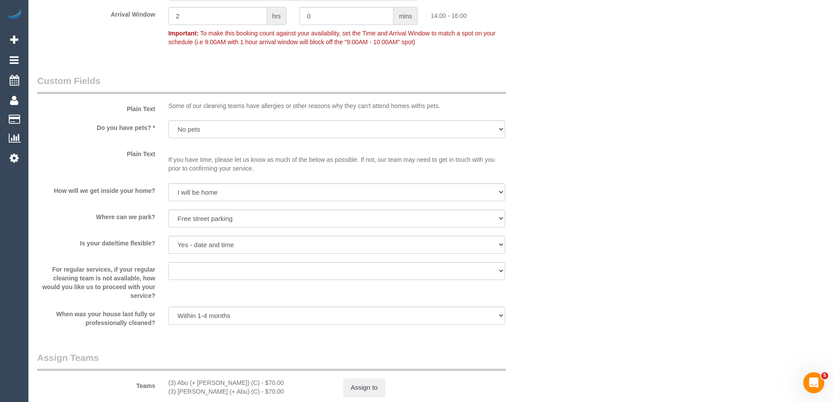
scroll to position [1001, 0]
click at [350, 389] on button "Assign to" at bounding box center [364, 387] width 42 height 18
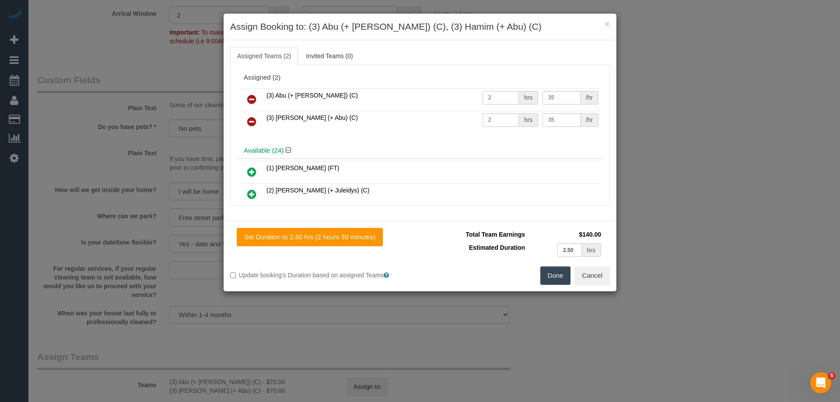
click at [489, 91] on input "2" at bounding box center [501, 98] width 36 height 14
type input "2.5"
click at [495, 123] on input "2" at bounding box center [501, 120] width 36 height 14
type input "2.5"
click at [562, 284] on button "Done" at bounding box center [555, 275] width 31 height 18
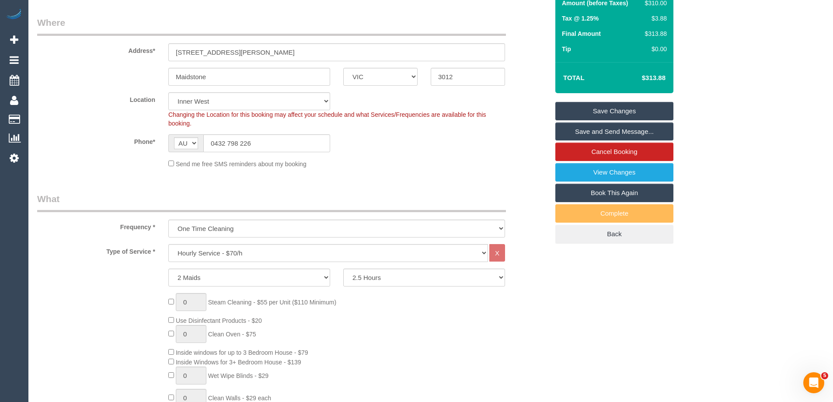
scroll to position [126, 0]
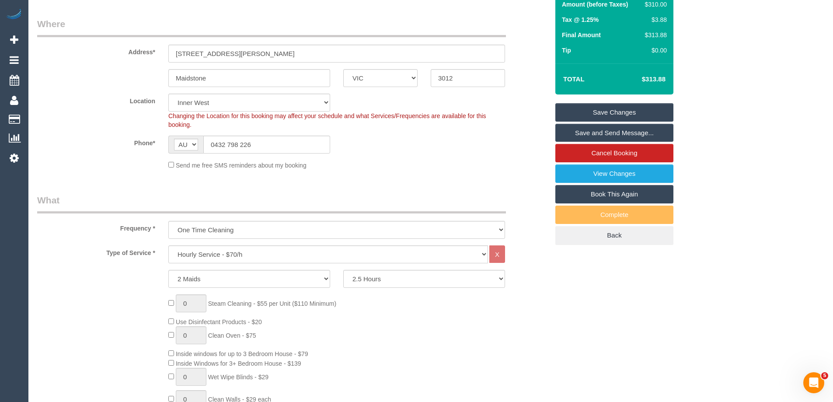
click at [613, 110] on link "Save Changes" at bounding box center [615, 112] width 118 height 18
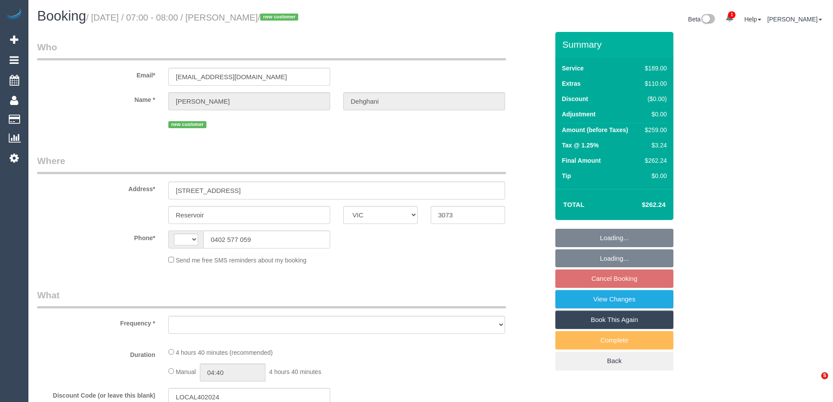
select select "VIC"
select select "string:stripe-pm_1SCEm82GScqysDRVqNuS5phh"
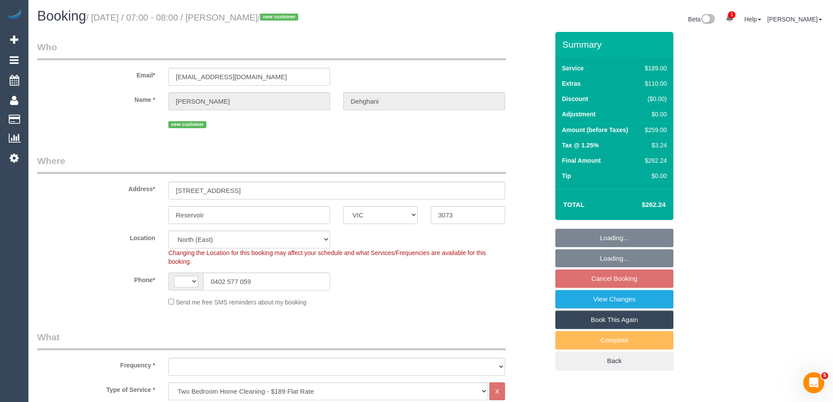
select select "string:AU"
select select "object:1290"
select select "number:28"
select select "number:14"
select select "number:19"
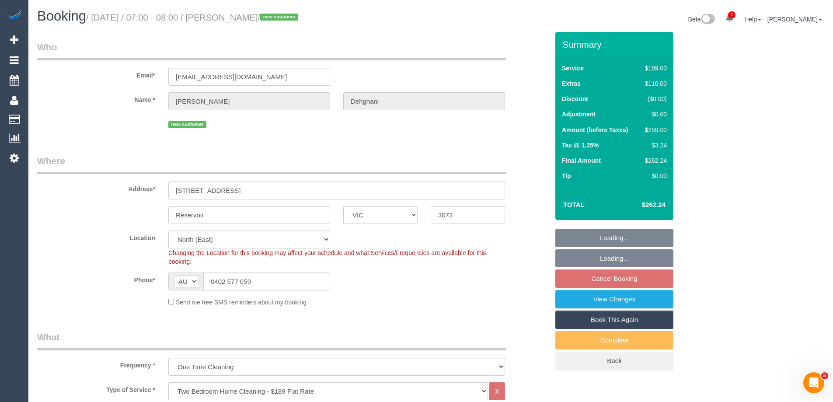
select select "number:22"
select select "number:33"
select select "number:26"
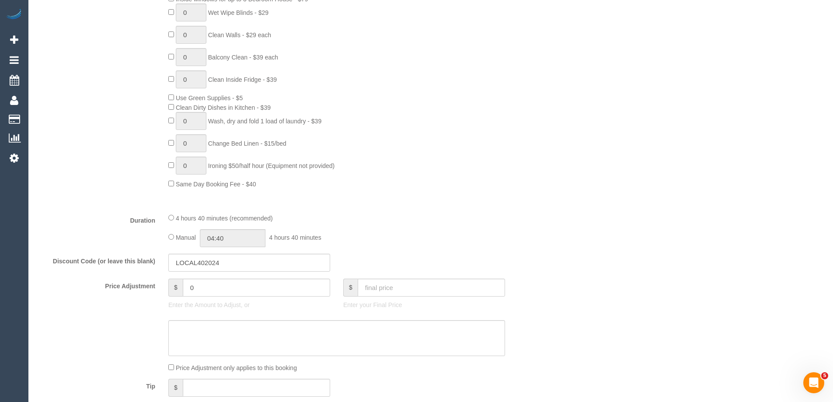
scroll to position [569, 0]
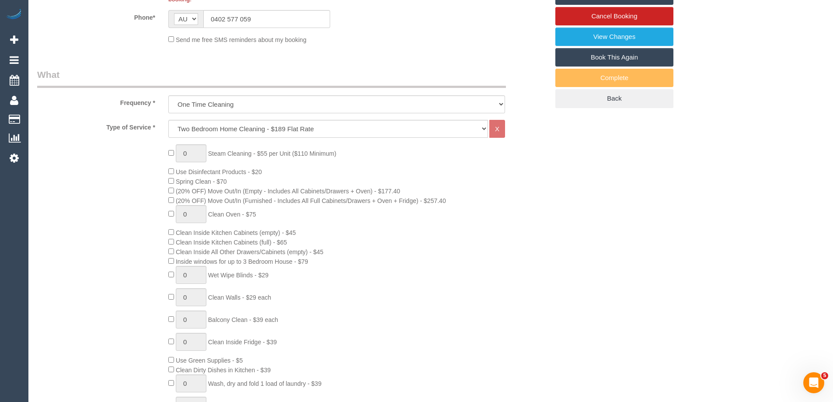
scroll to position [0, 0]
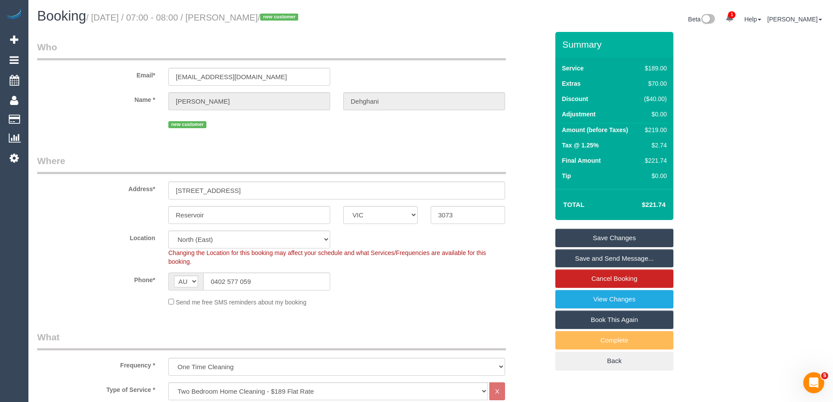
click at [657, 133] on div "$219.00" at bounding box center [654, 130] width 26 height 9
click at [658, 133] on div "$219.00" at bounding box center [654, 130] width 26 height 9
copy div "219.00"
click at [707, 137] on div "Summary Service $189.00 Extras $70.00 Discount ($40.00) Adjustment $0.00 Amount…" at bounding box center [647, 210] width 197 height 356
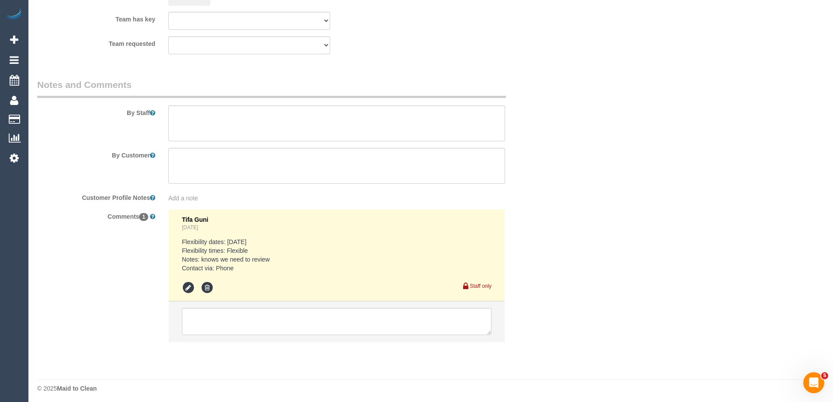
scroll to position [1430, 0]
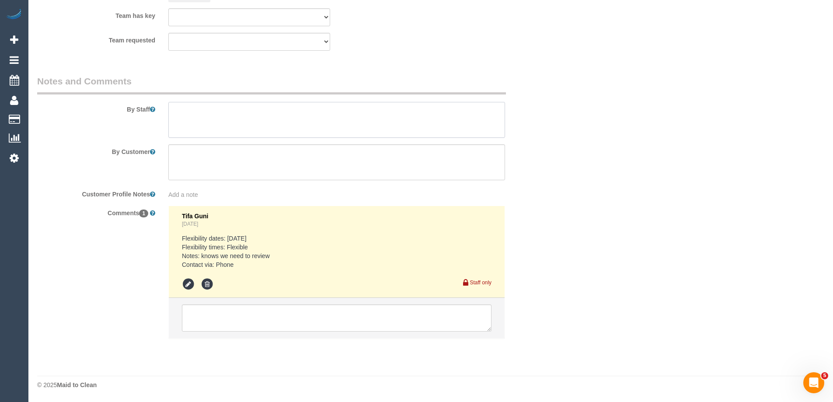
click at [217, 115] on textarea at bounding box center [336, 120] width 337 height 36
type textarea "Estimated time"
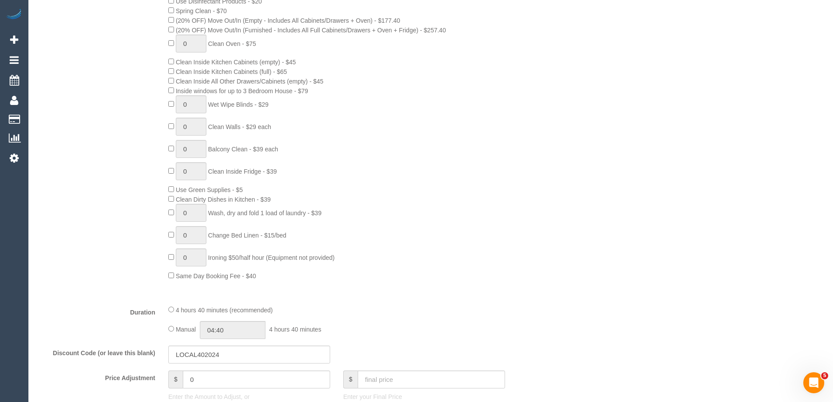
scroll to position [511, 0]
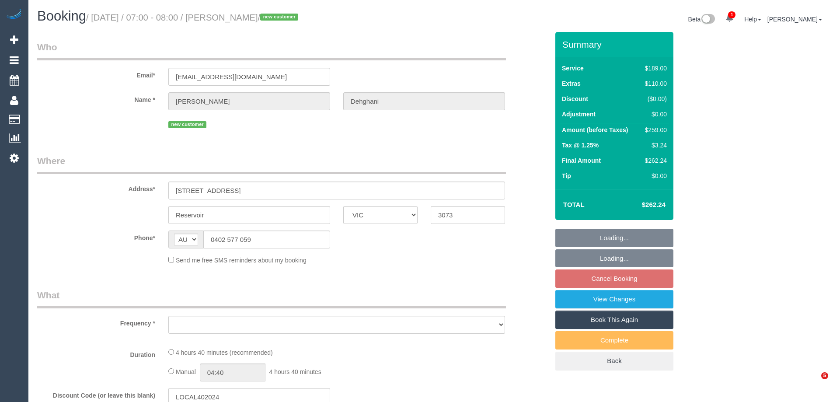
select select "VIC"
select select "object:657"
select select "string:stripe-pm_1SCEm82GScqysDRVqNuS5phh"
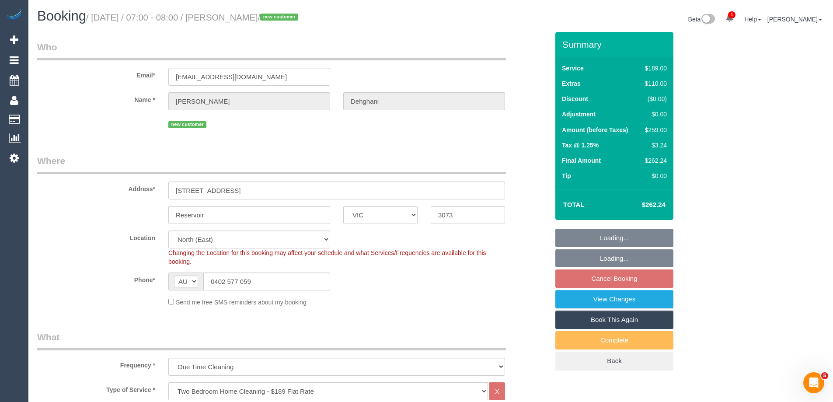
select select "object:810"
select select "number:28"
select select "number:14"
select select "number:19"
select select "number:22"
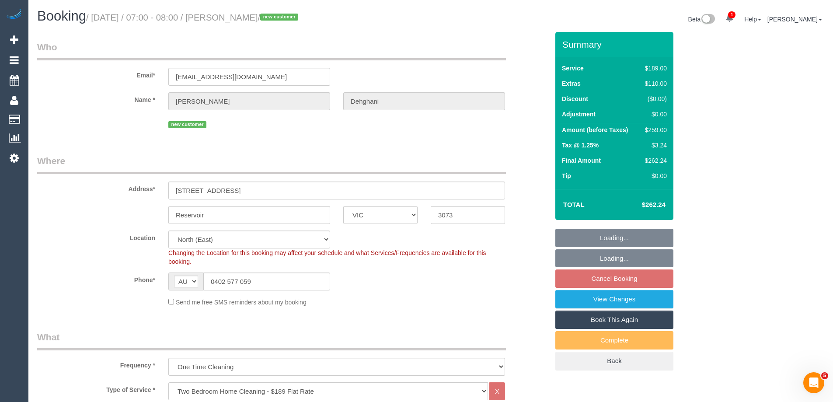
select select "number:33"
select select "number:26"
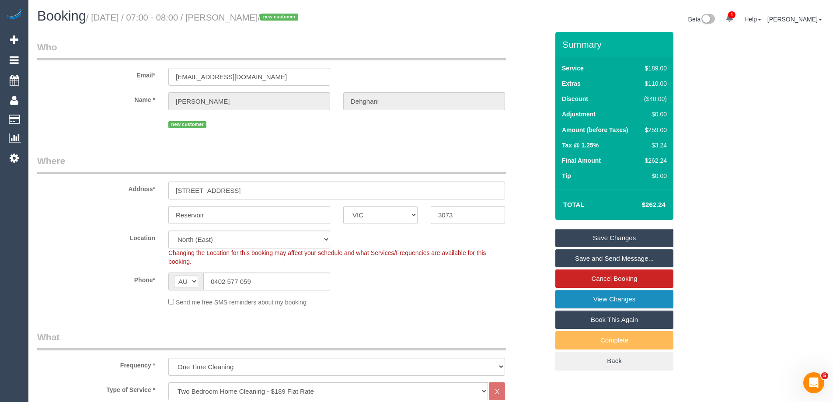
click at [597, 294] on link "View Changes" at bounding box center [615, 299] width 118 height 18
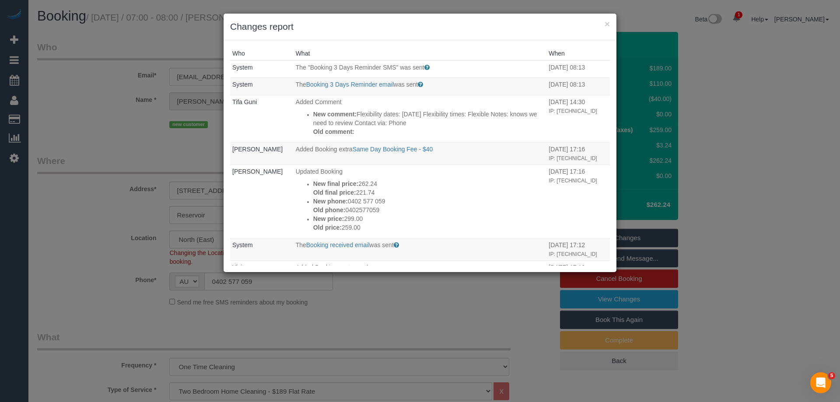
click at [405, 42] on div "Who What When System The "Booking 3 Days Reminder SMS" was sent Sent 3 days bef…" at bounding box center [420, 156] width 393 height 232
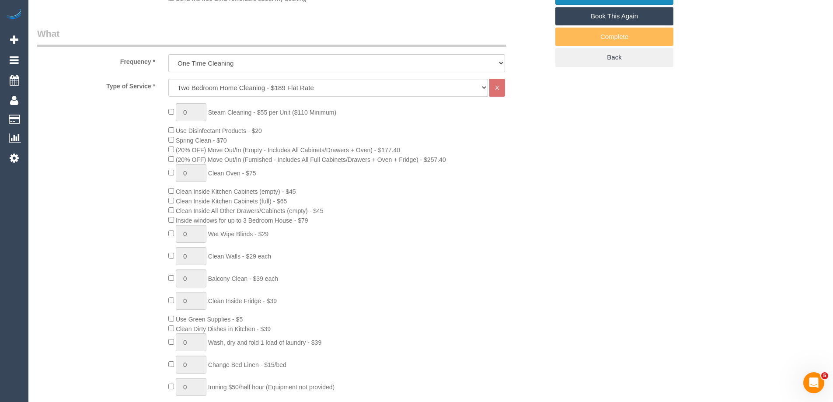
scroll to position [394, 0]
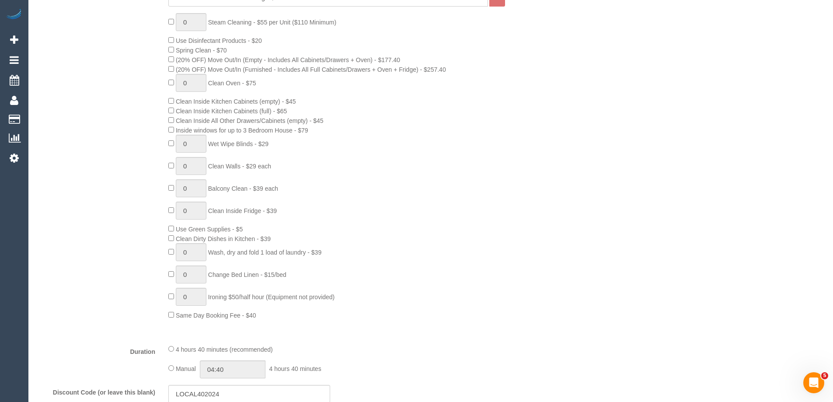
click at [460, 266] on div "0 Steam Cleaning - $55 per Unit ($110 Minimum) Use Disinfectant Products - $20 …" at bounding box center [359, 166] width 394 height 307
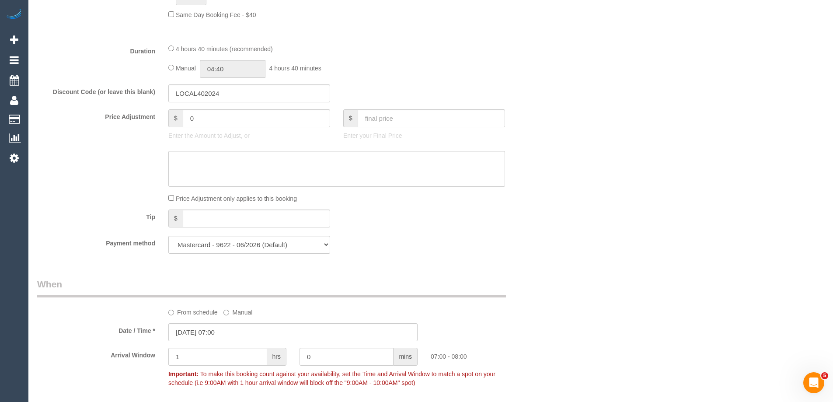
scroll to position [0, 0]
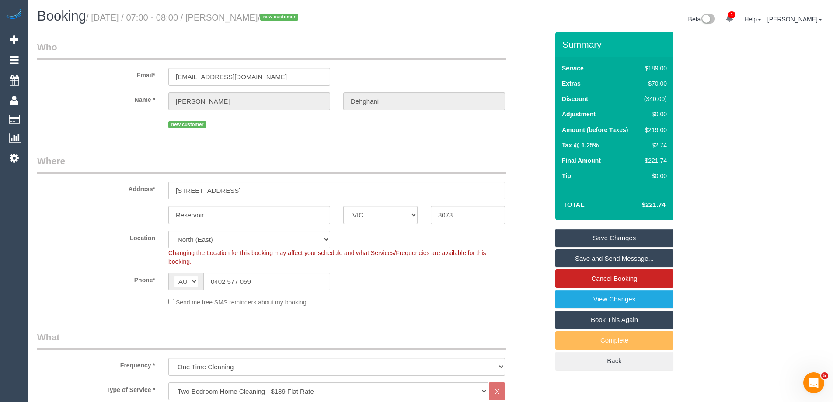
drag, startPoint x: 311, startPoint y: 17, endPoint x: 230, endPoint y: 18, distance: 80.9
click at [230, 18] on small "/ October 04, 2025 / 07:00 - 08:00 / Stephanie Dehghani / new customer" at bounding box center [193, 18] width 215 height 10
copy small "Stephanie Dehghani"
click at [419, 280] on div "Phone* AF AL DZ AD AO AI AQ AG AR AM AW AU AT AZ BS BH BD BB BY BE BZ BJ BM BT …" at bounding box center [293, 282] width 525 height 18
click at [663, 128] on div "$219.00" at bounding box center [654, 130] width 26 height 9
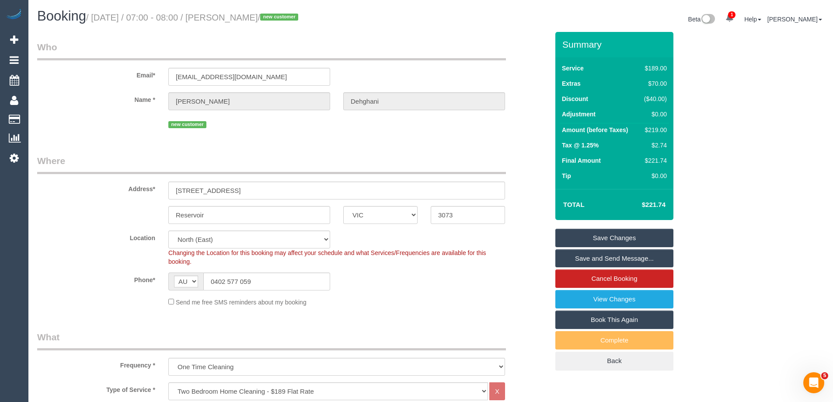
click at [663, 128] on div "$219.00" at bounding box center [654, 130] width 26 height 9
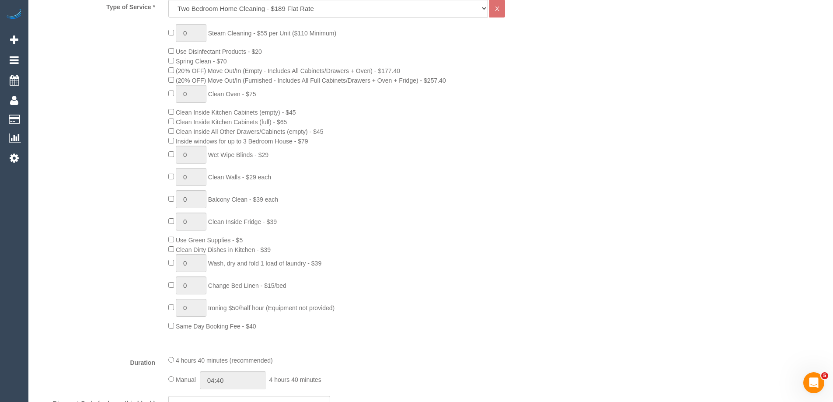
scroll to position [438, 0]
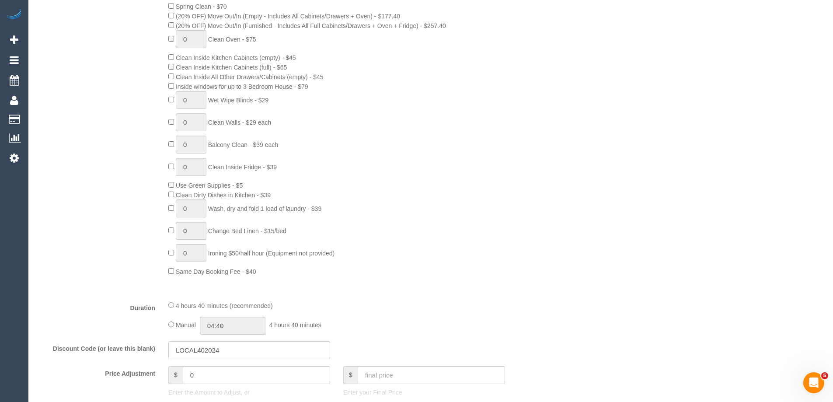
click at [174, 326] on div "Manual 04:40 4 hours 40 minutes" at bounding box center [336, 326] width 337 height 18
click at [221, 327] on input "04:40" at bounding box center [233, 326] width 66 height 18
type input "05:00"
click at [222, 368] on li "05:00" at bounding box center [222, 366] width 39 height 11
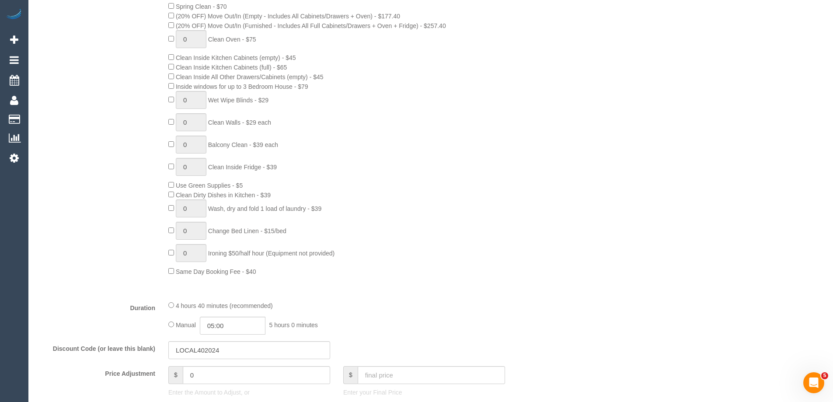
click at [479, 263] on div "0 Steam Cleaning - $55 per Unit ($110 Minimum) Use Disinfectant Products - $20 …" at bounding box center [359, 122] width 394 height 307
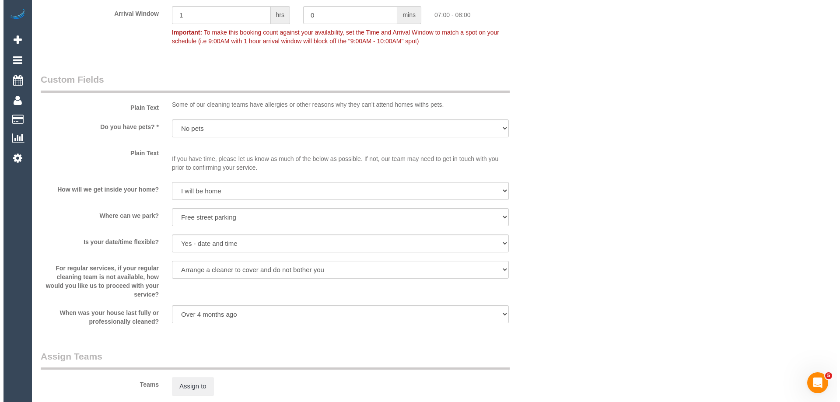
scroll to position [1050, 0]
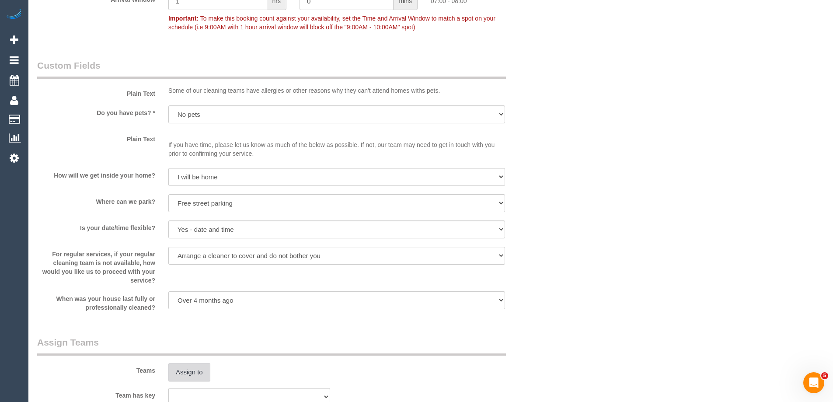
click at [189, 370] on button "Assign to" at bounding box center [189, 372] width 42 height 18
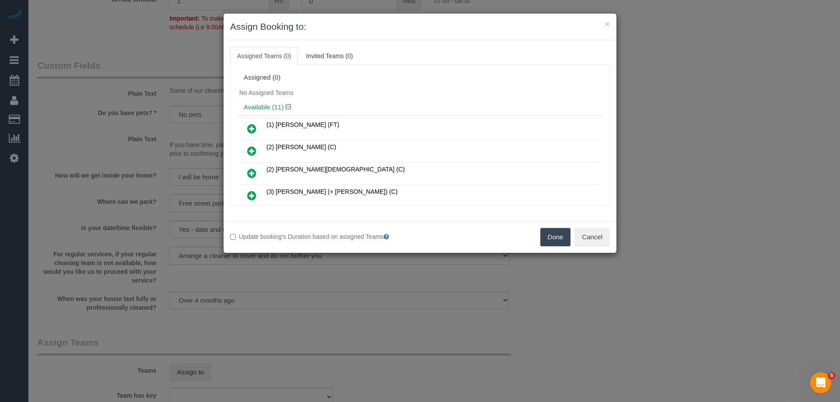
click at [377, 80] on div "Assigned (0)" at bounding box center [420, 77] width 353 height 7
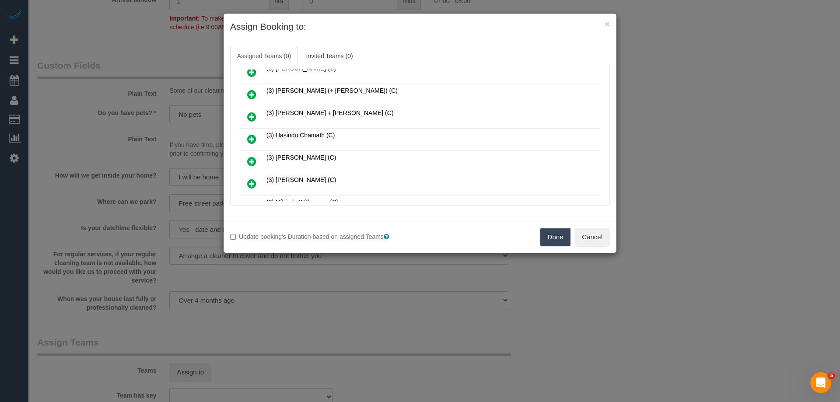
click at [252, 140] on icon at bounding box center [251, 139] width 9 height 11
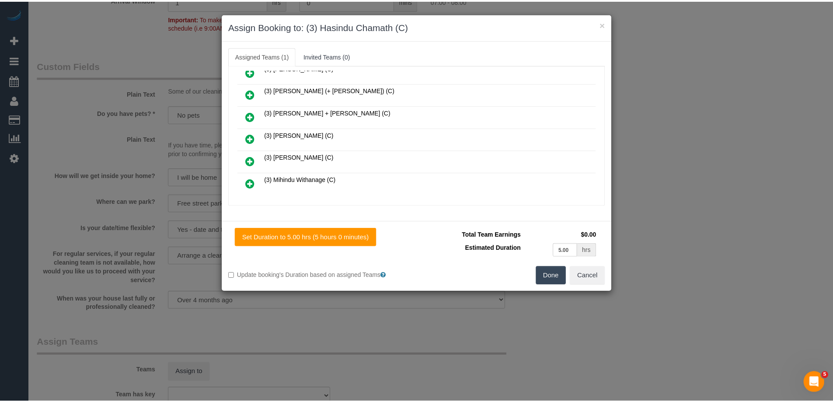
scroll to position [0, 0]
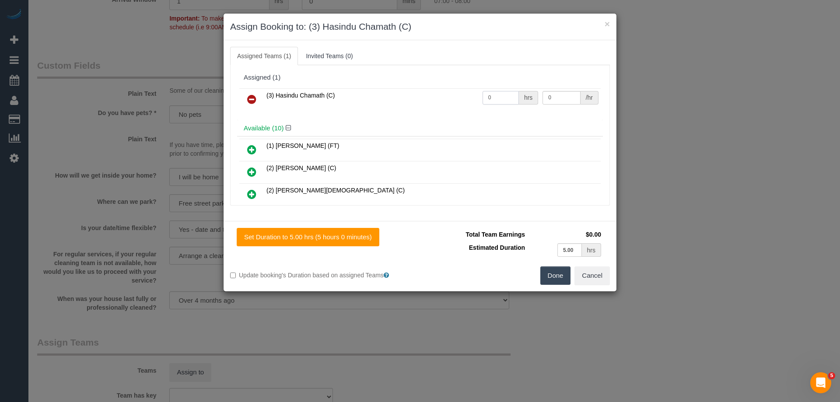
click at [502, 100] on input "0" at bounding box center [501, 98] width 36 height 14
type input "1"
click at [561, 105] on td "0 /hr" at bounding box center [570, 99] width 60 height 22
click at [567, 90] on td "0 /hr" at bounding box center [570, 99] width 60 height 22
click at [564, 91] on input "0" at bounding box center [562, 98] width 38 height 14
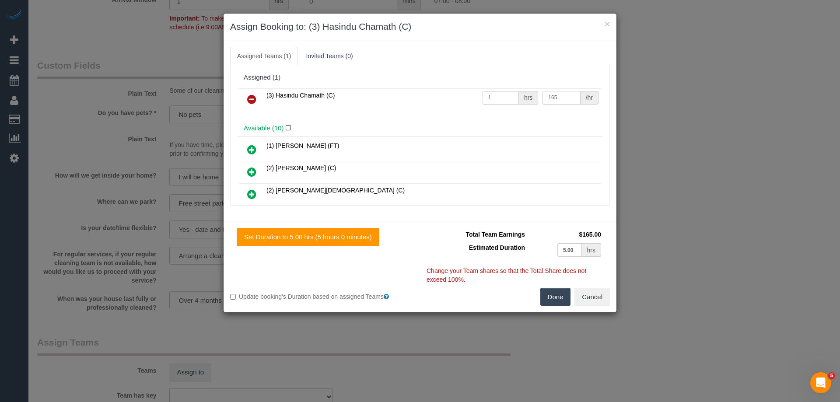
type input "165"
click at [548, 299] on button "Done" at bounding box center [555, 297] width 31 height 18
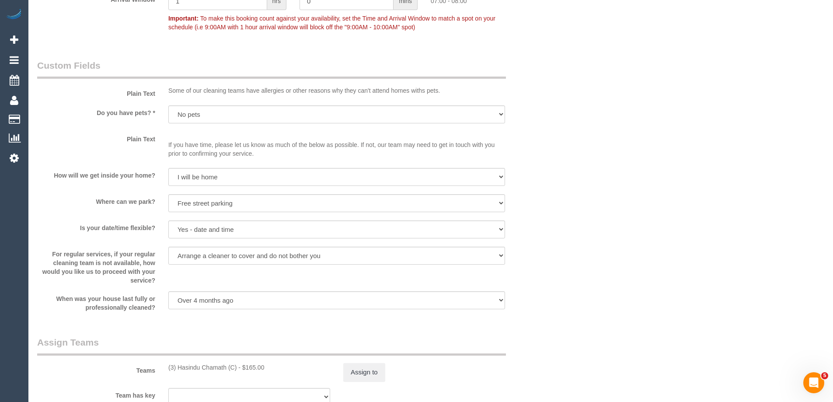
click at [548, 299] on div "× Assign Booking to: (3) Hasindu Chamath (C) Assigned Teams (1) Invited Teams (…" at bounding box center [416, 201] width 833 height 402
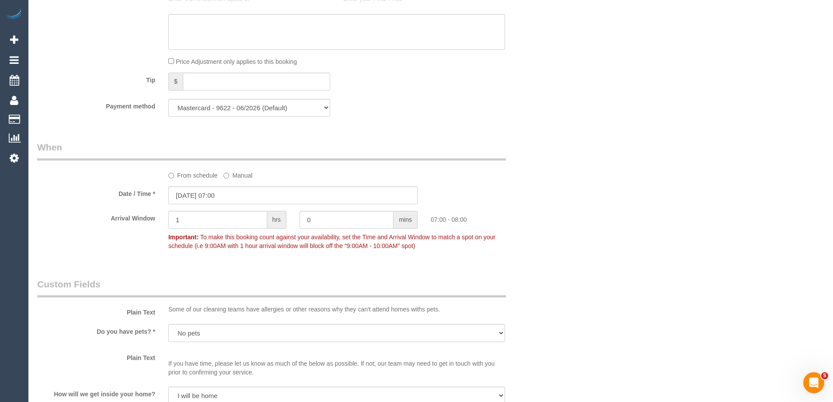
scroll to position [481, 0]
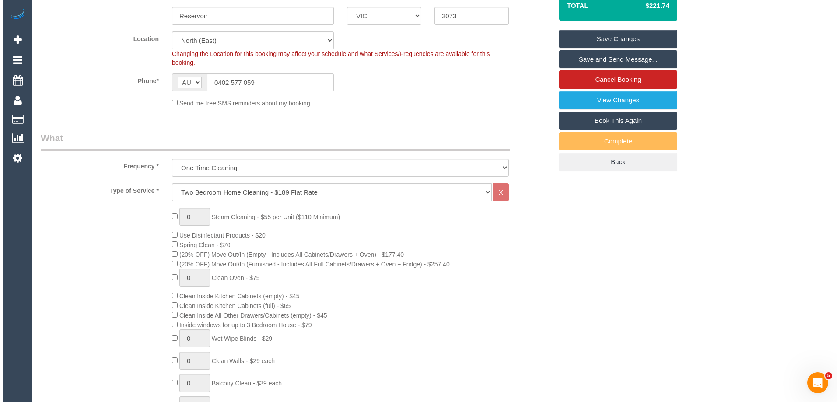
scroll to position [0, 0]
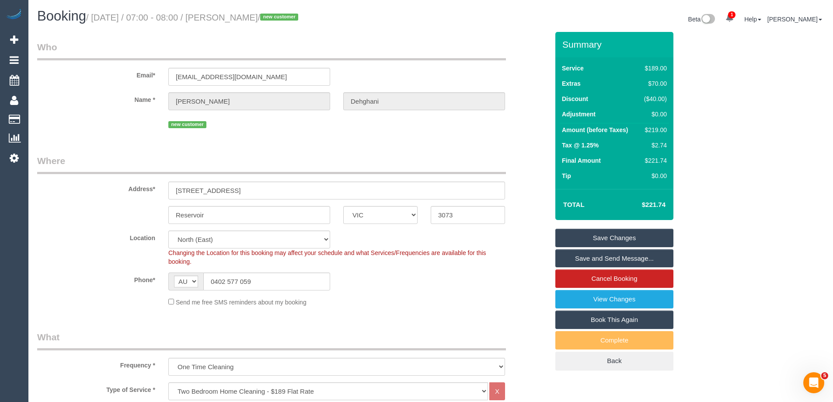
click at [637, 258] on link "Save and Send Message..." at bounding box center [615, 258] width 118 height 18
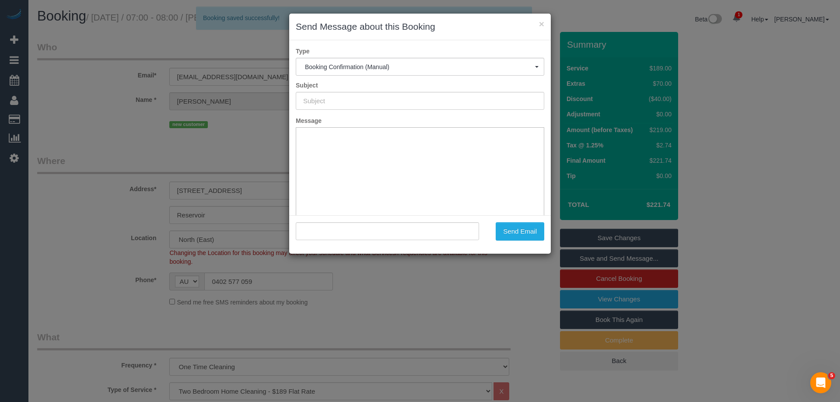
type input "Booking Confirmed"
type input ""Stephanie Dehghani" <dehghanistephanie@gmail.com>"
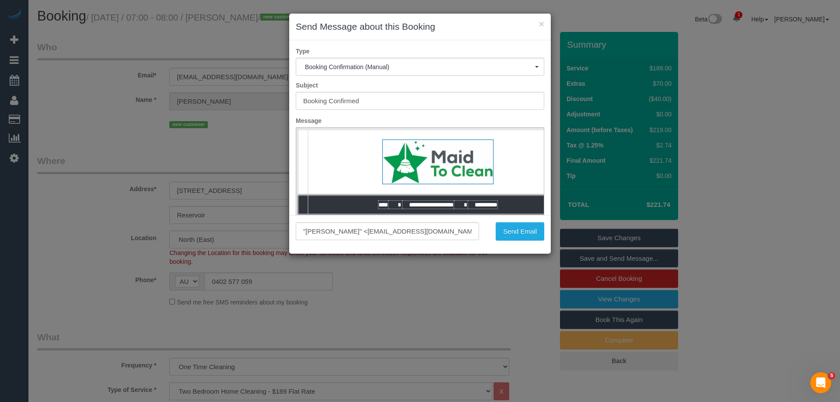
click at [531, 241] on div ""Stephanie Dehghani" <dehghanistephanie@gmail.com> Send Email" at bounding box center [420, 234] width 262 height 39
click at [518, 228] on button "Send Email" at bounding box center [520, 231] width 49 height 18
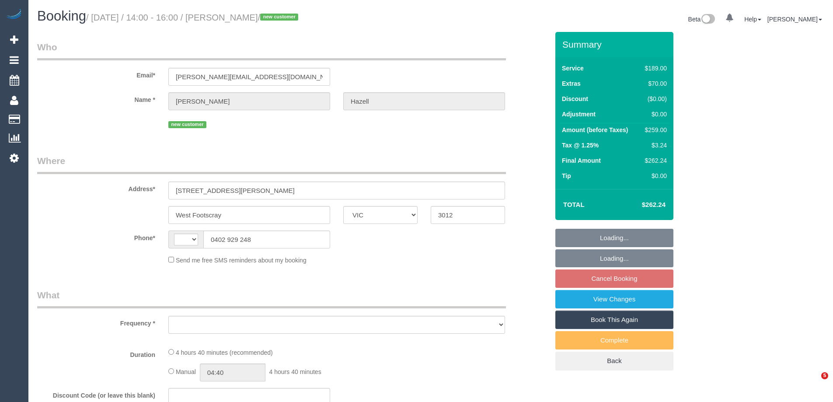
select select "VIC"
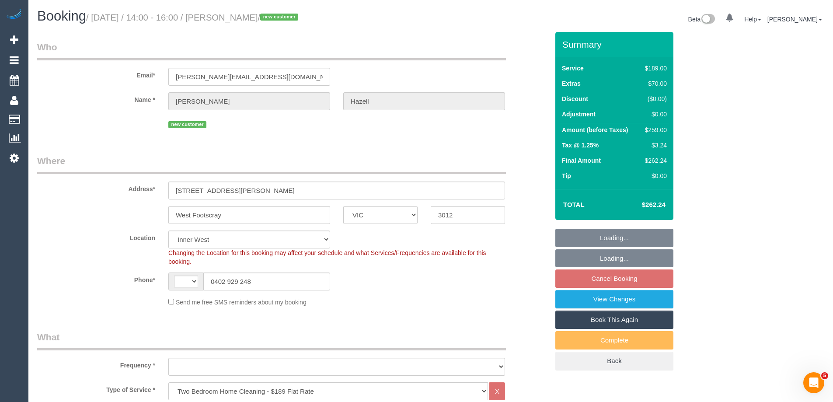
select select "string:stripe-pm_1SC9EQ2GScqysDRVbGU9n429"
select select "string:AU"
select select "object:775"
select select "number:29"
select select "number:14"
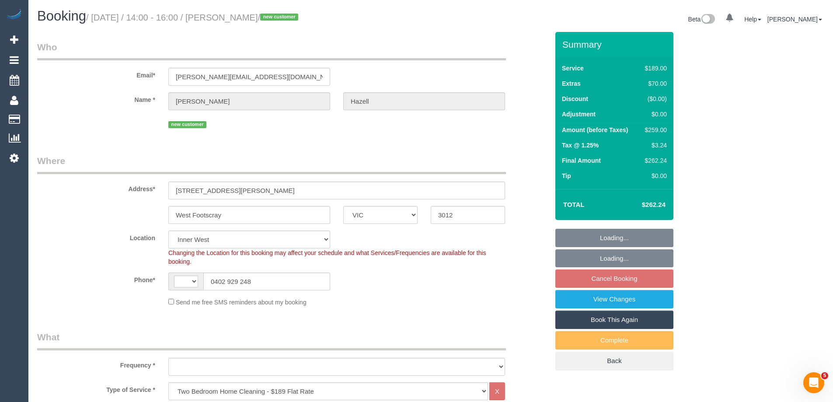
select select "number:19"
select select "number:24"
select select "number:26"
select select "object:780"
click at [658, 128] on div "$259.00" at bounding box center [654, 130] width 25 height 9
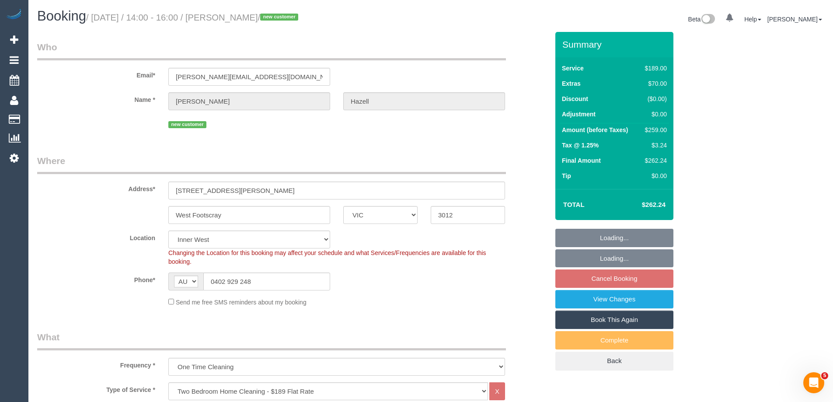
click at [658, 128] on div "$259.00" at bounding box center [654, 130] width 25 height 9
copy tbody "$259.00"
click at [722, 132] on div "Summary Service $189.00 Extras $70.00 Discount ($0.00) Adjustment $0.00 Amount …" at bounding box center [647, 210] width 197 height 356
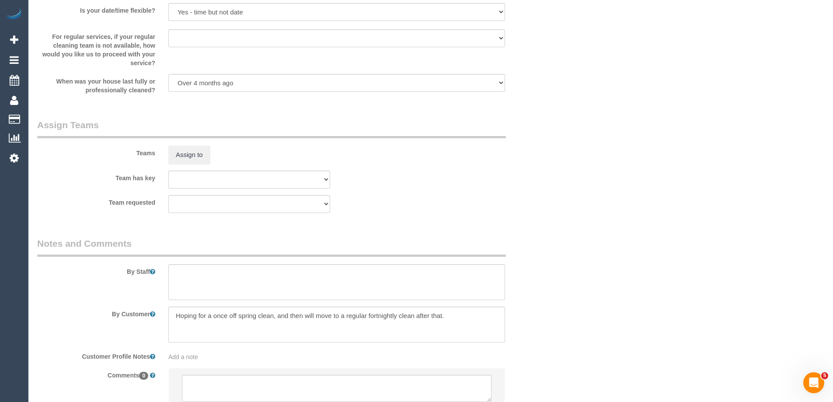
scroll to position [1338, 0]
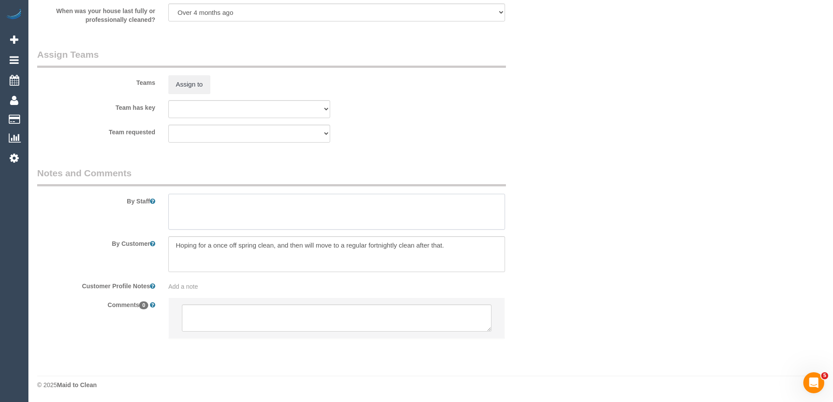
click at [223, 224] on textarea at bounding box center [336, 212] width 337 height 36
type textarea "Estimated time 4.5-5 hours"
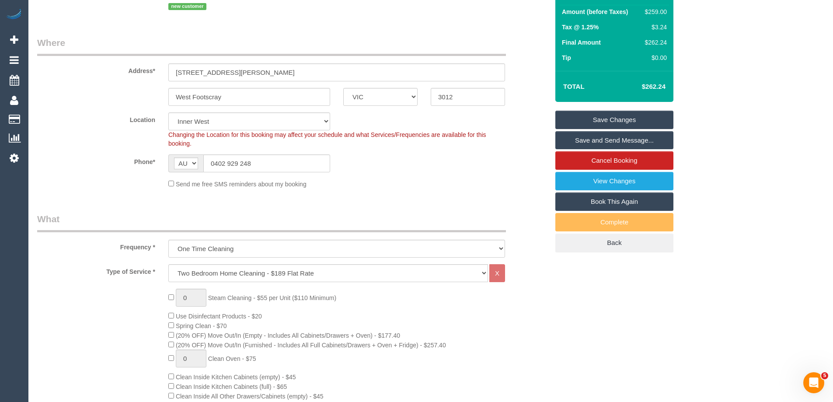
scroll to position [0, 0]
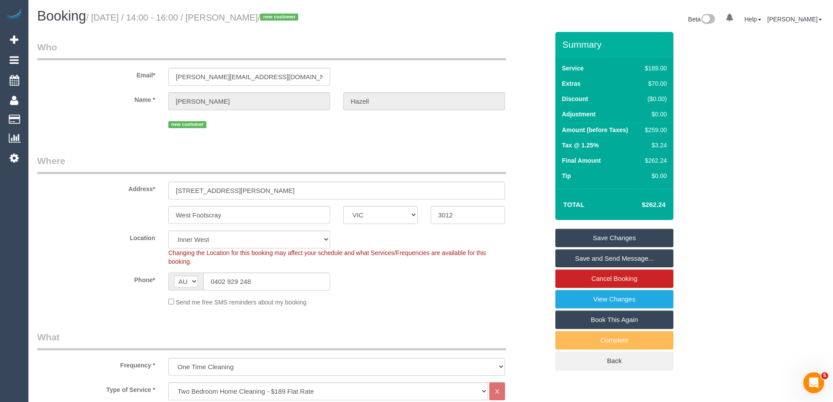
drag, startPoint x: 300, startPoint y: 17, endPoint x: 230, endPoint y: 20, distance: 70.1
click at [230, 20] on small "/ [DATE] / 14:00 - 16:00 / [PERSON_NAME] / new customer" at bounding box center [193, 18] width 215 height 10
copy small "[PERSON_NAME] /"
click at [460, 283] on div "Phone* AF AL DZ AD AO AI AQ AG AR AM AW AU AT AZ BS BH BD BB BY BE BZ BJ BM BT …" at bounding box center [293, 282] width 525 height 18
drag, startPoint x: 383, startPoint y: 38, endPoint x: 392, endPoint y: 63, distance: 27.3
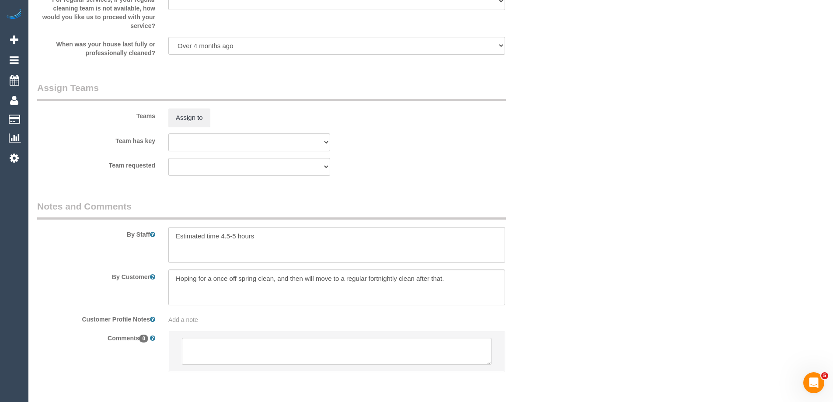
scroll to position [1338, 0]
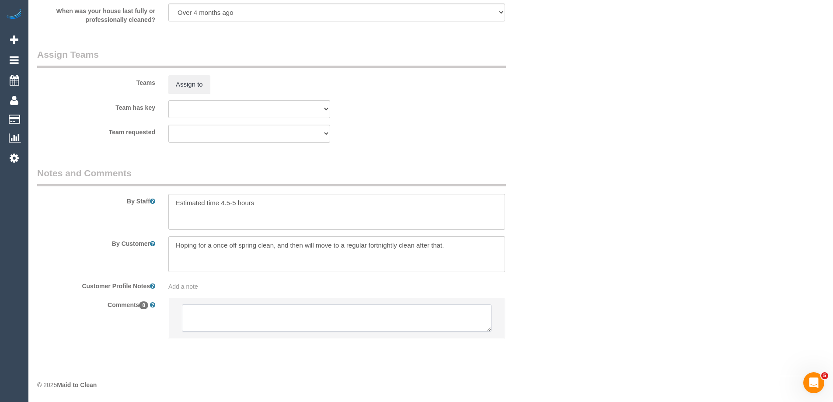
click at [219, 316] on textarea at bounding box center [337, 318] width 310 height 27
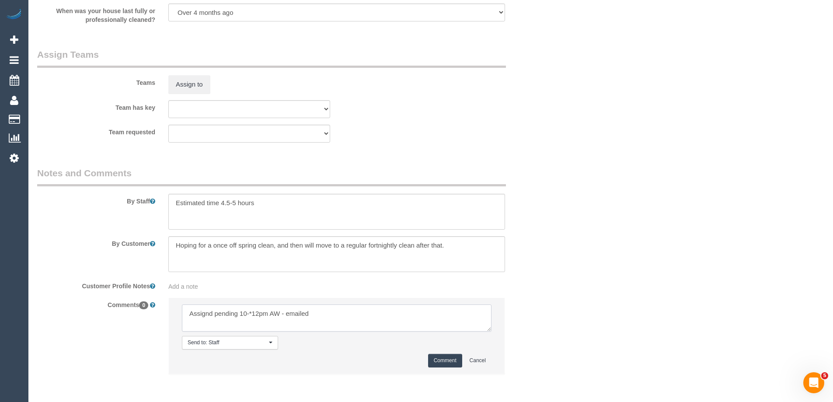
click at [253, 314] on textarea at bounding box center [337, 318] width 310 height 27
type textarea "Assigned pending 10-12pm AW - emailed"
click at [447, 363] on button "Comment" at bounding box center [445, 361] width 34 height 14
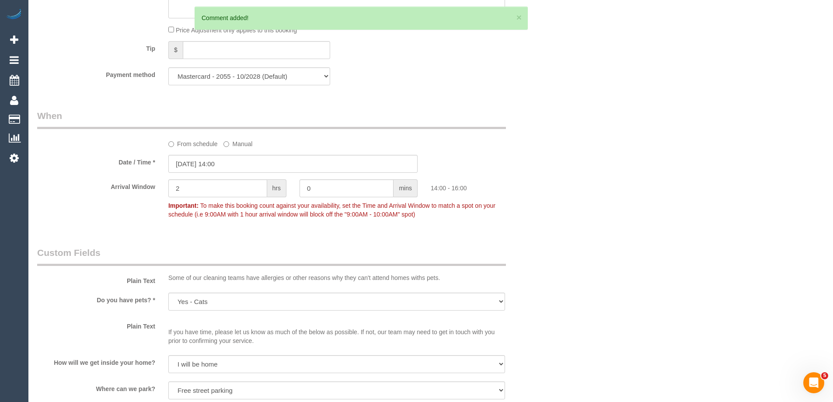
scroll to position [725, 0]
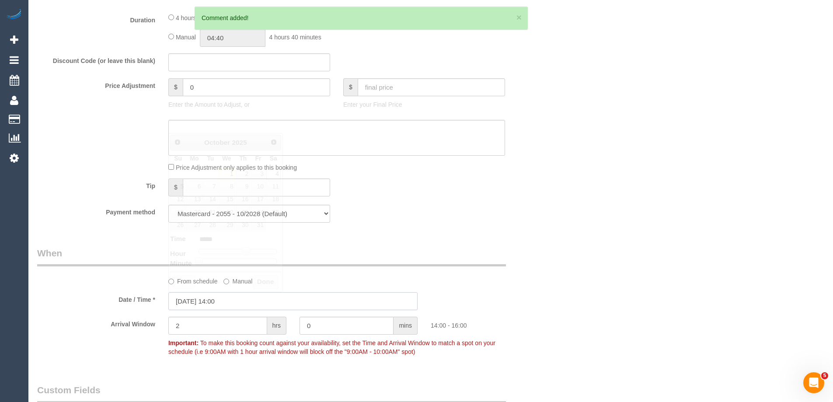
click at [217, 303] on input "[DATE] 14:00" at bounding box center [292, 301] width 249 height 18
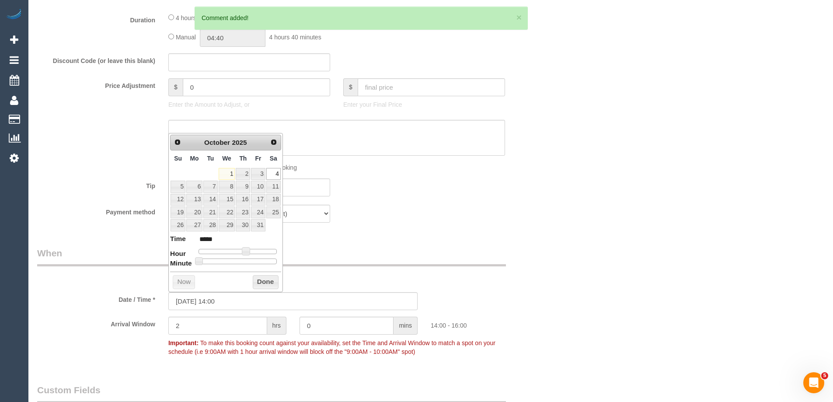
drag, startPoint x: 243, startPoint y: 256, endPoint x: 232, endPoint y: 257, distance: 11.5
click at [232, 257] on dl "Time ***** Hour Minute Second Millisecond Microsecond Time Zone ***** ***** ***…" at bounding box center [225, 249] width 111 height 30
type input "[DATE] 13:00"
type input "*****"
type input "[DATE] 12:00"
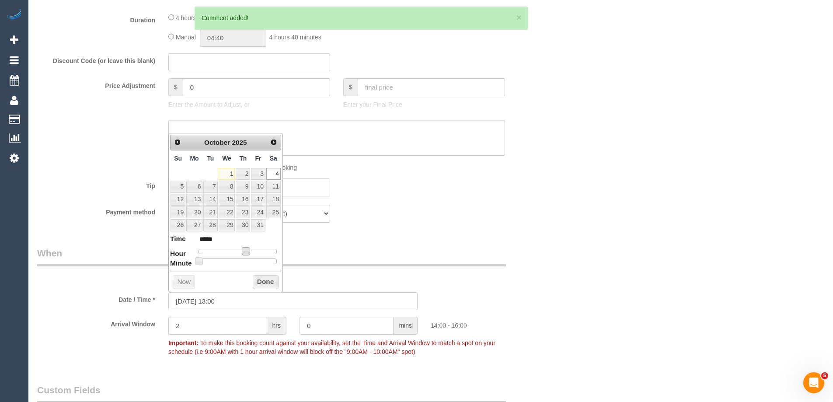
type input "*****"
type input "[DATE] 11:00"
type input "*****"
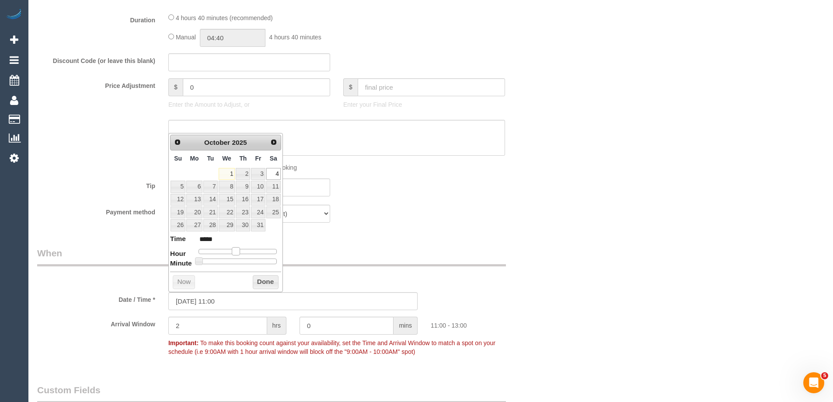
type input "[DATE] 10:00"
type input "*****"
drag, startPoint x: 247, startPoint y: 252, endPoint x: 234, endPoint y: 253, distance: 13.2
click at [234, 253] on span at bounding box center [233, 251] width 8 height 8
click at [261, 280] on button "Done" at bounding box center [266, 282] width 26 height 14
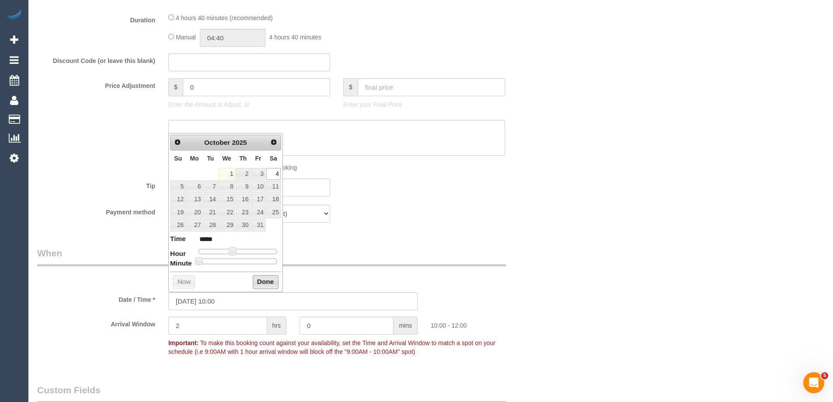
click at [479, 237] on div "Who Email* [PERSON_NAME][EMAIL_ADDRESS][DOMAIN_NAME] Name * [PERSON_NAME][GEOGR…" at bounding box center [293, 178] width 525 height 1743
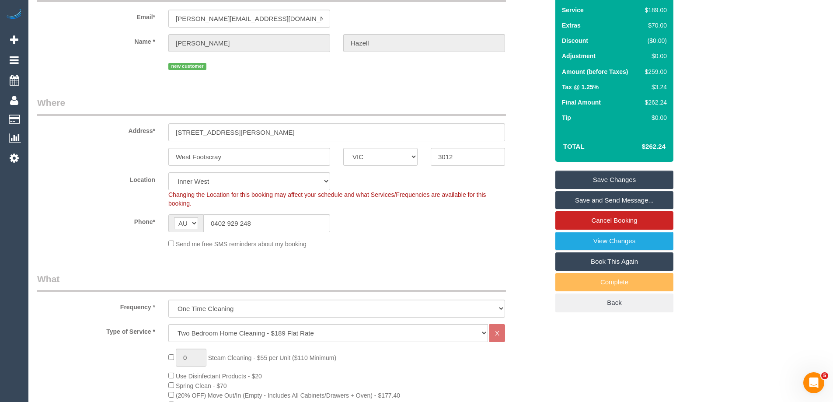
scroll to position [0, 0]
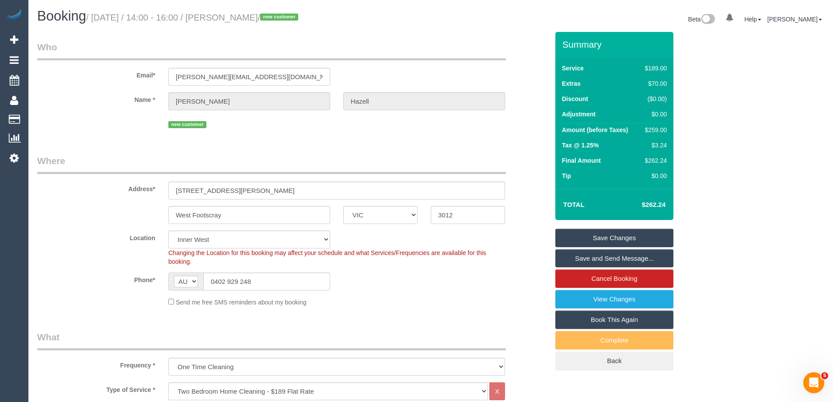
click at [655, 133] on div "$259.00" at bounding box center [654, 130] width 25 height 9
copy div "259.00"
click at [700, 134] on div "Summary Service $189.00 Extras $70.00 Discount ($0.00) Adjustment $0.00 Amount …" at bounding box center [647, 210] width 197 height 356
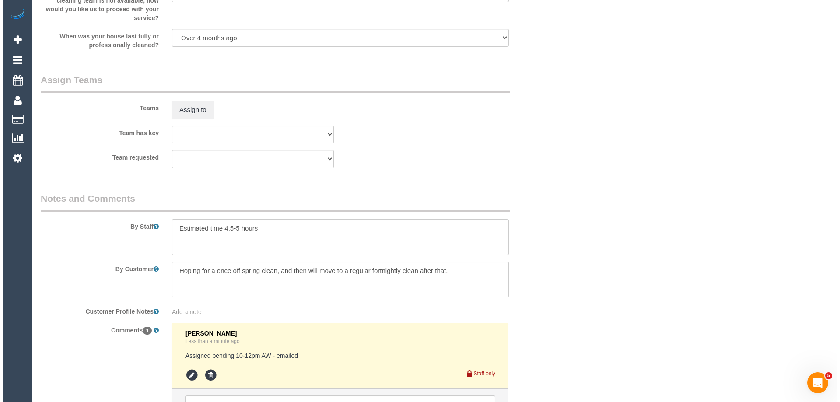
scroll to position [1400, 0]
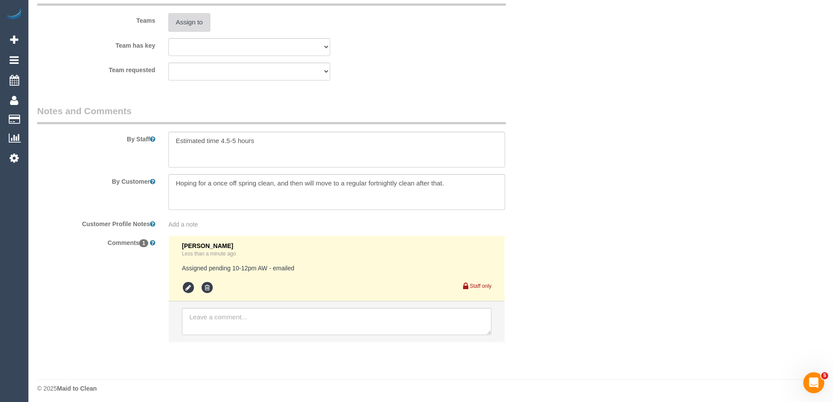
click at [187, 21] on button "Assign to" at bounding box center [189, 22] width 42 height 18
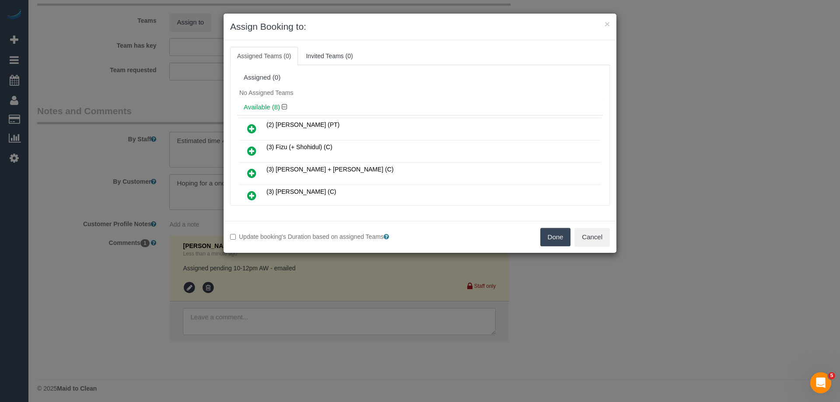
click at [250, 152] on icon at bounding box center [251, 151] width 9 height 11
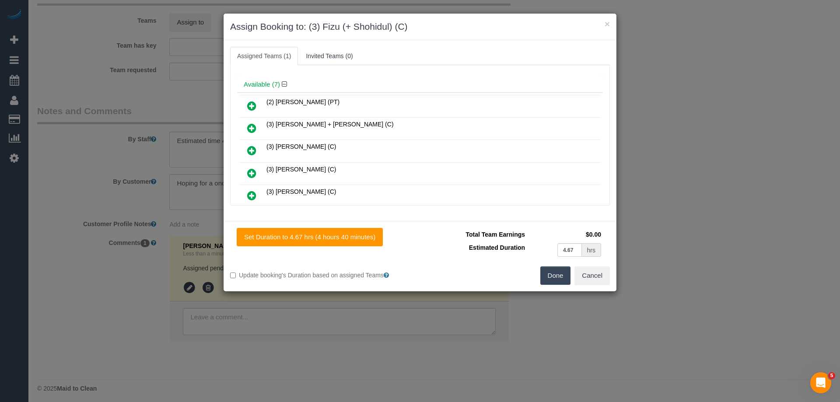
scroll to position [88, 0]
click at [253, 196] on icon at bounding box center [251, 196] width 9 height 11
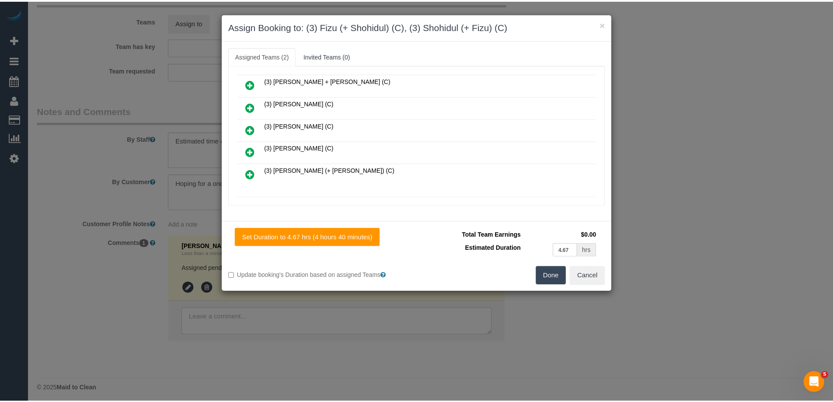
scroll to position [0, 0]
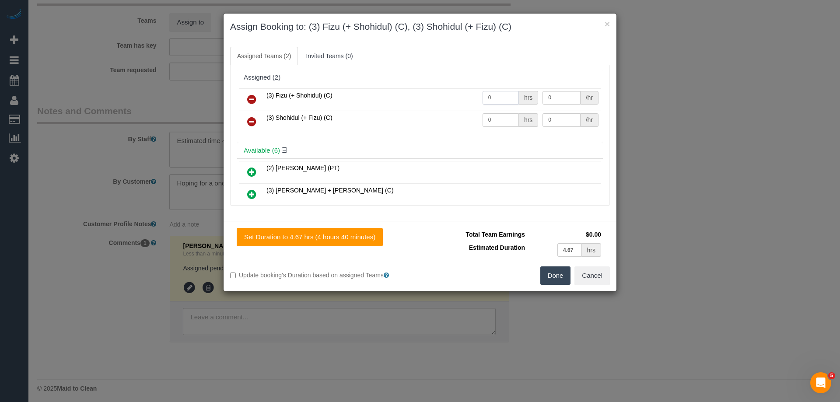
click at [494, 102] on input "0" at bounding box center [501, 98] width 36 height 14
type input "1"
click at [498, 122] on input "0" at bounding box center [501, 120] width 36 height 14
type input "1"
click at [552, 96] on input "0" at bounding box center [562, 98] width 38 height 14
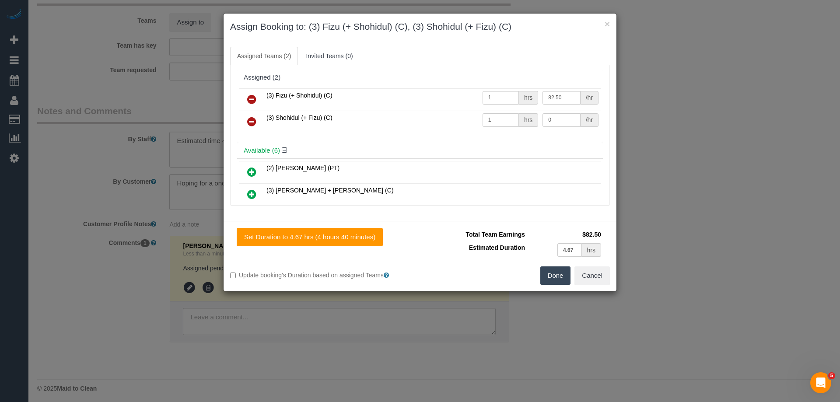
type input "82.5"
click at [564, 109] on td "82.5 /hr" at bounding box center [570, 99] width 60 height 22
click at [564, 117] on input "0" at bounding box center [562, 120] width 38 height 14
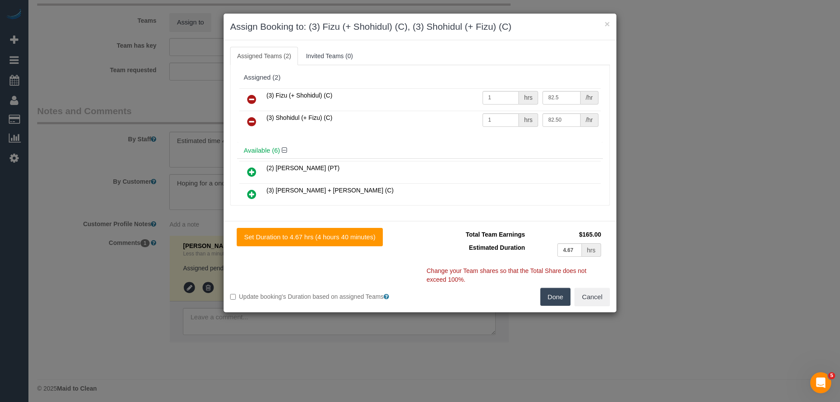
type input "82.5"
click at [553, 300] on button "Done" at bounding box center [555, 297] width 31 height 18
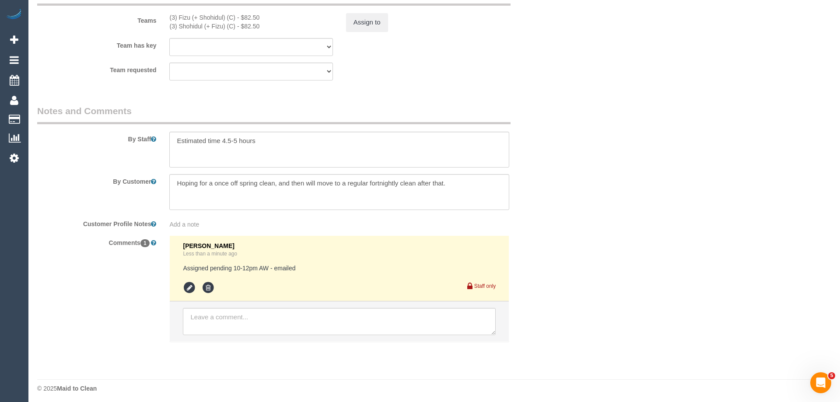
click at [553, 300] on div "× Assign Booking to: (3) Fizu (+ Shohidul) (C), (3) Shohidul (+ Fizu) (C) Assig…" at bounding box center [420, 201] width 840 height 402
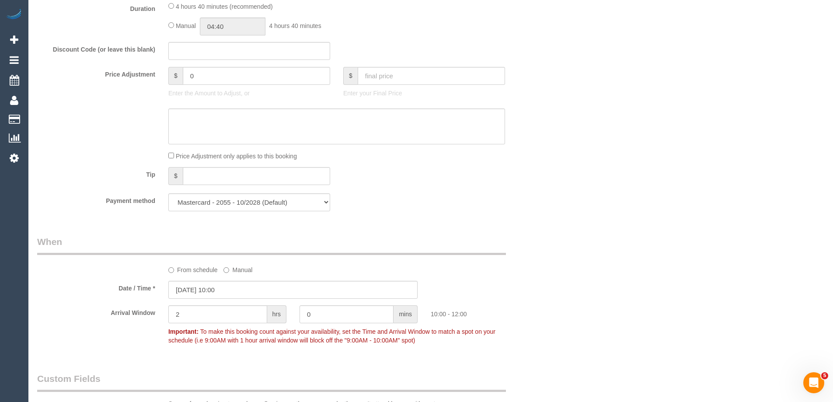
scroll to position [481, 0]
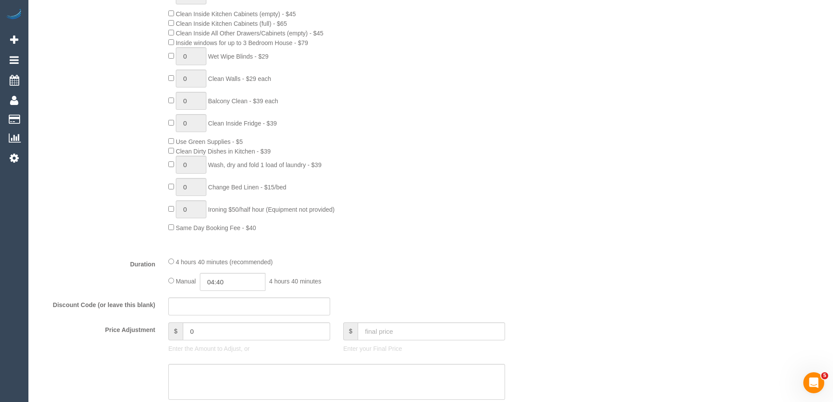
drag, startPoint x: 274, startPoint y: 284, endPoint x: 254, endPoint y: 286, distance: 19.8
click at [273, 284] on span "4 hours 40 minutes" at bounding box center [296, 281] width 52 height 7
click at [251, 286] on input "04:40" at bounding box center [233, 282] width 66 height 18
type input "02:30"
click at [228, 352] on li "02:30" at bounding box center [222, 353] width 39 height 11
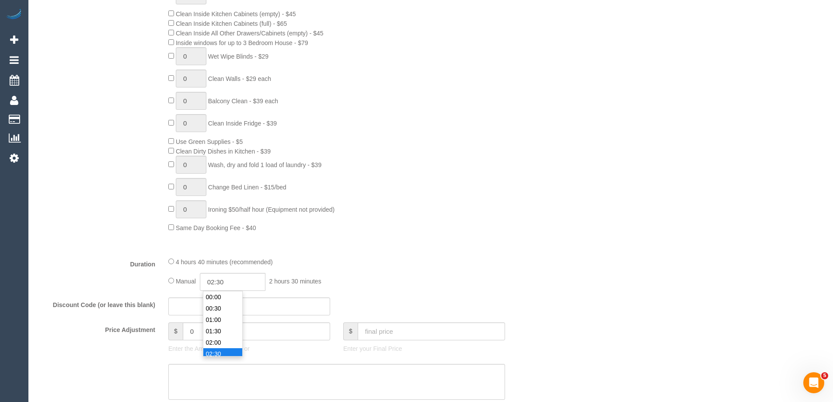
click at [471, 204] on div "0 Steam Cleaning - $55 per Unit ($110 Minimum) Use Disinfectant Products - $20 …" at bounding box center [359, 79] width 394 height 307
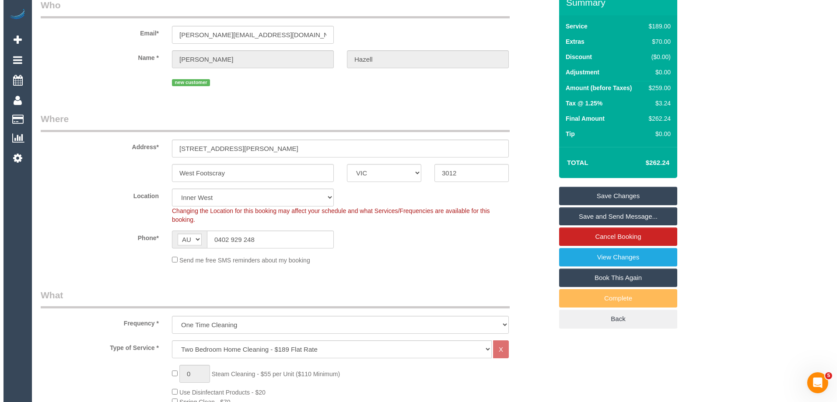
scroll to position [0, 0]
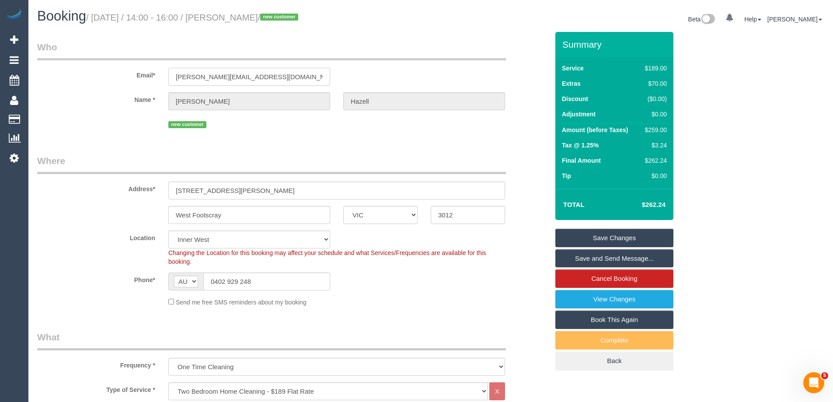
click at [206, 81] on input "[PERSON_NAME][EMAIL_ADDRESS][DOMAIN_NAME]" at bounding box center [249, 77] width 162 height 18
click at [625, 240] on link "Save Changes" at bounding box center [615, 238] width 118 height 18
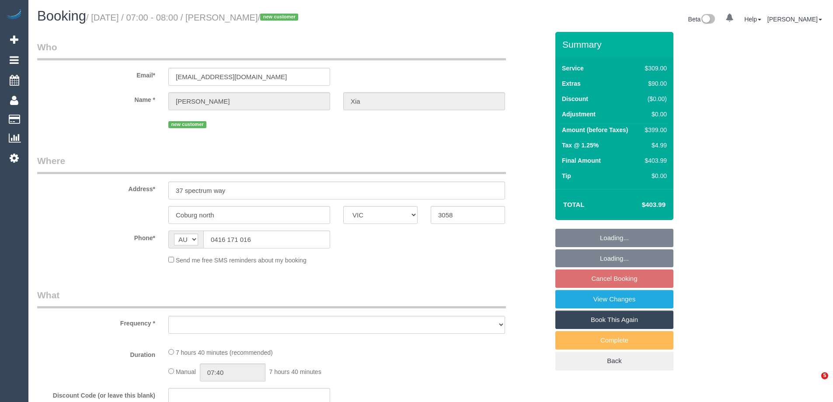
select select "VIC"
select select "string:stripe-pm_1SCGkR2GScqysDRVLzKwKUEP"
select select "number:28"
select select "number:14"
select select "number:19"
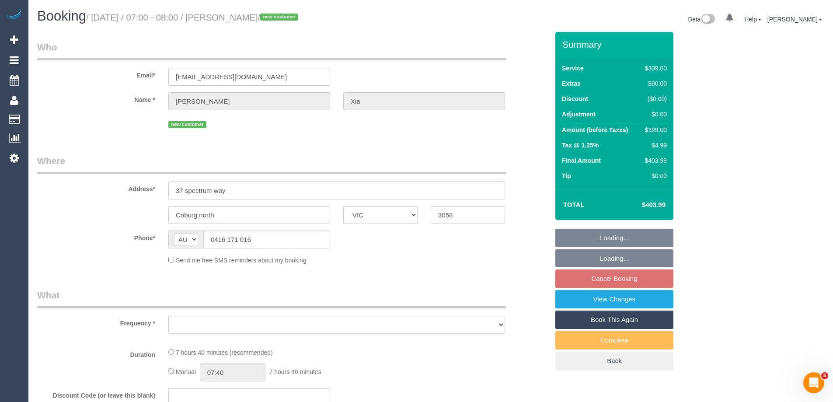
select select "number:25"
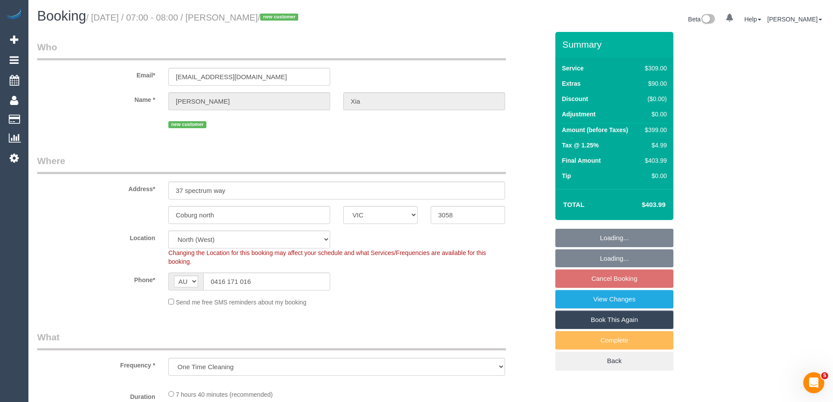
select select "object:1511"
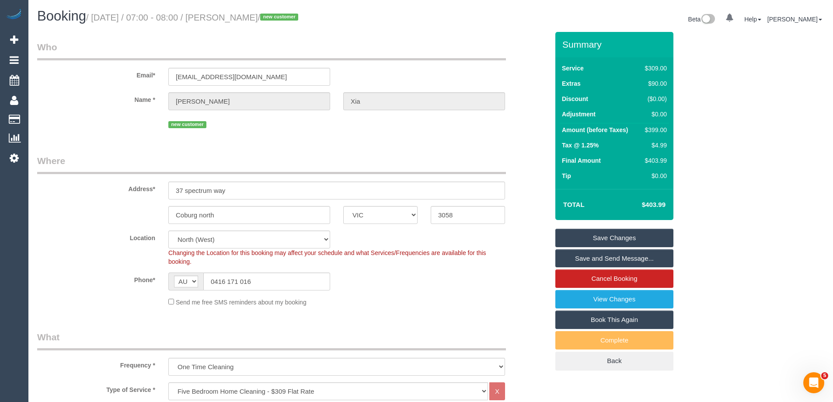
drag, startPoint x: 252, startPoint y: 17, endPoint x: 239, endPoint y: 17, distance: 12.7
click at [238, 17] on small "/ October 04, 2025 / 07:00 - 08:00 / Xu Xia / new customer" at bounding box center [193, 18] width 215 height 10
click at [257, 18] on small "/ October 04, 2025 / 07:00 - 08:00 / Xu Xia / new customer" at bounding box center [193, 18] width 215 height 10
drag, startPoint x: 257, startPoint y: 18, endPoint x: 233, endPoint y: 19, distance: 24.1
click at [232, 19] on small "/ October 04, 2025 / 07:00 - 08:00 / Xu Xia / new customer" at bounding box center [193, 18] width 215 height 10
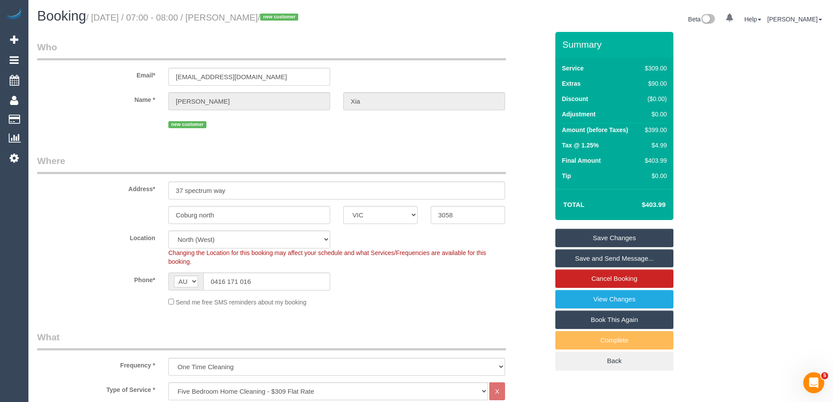
copy small "Xu Xia /"
click at [424, 293] on sui-booking-location "Location Office City East (North) East (South) Inner East Inner North (East) In…" at bounding box center [293, 269] width 512 height 76
click at [649, 133] on div "$399.00" at bounding box center [654, 130] width 25 height 9
drag, startPoint x: 649, startPoint y: 133, endPoint x: 701, endPoint y: 137, distance: 52.2
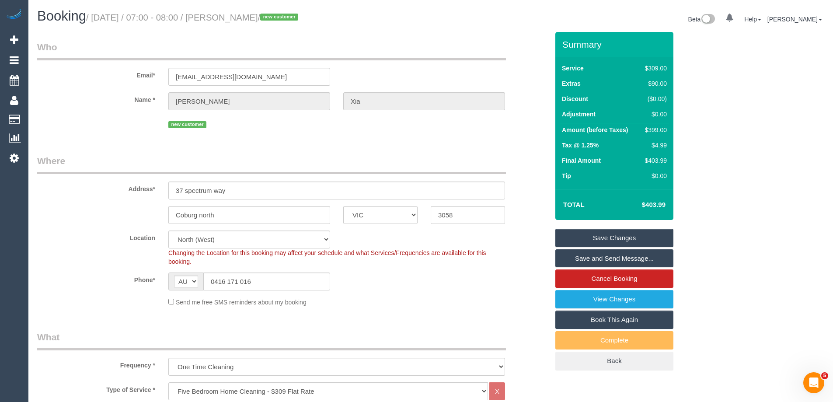
click at [667, 137] on td "$399.00" at bounding box center [655, 131] width 30 height 16
click at [658, 131] on div "$399.00" at bounding box center [654, 130] width 25 height 9
copy div "399.00"
click at [712, 136] on div "Summary Service $309.00 Extras $90.00 Discount ($0.00) Adjustment $0.00 Amount …" at bounding box center [647, 210] width 197 height 356
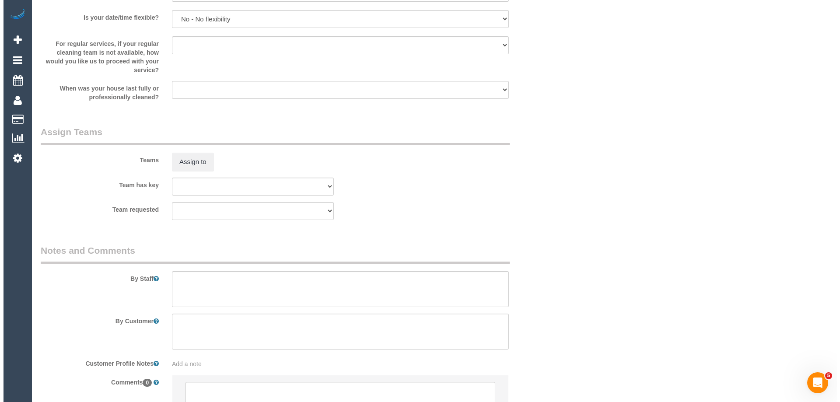
scroll to position [1269, 0]
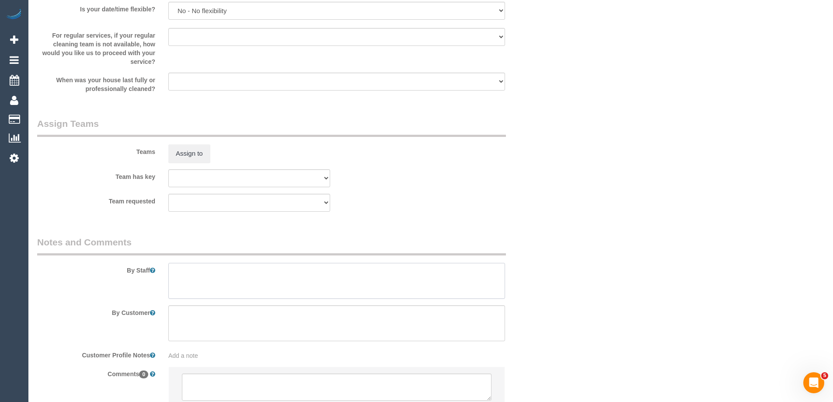
click at [204, 294] on textarea at bounding box center [336, 281] width 337 height 36
type textarea "Estimated time 6-7 hours"
click at [181, 162] on button "Assign to" at bounding box center [189, 153] width 42 height 18
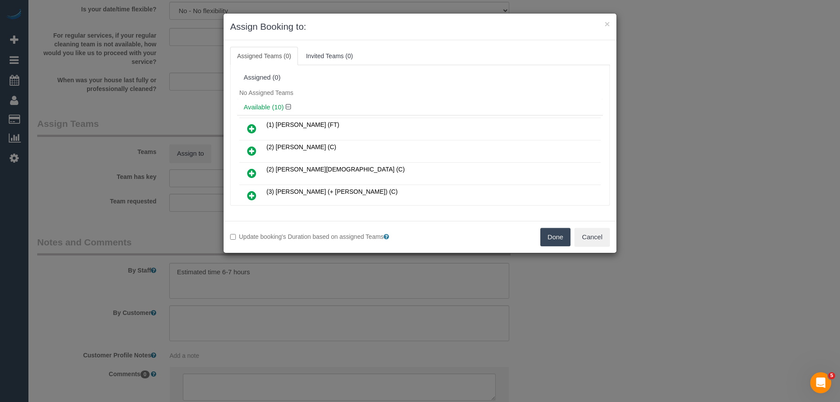
click at [302, 111] on div "Available (10)" at bounding box center [420, 107] width 366 height 16
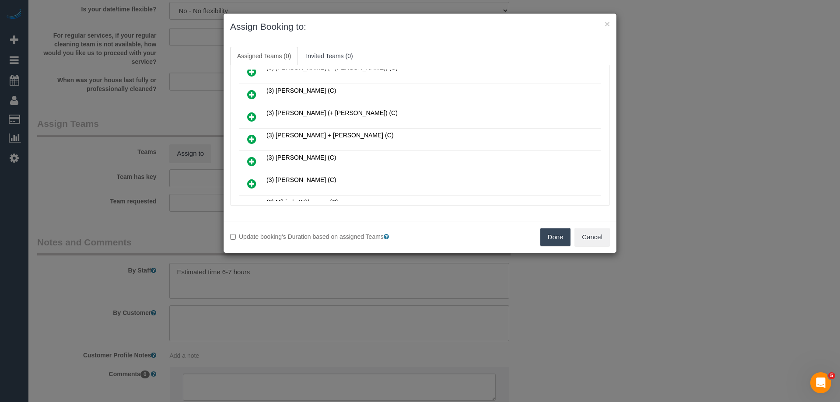
click at [249, 143] on icon at bounding box center [251, 139] width 9 height 11
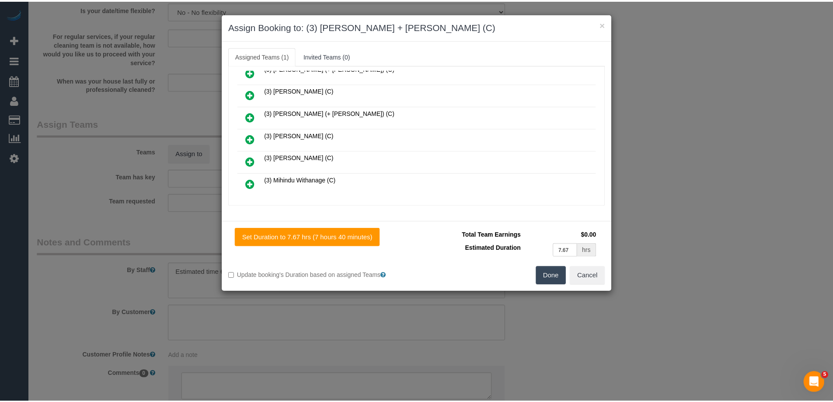
scroll to position [0, 0]
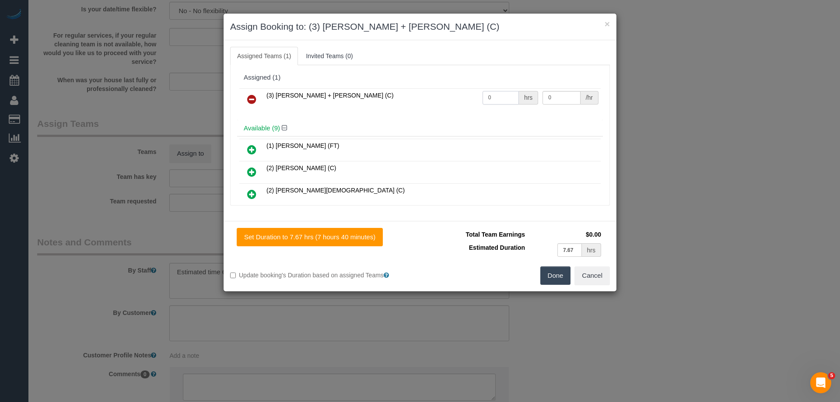
click at [501, 99] on input "0" at bounding box center [501, 98] width 36 height 14
type input "1"
click at [573, 97] on input "0" at bounding box center [562, 98] width 38 height 14
click at [557, 100] on input "0" at bounding box center [562, 98] width 38 height 14
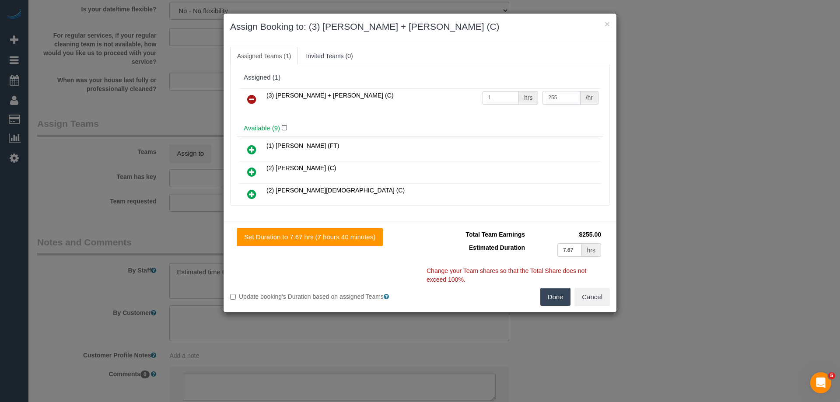
type input "255"
click at [558, 301] on button "Done" at bounding box center [555, 297] width 31 height 18
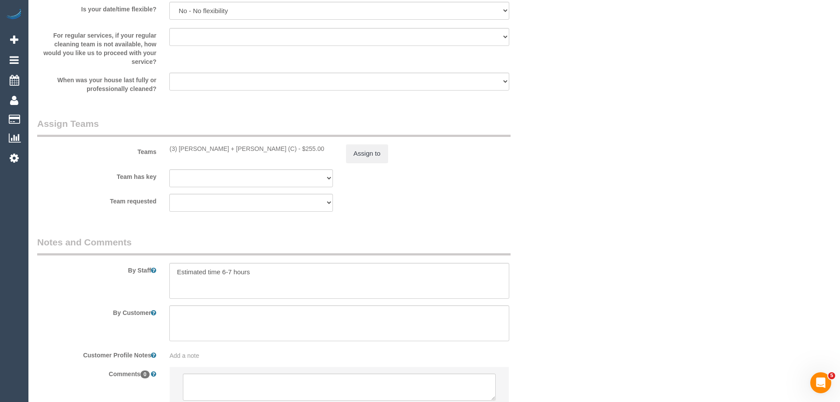
click at [558, 301] on div "× Assign Booking to: (3) Gurdeep + Kamalpreet (C) Assigned Teams (1) Invited Te…" at bounding box center [420, 201] width 840 height 402
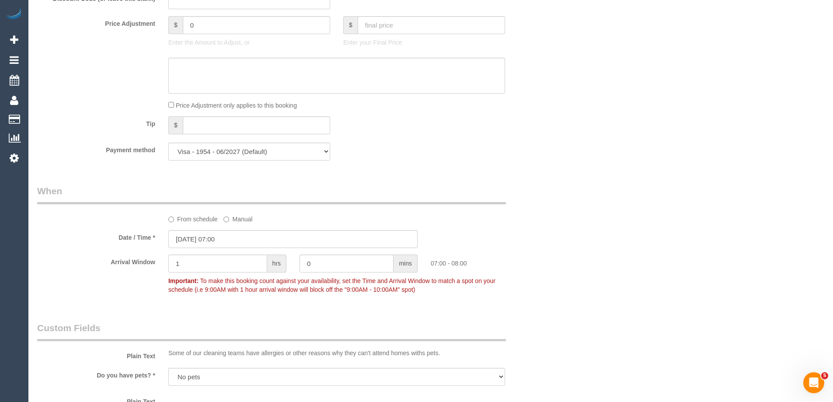
scroll to position [700, 0]
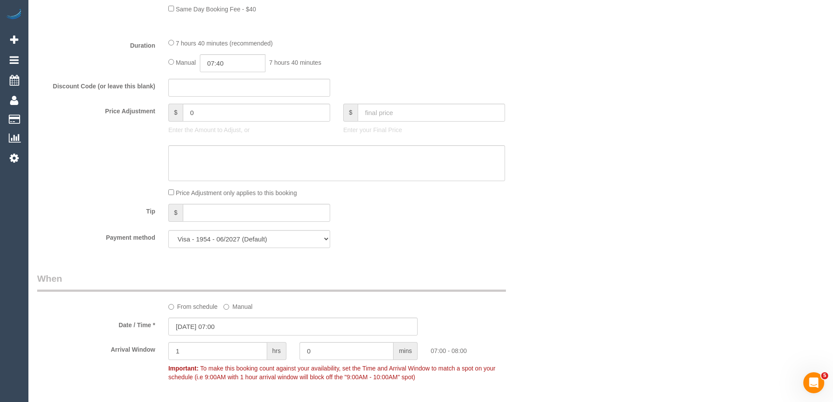
click at [277, 66] on span "7 hours 40 minutes" at bounding box center [296, 62] width 52 height 7
click at [248, 65] on input "07:40" at bounding box center [233, 63] width 66 height 18
type input "03:30"
click at [228, 124] on li "03:30" at bounding box center [222, 122] width 39 height 11
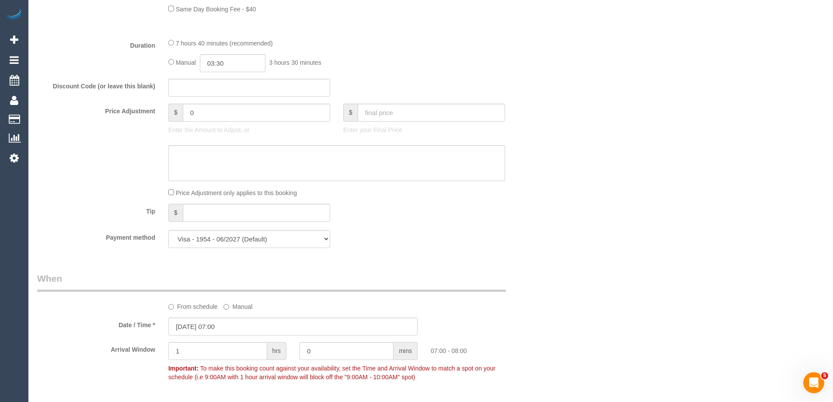
click at [479, 80] on div "Discount Code (or leave this blank)" at bounding box center [293, 88] width 525 height 18
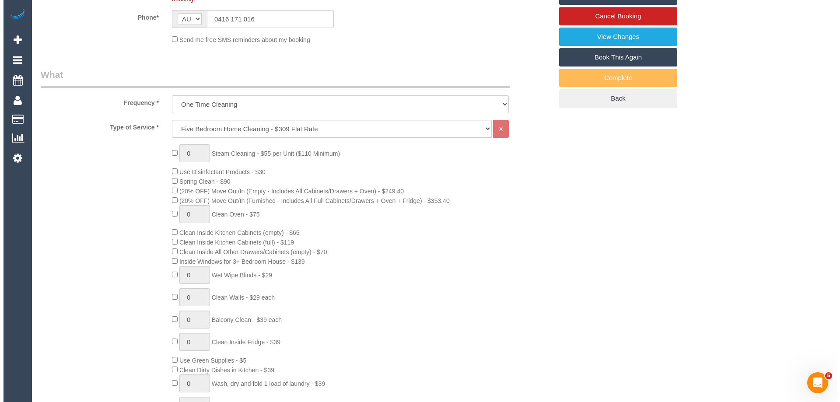
scroll to position [175, 0]
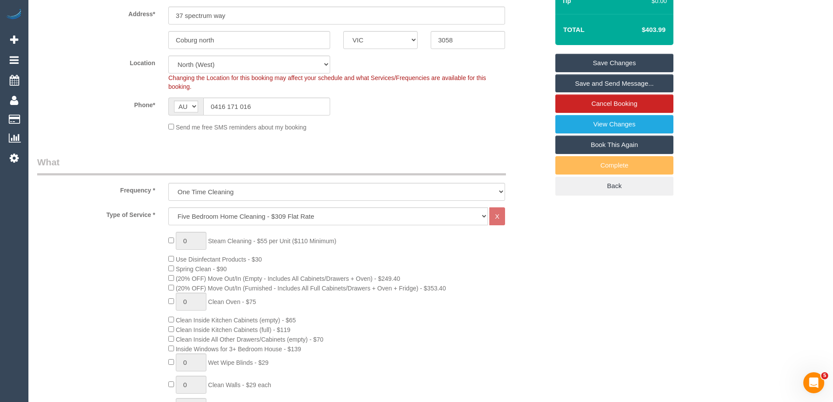
click at [627, 85] on link "Save and Send Message..." at bounding box center [615, 83] width 118 height 18
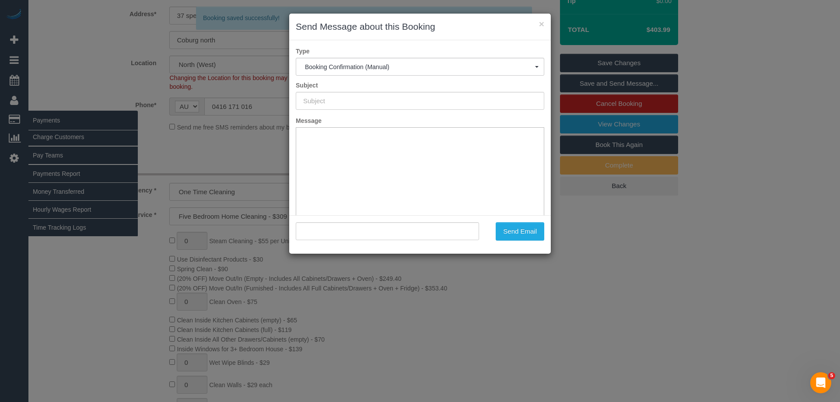
scroll to position [0, 0]
type input "Booking Confirmed"
type input ""Xu Xia" <xiaxu2007@hotmail.com>"
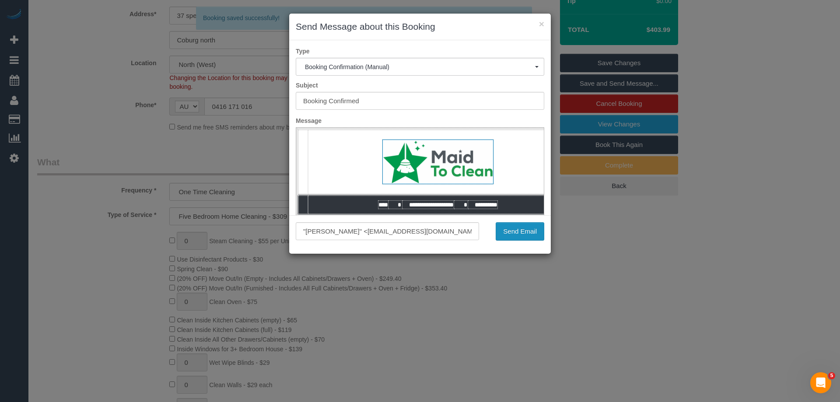
click at [524, 231] on button "Send Email" at bounding box center [520, 231] width 49 height 18
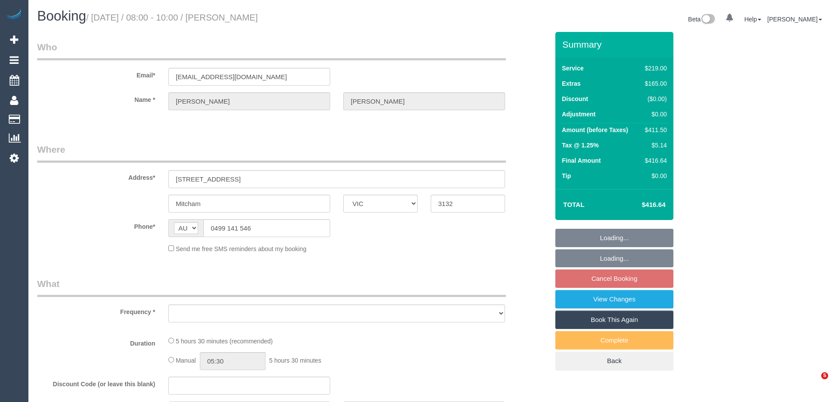
select select "VIC"
select select "string:stripe-pm_1RrBSa2GScqysDRVC4zcnyQO"
select select "number:28"
select select "number:14"
select select "number:19"
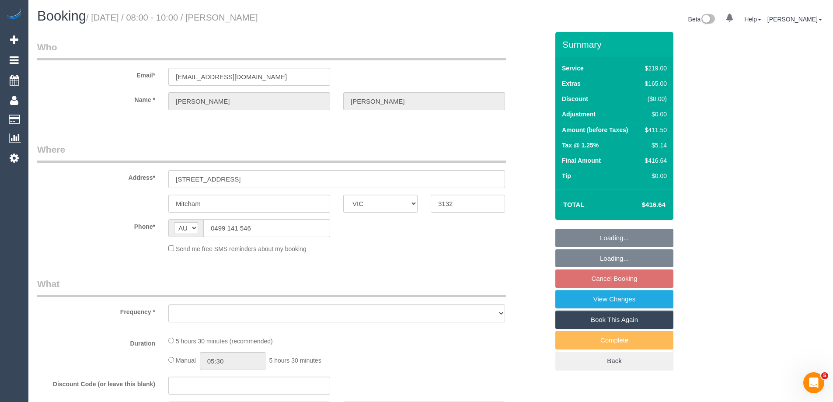
select select "number:25"
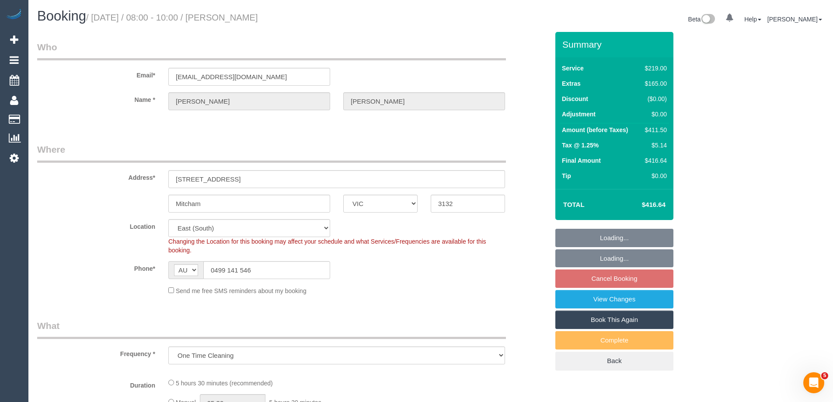
select select "object:710"
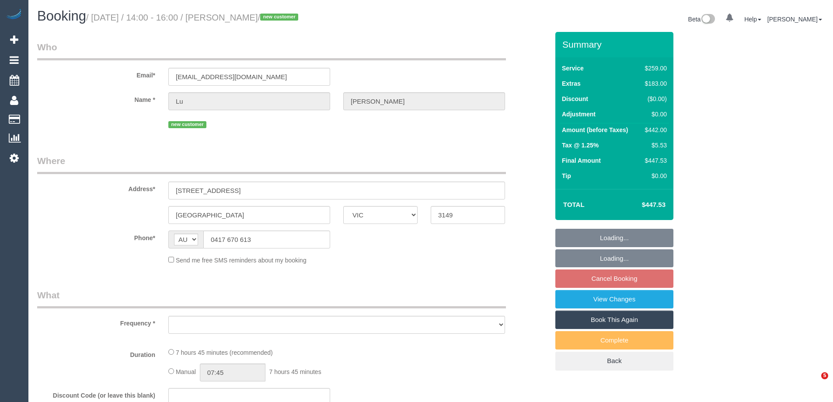
select select "VIC"
select select "string:stripe-pm_1SCGJL2GScqysDRVbs3jMqIj"
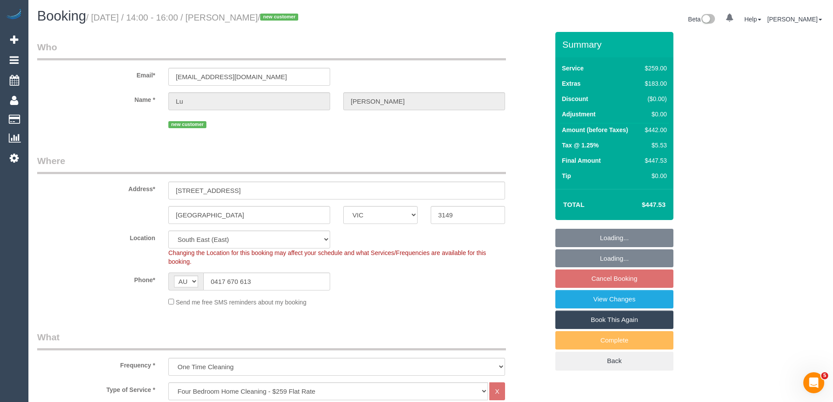
select select "object:1311"
select select "number:28"
select select "number:14"
select select "number:19"
select select "number:25"
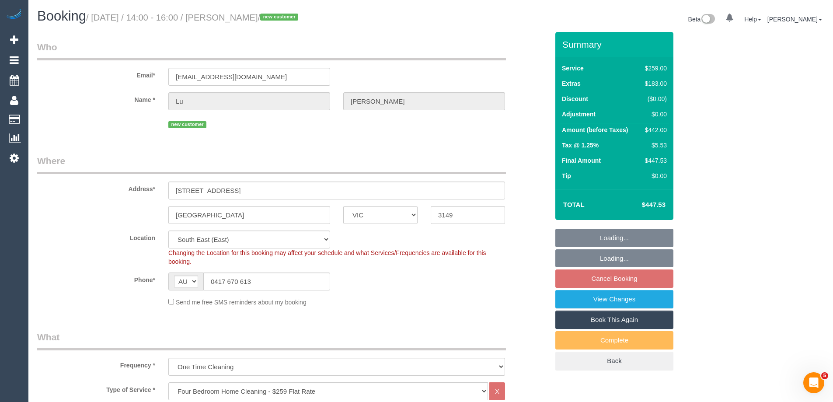
select select "number:13"
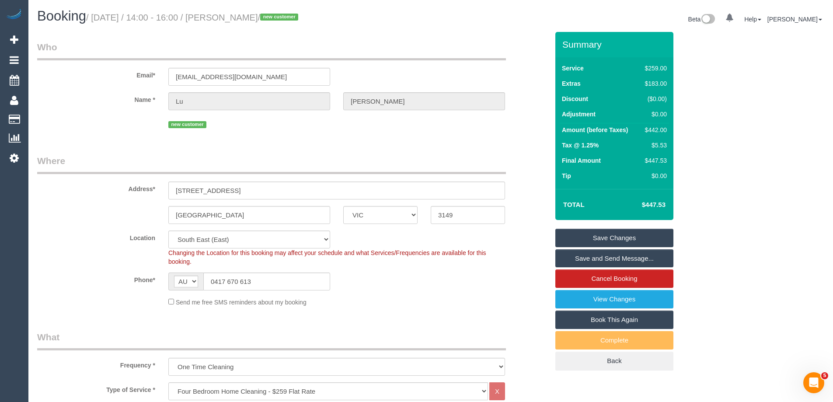
drag, startPoint x: 263, startPoint y: 19, endPoint x: 230, endPoint y: 19, distance: 33.3
click at [230, 19] on small "/ [DATE] / 14:00 - 16:00 / [PERSON_NAME] / new customer" at bounding box center [193, 18] width 215 height 10
copy small "[PERSON_NAME]"
click at [382, 306] on div "Send me free SMS reminders about my booking" at bounding box center [337, 302] width 350 height 10
click at [661, 132] on div "$442.00" at bounding box center [654, 130] width 25 height 9
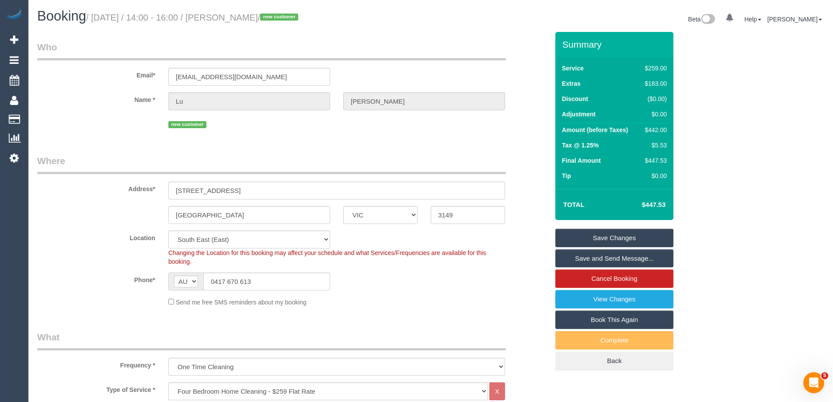
click at [661, 132] on div "$442.00" at bounding box center [654, 130] width 25 height 9
copy div "442.00"
click at [713, 135] on div "Summary Service $259.00 Extras $183.00 Discount ($0.00) Adjustment $0.00 Amount…" at bounding box center [647, 210] width 197 height 356
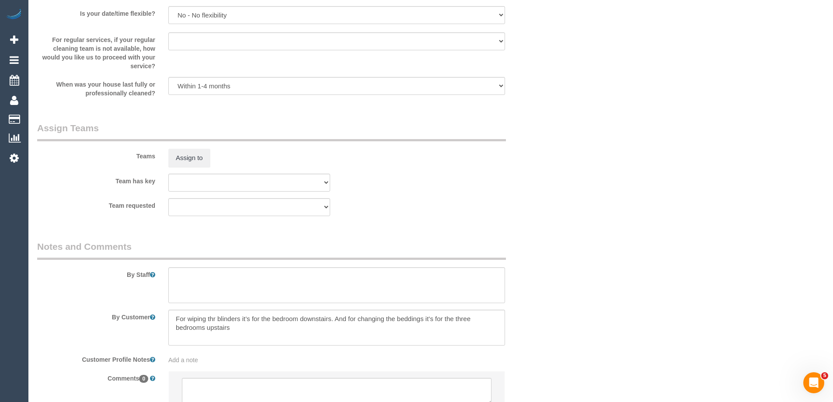
scroll to position [1338, 0]
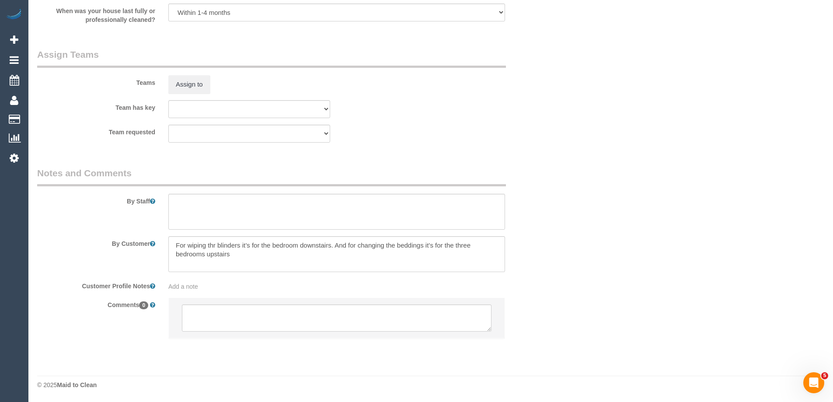
click at [195, 193] on div "By Staff" at bounding box center [293, 198] width 525 height 63
click at [207, 224] on textarea at bounding box center [336, 212] width 337 height 36
type textarea "Estimated time 7-8 hours"
click at [239, 328] on textarea at bounding box center [337, 318] width 310 height 27
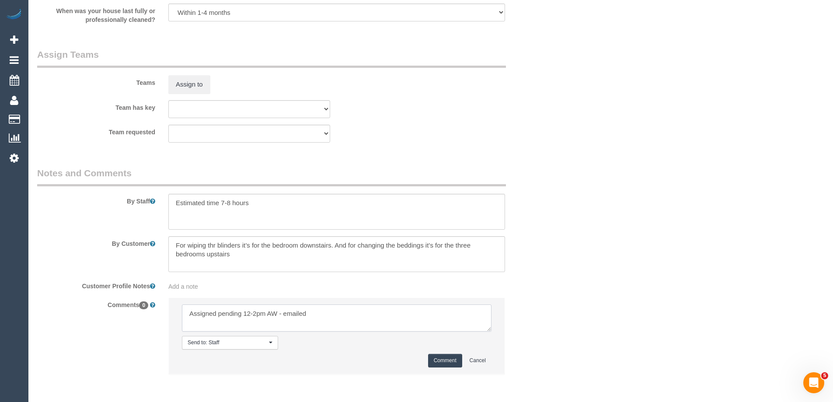
type textarea "Assigned pending 12-2pm AW - emailed"
click at [452, 361] on button "Comment" at bounding box center [445, 361] width 34 height 14
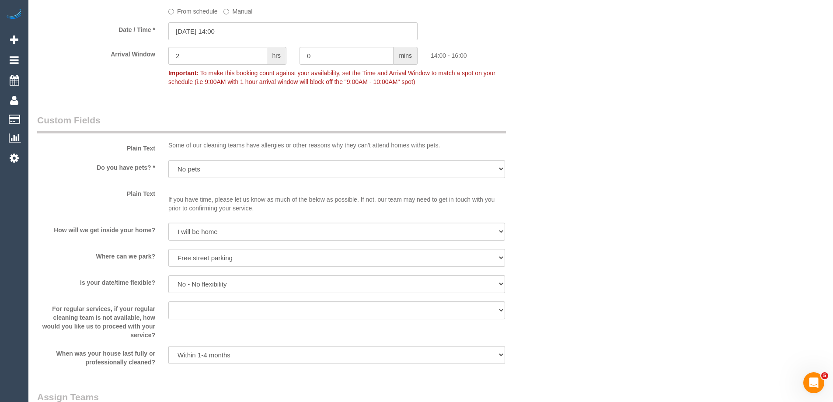
scroll to position [900, 0]
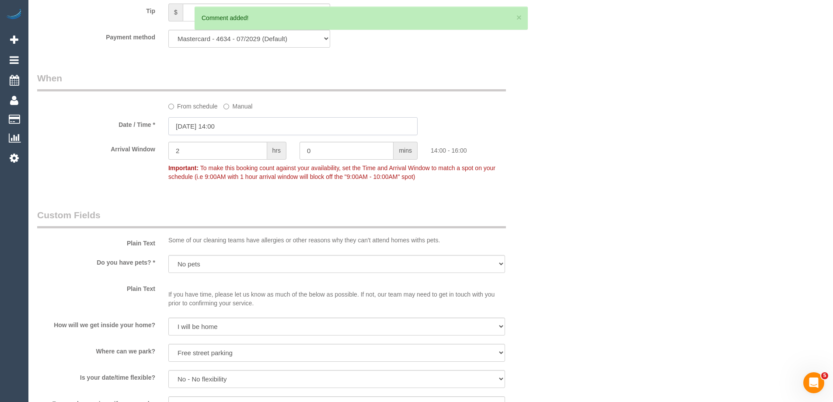
click at [232, 124] on input "[DATE] 14:00" at bounding box center [292, 126] width 249 height 18
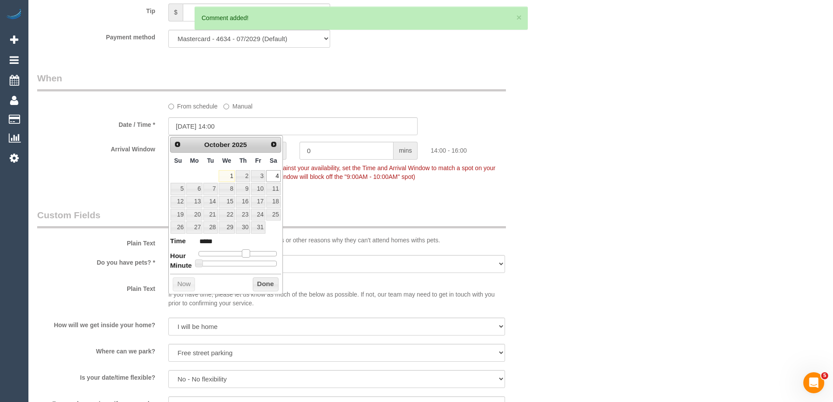
type input "[DATE] 13:00"
type input "*****"
type input "[DATE] 12:00"
type input "*****"
drag, startPoint x: 245, startPoint y: 254, endPoint x: 240, endPoint y: 254, distance: 5.7
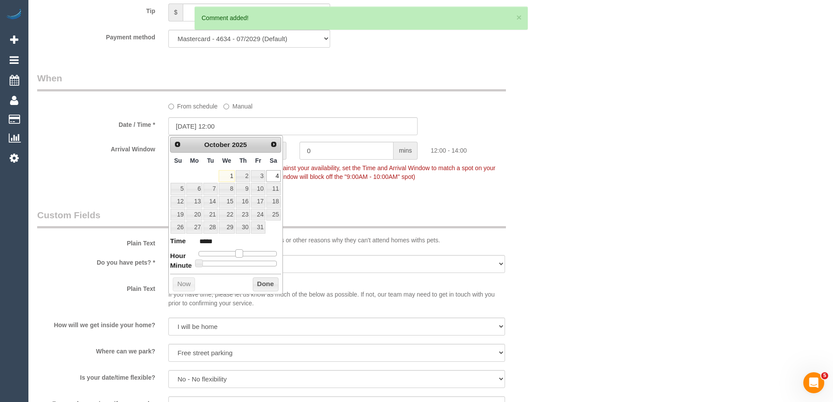
click at [240, 254] on span at bounding box center [239, 253] width 8 height 8
click at [266, 287] on button "Done" at bounding box center [266, 284] width 26 height 14
click at [666, 189] on div "Who Email* [EMAIL_ADDRESS][DOMAIN_NAME] Name * [PERSON_NAME] new customer Where…" at bounding box center [431, 3] width 788 height 1743
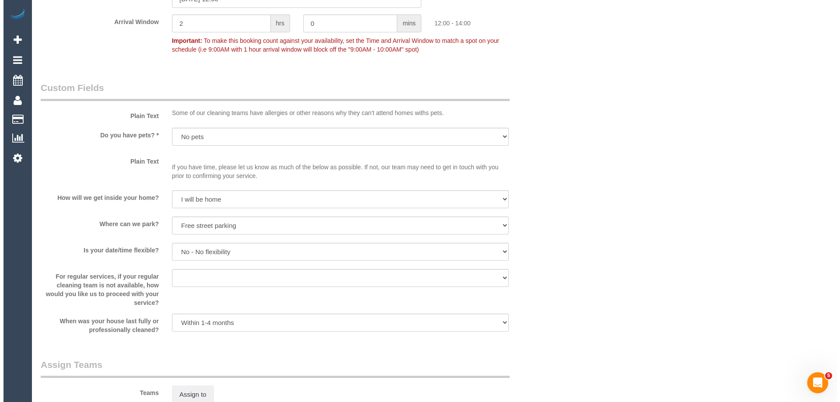
scroll to position [1119, 0]
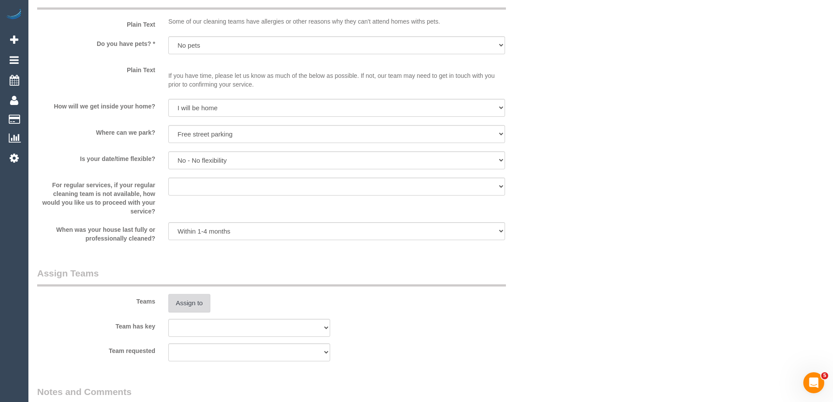
click at [178, 306] on button "Assign to" at bounding box center [189, 303] width 42 height 18
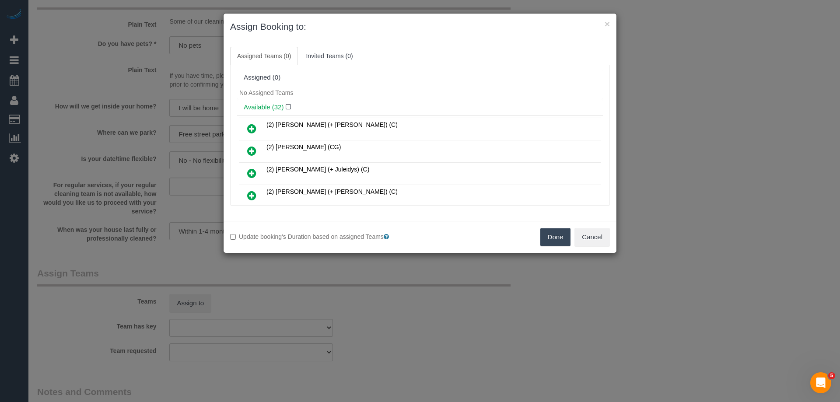
click at [371, 88] on div "No Assigned Teams" at bounding box center [420, 92] width 366 height 13
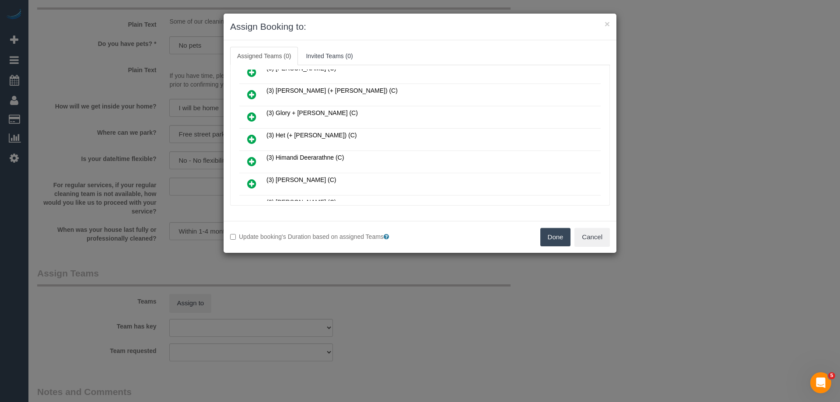
click at [246, 143] on link at bounding box center [252, 140] width 21 height 18
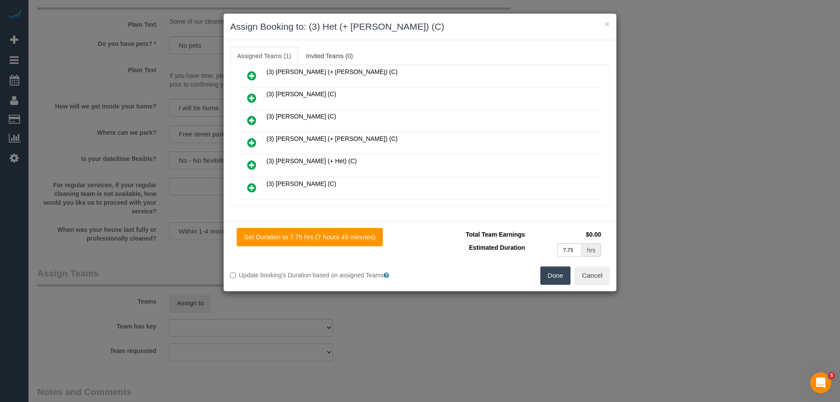
click at [251, 164] on icon at bounding box center [251, 165] width 9 height 11
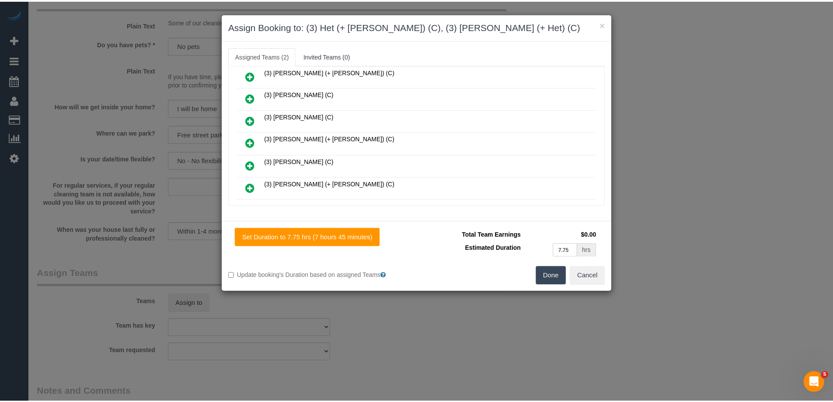
scroll to position [0, 0]
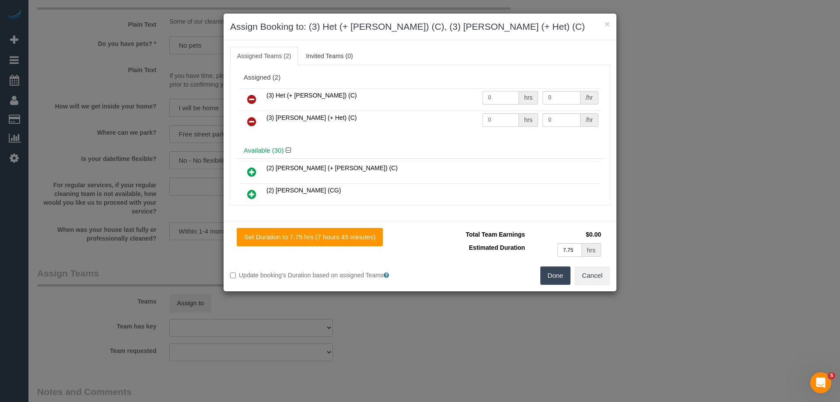
click at [497, 100] on input "0" at bounding box center [501, 98] width 36 height 14
type input "1"
click at [489, 119] on input "0" at bounding box center [501, 120] width 36 height 14
type input "1"
click at [560, 97] on input "0" at bounding box center [562, 98] width 38 height 14
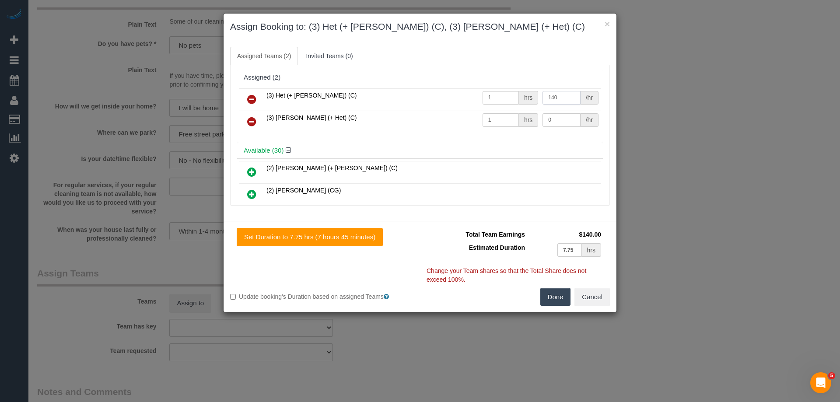
type input "140"
click at [564, 123] on input "0" at bounding box center [562, 120] width 38 height 14
drag, startPoint x: 564, startPoint y: 123, endPoint x: 575, endPoint y: 177, distance: 54.7
type input "140"
drag, startPoint x: 575, startPoint y: 177, endPoint x: 560, endPoint y: 301, distance: 124.8
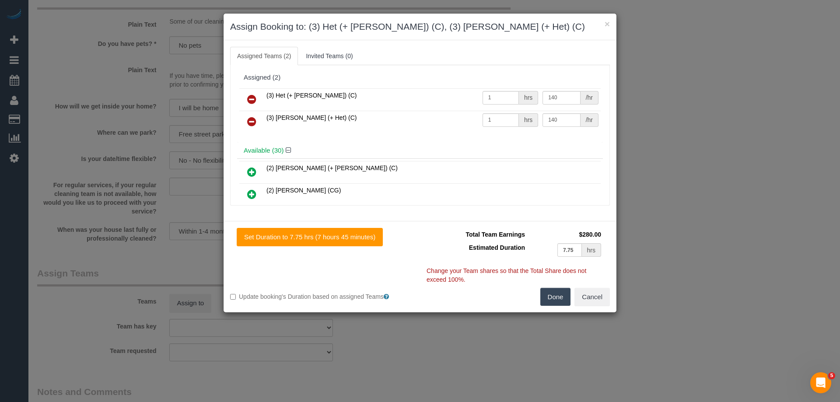
click at [560, 301] on button "Done" at bounding box center [555, 297] width 31 height 18
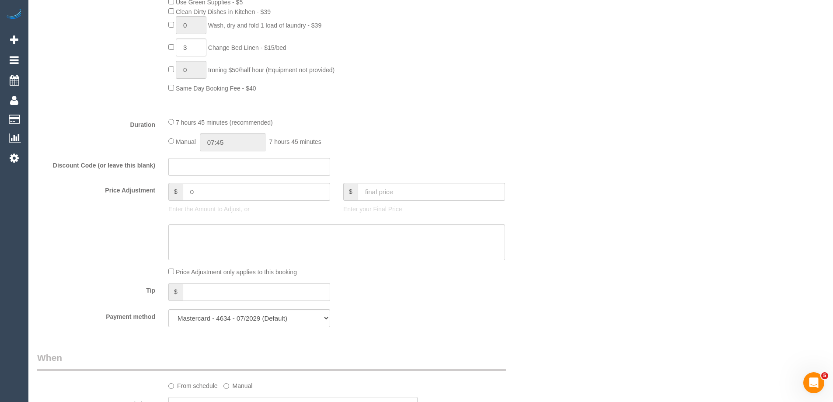
scroll to position [507, 0]
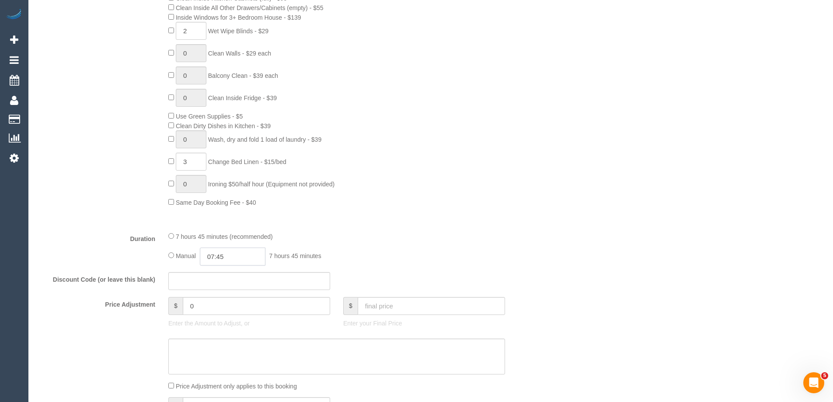
click at [252, 261] on input "07:45" at bounding box center [233, 257] width 66 height 18
type input "04:00"
click at [219, 296] on li "04:00" at bounding box center [222, 292] width 39 height 11
click at [411, 228] on fieldset "What Frequency * One Time Cleaning Weekly - 10% Off - 10.00% (0% for the First …" at bounding box center [293, 136] width 512 height 624
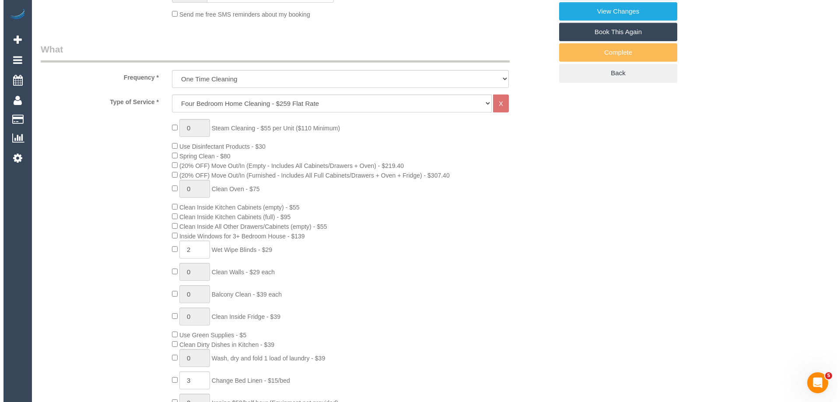
scroll to position [0, 0]
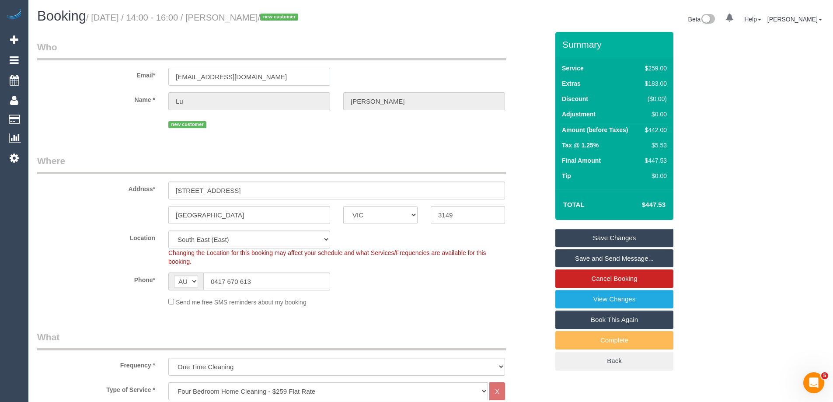
click at [230, 68] on input "[EMAIL_ADDRESS][DOMAIN_NAME]" at bounding box center [249, 77] width 162 height 18
click at [595, 238] on link "Save Changes" at bounding box center [615, 238] width 118 height 18
